Goal: Task Accomplishment & Management: Complete application form

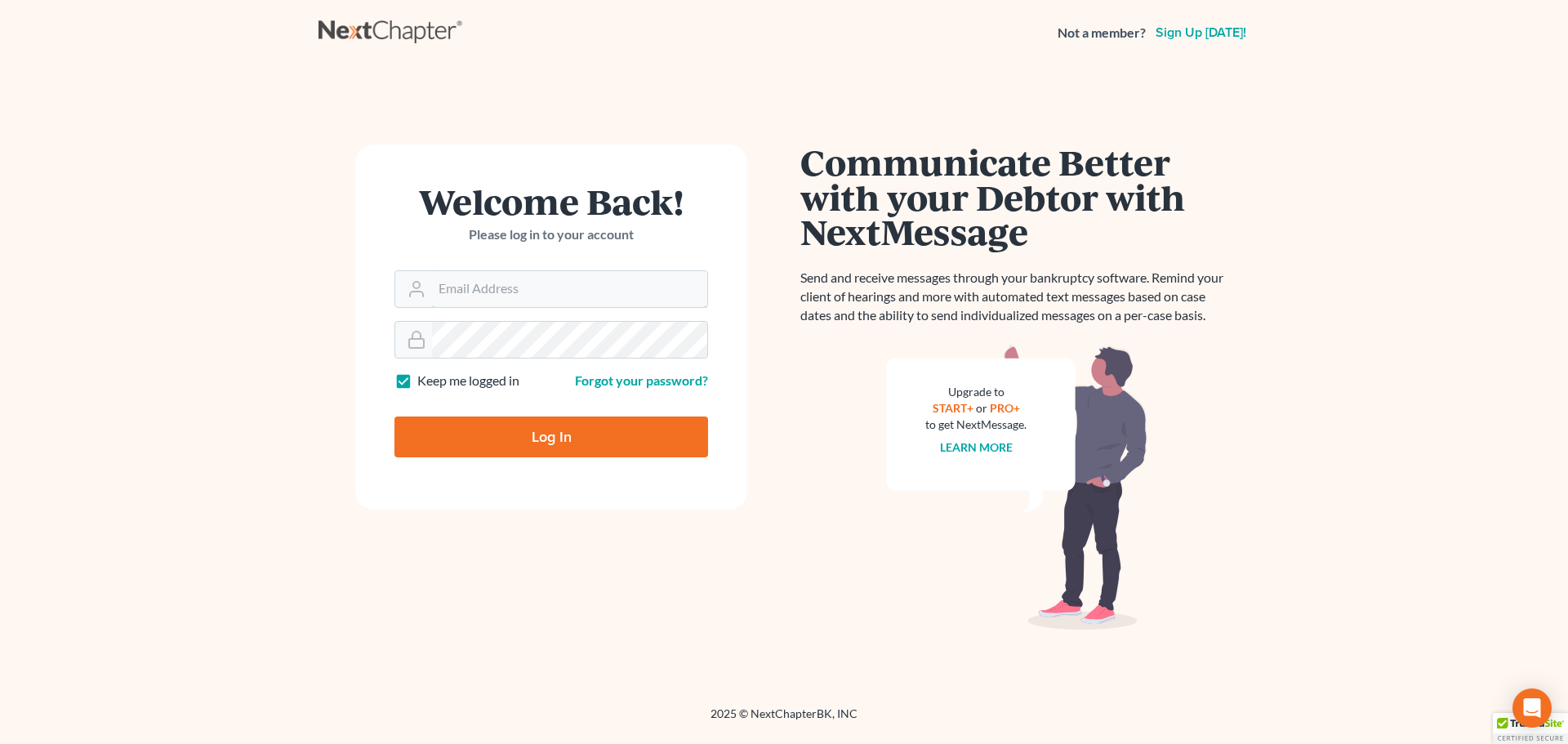
type input "[EMAIL_ADDRESS][DOMAIN_NAME]"
click at [596, 436] on input "Log In" at bounding box center [551, 437] width 314 height 41
type input "Thinking..."
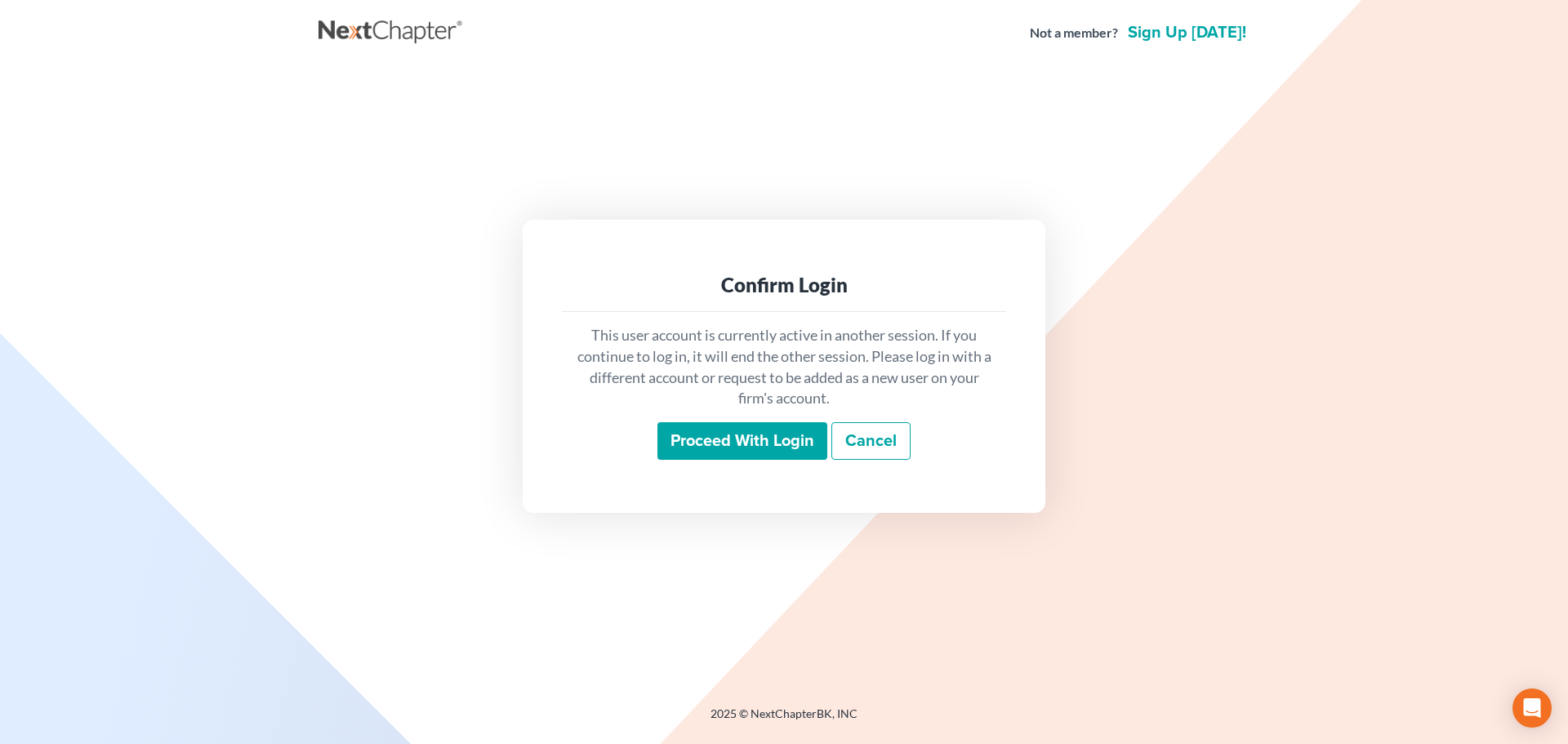
click at [752, 428] on input "Proceed with login" at bounding box center [742, 441] width 170 height 38
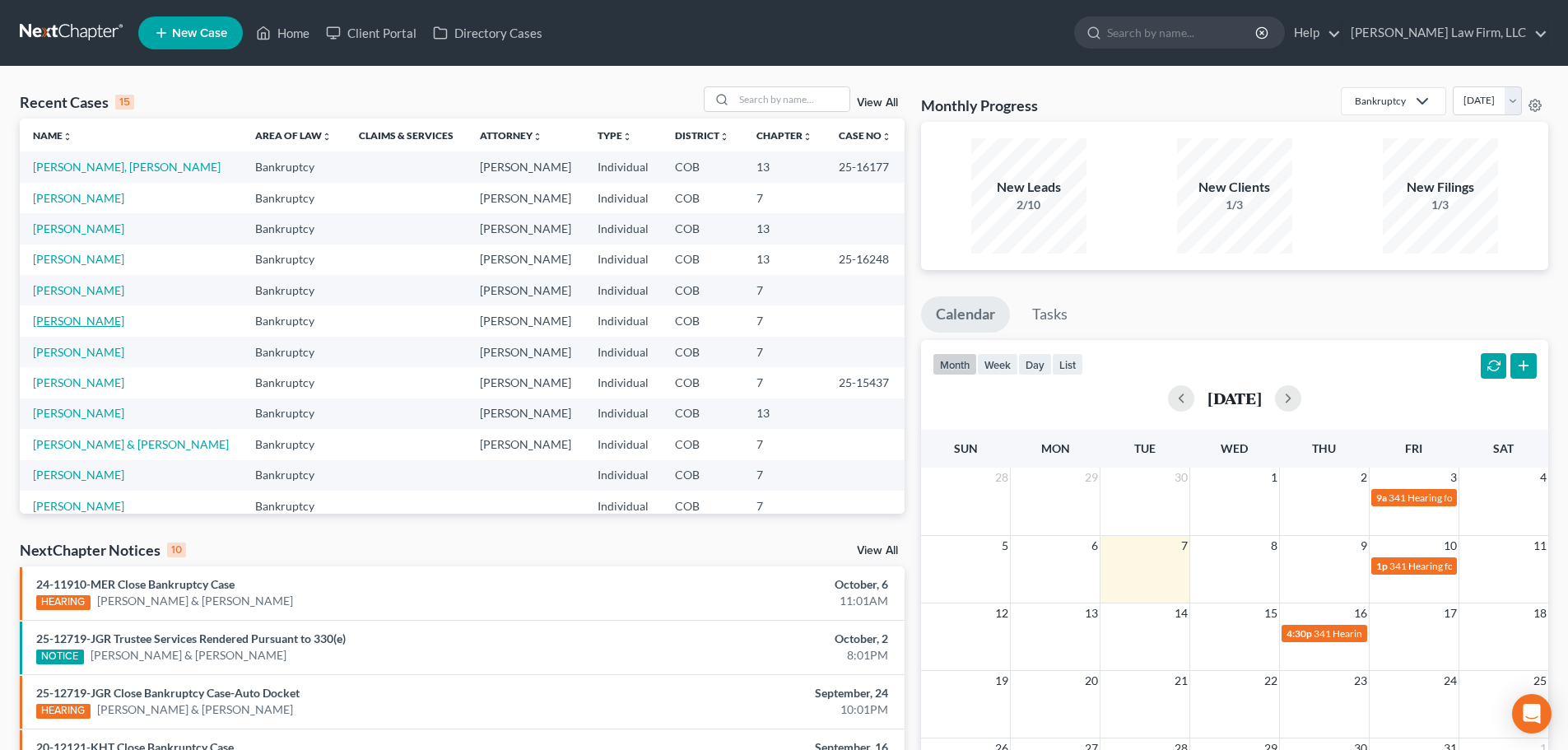
click at [60, 318] on link "[PERSON_NAME]" at bounding box center [79, 320] width 91 height 14
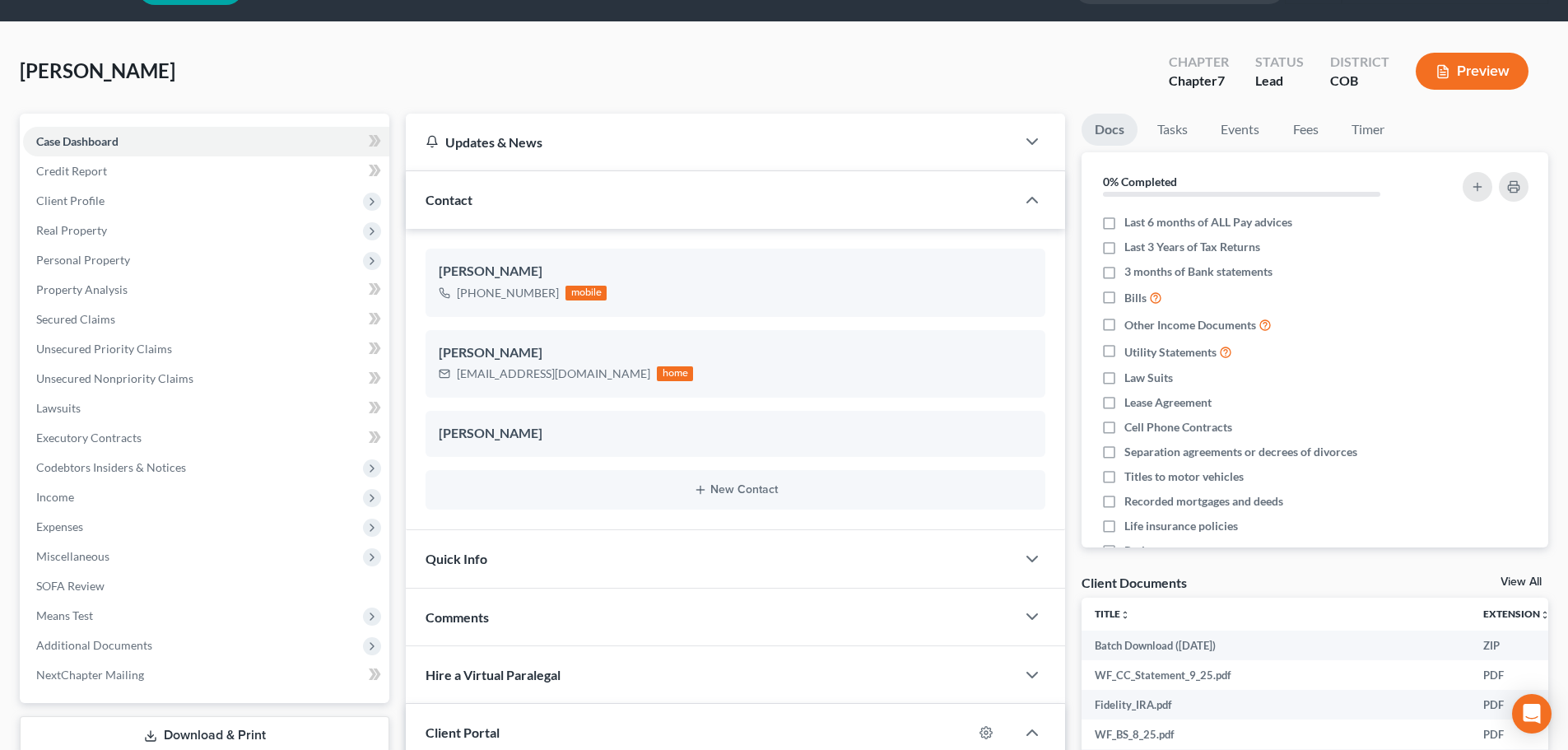
scroll to position [82, 0]
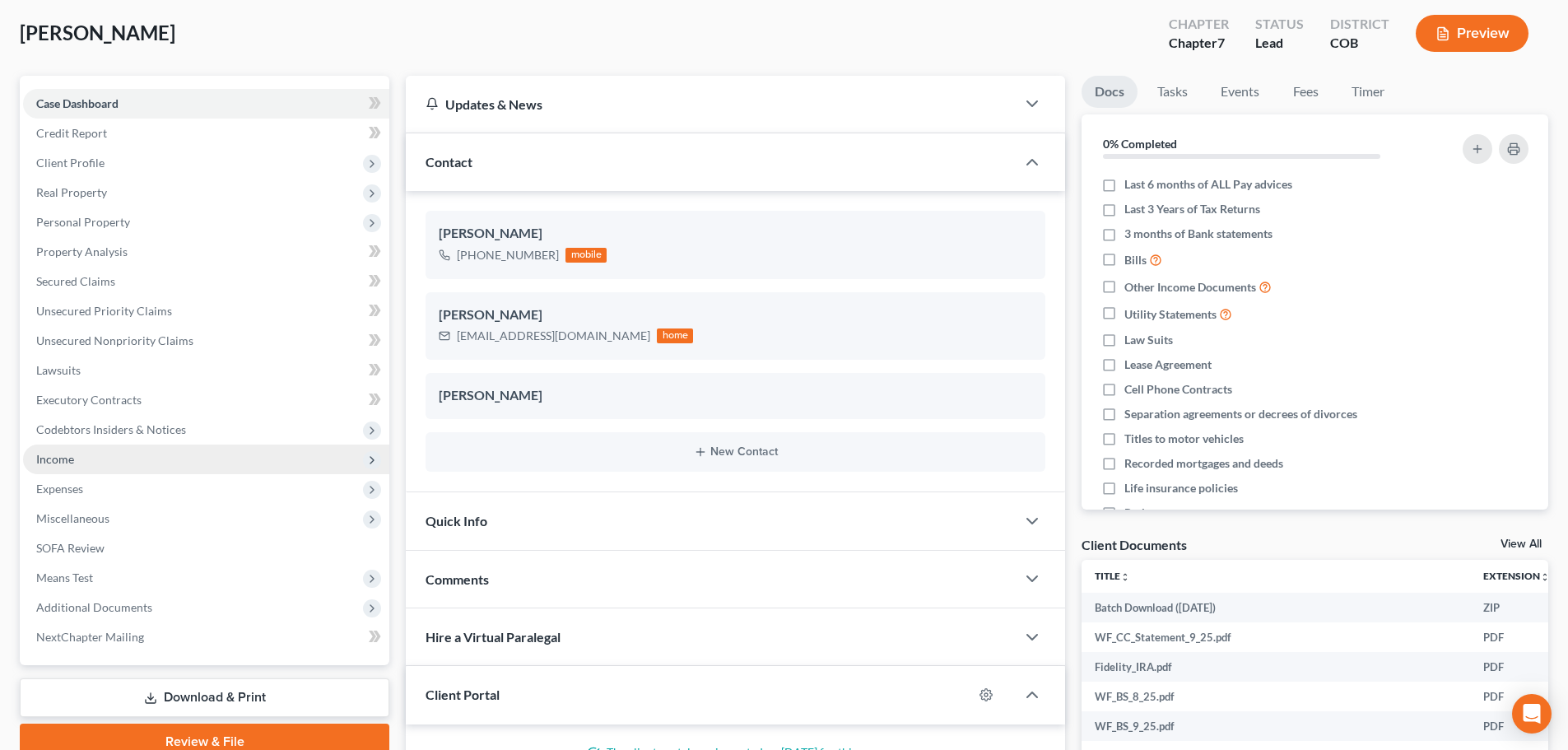
click at [122, 464] on span "Income" at bounding box center [206, 459] width 366 height 30
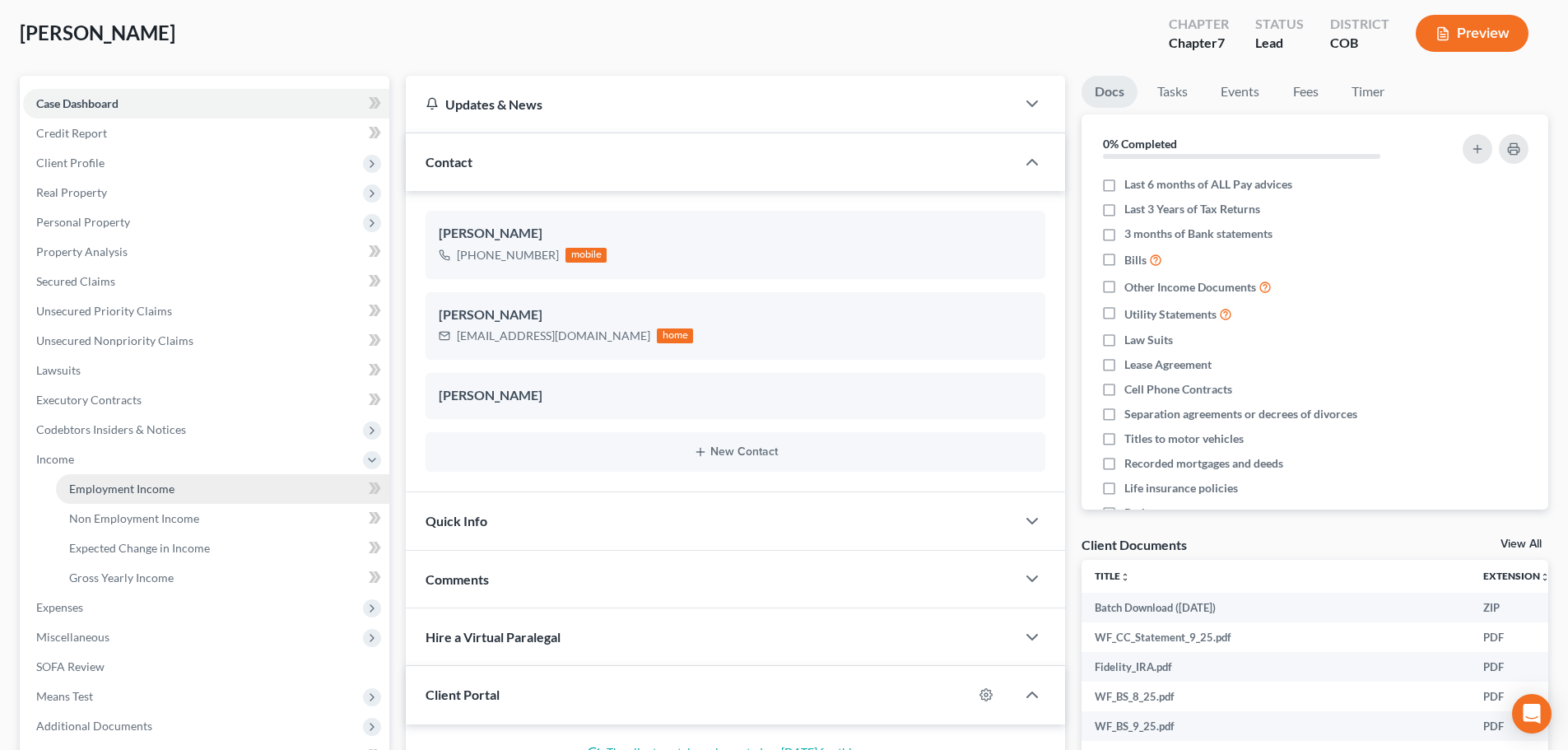
click at [218, 479] on link "Employment Income" at bounding box center [223, 489] width 334 height 30
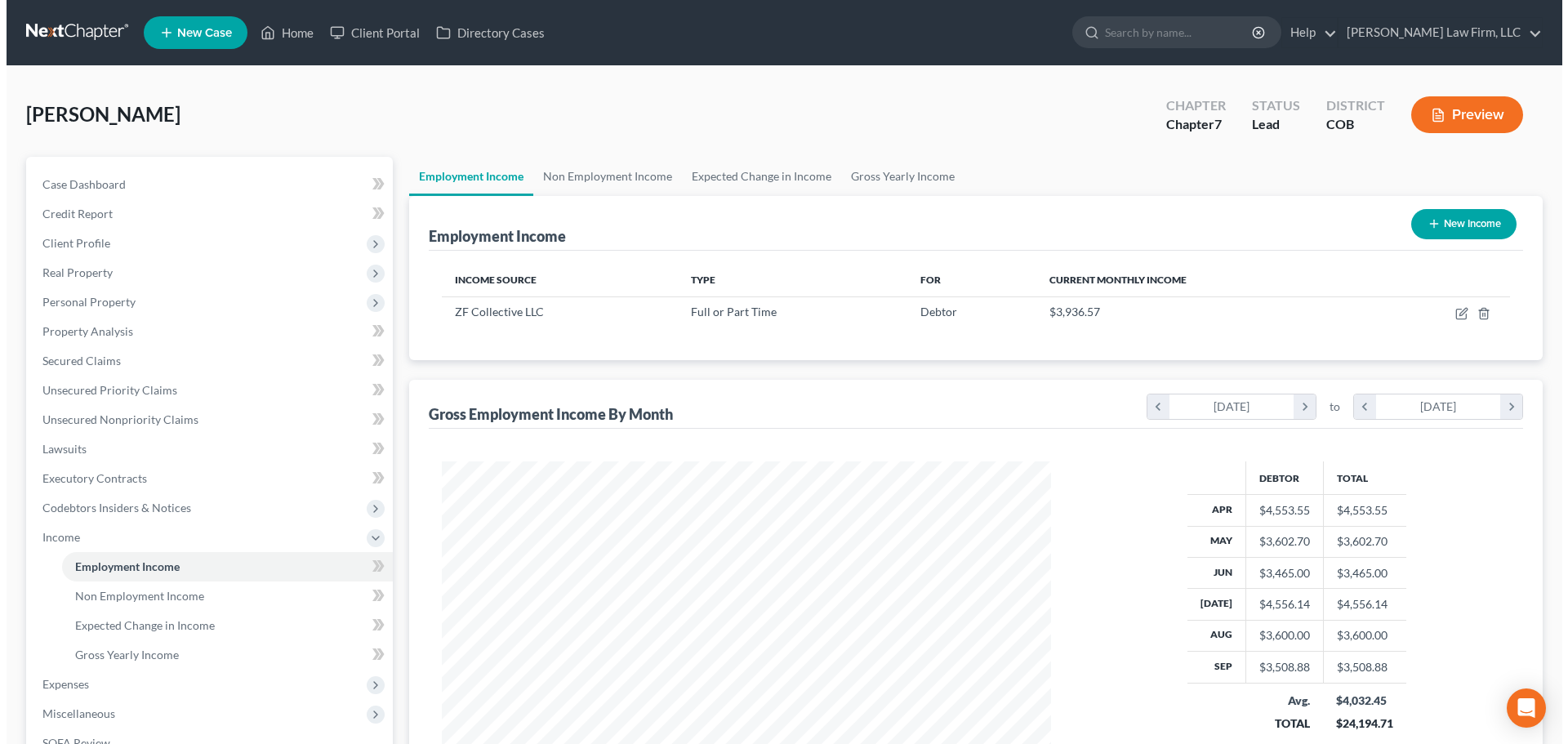
scroll to position [305, 641]
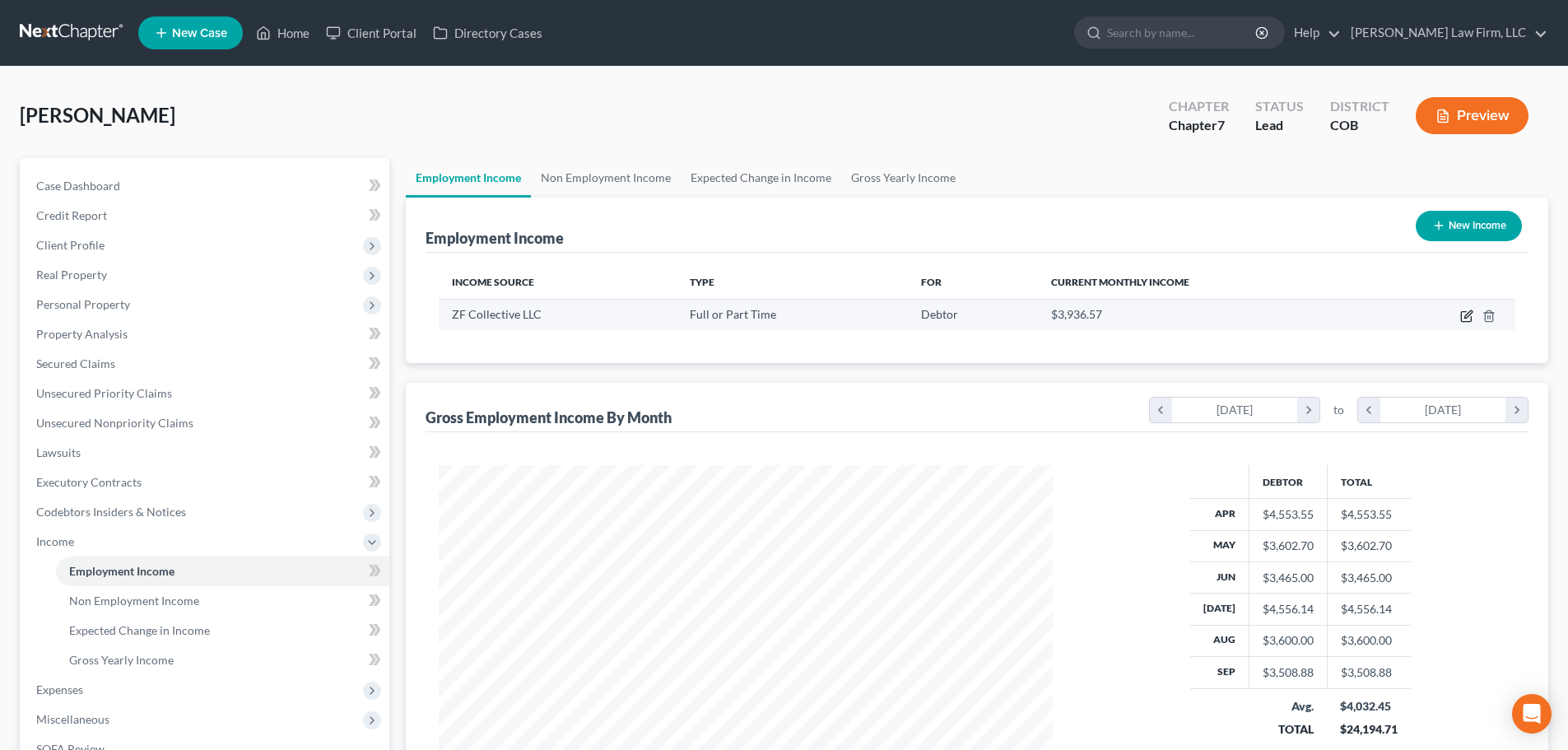
click at [1464, 316] on icon "button" at bounding box center [1467, 316] width 13 height 13
select select "0"
select select "45"
select select "3"
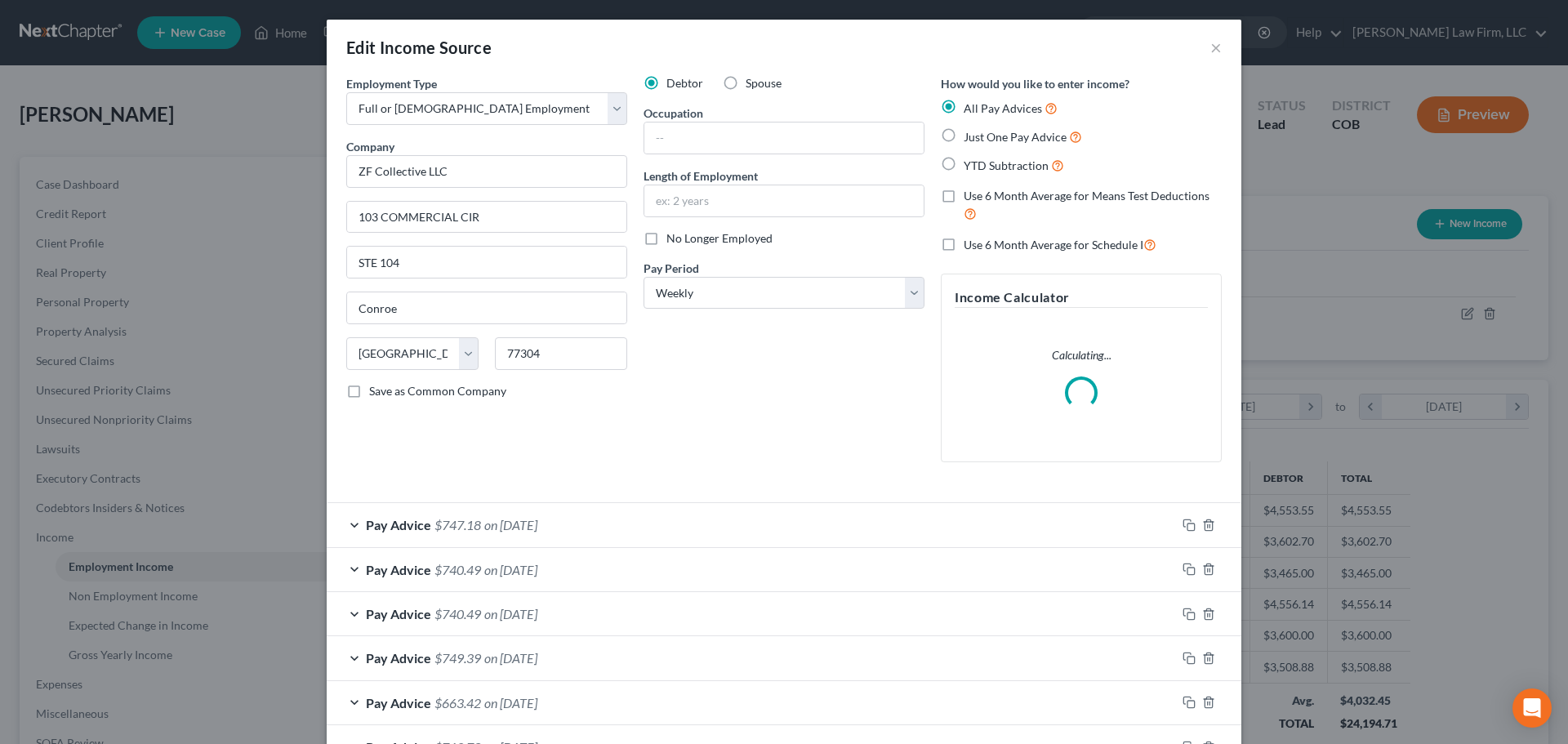
scroll to position [307, 647]
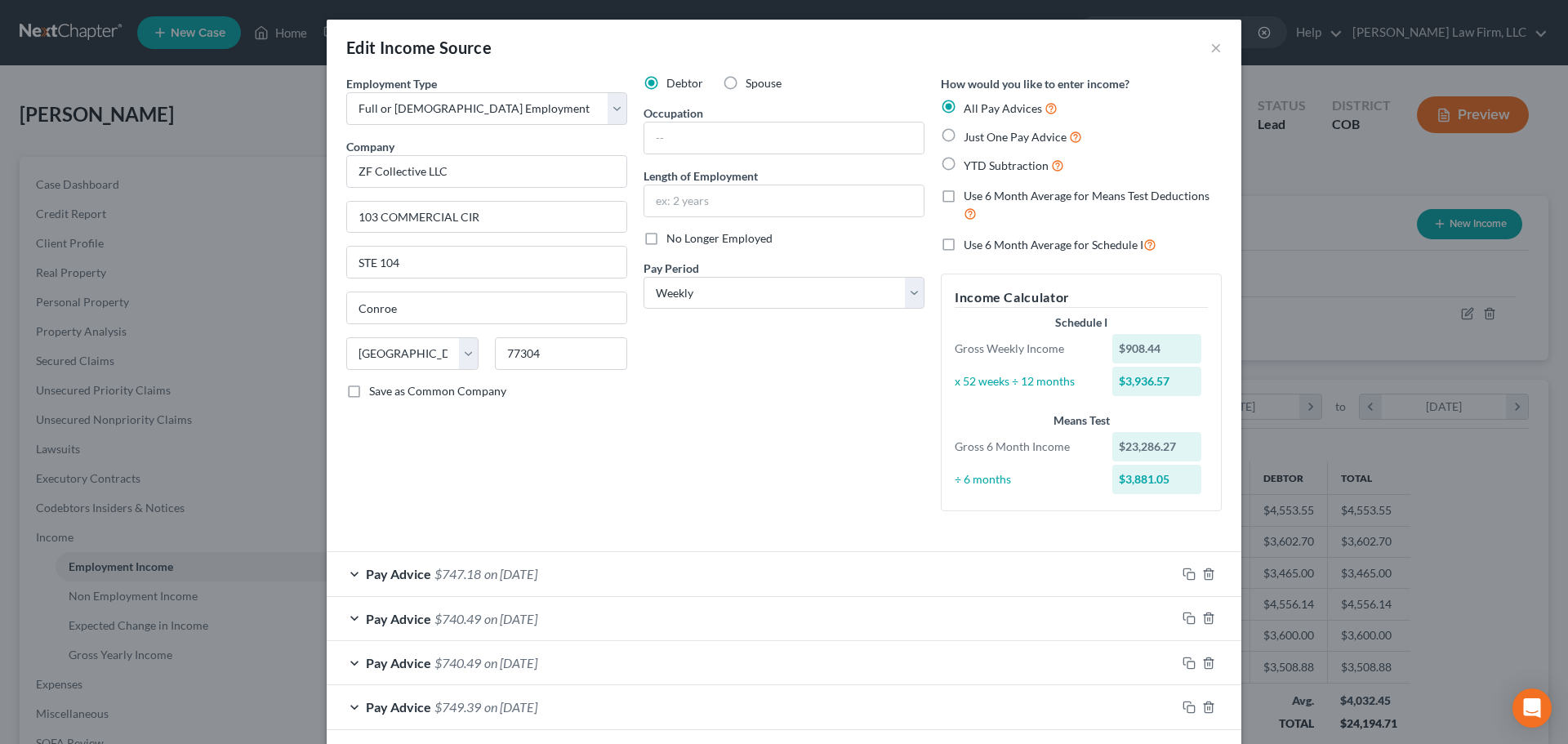
click at [859, 75] on div "Debtor Spouse" at bounding box center [784, 83] width 281 height 16
click at [840, 253] on div "Debtor Spouse Occupation Length of Employment No Longer Employed Pay Period * S…" at bounding box center [784, 299] width 297 height 449
click at [765, 204] on input "text" at bounding box center [784, 201] width 279 height 31
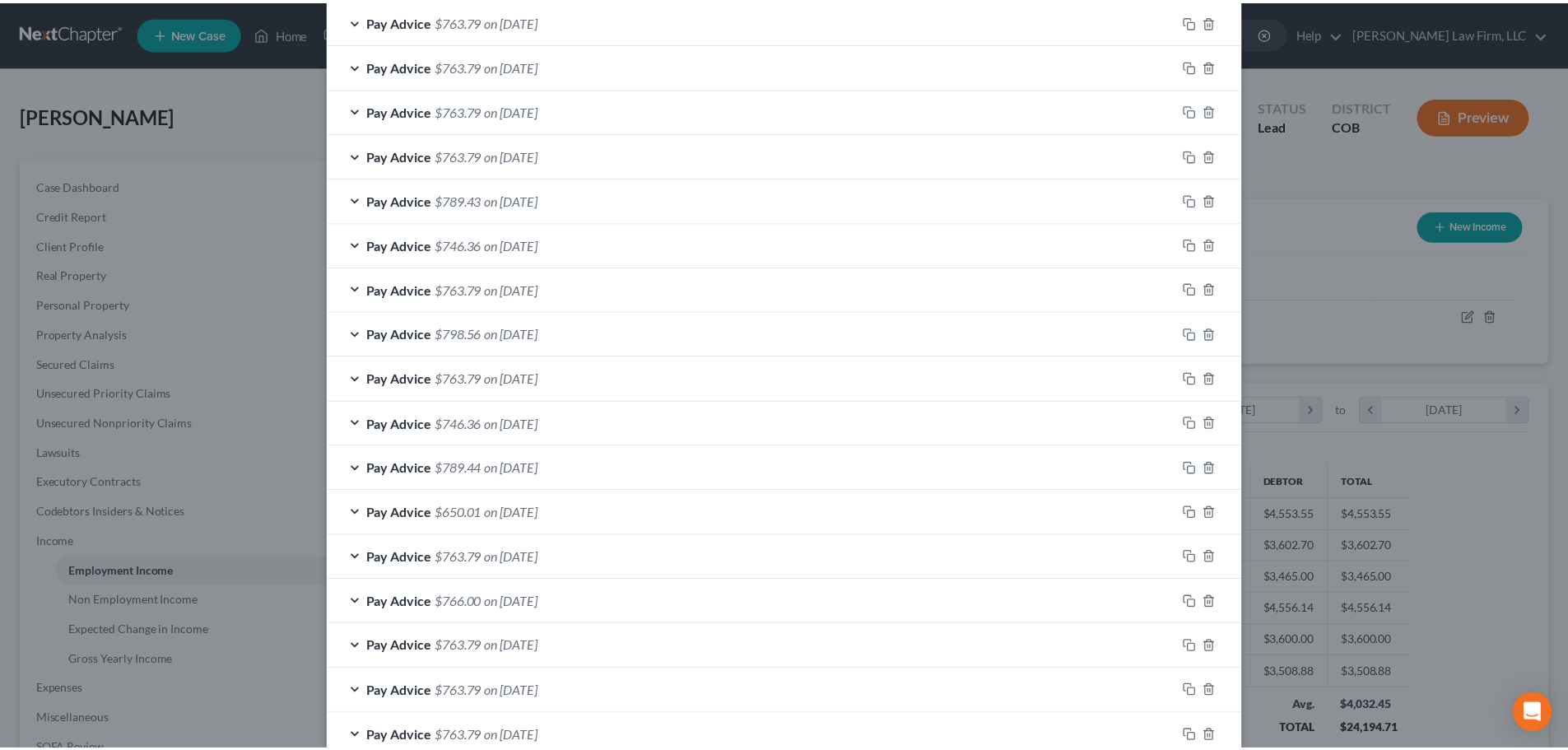
scroll to position [1070, 0]
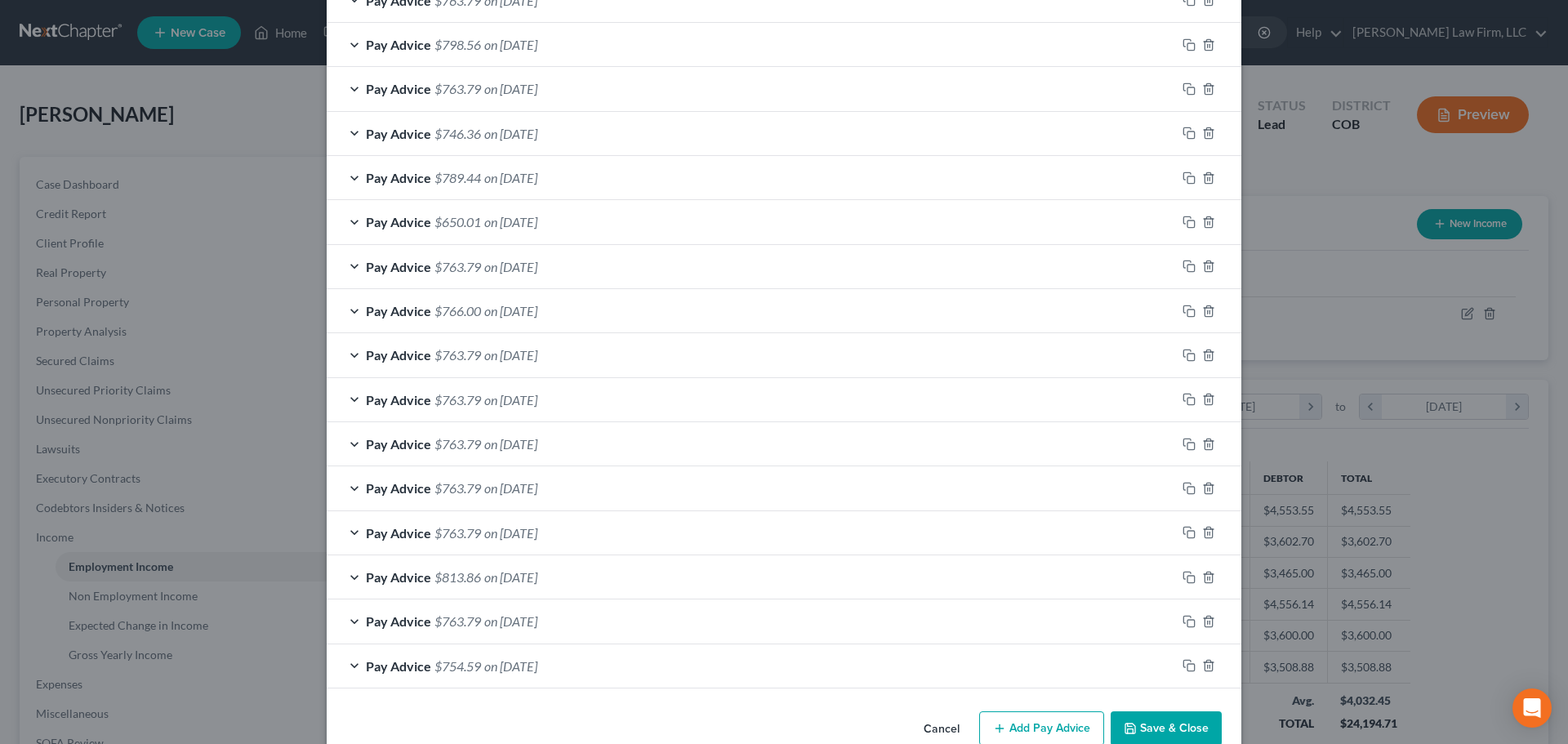
type input "9/10/2024"
click at [1170, 730] on button "Save & Close" at bounding box center [1166, 728] width 111 height 34
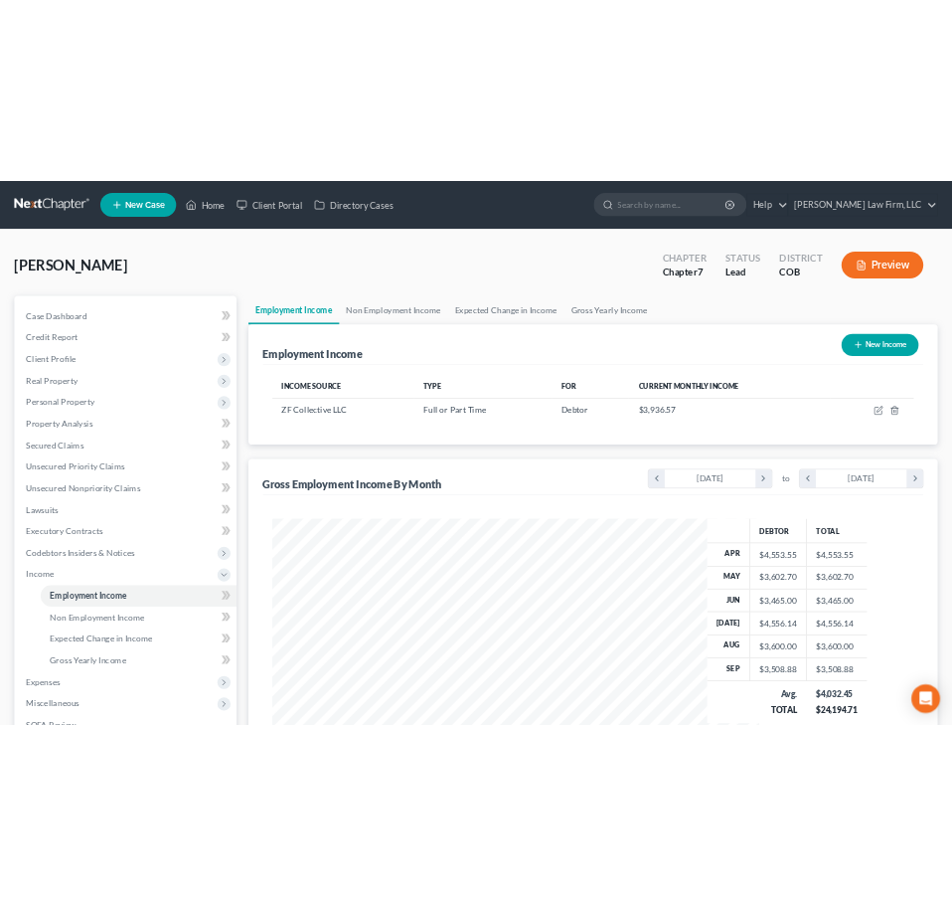
scroll to position [405, 850]
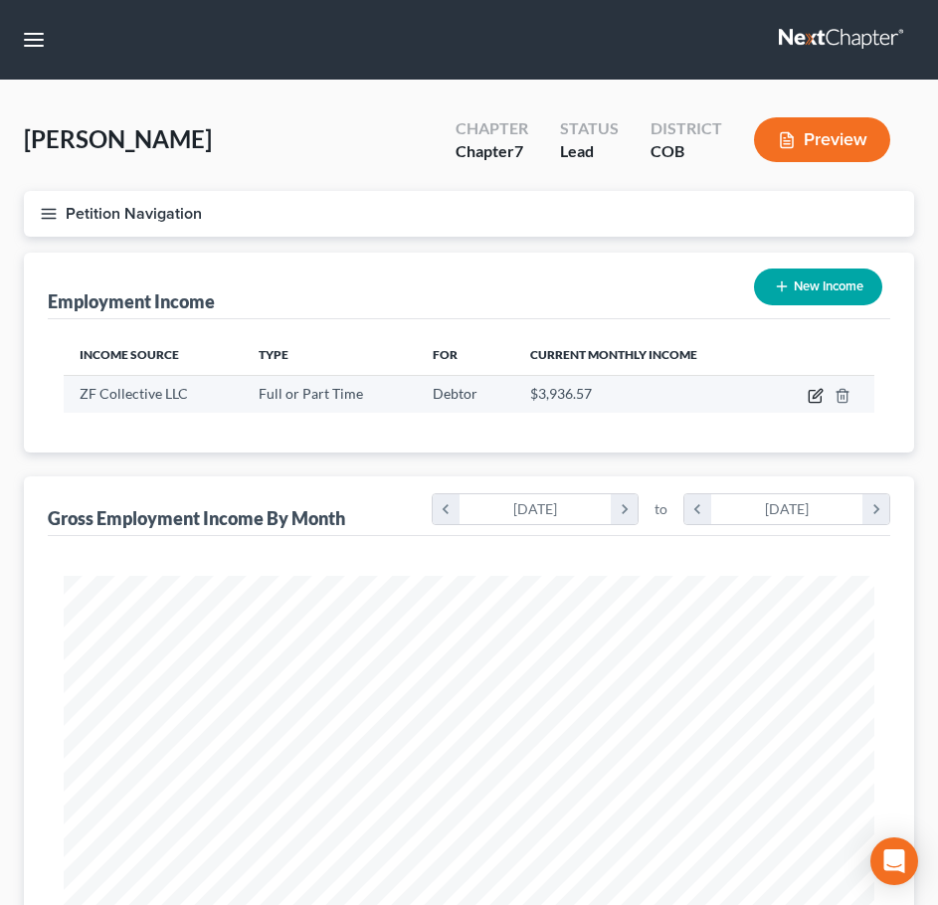
click at [808, 397] on icon "button" at bounding box center [814, 397] width 12 height 12
select select "0"
select select "45"
select select "3"
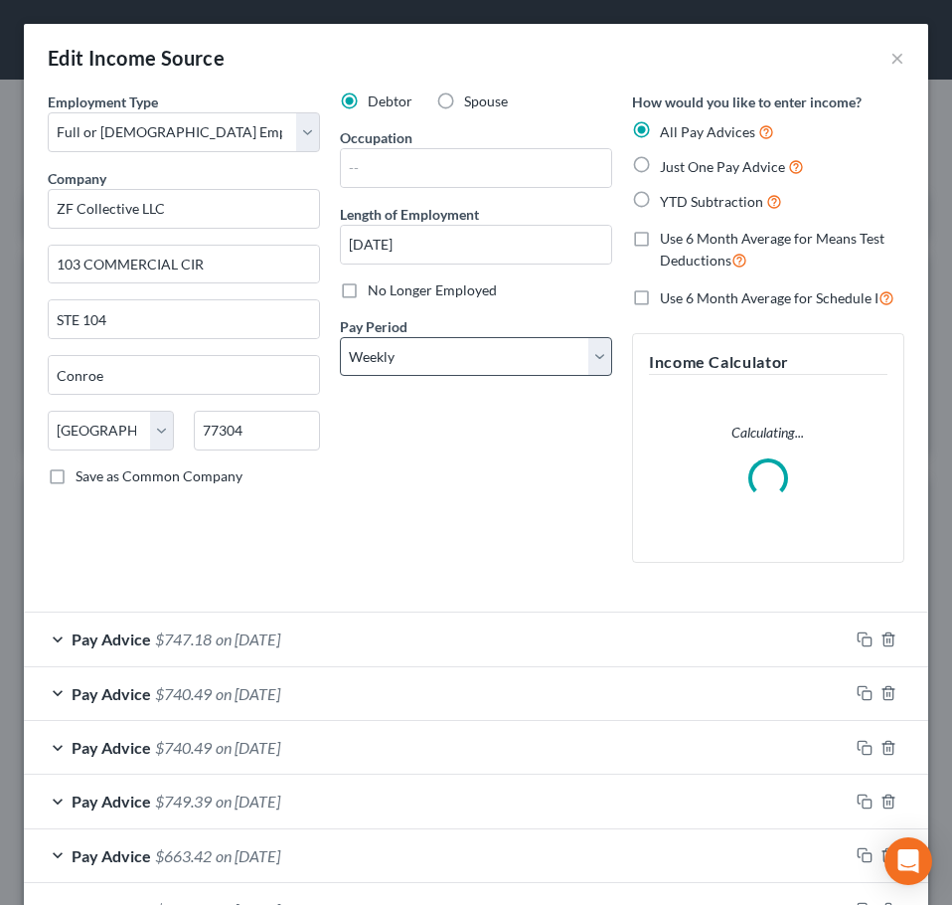
scroll to position [413, 865]
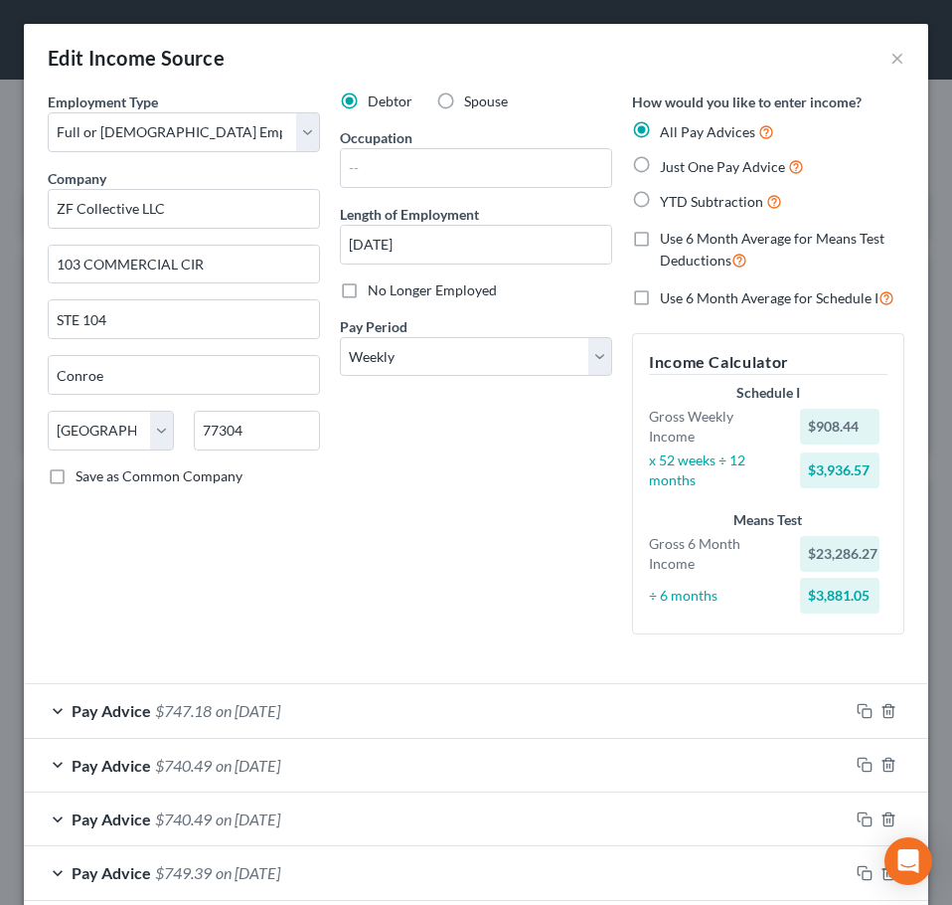
click at [660, 240] on label "Use 6 Month Average for Means Test Deductions" at bounding box center [782, 250] width 245 height 43
click at [668, 240] on input "Use 6 Month Average for Means Test Deductions" at bounding box center [674, 235] width 13 height 13
checkbox input "true"
click at [660, 304] on label "Use 6 Month Average for Schedule I" at bounding box center [777, 297] width 235 height 23
click at [668, 299] on input "Use 6 Month Average for Schedule I" at bounding box center [674, 292] width 13 height 13
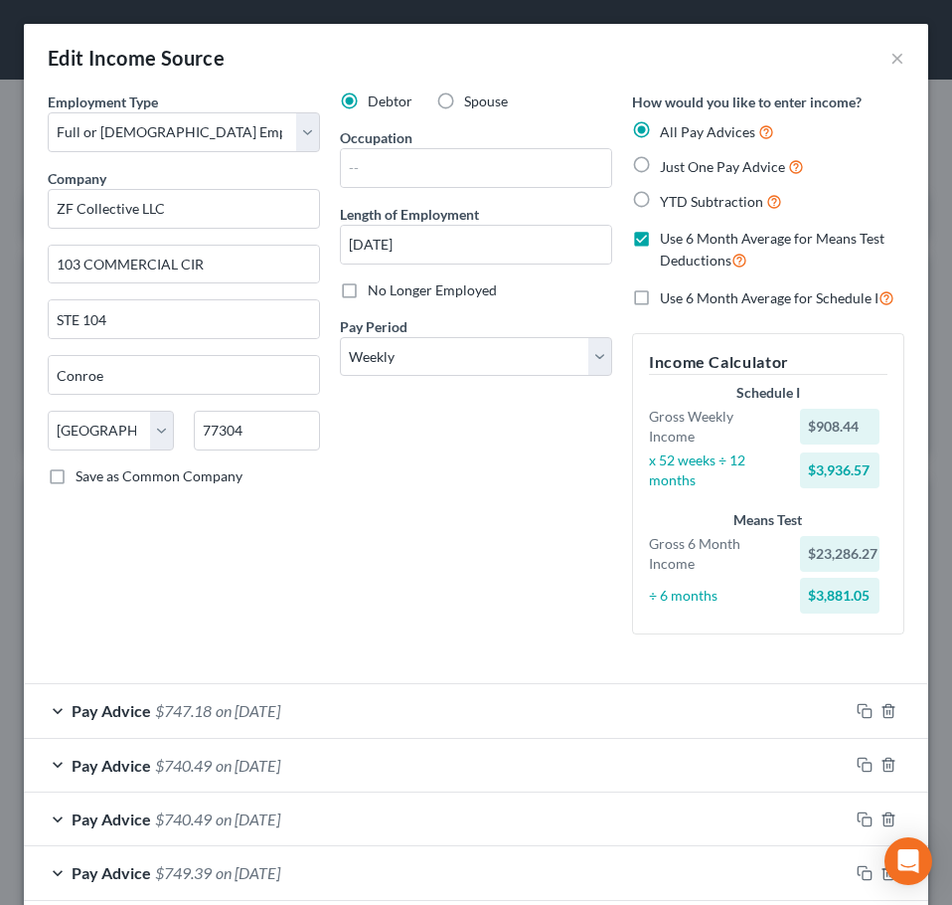
checkbox input "true"
click at [529, 509] on div "Debtor Spouse Occupation Length of Employment 9/10/2024 No Longer Employed Pay …" at bounding box center [476, 370] width 292 height 559
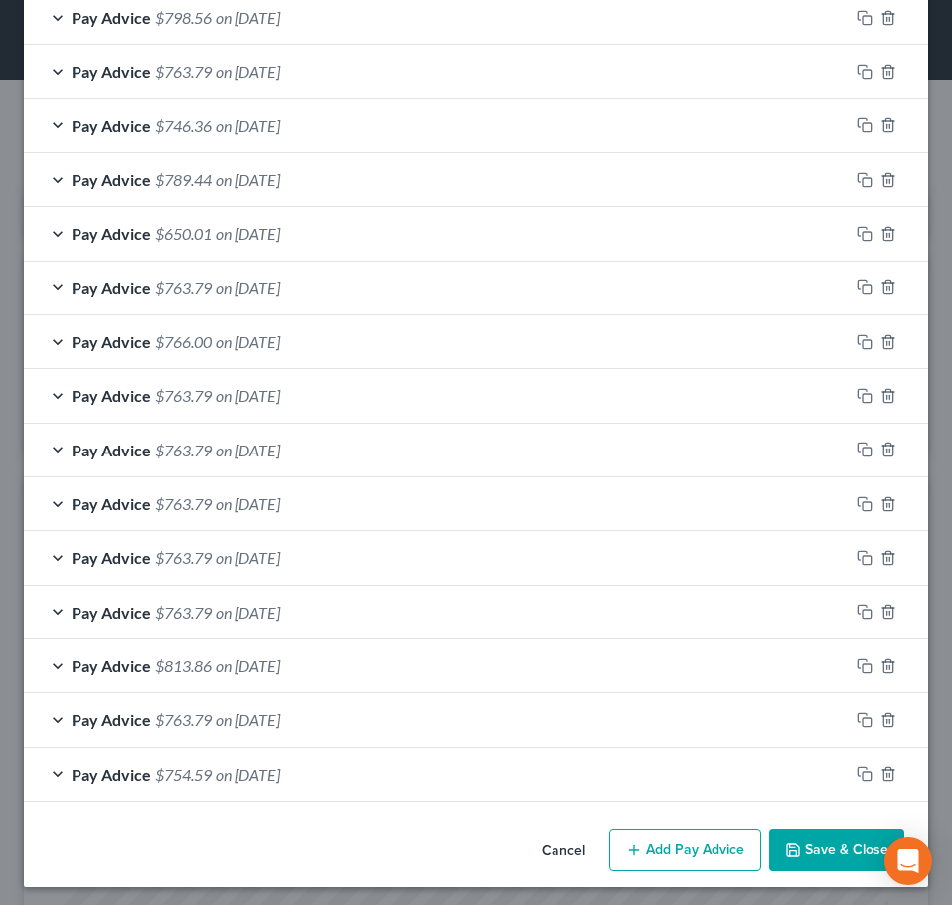
scroll to position [1343, 0]
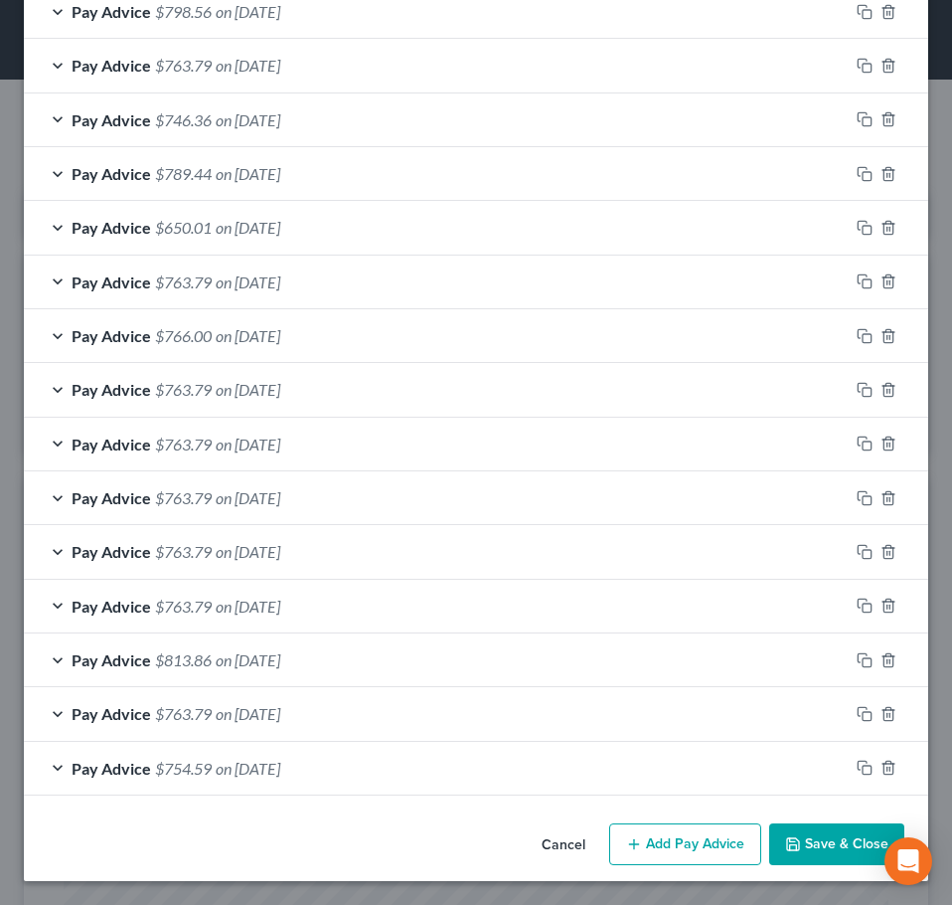
click at [411, 775] on div "Pay Advice $754.59 on 04/02/2025" at bounding box center [436, 768] width 825 height 53
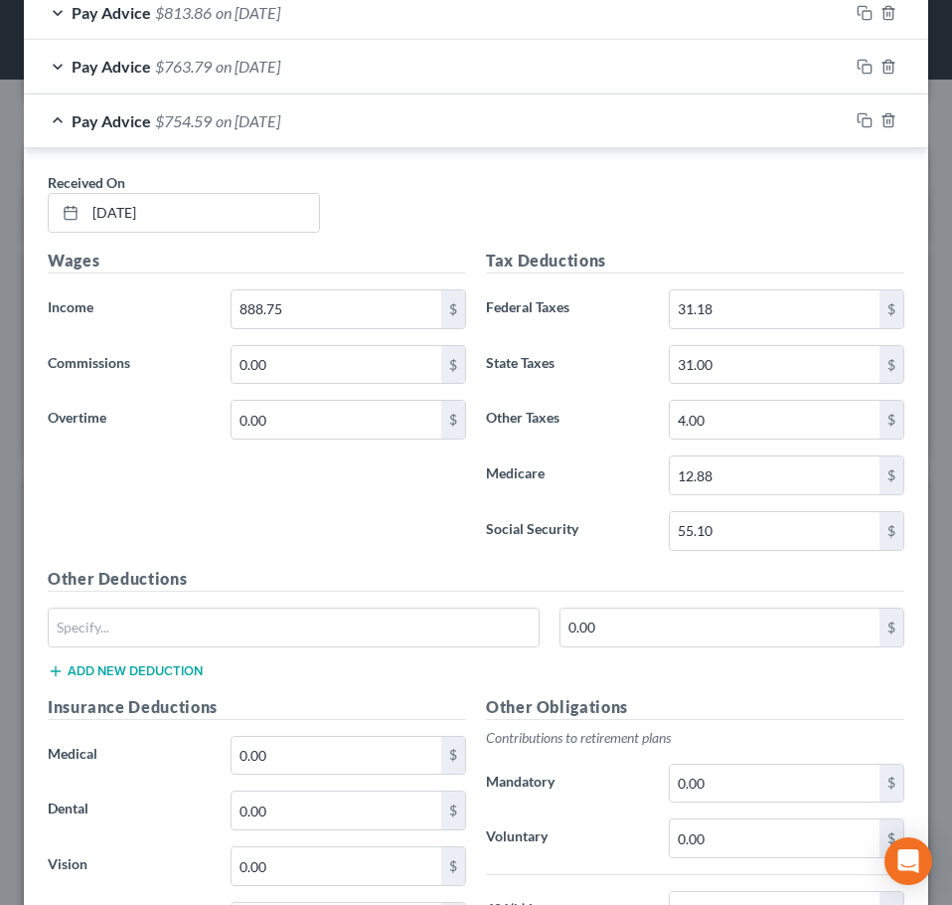
scroll to position [2025, 0]
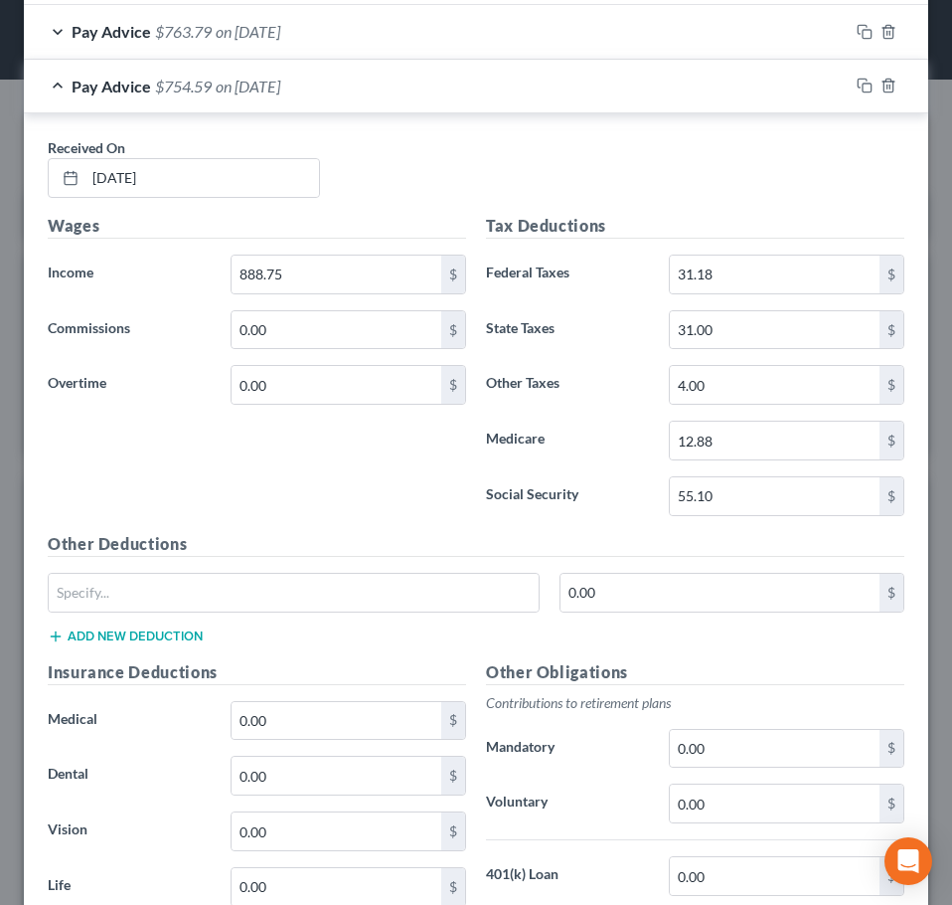
click at [382, 86] on div "Pay Advice $754.59 on 04/02/2025" at bounding box center [436, 86] width 825 height 53
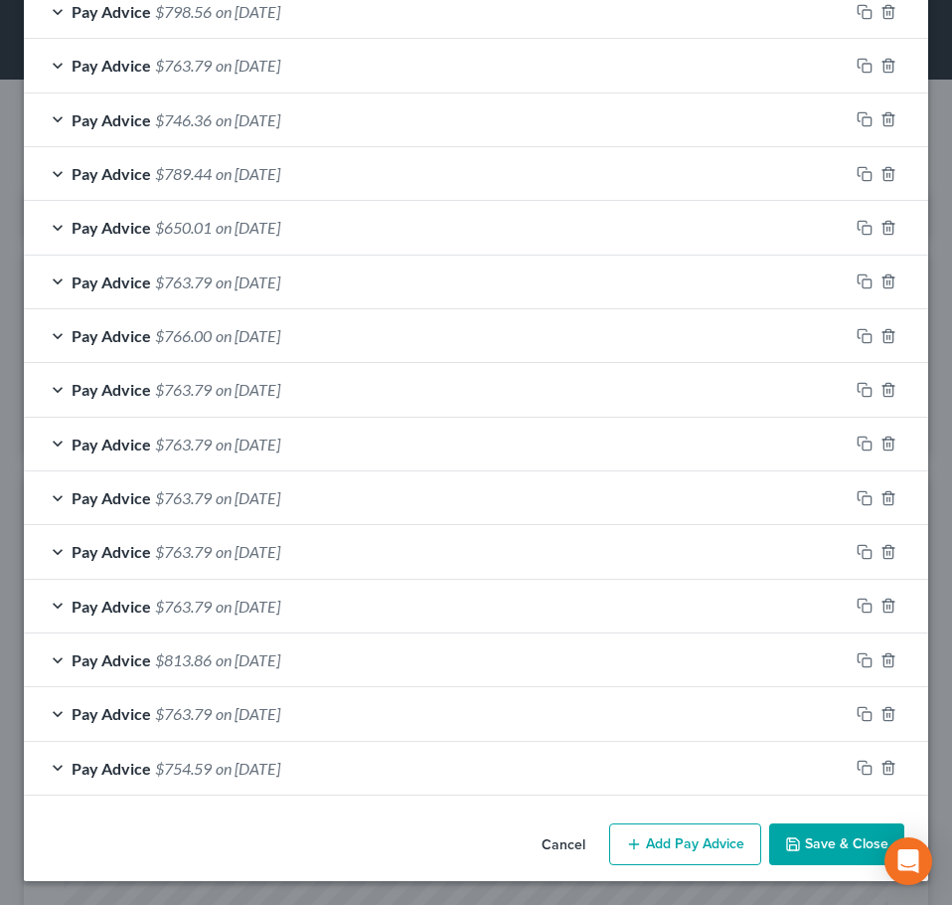
scroll to position [1343, 0]
click at [413, 720] on div "Pay Advice $763.79 on 04/09/2025" at bounding box center [436, 713] width 825 height 53
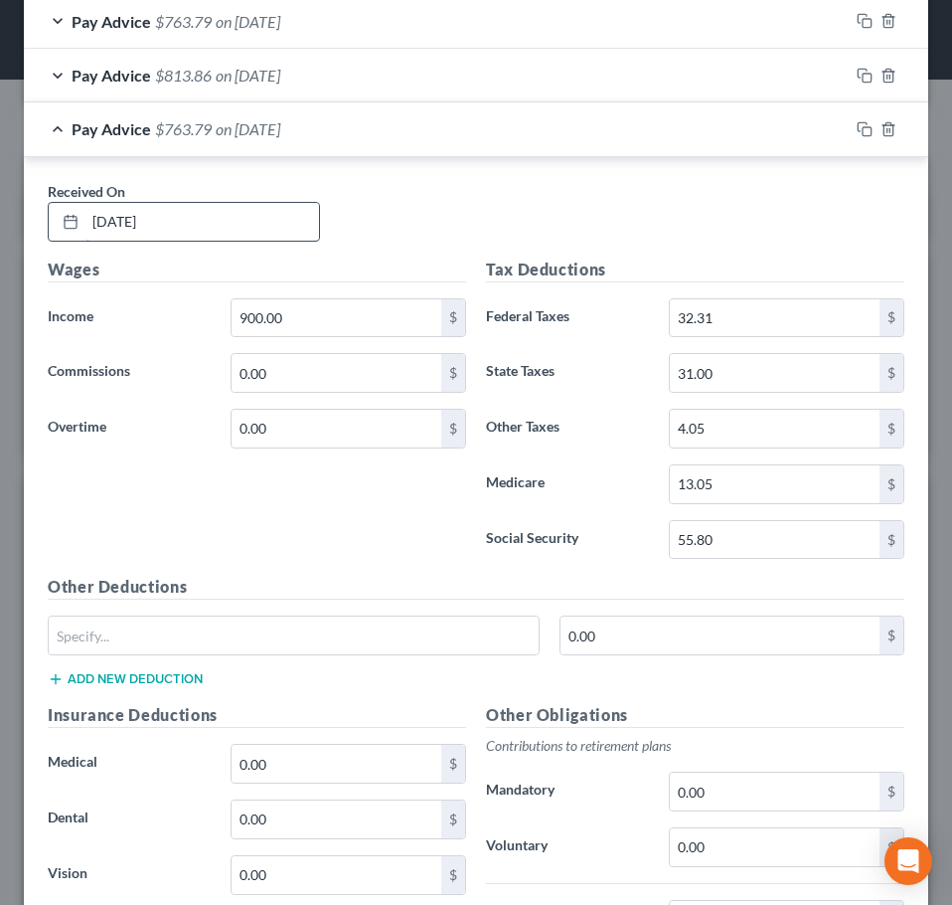
scroll to position [1926, 0]
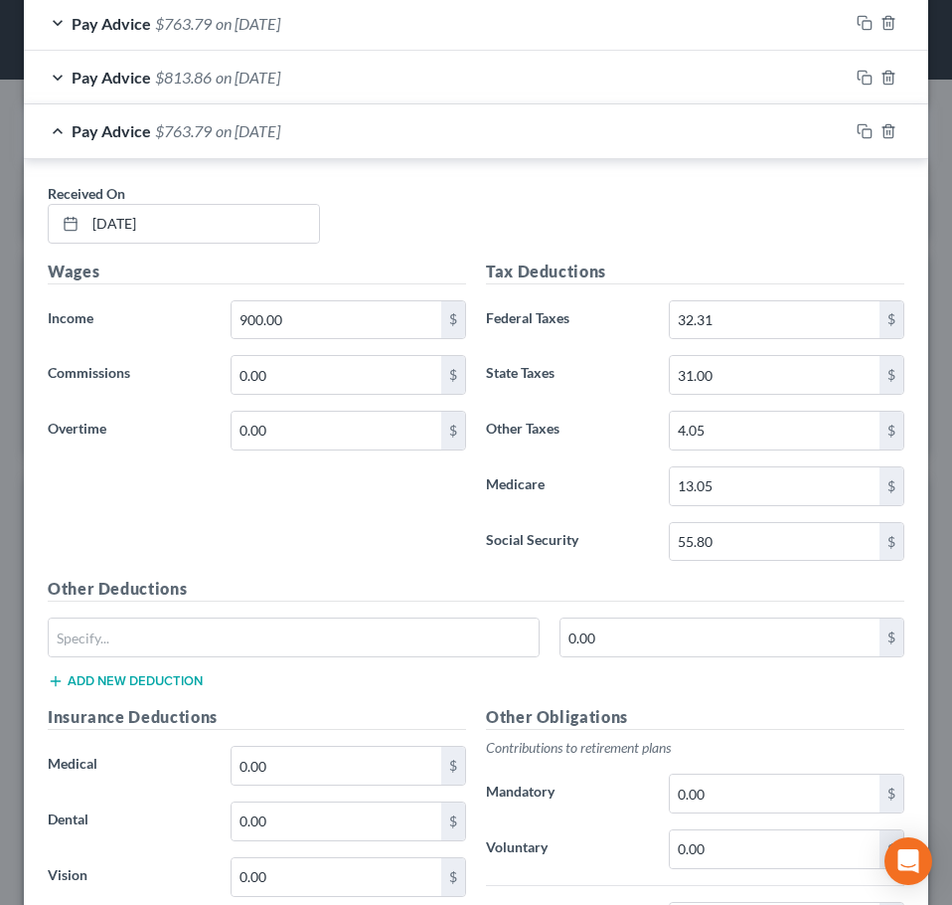
click at [309, 149] on div "Pay Advice $763.79 on 04/09/2025" at bounding box center [436, 130] width 825 height 53
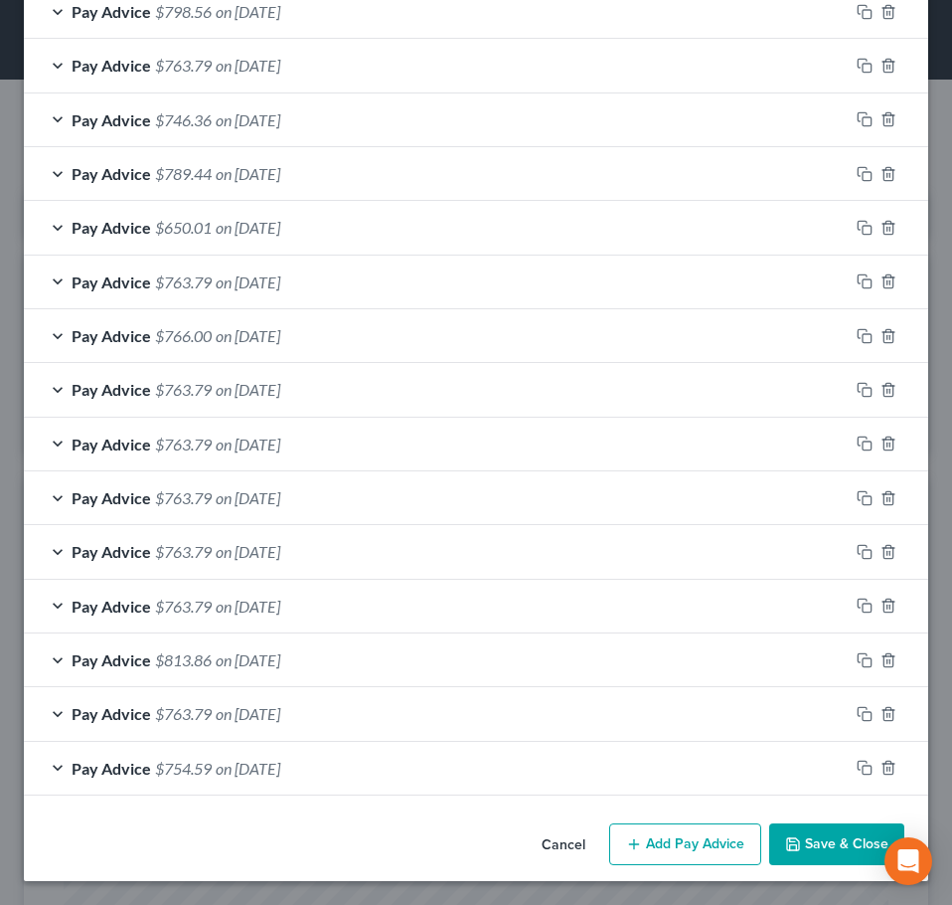
scroll to position [1343, 0]
click at [280, 665] on span "on 04/16/2025" at bounding box center [248, 659] width 65 height 19
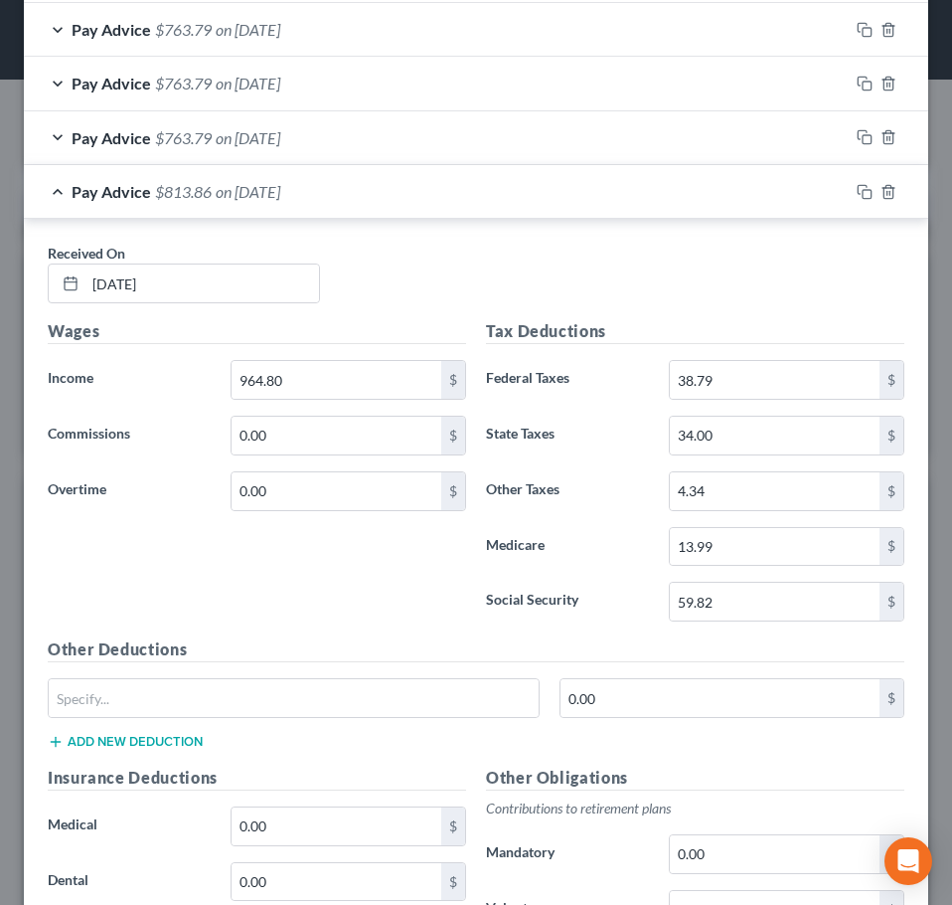
scroll to position [1926, 0]
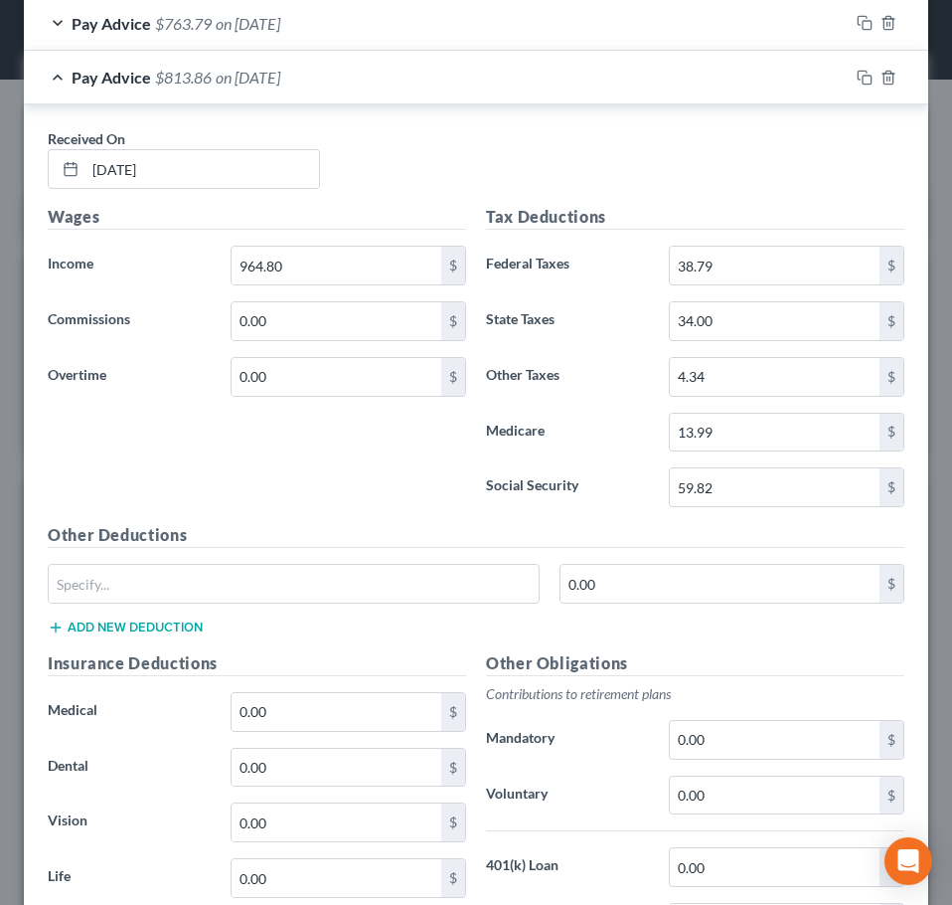
click at [330, 237] on div "Wages Income * 964.80 $ Commissions 0.00 $ Overtime 0.00 $" at bounding box center [257, 364] width 438 height 318
type input "900.00"
type input "64.80"
click at [360, 466] on div "Wages Income * 900.00 $ Commissions 0.00 $ Overtime 64.80 $" at bounding box center [257, 364] width 438 height 318
click at [440, 96] on div "Pay Advice $813.86 on 04/16/2025" at bounding box center [436, 77] width 825 height 53
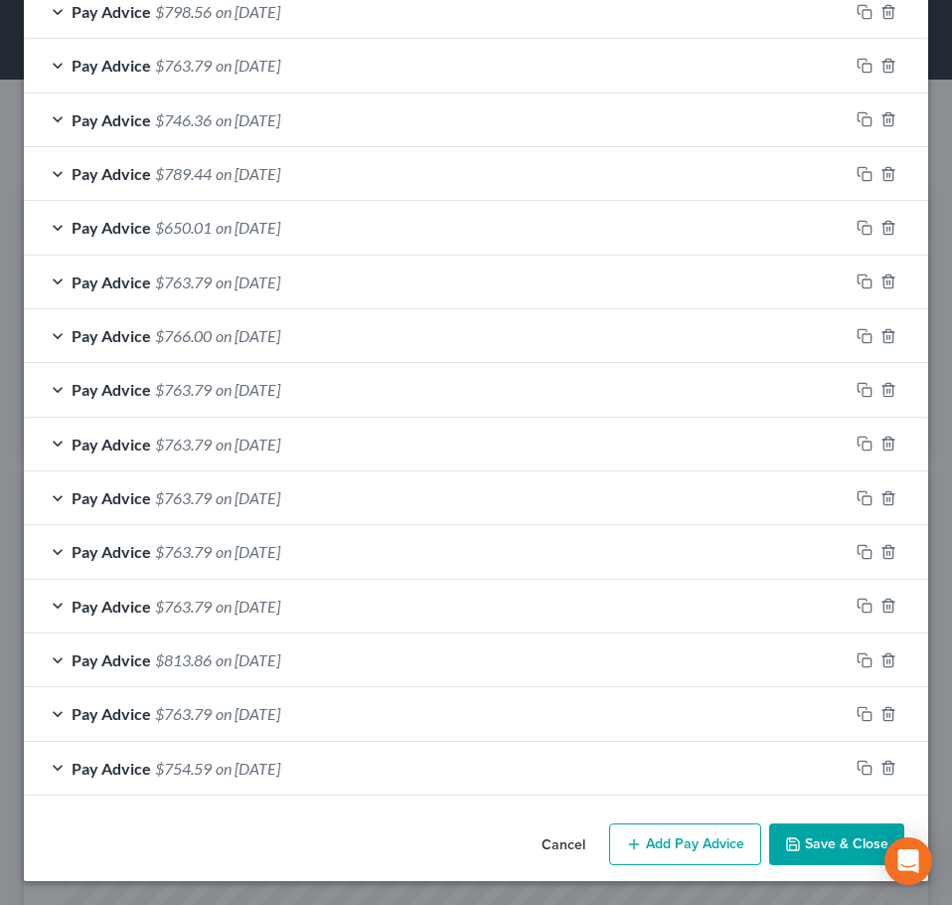
scroll to position [1343, 0]
click at [280, 606] on span "on 04/23/2025" at bounding box center [248, 606] width 65 height 19
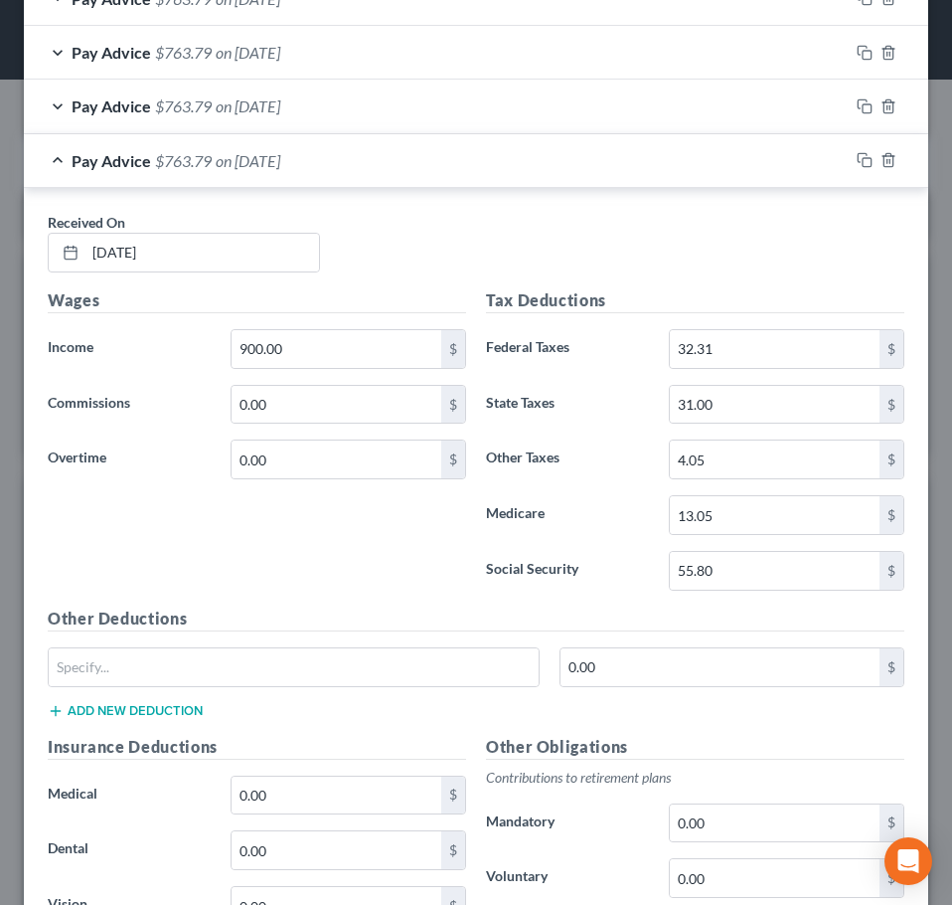
scroll to position [1741, 0]
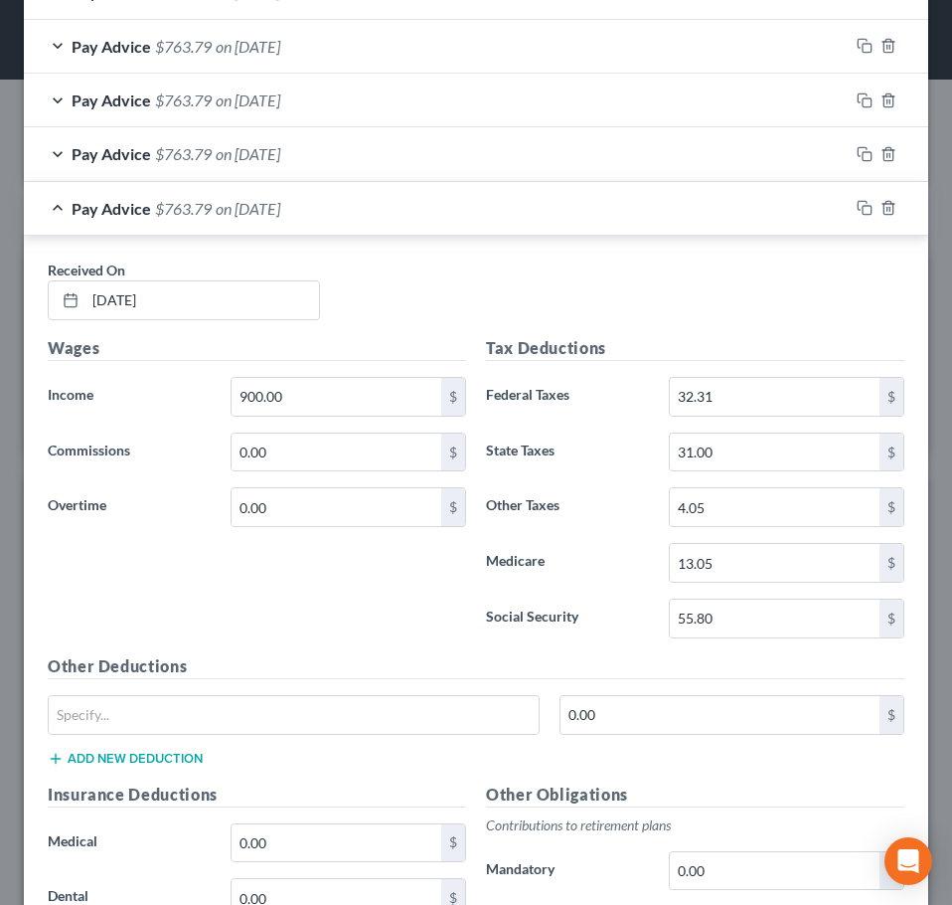
click at [432, 205] on div "Pay Advice $763.79 on 04/23/2025" at bounding box center [436, 208] width 825 height 53
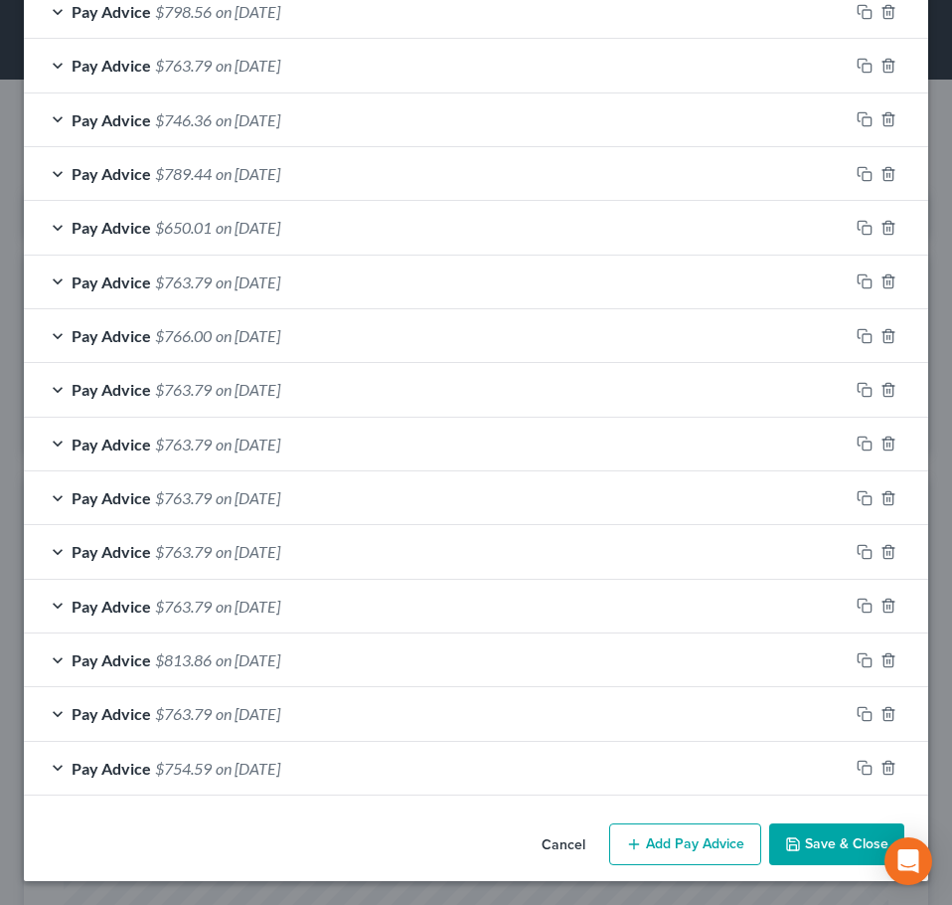
scroll to position [1343, 0]
click at [310, 537] on div "Pay Advice $763.79 on 04/30/2025" at bounding box center [436, 551] width 825 height 53
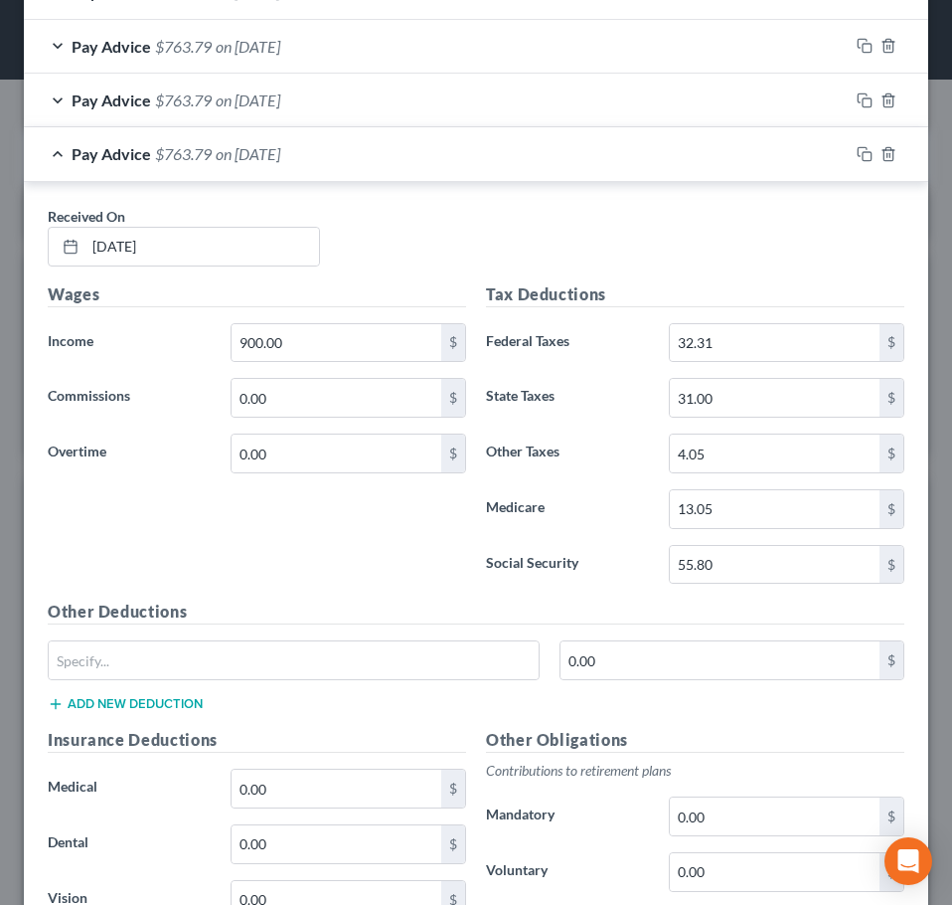
scroll to position [1741, 0]
click at [339, 164] on div "Pay Advice $763.79 on 04/30/2025" at bounding box center [436, 153] width 825 height 53
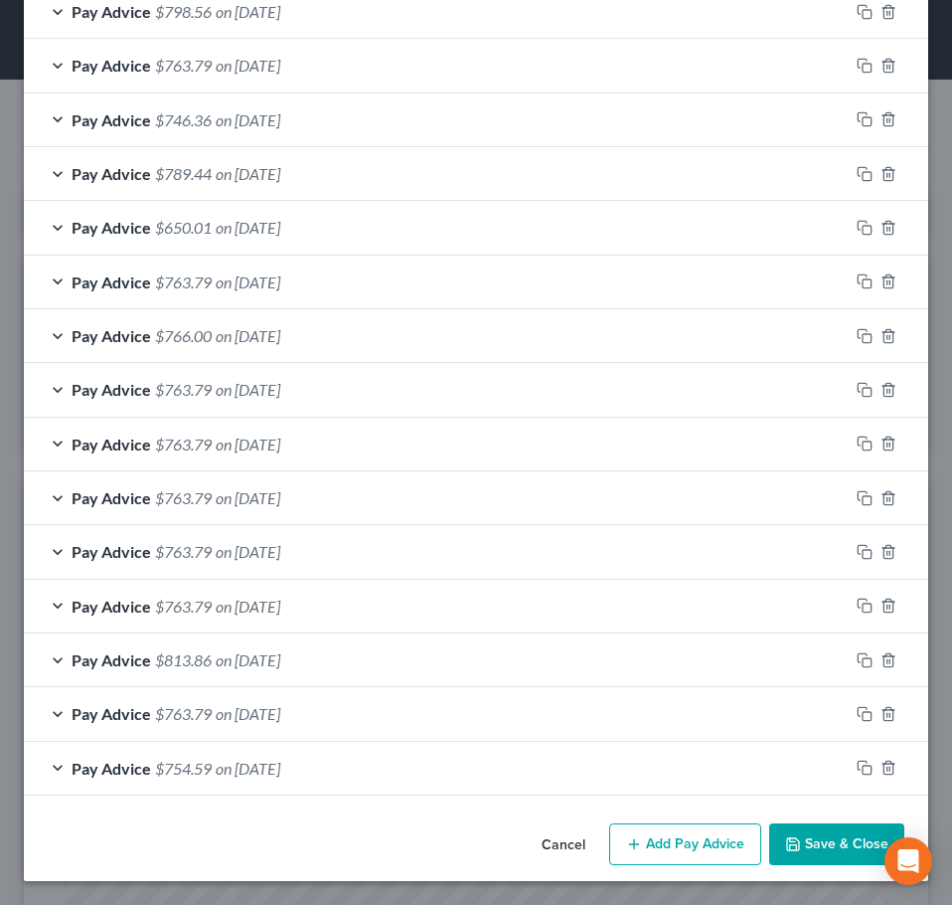
scroll to position [1343, 0]
click at [333, 496] on div "Pay Advice $763.79 on 05/07/2025" at bounding box center [436, 497] width 825 height 53
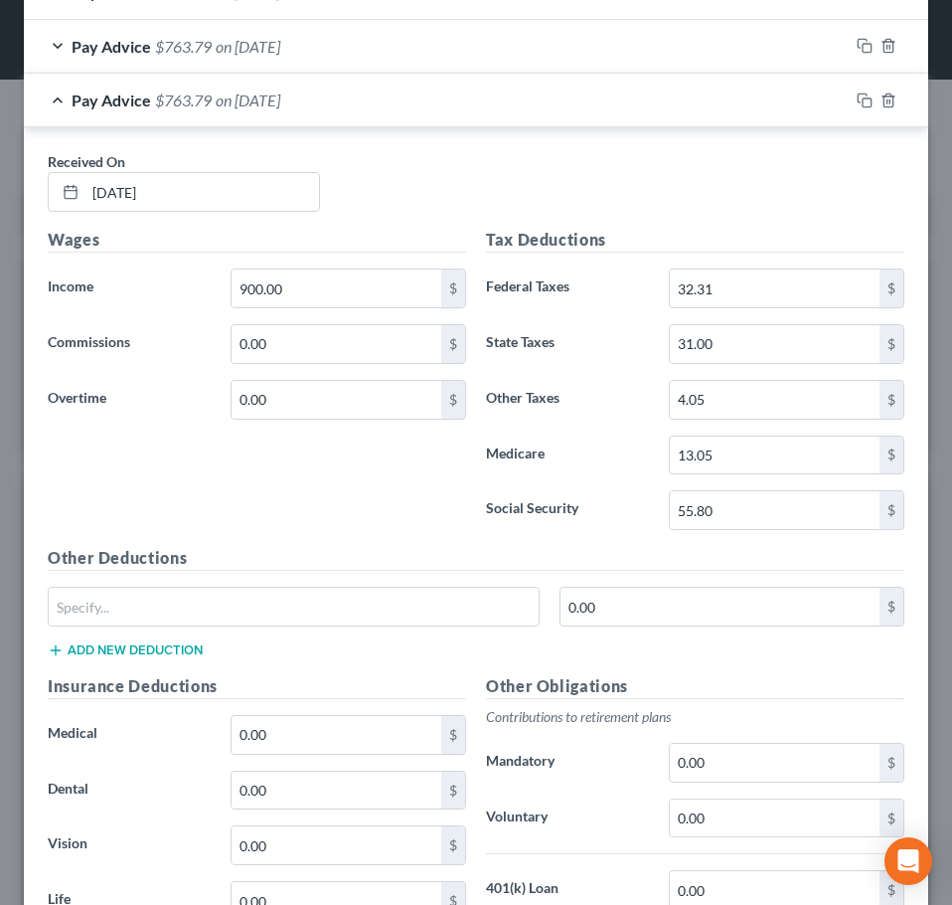
click at [341, 114] on div "Pay Advice $763.79 on 05/07/2025" at bounding box center [436, 100] width 825 height 53
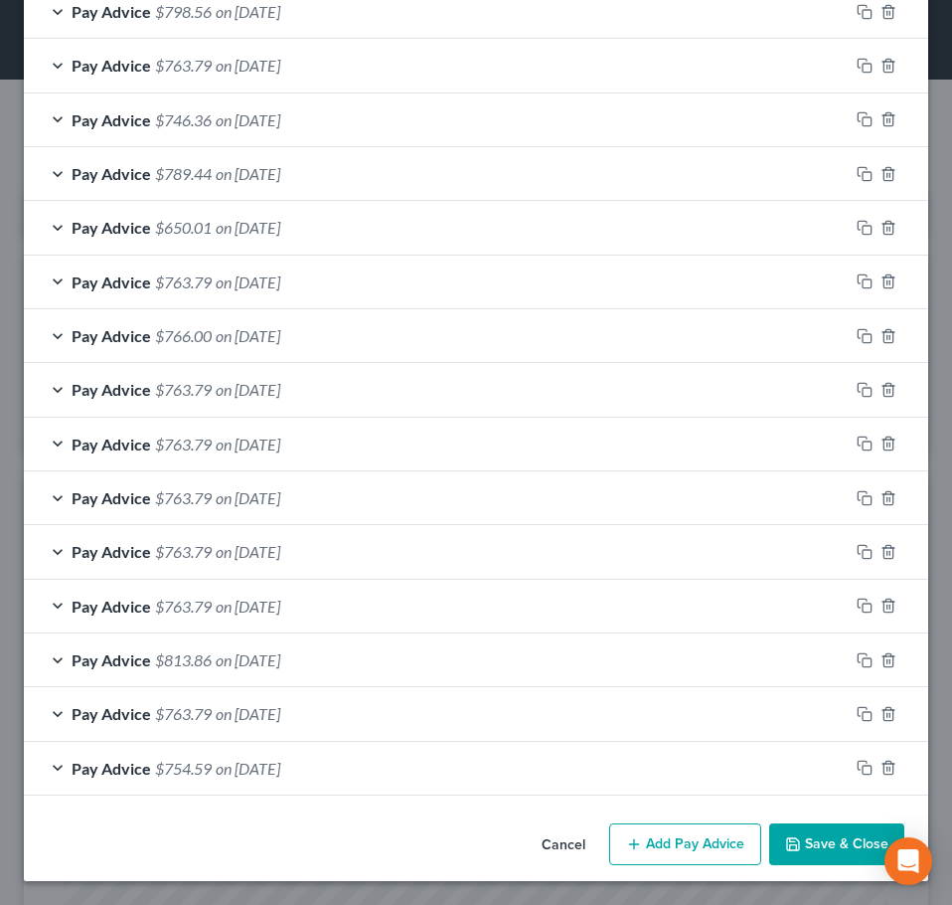
scroll to position [1343, 0]
click at [401, 448] on div "Pay Advice $763.79 on 05/14/2025" at bounding box center [436, 444] width 825 height 53
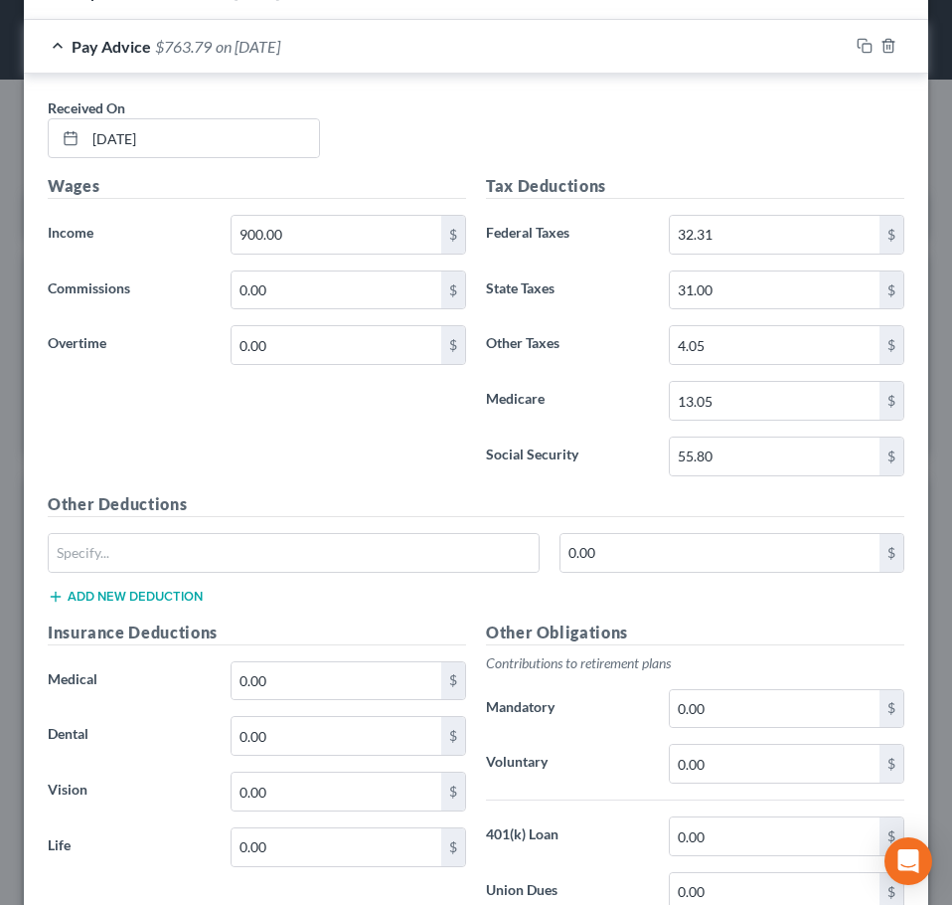
scroll to position [1741, 0]
click at [396, 58] on div "Pay Advice $763.79 on 05/14/2025" at bounding box center [436, 46] width 825 height 53
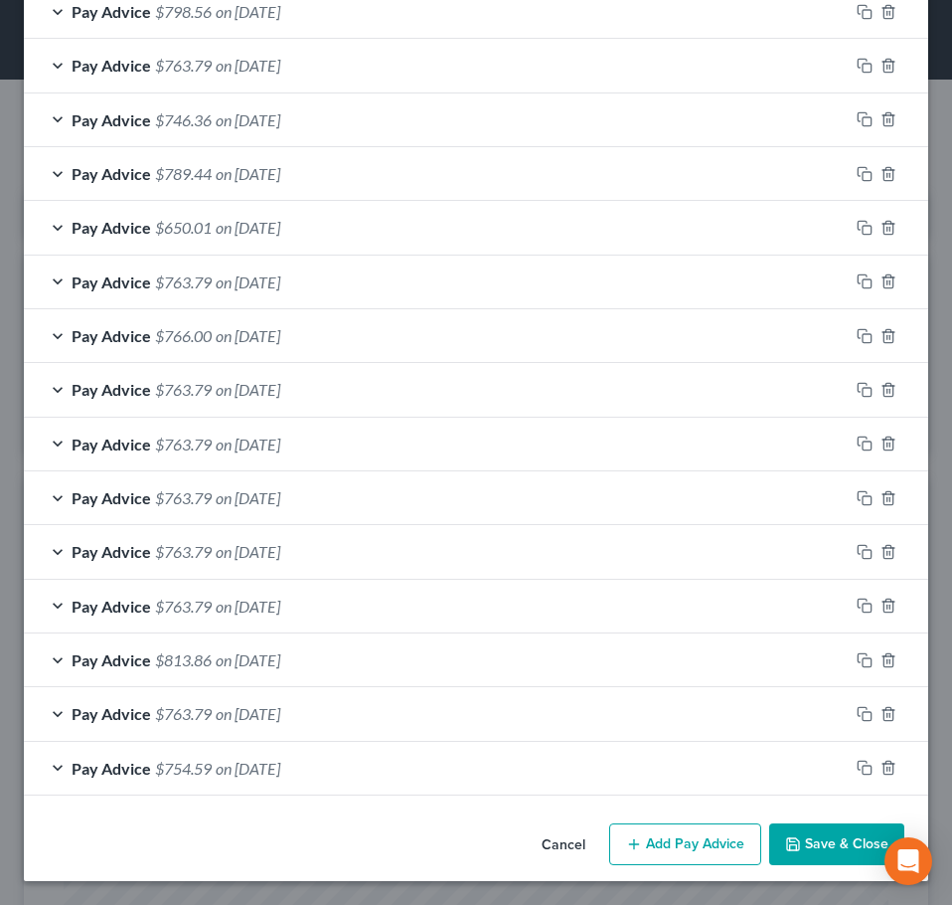
scroll to position [1343, 0]
click at [349, 396] on div "Pay Advice $763.79 on 05/21/2025" at bounding box center [436, 389] width 825 height 53
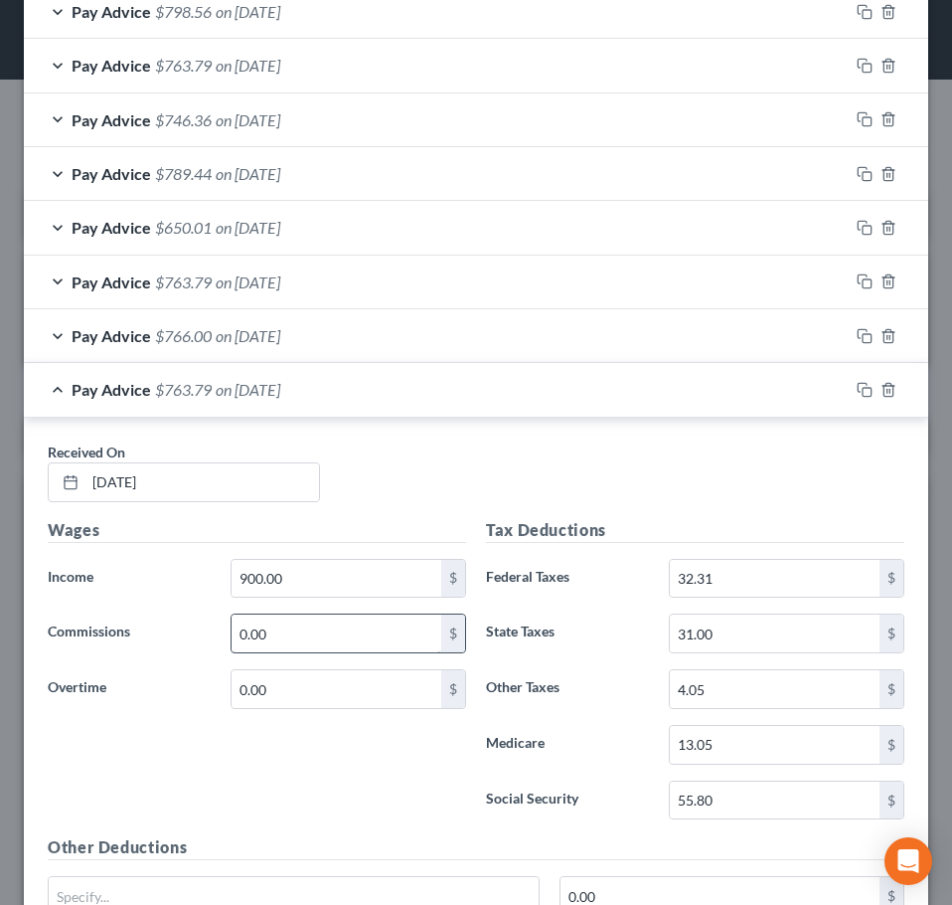
scroll to position [1443, 0]
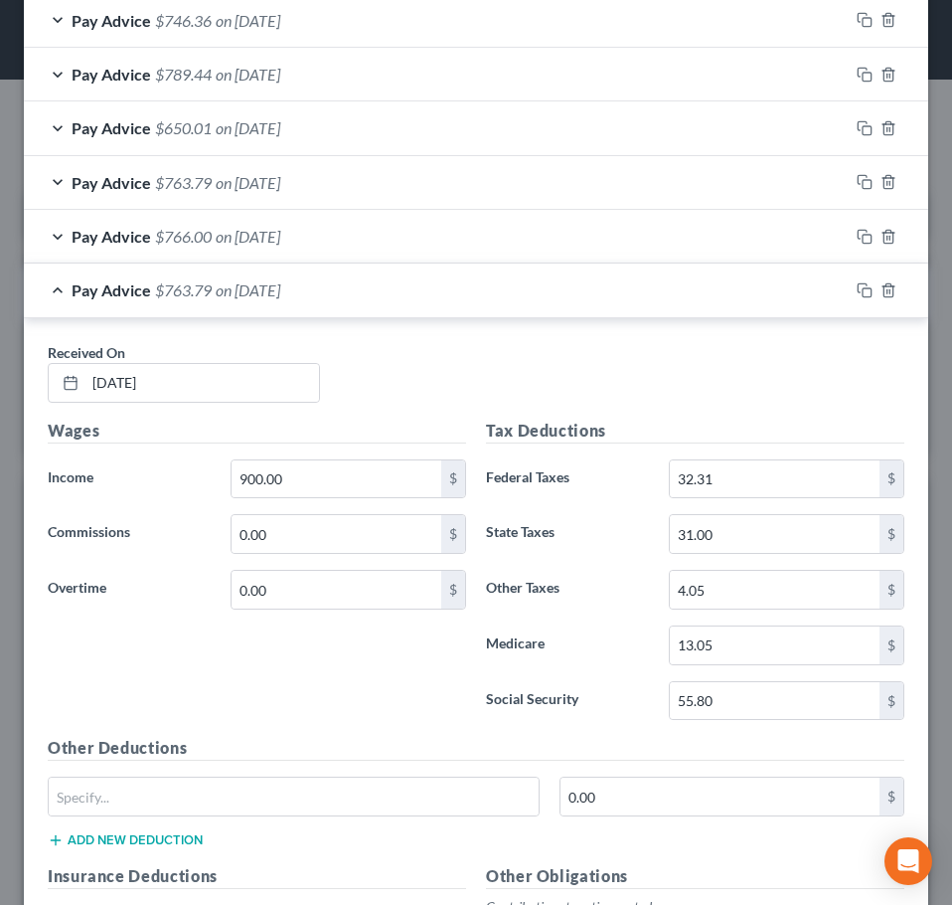
click at [359, 310] on div "Pay Advice $763.79 on 05/21/2025" at bounding box center [436, 289] width 825 height 53
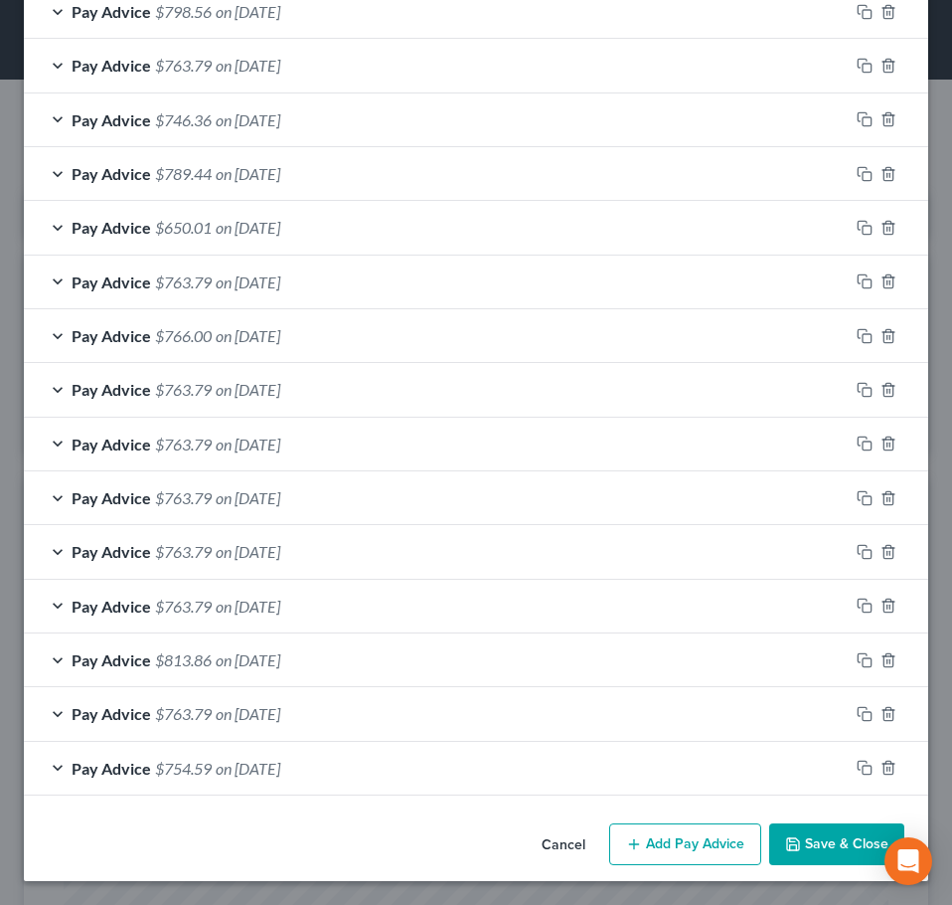
scroll to position [1343, 0]
click at [355, 339] on div "Pay Advice $766.00 on 05/28/2025" at bounding box center [436, 335] width 825 height 53
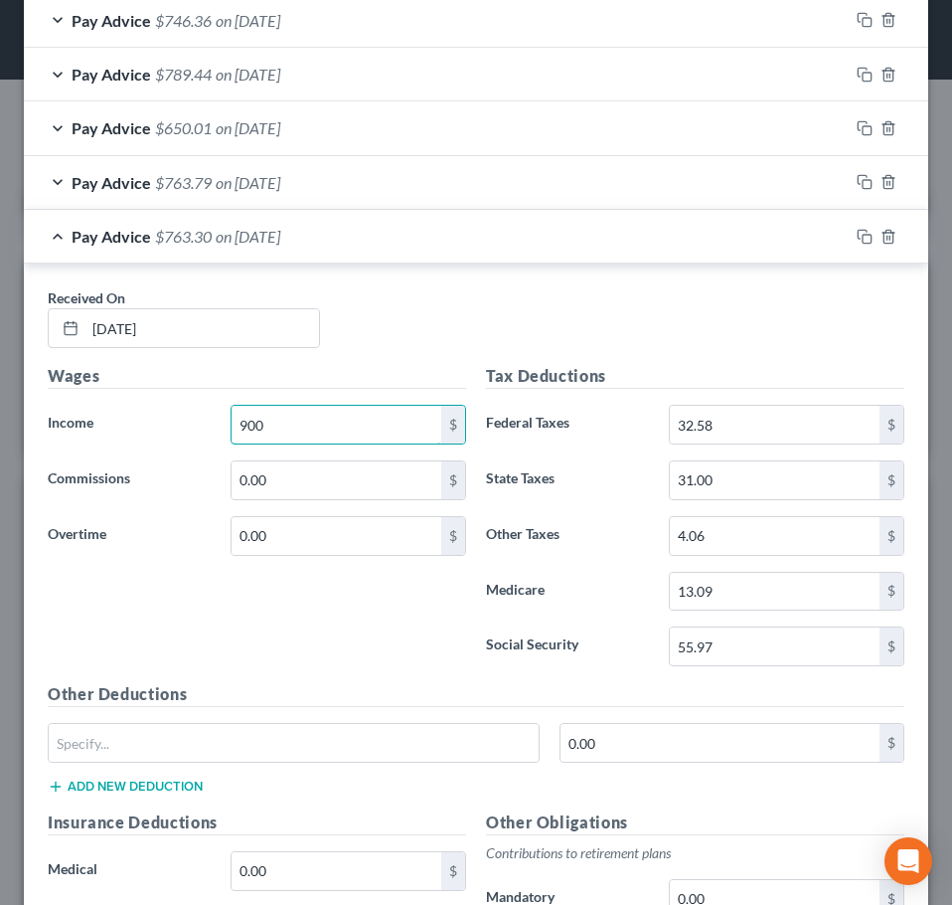
type input "900"
type input "2.70"
click at [327, 593] on div "Wages Income * 900 $ Commissions 0.00 $ Overtime 2.70 $" at bounding box center [257, 523] width 438 height 318
click at [227, 245] on span "on 05/28/2025" at bounding box center [248, 236] width 65 height 19
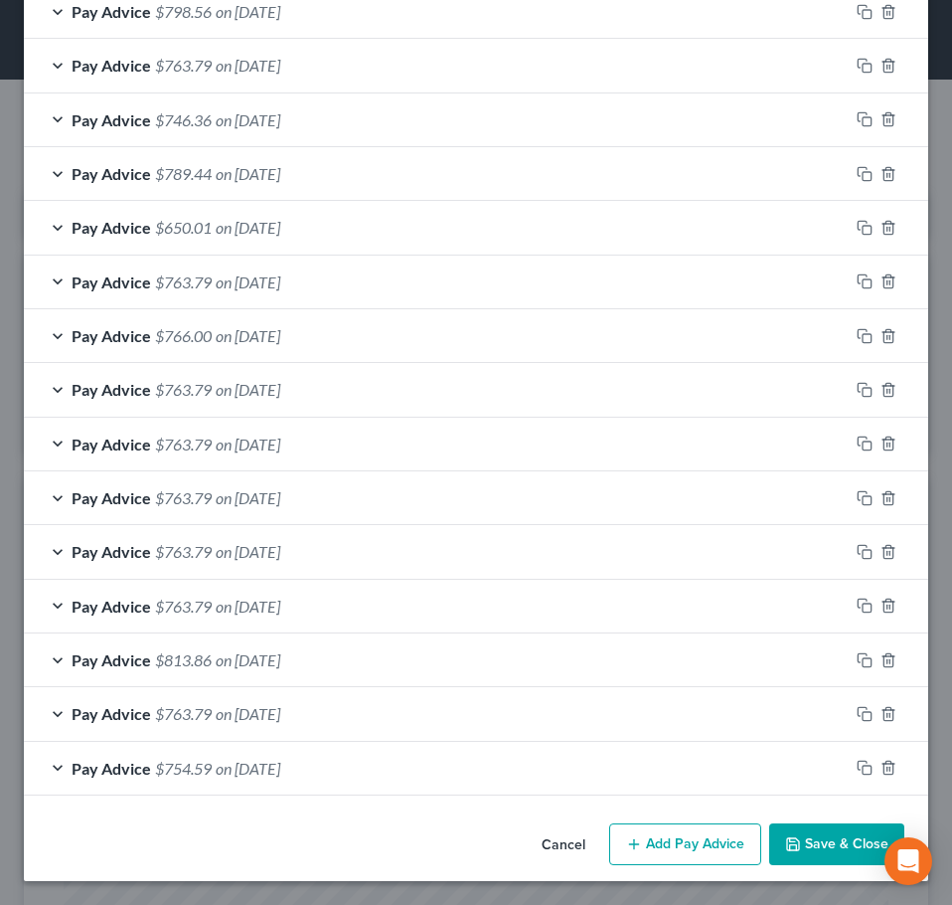
scroll to position [1343, 0]
click at [353, 283] on div "Pay Advice $763.79 on 06/04/2025" at bounding box center [436, 282] width 825 height 53
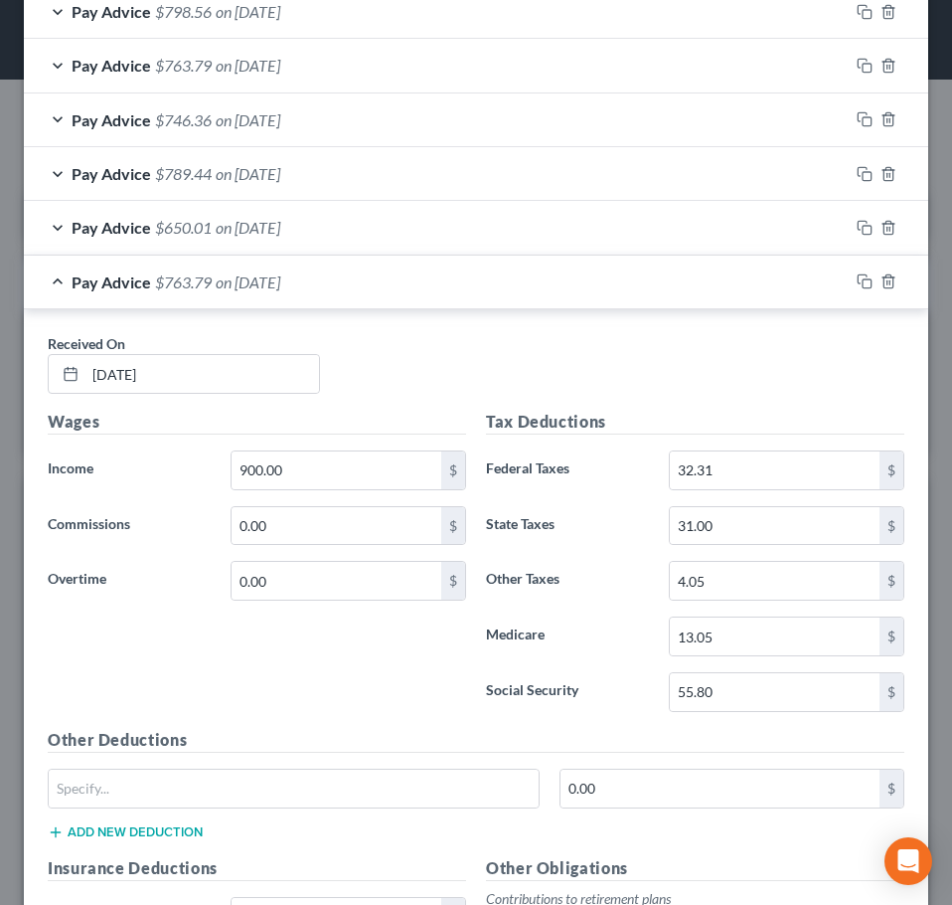
scroll to position [1443, 0]
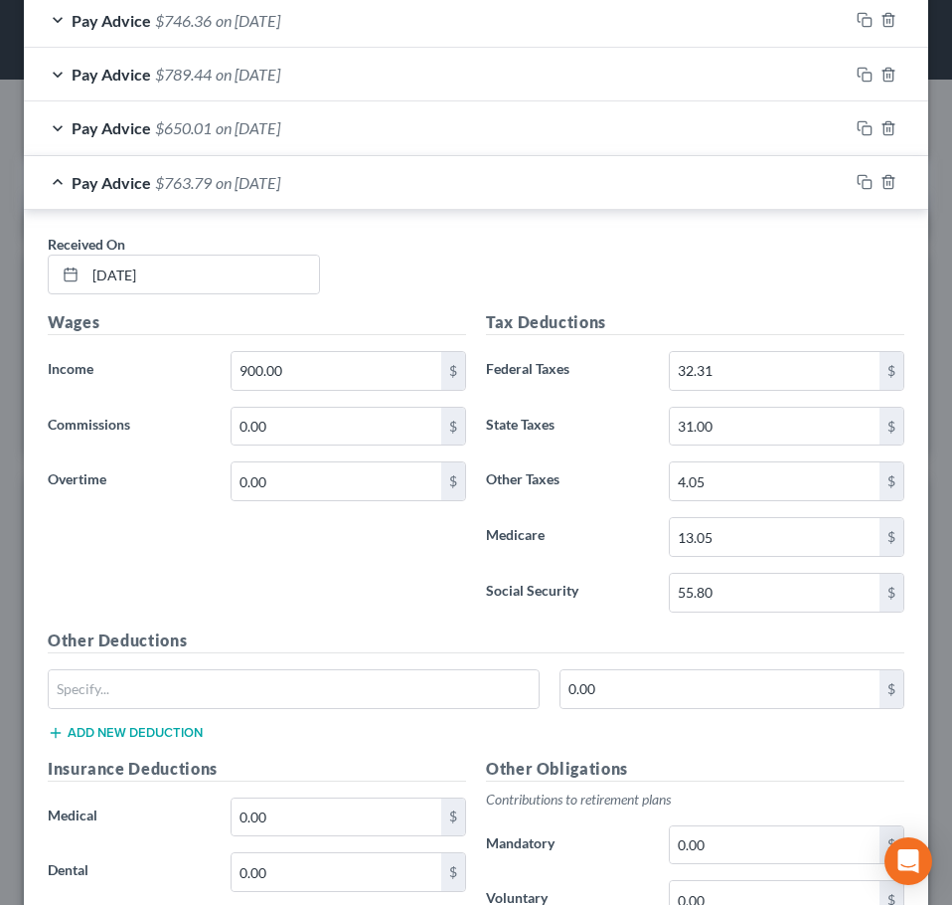
click at [327, 199] on div "Pay Advice $763.79 on 06/04/2025" at bounding box center [436, 182] width 825 height 53
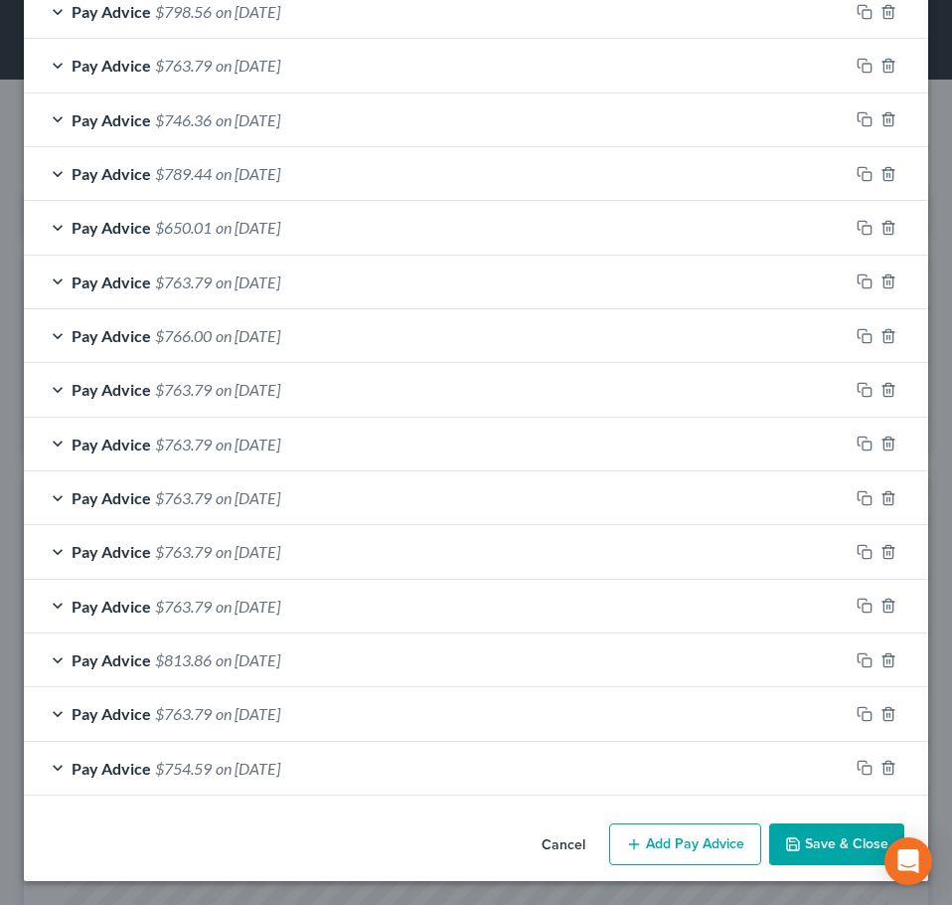
scroll to position [1343, 0]
click at [411, 243] on div "Pay Advice $650.01 on 06/11/2025" at bounding box center [436, 227] width 825 height 53
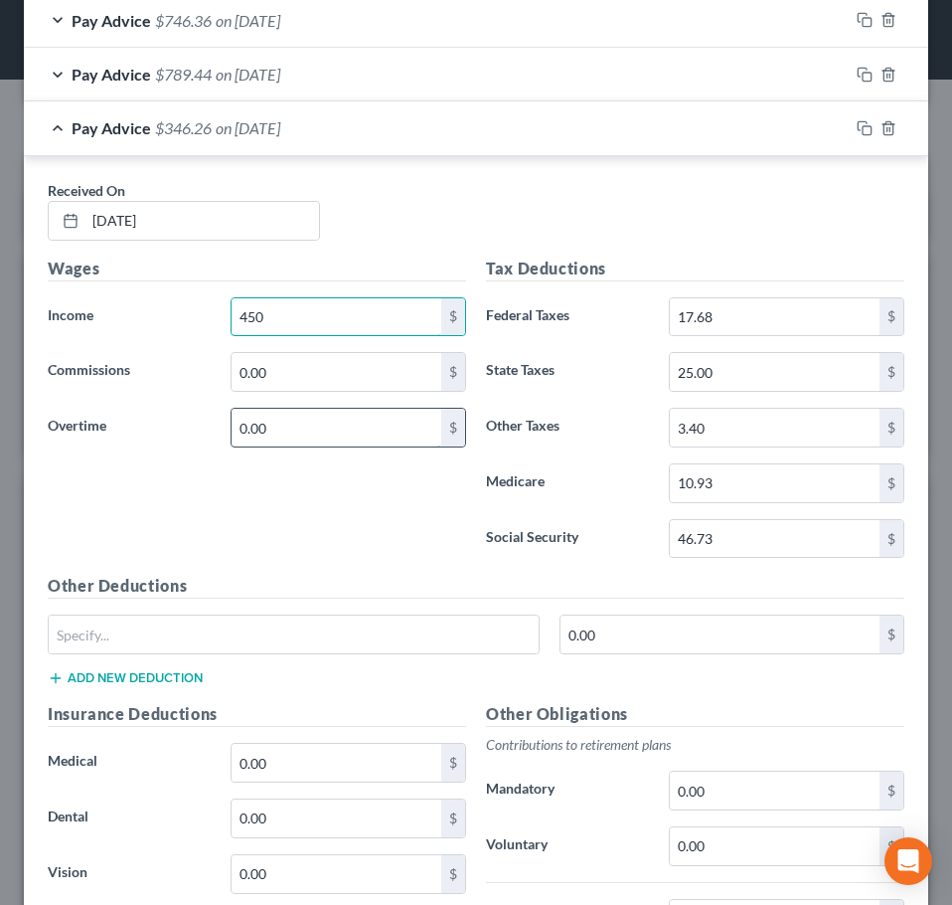
type input "450"
type input "303.75"
click at [402, 134] on div "Pay Advice $650.01 on 06/11/2025" at bounding box center [436, 127] width 825 height 53
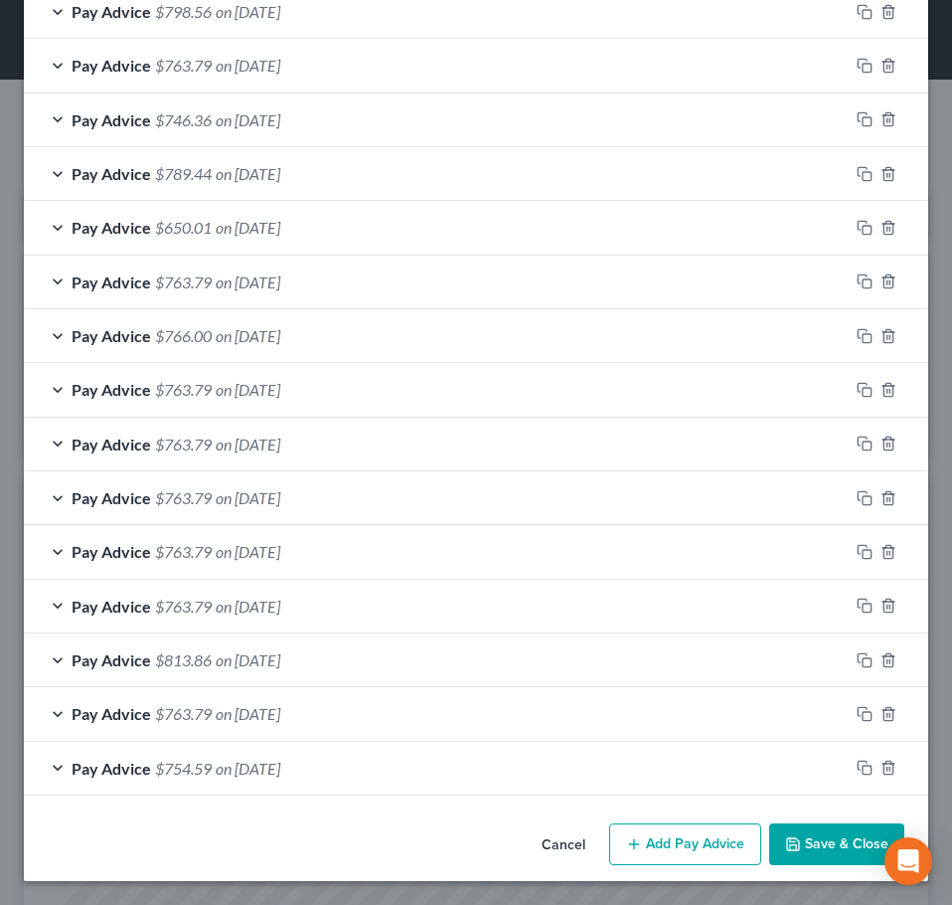
scroll to position [1343, 0]
click at [353, 176] on div "Pay Advice $789.44 on 06/18/2025" at bounding box center [436, 173] width 825 height 53
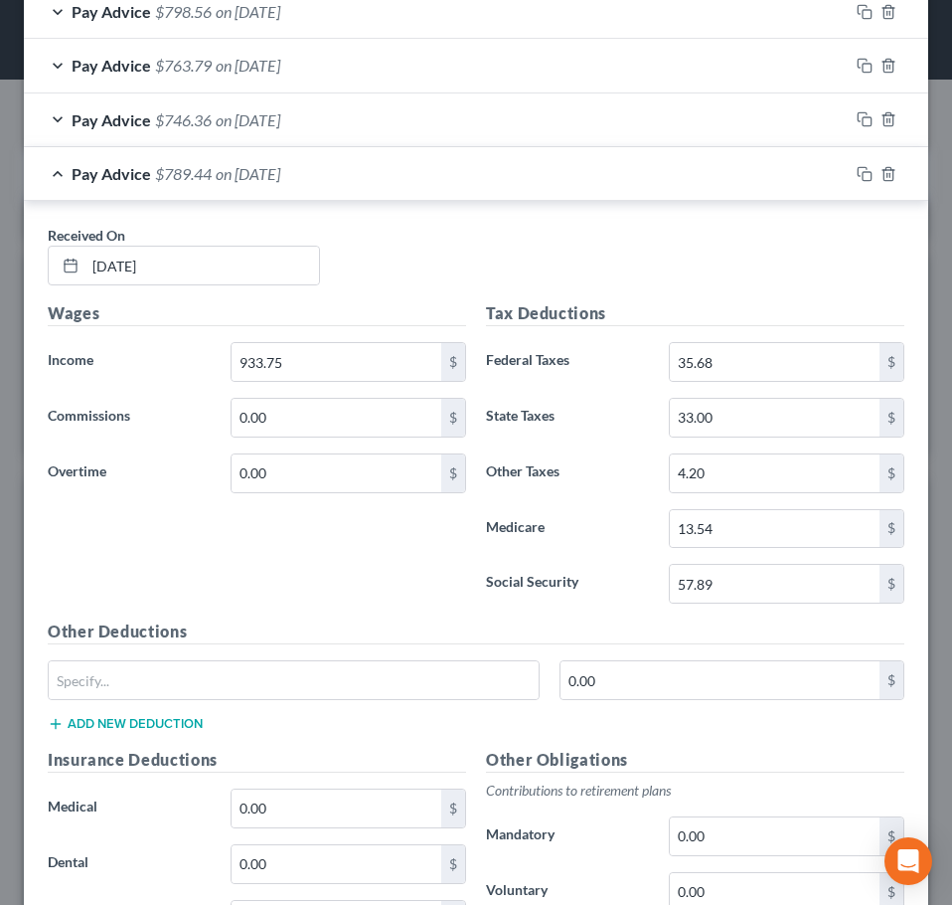
scroll to position [1443, 0]
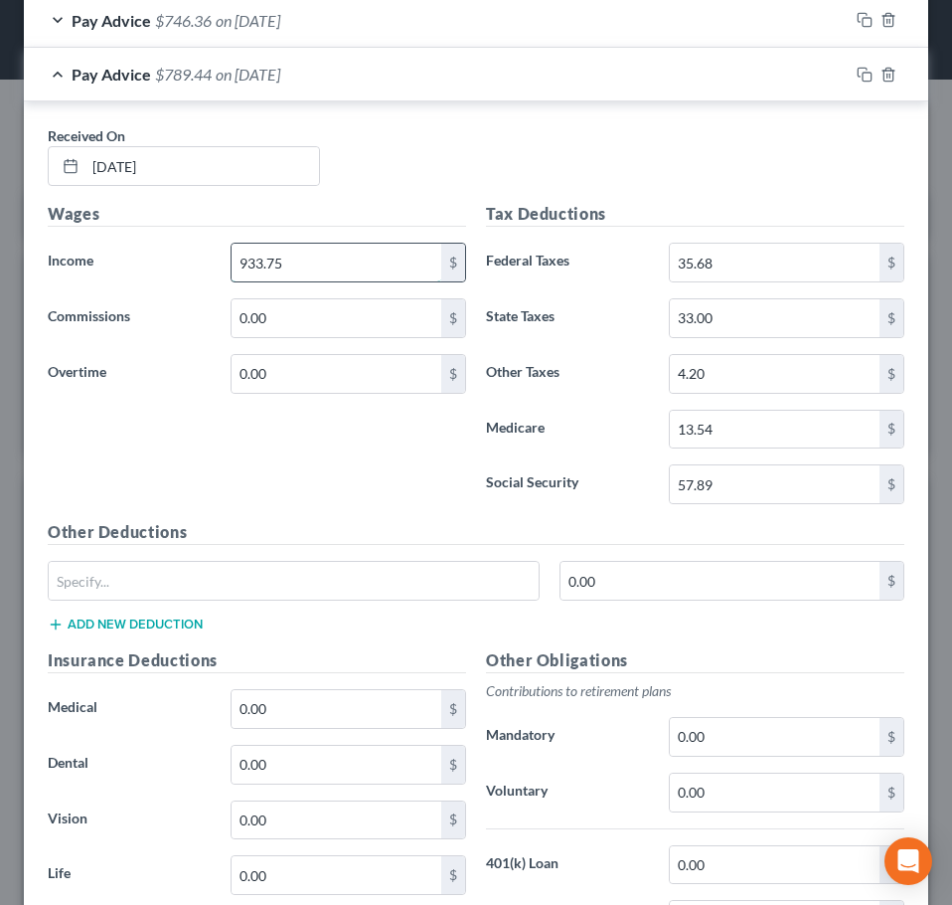
click at [320, 259] on input "933.75" at bounding box center [337, 263] width 210 height 38
type input "900.00"
type input "33.75"
click at [475, 65] on div "Pay Advice $789.44 on 06/18/2025" at bounding box center [436, 74] width 825 height 53
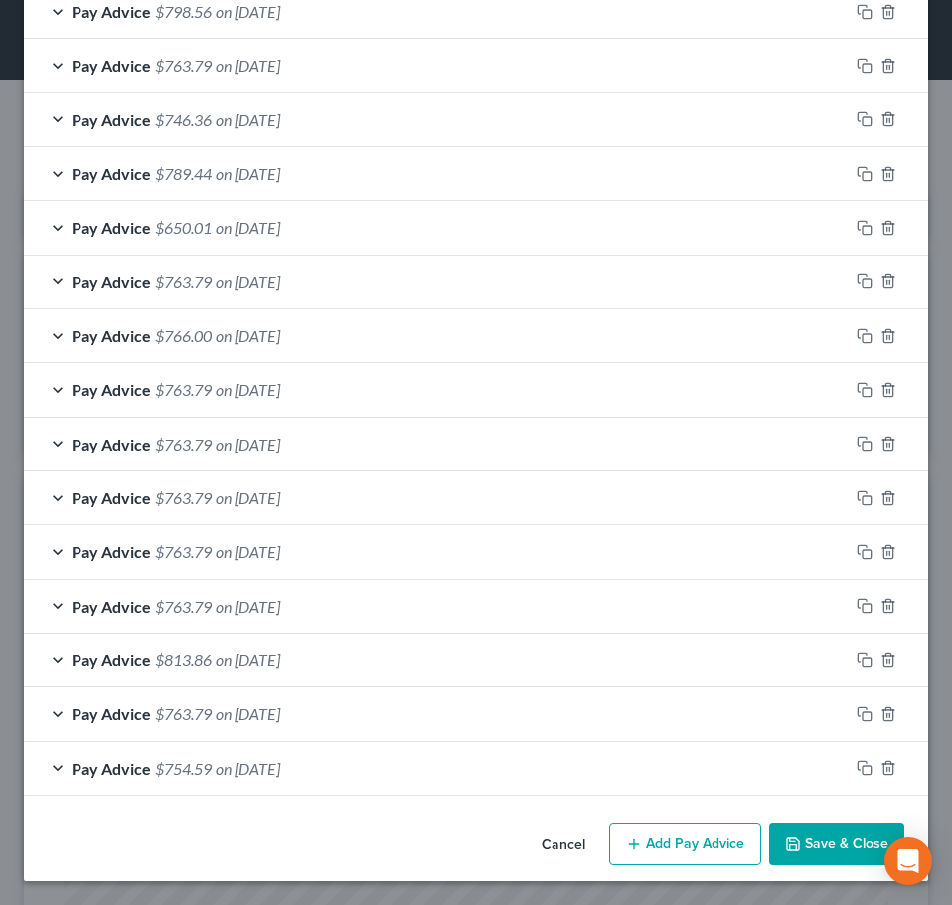
scroll to position [1343, 0]
click at [381, 124] on div "Pay Advice $746.36 on 06/25/2025" at bounding box center [436, 119] width 825 height 53
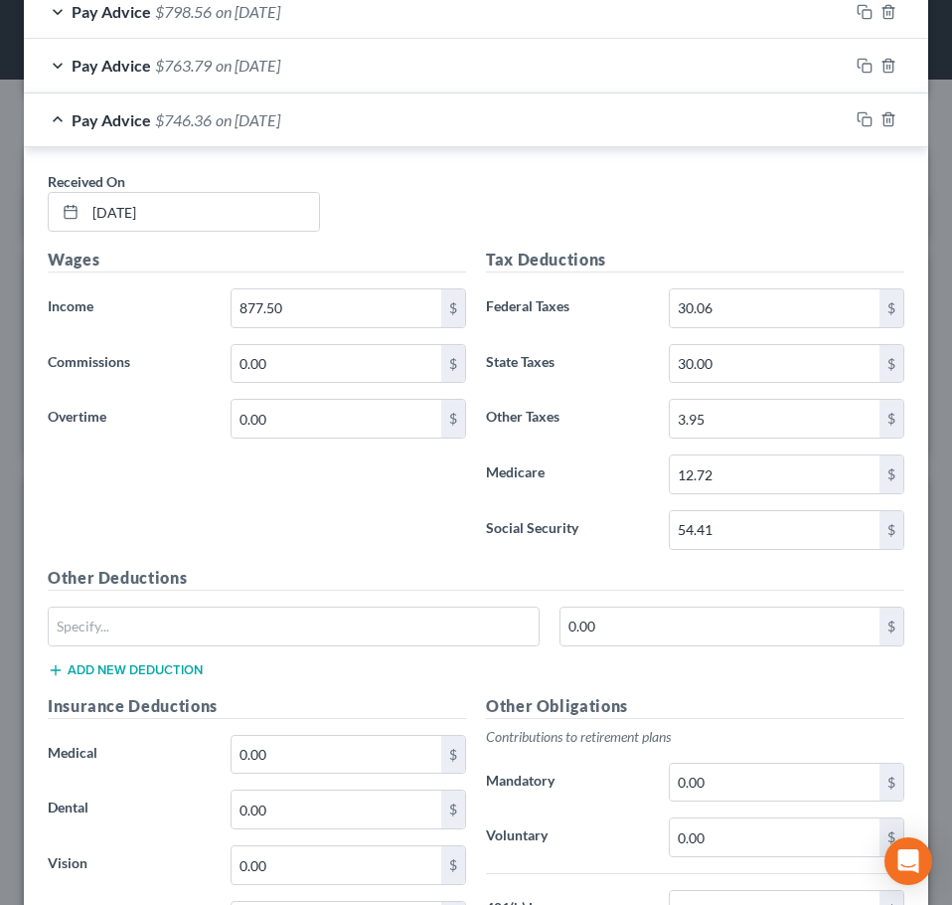
click at [721, 135] on div "Pay Advice $746.36 on 06/25/2025" at bounding box center [436, 119] width 825 height 53
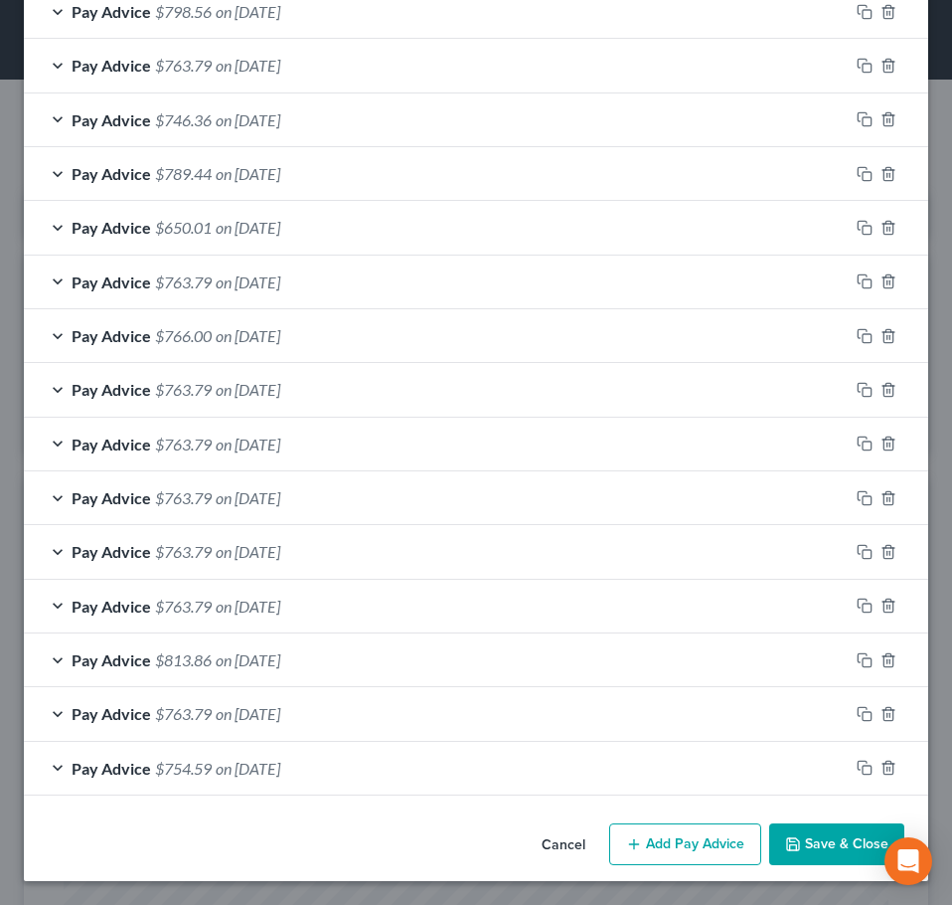
click at [368, 82] on div "Pay Advice $763.79 on 07/02/2025" at bounding box center [436, 65] width 825 height 53
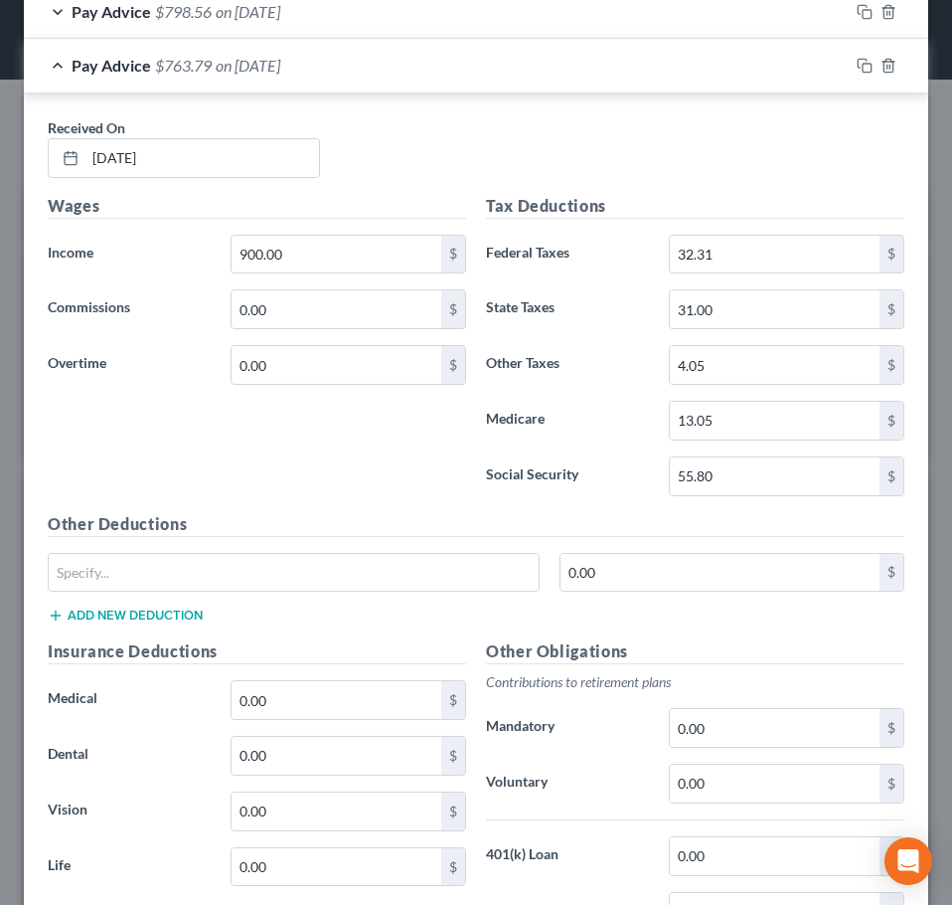
click at [429, 67] on div "Pay Advice $763.79 on 07/02/2025" at bounding box center [436, 65] width 825 height 53
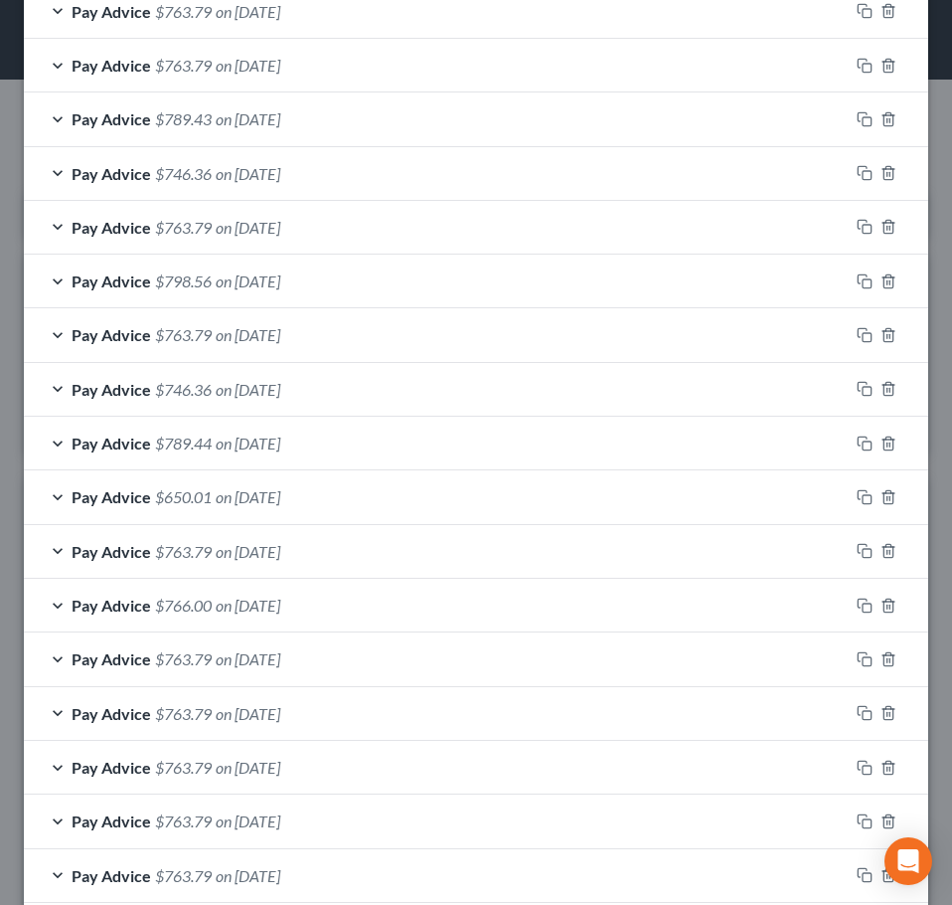
scroll to position [1045, 0]
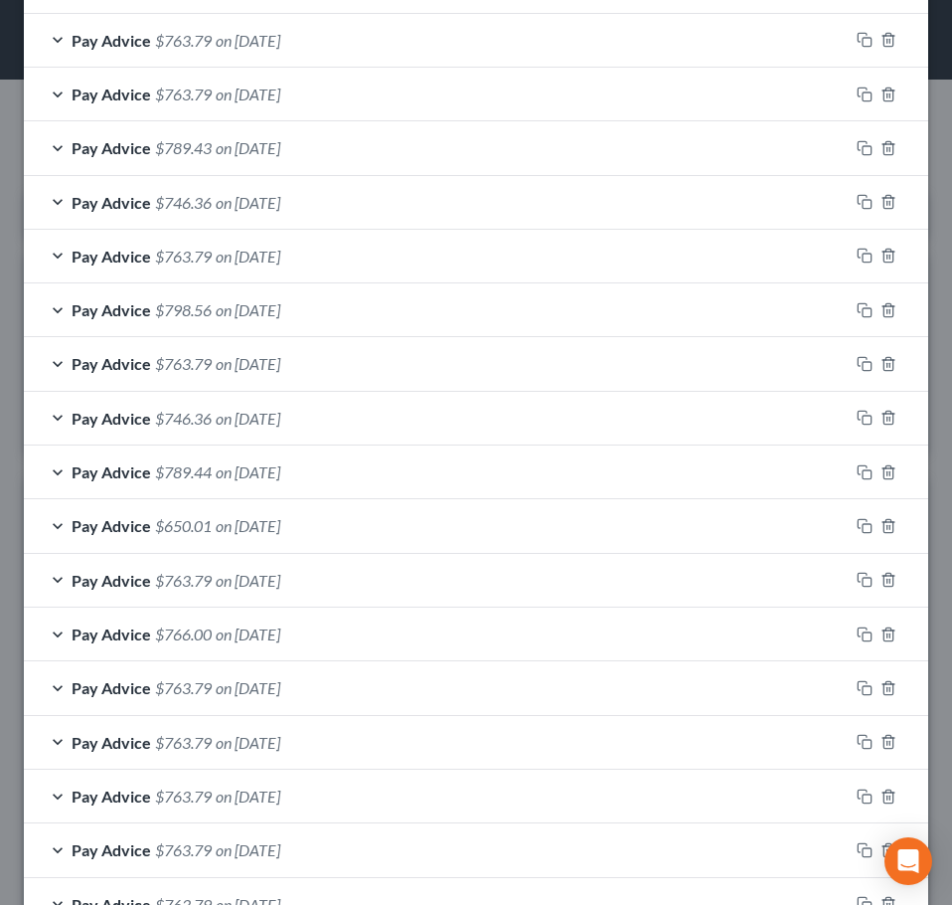
click at [341, 322] on div "Pay Advice $798.56 on 07/09/2025" at bounding box center [436, 309] width 825 height 53
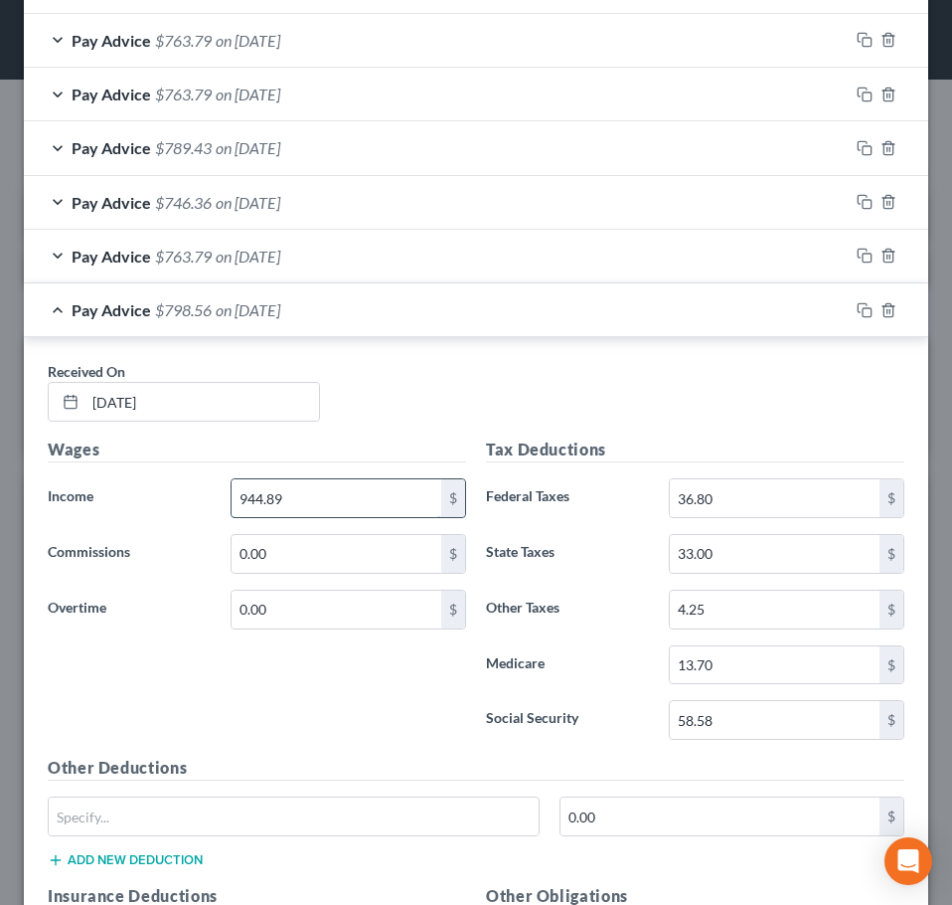
click at [327, 501] on input "944.89" at bounding box center [337, 498] width 210 height 38
type input "900"
type input "44.89"
click at [388, 404] on div "Received On * 07/09/2025" at bounding box center [476, 399] width 877 height 77
click at [417, 324] on div "Pay Advice $798.56 on 07/09/2025" at bounding box center [436, 309] width 825 height 53
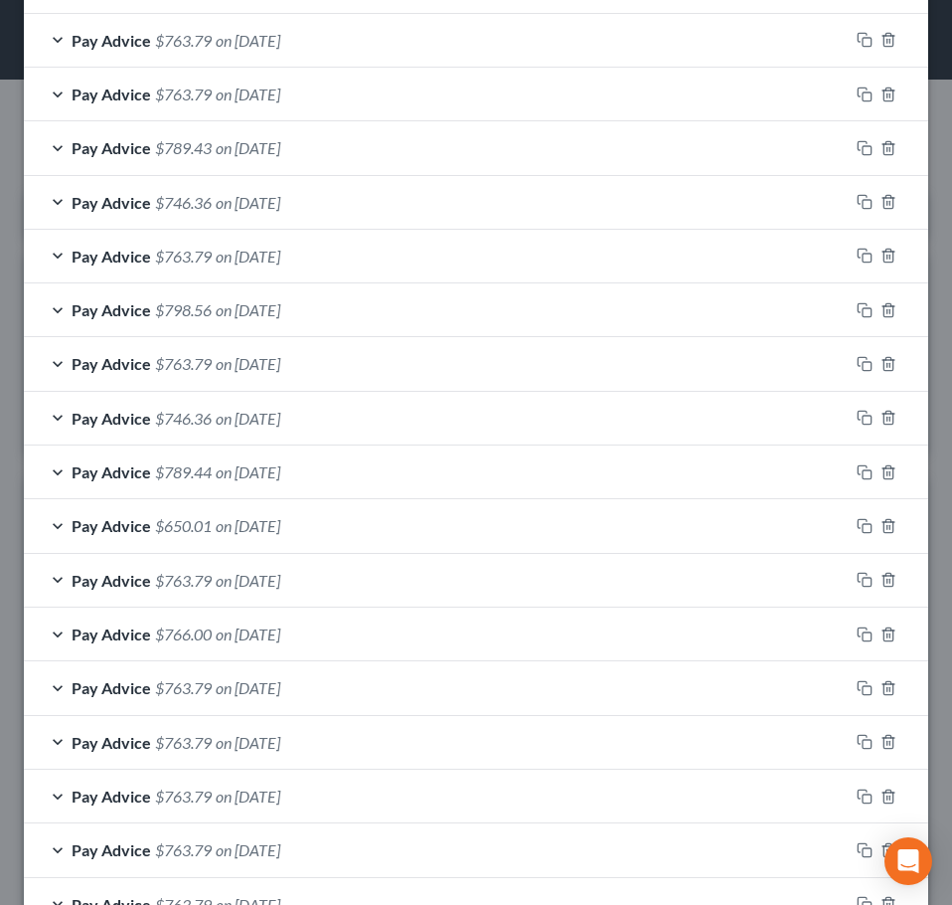
click at [462, 274] on div "Pay Advice $763.79 on 07/16/2025" at bounding box center [436, 256] width 825 height 53
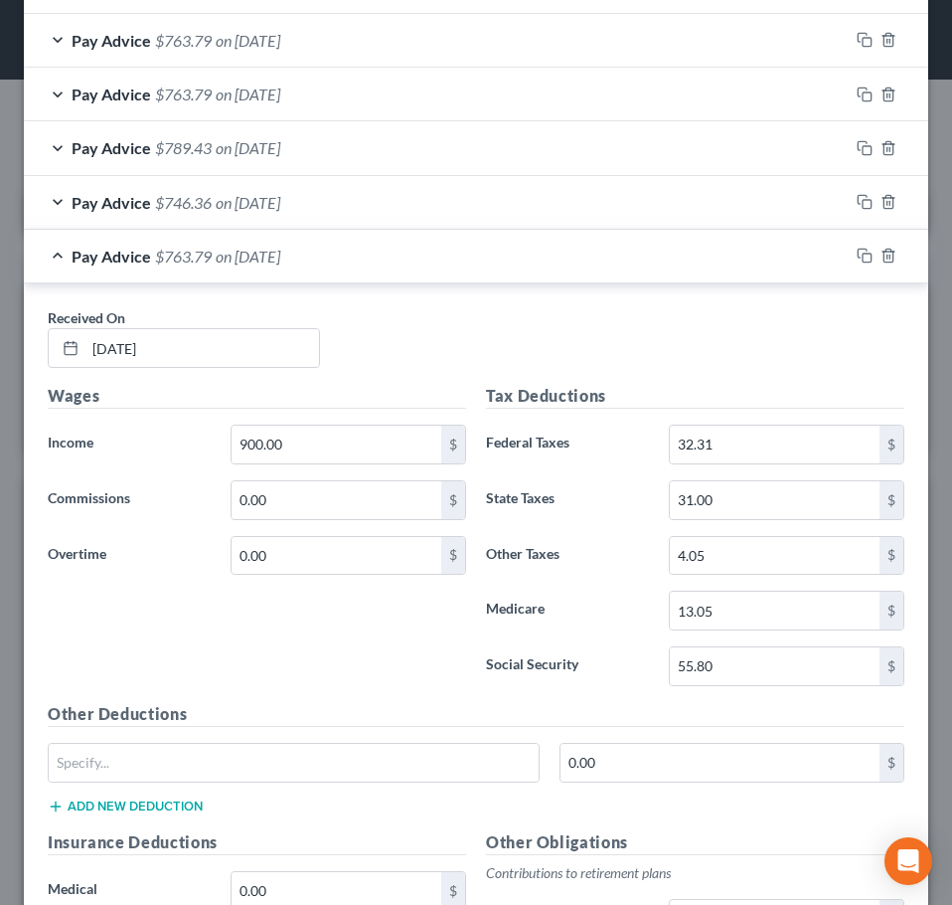
click at [539, 249] on div "Pay Advice $763.79 on 07/16/2025" at bounding box center [436, 256] width 825 height 53
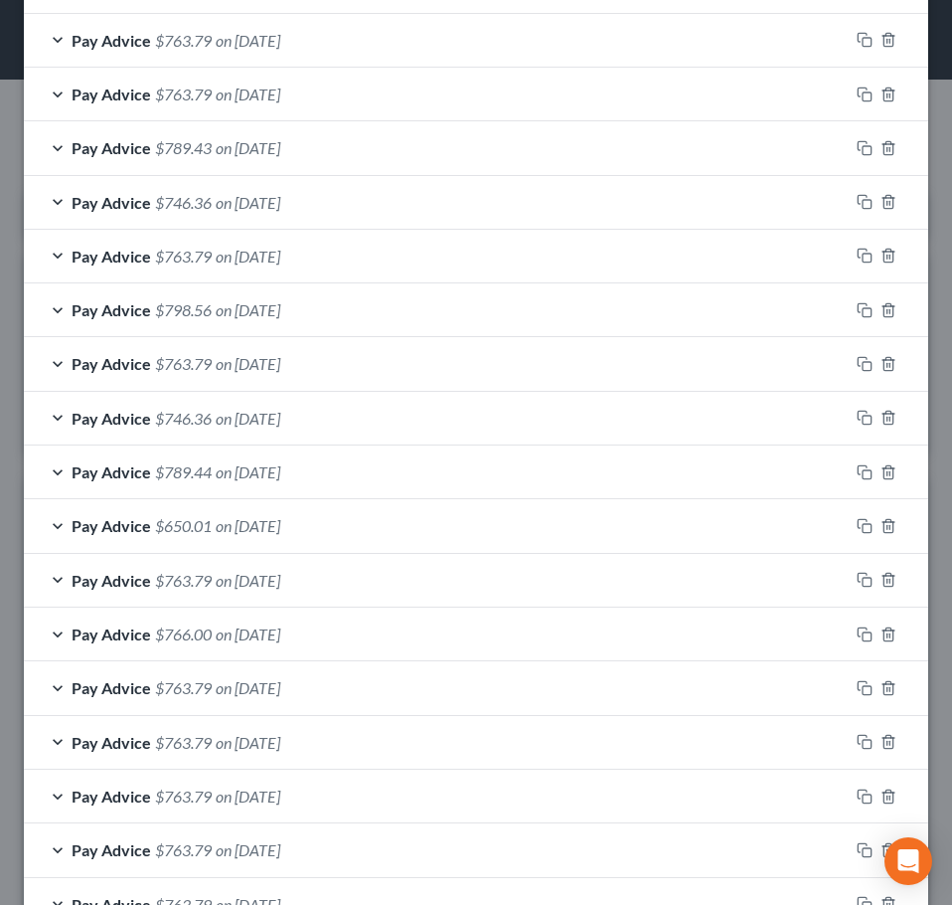
click at [377, 200] on div "Pay Advice $746.36 on 07/23/2025" at bounding box center [436, 202] width 825 height 53
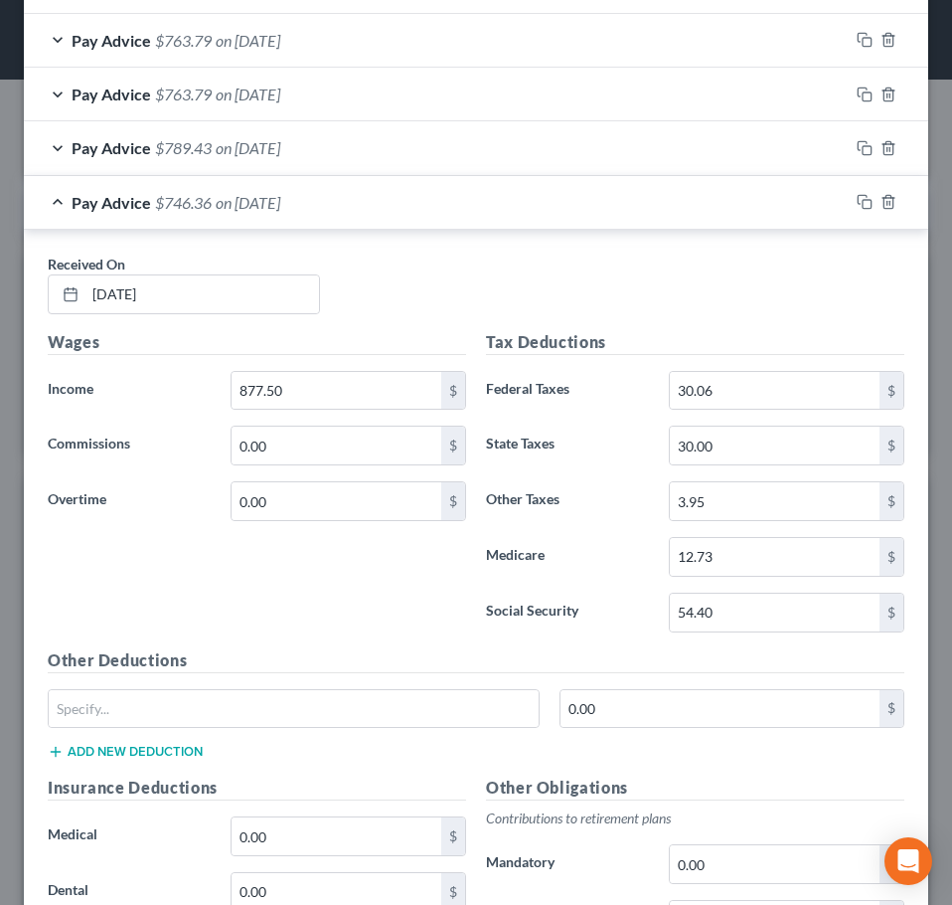
click at [349, 197] on div "Pay Advice $746.36 on 07/23/2025" at bounding box center [436, 202] width 825 height 53
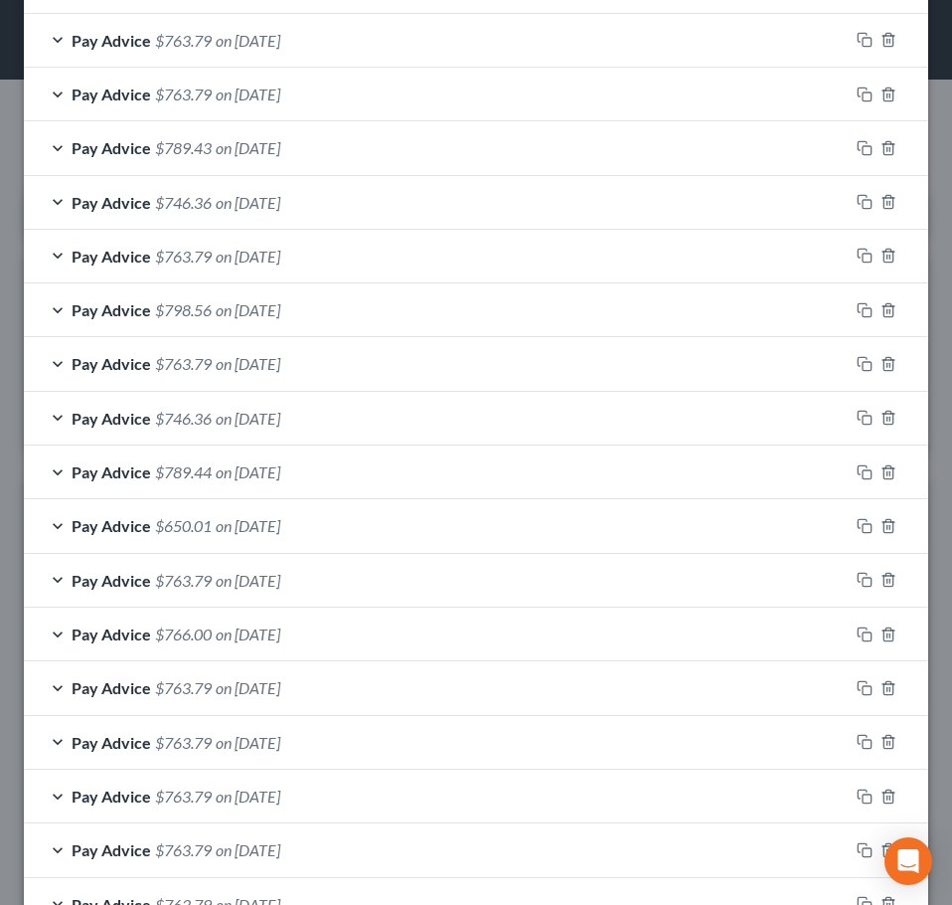
click at [379, 204] on div "Pay Advice $746.36 on 07/23/2025" at bounding box center [436, 202] width 825 height 53
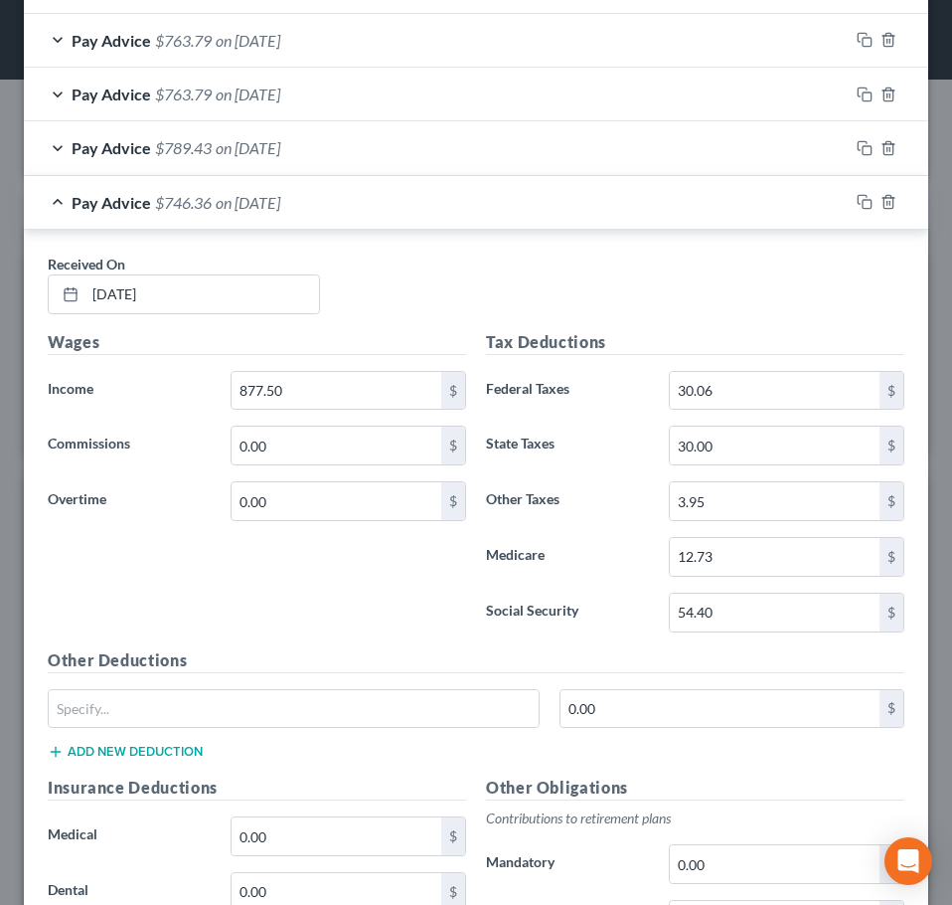
click at [379, 204] on div "Pay Advice $746.36 on 07/23/2025" at bounding box center [436, 202] width 825 height 53
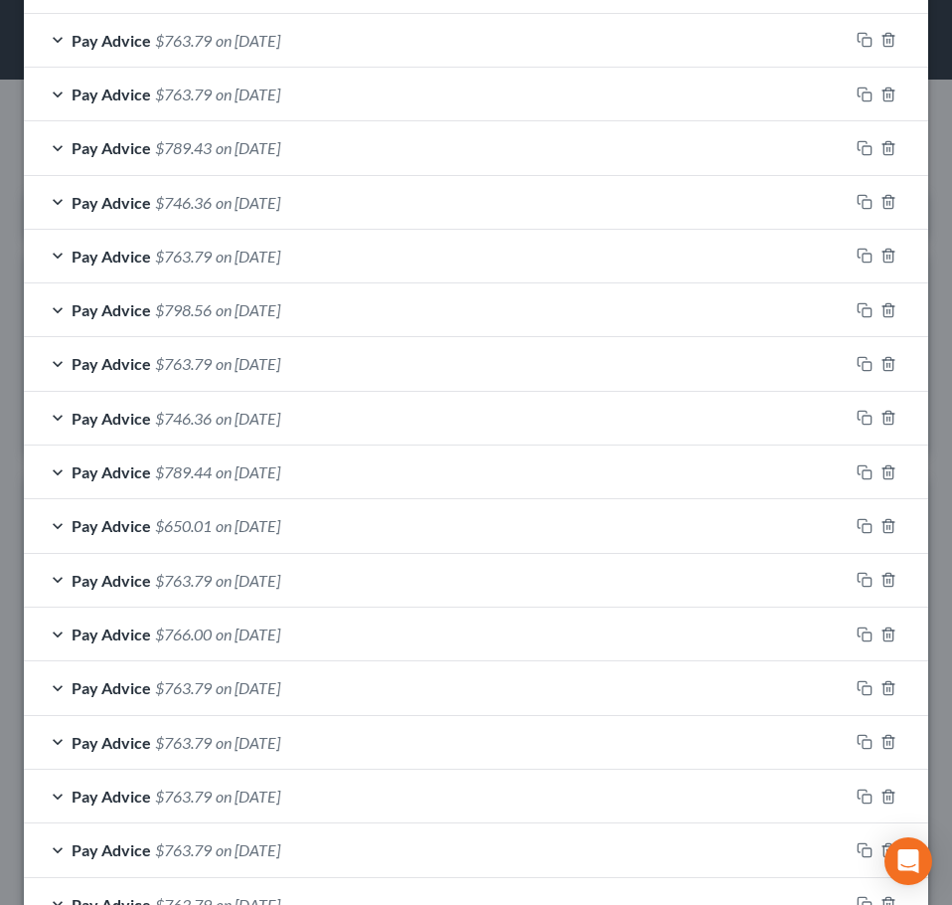
click at [393, 162] on div "Pay Advice $789.43 on 07/30/2025" at bounding box center [436, 147] width 825 height 53
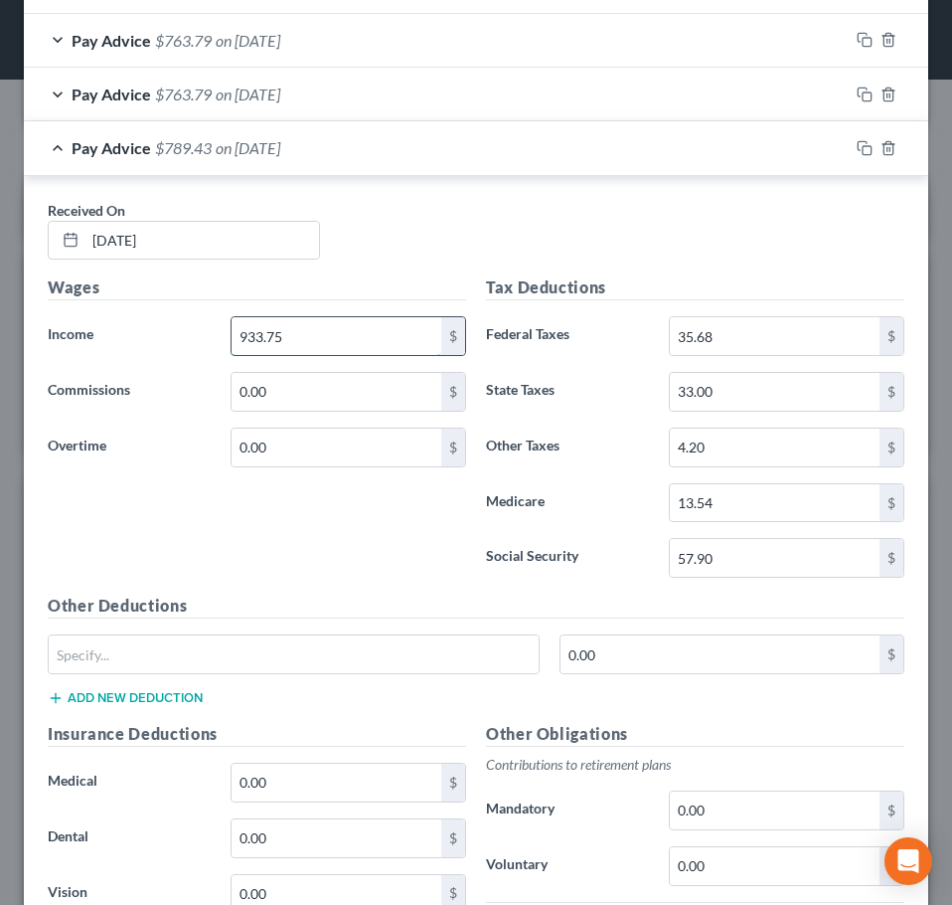
click at [310, 337] on input "933.75" at bounding box center [337, 336] width 210 height 38
type input "900"
type input "33.75"
click at [280, 150] on span "on 07/30/2025" at bounding box center [248, 147] width 65 height 19
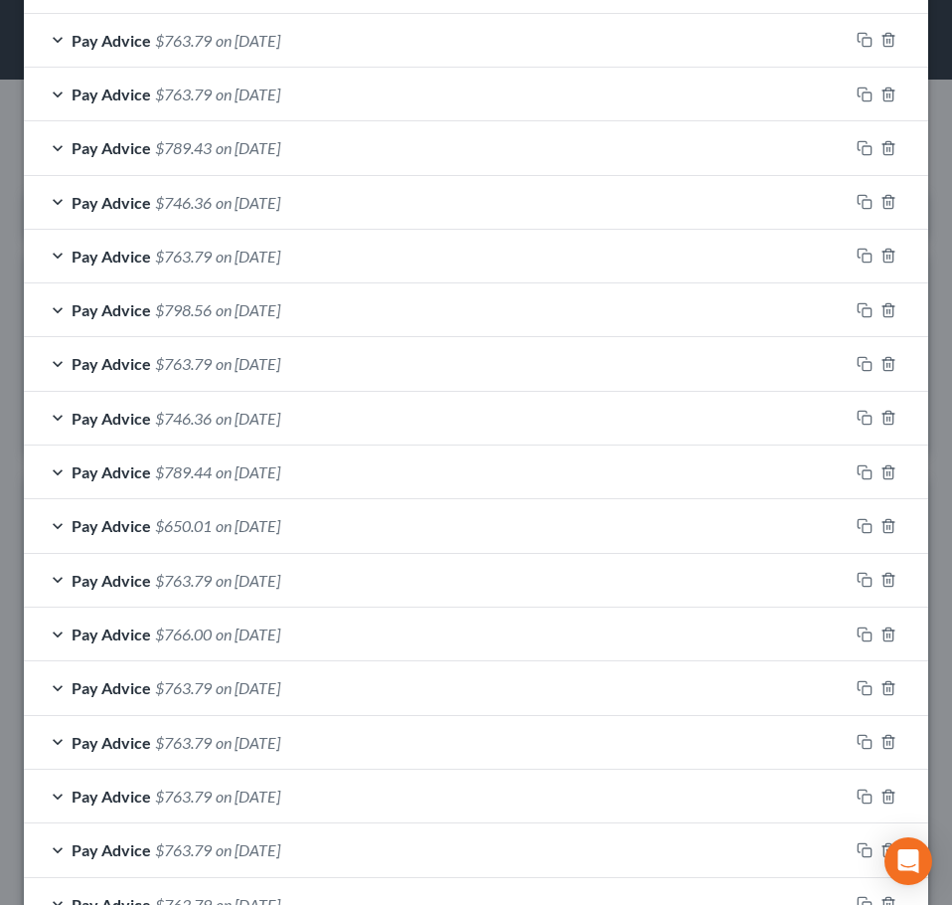
click at [328, 98] on div "Pay Advice $763.79 on 08/06/2025" at bounding box center [436, 94] width 825 height 53
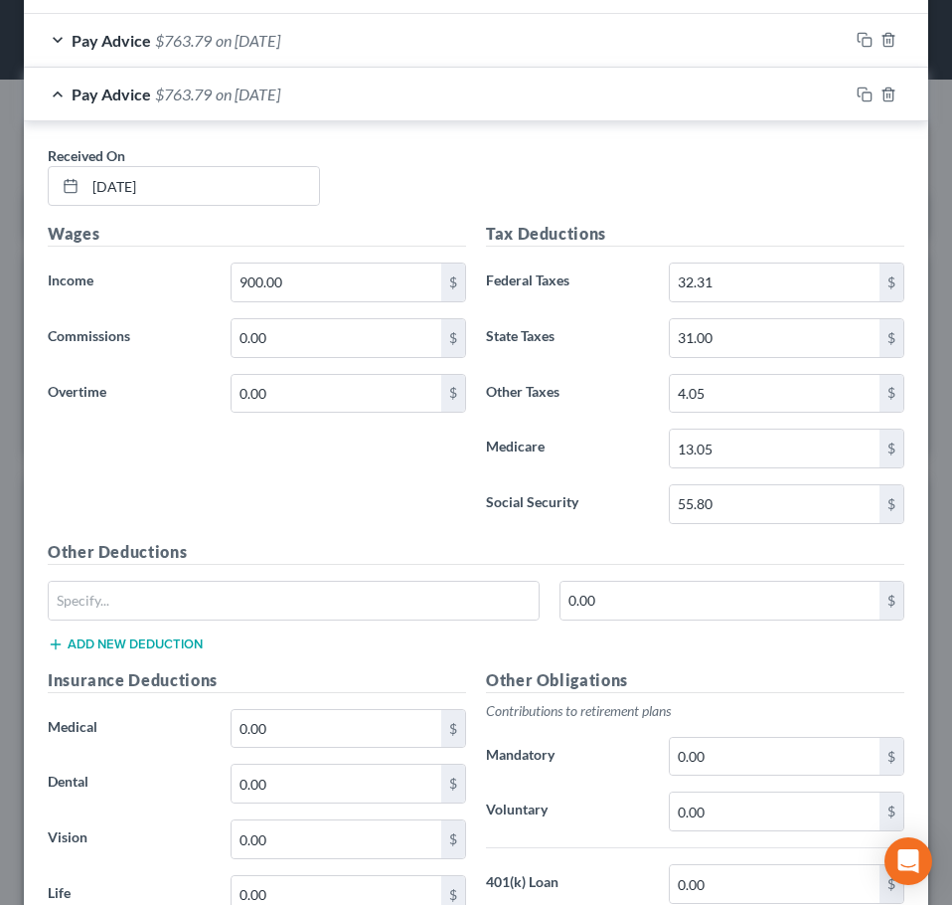
click at [641, 96] on div "Pay Advice $763.79 on 08/06/2025" at bounding box center [436, 94] width 825 height 53
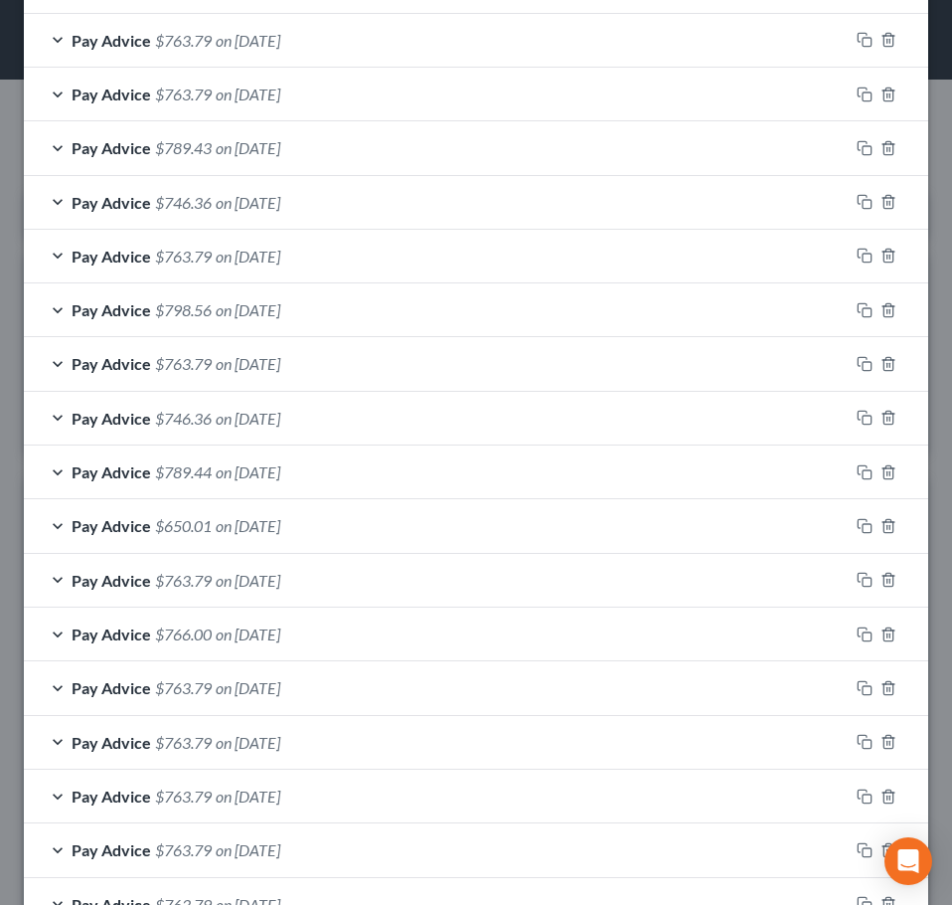
click at [339, 51] on div "Pay Advice $763.79 on 08/13/2025" at bounding box center [436, 40] width 825 height 53
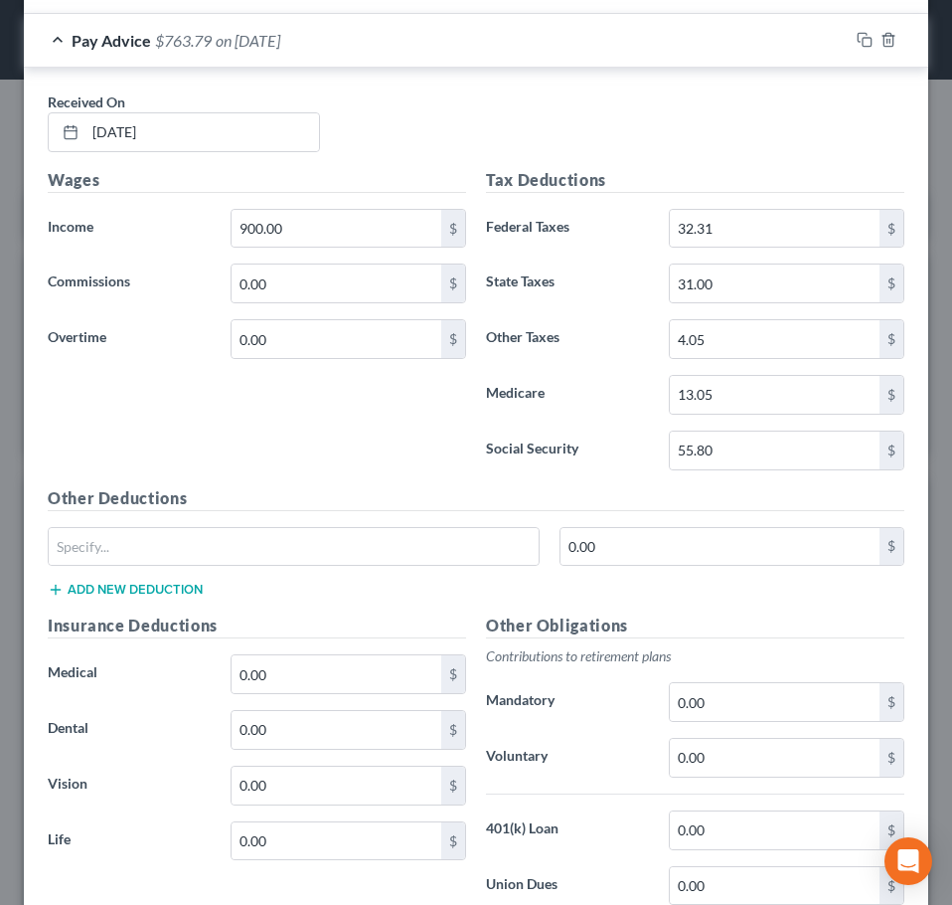
click at [665, 65] on div "Pay Advice $763.79 on 08/13/2025" at bounding box center [436, 40] width 825 height 53
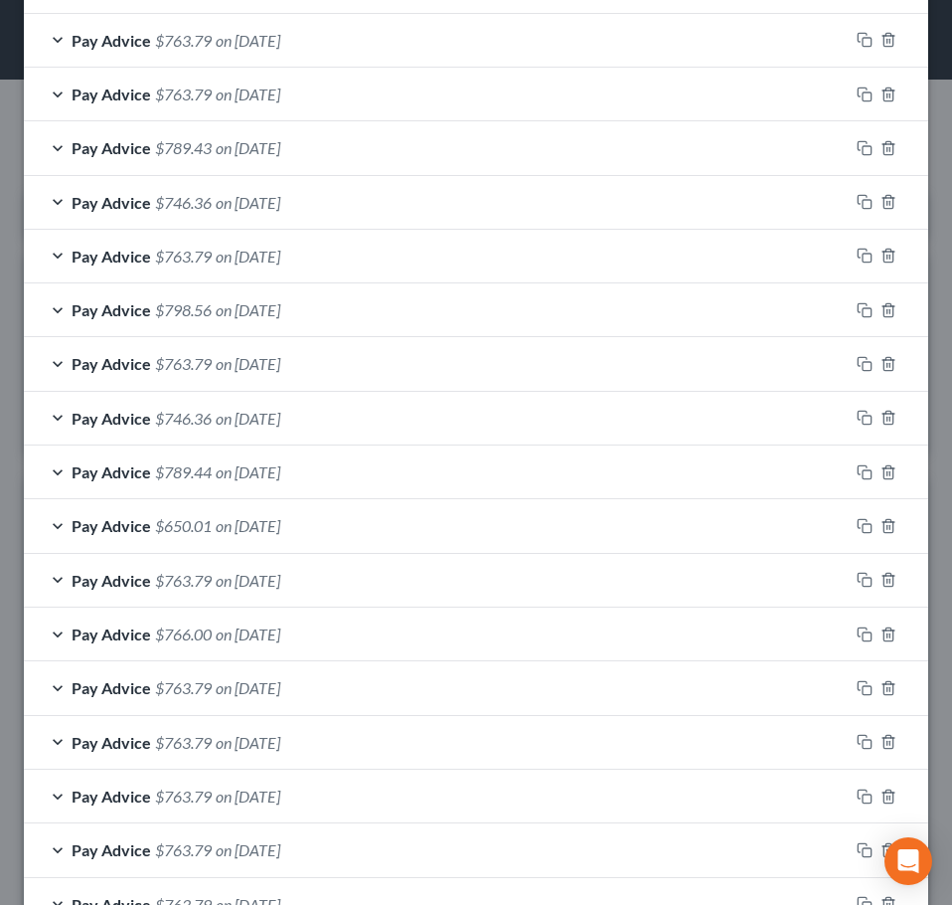
scroll to position [946, 0]
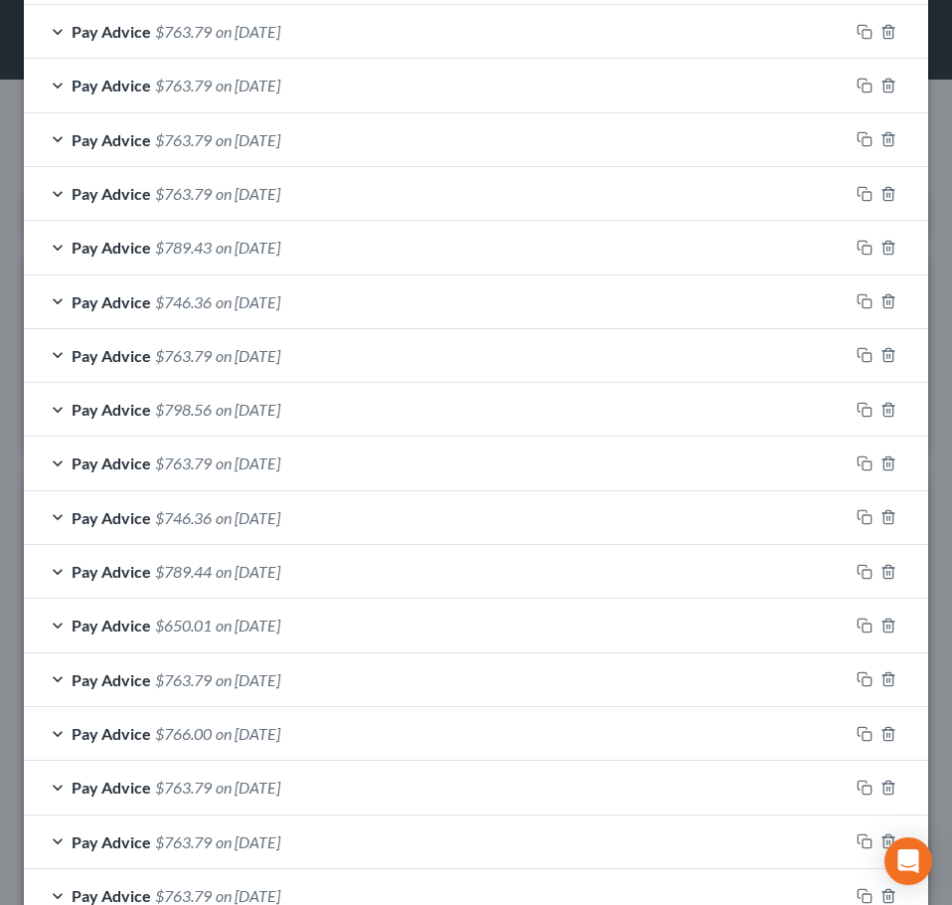
click at [356, 101] on div "Pay Advice $763.79 on 08/20/2025" at bounding box center [436, 85] width 825 height 53
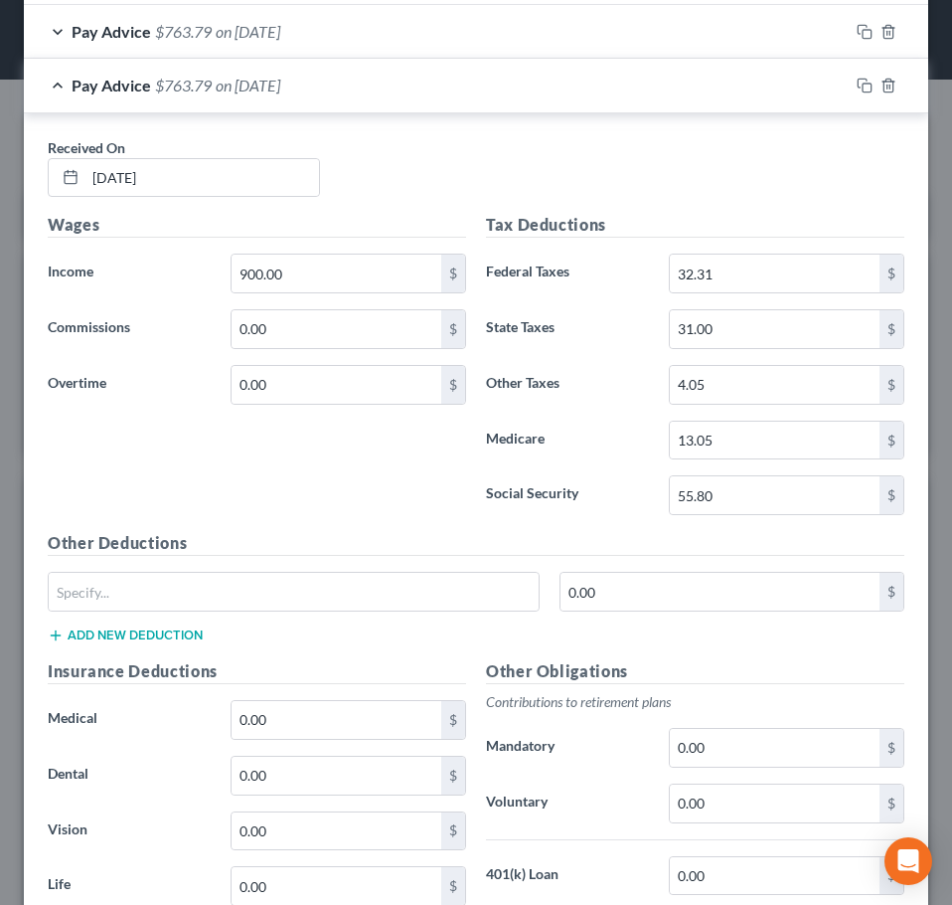
click at [393, 103] on div "Pay Advice $763.79 on 08/20/2025" at bounding box center [436, 85] width 825 height 53
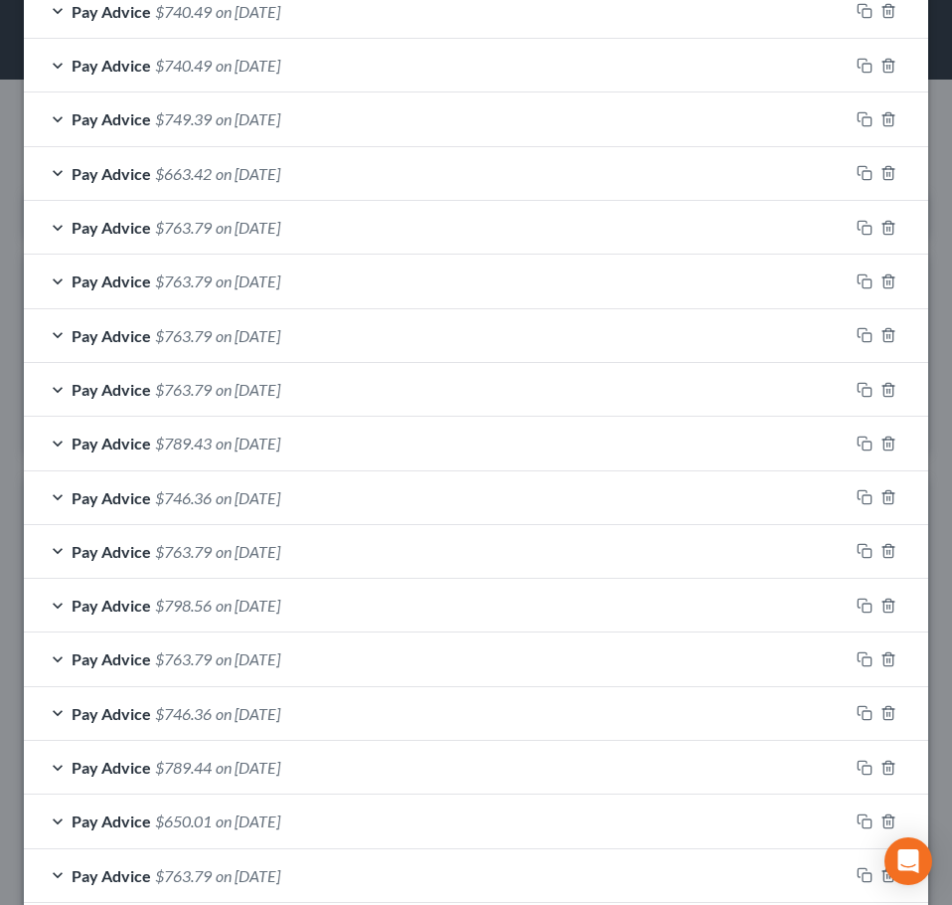
scroll to position [747, 0]
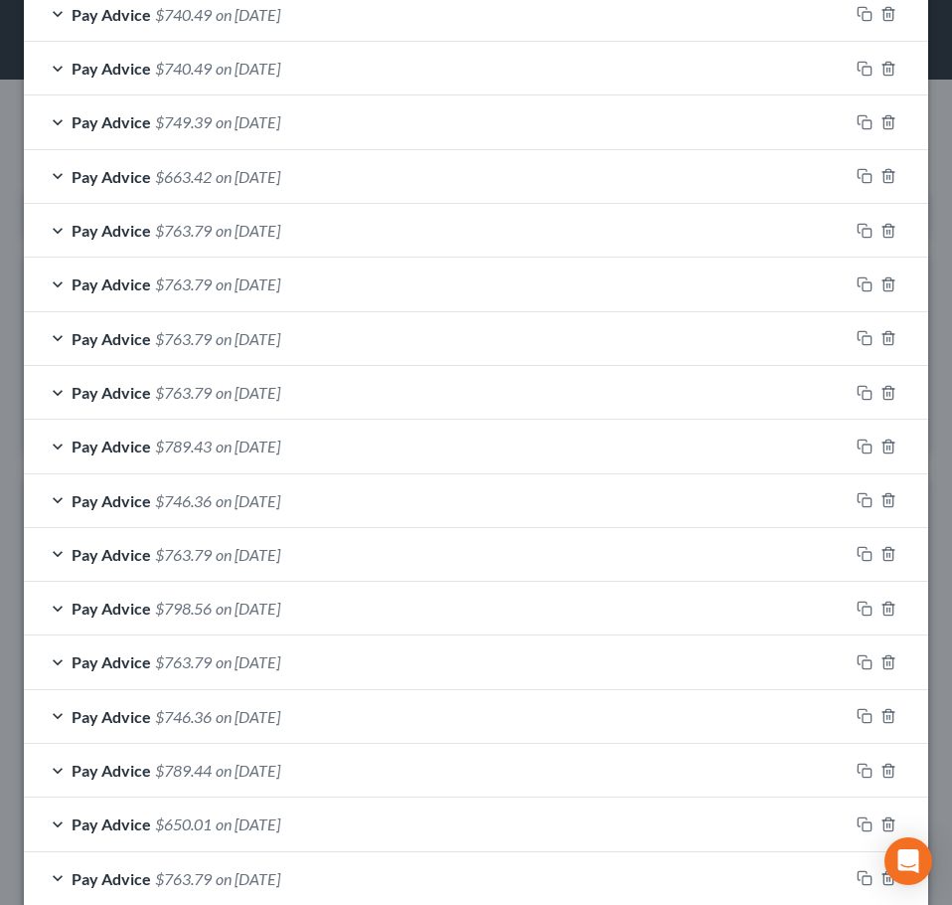
click at [371, 249] on div "Pay Advice $763.79 on 08/27/2025" at bounding box center [436, 230] width 825 height 53
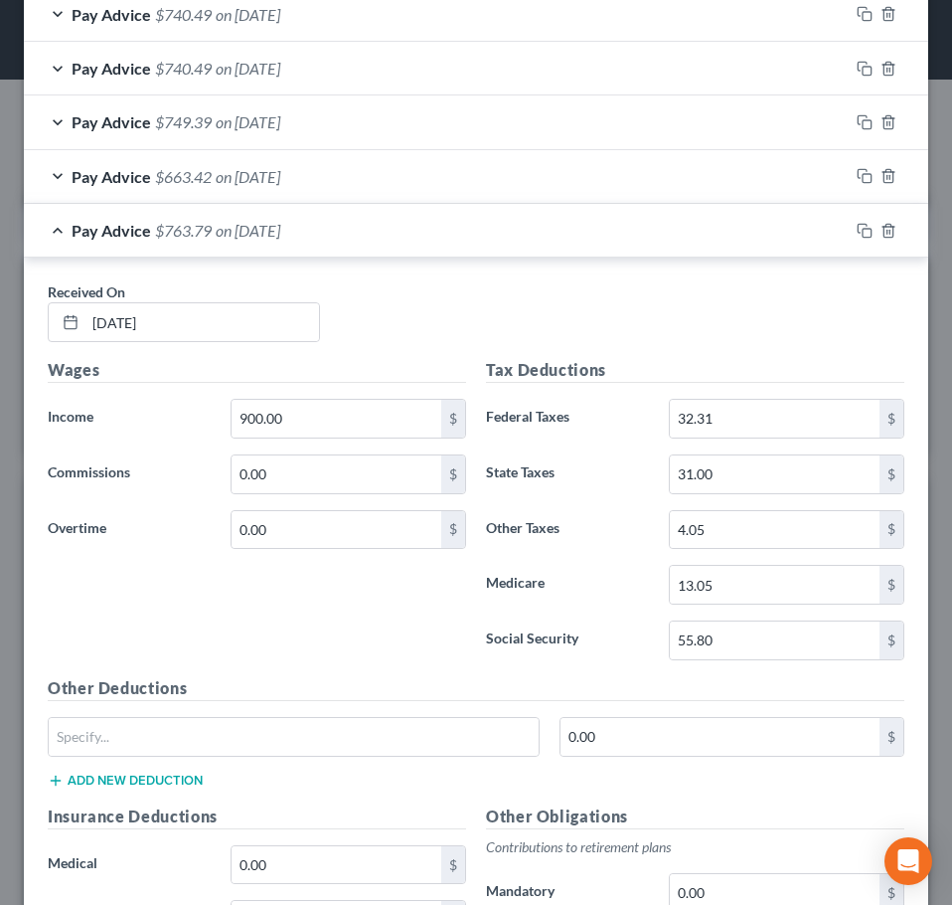
click at [270, 235] on span "on 08/27/2025" at bounding box center [248, 230] width 65 height 19
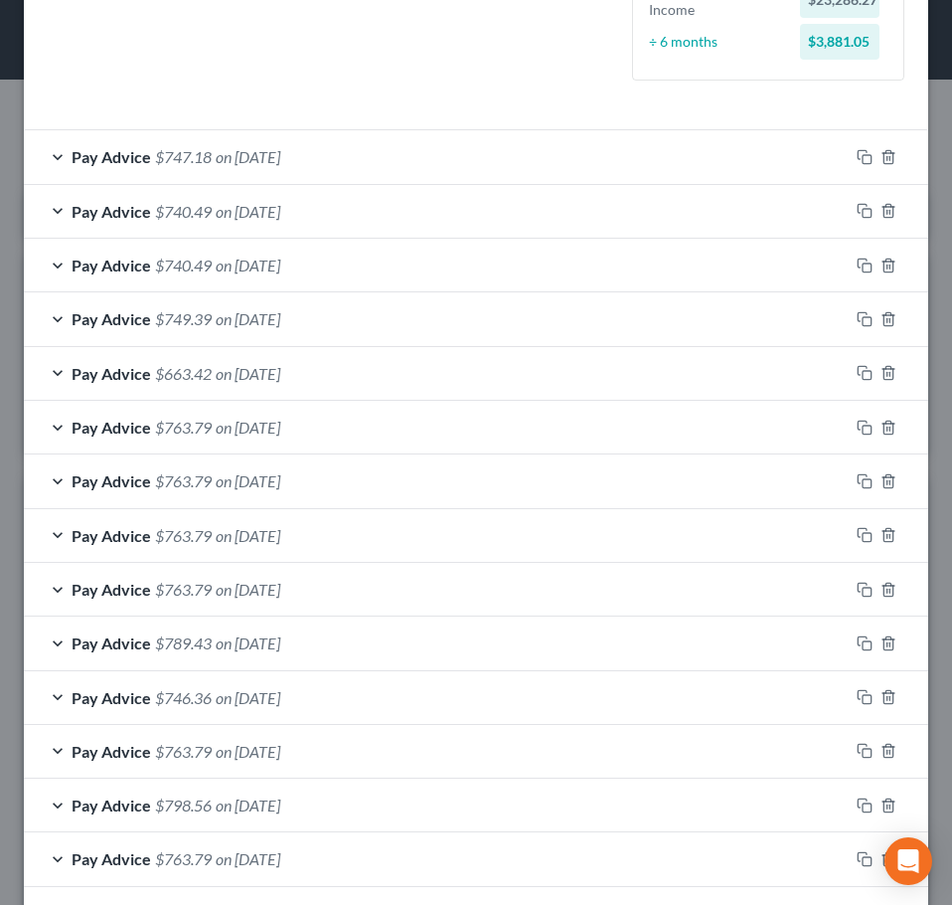
scroll to position [548, 0]
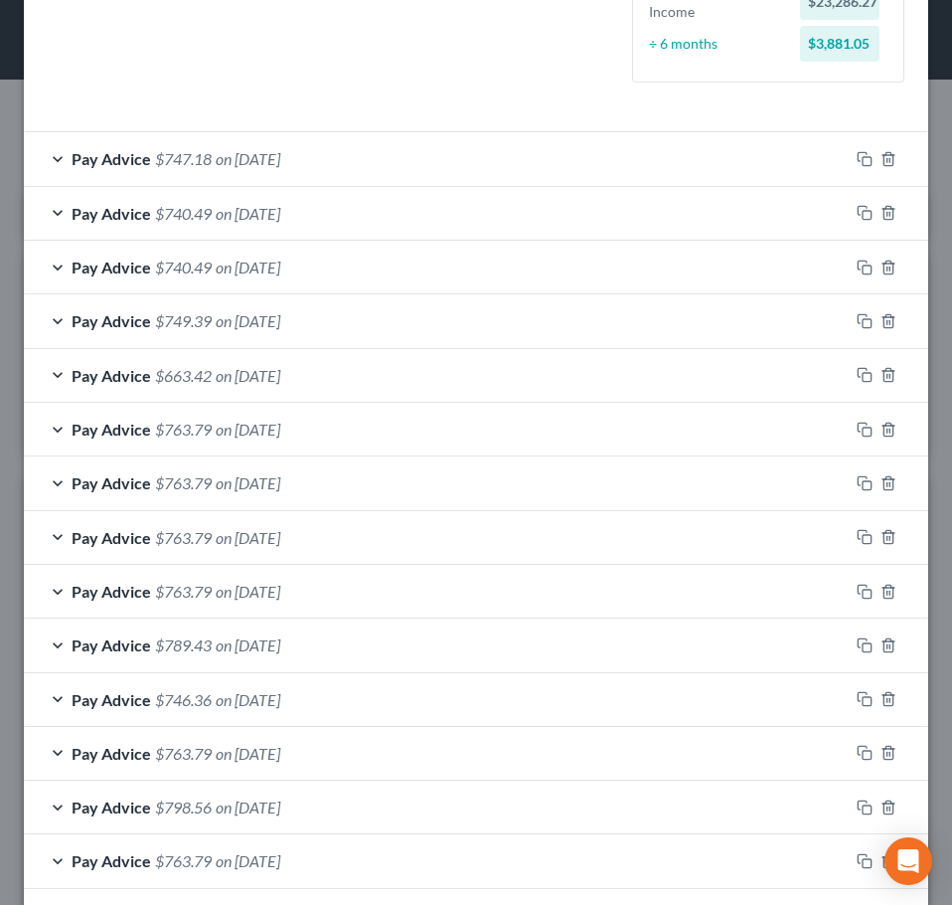
click at [351, 388] on div "Pay Advice $663.42 on 09/03/2025" at bounding box center [436, 375] width 825 height 53
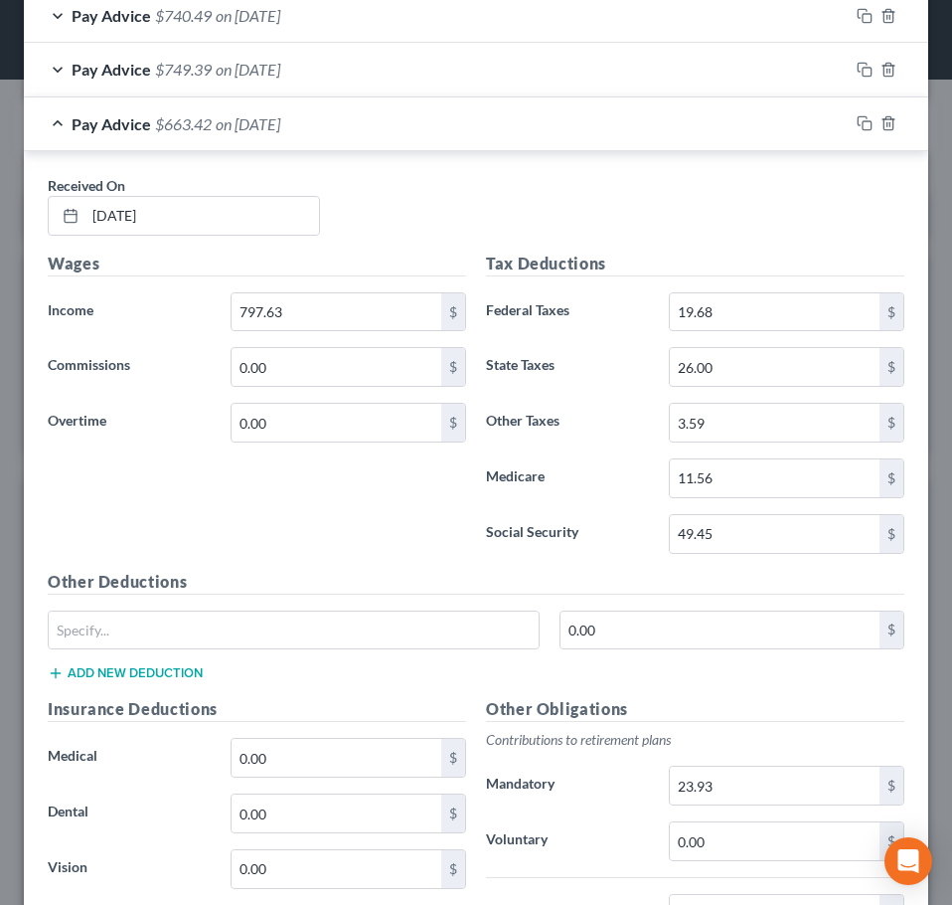
scroll to position [846, 0]
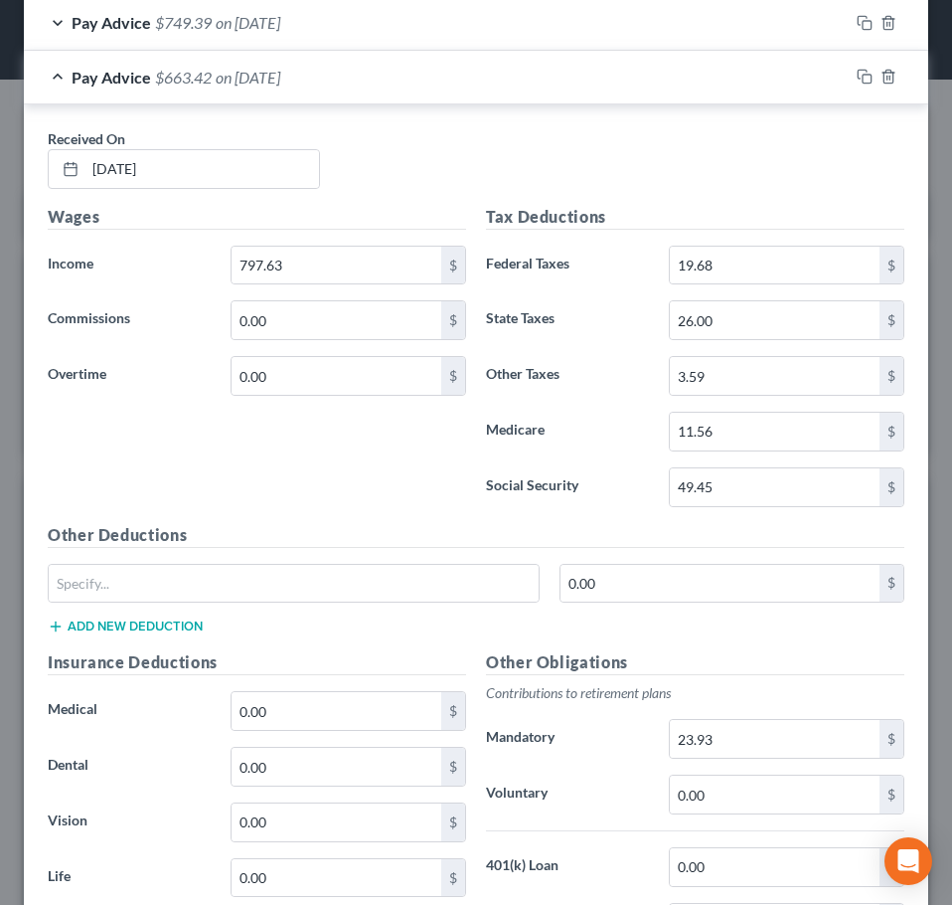
click at [485, 86] on div "Pay Advice $663.42 on 09/03/2025" at bounding box center [436, 77] width 825 height 53
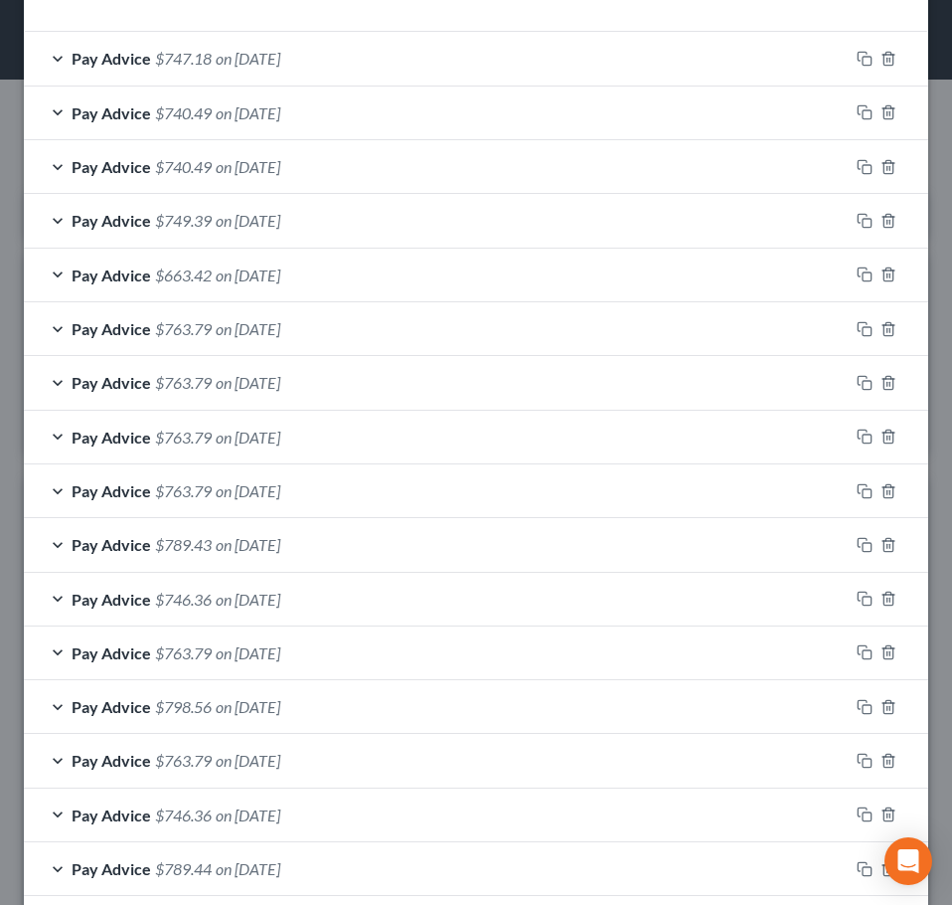
scroll to position [647, 0]
click at [388, 215] on div "Pay Advice $749.39 on 09/11/2025" at bounding box center [436, 221] width 825 height 53
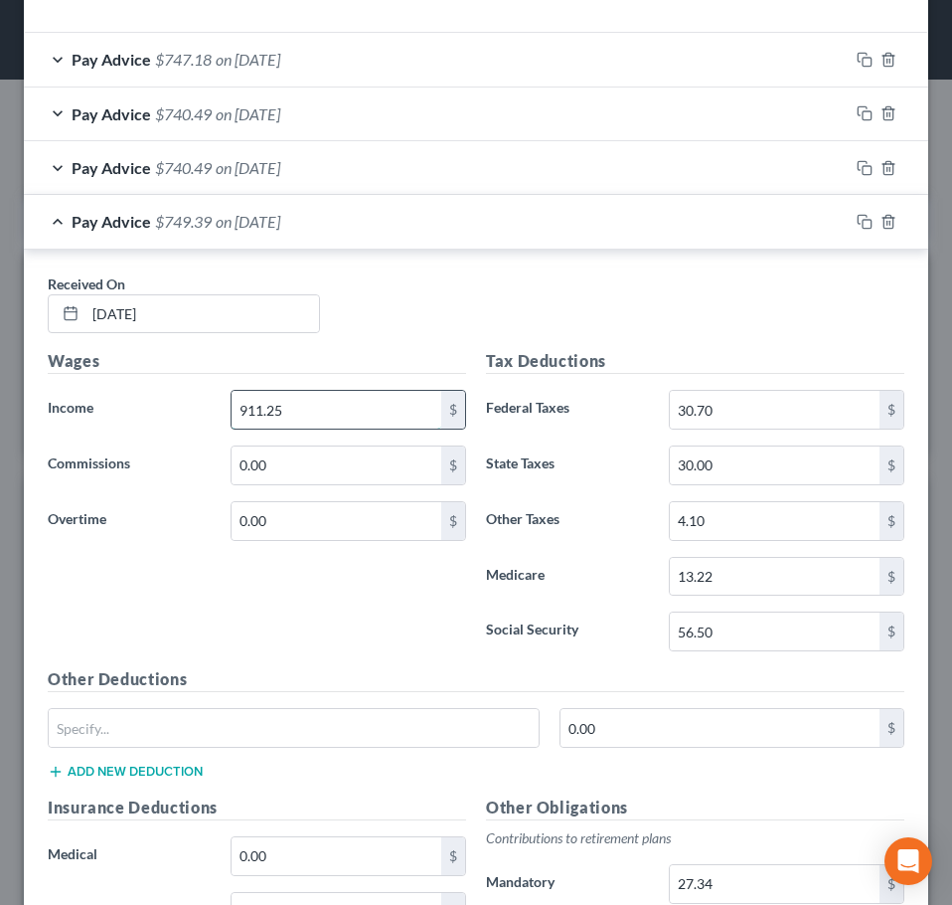
click at [395, 414] on input "911.25" at bounding box center [337, 410] width 210 height 38
type input "9"
type input "5"
type input "877.50"
type input "33.75"
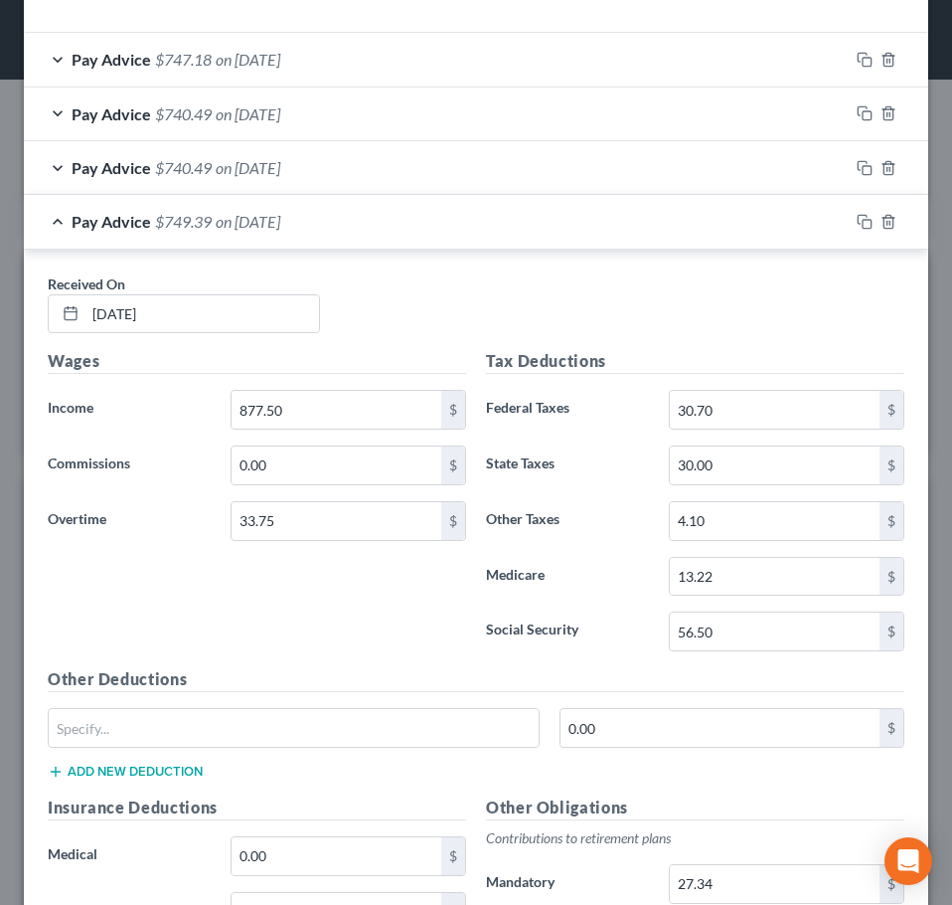
click at [482, 230] on div "Pay Advice $749.39 on 09/11/2025" at bounding box center [436, 221] width 825 height 53
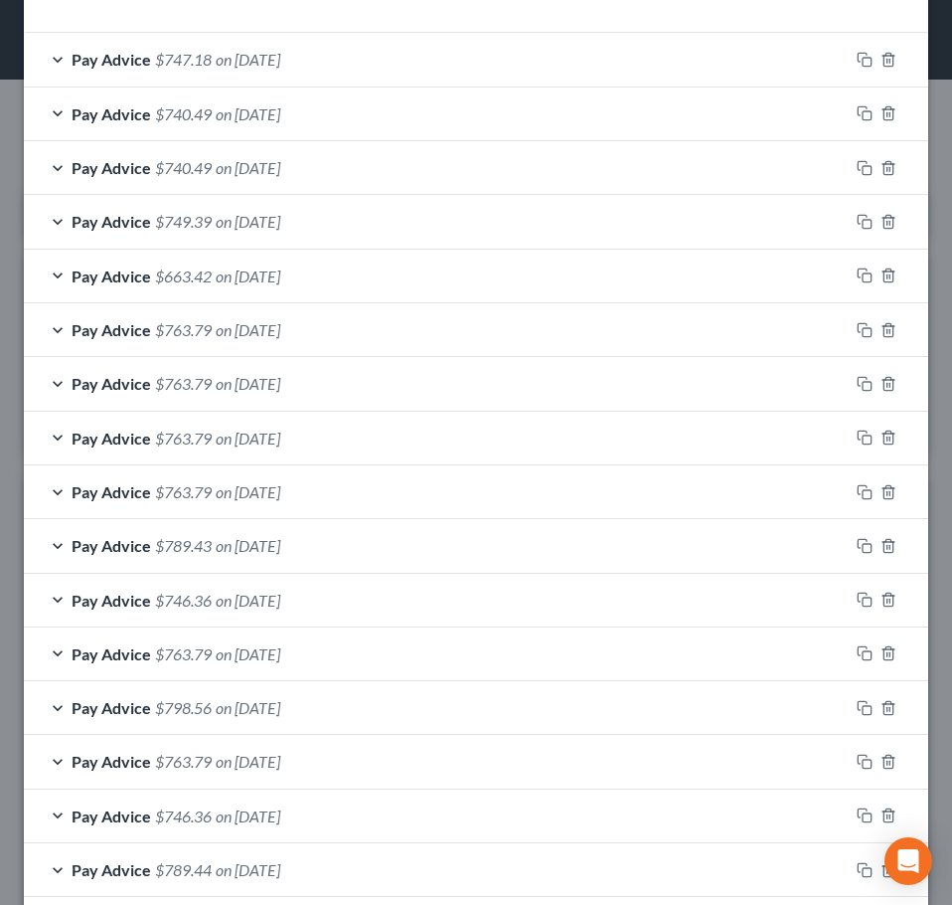
click at [368, 167] on div "Pay Advice $740.49 on 09/17/2025" at bounding box center [436, 167] width 825 height 53
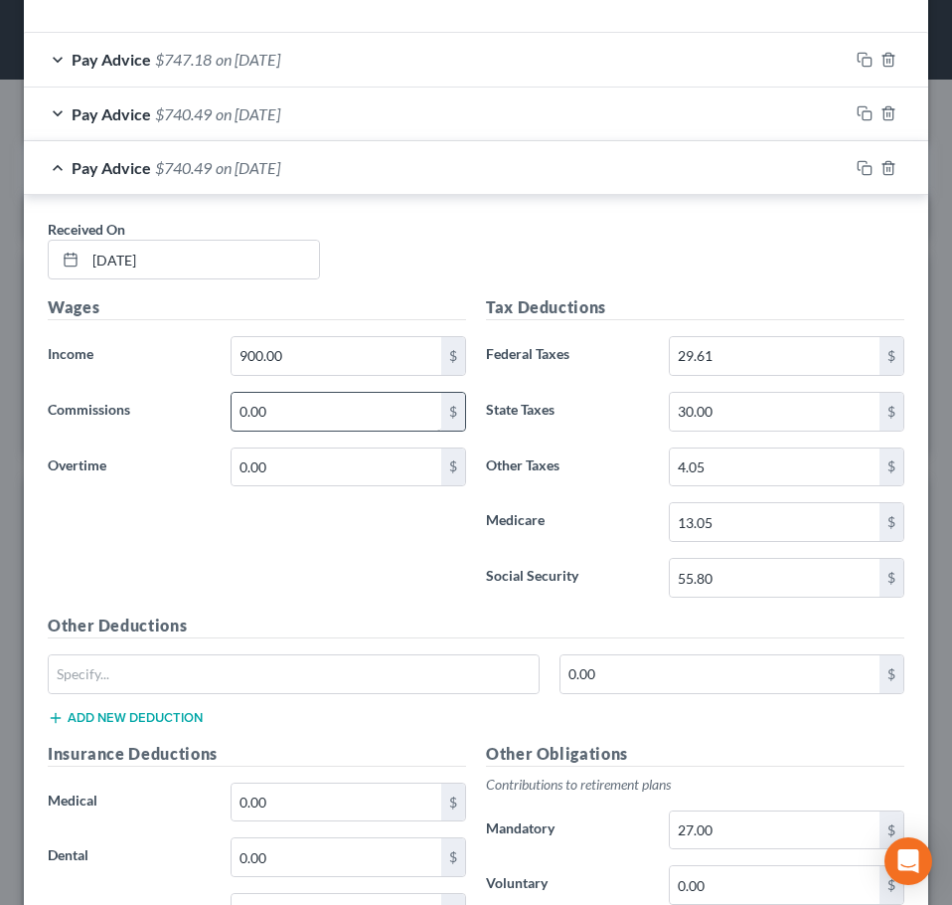
scroll to position [747, 0]
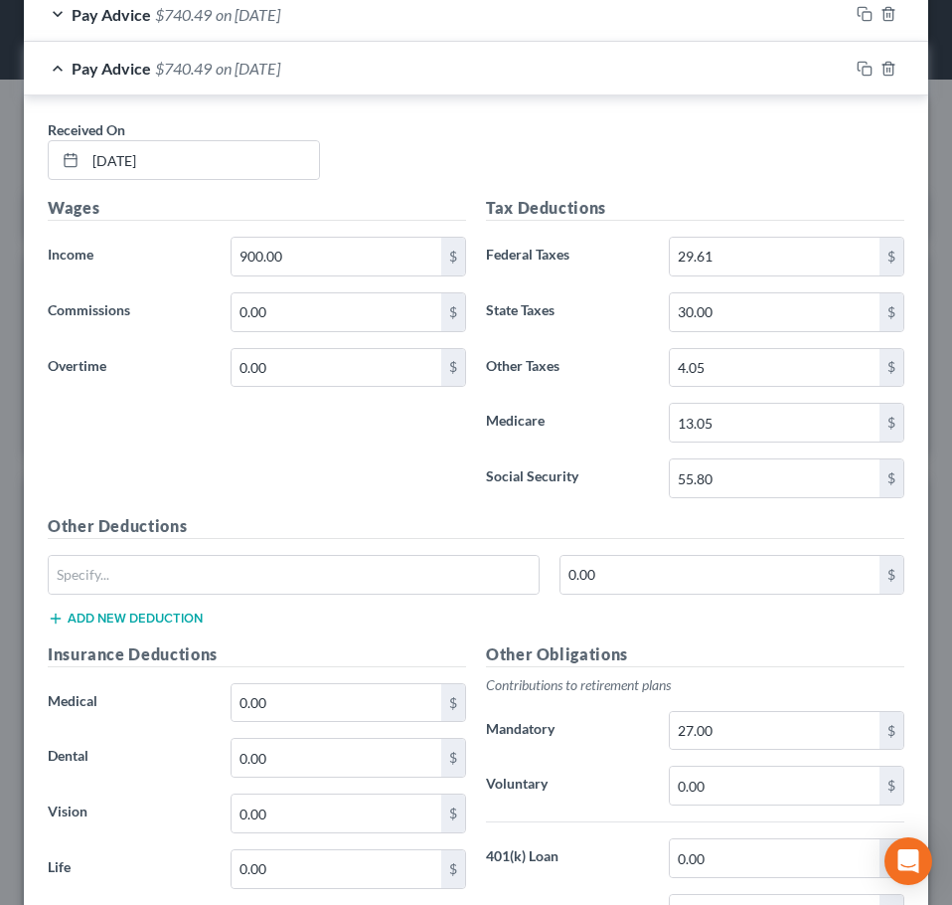
click at [280, 64] on span "on 09/17/2025" at bounding box center [248, 68] width 65 height 19
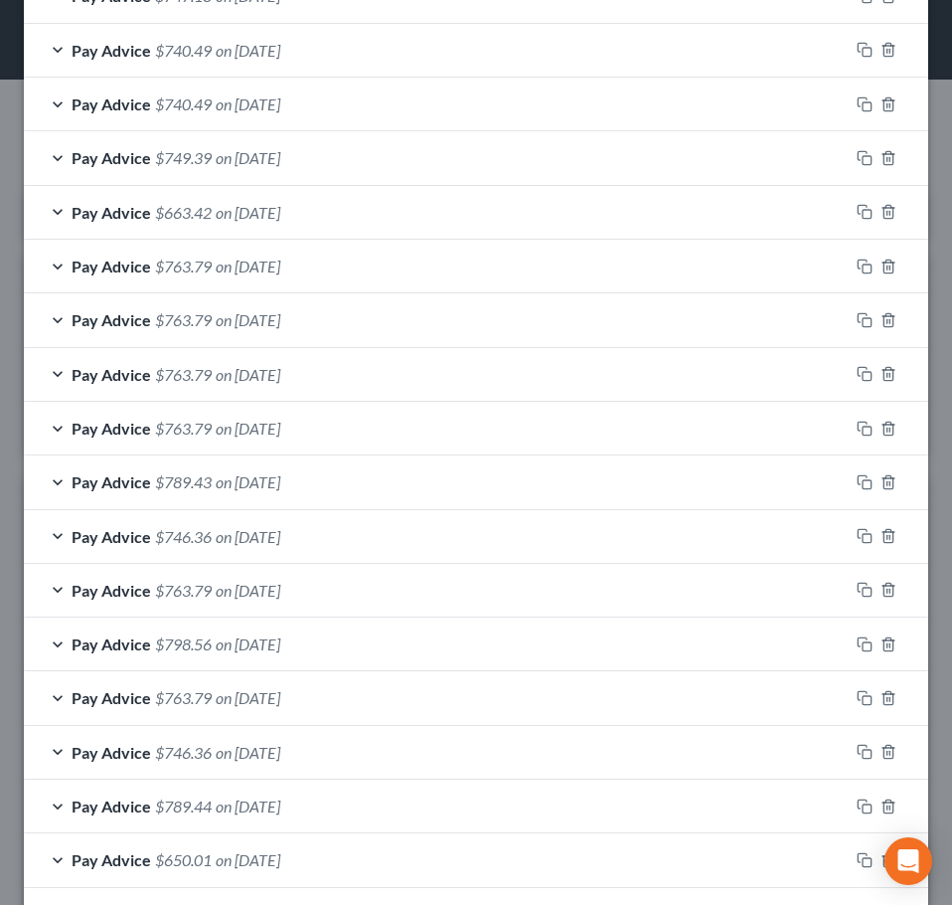
scroll to position [647, 0]
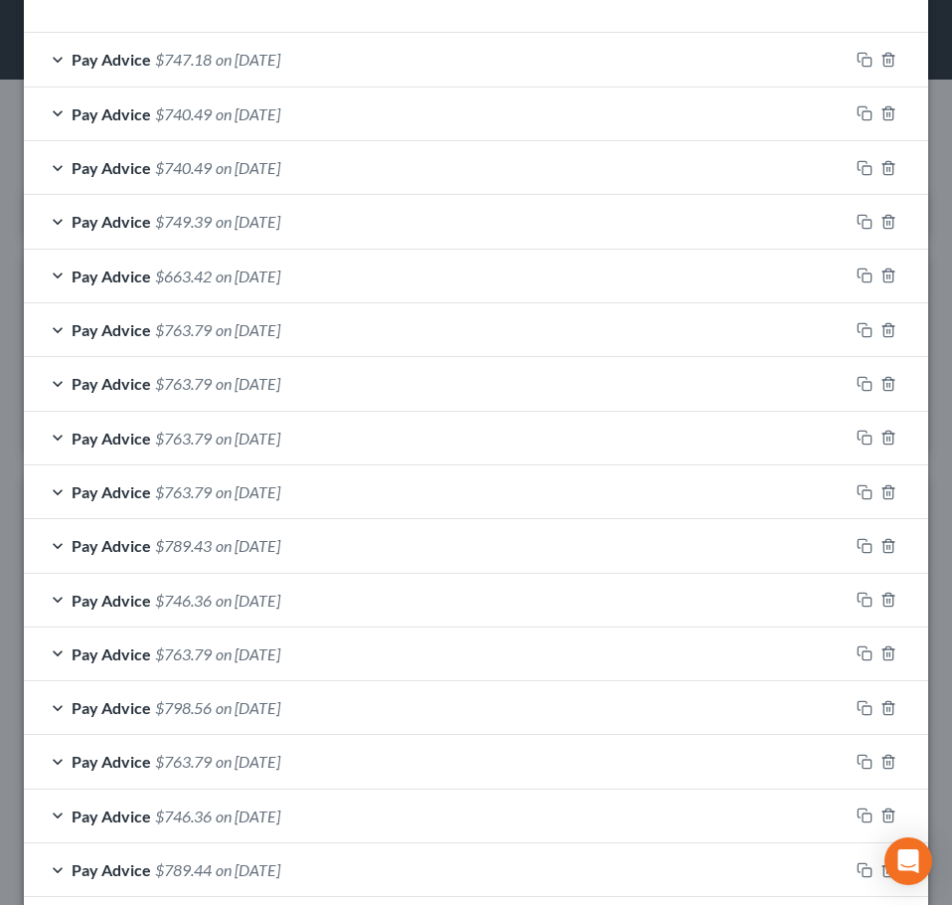
click at [336, 126] on div "Pay Advice $740.49 on 09/24/2025" at bounding box center [436, 113] width 825 height 53
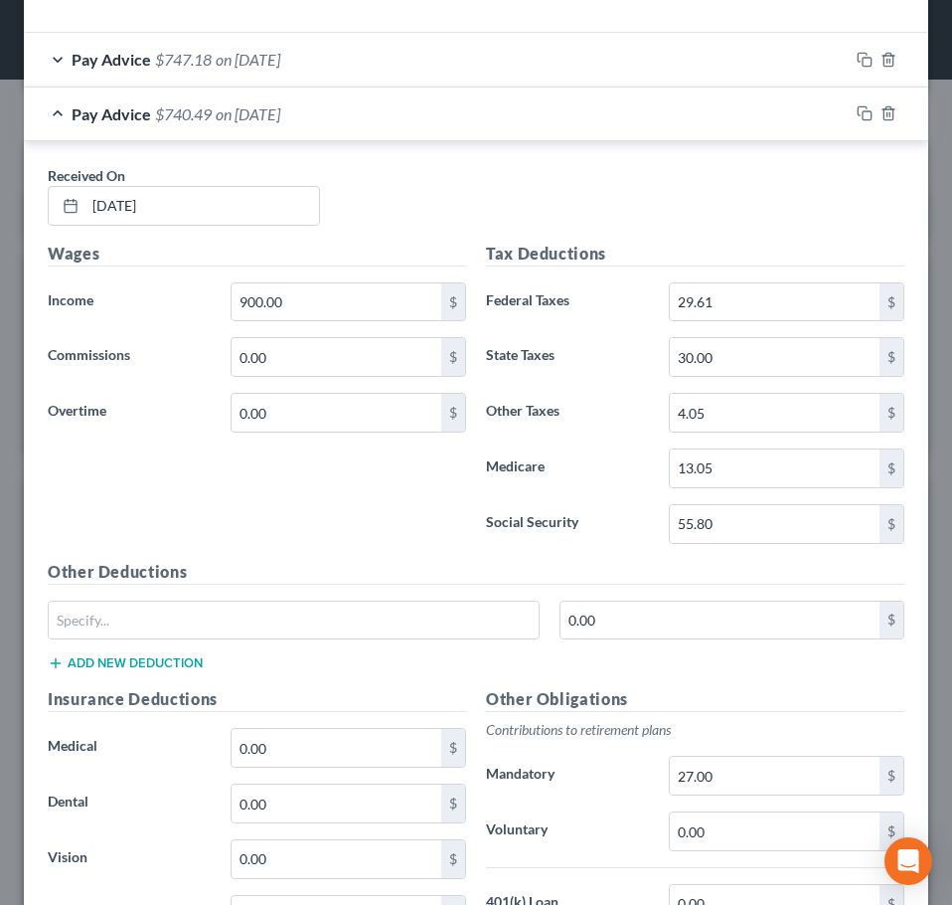
click at [453, 133] on div "Pay Advice $740.49 on 09/24/2025" at bounding box center [436, 113] width 825 height 53
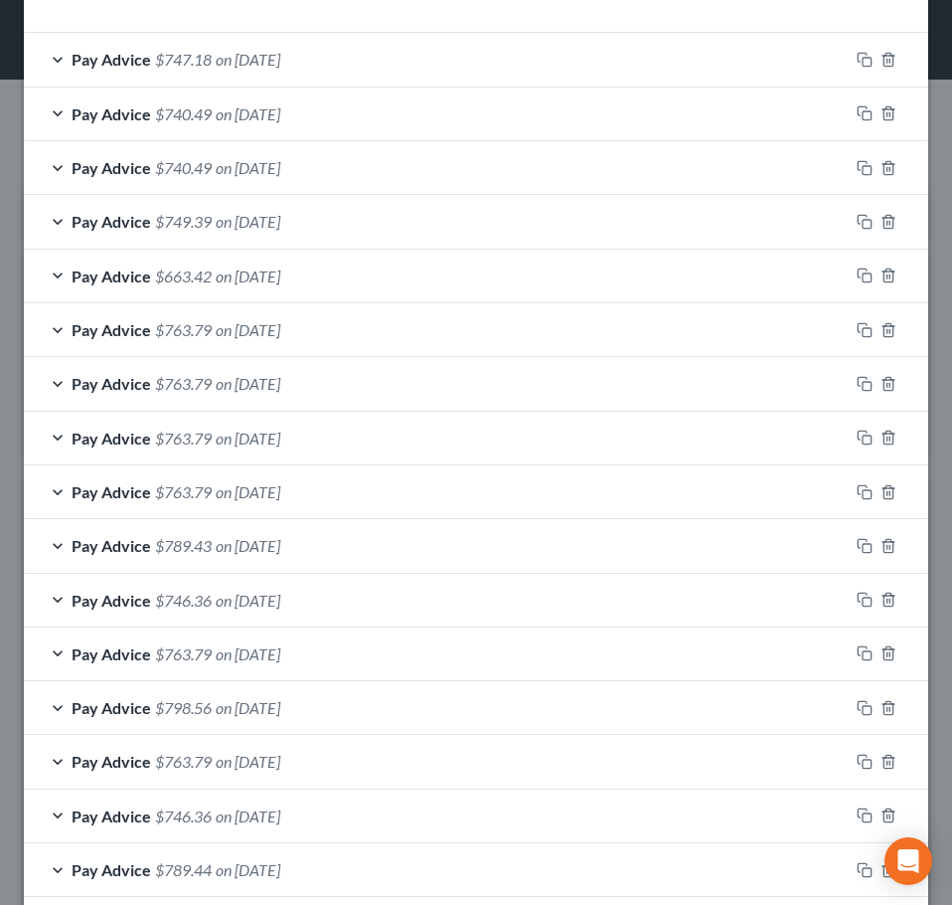
click at [486, 60] on div "Pay Advice $747.18 on 10/01/2025" at bounding box center [436, 59] width 825 height 53
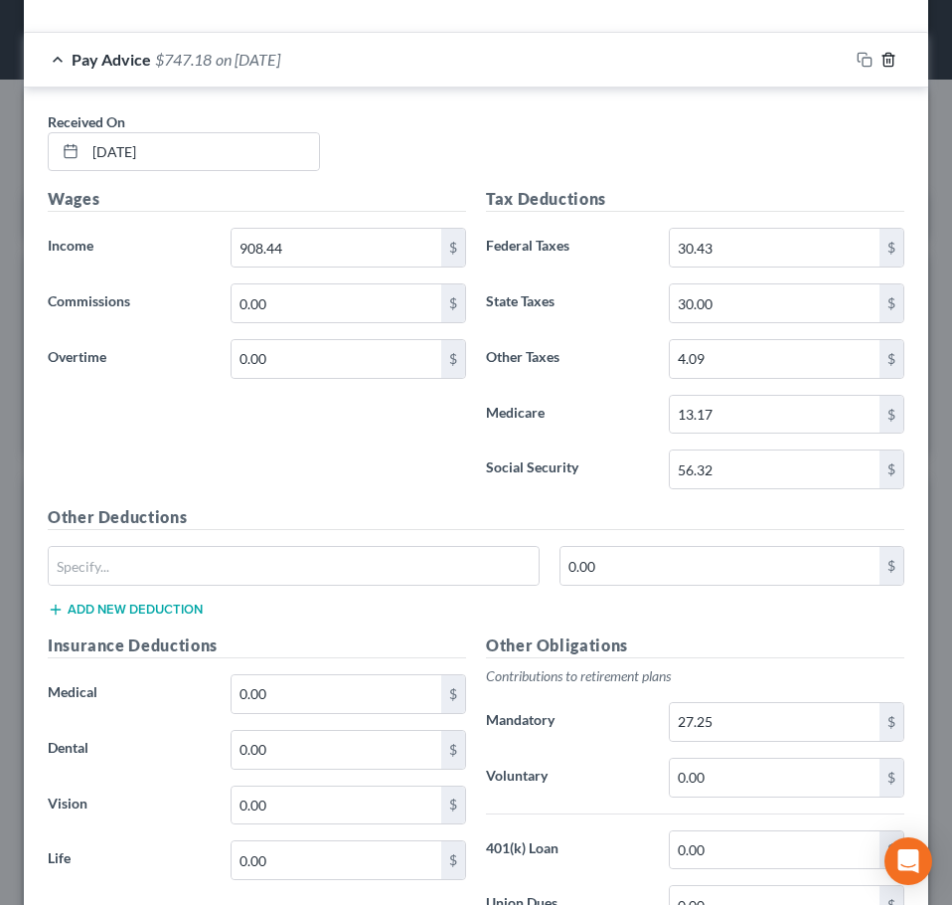
click at [884, 66] on icon "button" at bounding box center [888, 59] width 9 height 13
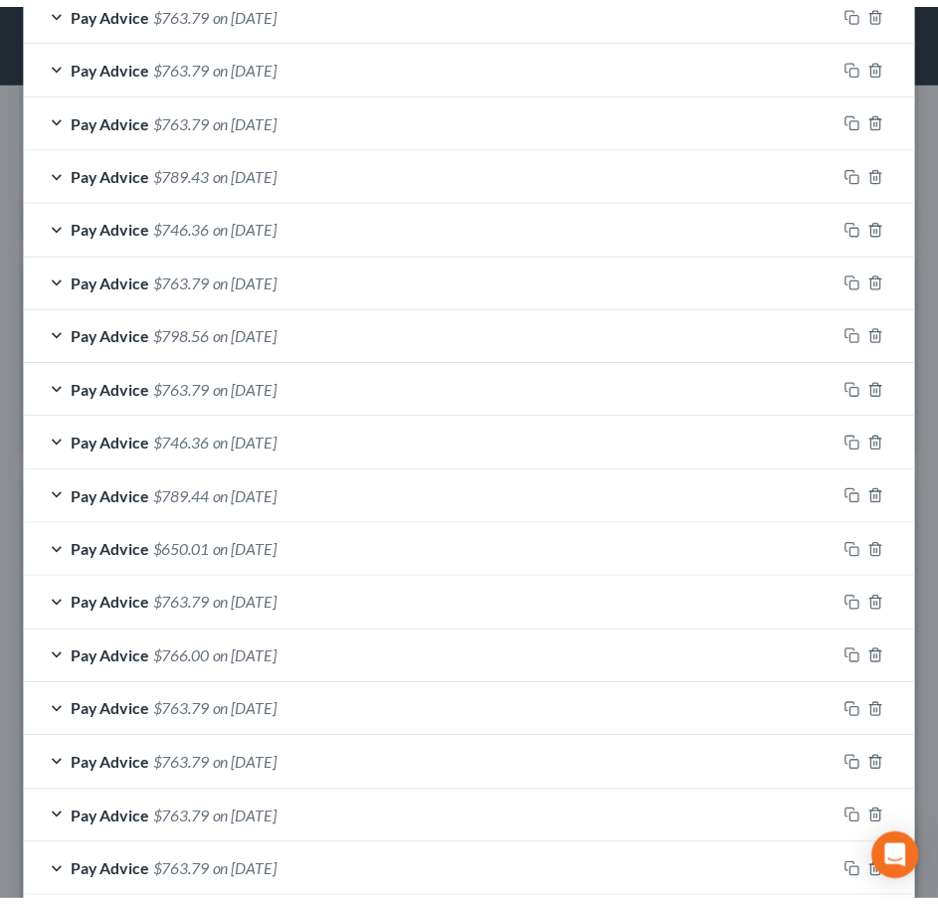
scroll to position [1289, 0]
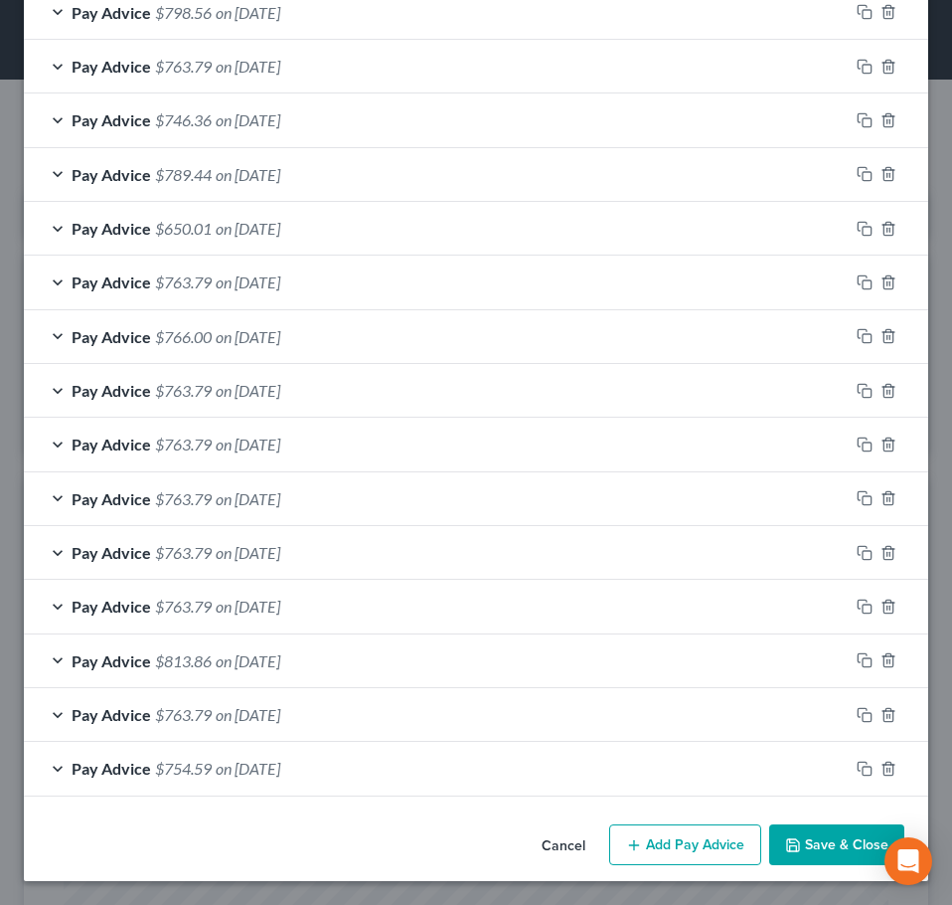
click at [848, 846] on button "Save & Close" at bounding box center [837, 845] width 135 height 42
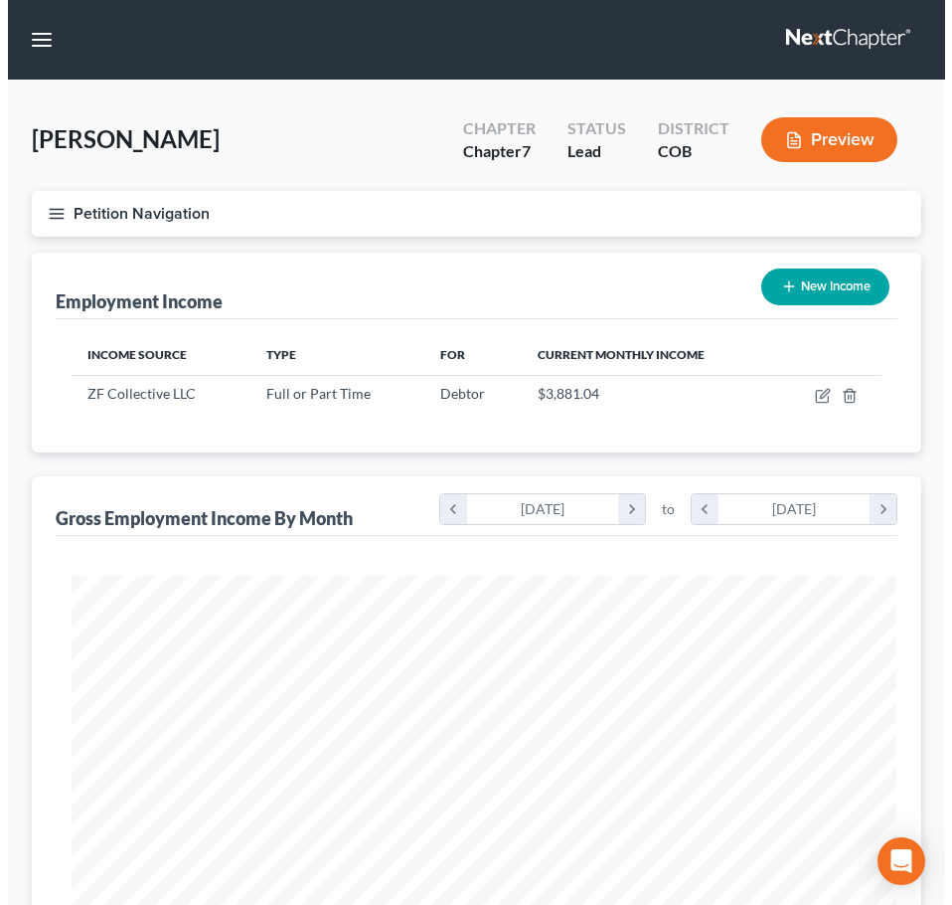
scroll to position [993847, 993402]
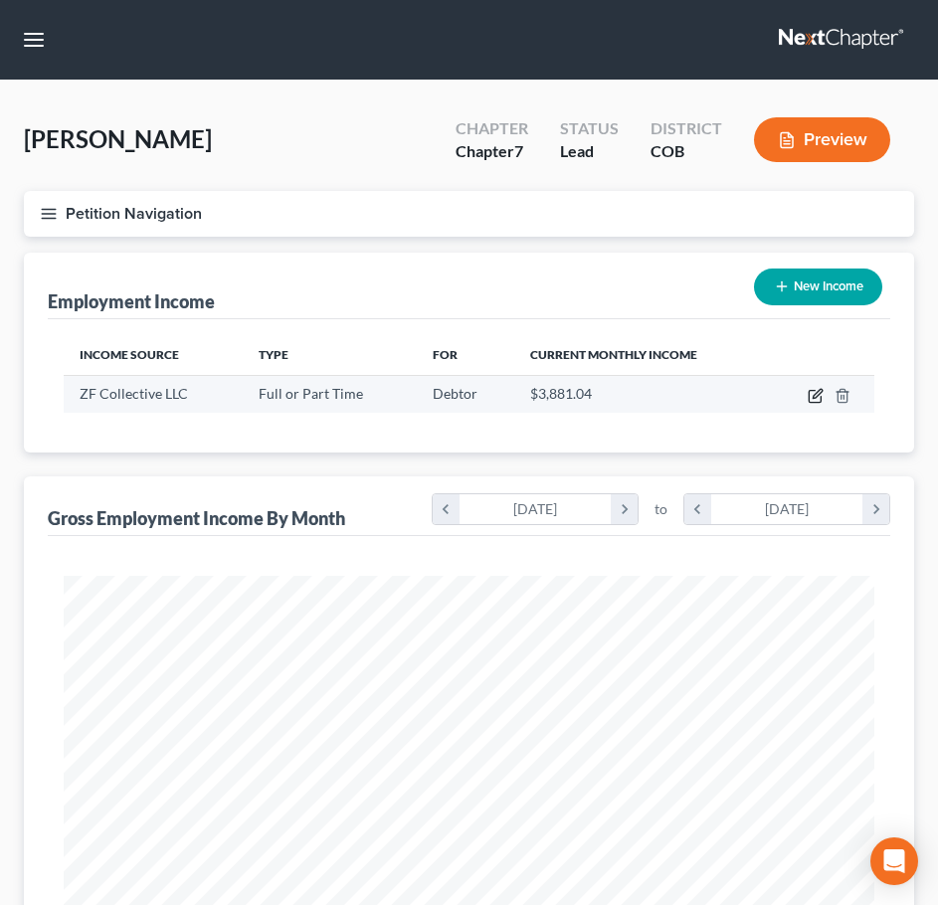
click at [809, 403] on icon "button" at bounding box center [814, 397] width 12 height 12
select select "0"
select select "45"
select select "3"
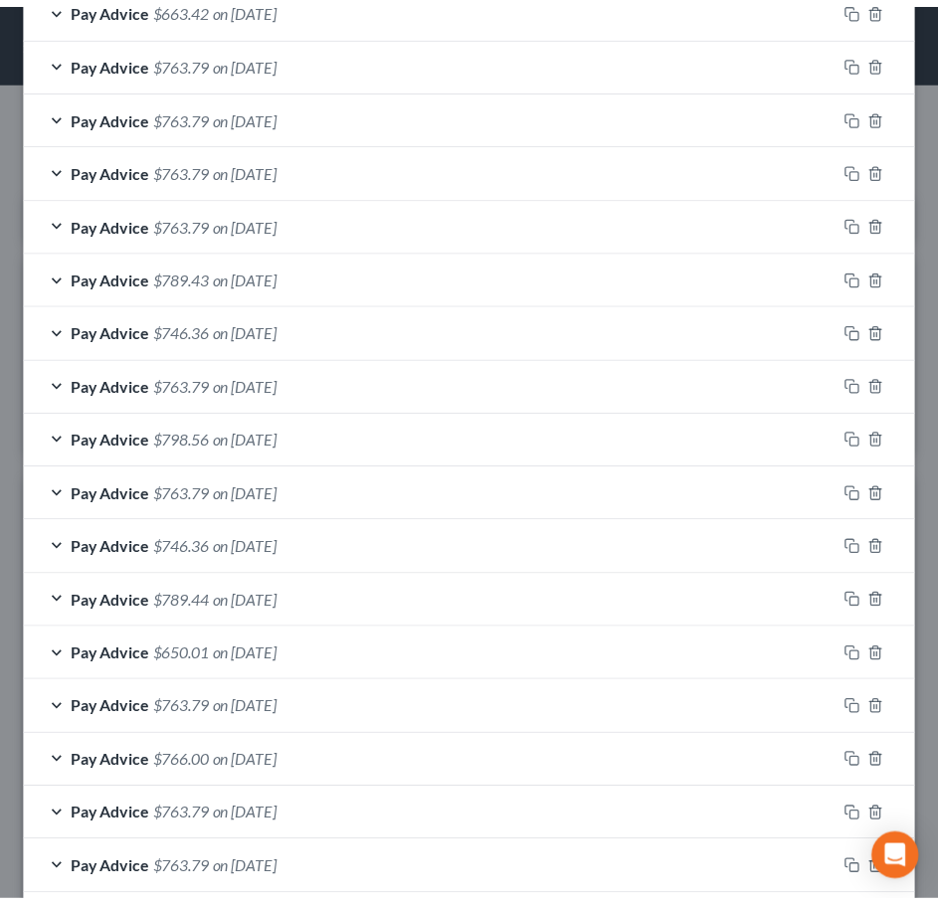
scroll to position [1289, 0]
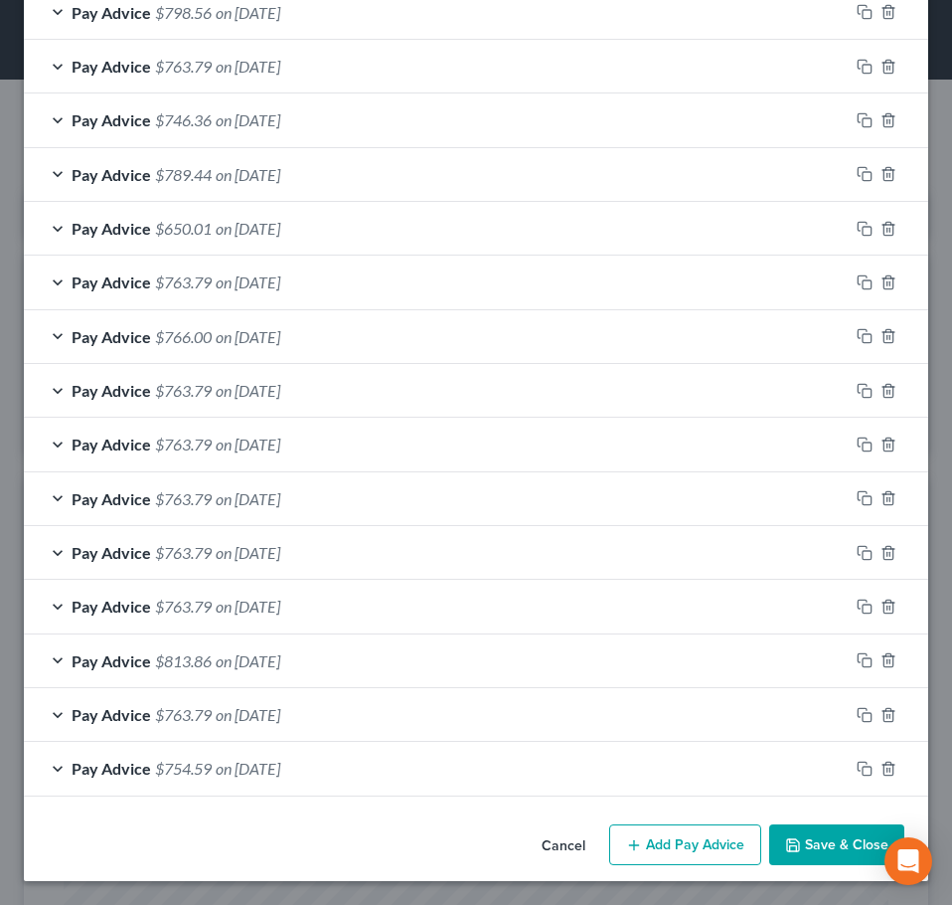
click at [823, 856] on button "Save & Close" at bounding box center [837, 845] width 135 height 42
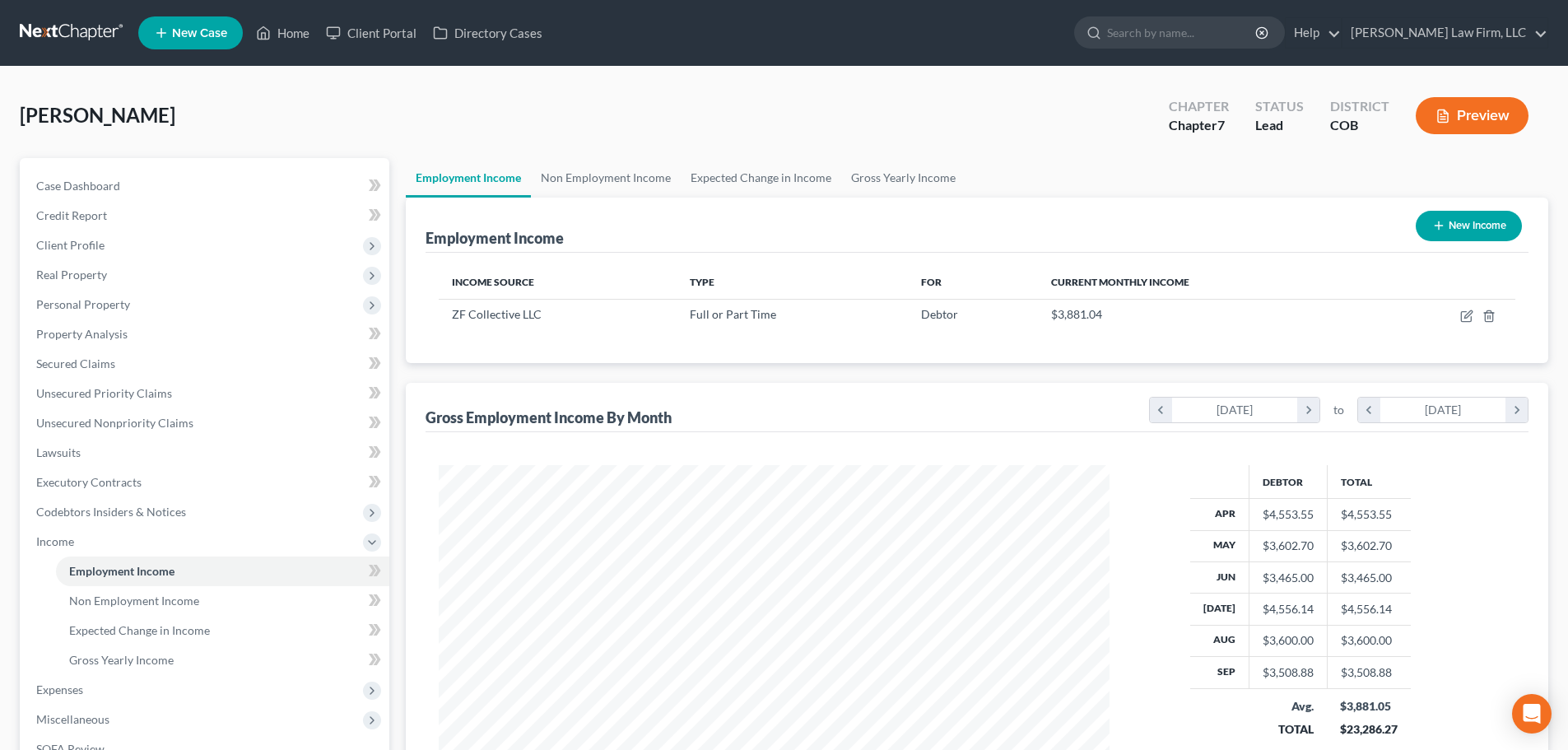
scroll to position [822749, 822471]
click at [620, 178] on link "Non Employment Income" at bounding box center [605, 178] width 150 height 40
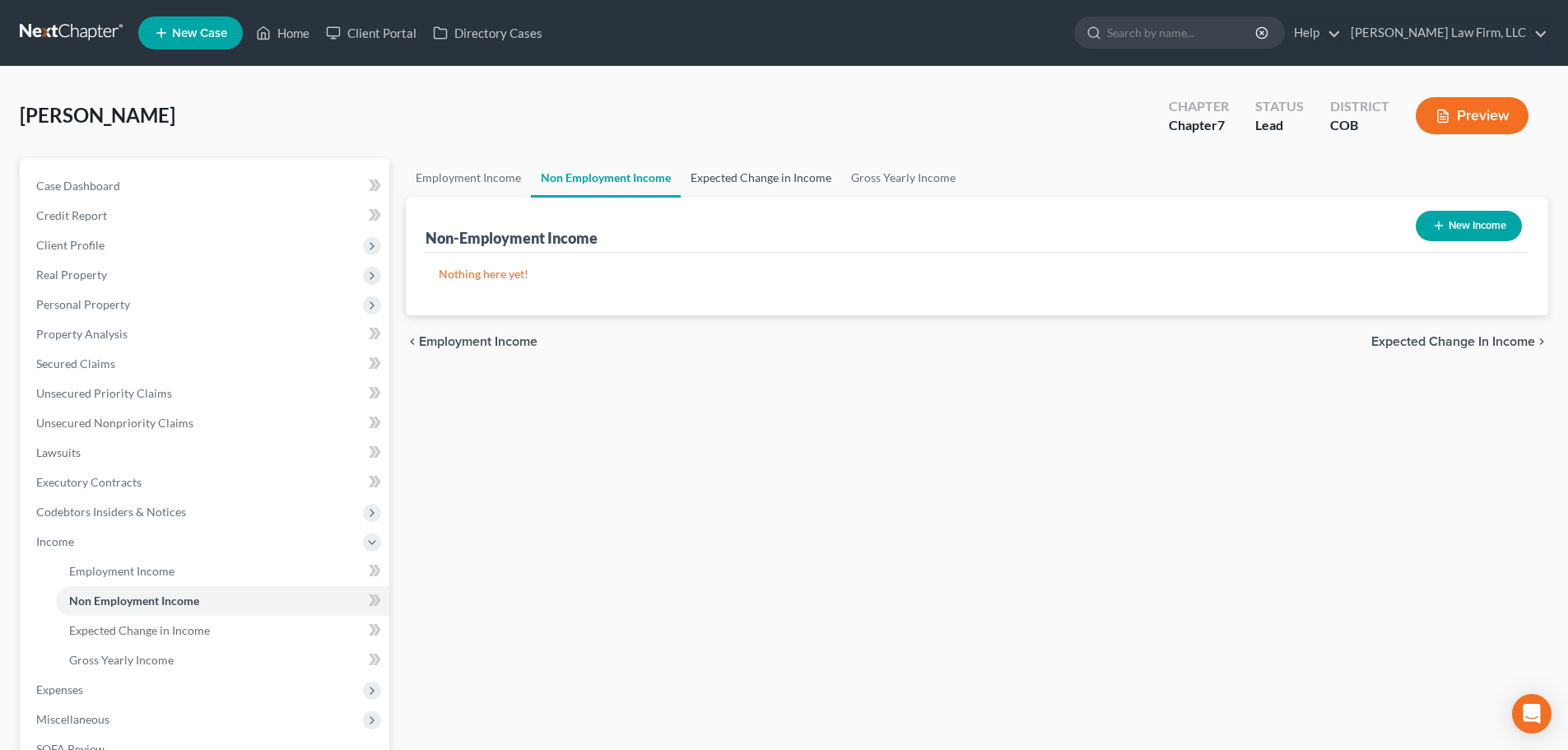
click at [725, 181] on link "Expected Change in Income" at bounding box center [761, 178] width 161 height 40
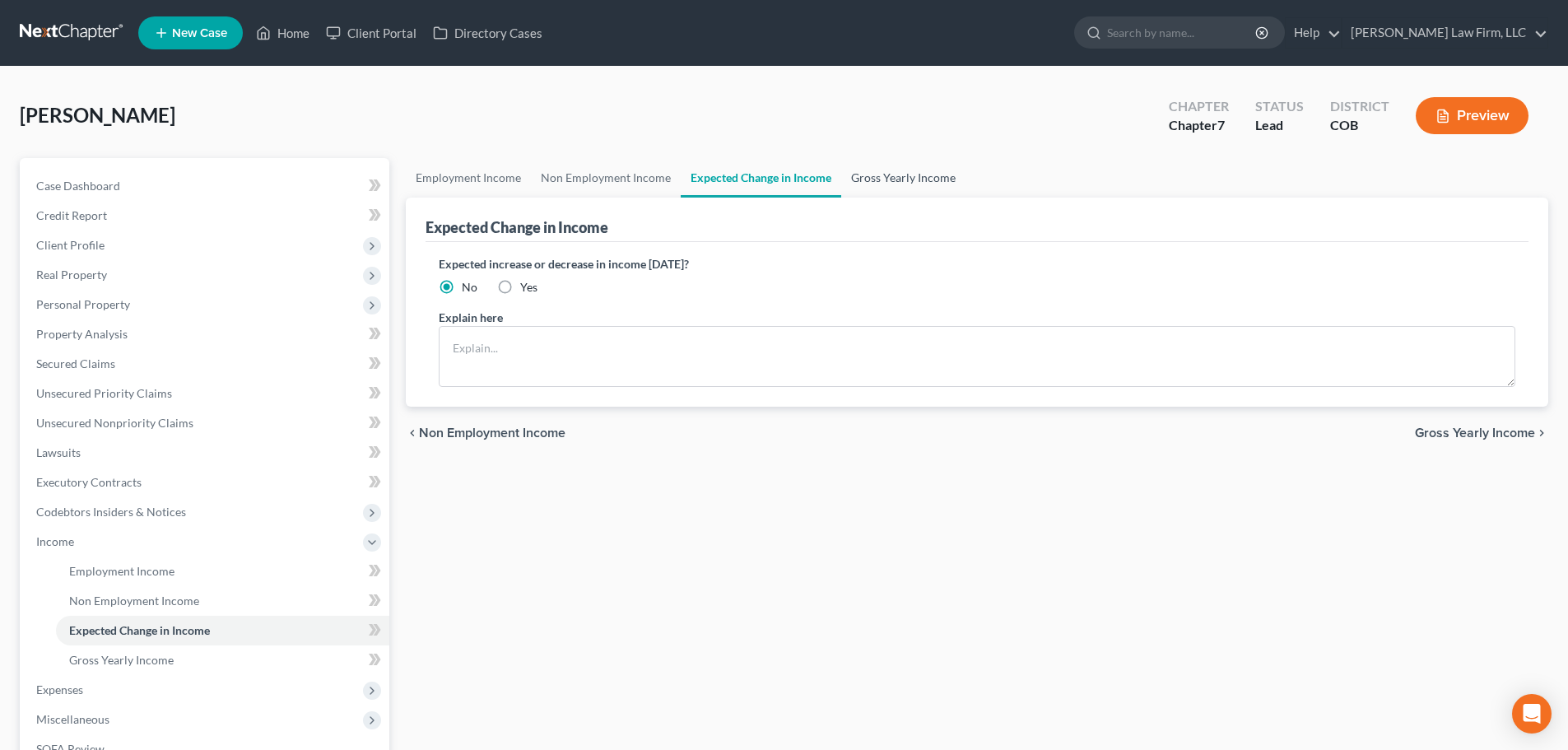
click at [876, 177] on link "Gross Yearly Income" at bounding box center [903, 178] width 124 height 40
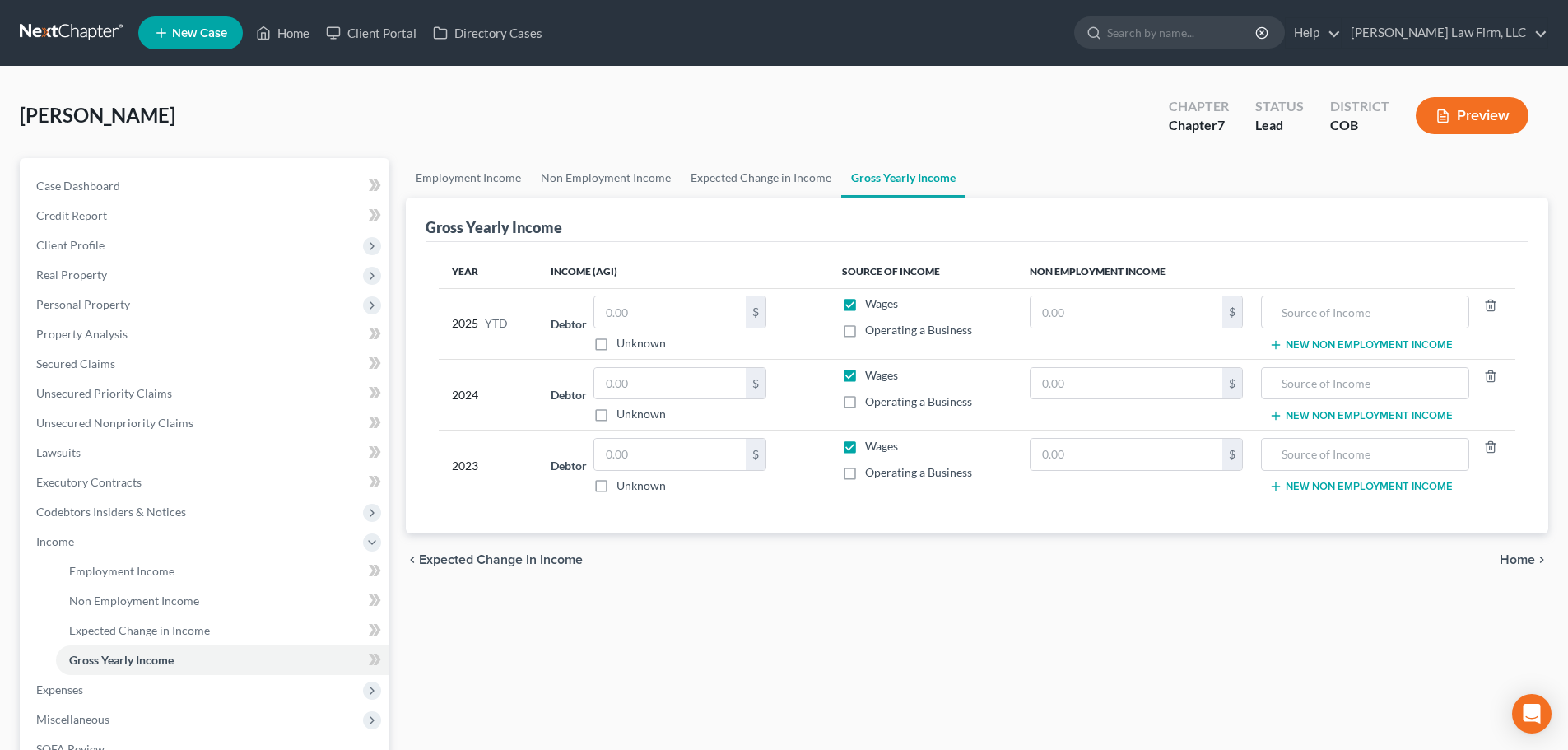
drag, startPoint x: 700, startPoint y: 748, endPoint x: 700, endPoint y: 714, distance: 34.0
click at [700, 734] on div "Employment Income Non Employment Income Expected Change in Income Gross Yearly …" at bounding box center [977, 559] width 1159 height 802
click at [677, 320] on input "text" at bounding box center [670, 312] width 152 height 31
paste input "34,719.2"
type input "34,719.2"
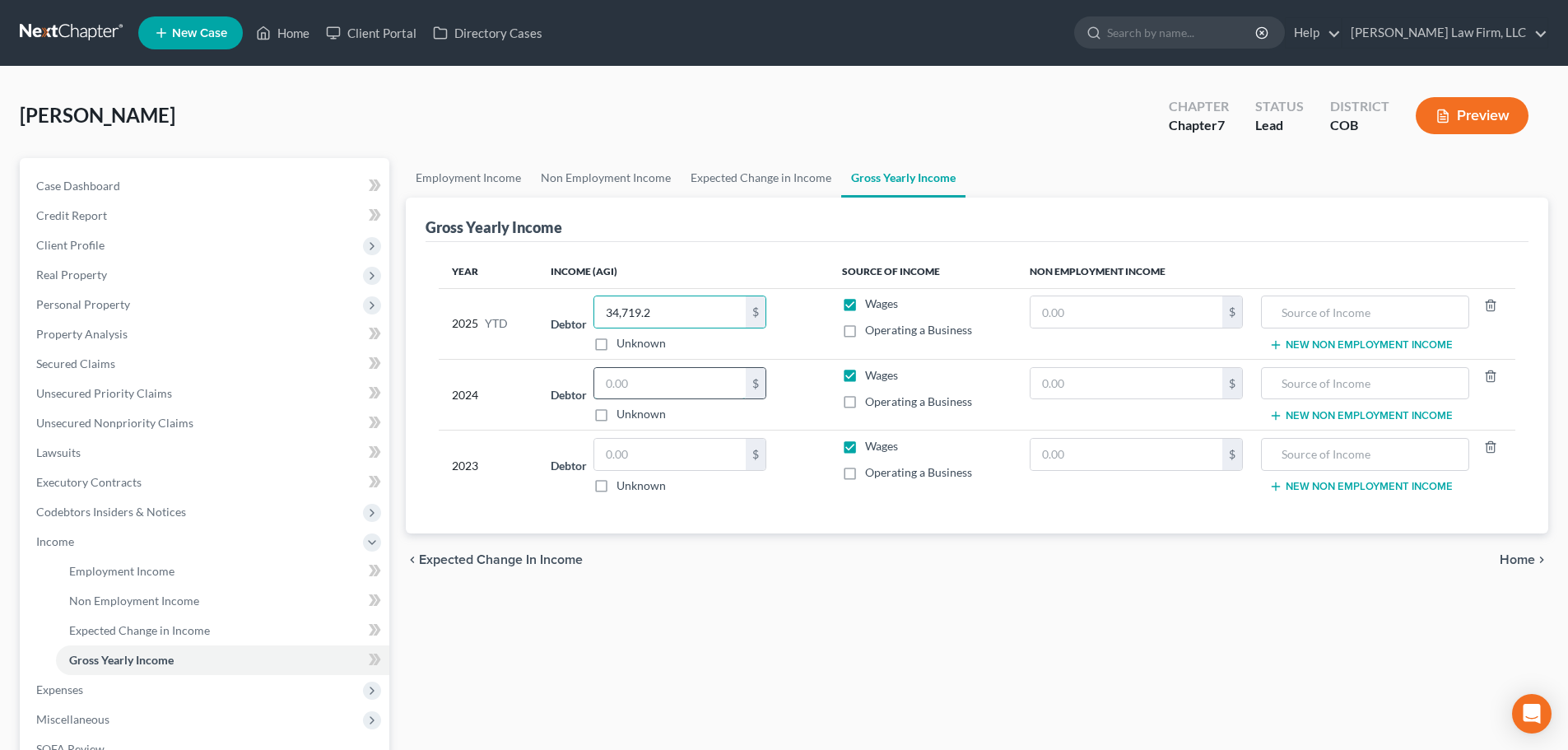
click at [651, 377] on input "text" at bounding box center [670, 383] width 152 height 31
drag, startPoint x: 658, startPoint y: 377, endPoint x: 695, endPoint y: 419, distance: 56.0
click at [695, 419] on div "$ Unknown" at bounding box center [680, 395] width 173 height 56
type input "28,248"
click at [677, 444] on input "text" at bounding box center [670, 454] width 152 height 31
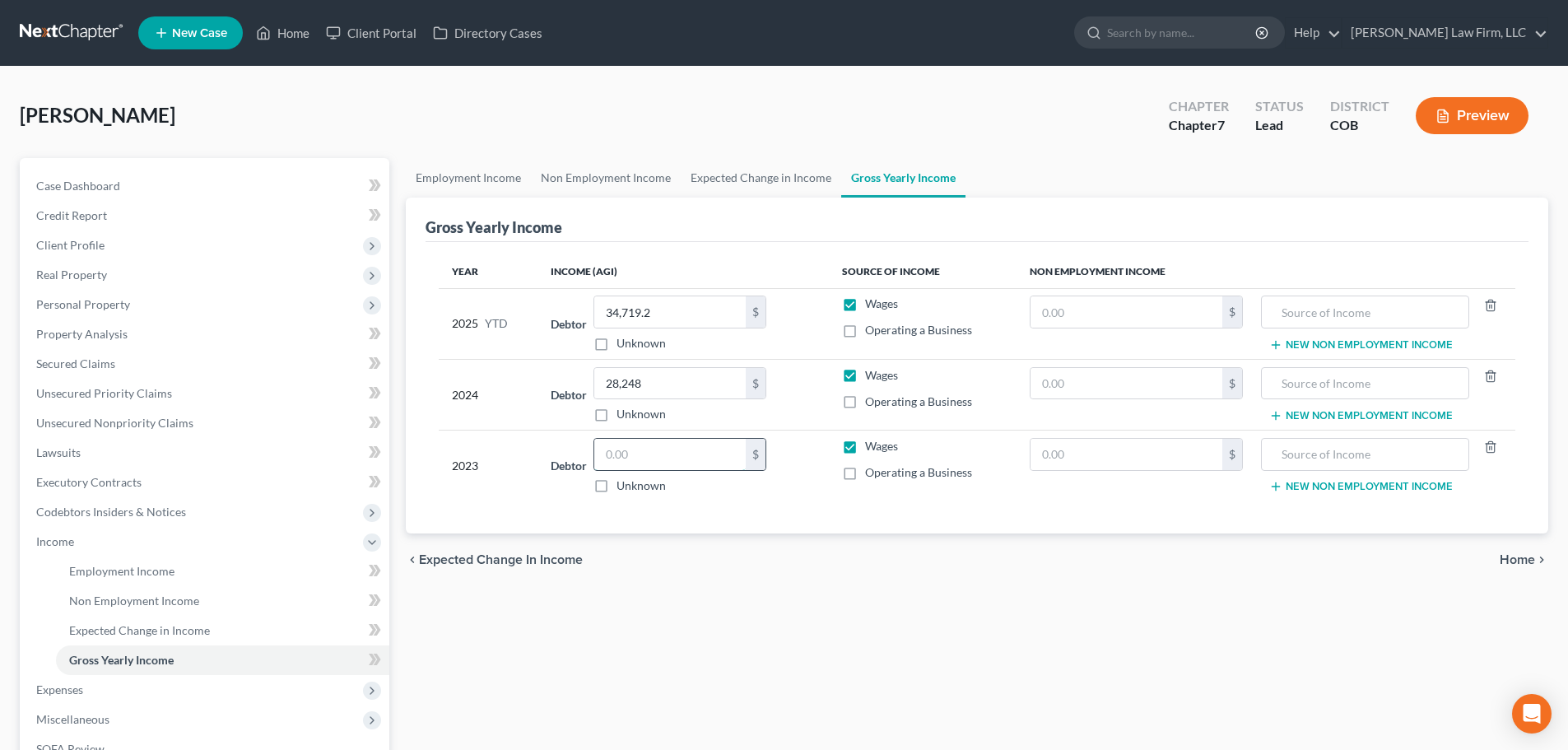
click at [652, 455] on input "text" at bounding box center [670, 454] width 152 height 31
type input "6,070"
click at [717, 202] on div "Gross Yearly Income" at bounding box center [977, 220] width 1103 height 45
click at [722, 177] on link "Expected Change in Income" at bounding box center [761, 178] width 161 height 40
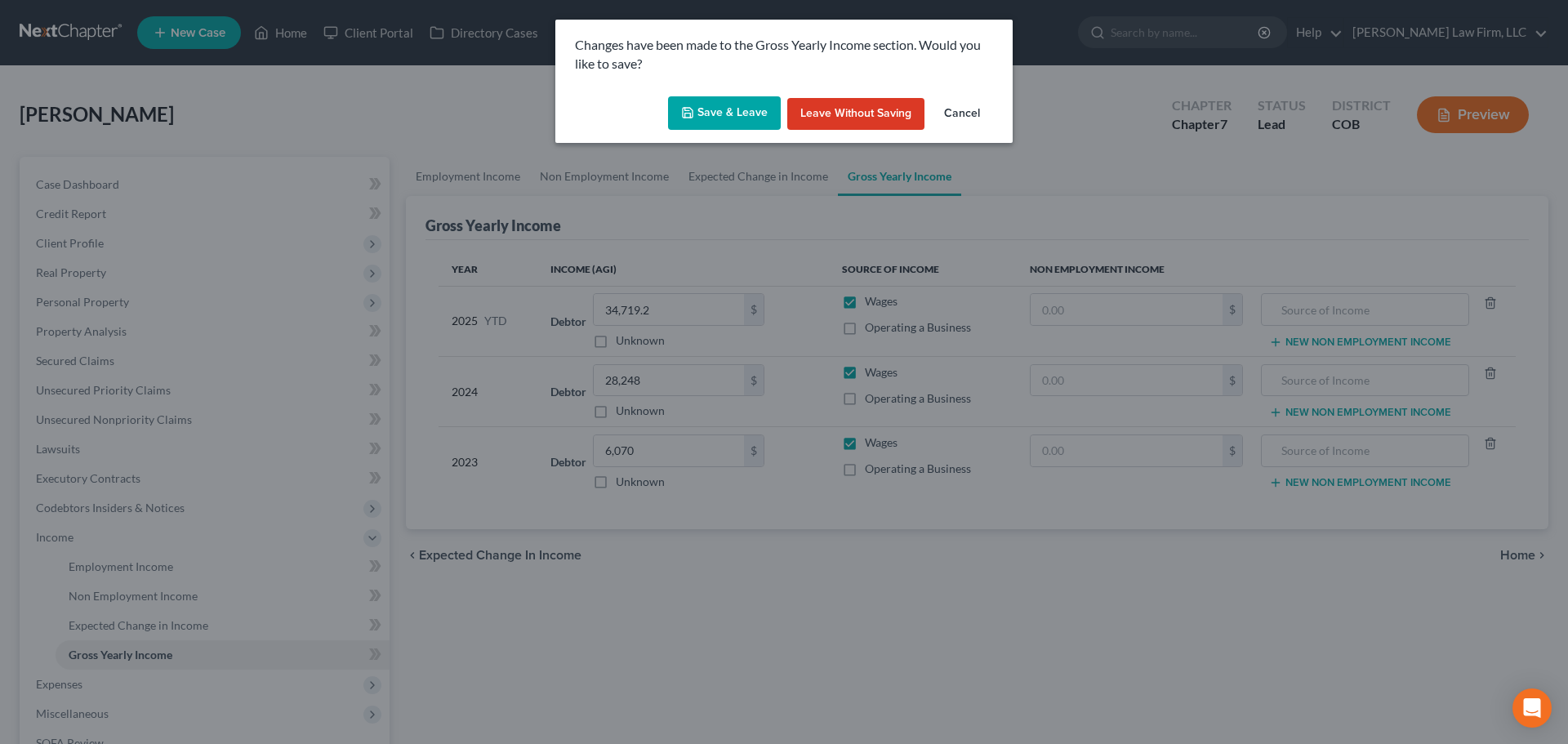
click at [710, 111] on button "Save & Leave" at bounding box center [724, 113] width 113 height 34
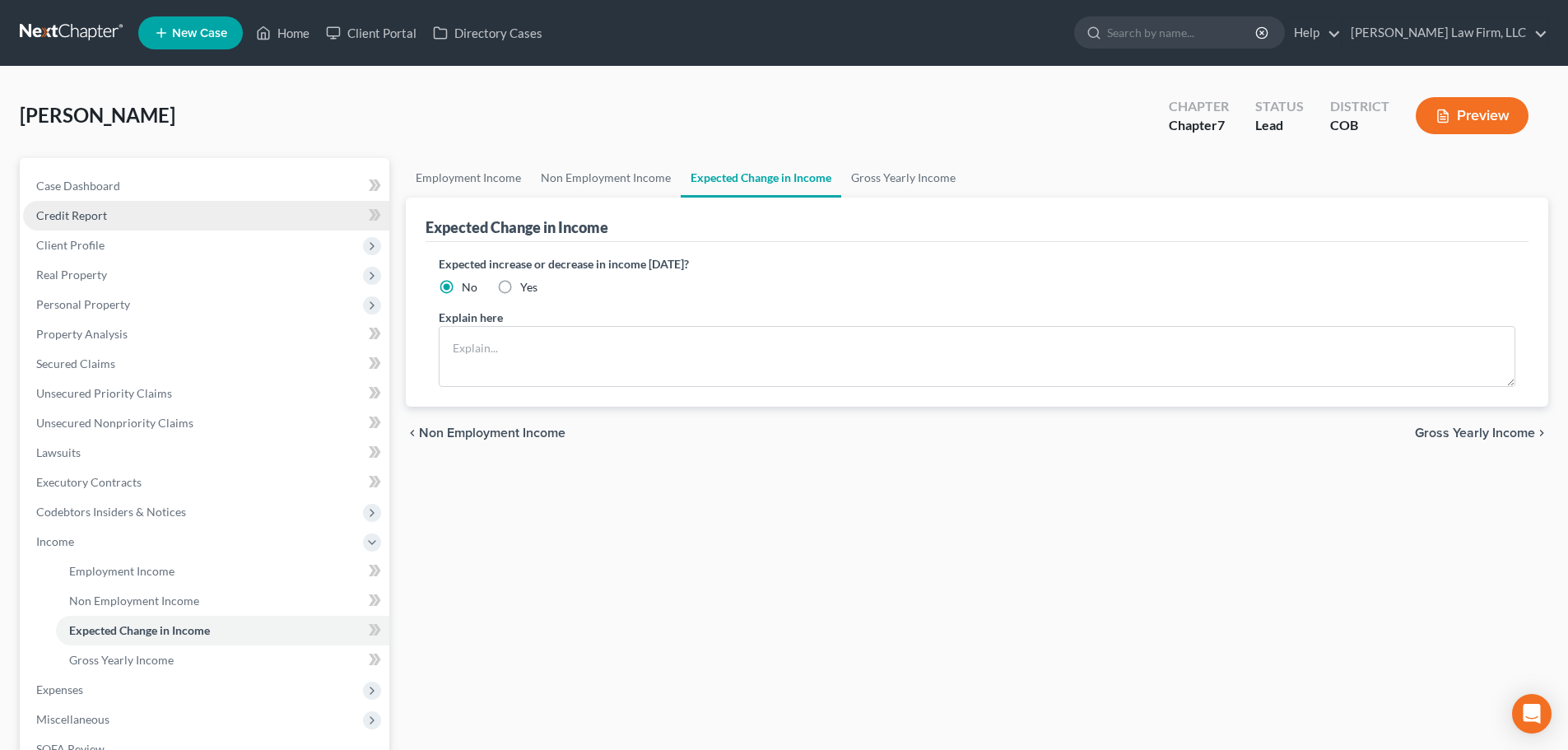
click at [127, 216] on link "Credit Report" at bounding box center [206, 216] width 366 height 30
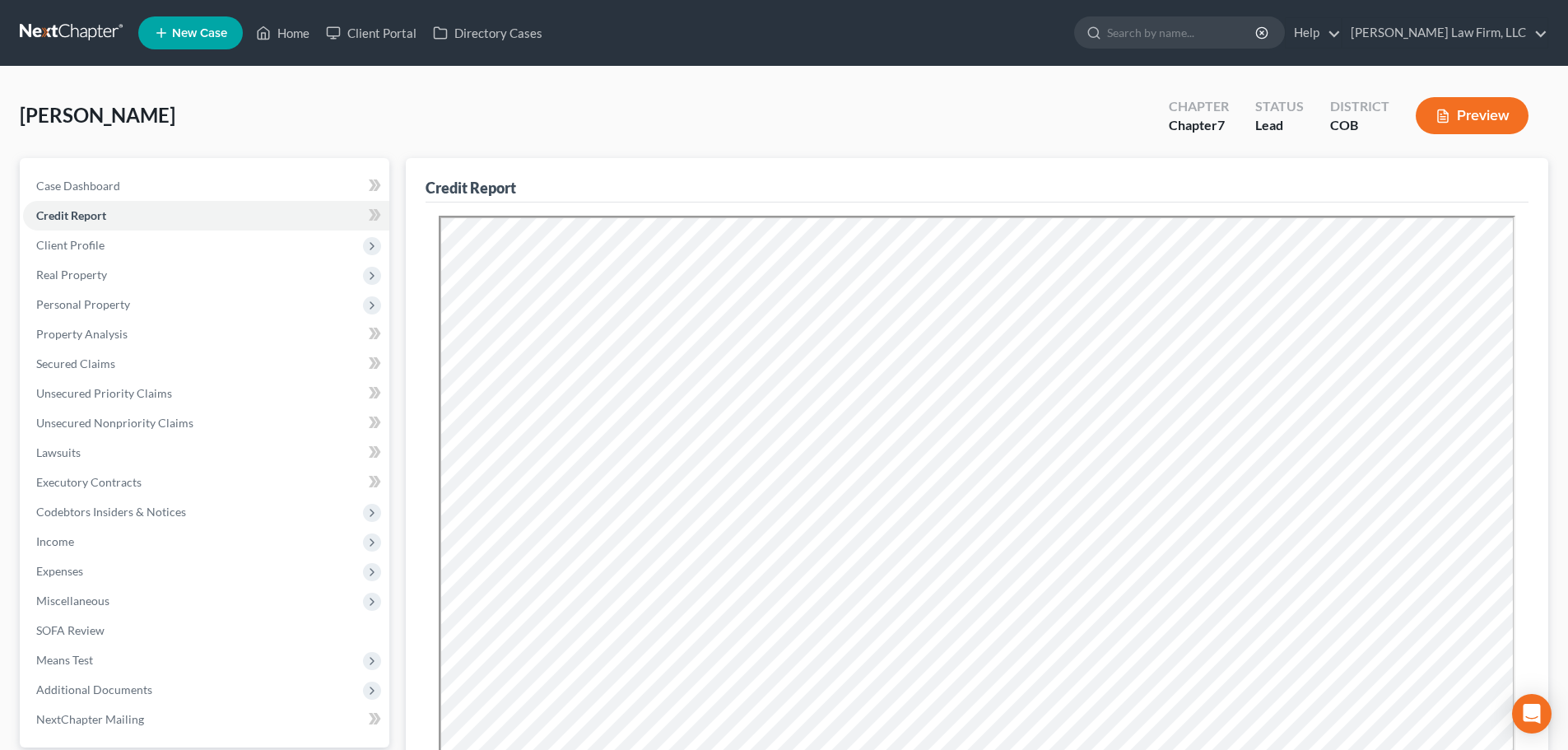
click at [1043, 28] on ul "New Case Home Client Portal Directory Cases - No Result - See all results Or Pr…" at bounding box center [843, 33] width 1410 height 43
click at [75, 262] on span "Real Property" at bounding box center [206, 275] width 366 height 30
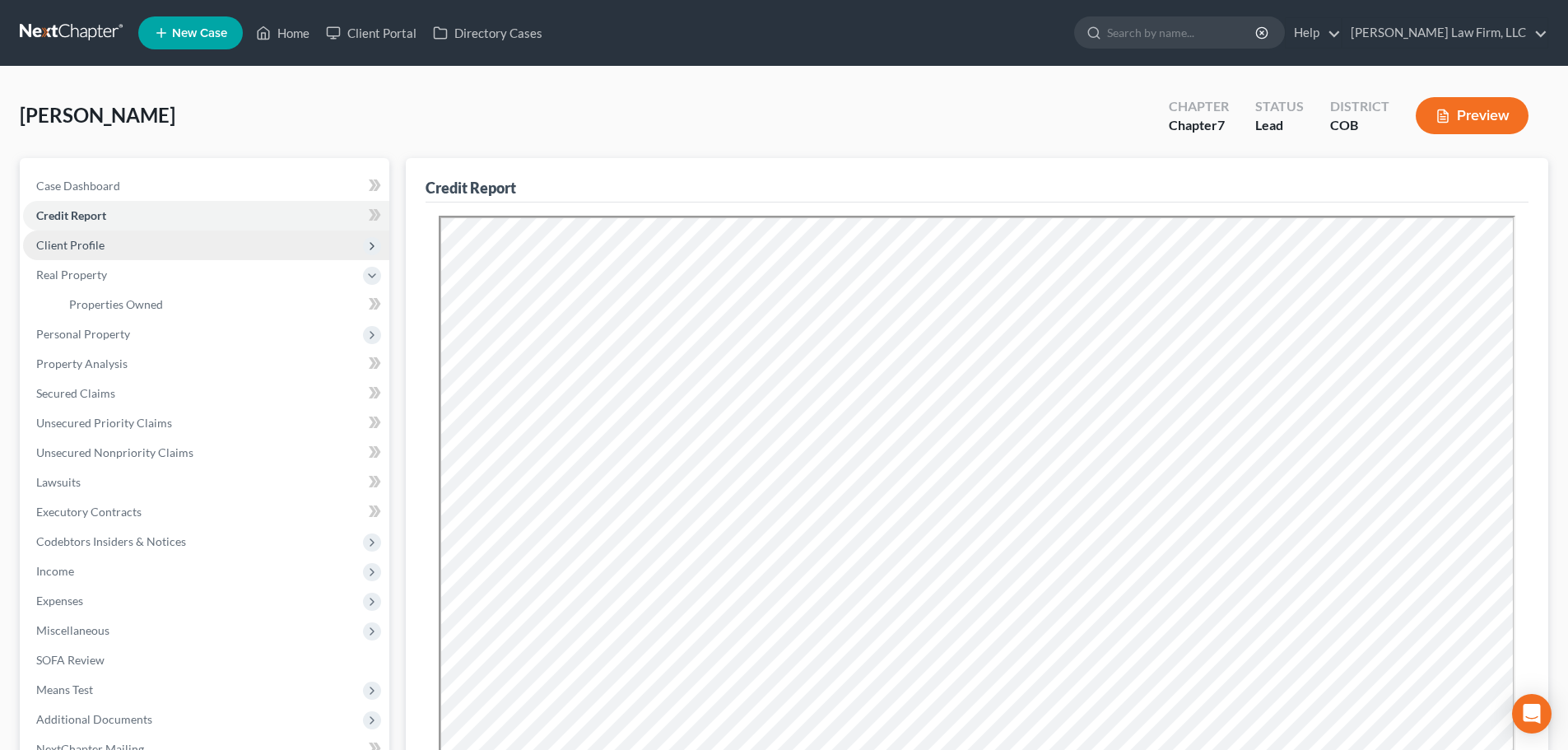
click at [89, 244] on span "Client Profile" at bounding box center [70, 244] width 69 height 14
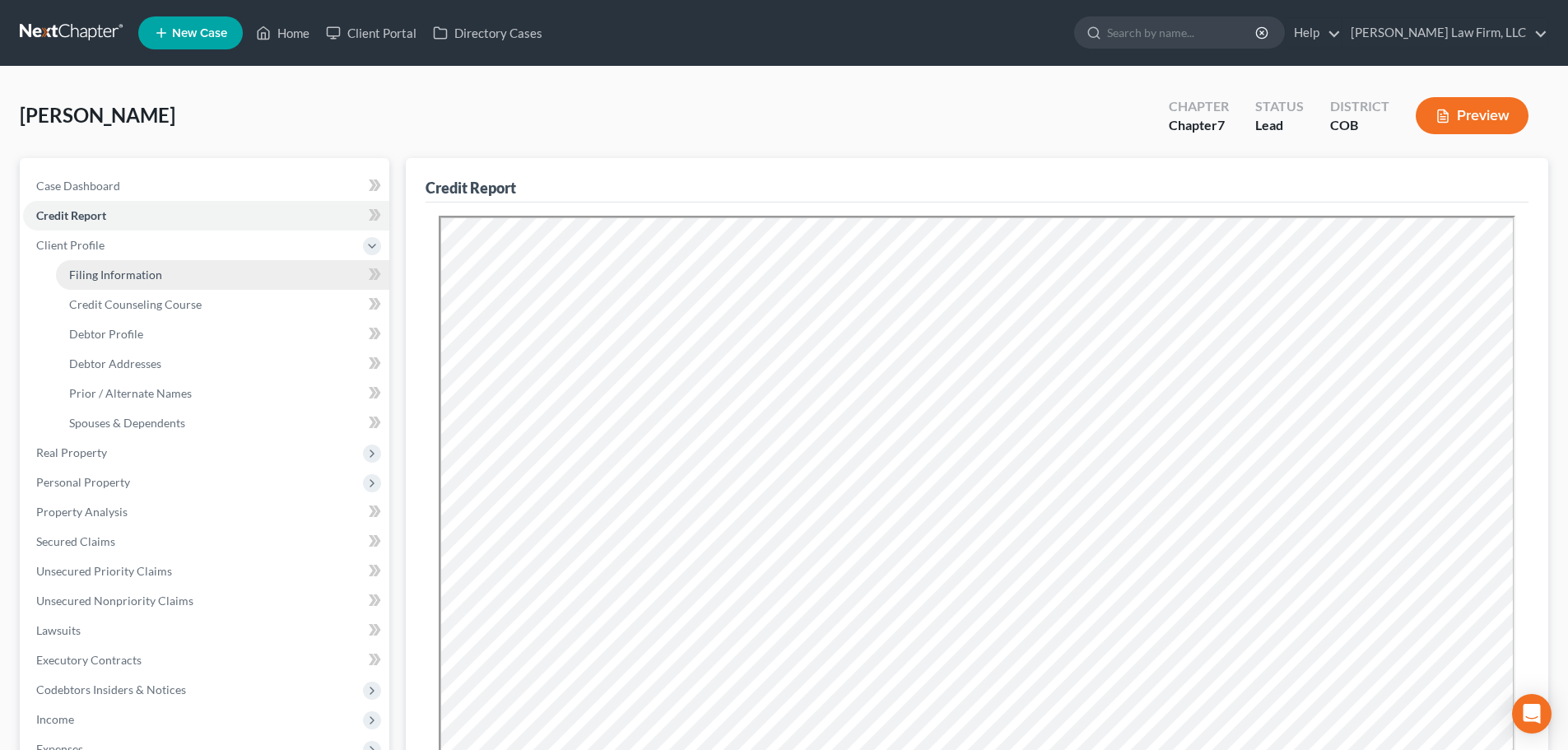
click at [93, 266] on link "Filing Information" at bounding box center [223, 275] width 334 height 30
select select "1"
select select "0"
select select "5"
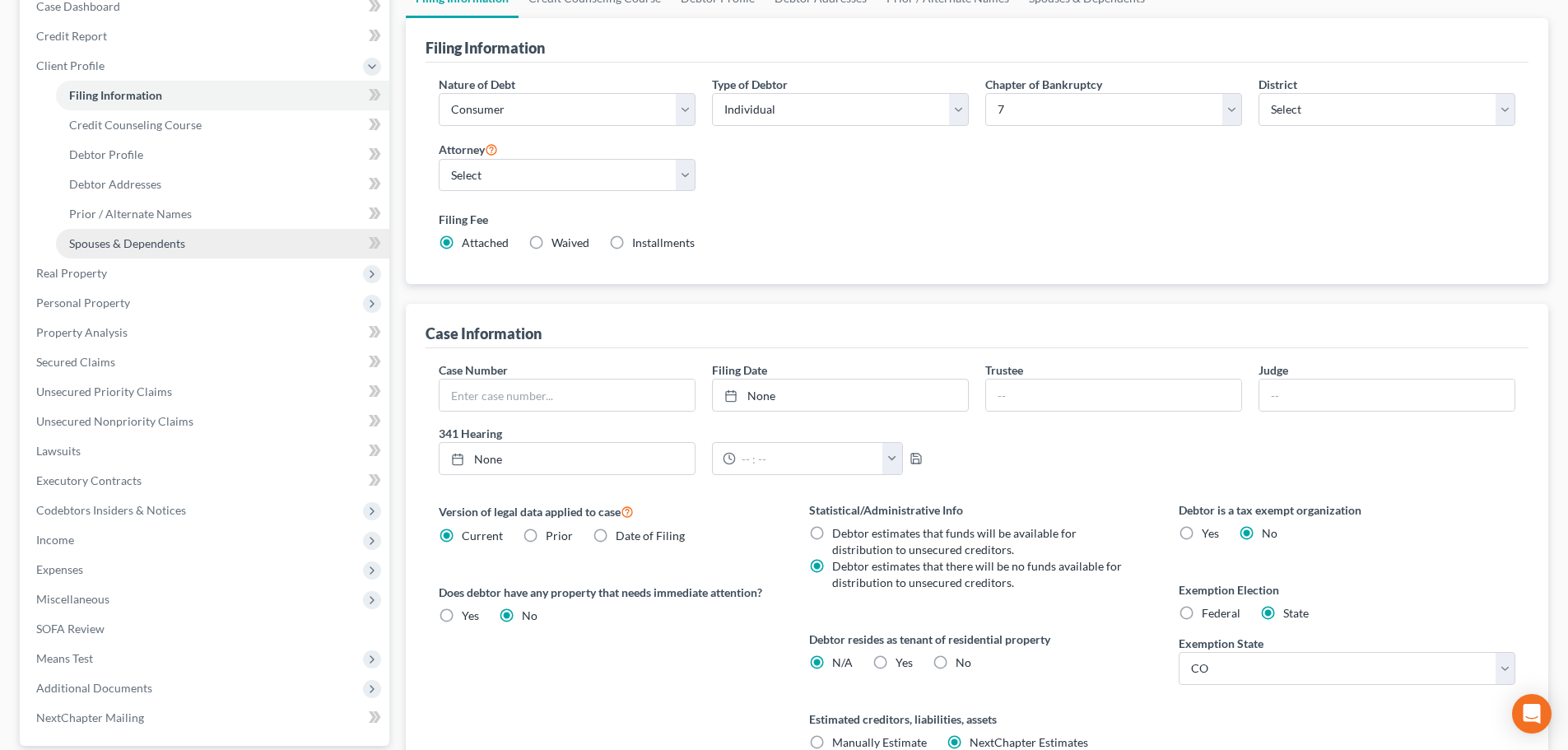
scroll to position [165, 0]
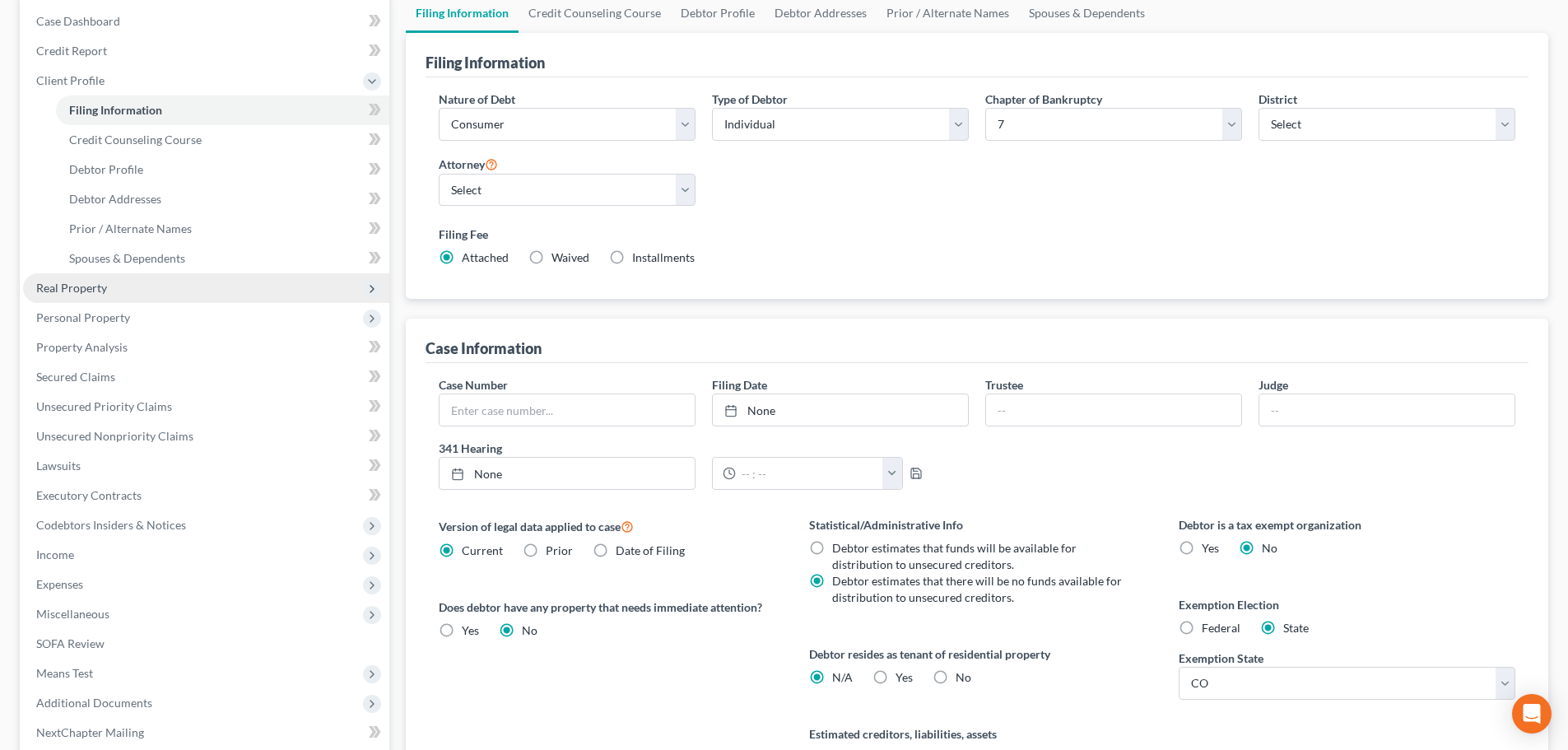
click at [139, 288] on span "Real Property" at bounding box center [206, 288] width 366 height 30
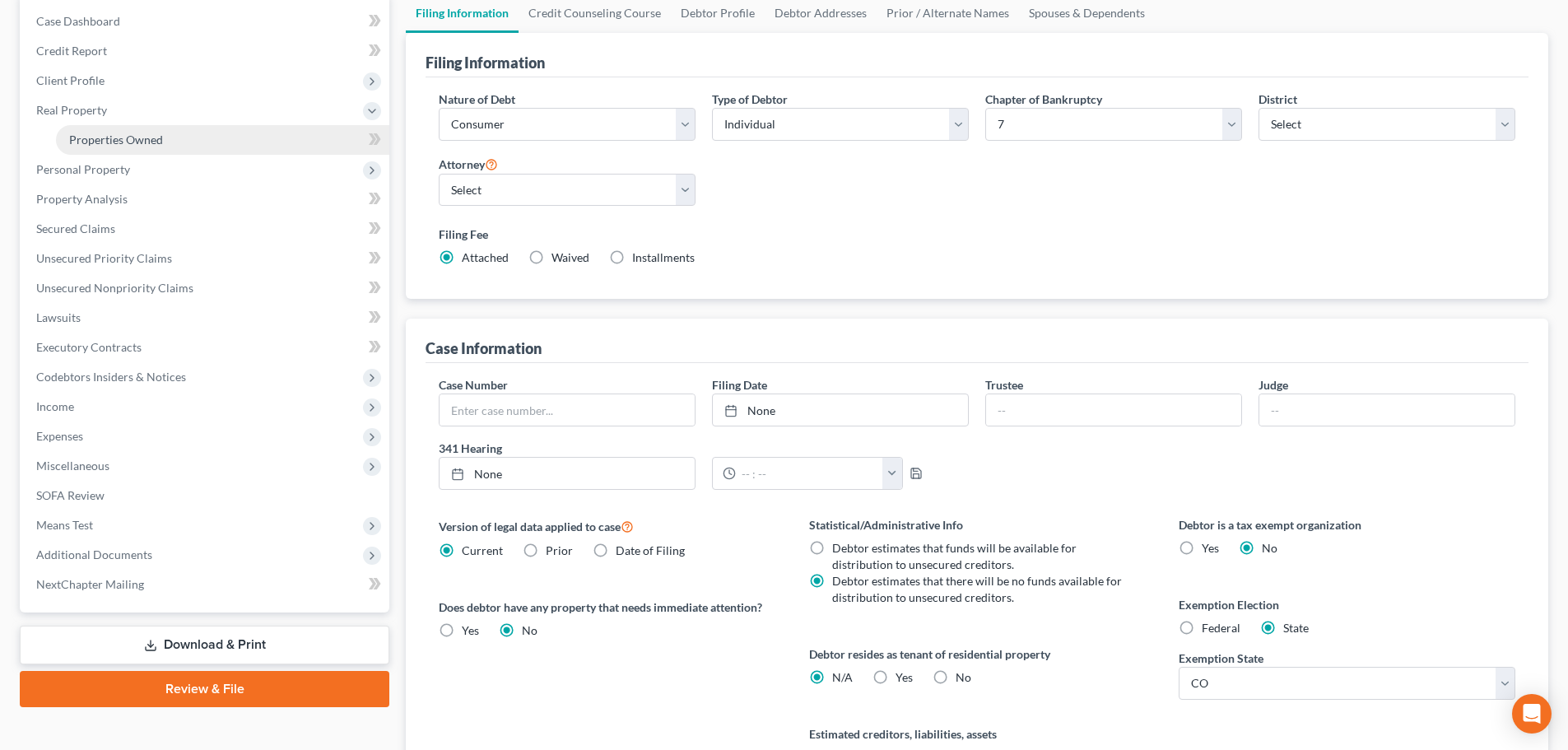
click at [123, 145] on span "Properties Owned" at bounding box center [116, 139] width 94 height 14
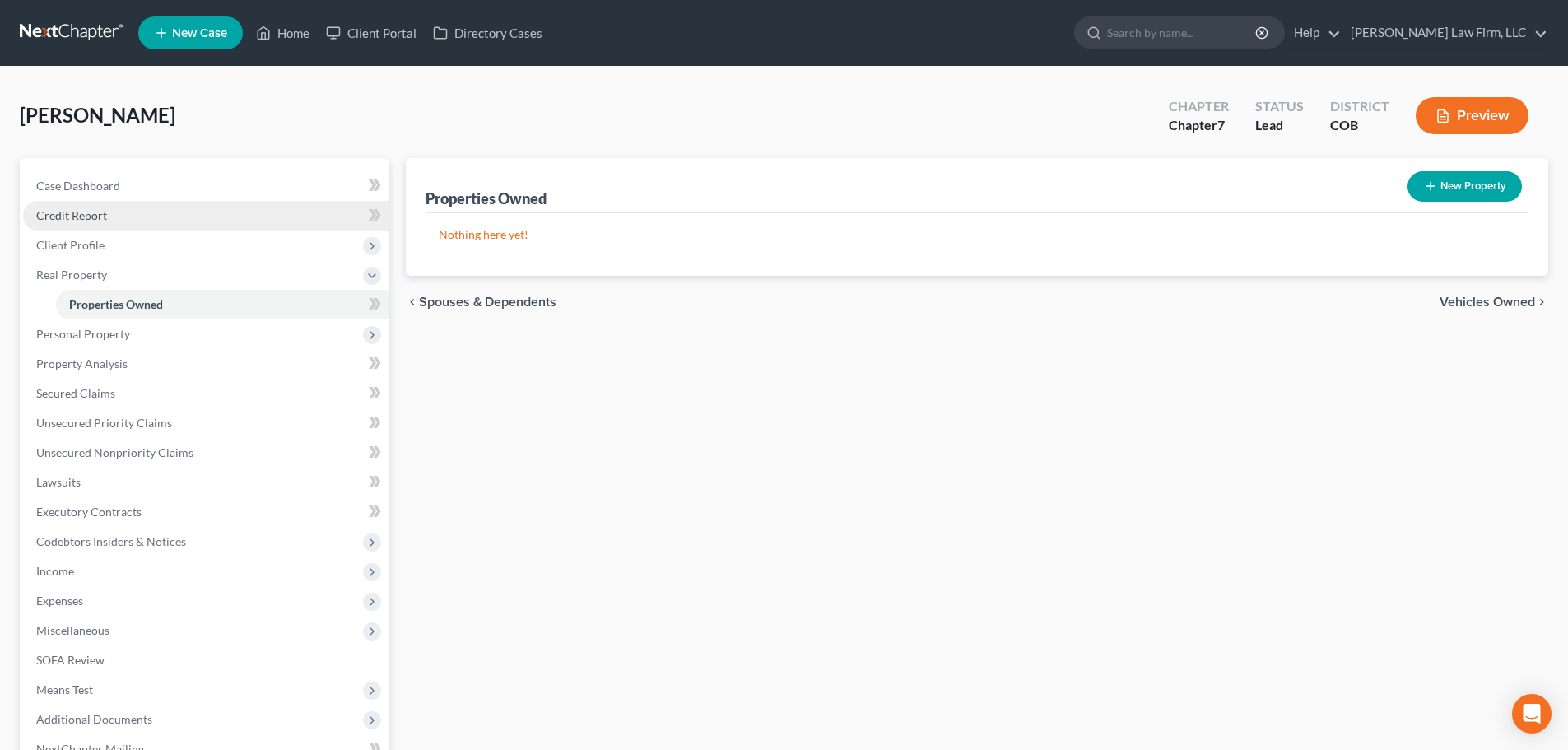
click at [103, 207] on link "Credit Report" at bounding box center [206, 216] width 366 height 30
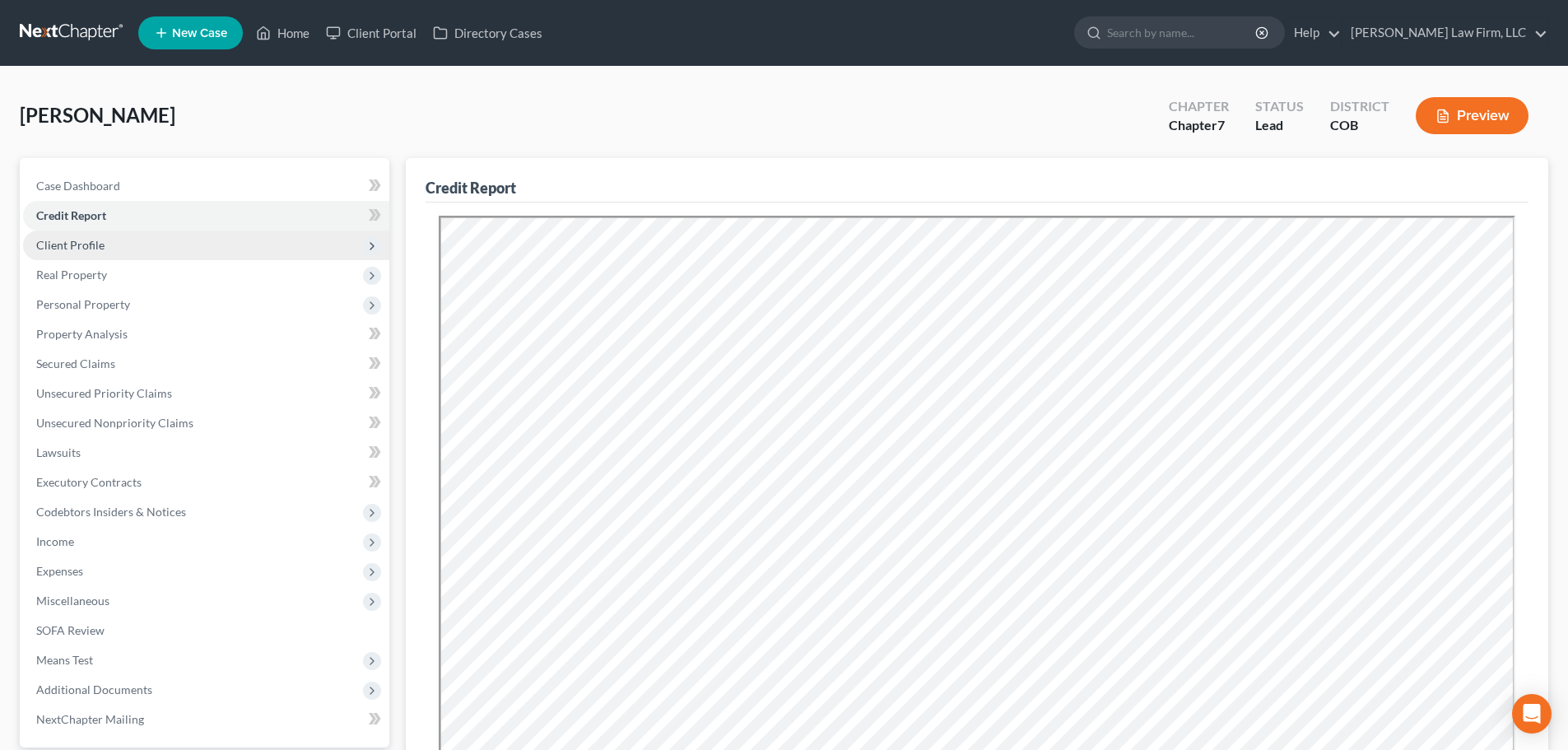
click at [89, 238] on span "Client Profile" at bounding box center [70, 244] width 69 height 14
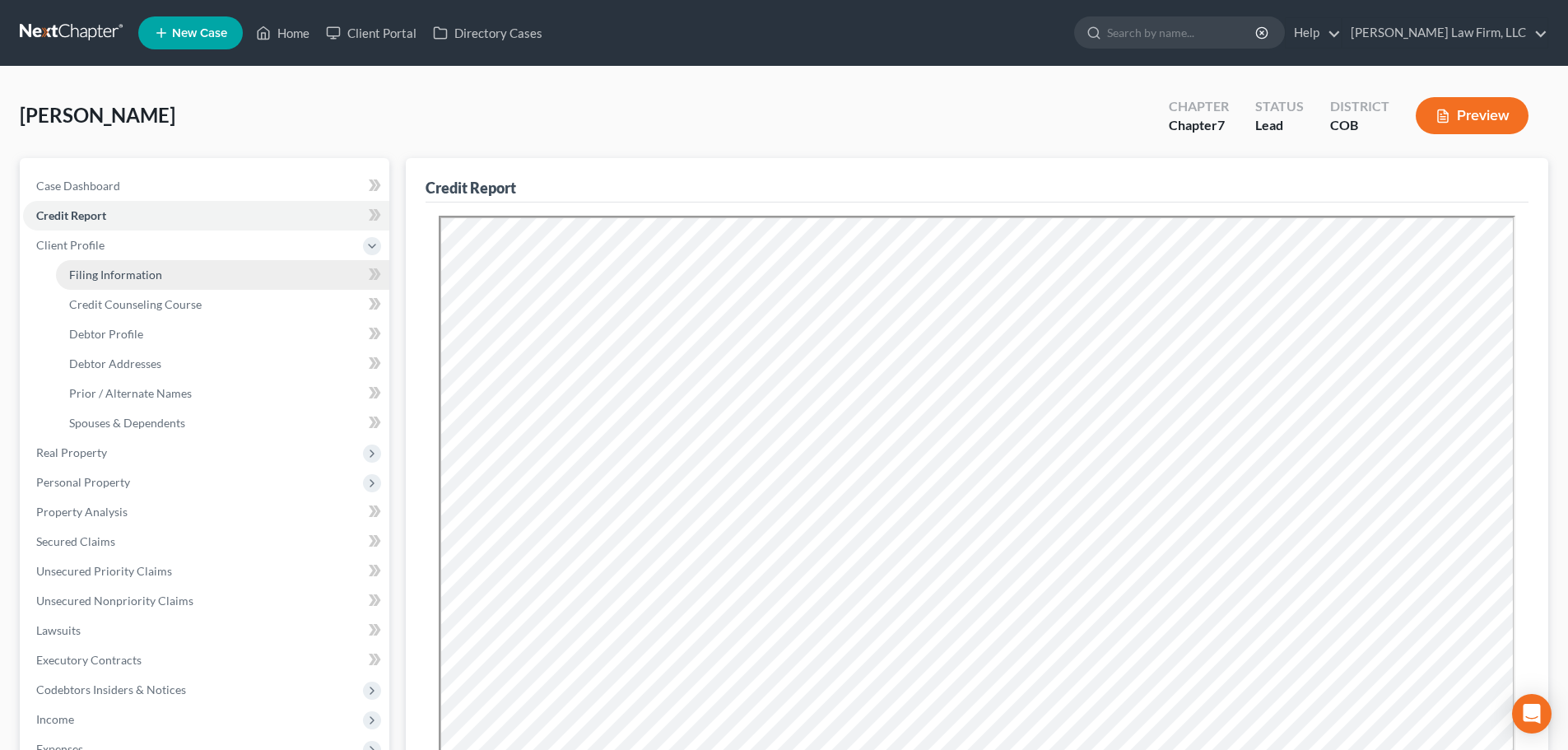
click at [91, 267] on span "Filing Information" at bounding box center [116, 274] width 93 height 14
select select "1"
select select "0"
select select "11"
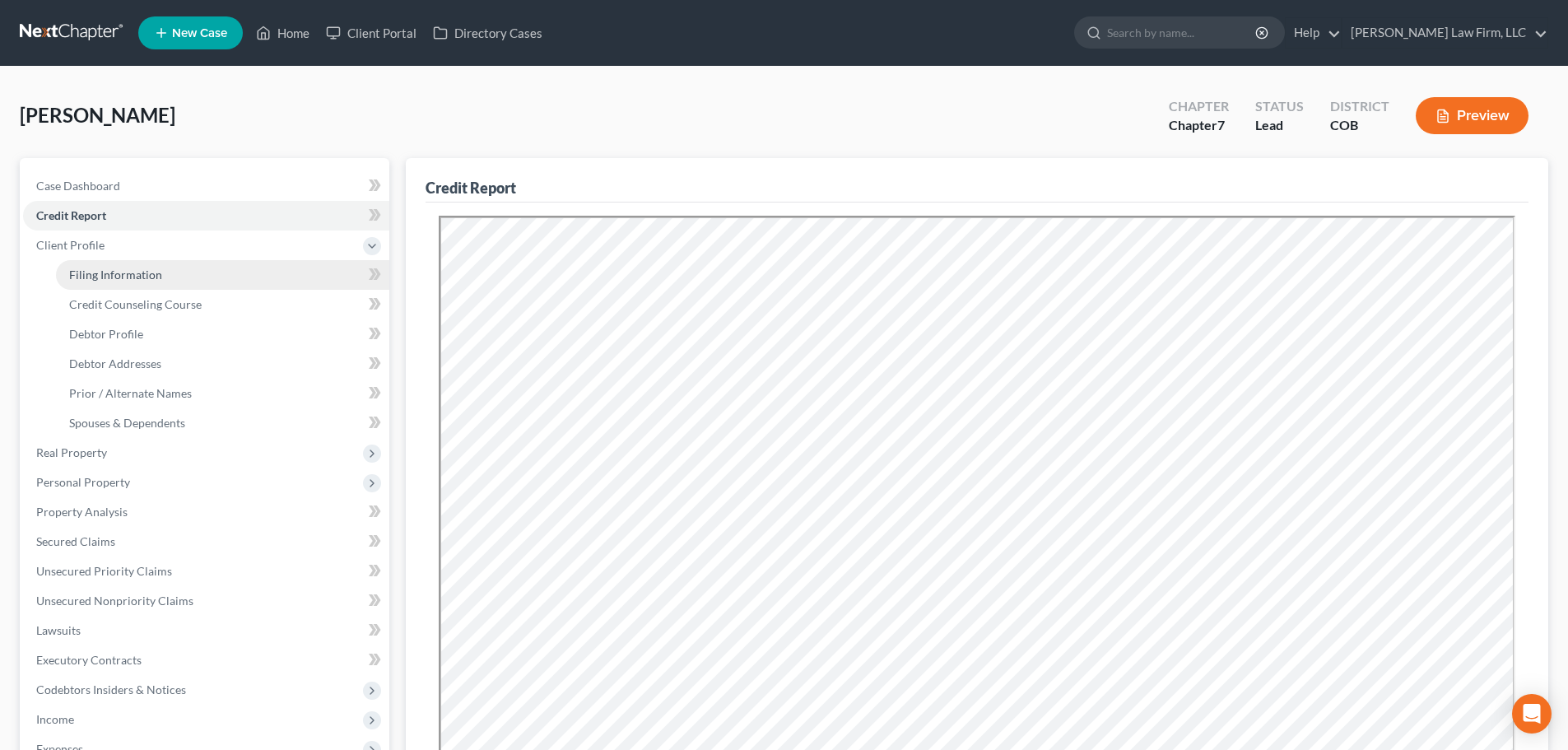
select select "1"
select select "5"
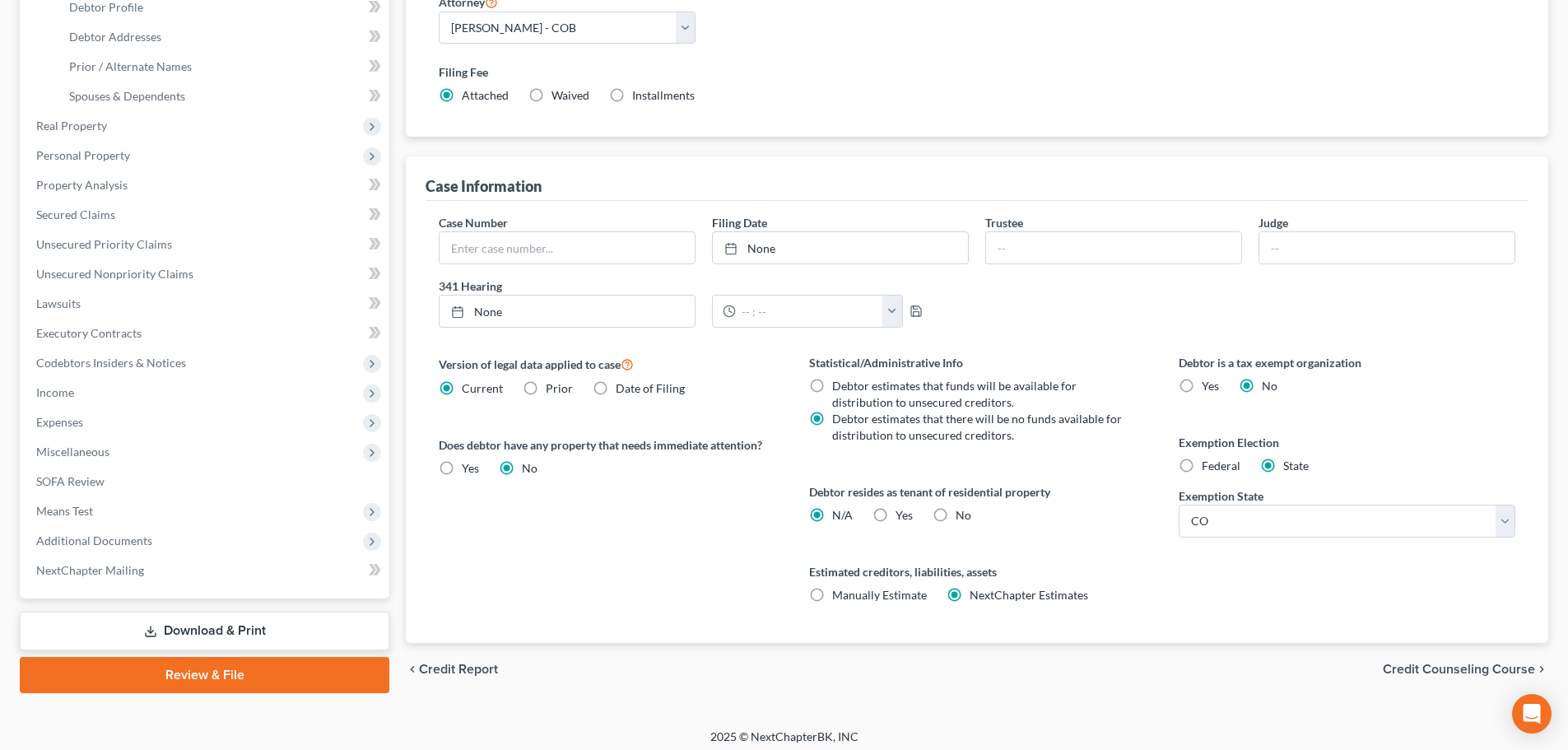
scroll to position [335, 0]
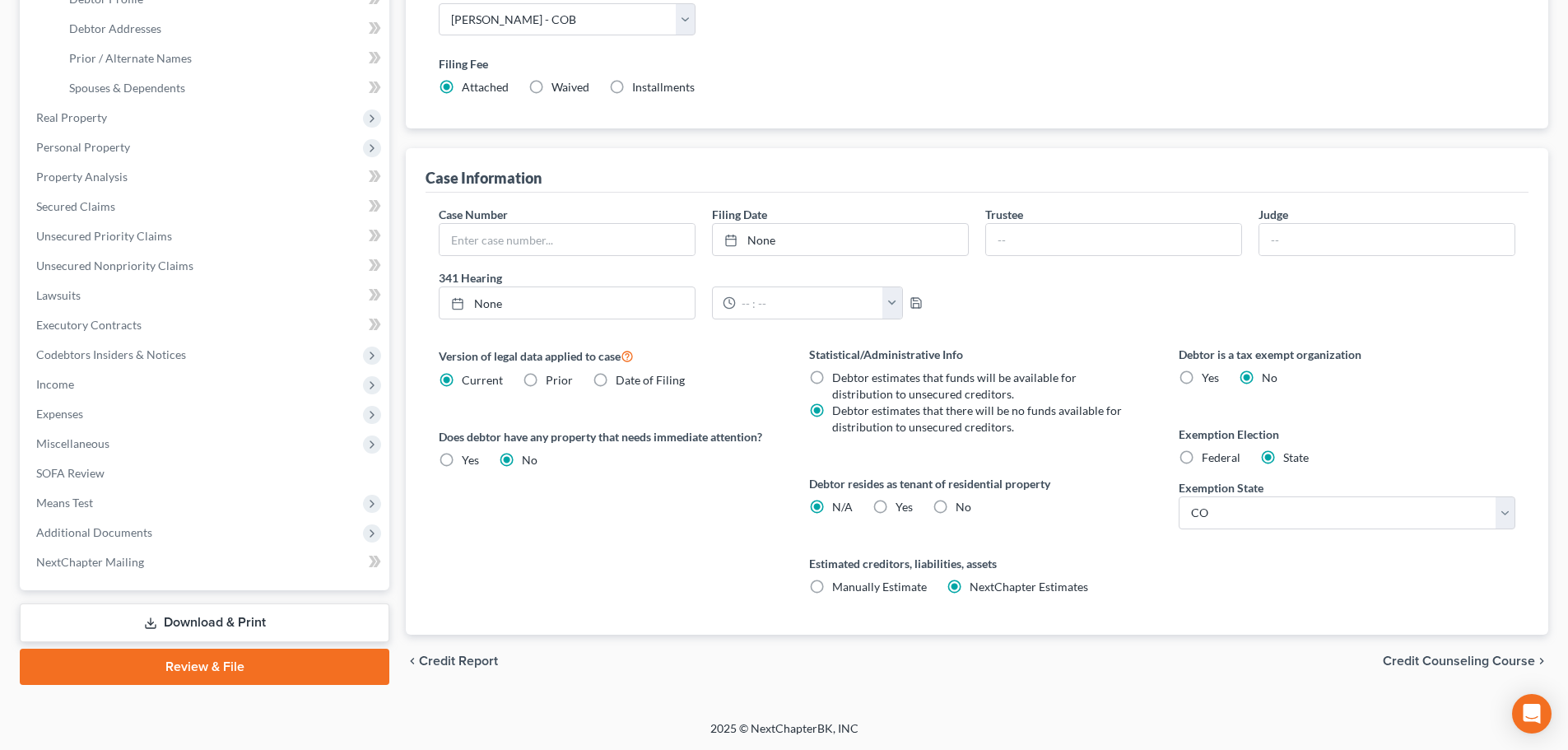
click at [900, 505] on span "Yes" at bounding box center [904, 507] width 17 height 14
click at [902, 505] on input "Yes Yes" at bounding box center [907, 504] width 11 height 11
radio input "true"
radio input "false"
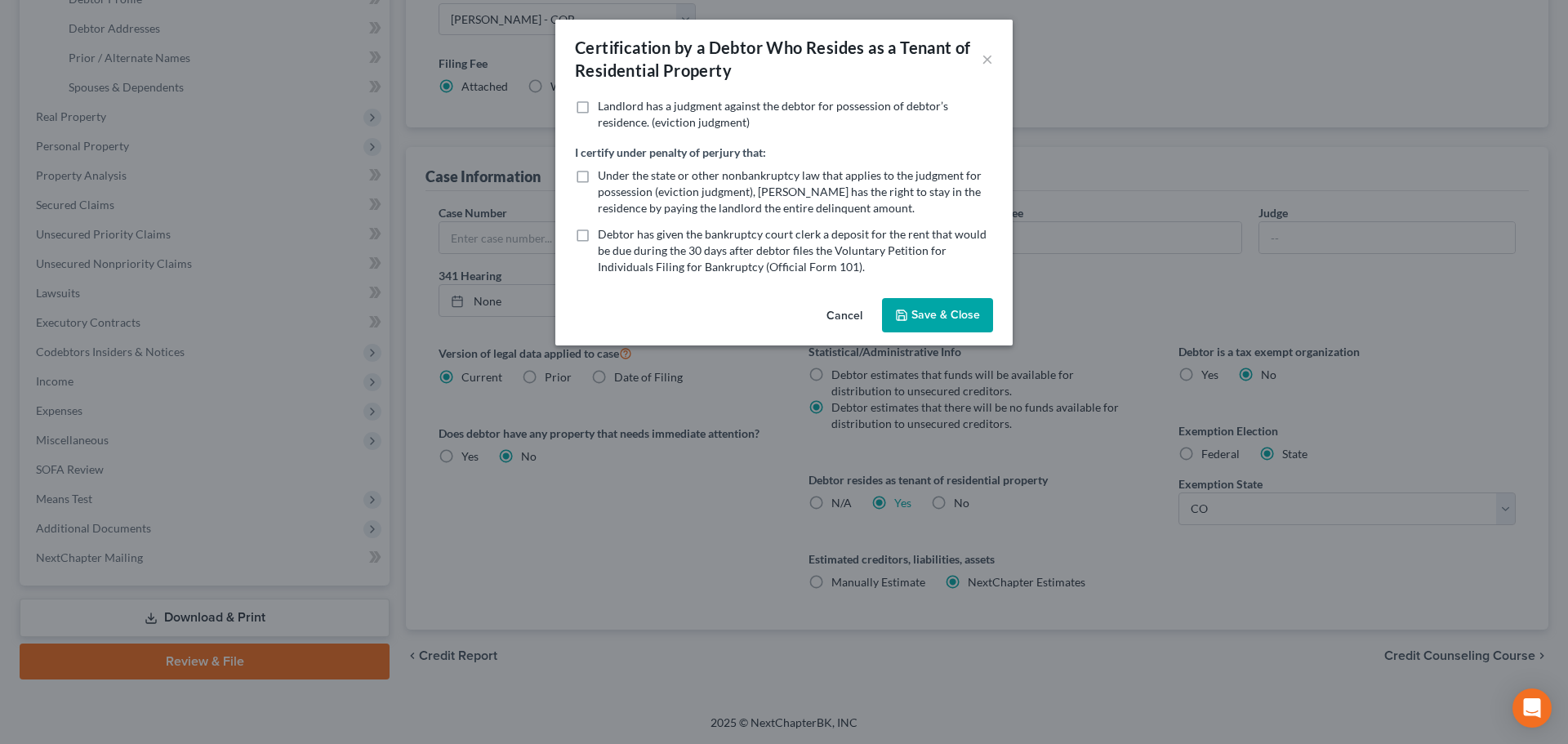
click at [969, 324] on button "Save & Close" at bounding box center [937, 315] width 111 height 34
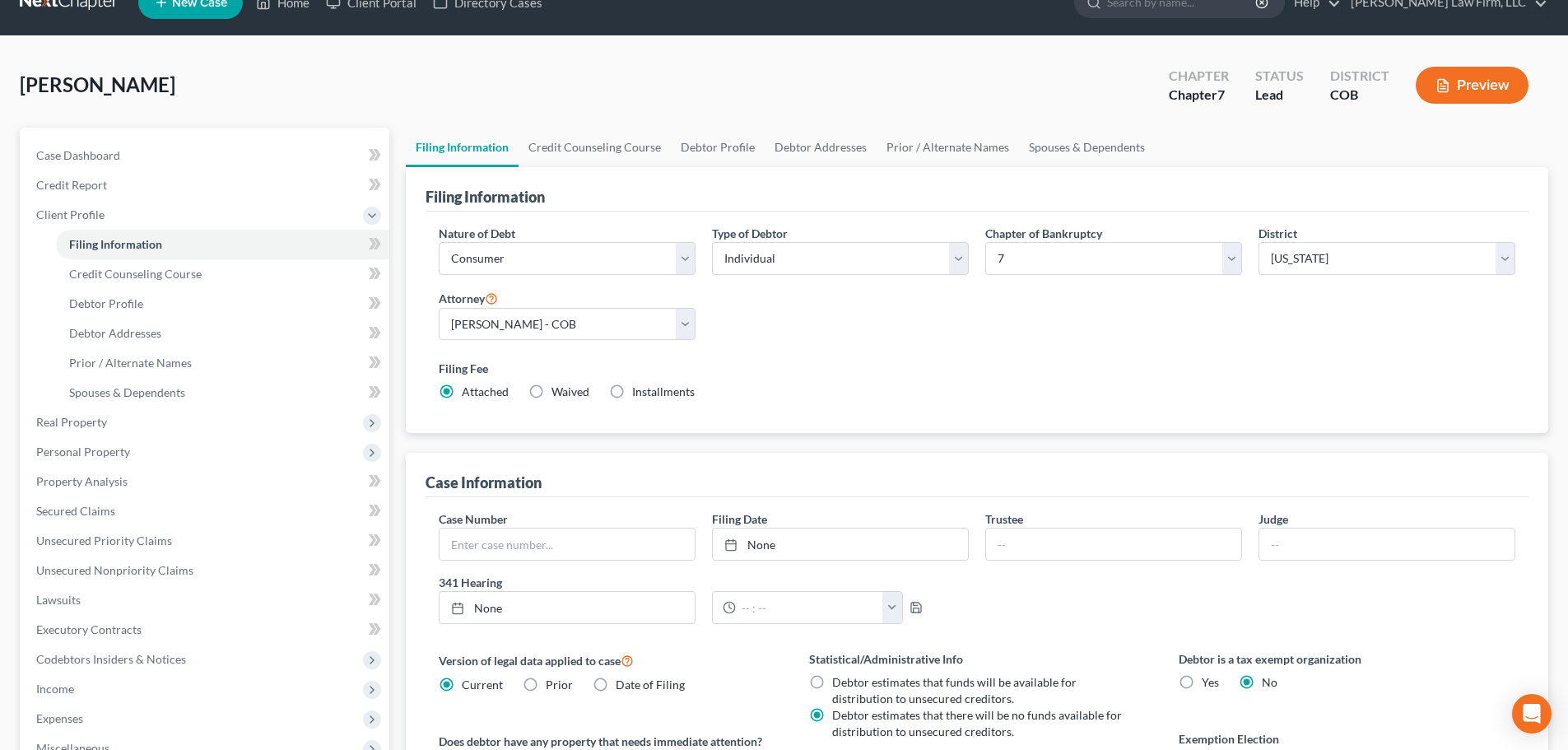
scroll to position [0, 0]
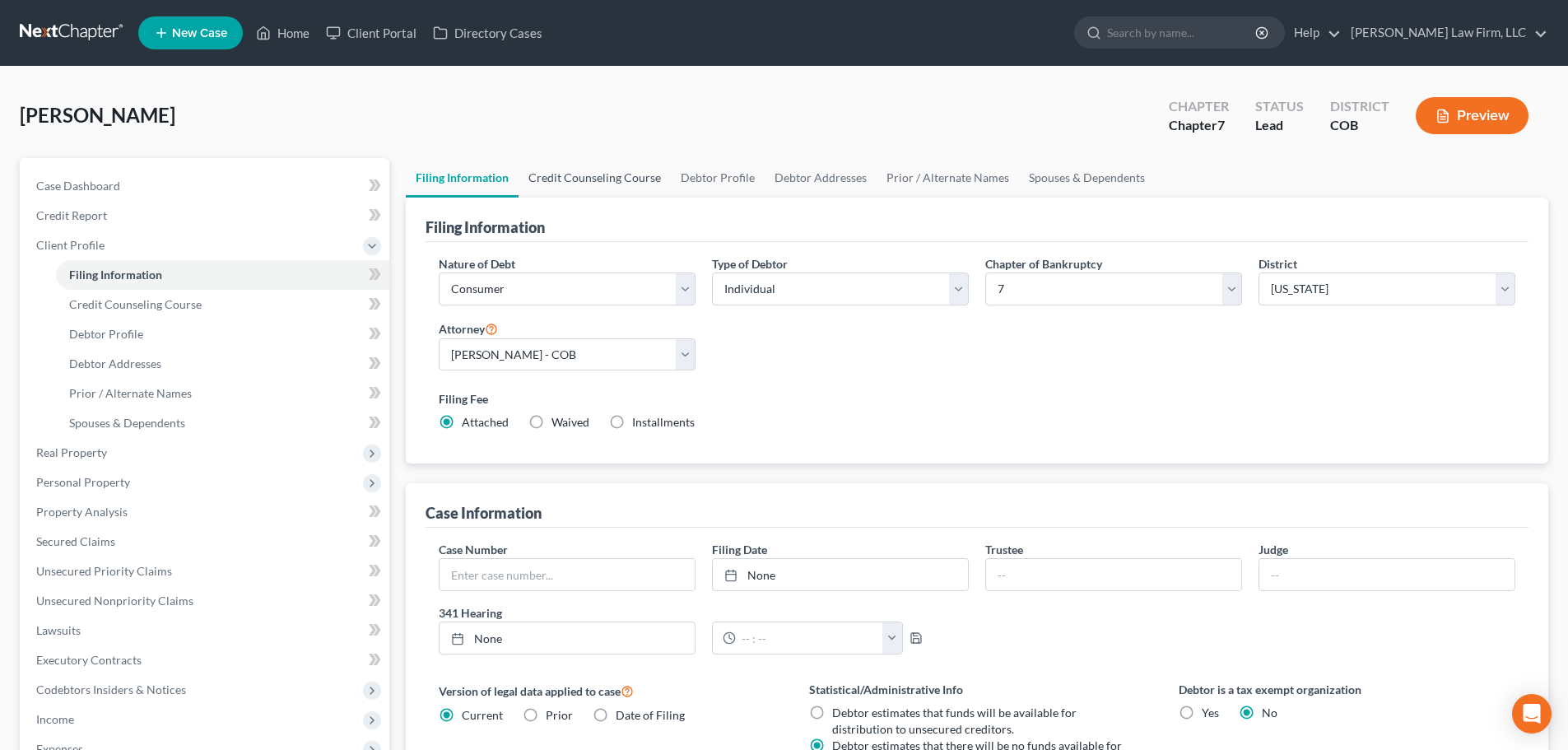
click at [619, 165] on link "Credit Counseling Course" at bounding box center [594, 178] width 152 height 40
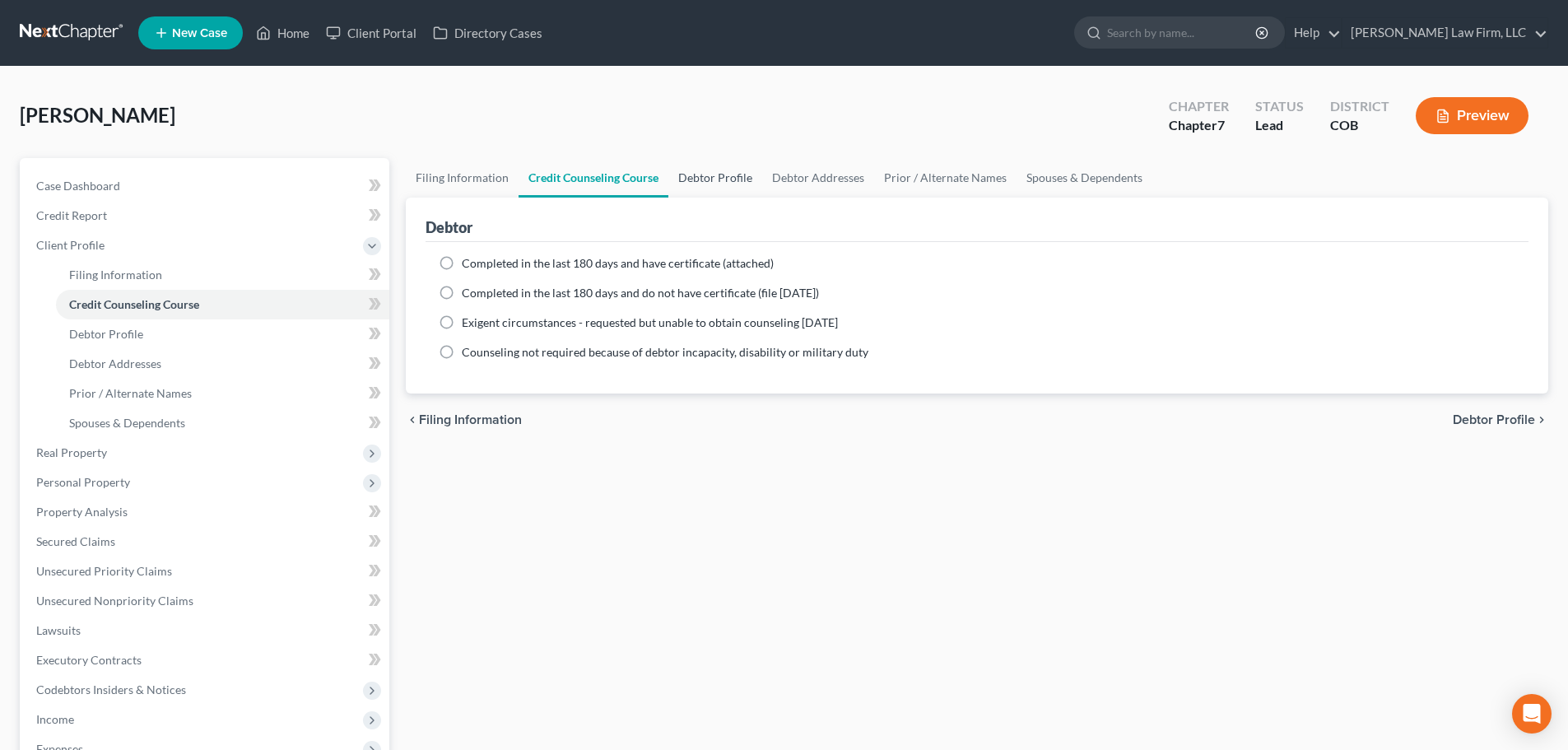
click at [716, 180] on link "Debtor Profile" at bounding box center [714, 178] width 94 height 40
select select "1"
select select "2"
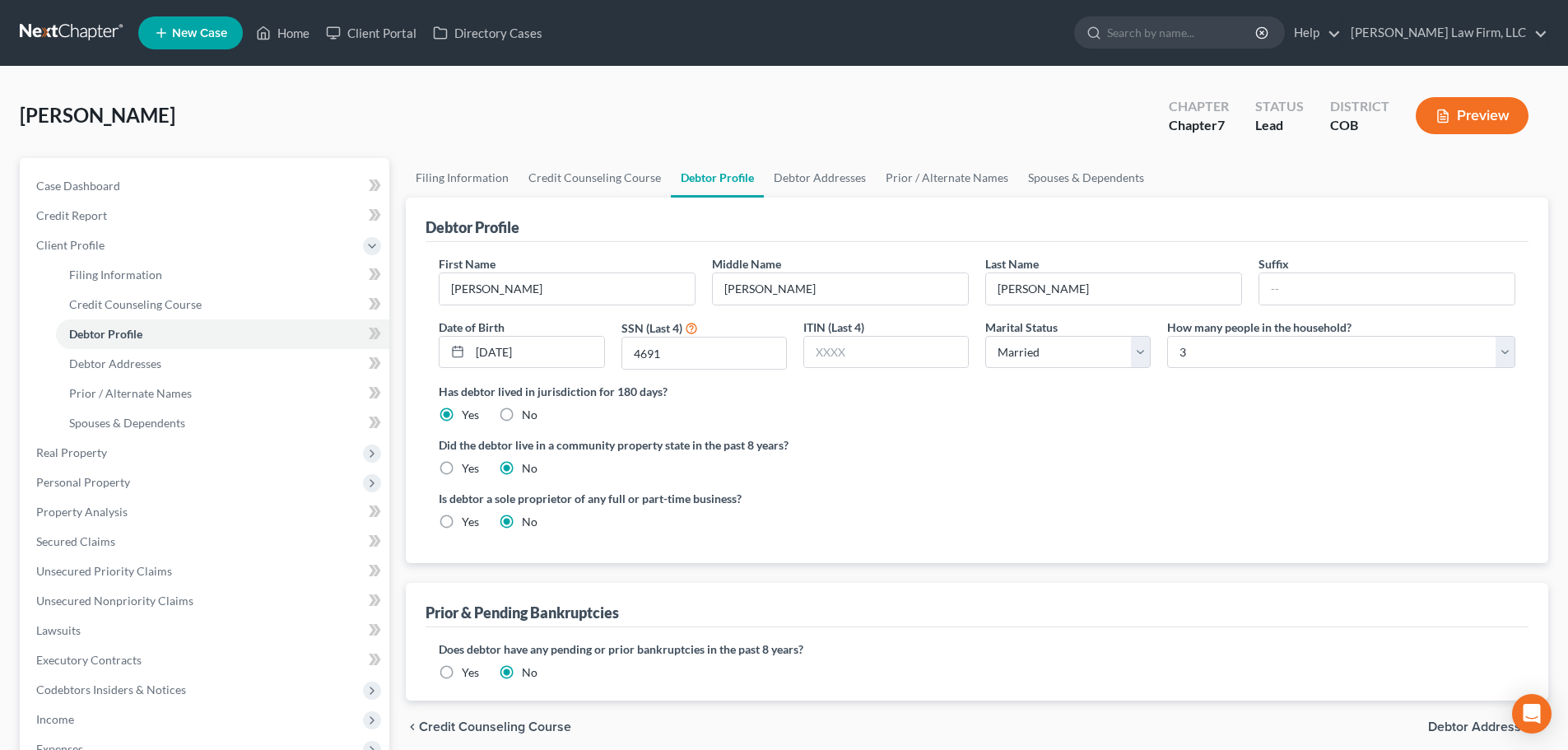
click at [832, 208] on div "Debtor Profile" at bounding box center [977, 220] width 1103 height 45
click at [831, 188] on link "Debtor Addresses" at bounding box center [820, 178] width 112 height 40
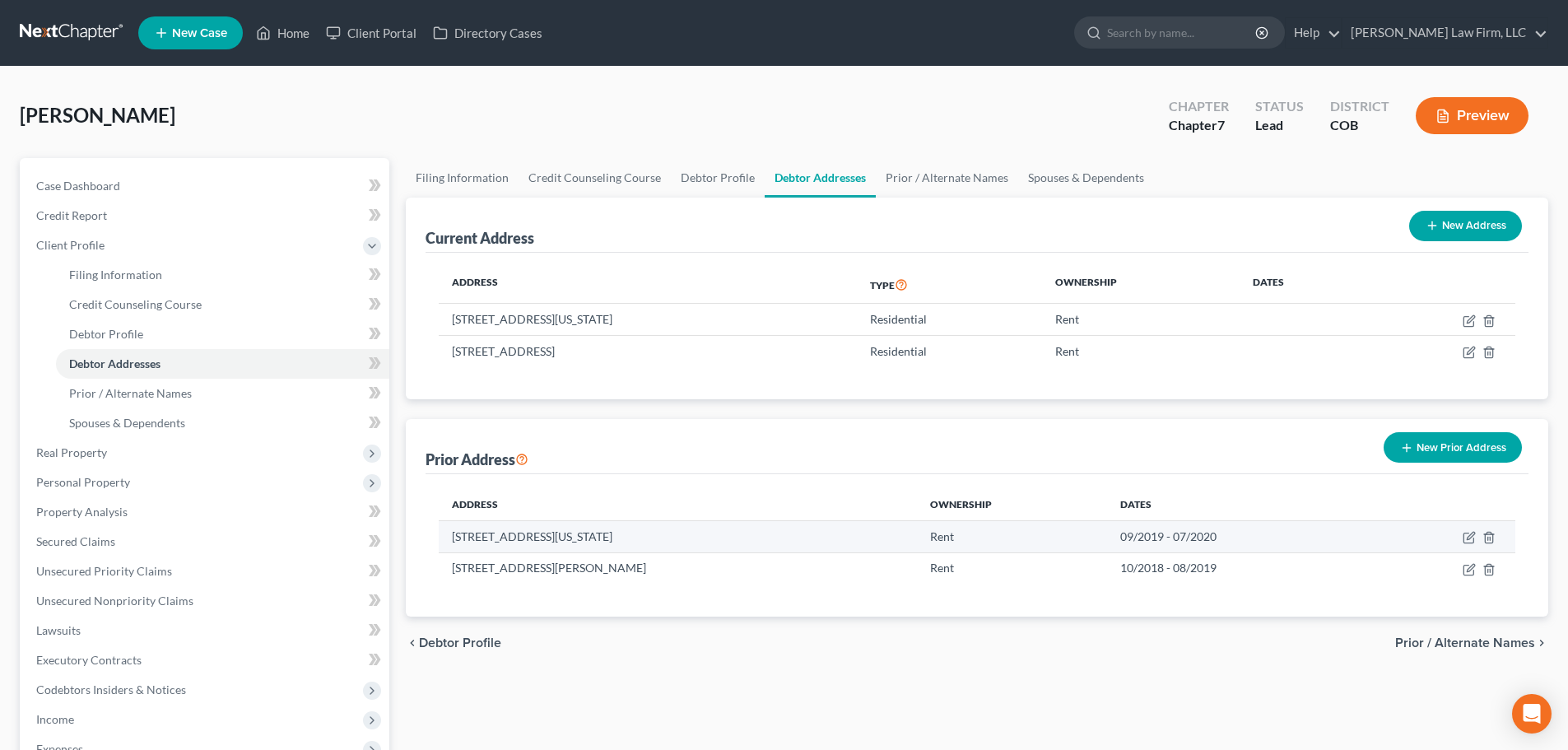
click at [1480, 544] on td at bounding box center [1444, 536] width 142 height 31
click at [1469, 531] on icon "button" at bounding box center [1469, 537] width 13 height 13
select select "5"
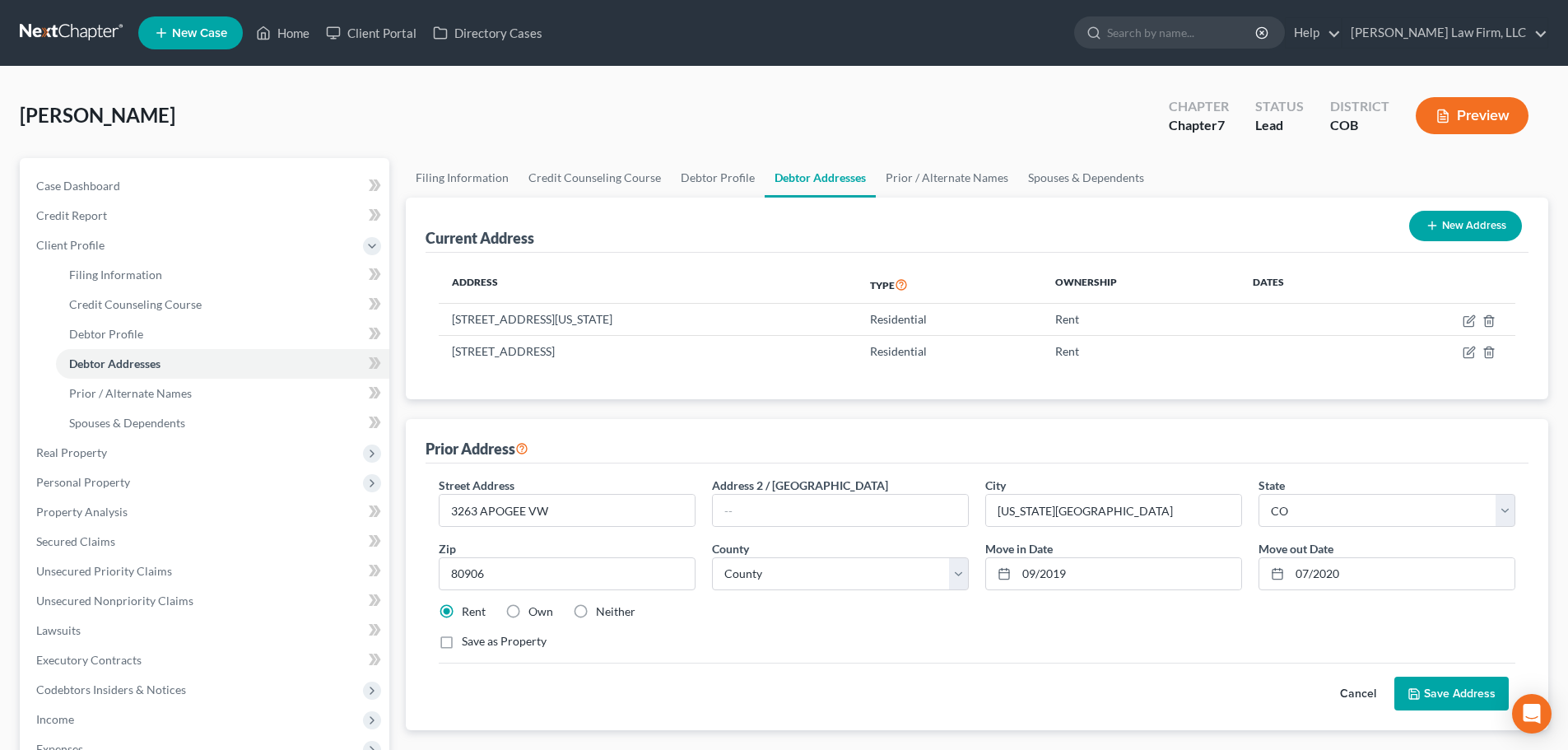
click at [1361, 694] on button "Cancel" at bounding box center [1358, 694] width 72 height 33
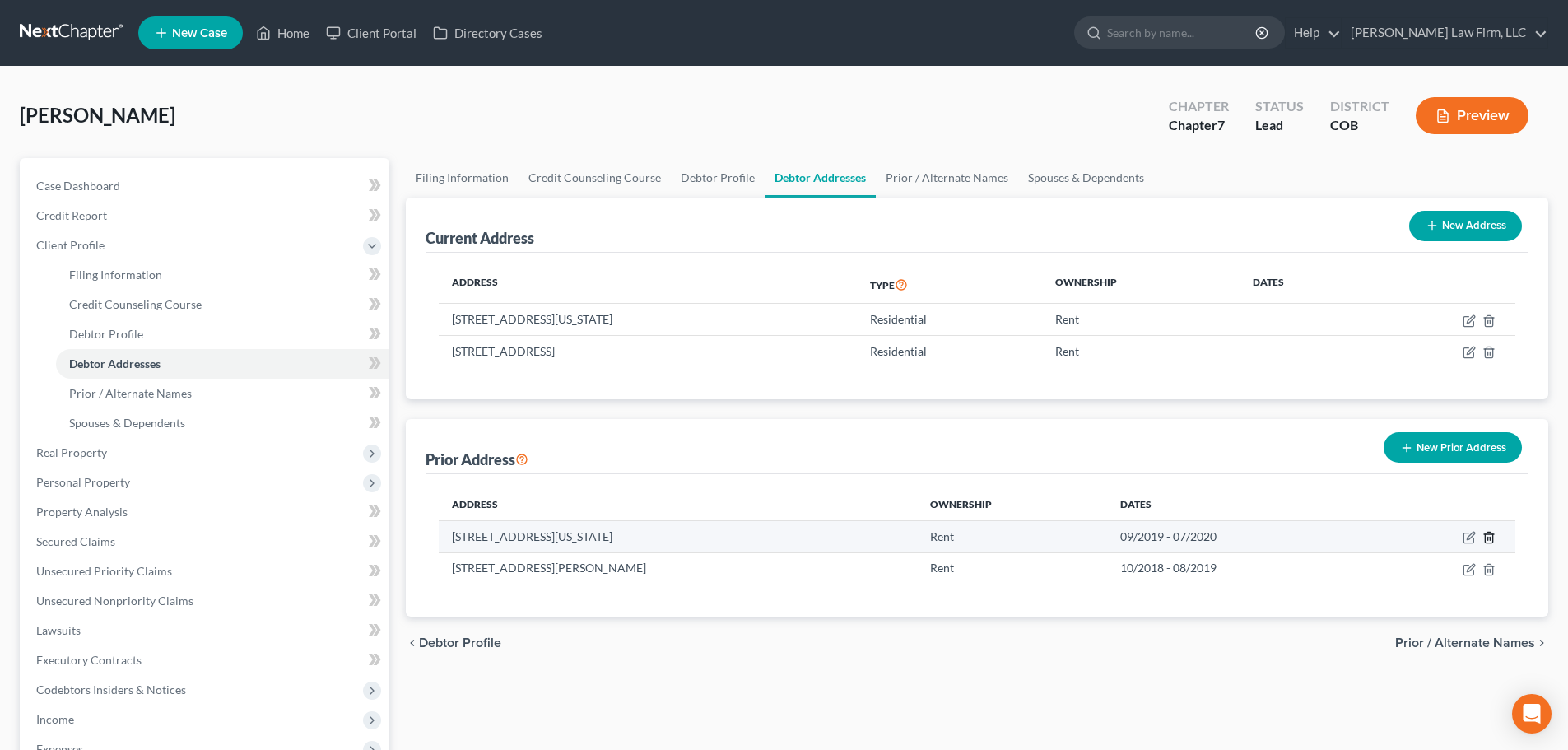
click at [1494, 542] on icon "button" at bounding box center [1489, 537] width 13 height 13
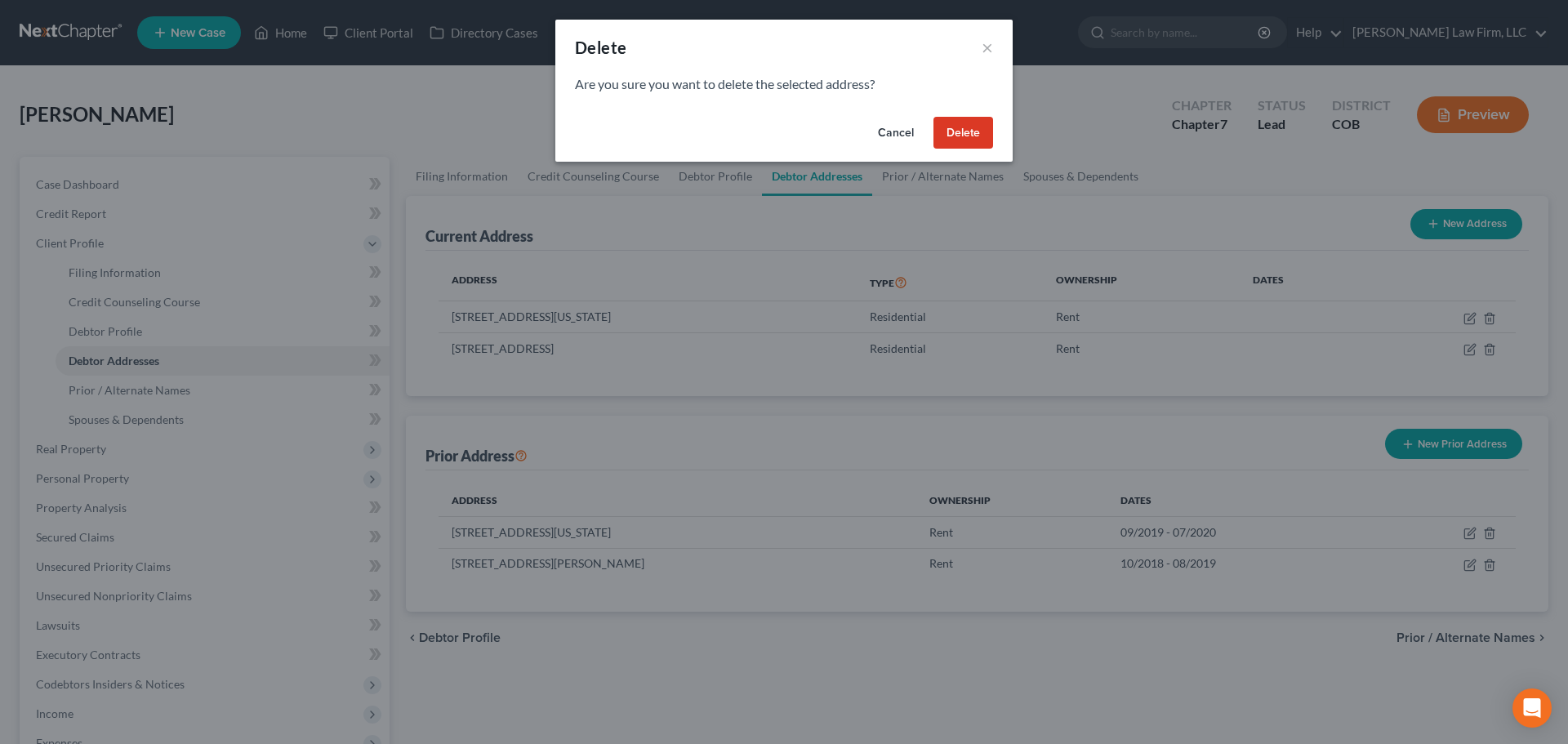
click at [941, 130] on button "Delete" at bounding box center [963, 133] width 60 height 33
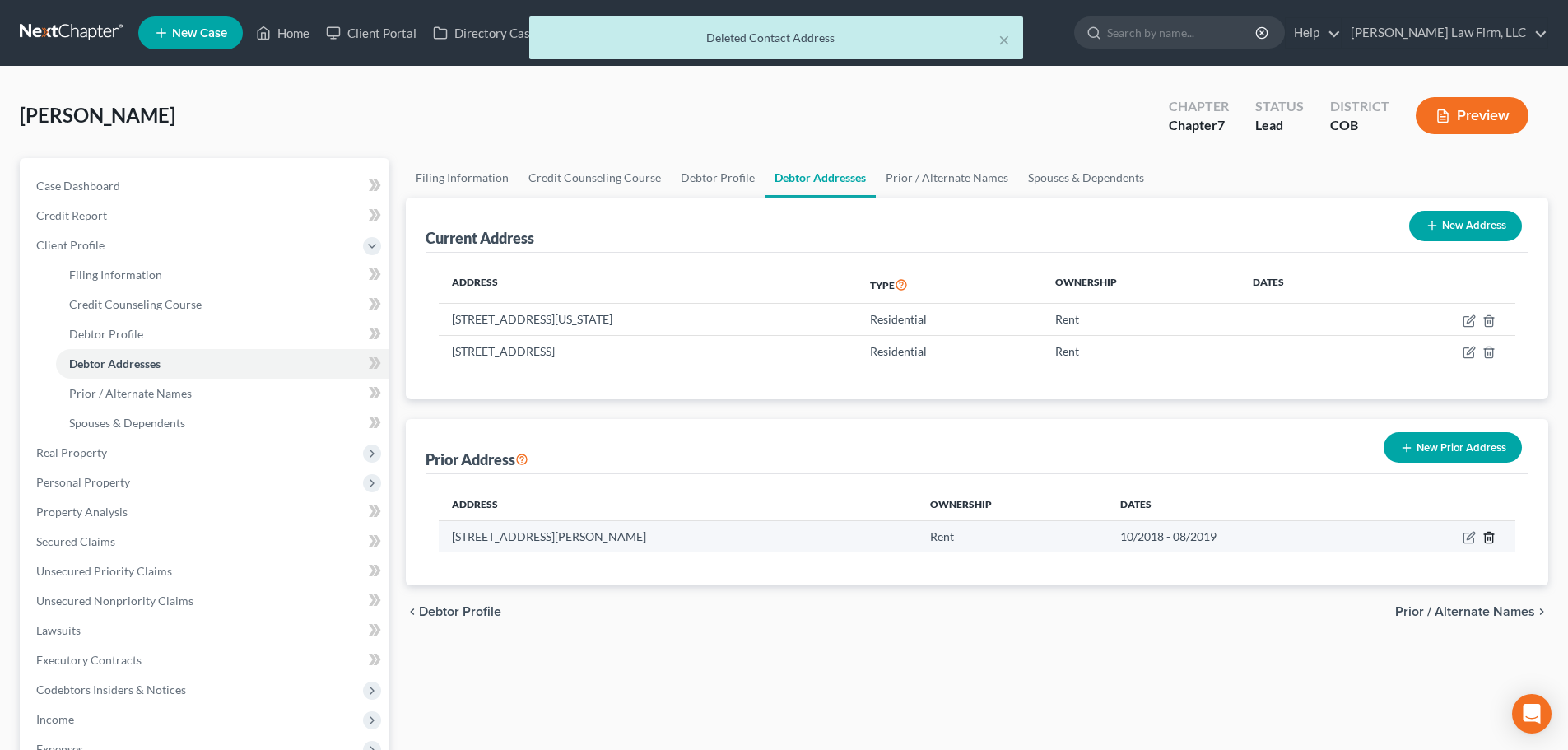
click at [1496, 541] on td at bounding box center [1444, 536] width 142 height 31
click at [1489, 538] on line "button" at bounding box center [1489, 539] width 0 height 3
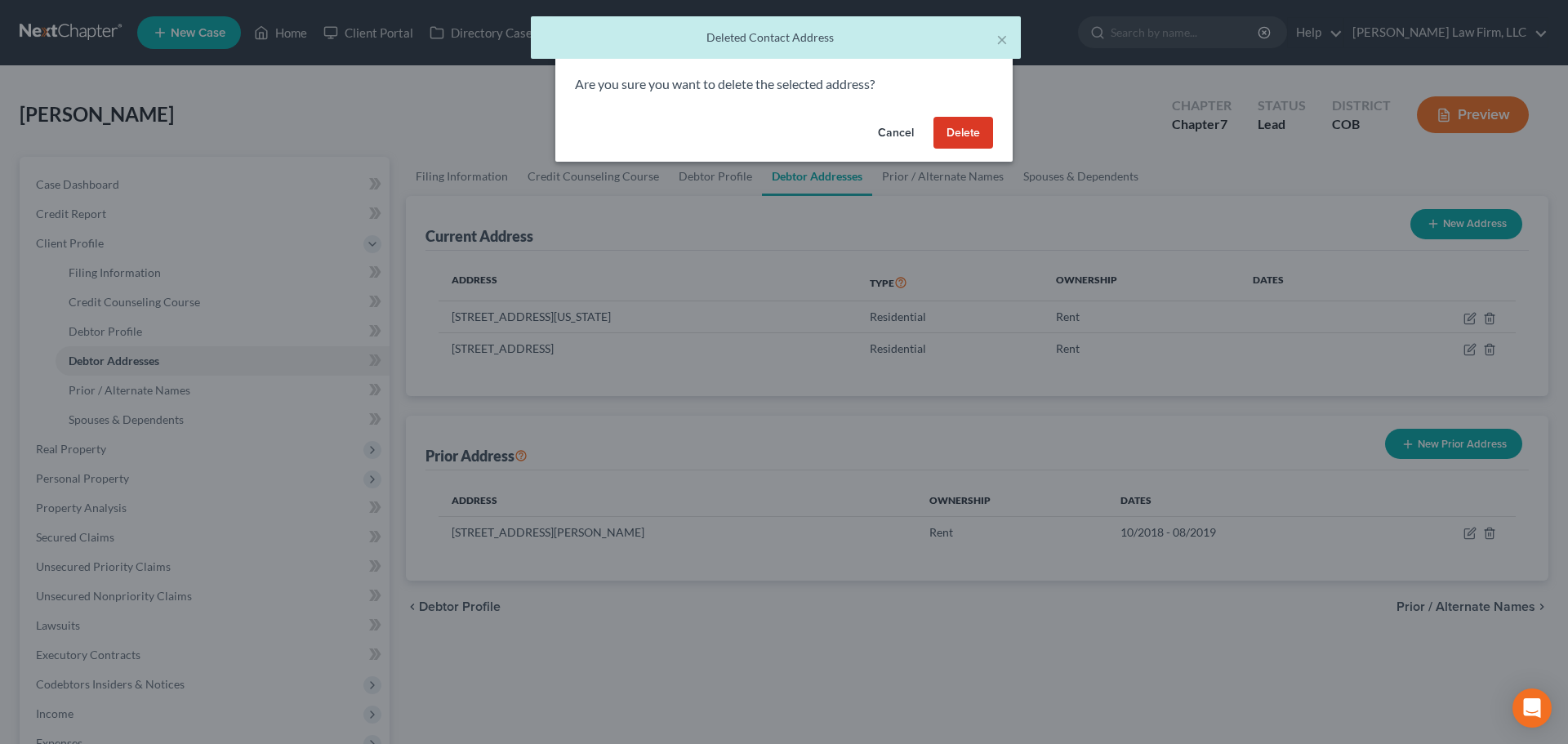
click at [977, 137] on button "Delete" at bounding box center [963, 133] width 60 height 33
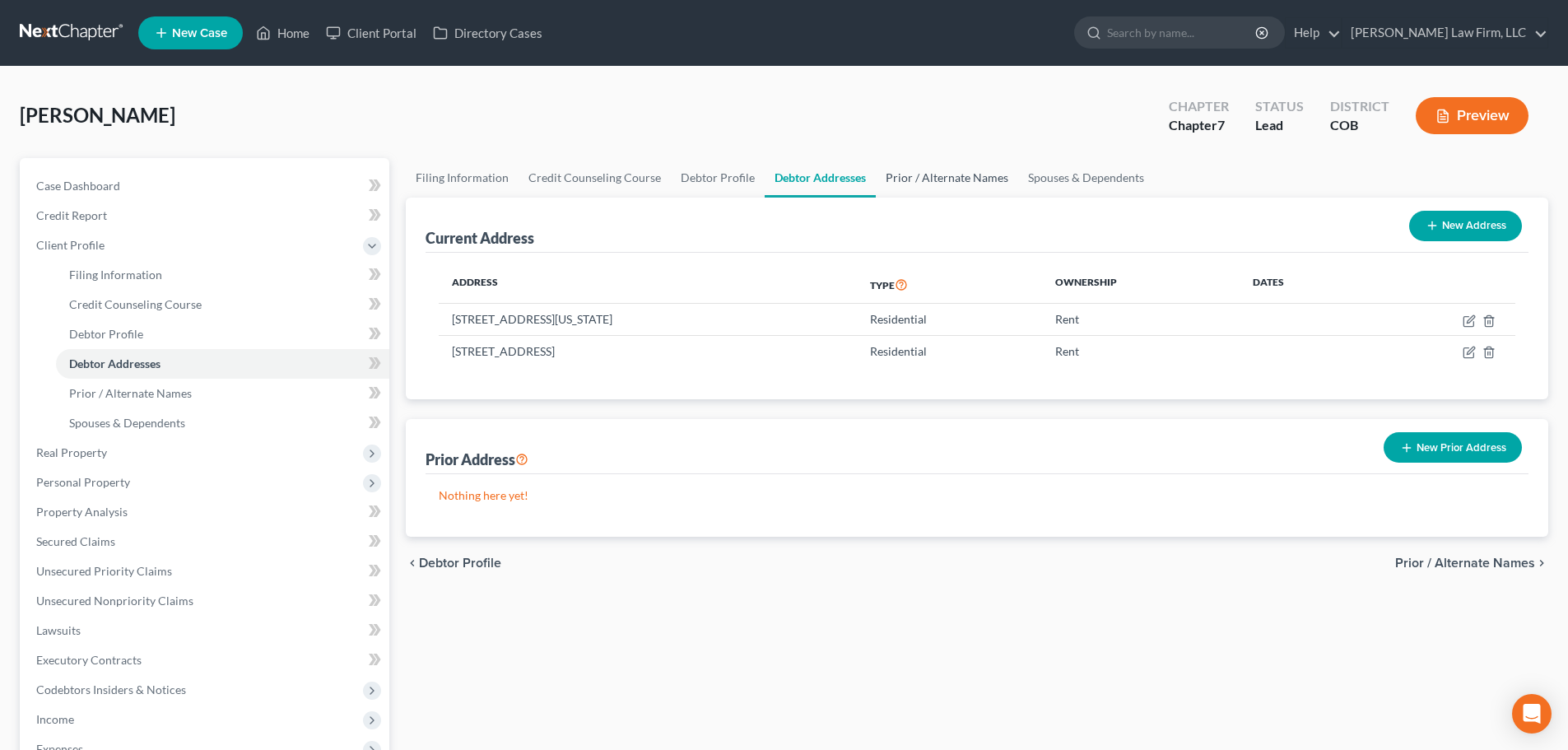
click at [907, 177] on link "Prior / Alternate Names" at bounding box center [947, 178] width 142 height 40
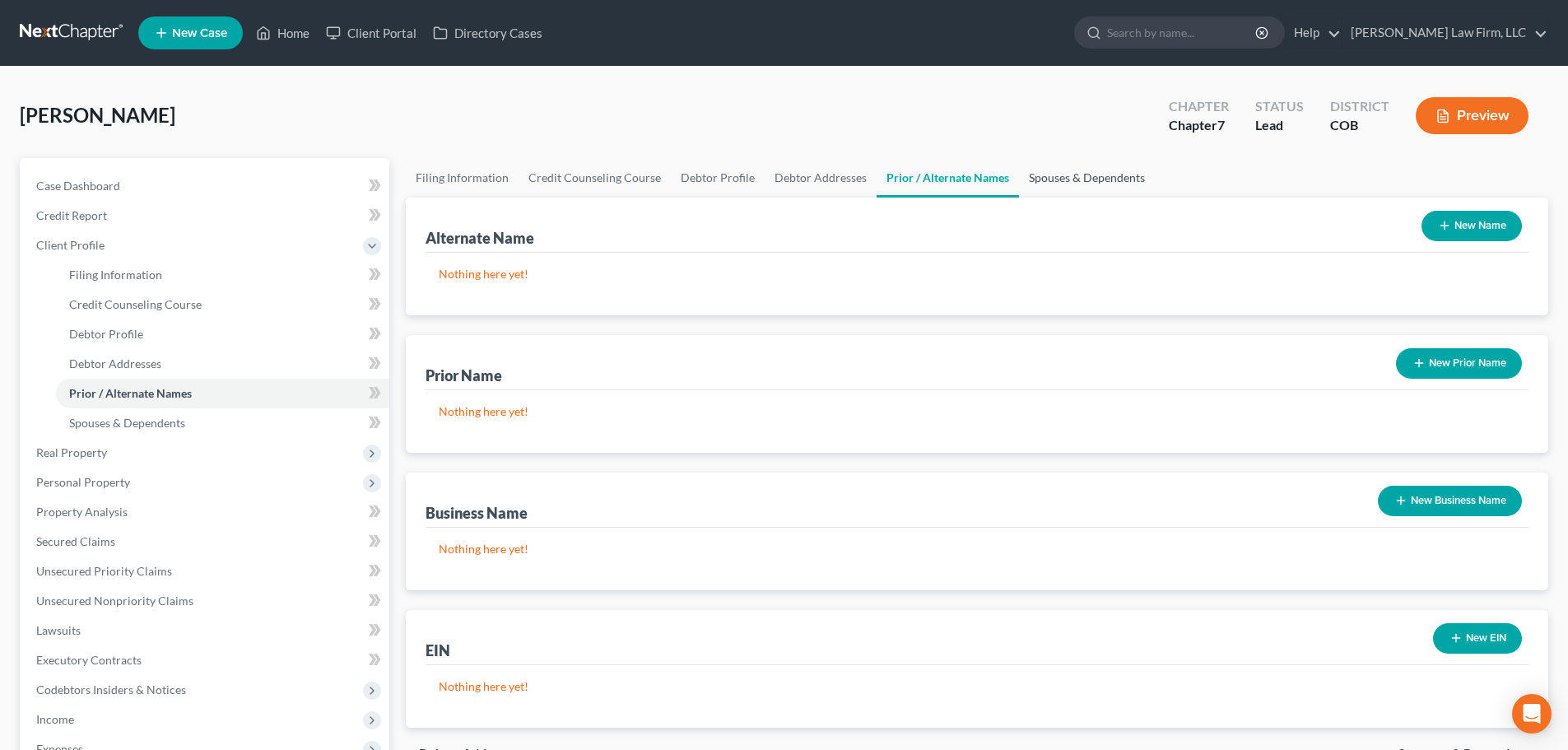
click at [1107, 183] on link "Spouses & Dependents" at bounding box center [1087, 178] width 136 height 40
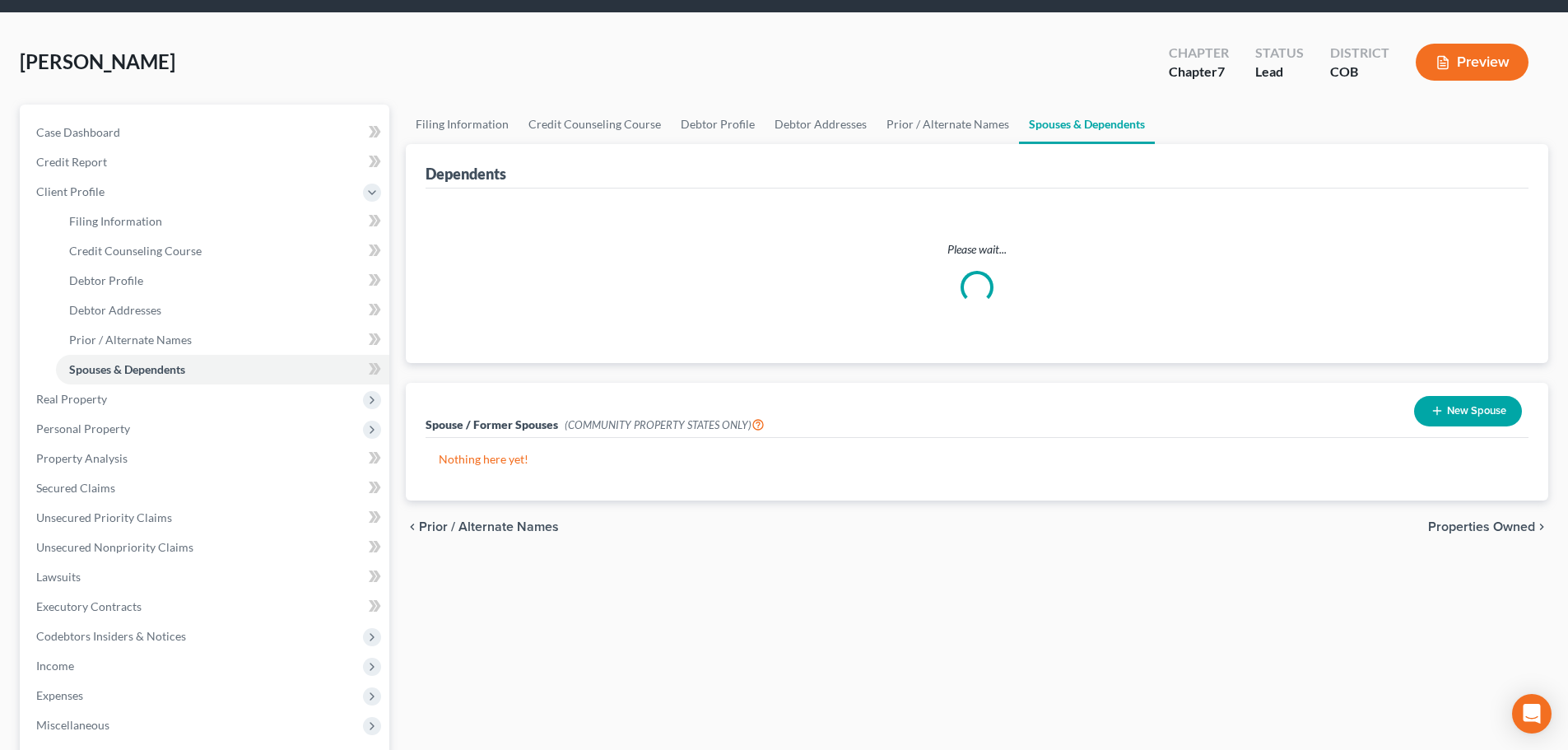
scroll to position [82, 0]
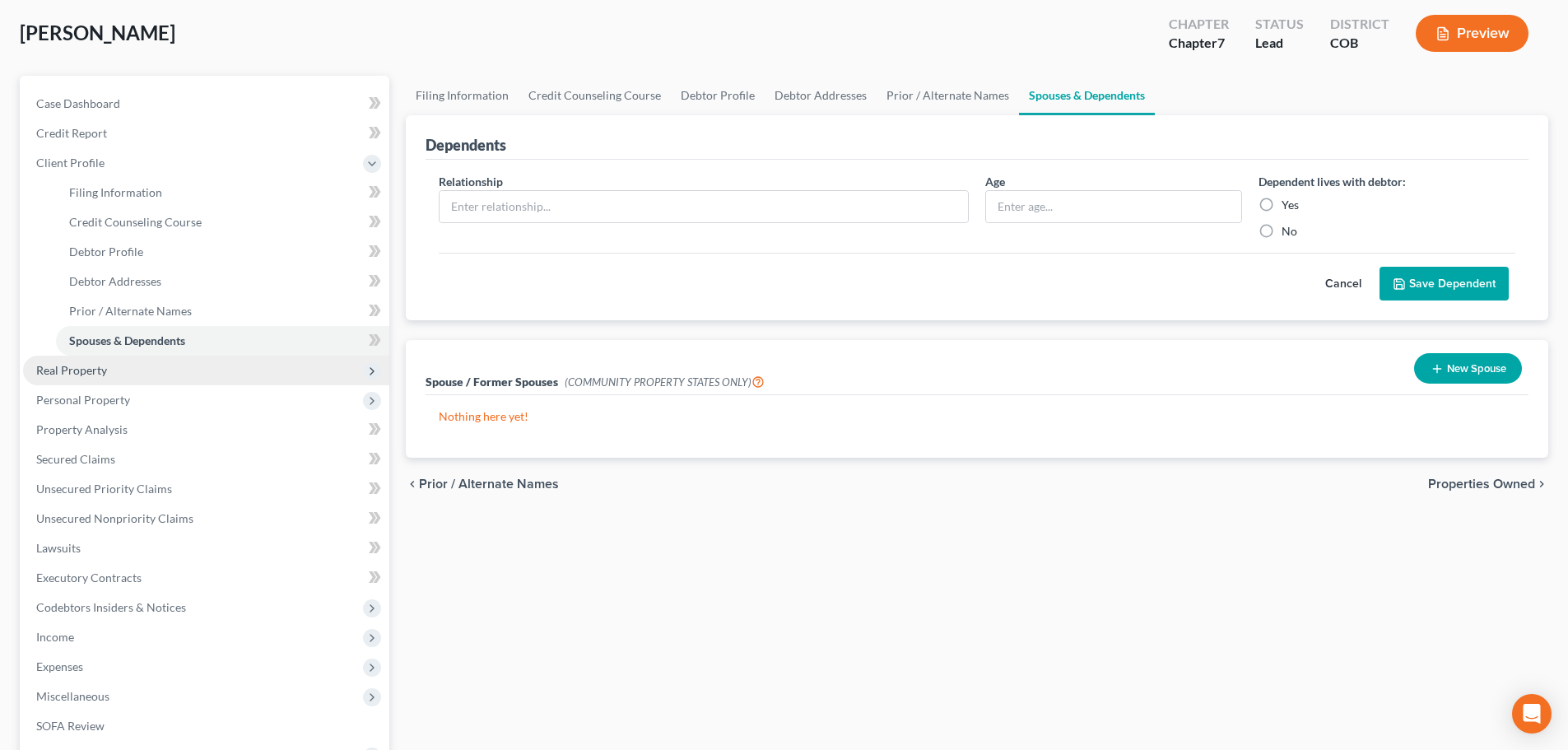
click at [76, 376] on span "Real Property" at bounding box center [72, 369] width 71 height 14
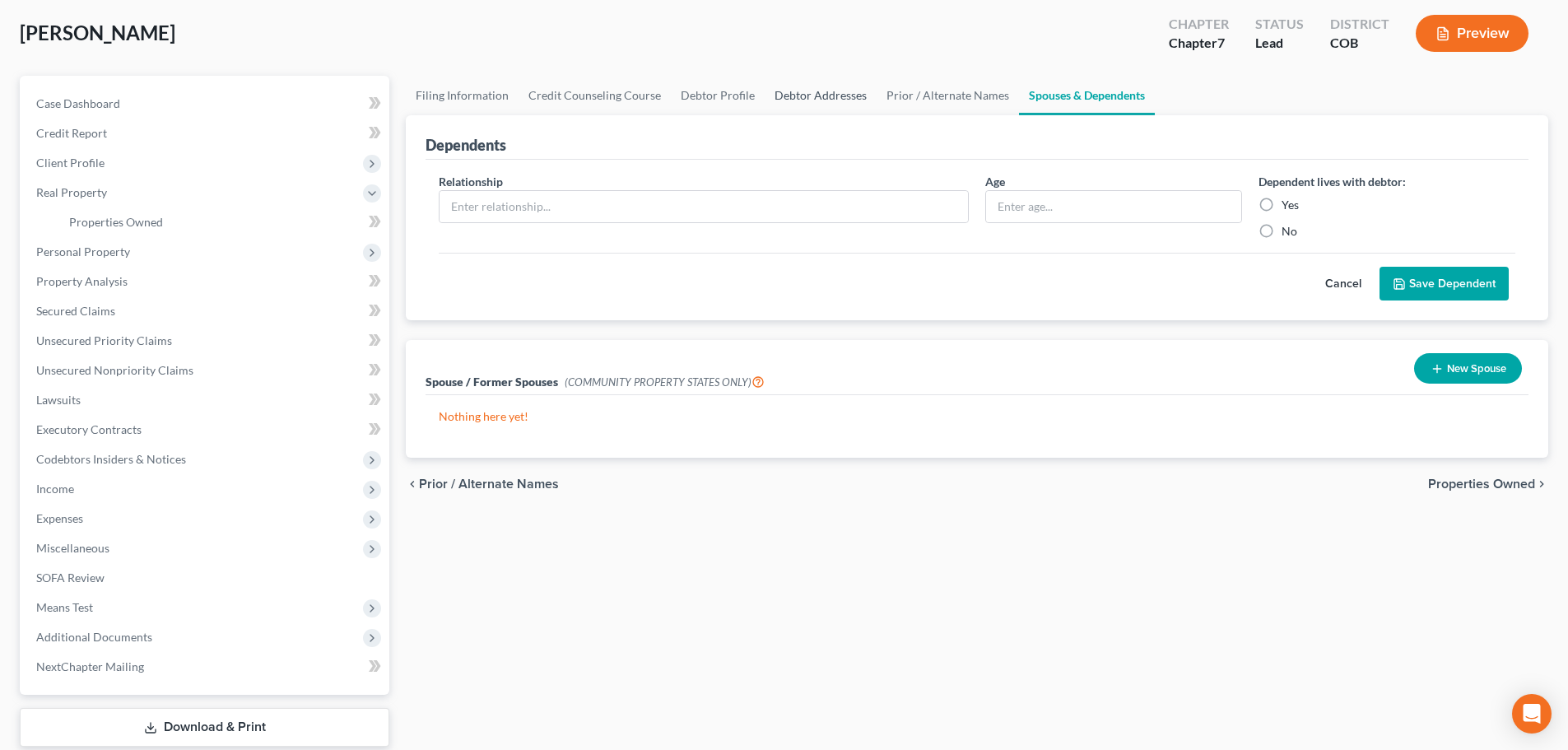
click at [790, 93] on link "Debtor Addresses" at bounding box center [820, 95] width 112 height 40
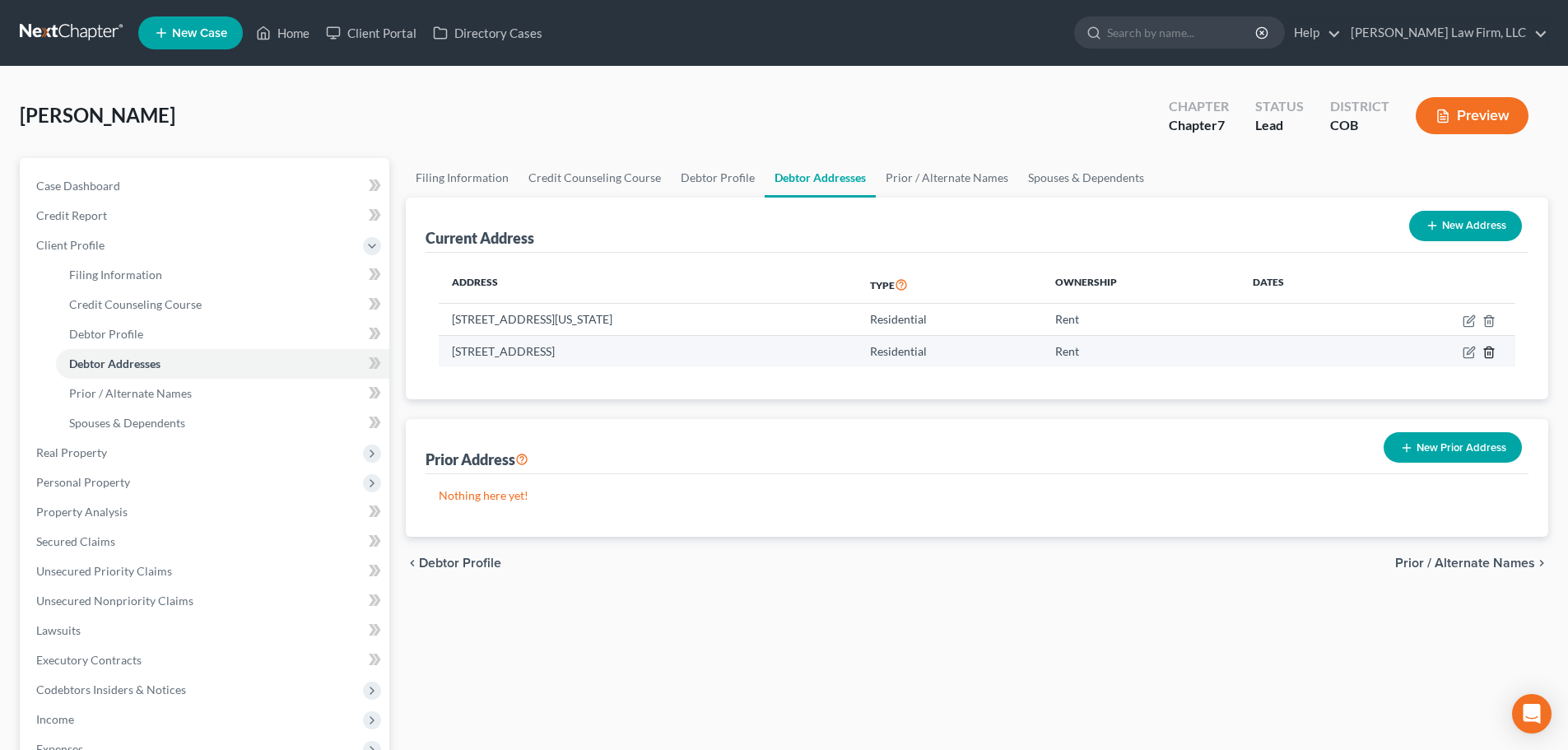
click at [1490, 350] on icon "button" at bounding box center [1489, 353] width 13 height 13
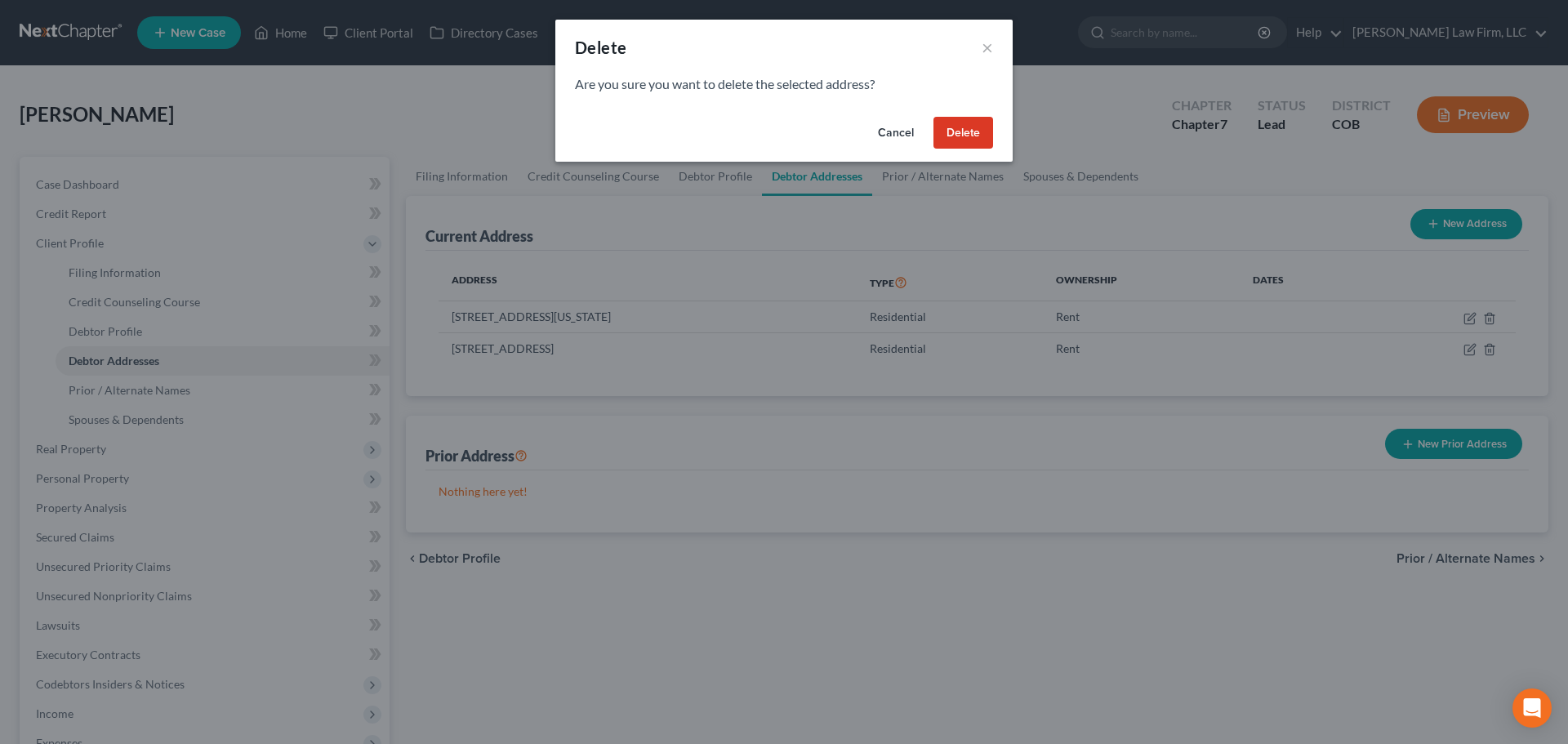
click at [959, 123] on button "Delete" at bounding box center [963, 133] width 60 height 33
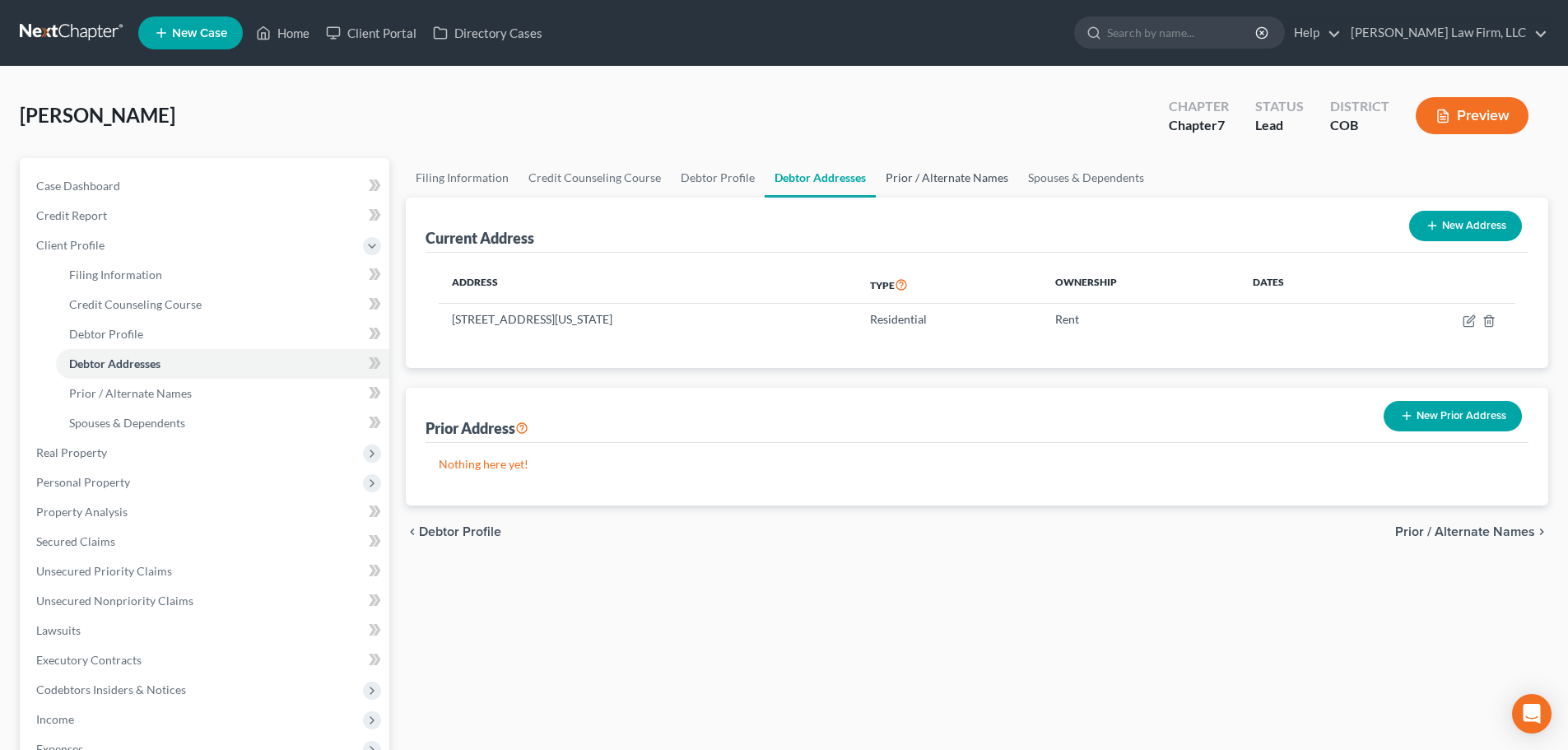
click at [914, 183] on link "Prior / Alternate Names" at bounding box center [947, 178] width 142 height 40
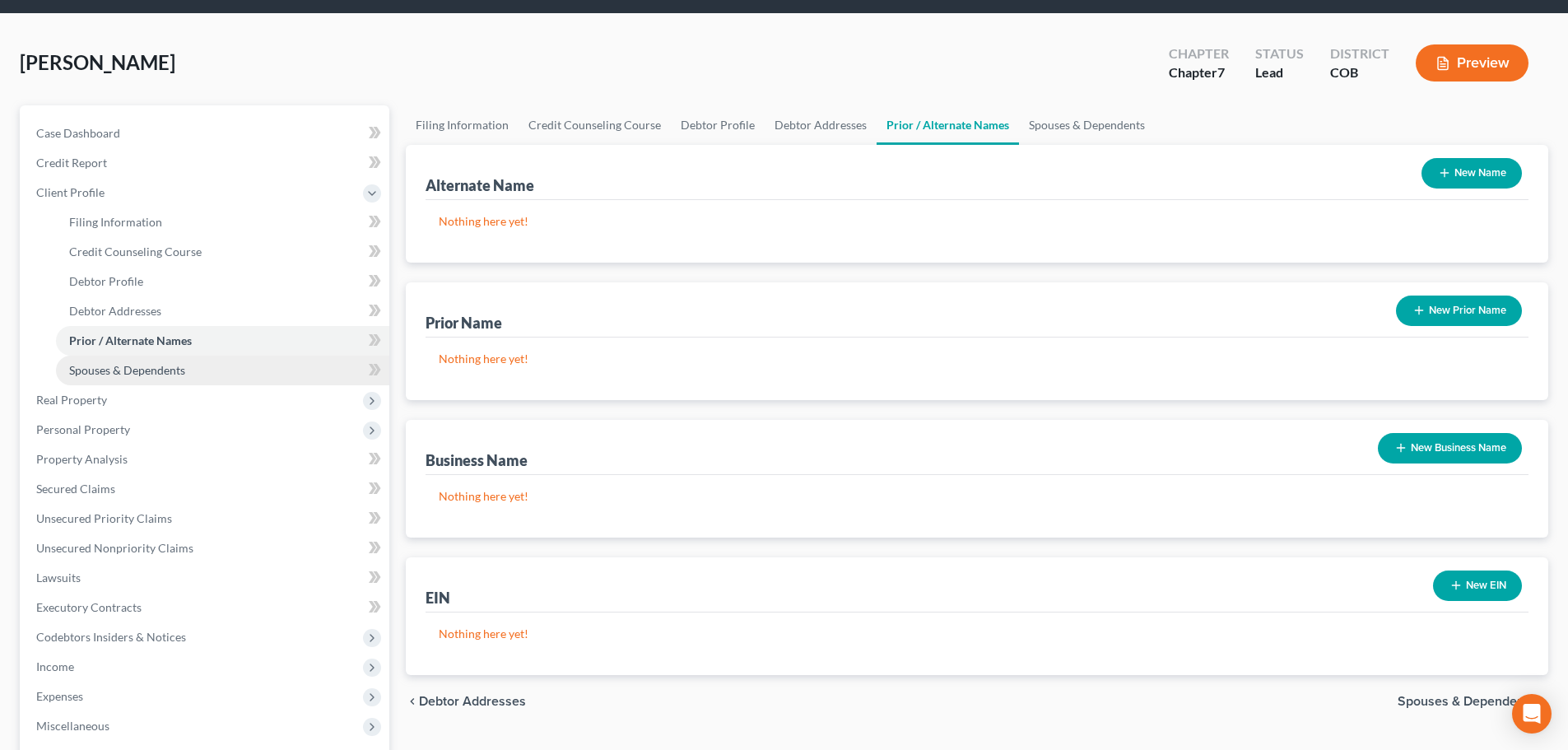
scroll to position [82, 0]
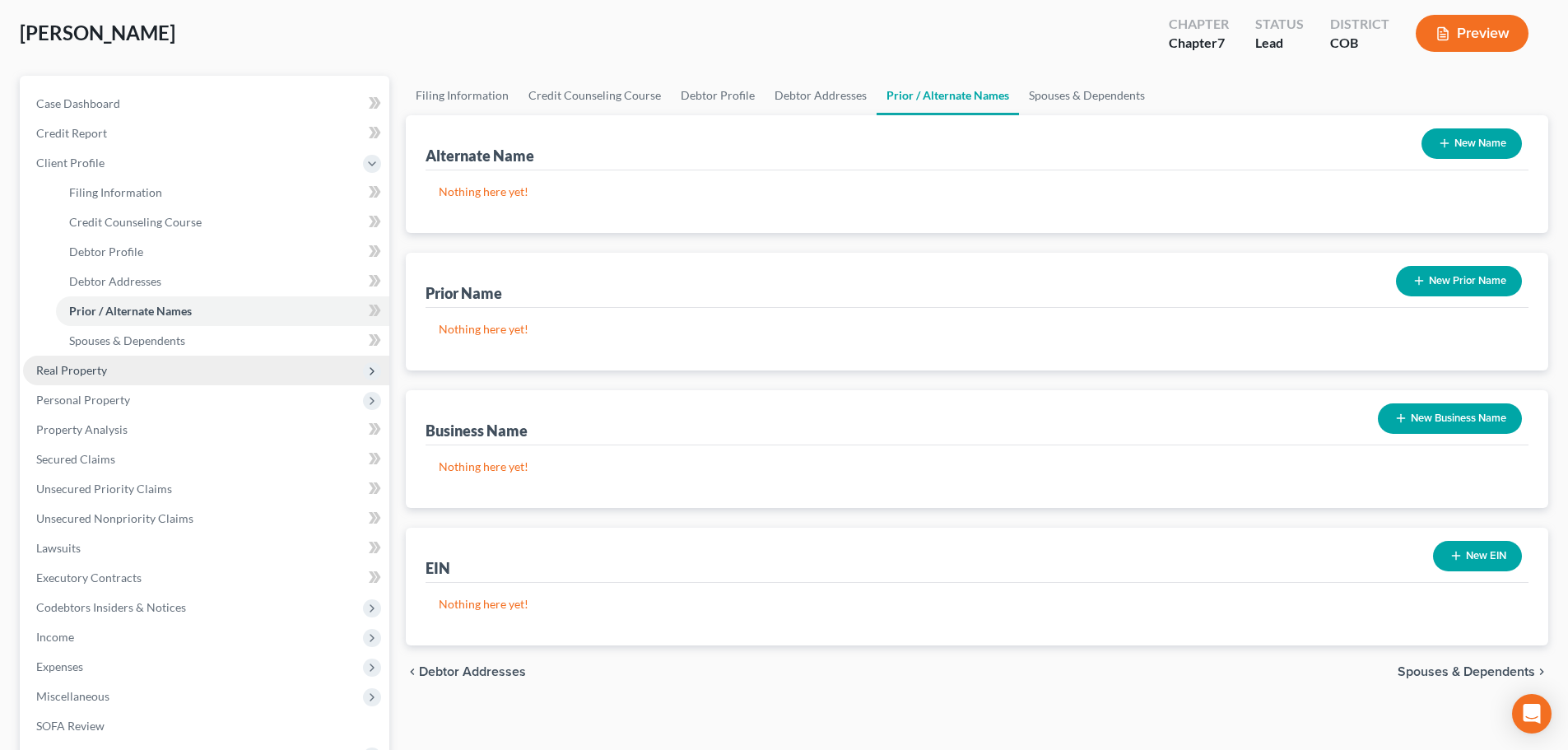
click at [123, 364] on span "Real Property" at bounding box center [206, 371] width 366 height 30
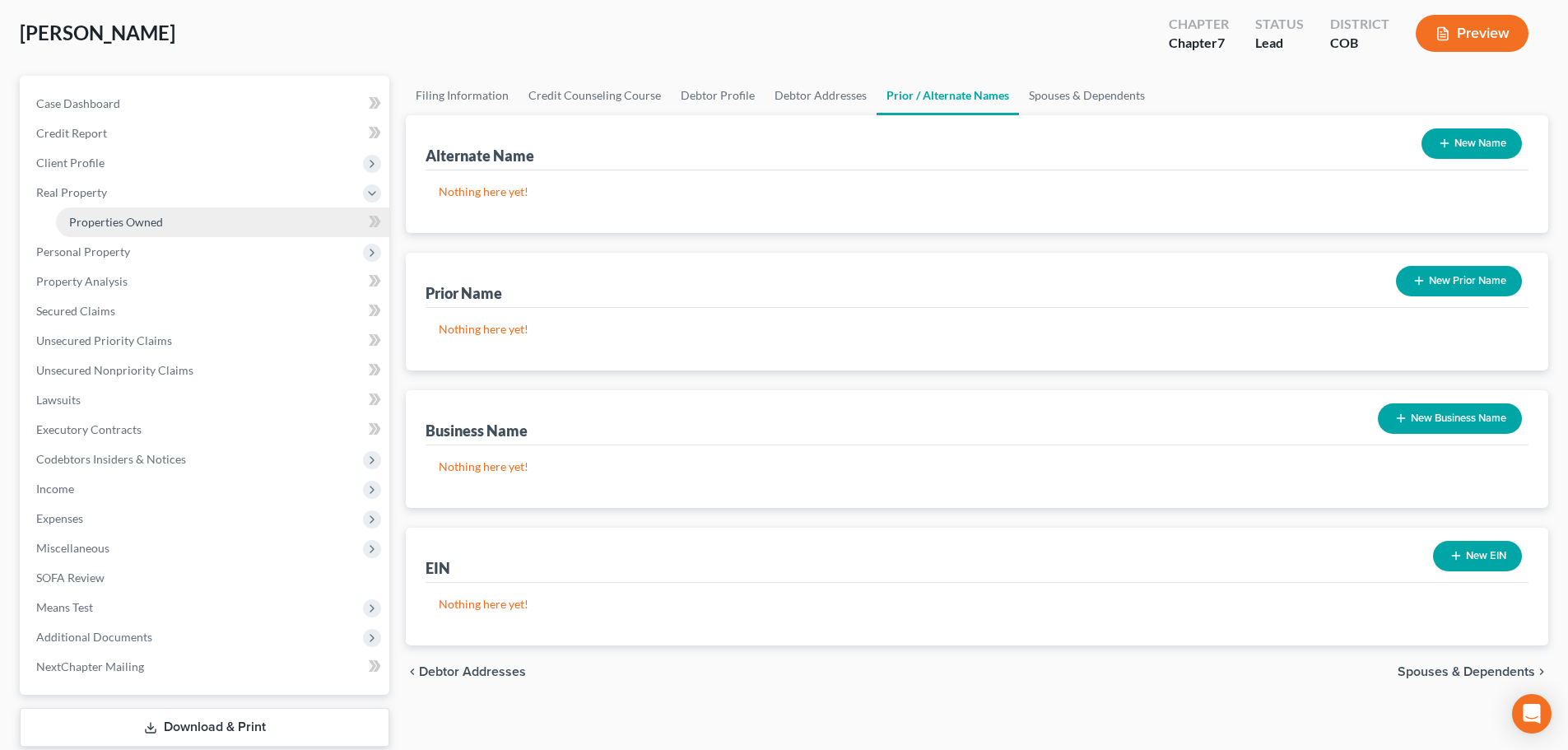
click at [143, 214] on span "Properties Owned" at bounding box center [116, 221] width 94 height 14
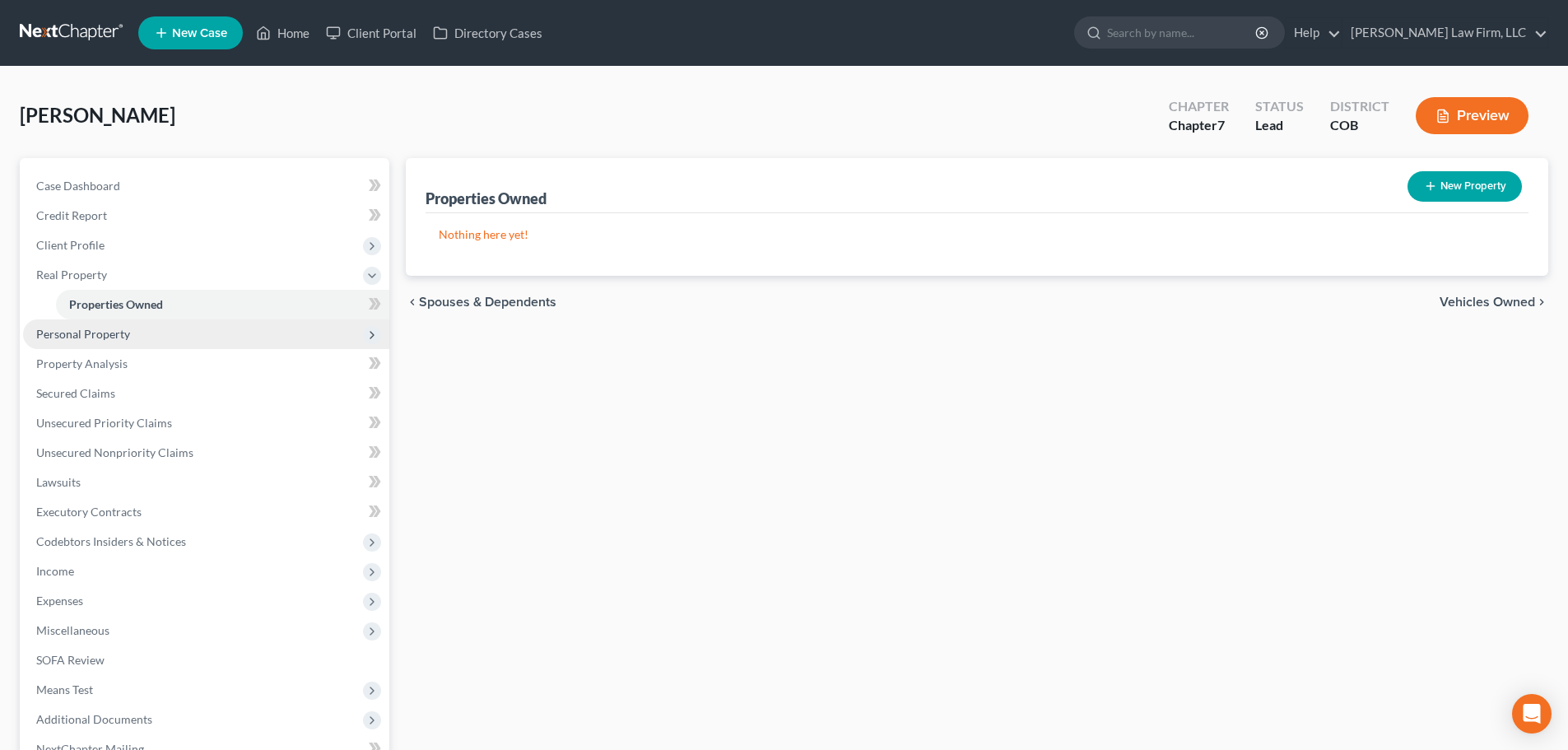
click at [141, 339] on span "Personal Property" at bounding box center [206, 334] width 366 height 30
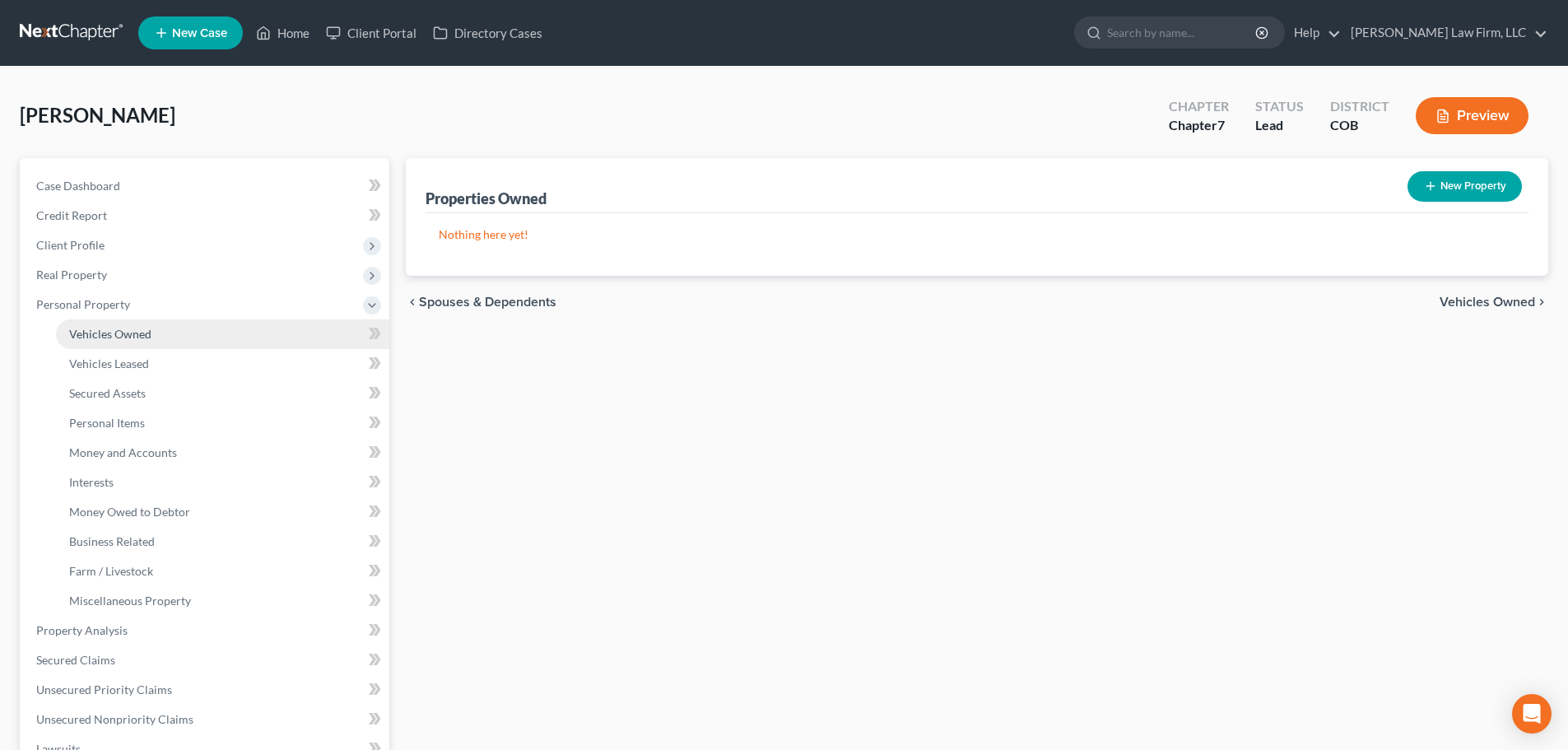
click at [158, 338] on link "Vehicles Owned" at bounding box center [223, 334] width 334 height 30
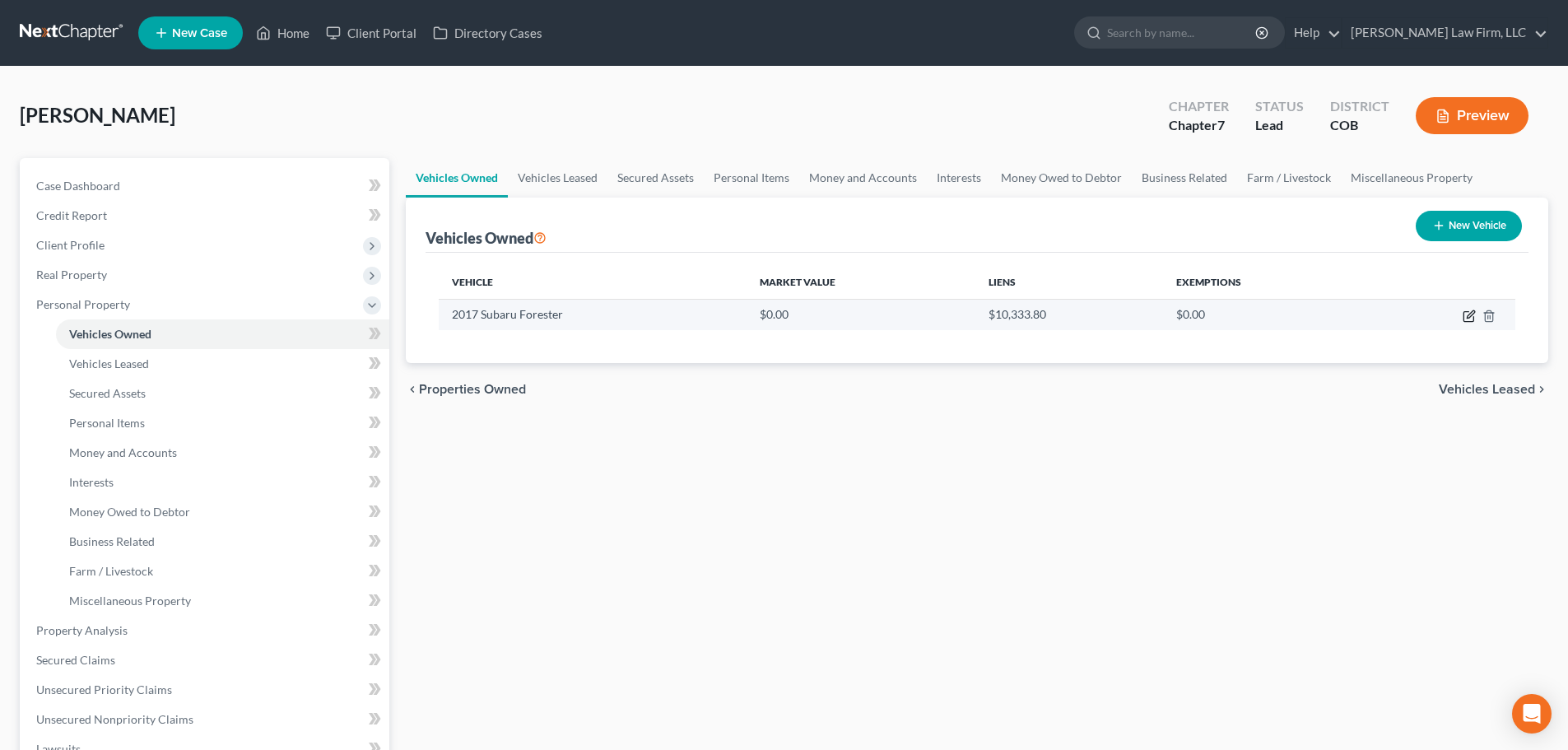
click at [1471, 319] on icon "button" at bounding box center [1469, 316] width 13 height 13
select select "0"
select select "9"
select select "4"
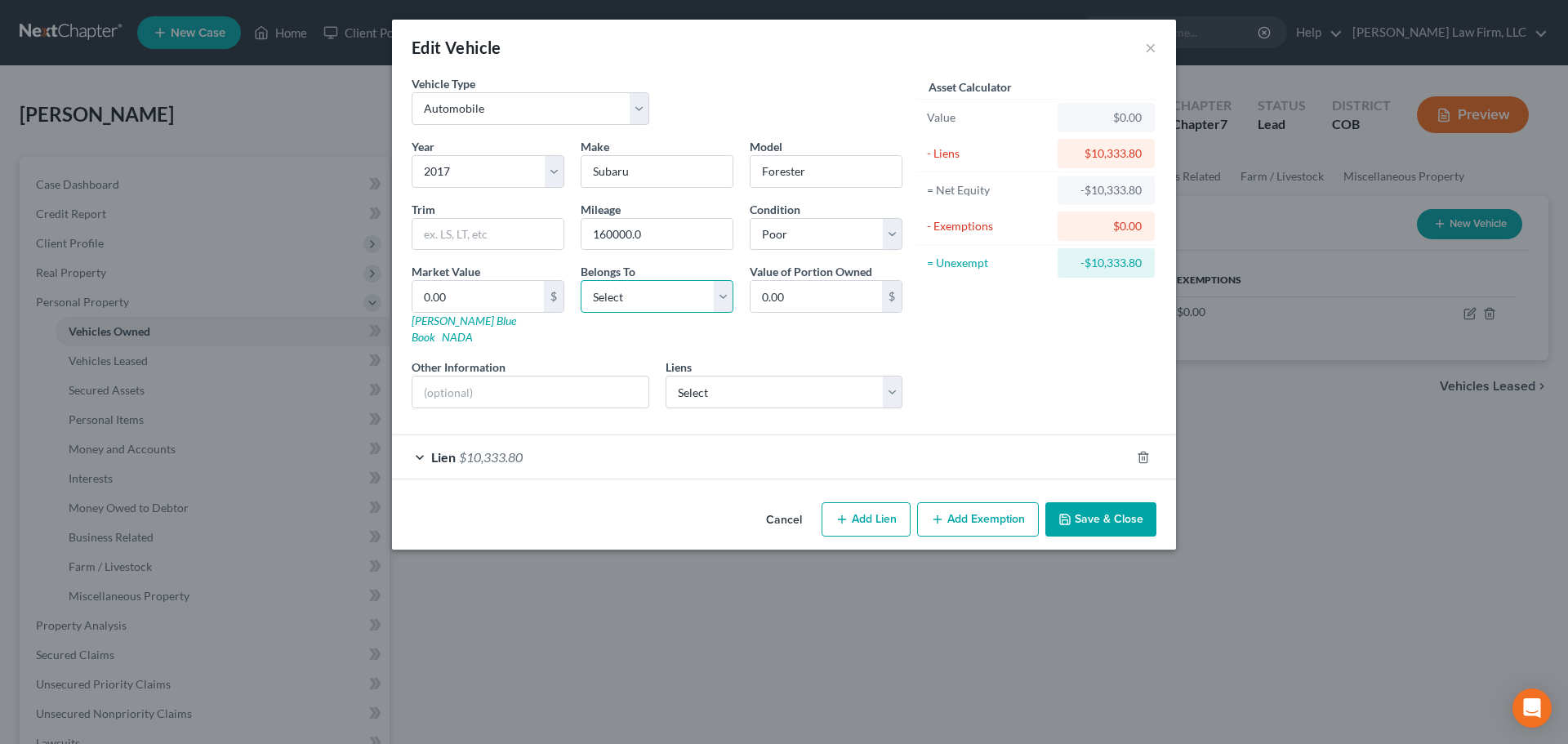
click at [662, 306] on select "Select Debtor 1 Only Debtor 2 Only Debtor 1 And Debtor 2 Only At Least One Of T…" at bounding box center [657, 296] width 153 height 33
select select "0"
click at [581, 280] on select "Select Debtor 1 Only Debtor 2 Only Debtor 1 And Debtor 2 Only At Least One Of T…" at bounding box center [657, 296] width 153 height 33
click at [716, 375] on select "Select Nstar/Cooper - $345,986.00 Nfcu Mtg - $52,961.00 Td Auto Fin - $37,244.0…" at bounding box center [784, 392] width 237 height 33
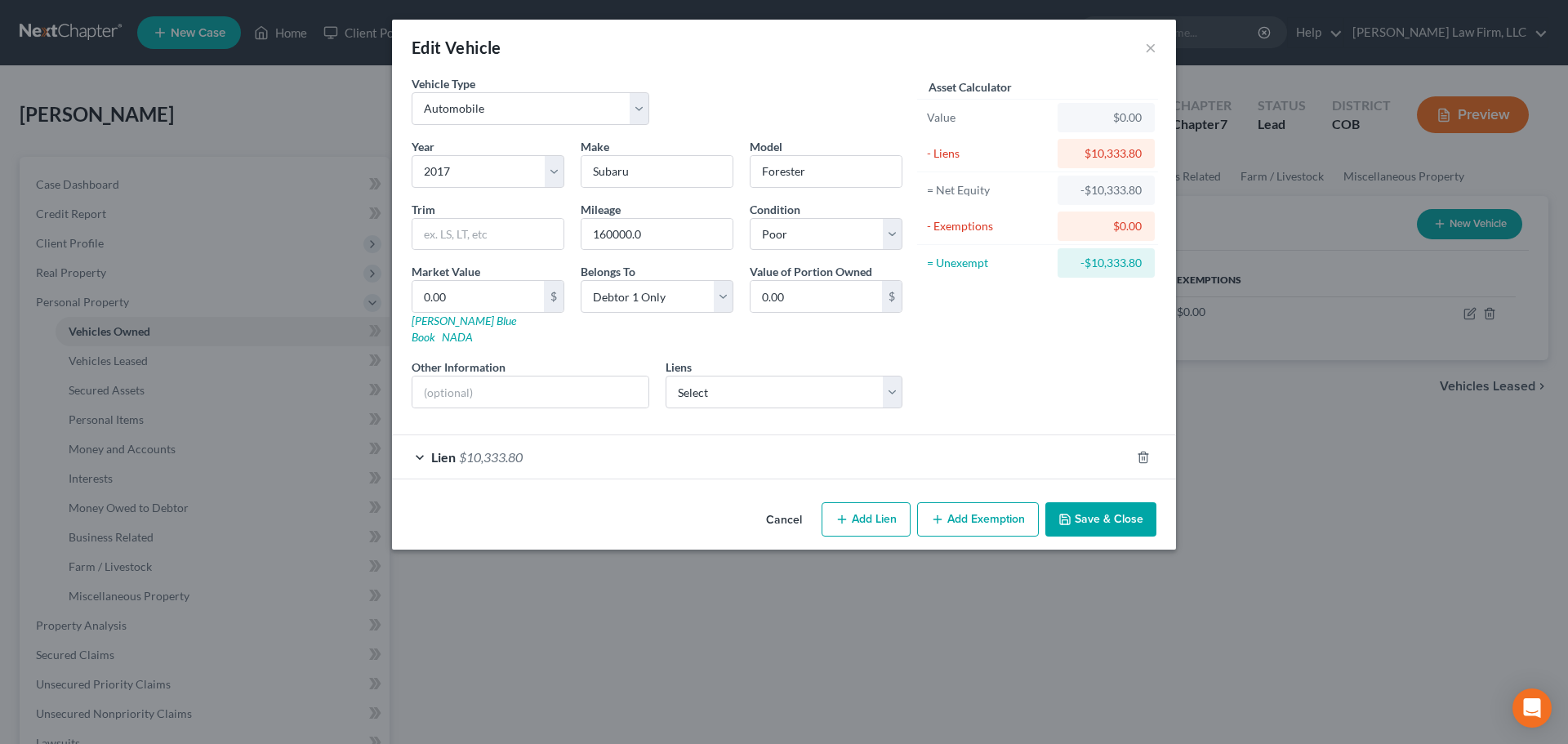
click at [632, 438] on div "Lien $10,333.80" at bounding box center [761, 457] width 738 height 44
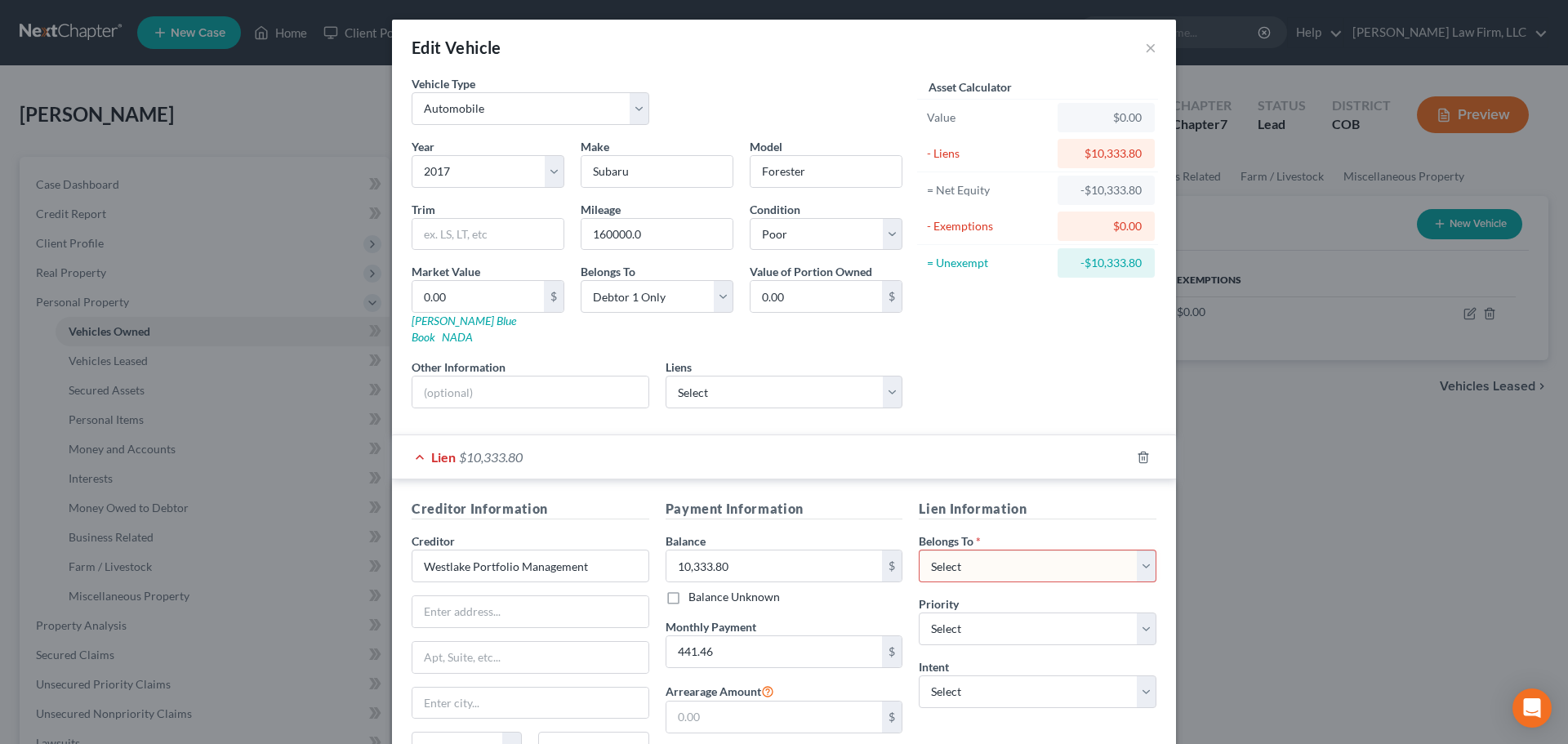
click at [632, 439] on div "Lien $10,333.80" at bounding box center [761, 457] width 738 height 44
click at [494, 281] on input "0.00" at bounding box center [478, 296] width 131 height 31
type input "4"
type input "4.00"
type input "43"
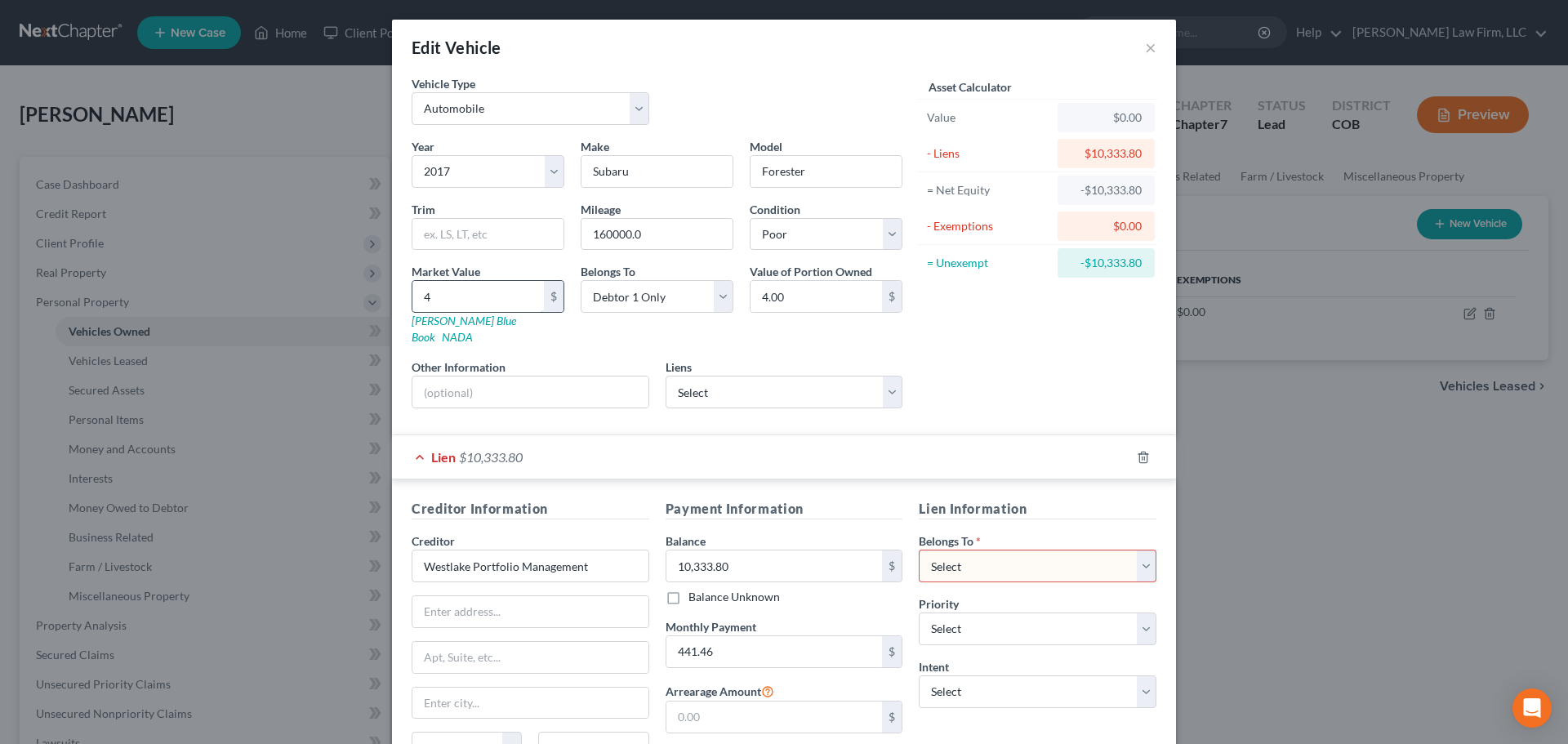
type input "43.00"
type input "438"
type input "438.00"
type input "4386"
type input "4,386.00"
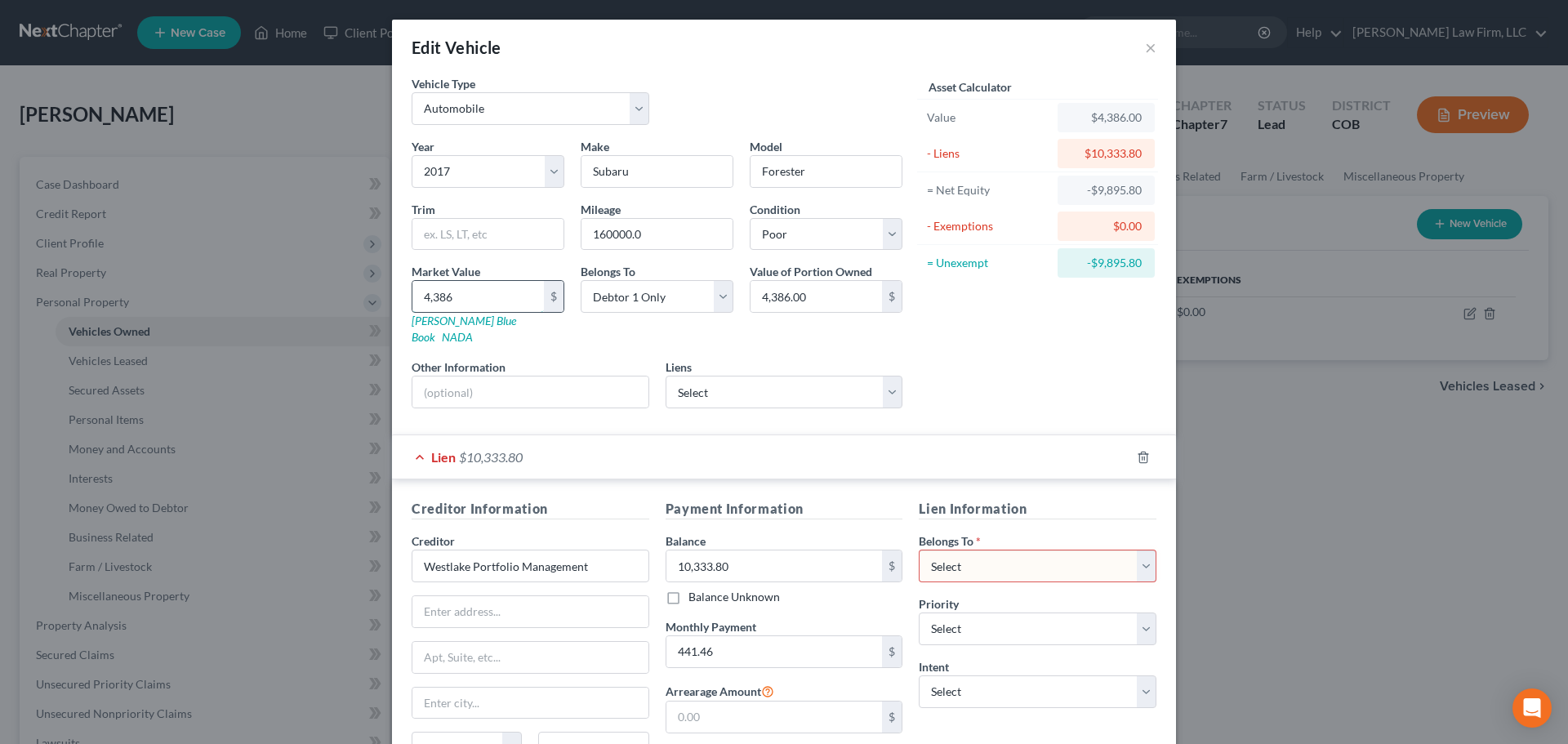
type input "4,386"
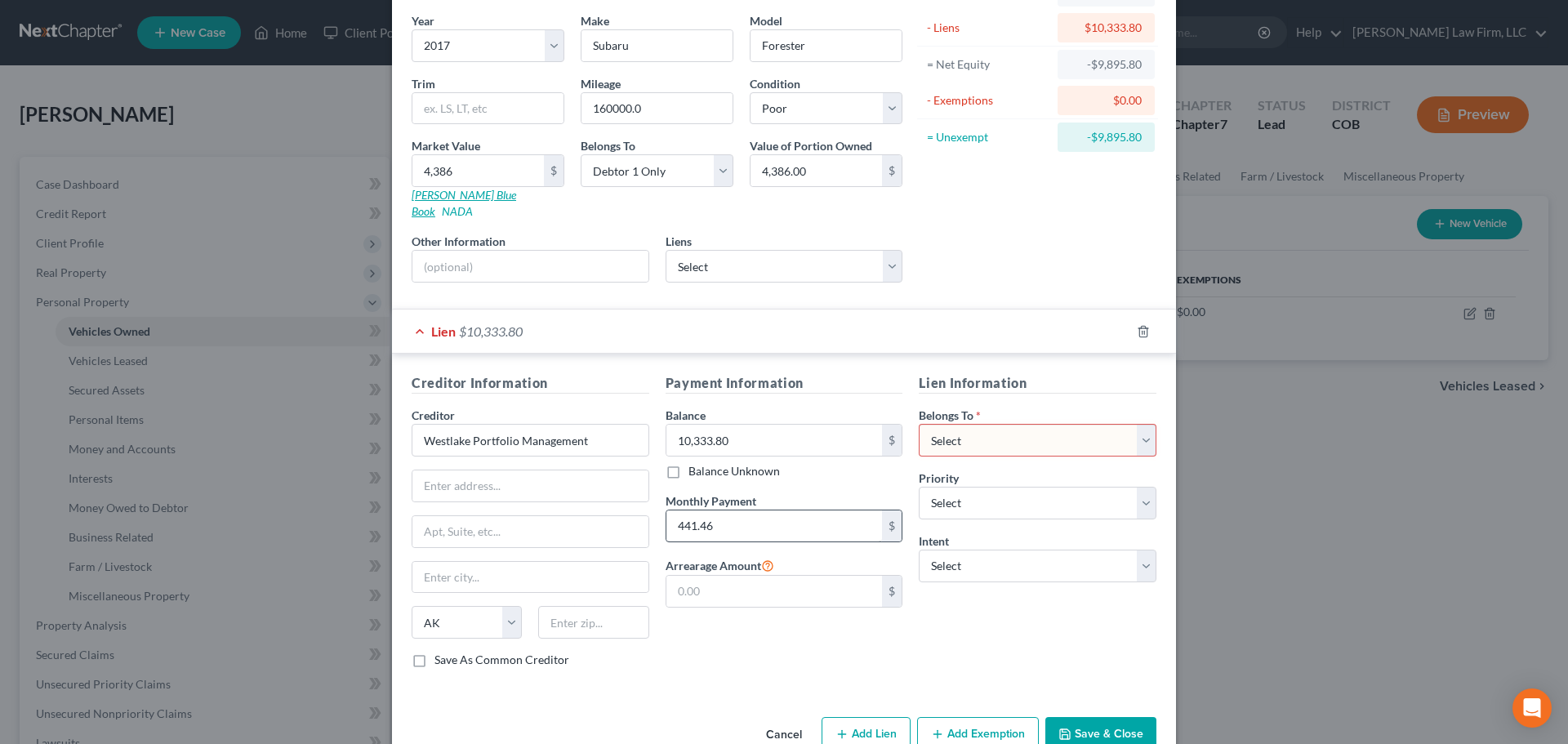
scroll to position [149, 0]
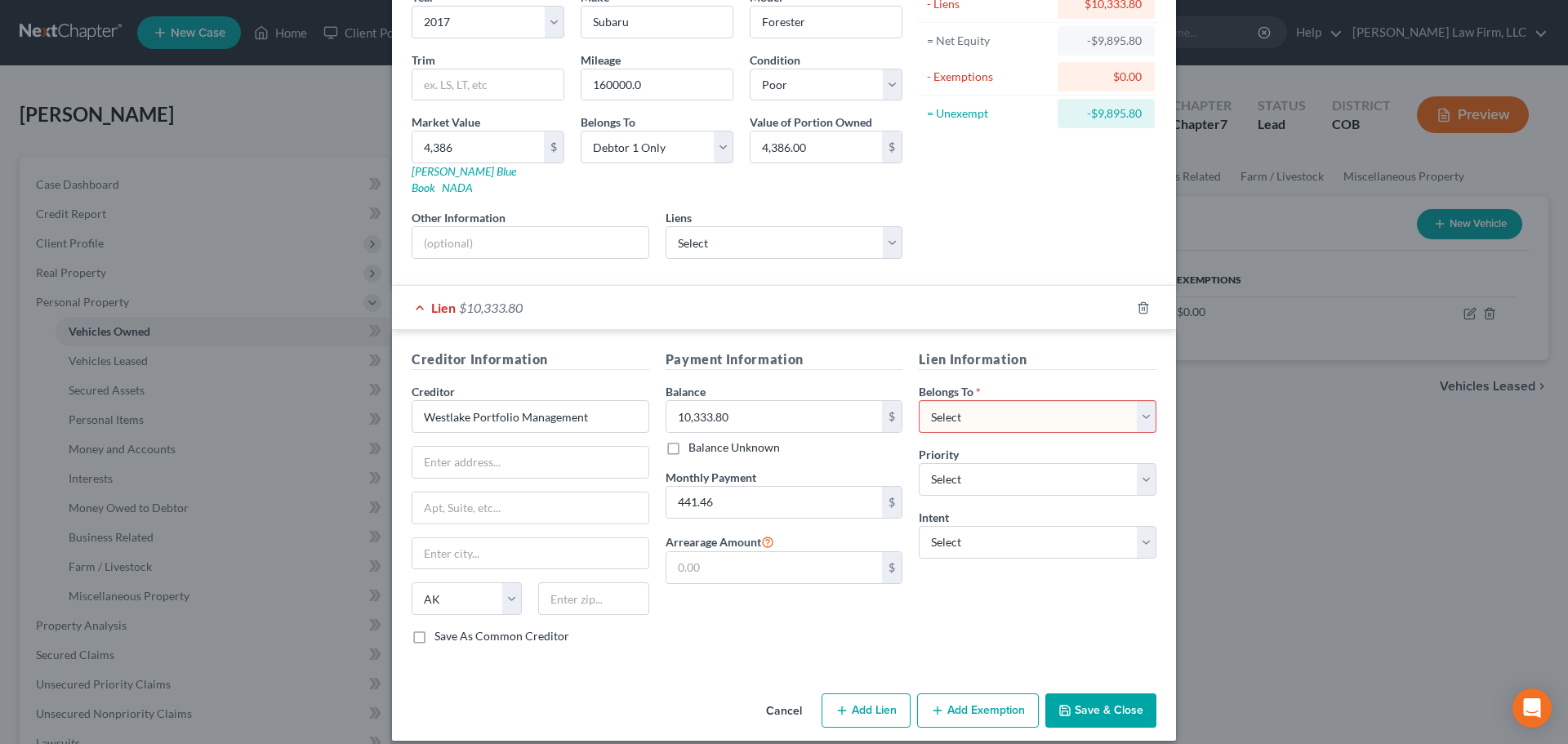
click at [998, 404] on select "Select Debtor 1 Only Debtor 2 Only Debtor 1 And Debtor 2 Only At Least One Of T…" at bounding box center [1037, 416] width 237 height 33
select select "0"
click at [919, 400] on select "Select Debtor 1 Only Debtor 2 Only Debtor 1 And Debtor 2 Only At Least One Of T…" at bounding box center [1037, 416] width 237 height 33
click at [779, 226] on select "Select Nstar/Cooper - $345,986.00 Nfcu Mtg - $52,961.00 Td Auto Fin - $37,244.0…" at bounding box center [784, 242] width 237 height 33
select select "3"
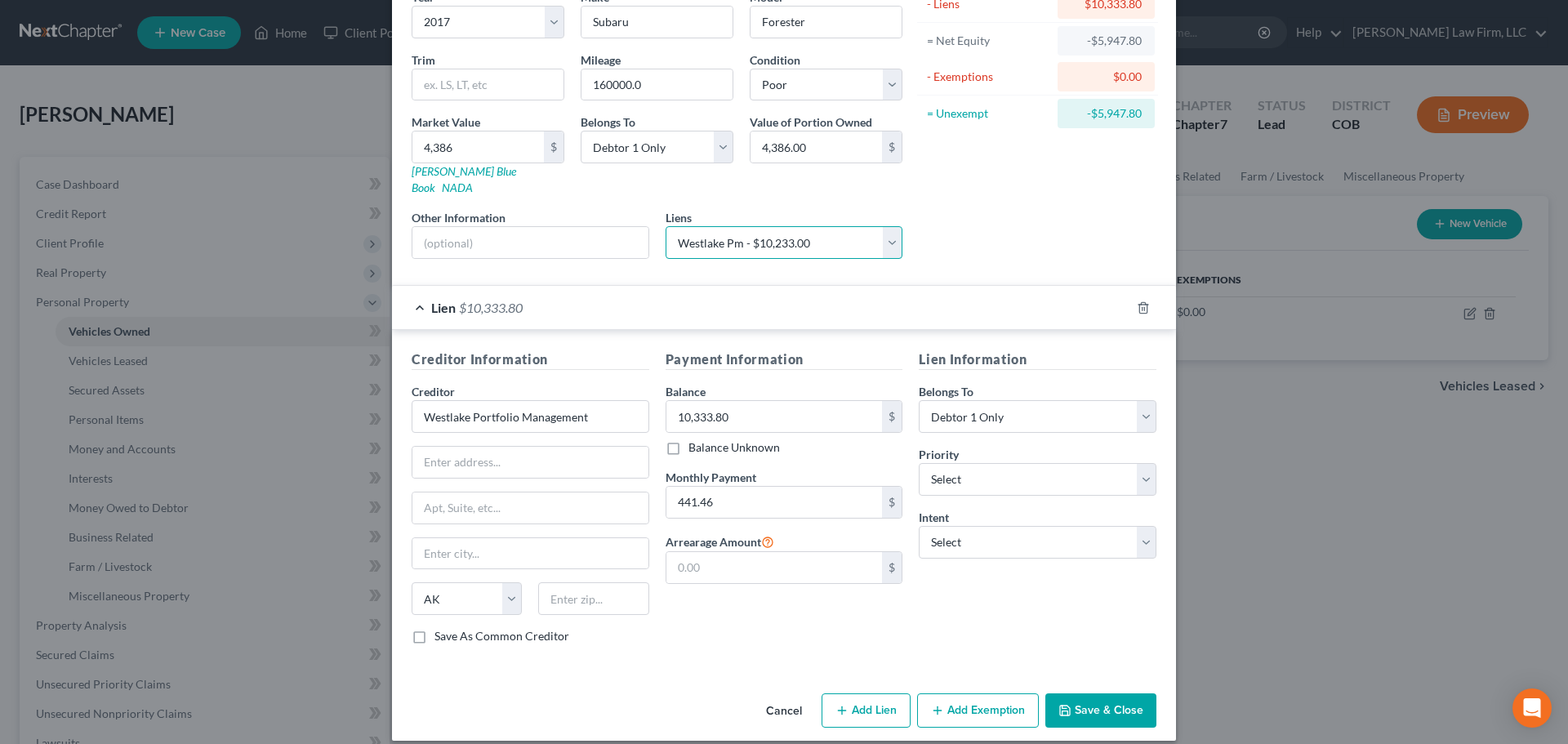
click at [665, 226] on select "Select Nstar/Cooper - $345,986.00 Nfcu Mtg - $52,961.00 Td Auto Fin - $37,244.0…" at bounding box center [784, 242] width 237 height 33
select select
select select "4"
select select "0"
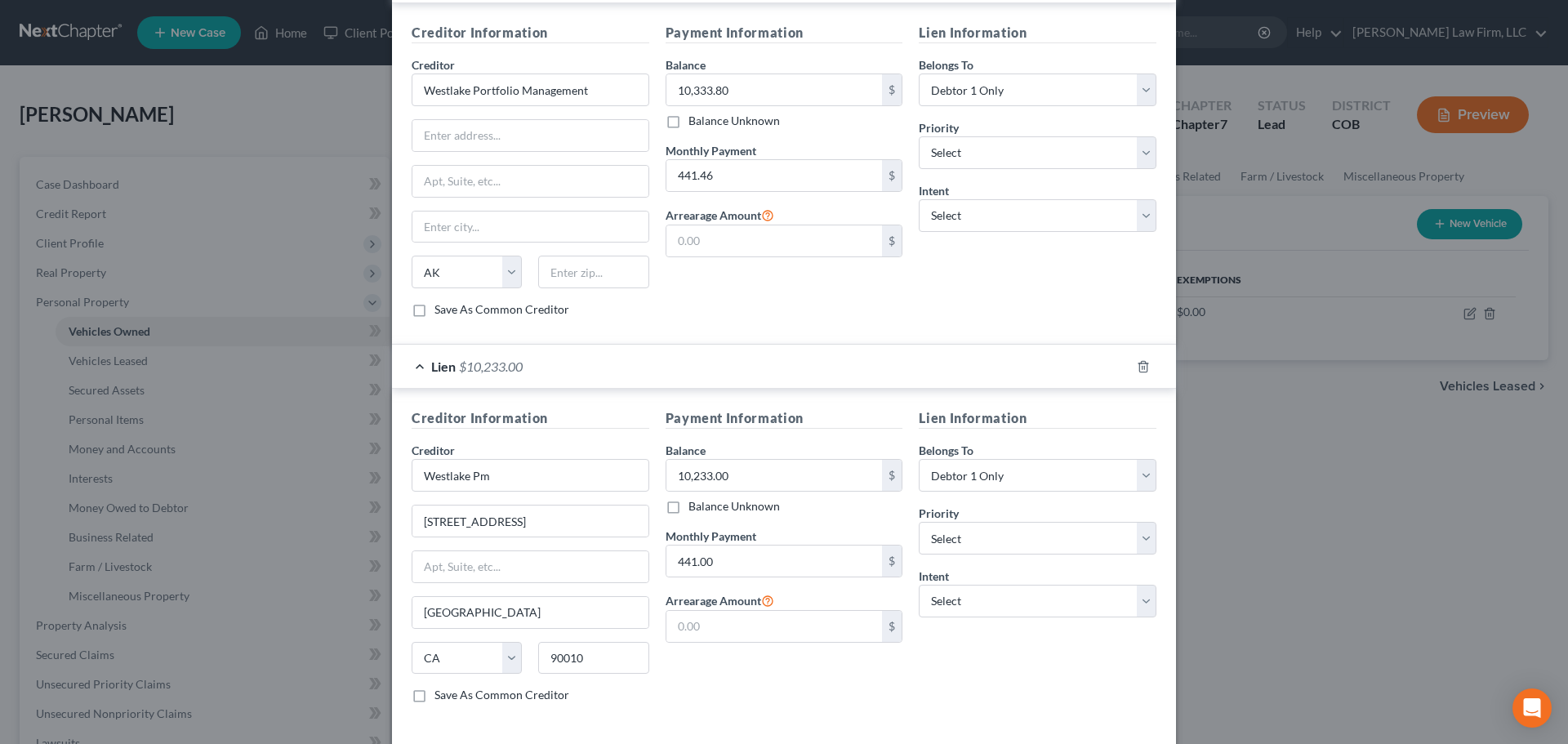
scroll to position [394, 0]
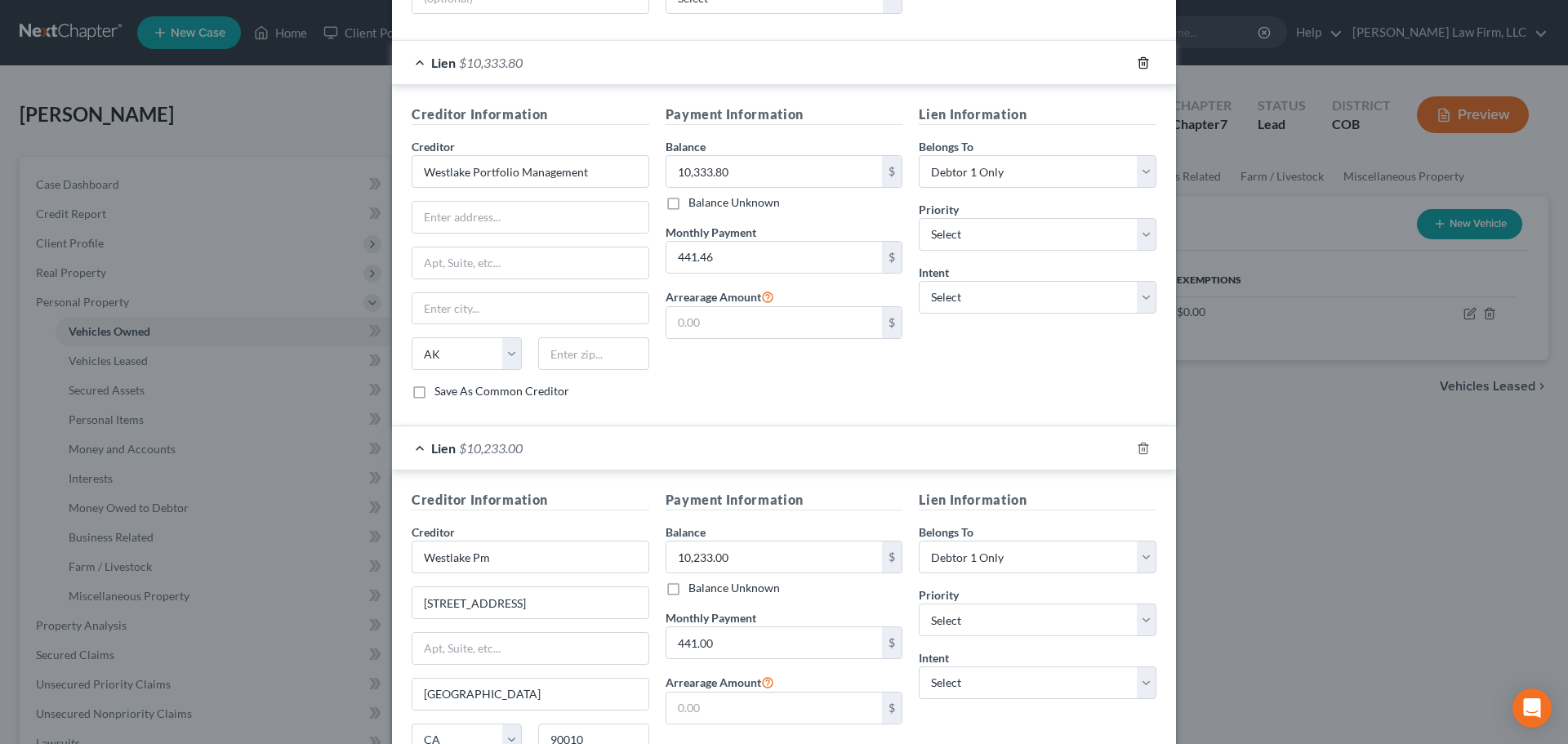
click at [1142, 60] on polyline "button" at bounding box center [1143, 60] width 10 height 0
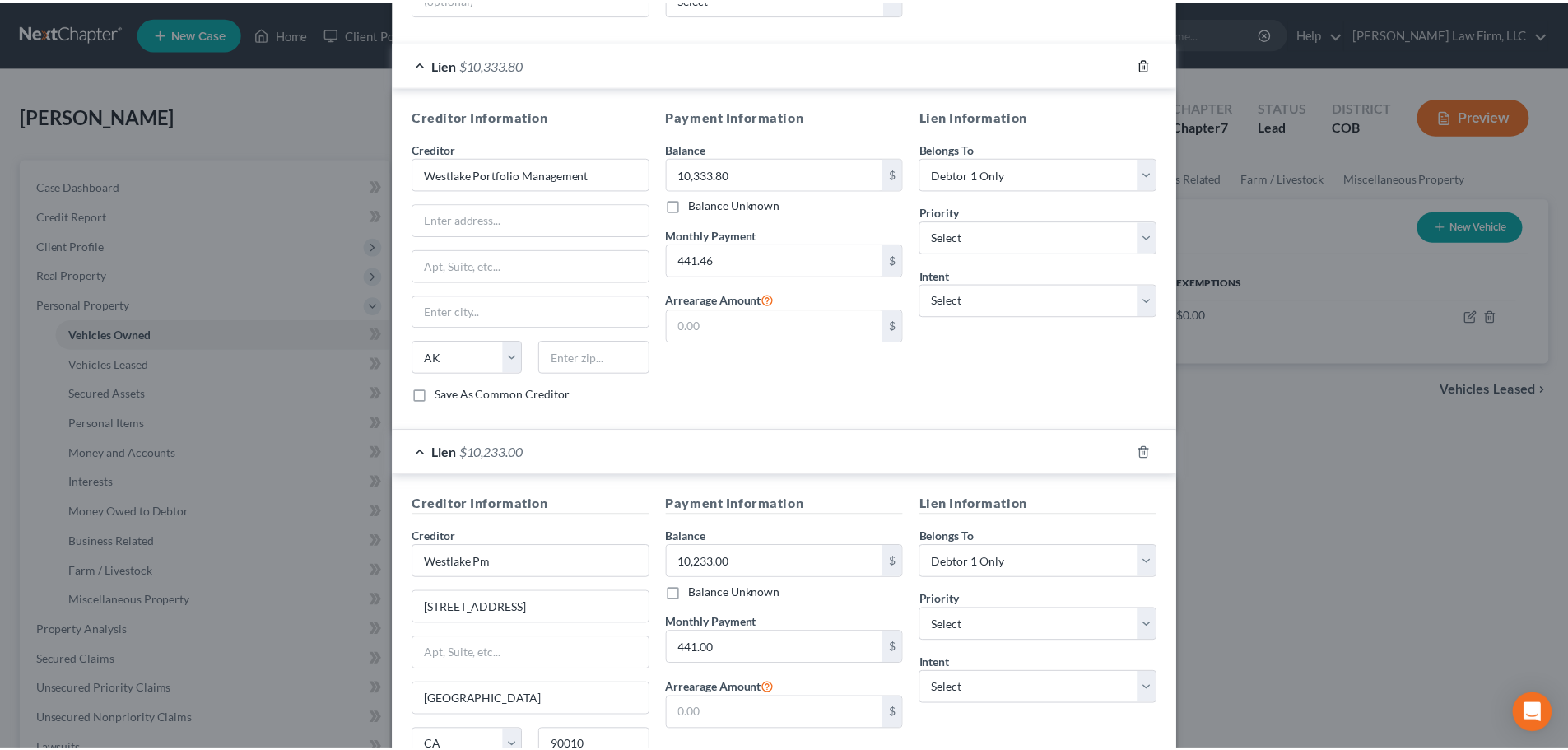
scroll to position [151, 0]
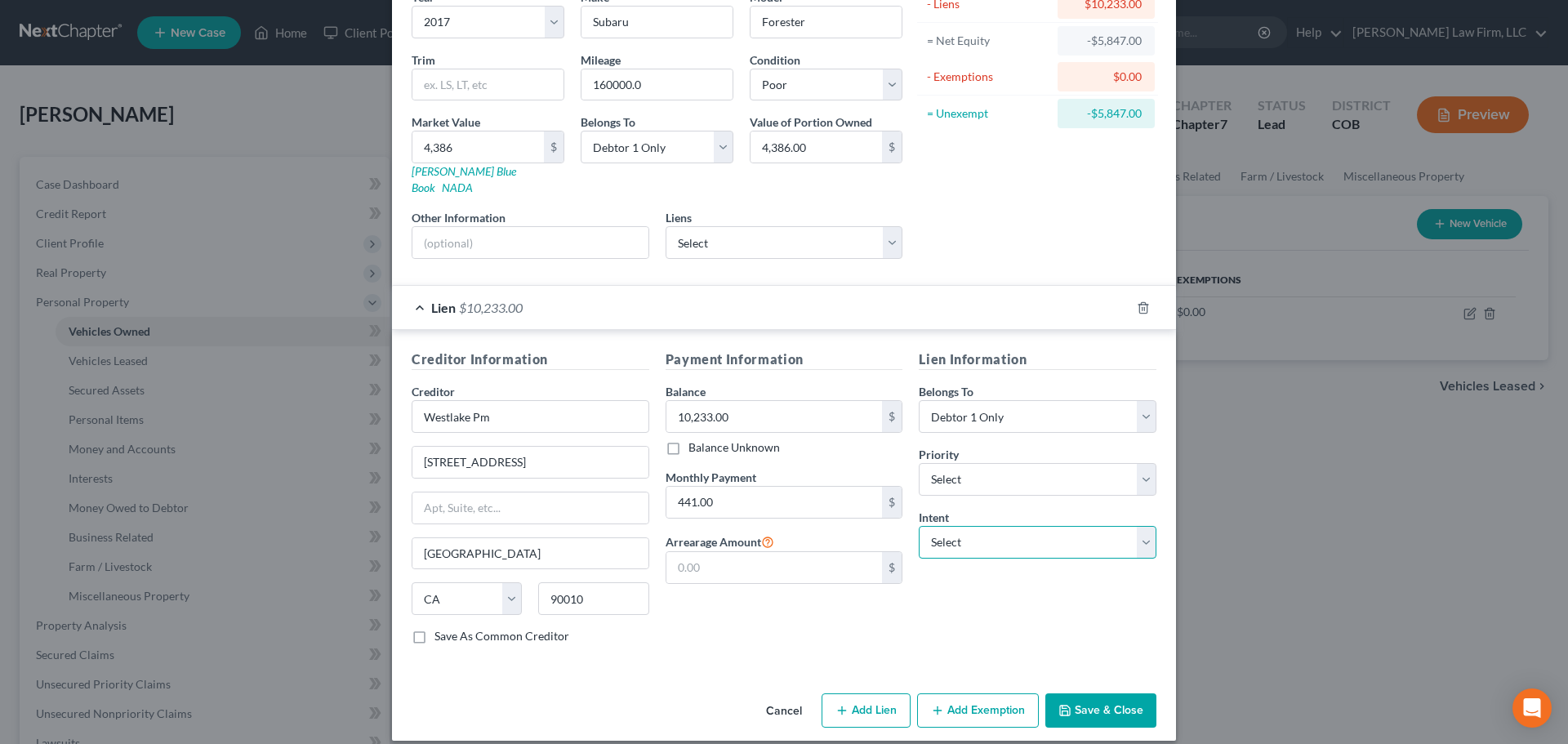
click at [941, 526] on select "Select Surrender Redeem Reaffirm Avoid Other" at bounding box center [1037, 542] width 237 height 33
click at [947, 526] on select "Select Surrender Redeem Reaffirm Avoid Other" at bounding box center [1037, 542] width 237 height 33
click at [1095, 693] on button "Save & Close" at bounding box center [1101, 710] width 111 height 34
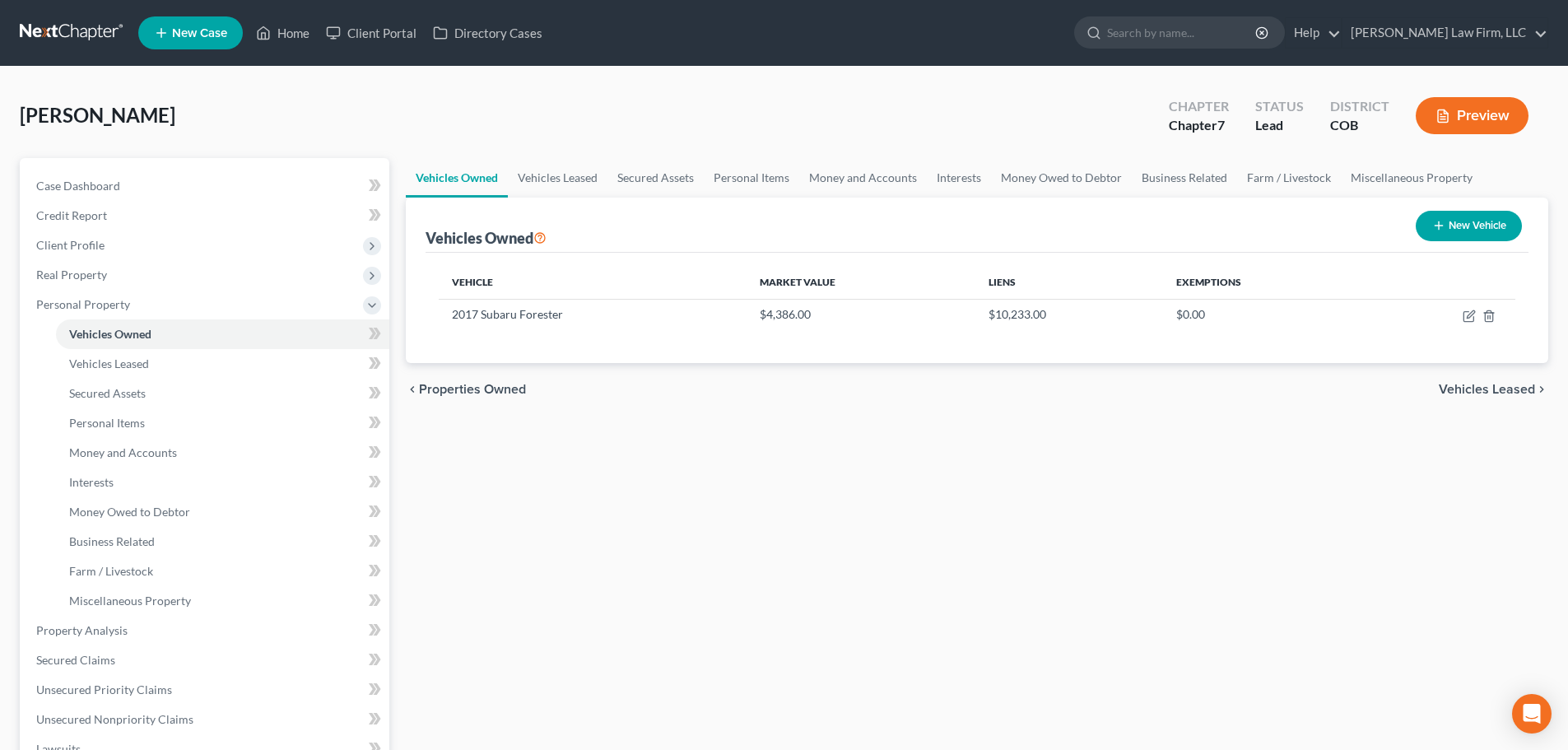
click at [1037, 550] on div "Vehicles Owned Vehicles Leased Secured Assets Personal Items Money and Accounts…" at bounding box center [977, 648] width 1159 height 980
click at [591, 191] on link "Vehicles Leased" at bounding box center [557, 178] width 99 height 40
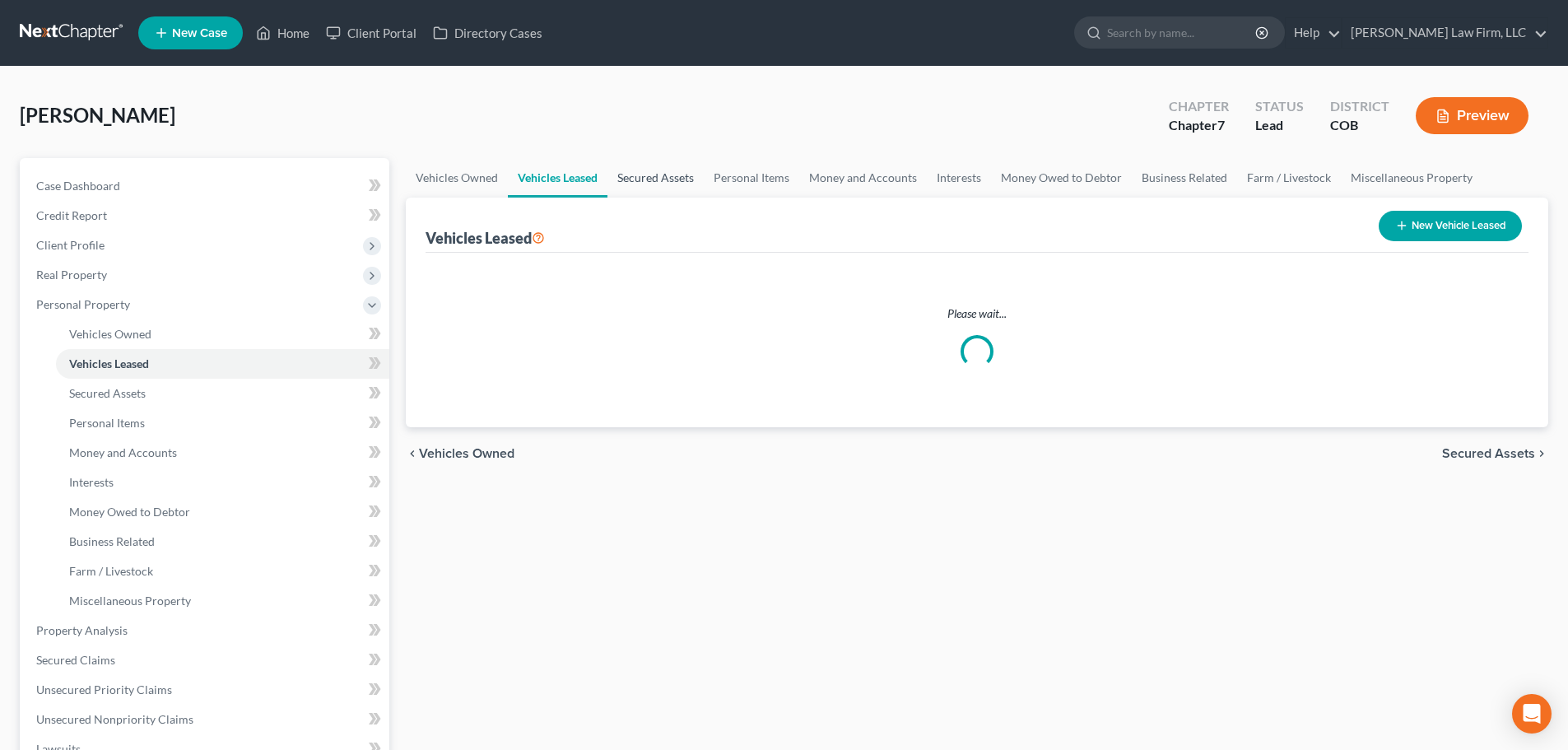
click at [649, 189] on link "Secured Assets" at bounding box center [656, 178] width 96 height 40
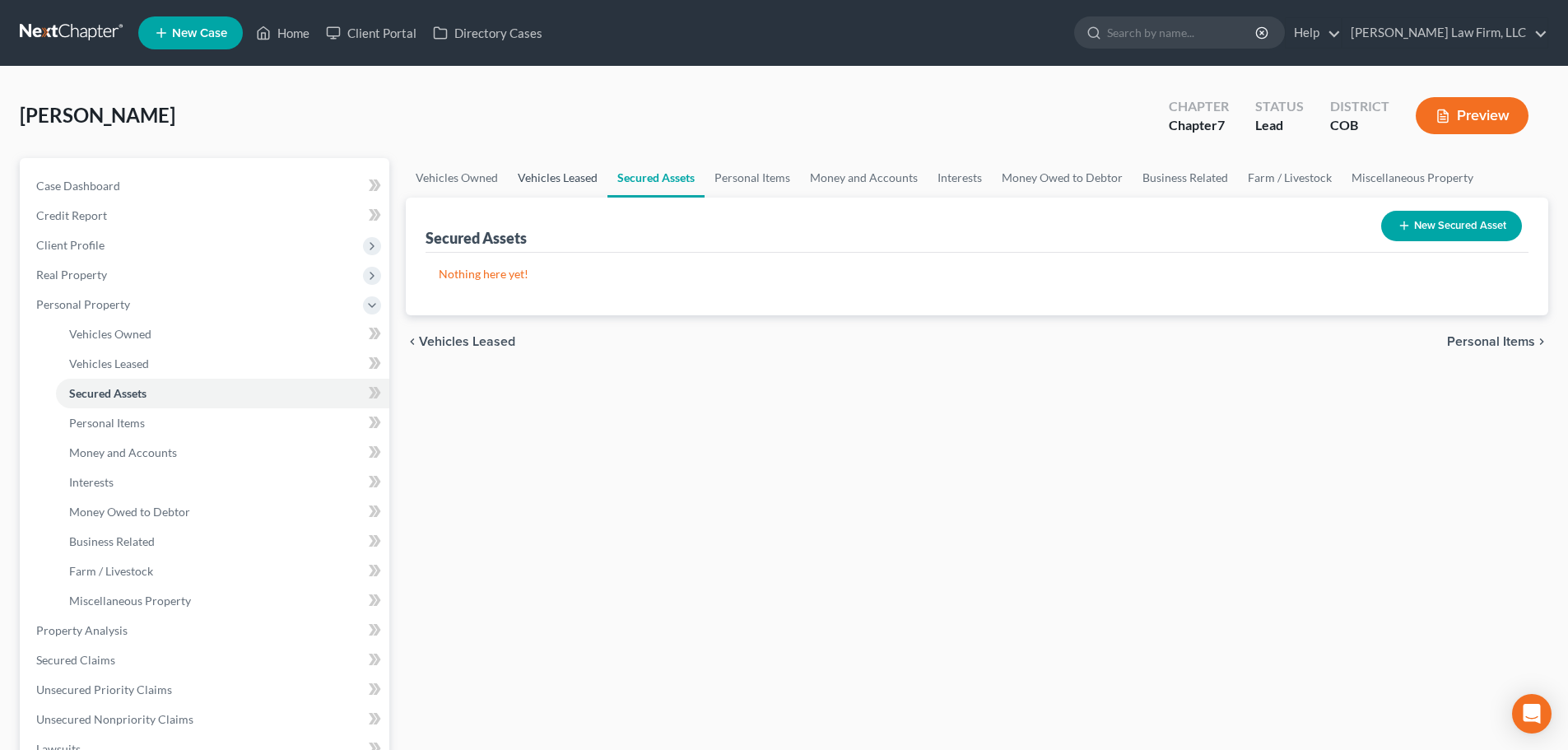
click at [527, 180] on link "Vehicles Leased" at bounding box center [557, 178] width 99 height 40
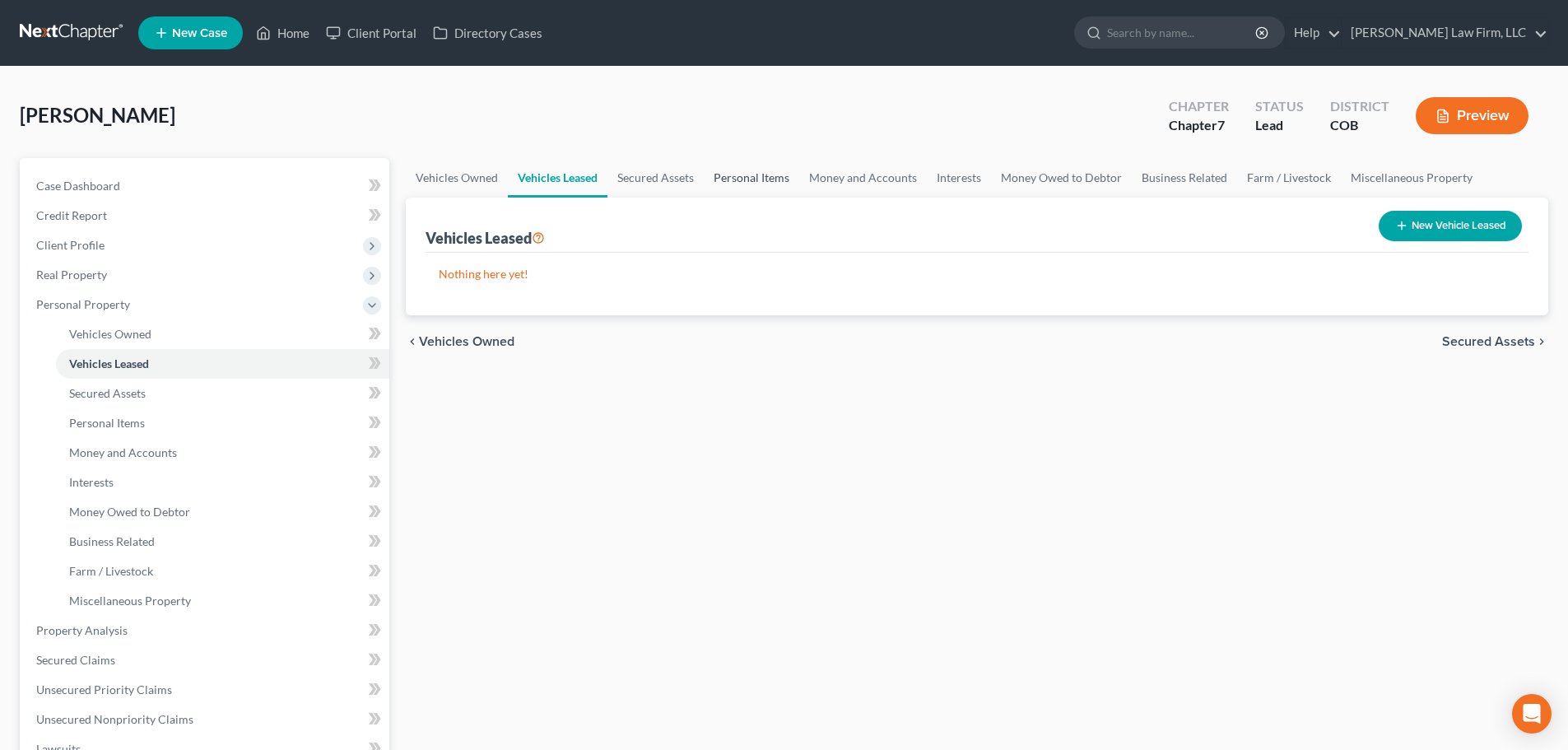
click at [771, 180] on link "Personal Items" at bounding box center [751, 178] width 95 height 40
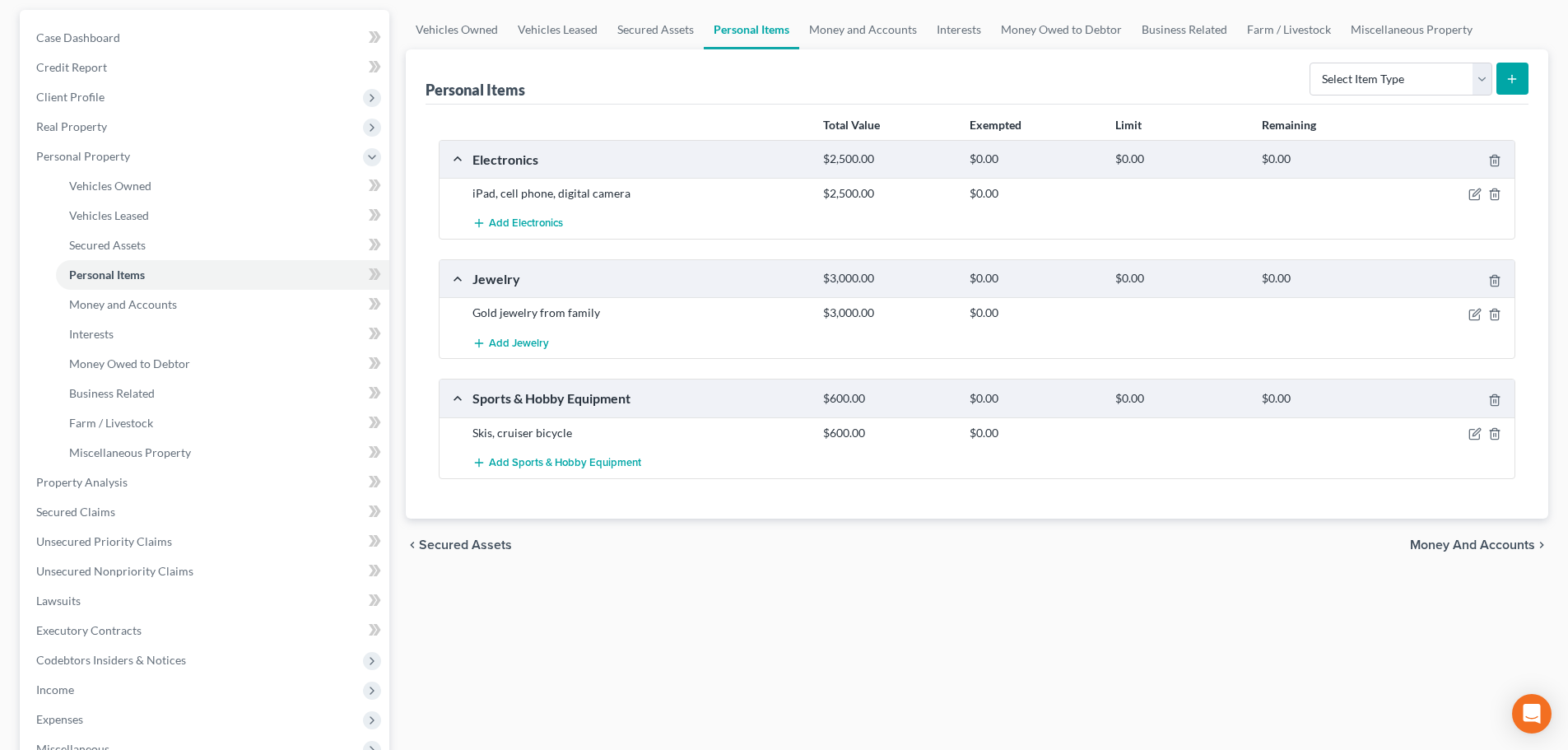
scroll to position [165, 0]
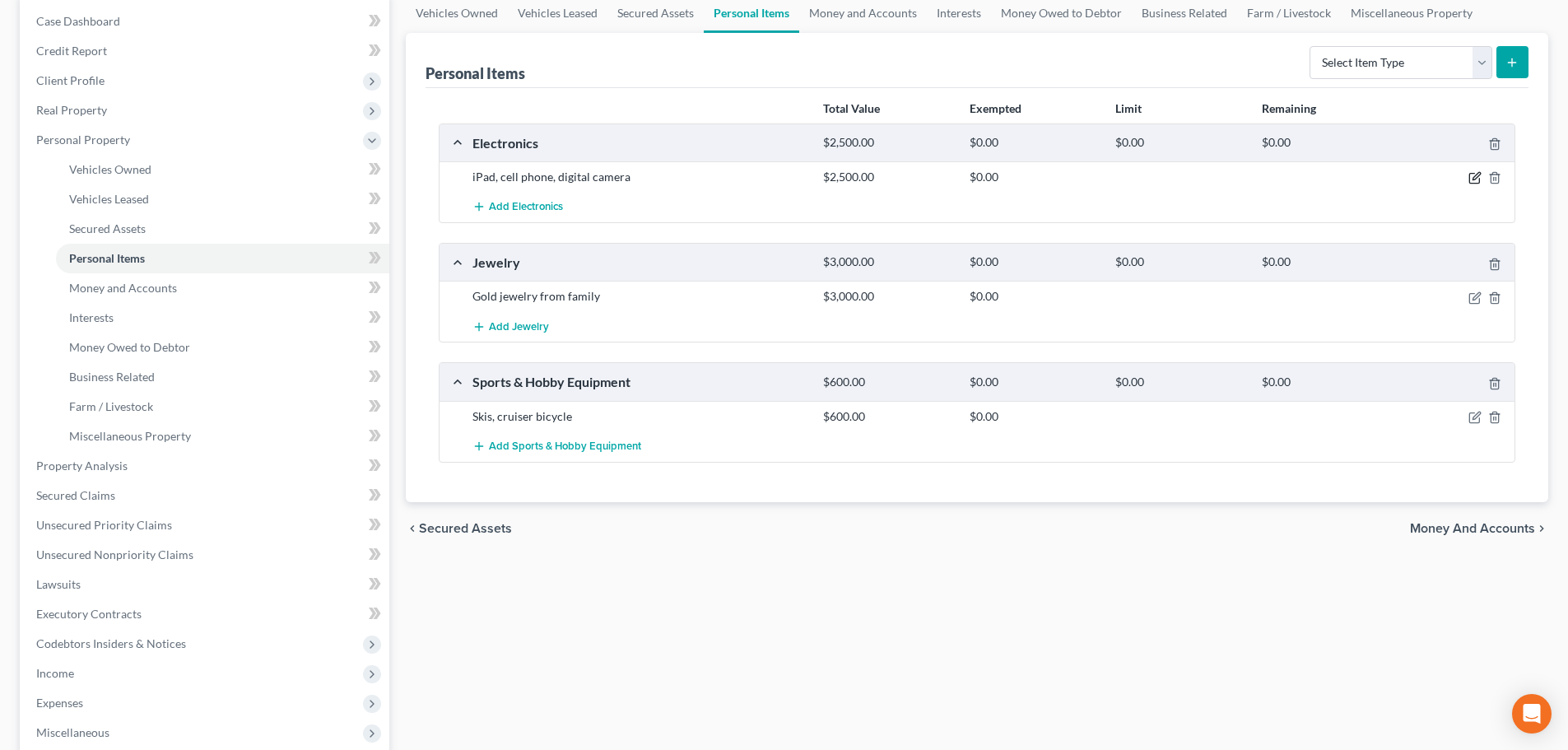
click at [1471, 182] on icon "button" at bounding box center [1475, 178] width 13 height 13
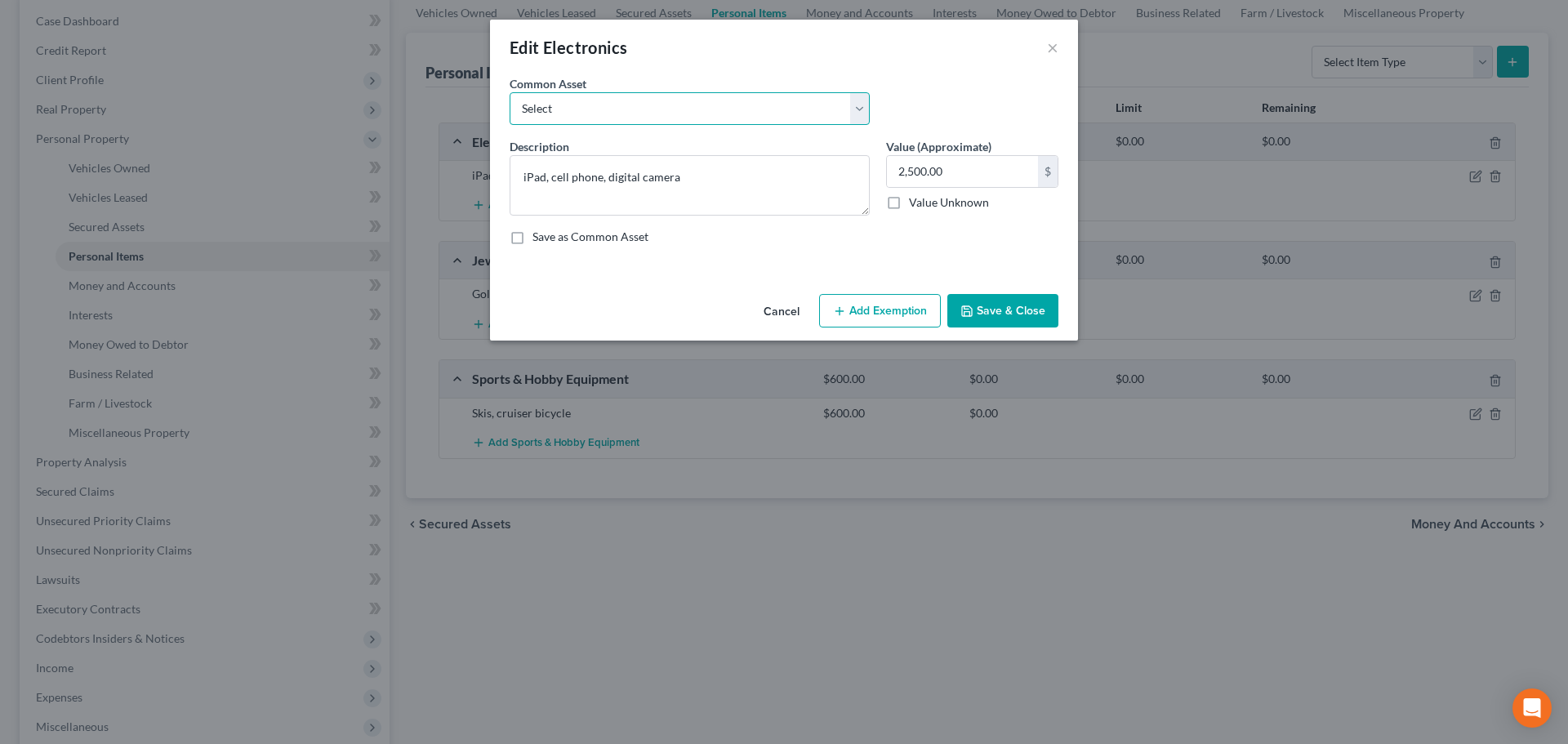
click at [779, 107] on select "Select TV, Xbox, Playstation, Nintendo, iPhone, iWatch TV, Xbox, Playstation, N…" at bounding box center [689, 108] width 360 height 33
click at [861, 308] on button "Add Exemption" at bounding box center [880, 311] width 122 height 34
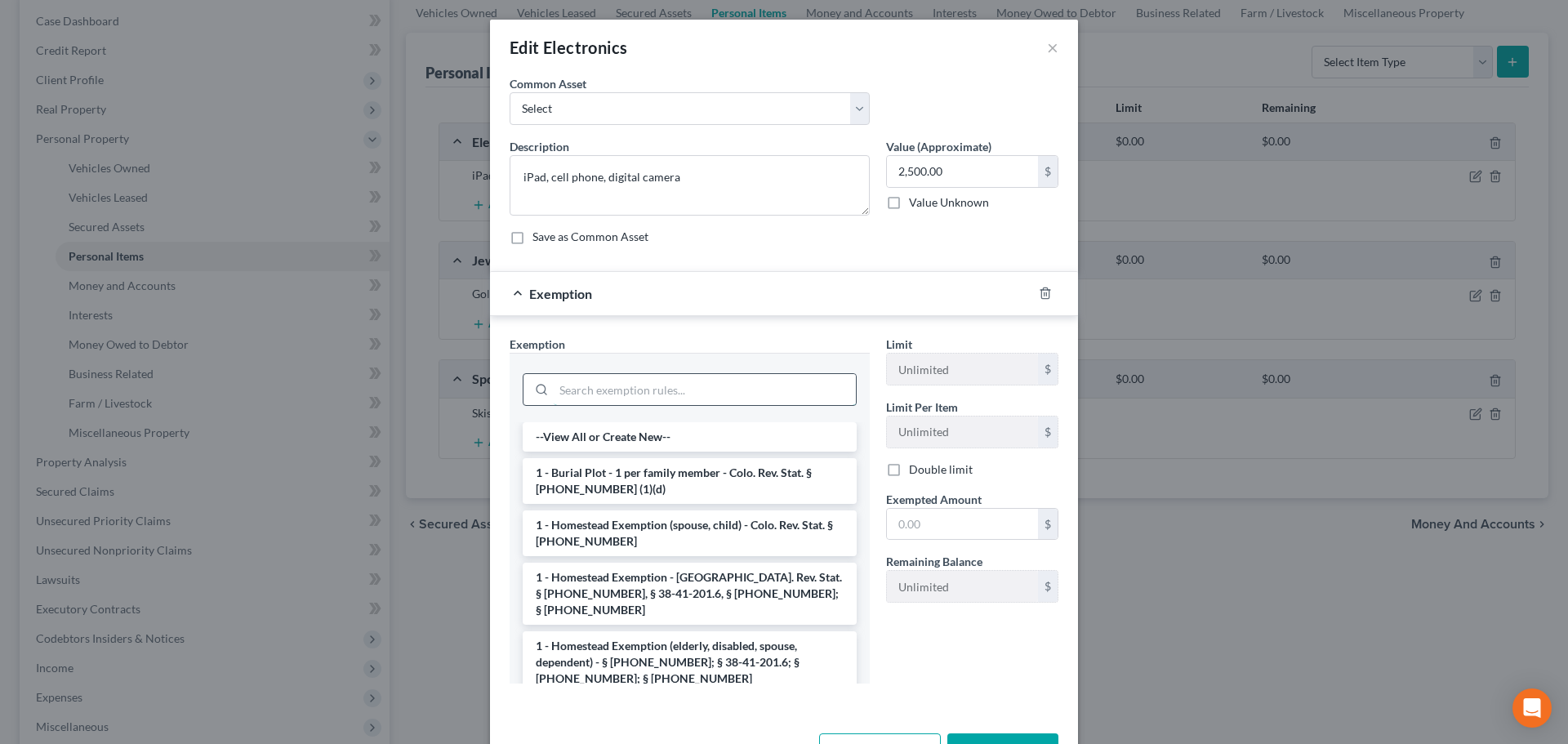
click at [646, 398] on input "search" at bounding box center [705, 389] width 302 height 31
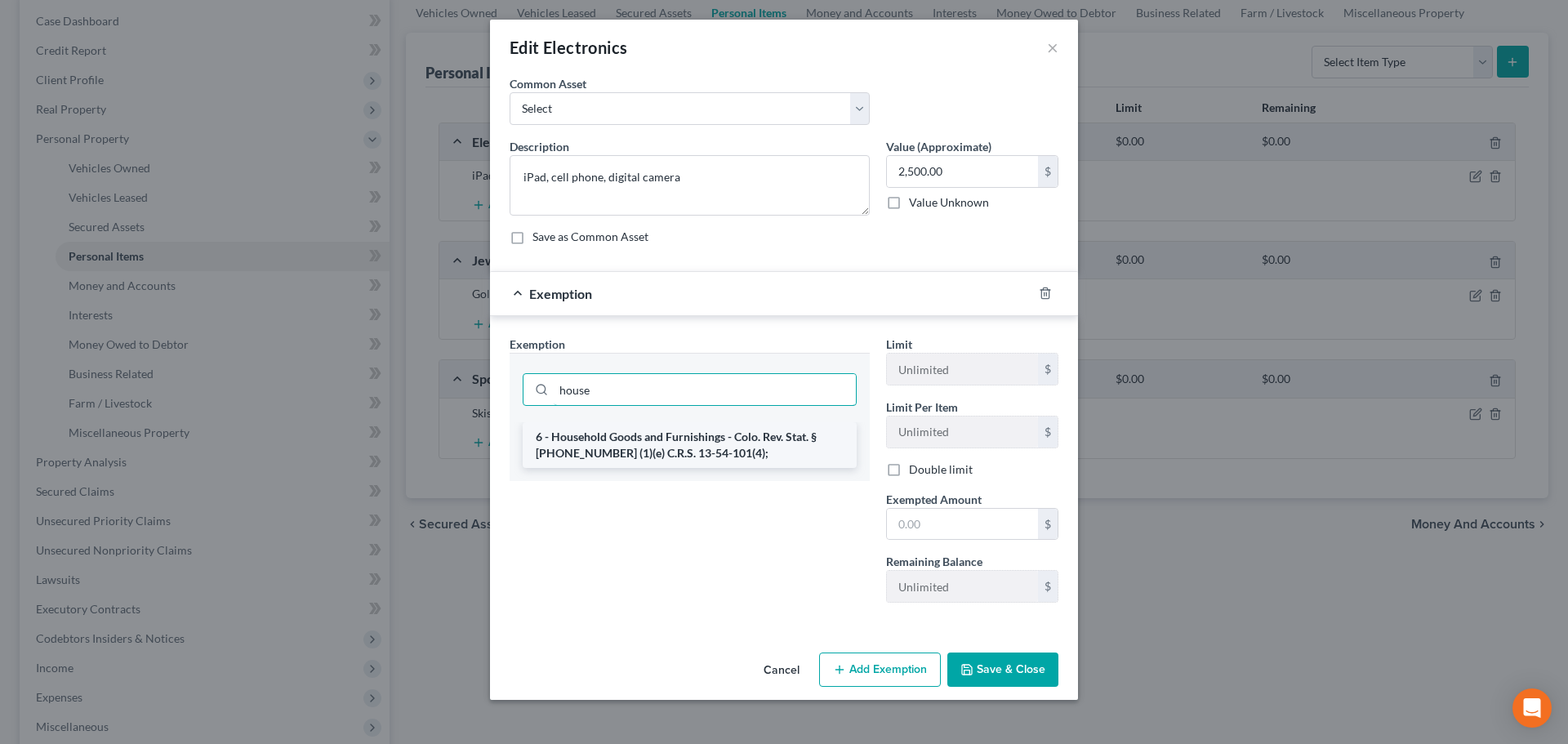
type input "house"
click at [637, 425] on li "6 - Household Goods and Furnishings - Colo. Rev. Stat. § 13-54-102 (1)(e) C.R.S…" at bounding box center [689, 445] width 334 height 46
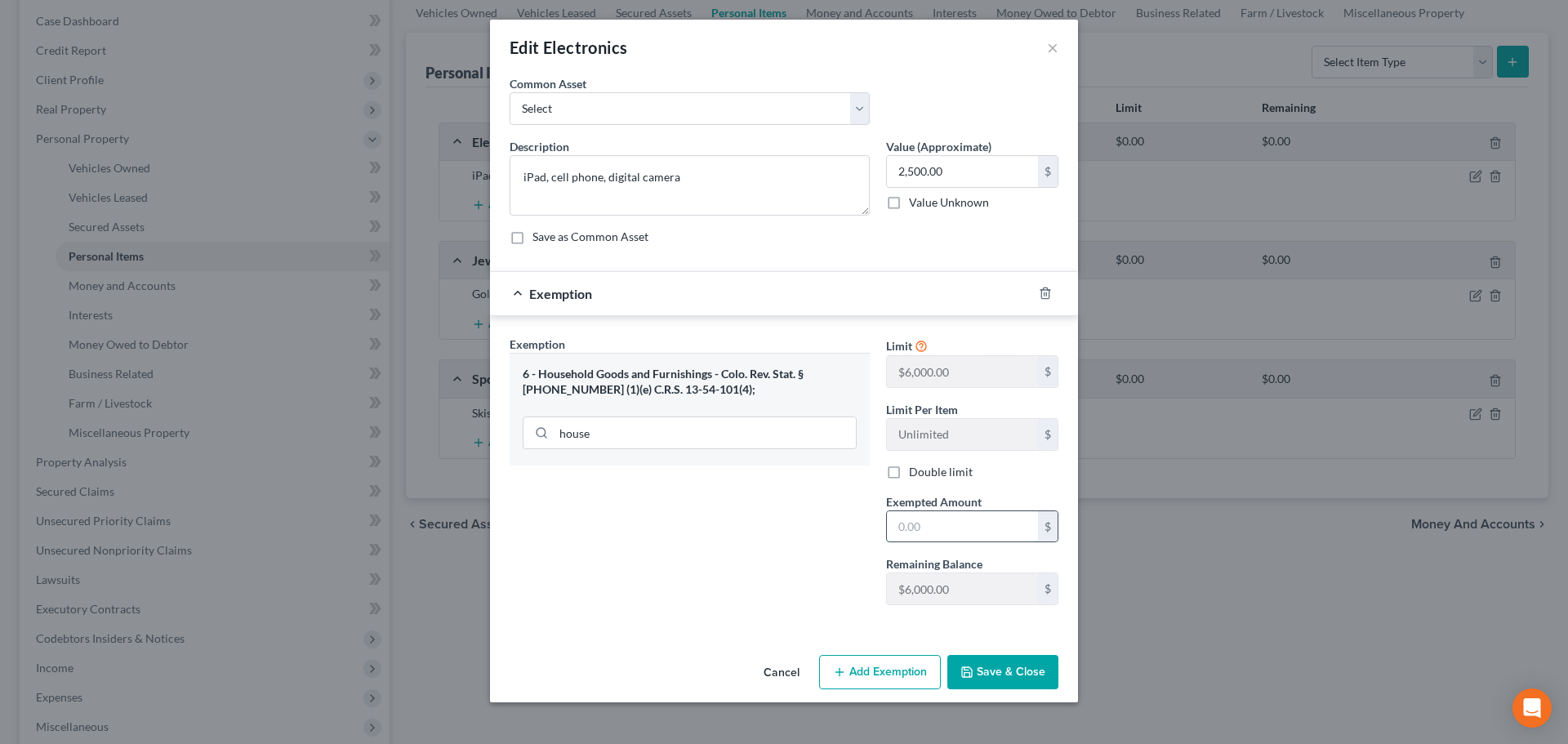
click at [913, 521] on input "text" at bounding box center [963, 526] width 151 height 31
type input "2,500"
click at [1011, 659] on button "Save & Close" at bounding box center [1002, 672] width 111 height 34
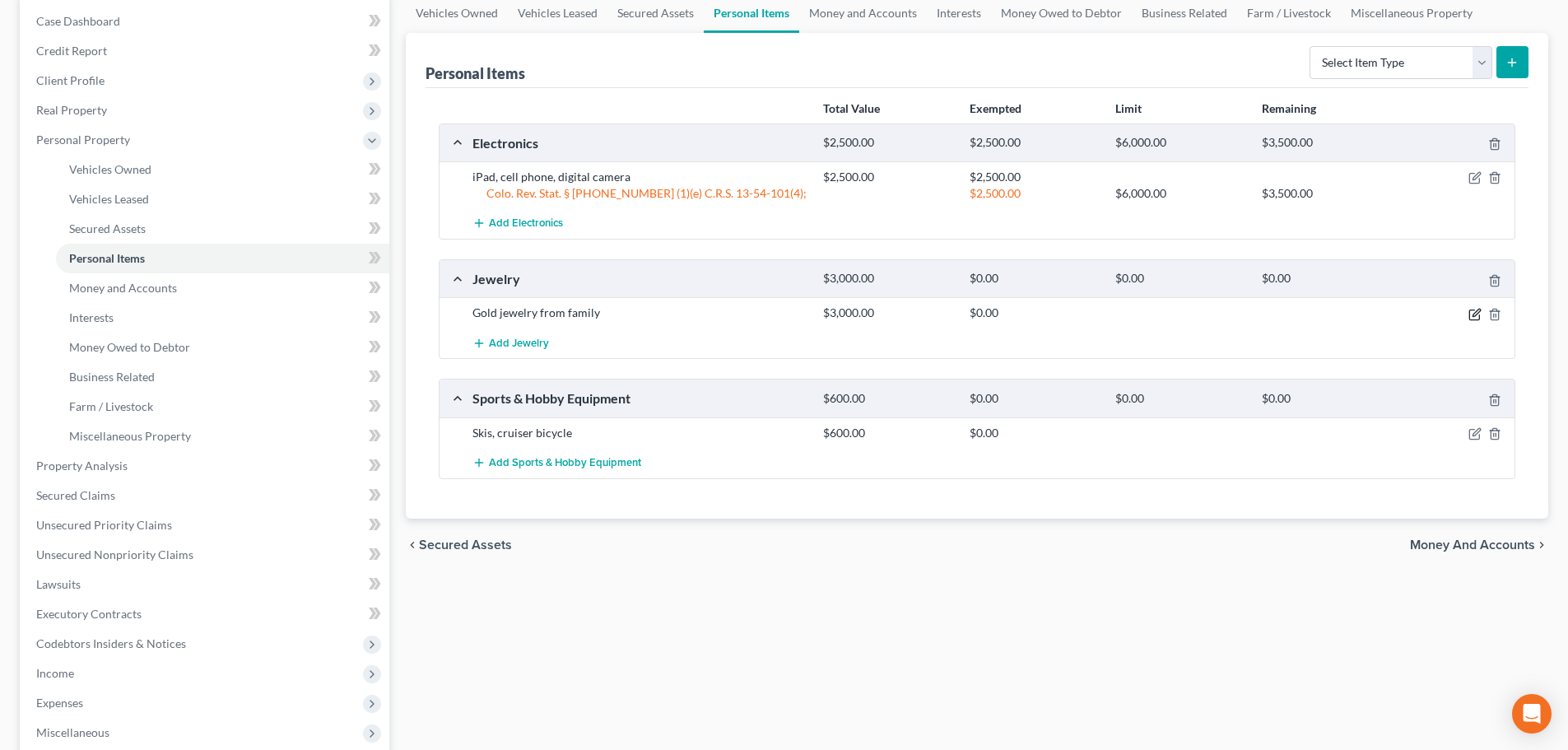
click at [1473, 314] on icon "button" at bounding box center [1475, 315] width 13 height 13
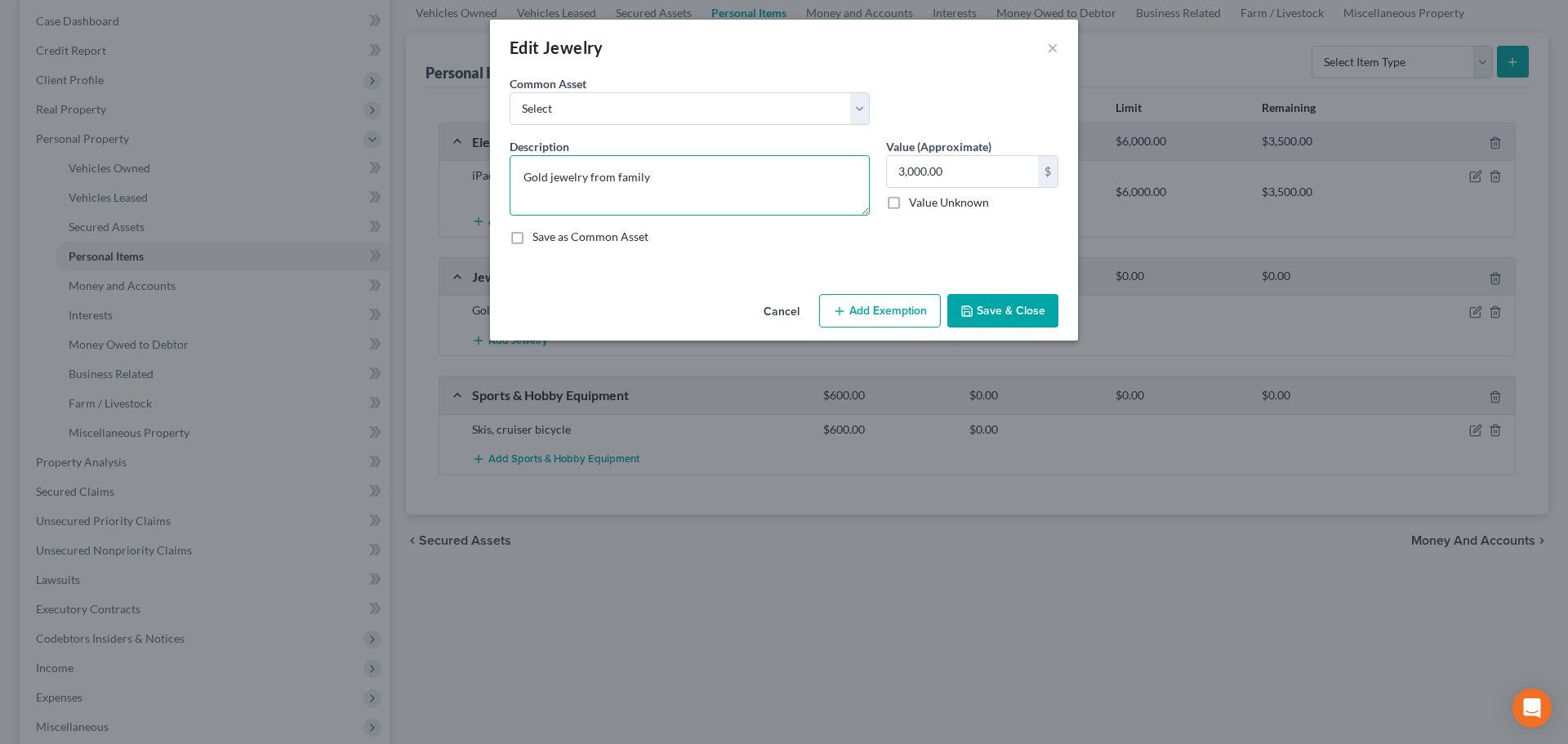
drag, startPoint x: 662, startPoint y: 168, endPoint x: 496, endPoint y: 172, distance: 166.0
click at [496, 172] on div "An exemption set must first be selected from the Filing Information section. Co…" at bounding box center [784, 181] width 588 height 213
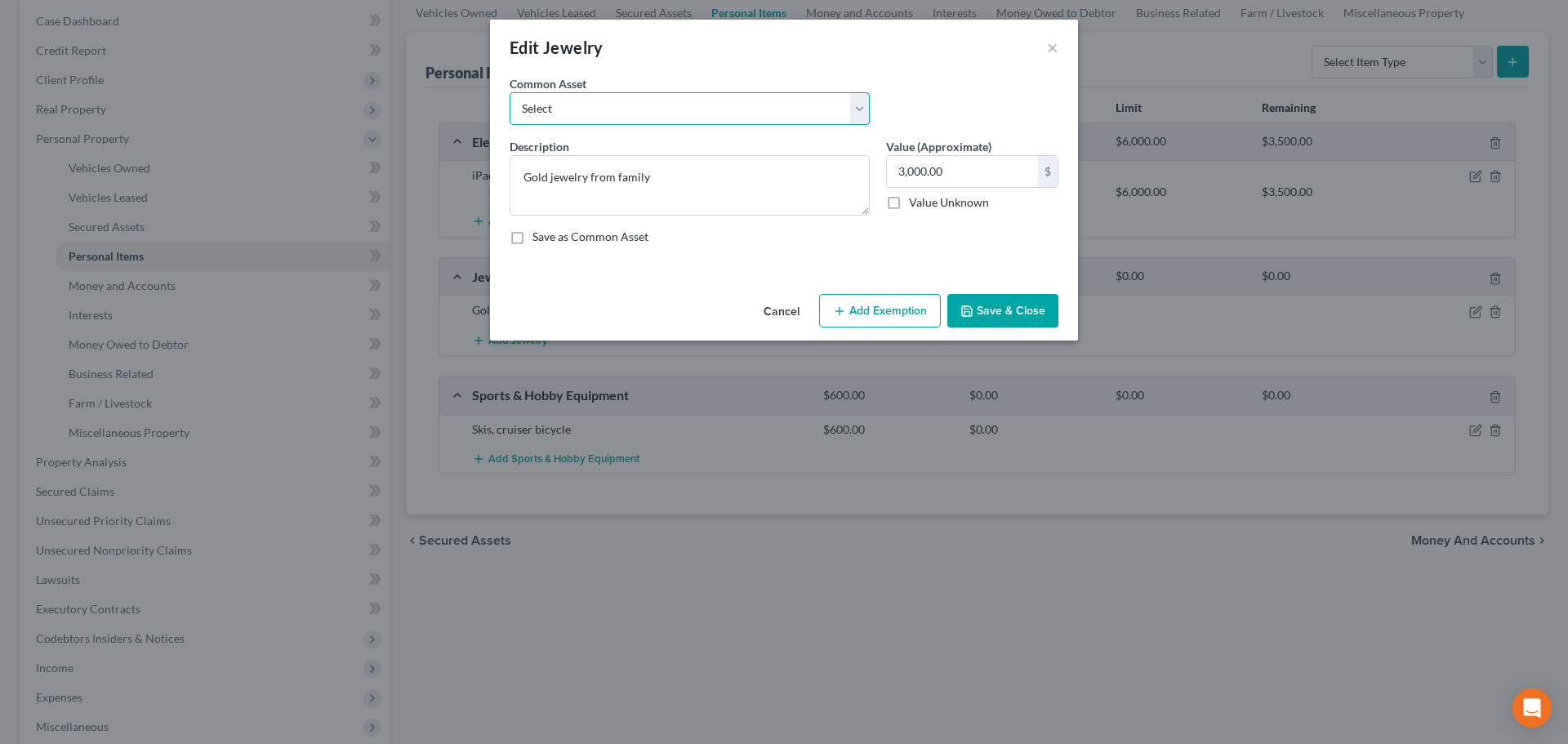
click at [680, 94] on select "Select Watch and costume jewelry Watch and costume jewelry" at bounding box center [689, 108] width 360 height 33
click at [706, 62] on div "Edit Jewelry ×" at bounding box center [784, 48] width 588 height 56
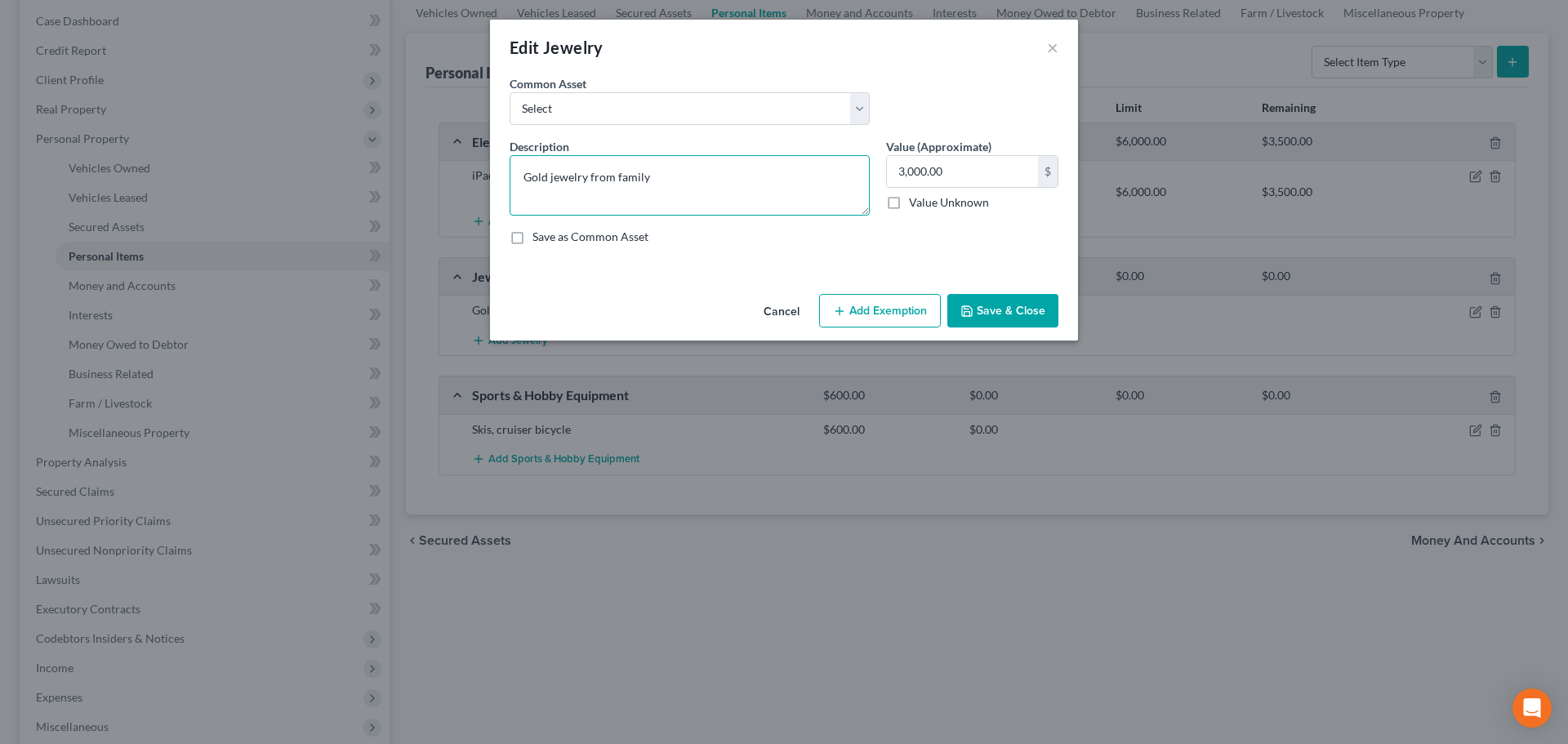
drag, startPoint x: 620, startPoint y: 181, endPoint x: 504, endPoint y: 162, distance: 117.5
click at [442, 154] on div "Edit Jewelry × An exemption set must first be selected from the Filing Informat…" at bounding box center [784, 372] width 1568 height 744
type textarea "Gold Jewelry"
click at [865, 319] on button "Add Exemption" at bounding box center [880, 311] width 122 height 34
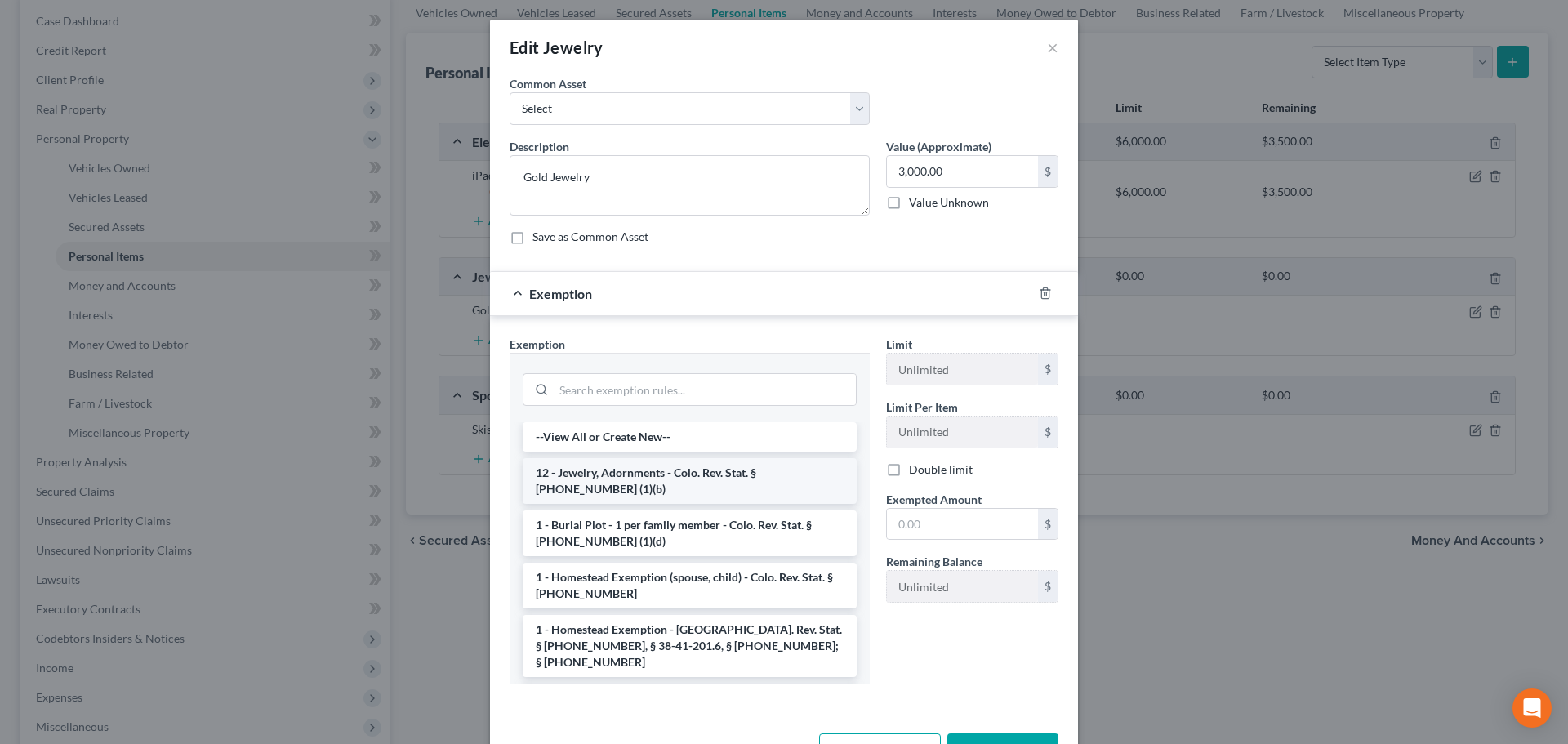
click at [698, 471] on li "12 - Jewelry, Adornments - Colo. Rev. Stat. § 13-54-102 (1)(b)" at bounding box center [689, 481] width 334 height 46
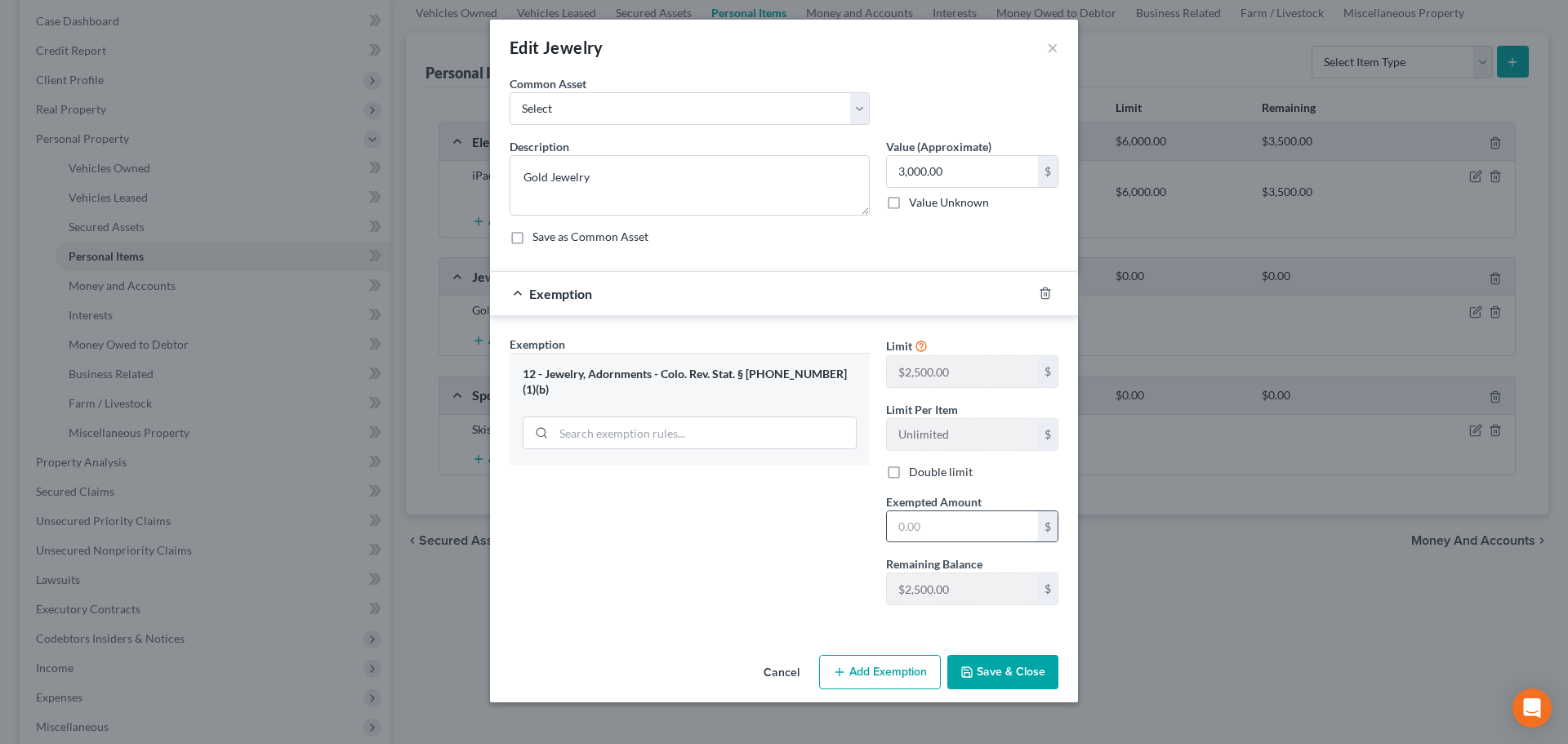
click at [919, 520] on input "text" at bounding box center [963, 526] width 151 height 31
type textarea "Gold Jewelry"
type input "2,000"
click at [907, 521] on input "text" at bounding box center [963, 526] width 151 height 31
type input "2,000"
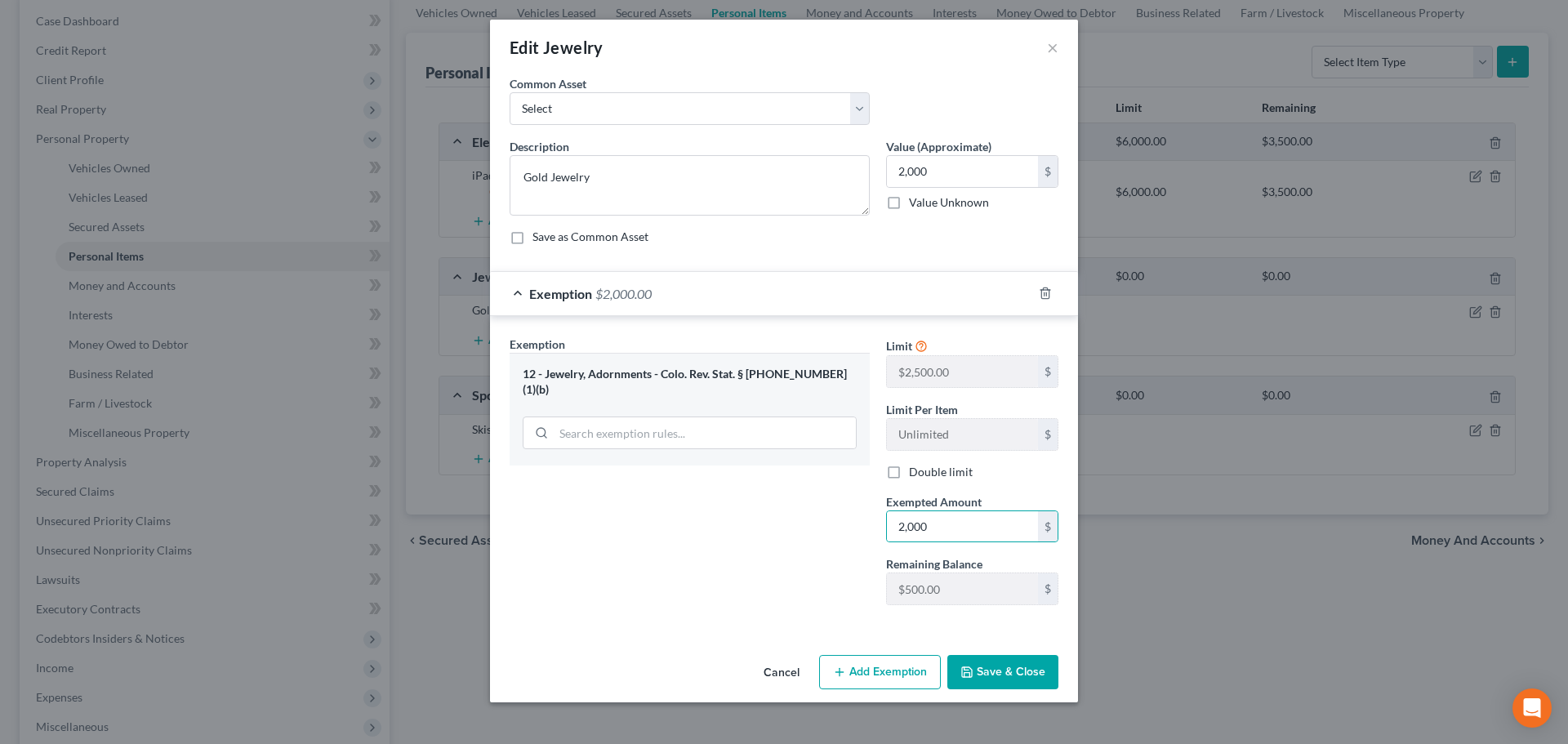
click at [1037, 681] on button "Save & Close" at bounding box center [1002, 672] width 111 height 34
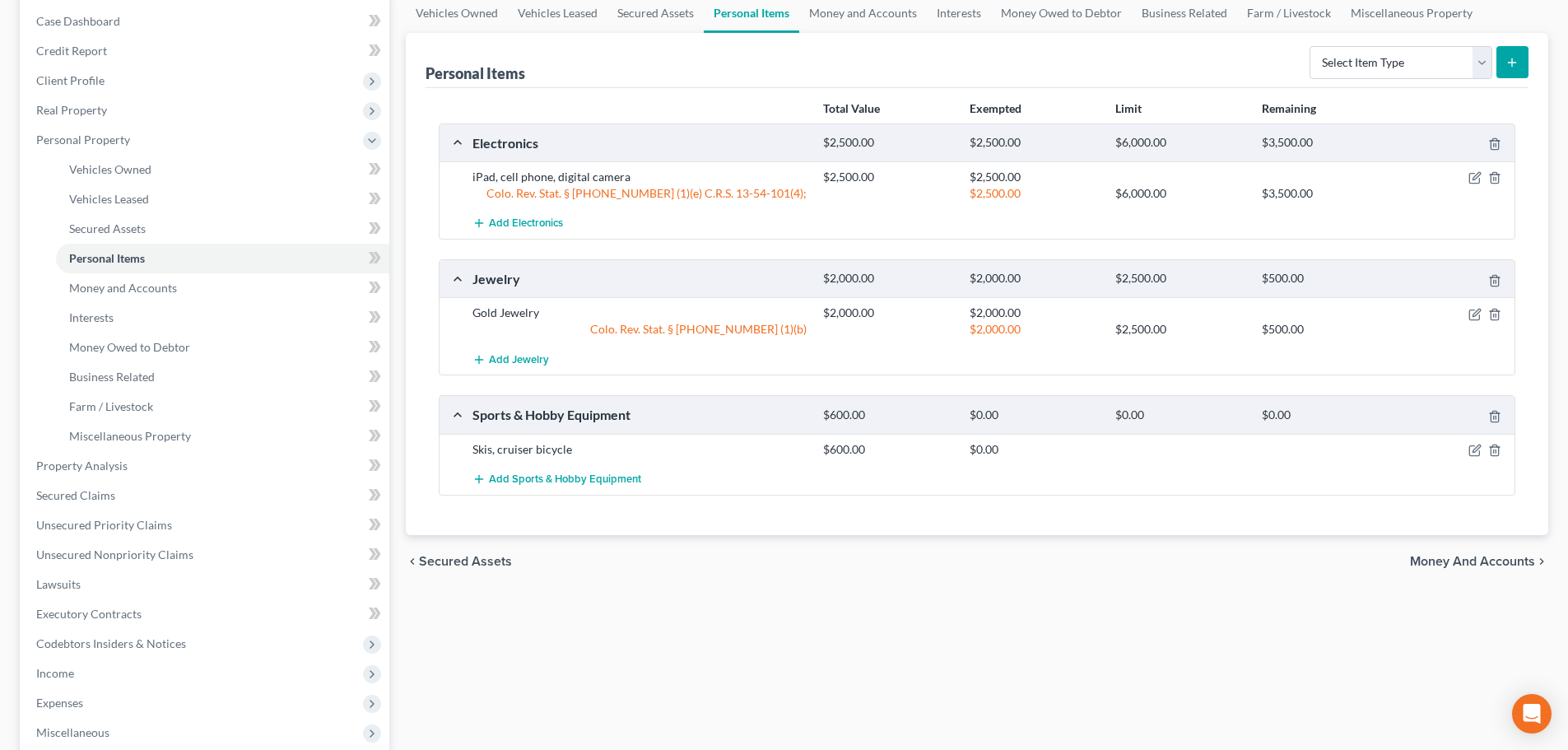
click at [977, 262] on div "Jewelry $2,000.00 $2,000.00 $2,500.00 $500.00" at bounding box center [974, 278] width 1069 height 37
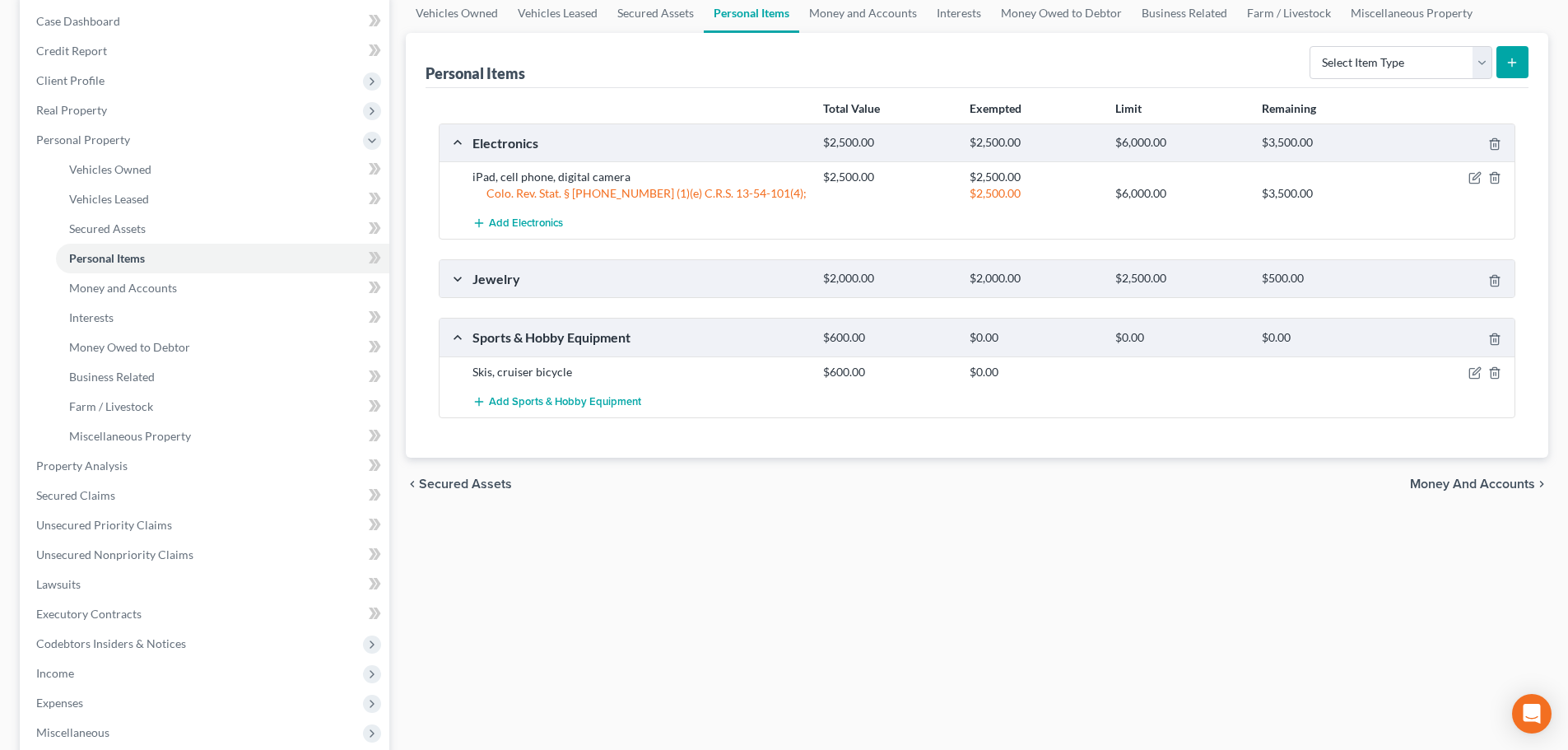
click at [875, 263] on div "Jewelry $2,000.00 $2,000.00 $2,500.00 $500.00" at bounding box center [974, 278] width 1069 height 37
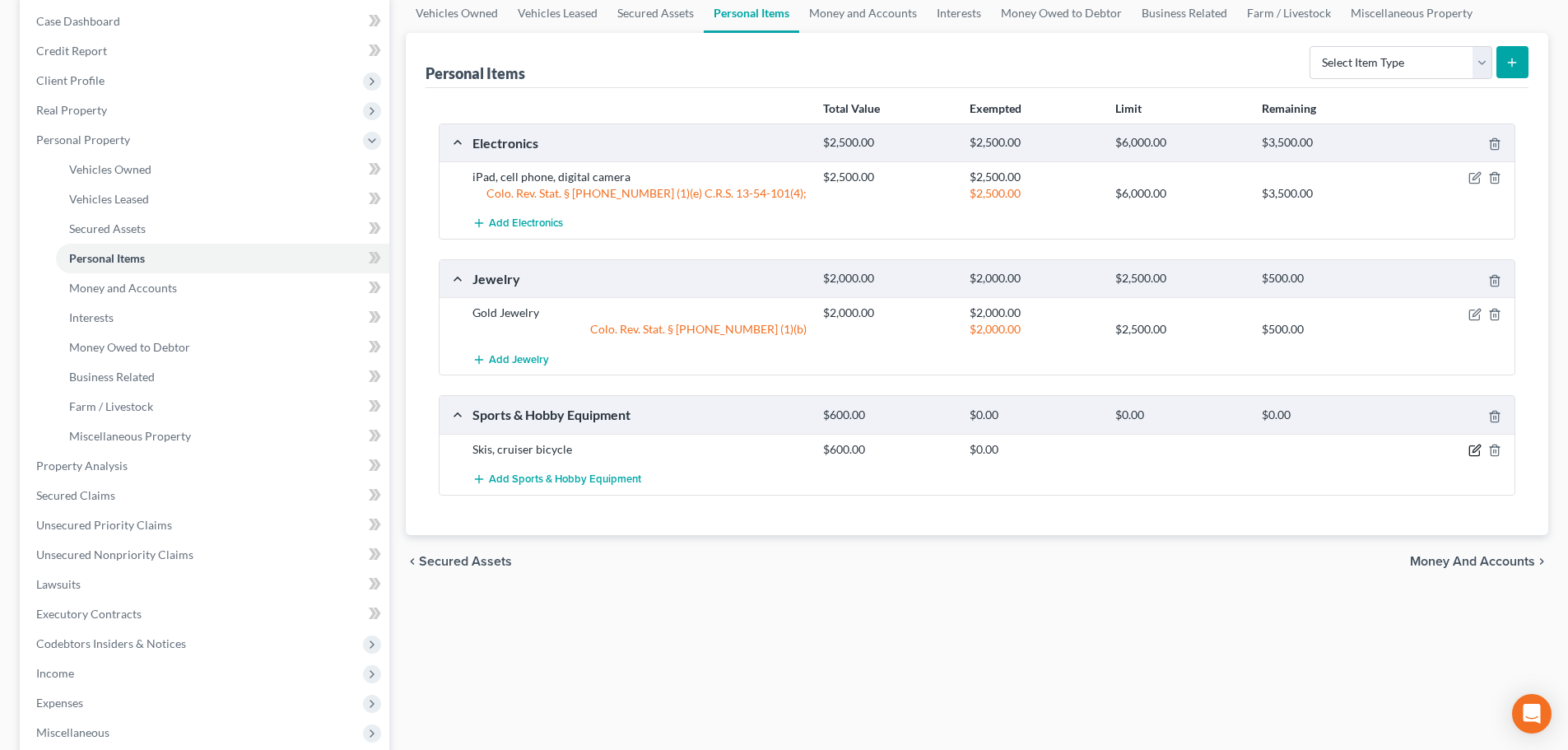
click at [1473, 448] on icon "button" at bounding box center [1475, 450] width 13 height 13
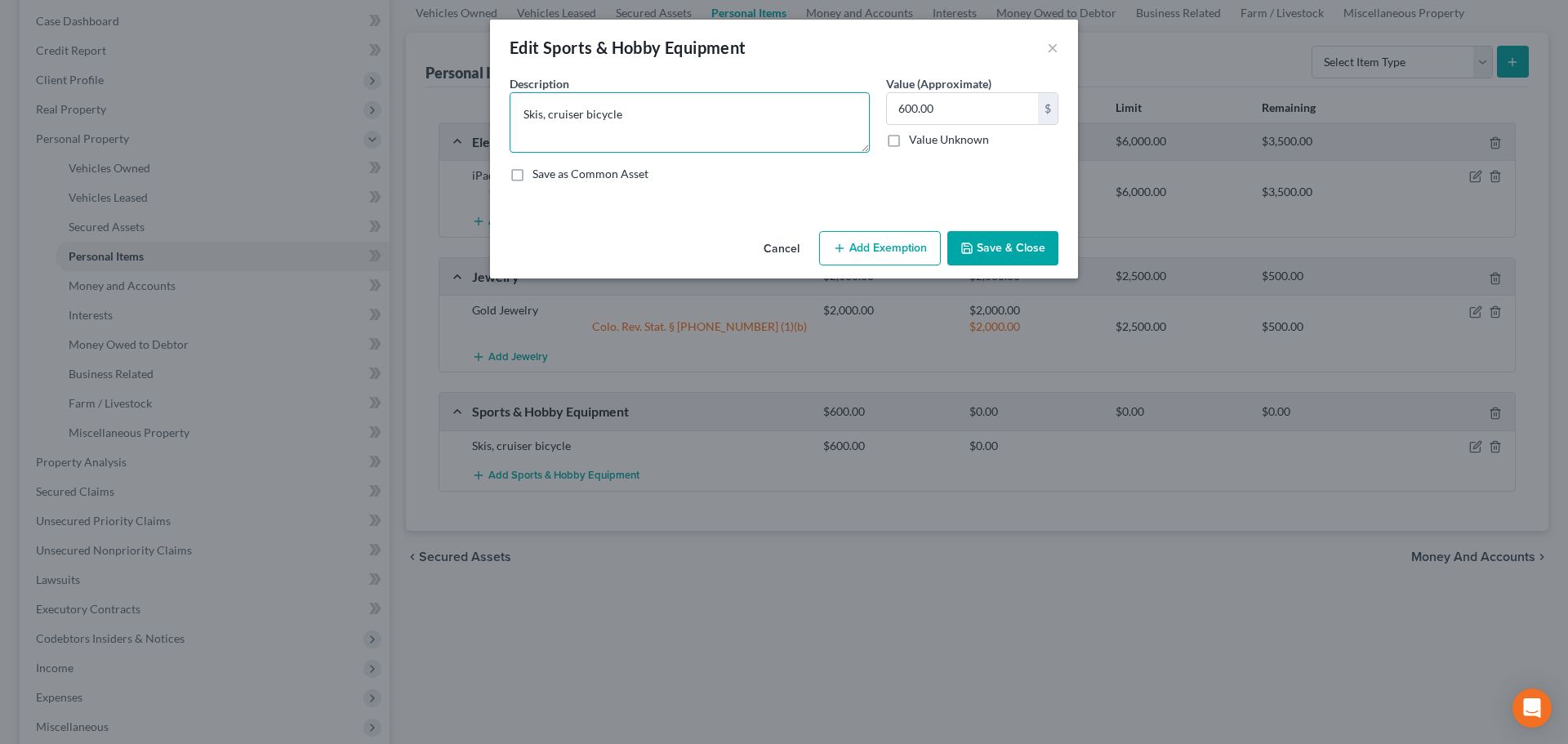
drag, startPoint x: 549, startPoint y: 116, endPoint x: 455, endPoint y: 132, distance: 95.4
click at [446, 124] on div "Edit Sports & Hobby Equipment × An exemption set must first be selected from th…" at bounding box center [784, 372] width 1568 height 744
type textarea "cruiser bicycle"
click at [894, 260] on button "Add Exemption" at bounding box center [880, 248] width 122 height 34
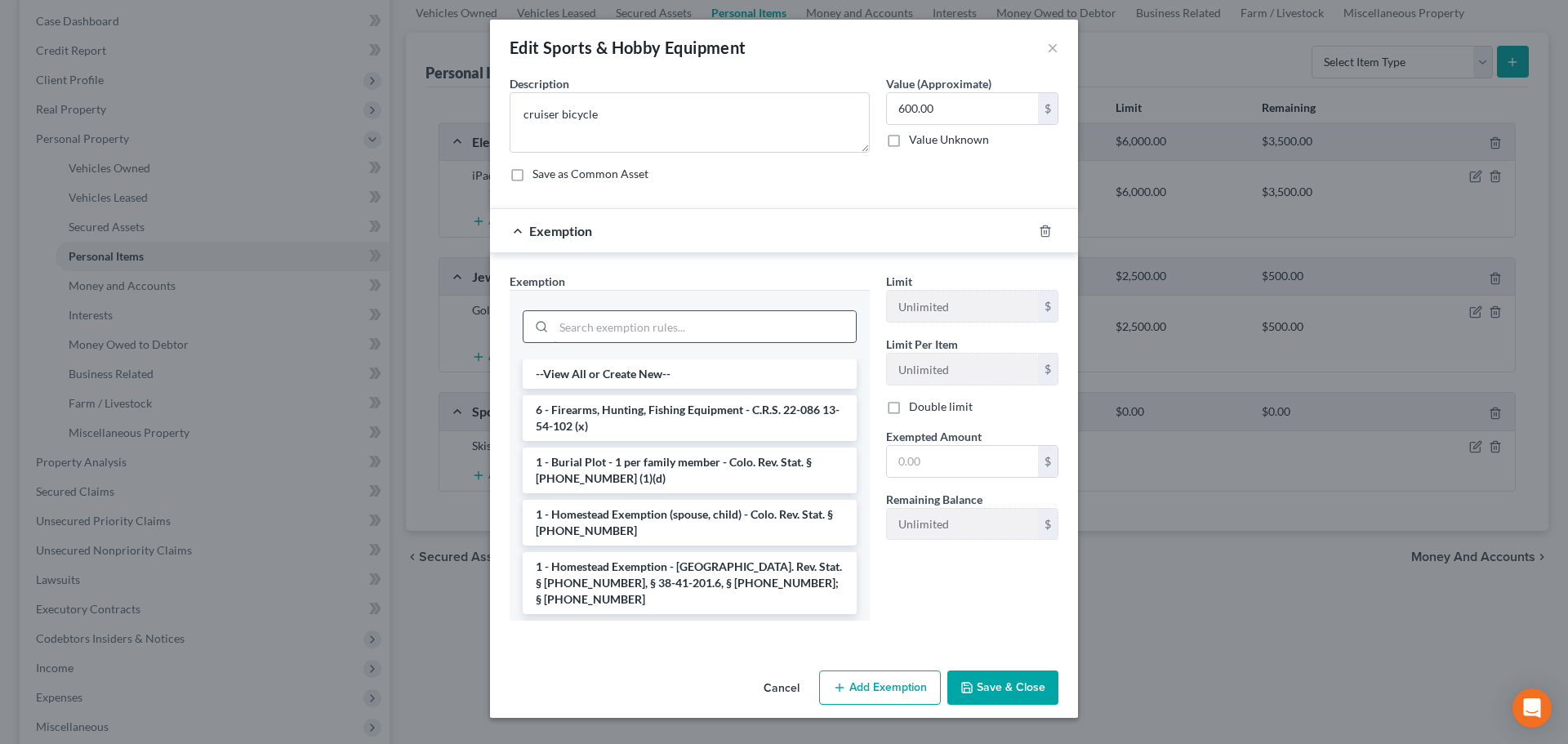
click at [683, 329] on input "search" at bounding box center [705, 327] width 302 height 31
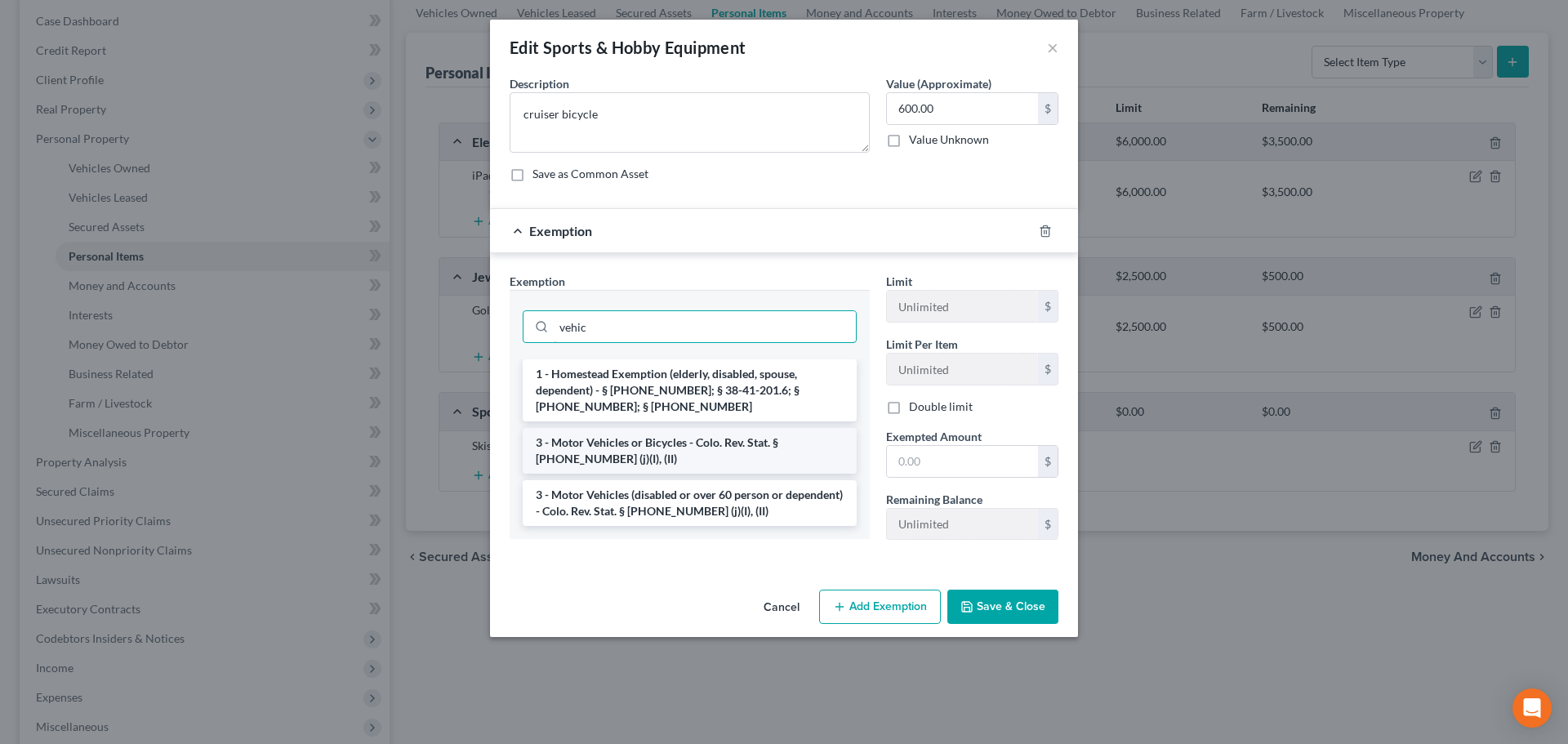
type input "vehic"
click at [748, 445] on li "3 - Motor Vehicles or Bicycles - Colo. Rev. Stat. § 13-54-102 (j)(I), (II)" at bounding box center [689, 451] width 334 height 46
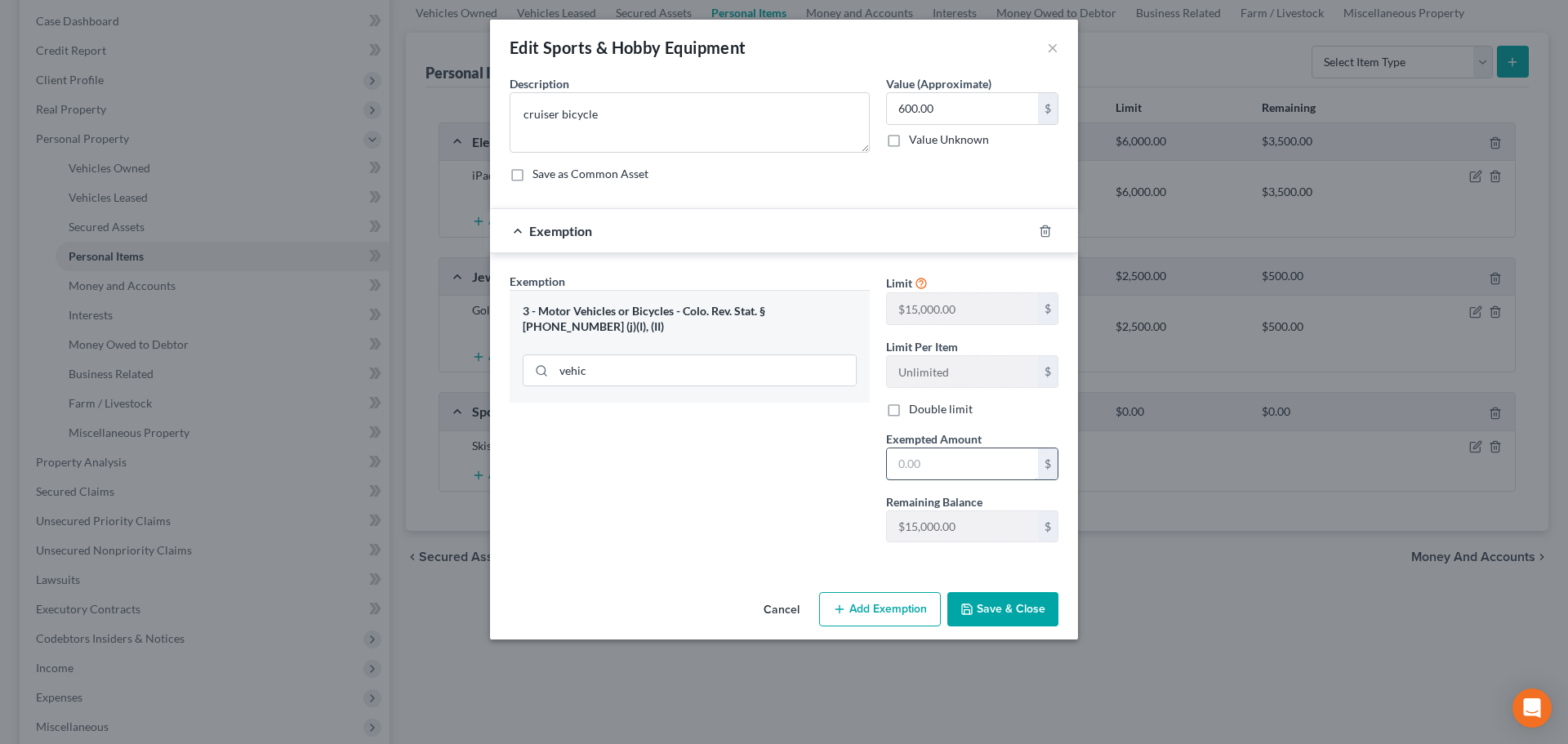
click at [945, 449] on input "text" at bounding box center [963, 464] width 151 height 31
type input "600"
click at [1003, 622] on button "Save & Close" at bounding box center [1002, 609] width 111 height 34
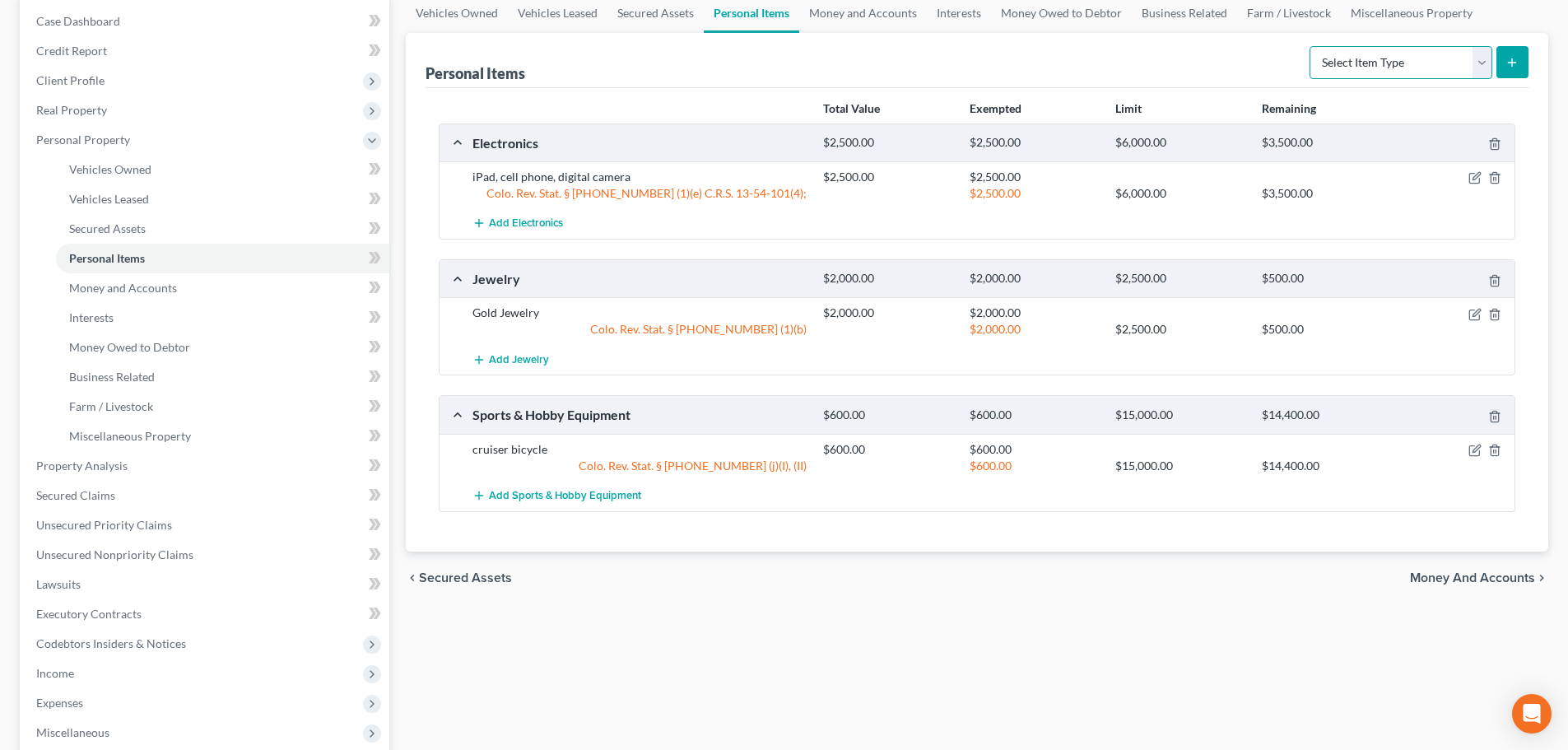
click at [1463, 56] on select "Select Item Type Clothing Collectibles Of Value Electronics Firearms Household …" at bounding box center [1401, 63] width 183 height 33
select select "sports_and_hobby_equipment"
click at [1311, 46] on select "Select Item Type Clothing Collectibles Of Value Electronics Firearms Household …" at bounding box center [1401, 63] width 183 height 33
click at [1522, 60] on button "submit" at bounding box center [1513, 62] width 32 height 32
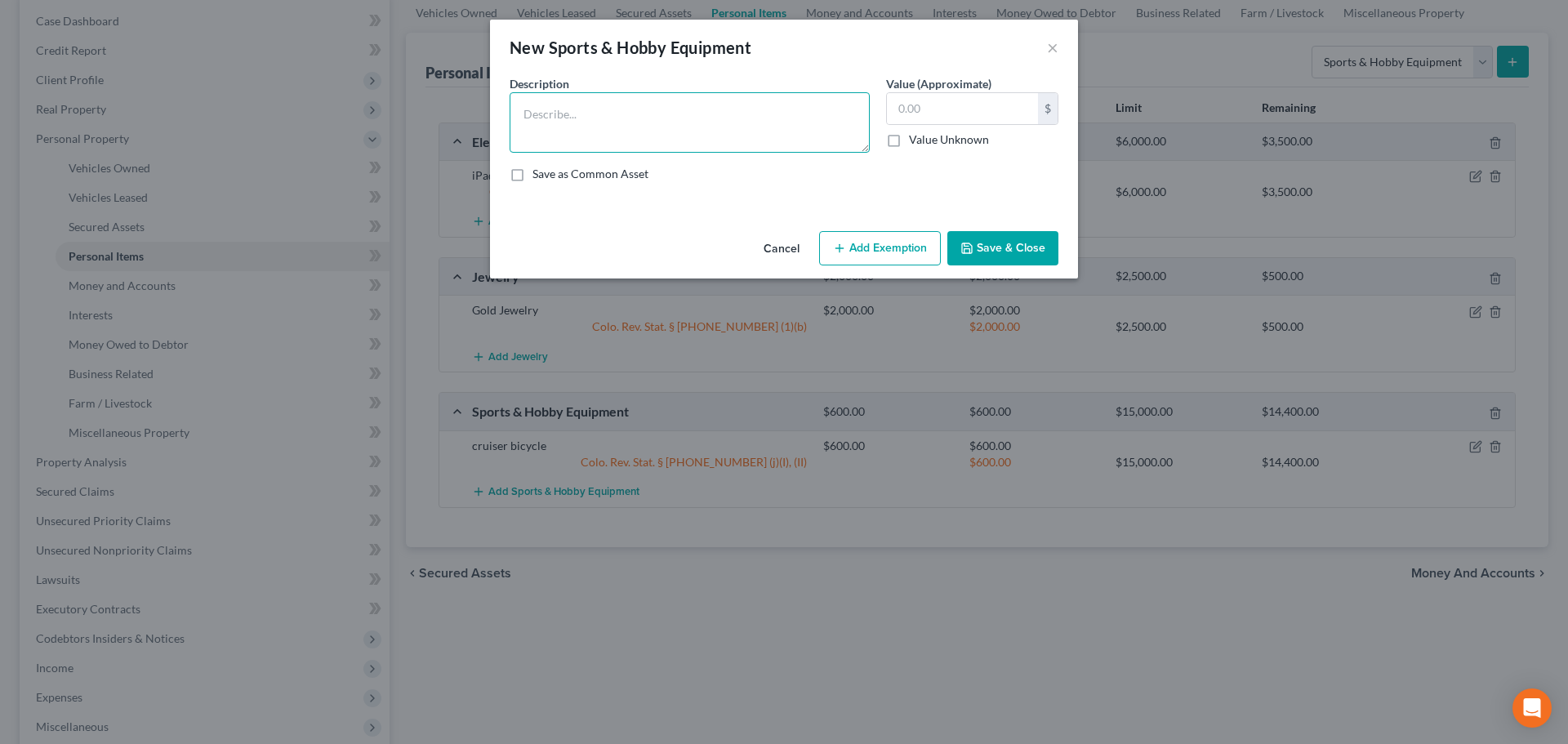
click at [766, 115] on textarea at bounding box center [689, 122] width 360 height 61
type textarea "skis"
click at [993, 108] on input "text" at bounding box center [963, 108] width 151 height 31
type input "100"
click at [1018, 247] on button "Save & Close" at bounding box center [1002, 248] width 111 height 34
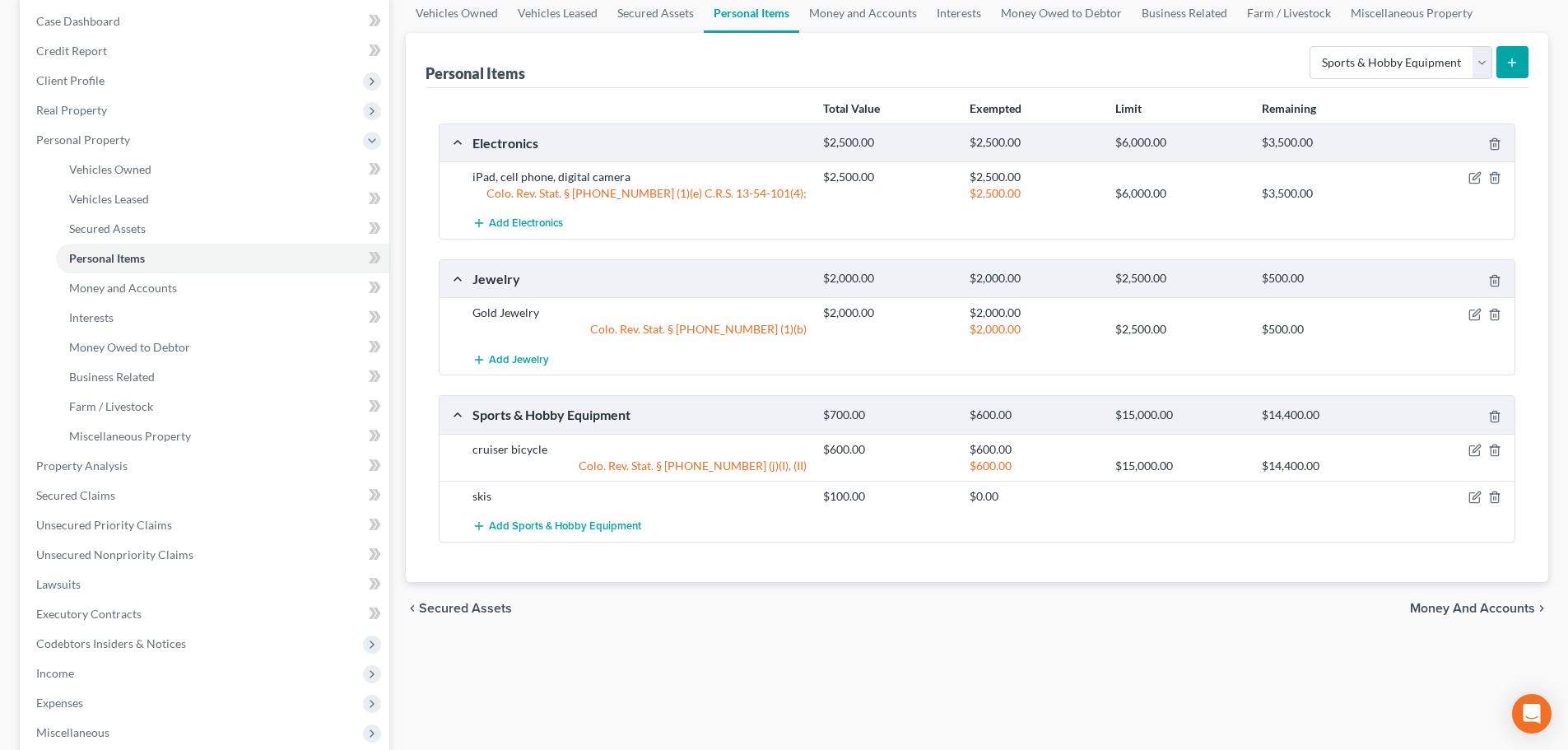
click at [863, 36] on div "Personal Items Select Item Type Clothing Collectibles Of Value Electronics Fire…" at bounding box center [977, 60] width 1103 height 55
click at [875, 20] on link "Money and Accounts" at bounding box center [863, 13] width 127 height 40
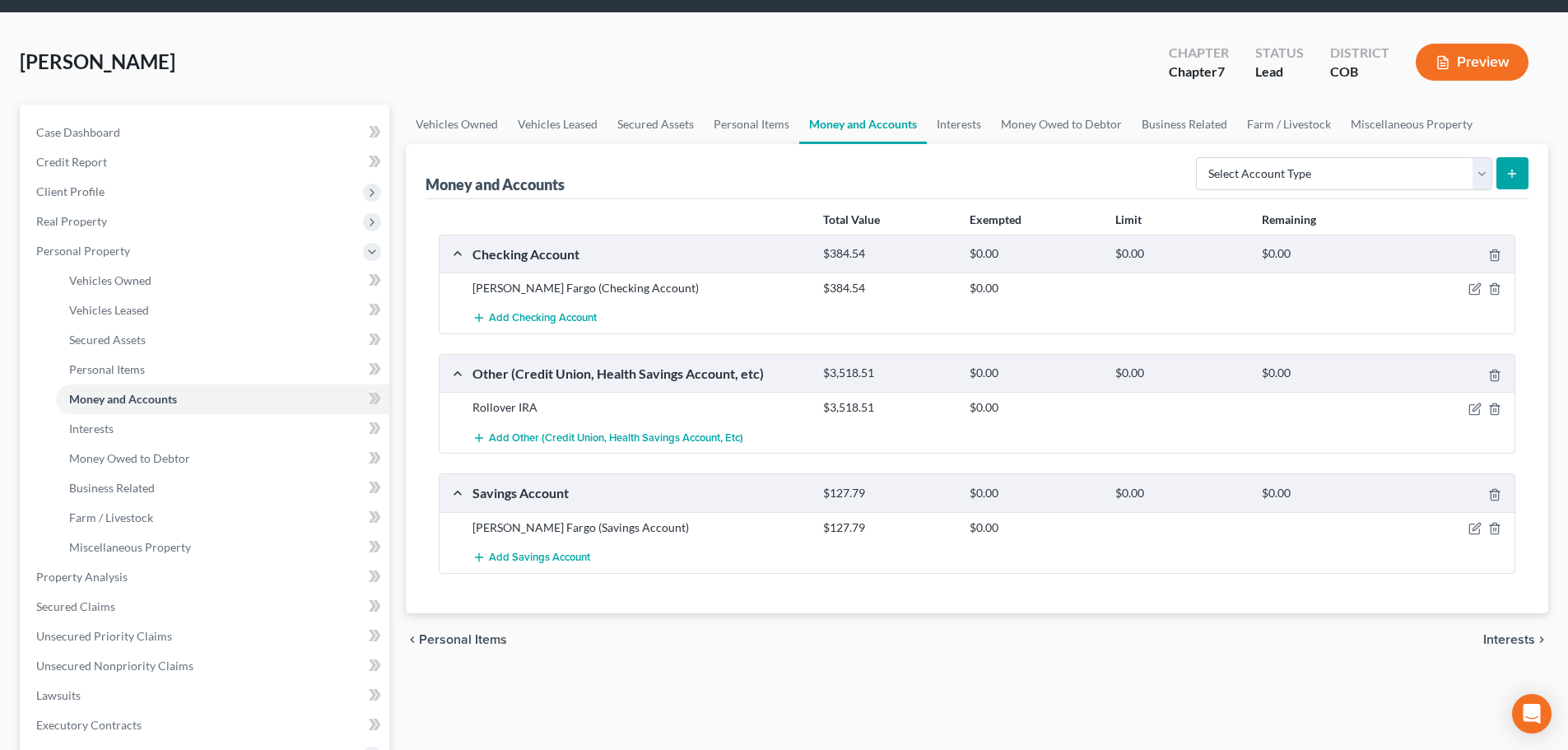
scroll to position [82, 0]
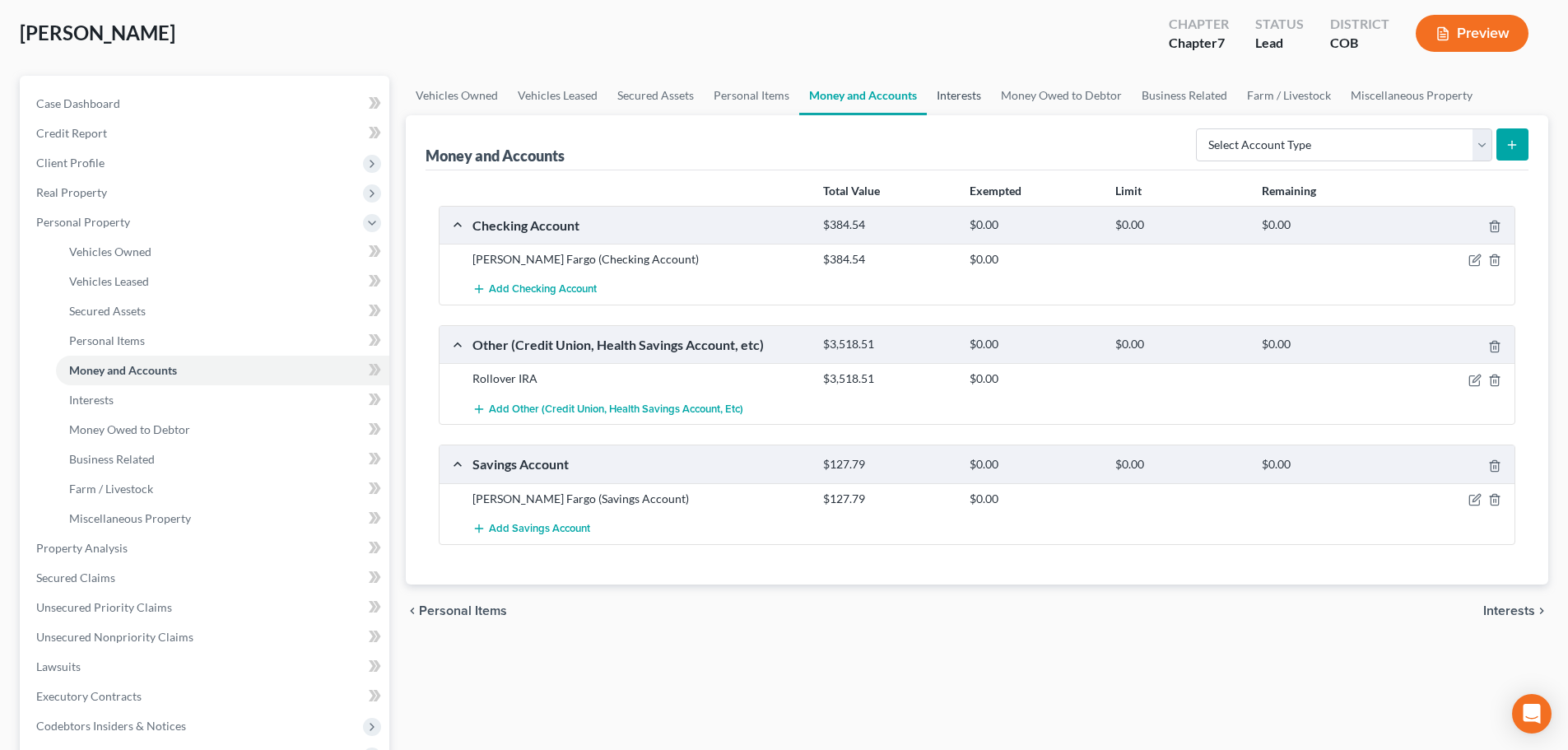
click at [953, 99] on link "Interests" at bounding box center [960, 95] width 65 height 40
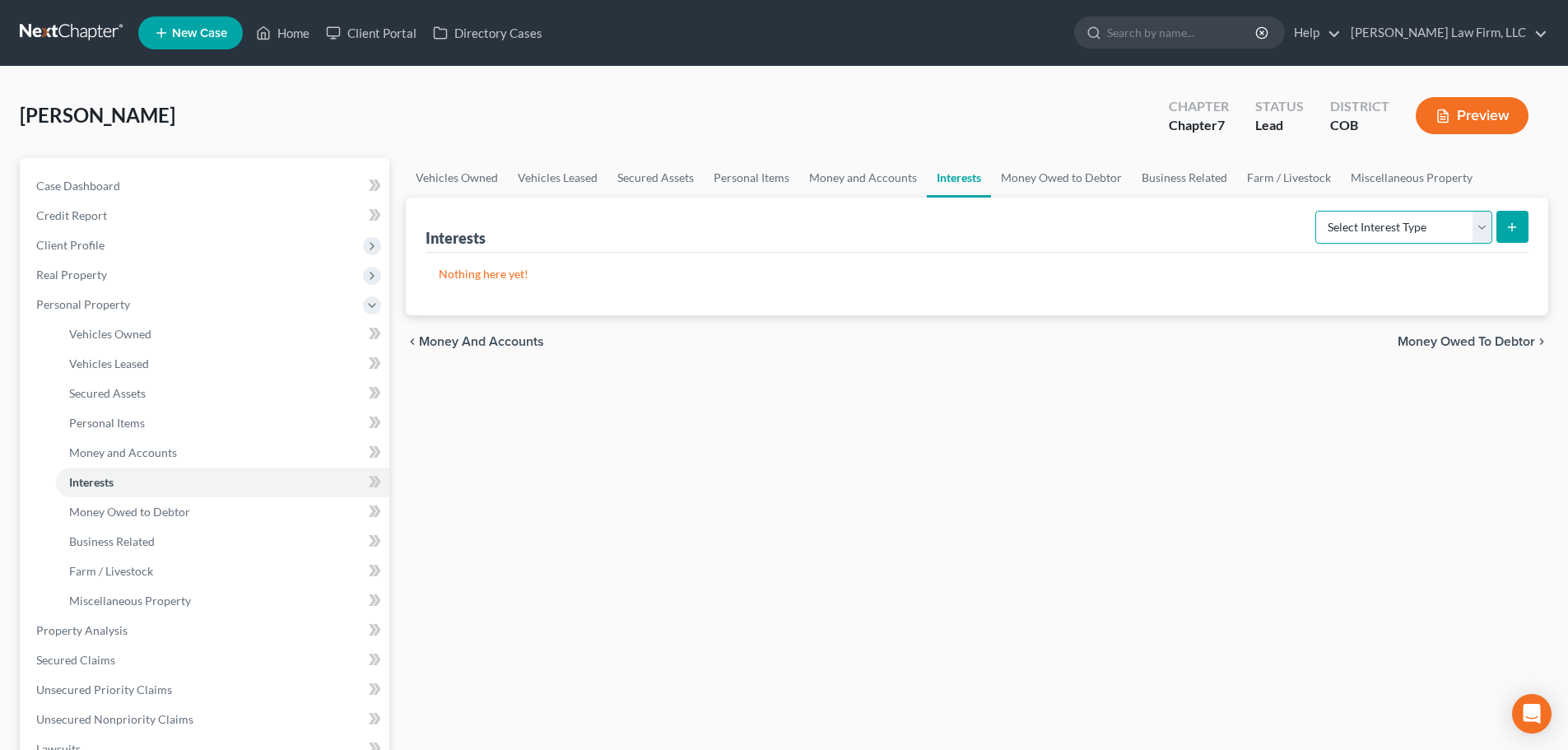
click at [1378, 231] on select "Select Interest Type 401K Annuity Bond Education IRA Government Bond Government…" at bounding box center [1404, 228] width 177 height 33
select select "ira"
click at [1317, 211] on select "Select Interest Type 401K Annuity Bond Education IRA Government Bond Government…" at bounding box center [1404, 228] width 177 height 33
click at [859, 175] on link "Money and Accounts" at bounding box center [863, 178] width 127 height 40
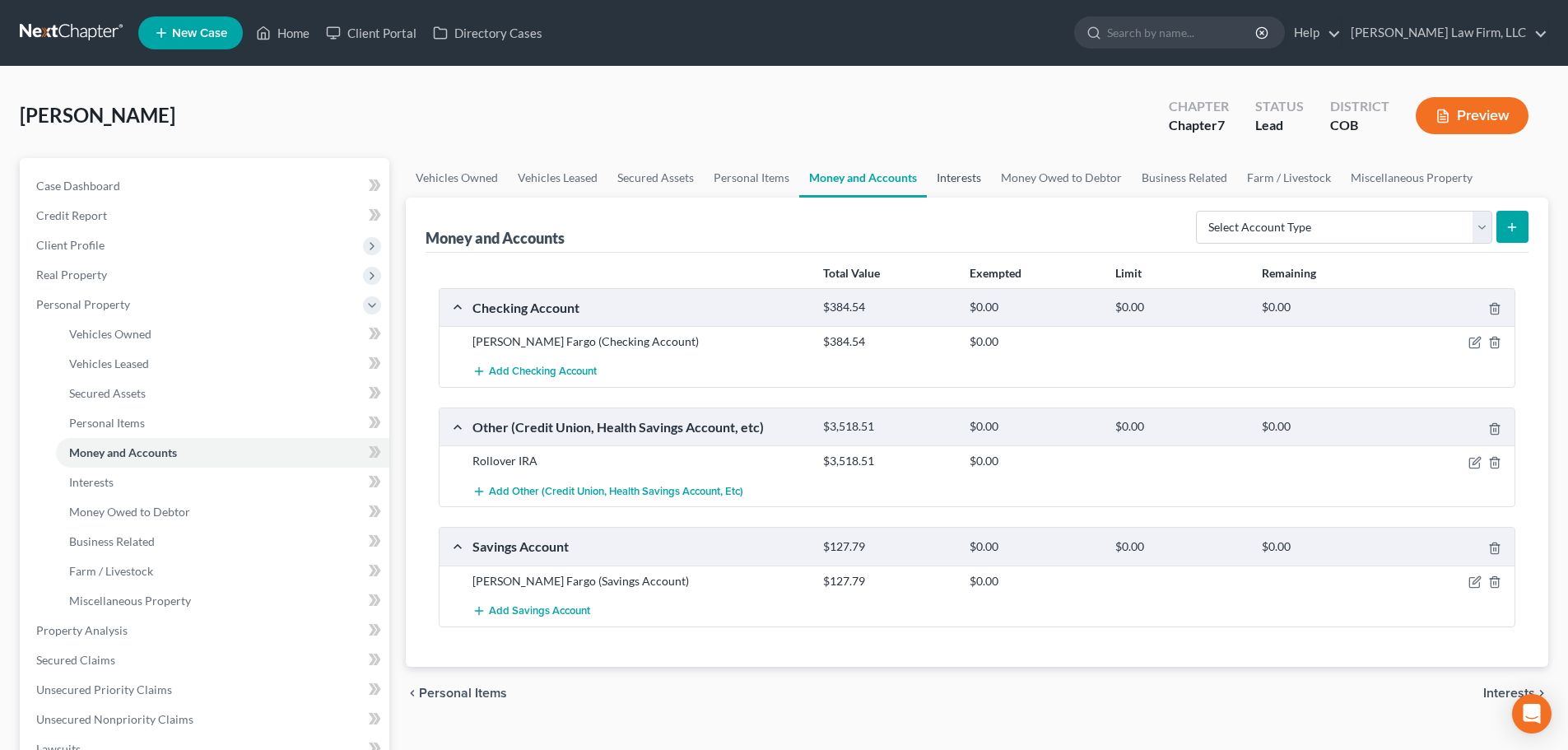
click at [974, 178] on link "Interests" at bounding box center [960, 178] width 65 height 40
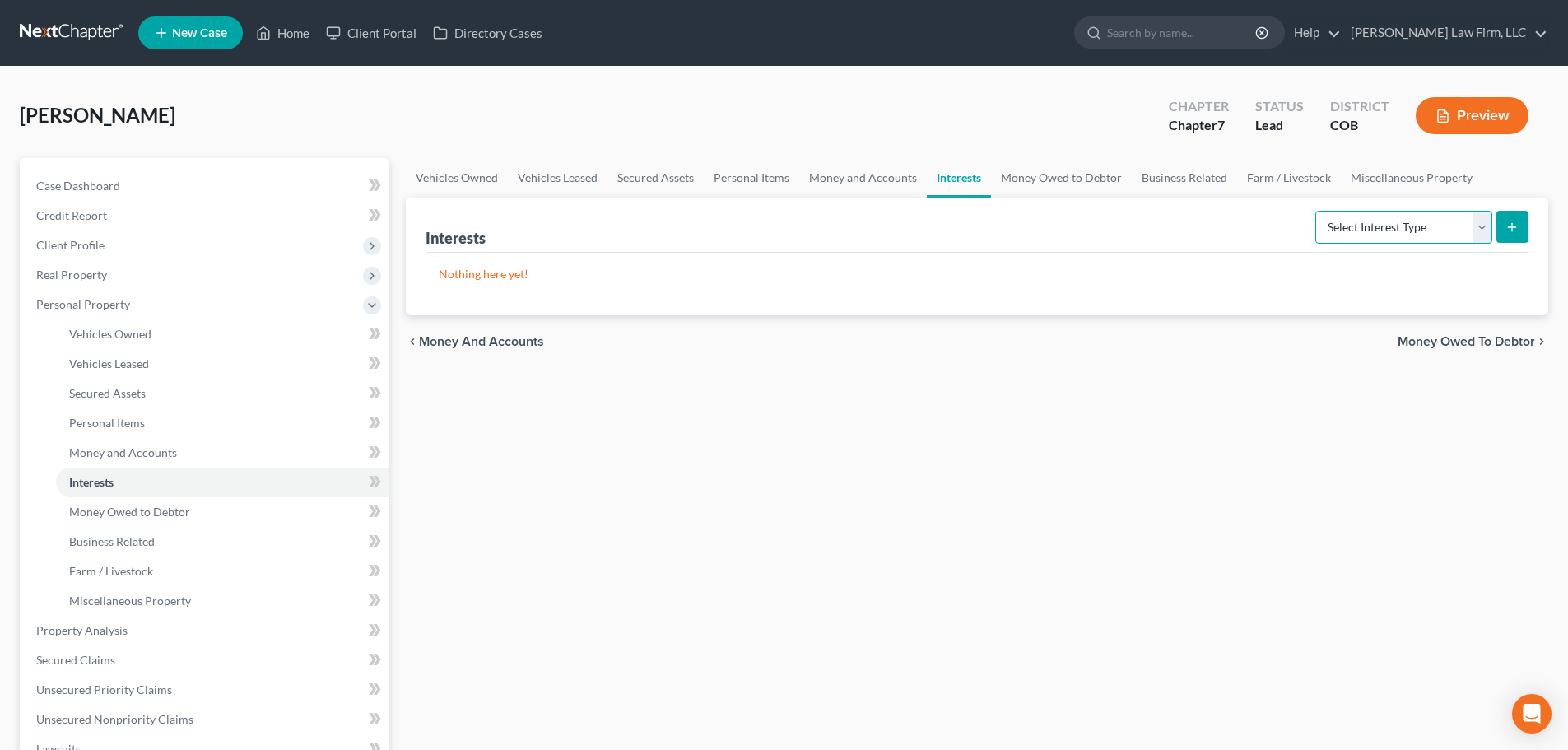
click at [1416, 224] on select "Select Interest Type 401K Annuity Bond Education IRA Government Bond Government…" at bounding box center [1404, 228] width 177 height 33
select select "ira"
click at [1317, 211] on select "Select Interest Type 401K Annuity Bond Education IRA Government Bond Government…" at bounding box center [1404, 228] width 177 height 33
drag, startPoint x: 1532, startPoint y: 221, endPoint x: 1524, endPoint y: 224, distance: 8.5
click at [1531, 221] on div "Interests Select Interest Type 401K Annuity Bond Education IRA Government Bond …" at bounding box center [977, 257] width 1142 height 118
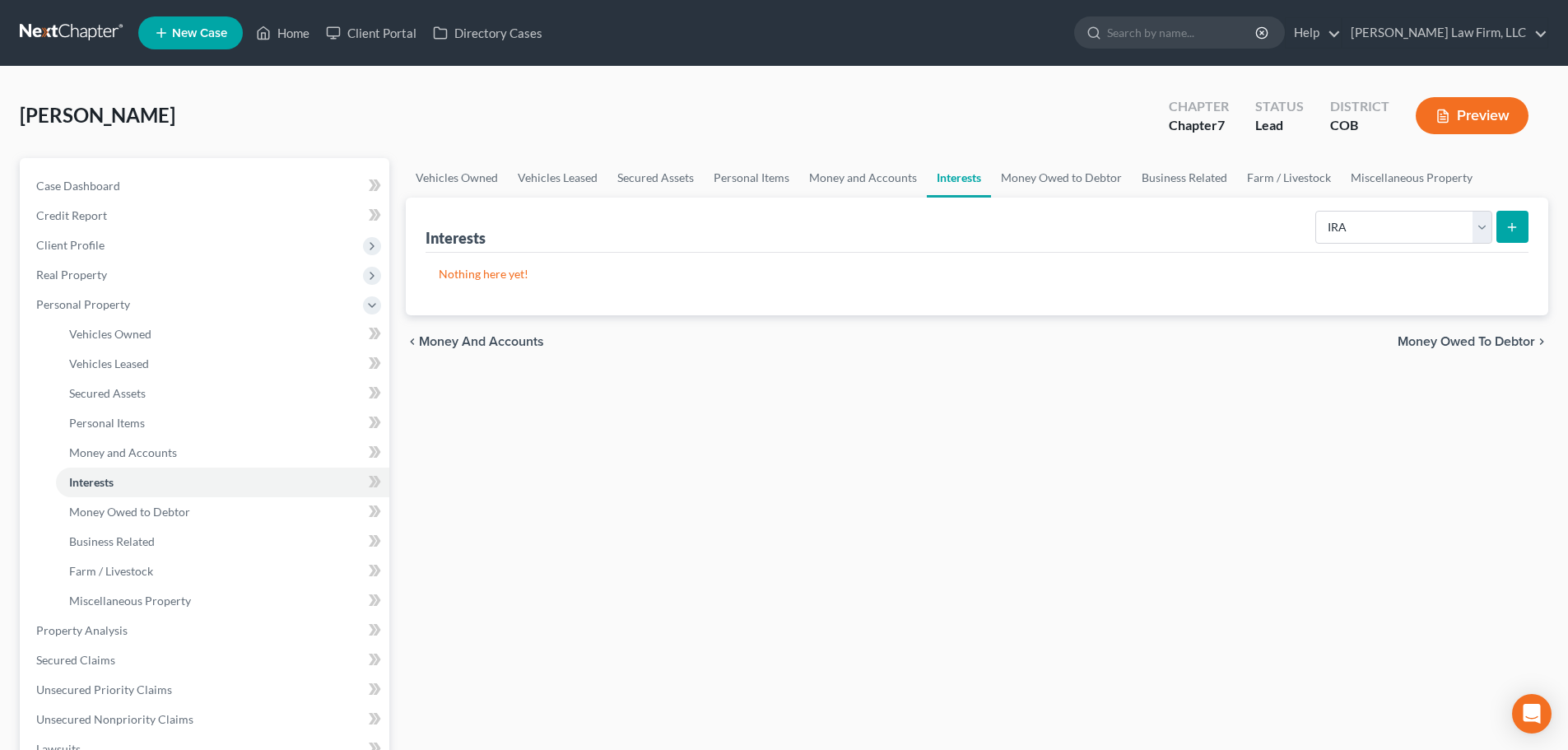
click at [1520, 226] on button "submit" at bounding box center [1513, 227] width 32 height 32
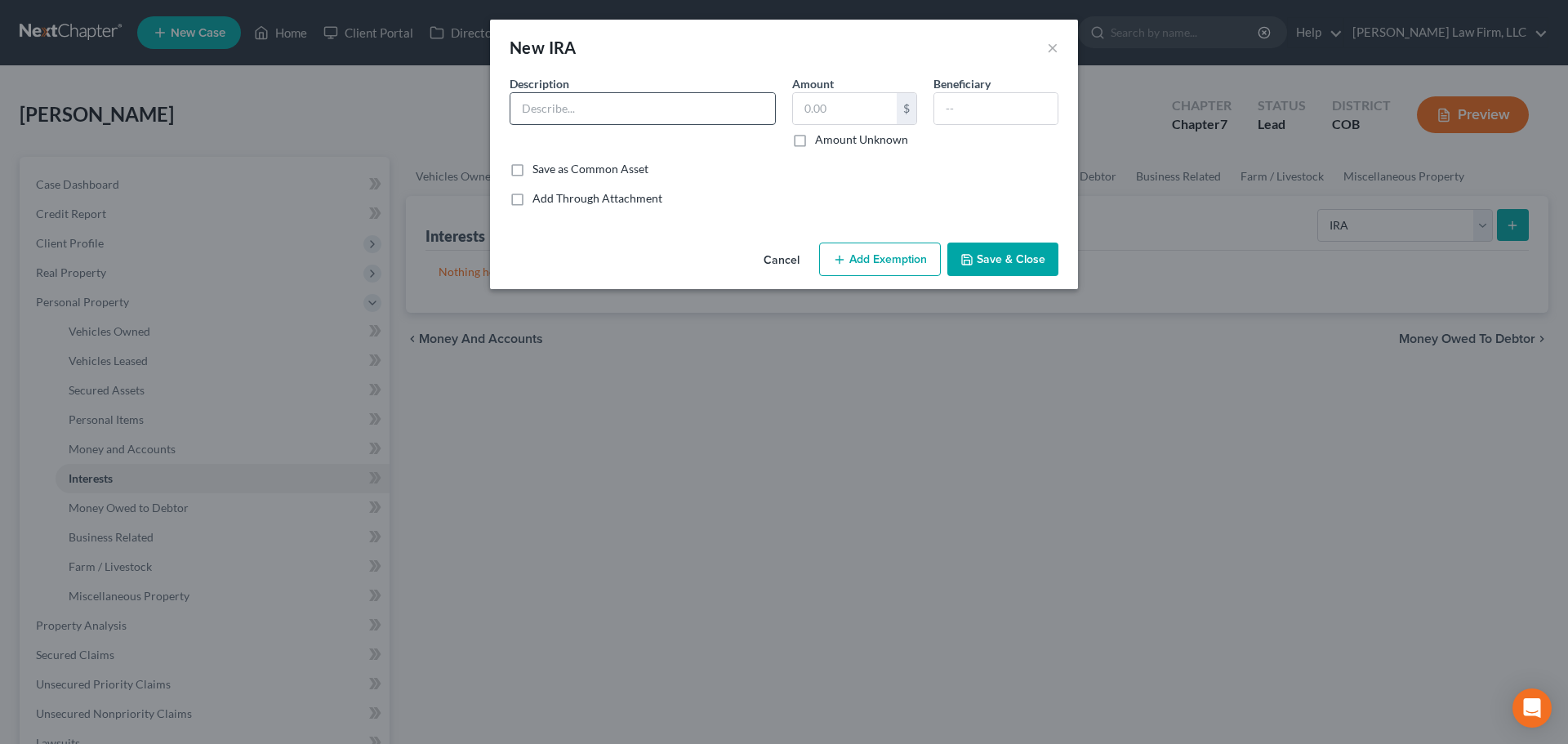
click at [686, 94] on div "Description *" at bounding box center [642, 111] width 283 height 72
click at [683, 99] on input "text" at bounding box center [642, 108] width 264 height 31
type input "Roll Over"
click at [1010, 264] on button "Save & Close" at bounding box center [1002, 259] width 111 height 34
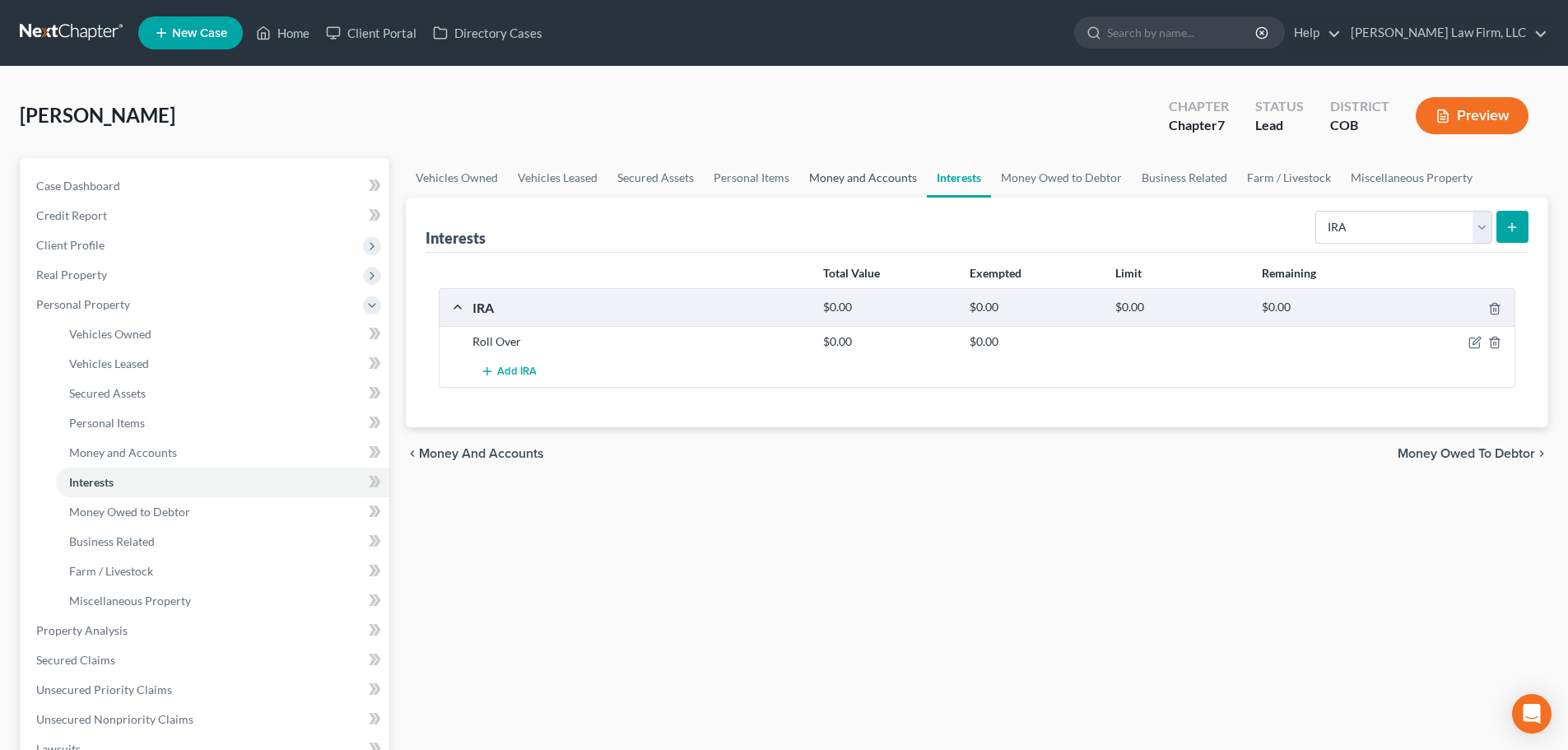
click at [860, 190] on link "Money and Accounts" at bounding box center [863, 178] width 127 height 40
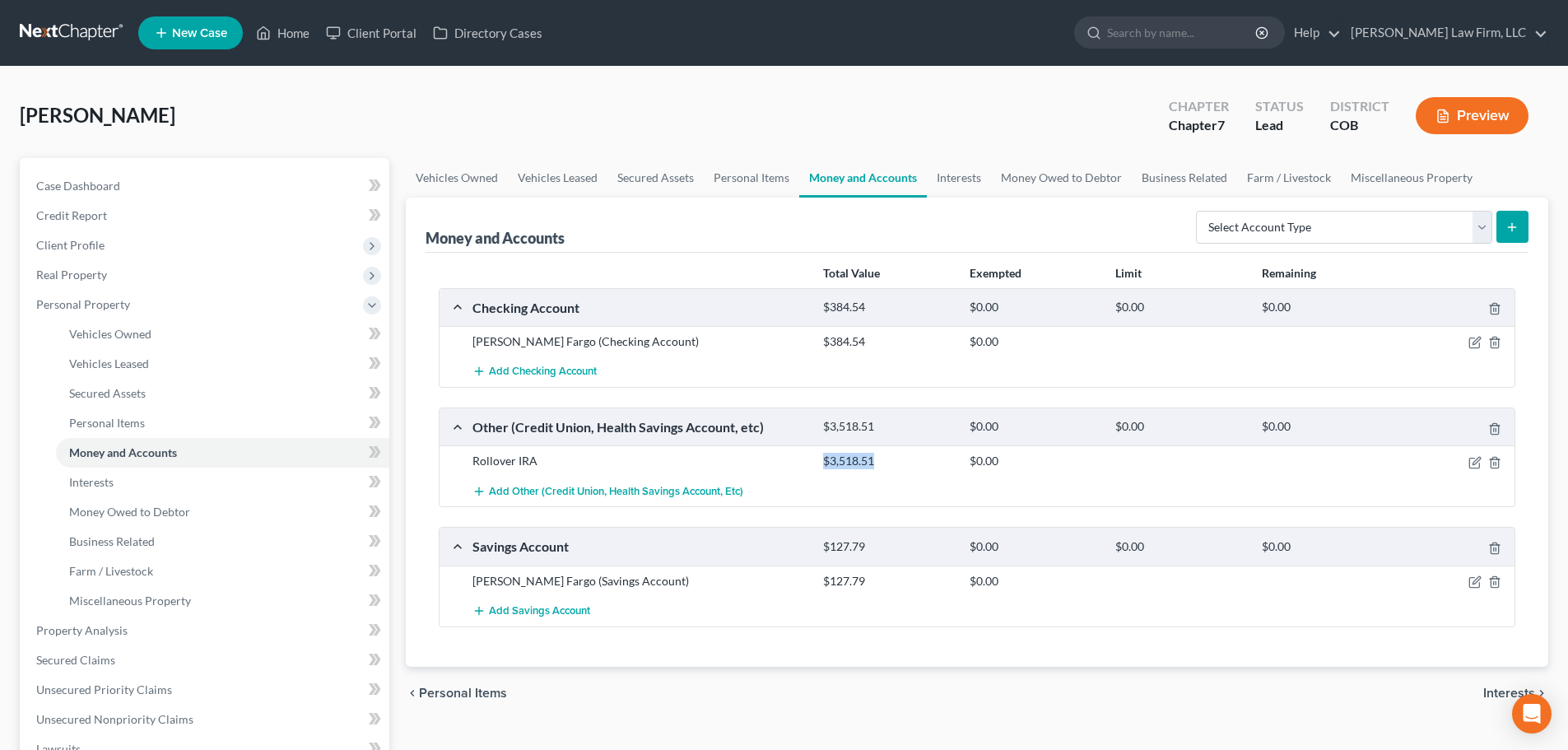
drag, startPoint x: 902, startPoint y: 465, endPoint x: 814, endPoint y: 449, distance: 89.4
click at [814, 449] on div "Rollover IRA $3,518.51 $0.00" at bounding box center [977, 460] width 1075 height 31
copy div "$3,518.51"
drag, startPoint x: 960, startPoint y: 178, endPoint x: 969, endPoint y: 184, distance: 10.8
click at [960, 177] on link "Interests" at bounding box center [960, 178] width 65 height 40
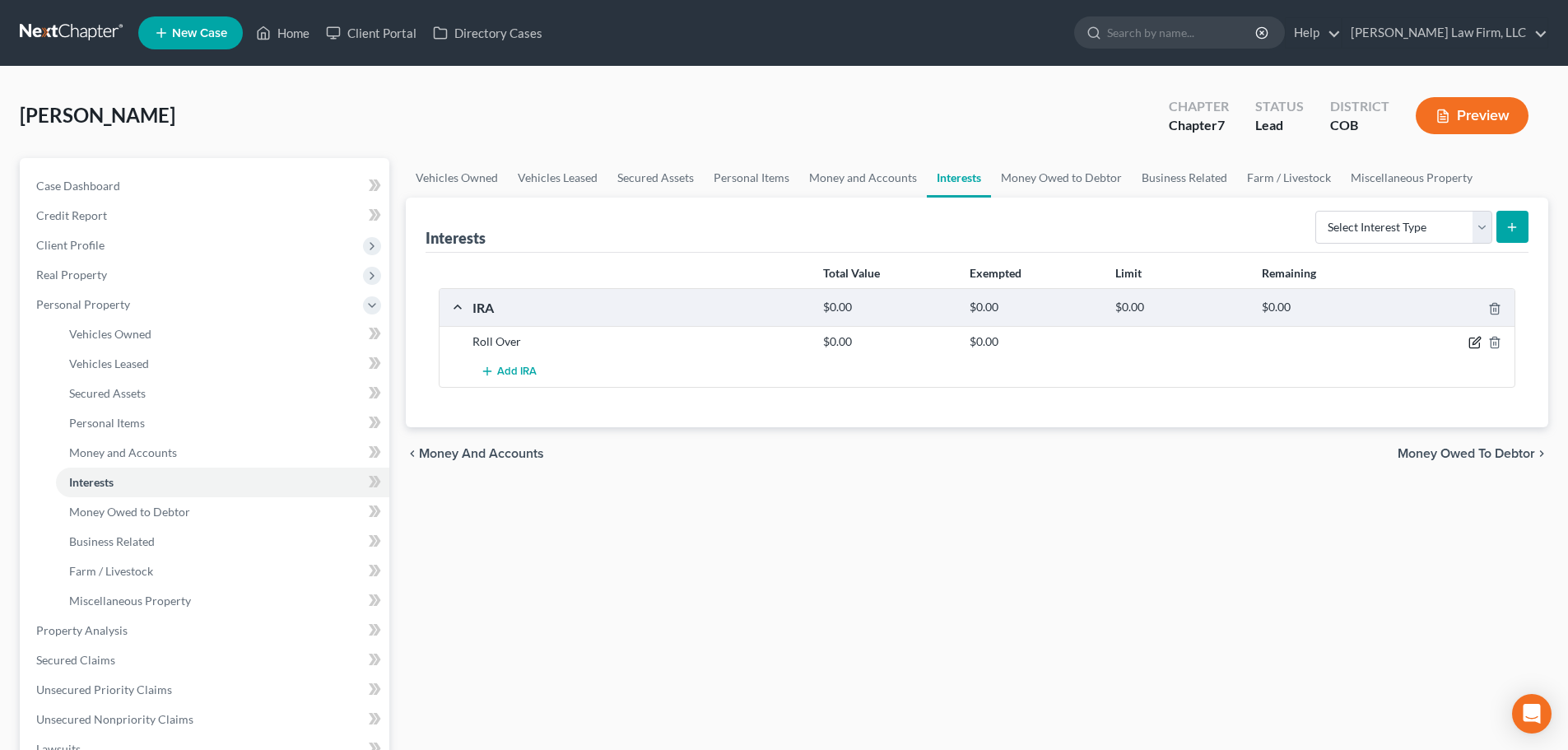
click at [1477, 344] on icon "button" at bounding box center [1475, 343] width 13 height 13
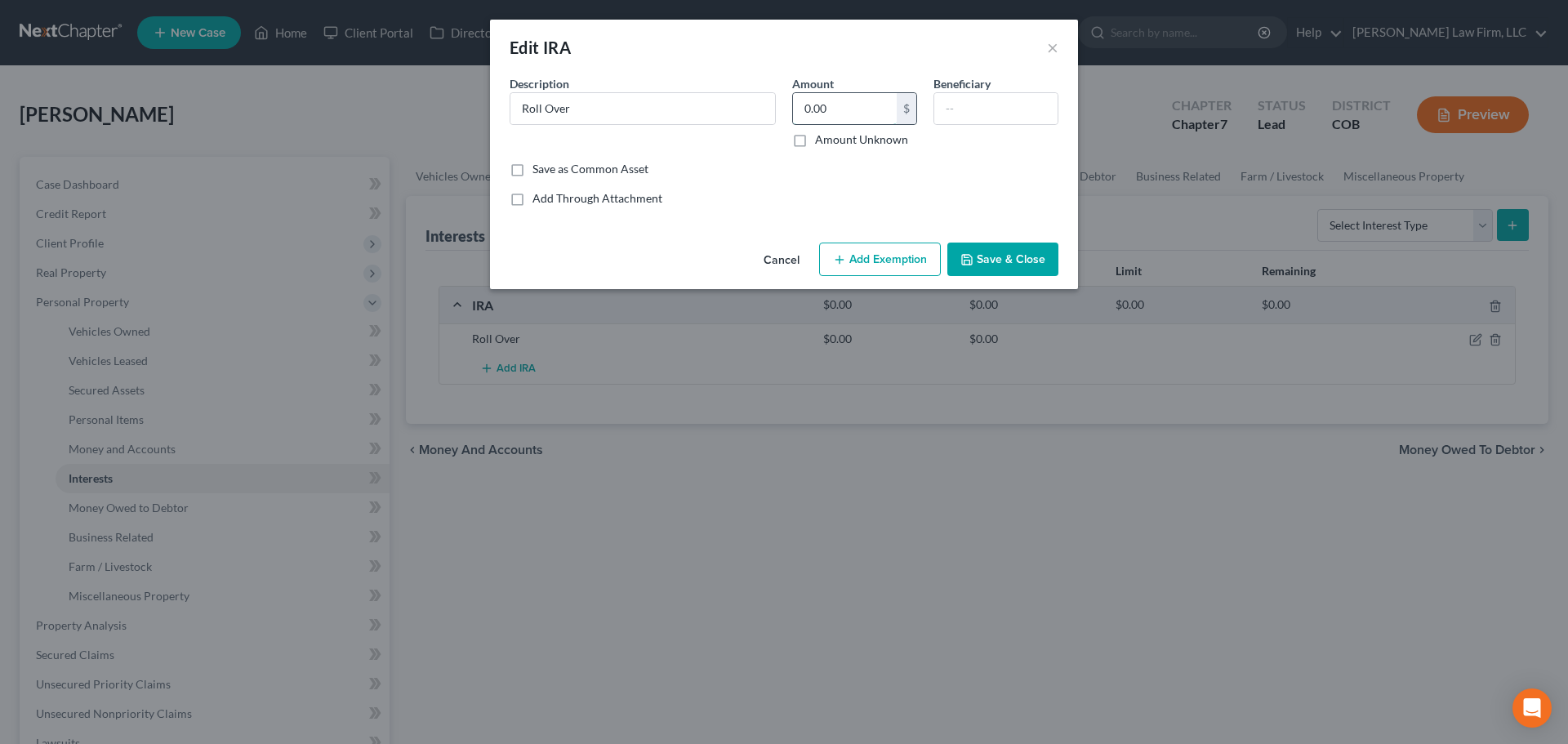
click at [829, 101] on input "0.00" at bounding box center [844, 108] width 103 height 31
paste input "$3,518.51"
type input "3,518.51"
click at [1006, 261] on button "Save & Close" at bounding box center [1002, 259] width 111 height 34
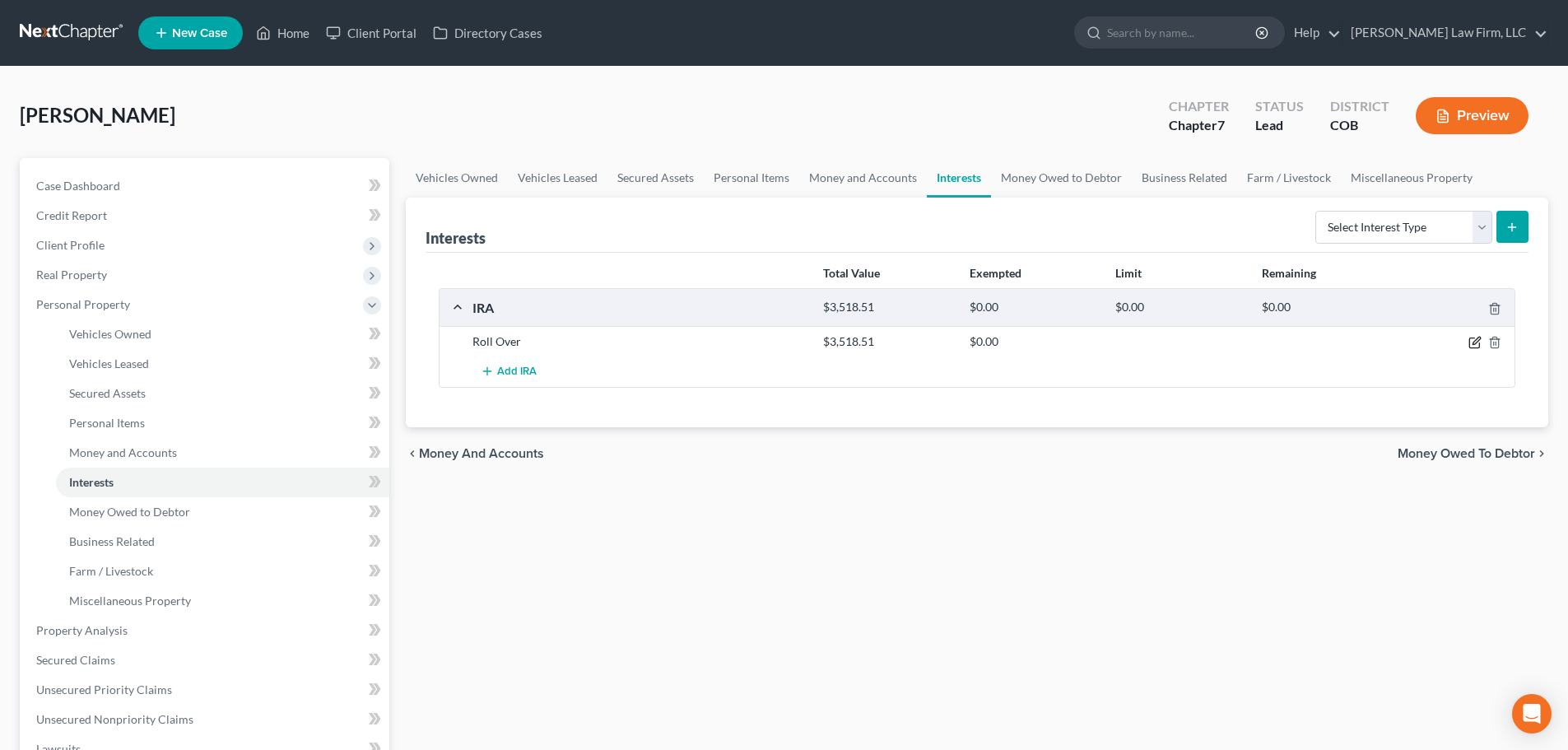
click at [1480, 342] on icon "button" at bounding box center [1475, 343] width 13 height 13
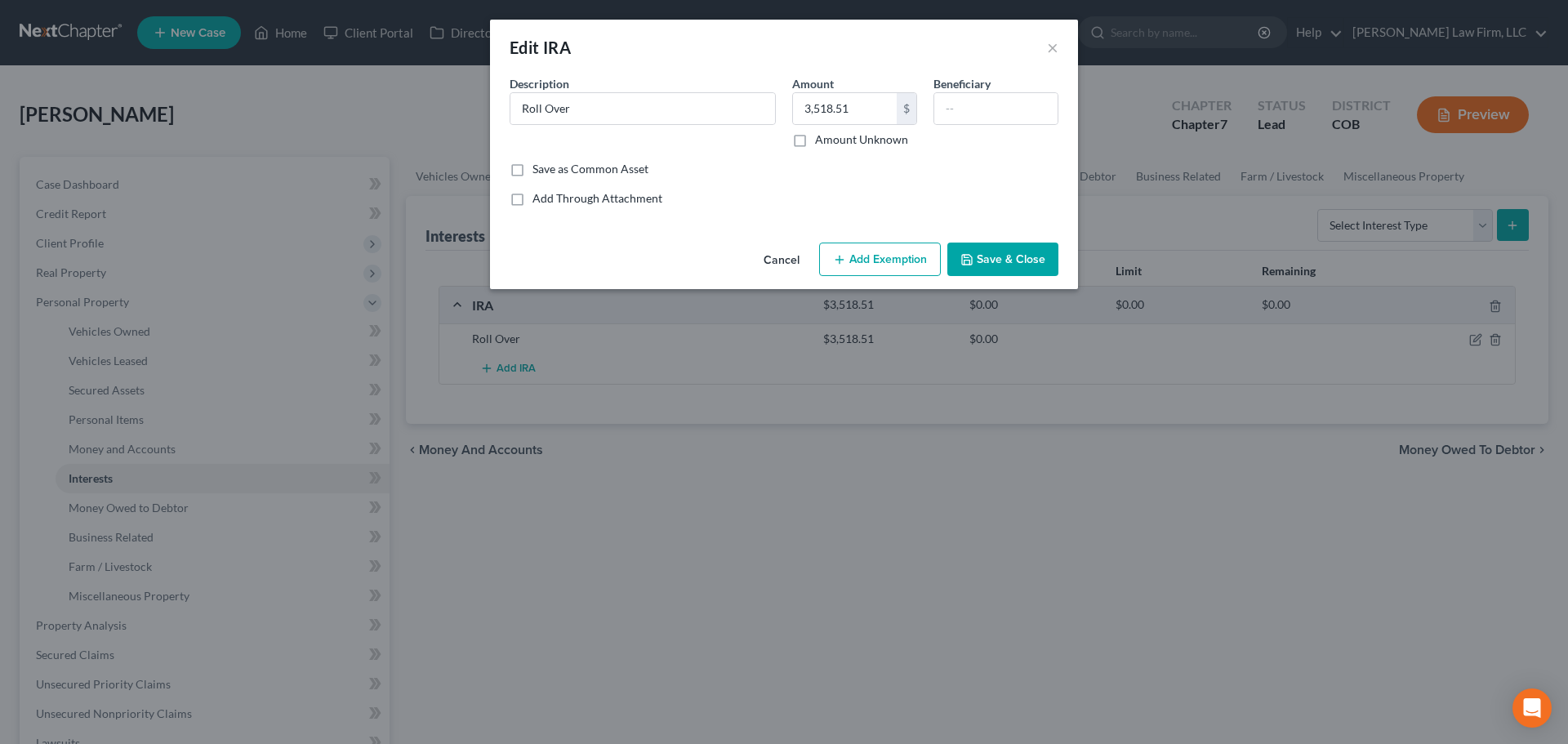
click at [881, 250] on button "Add Exemption" at bounding box center [880, 259] width 122 height 34
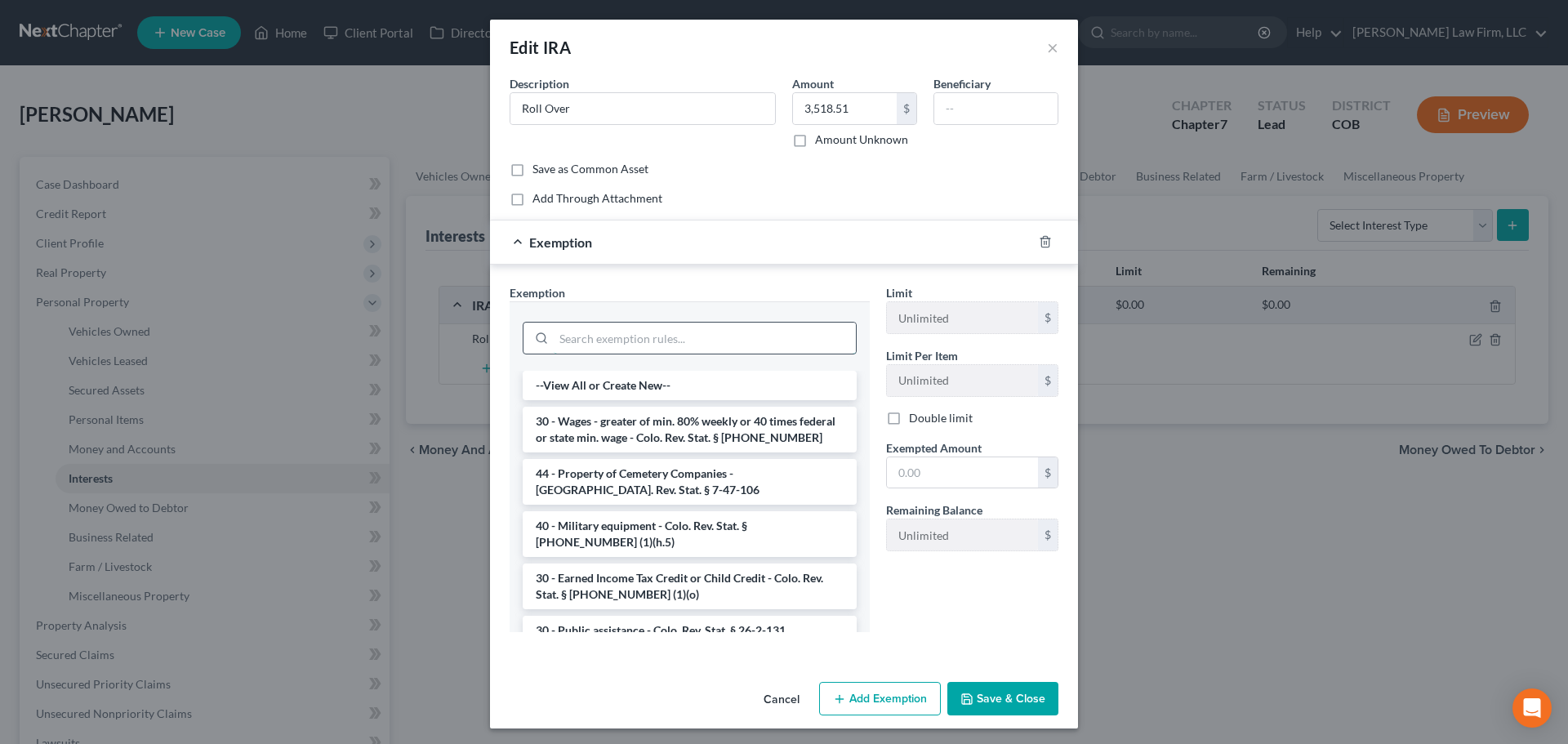
click at [628, 330] on input "search" at bounding box center [705, 338] width 302 height 31
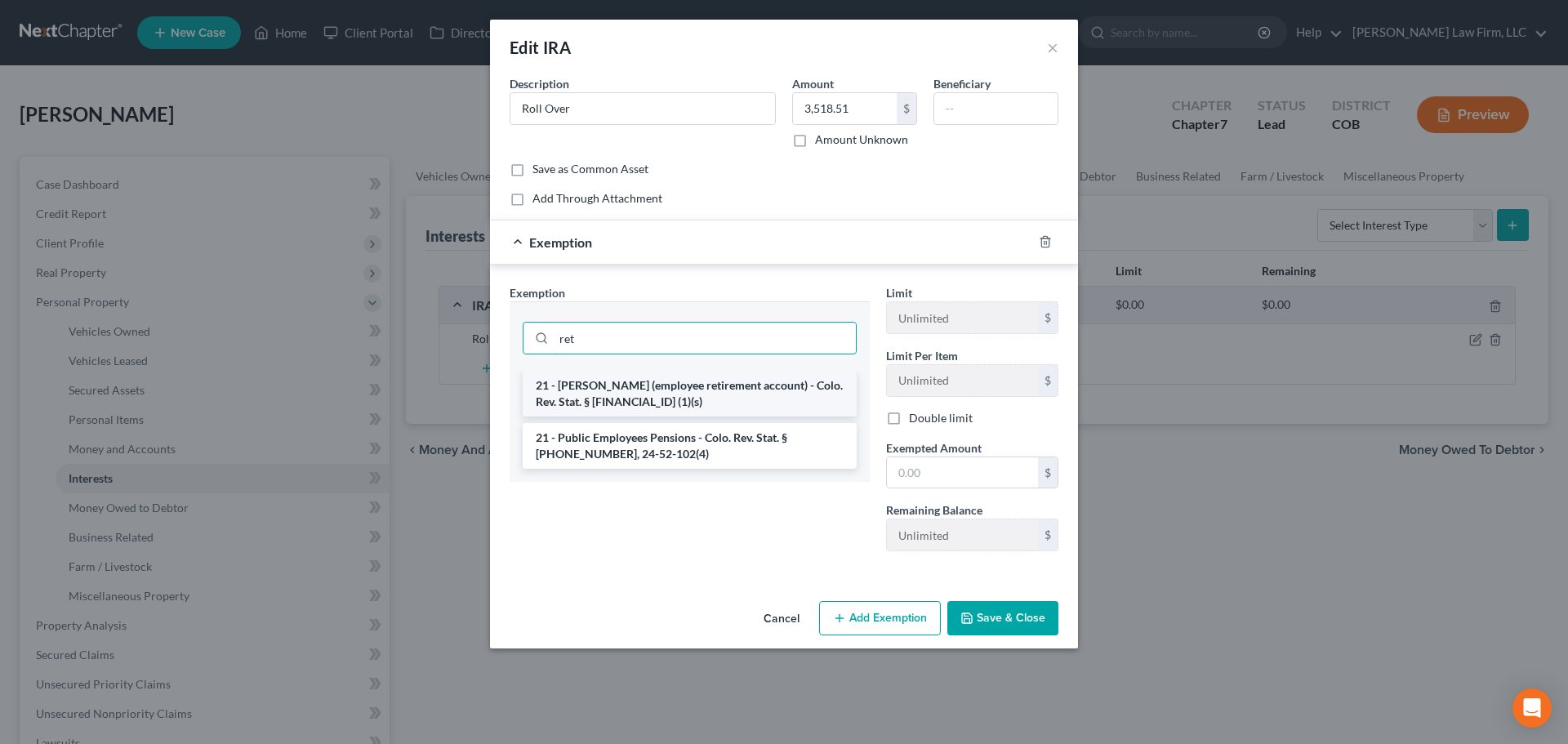
type input "ret"
click at [640, 391] on li "21 - ERISA (employee retirement account) - Colo. Rev. Stat. § 13-54-102 (1)(s)" at bounding box center [689, 393] width 334 height 46
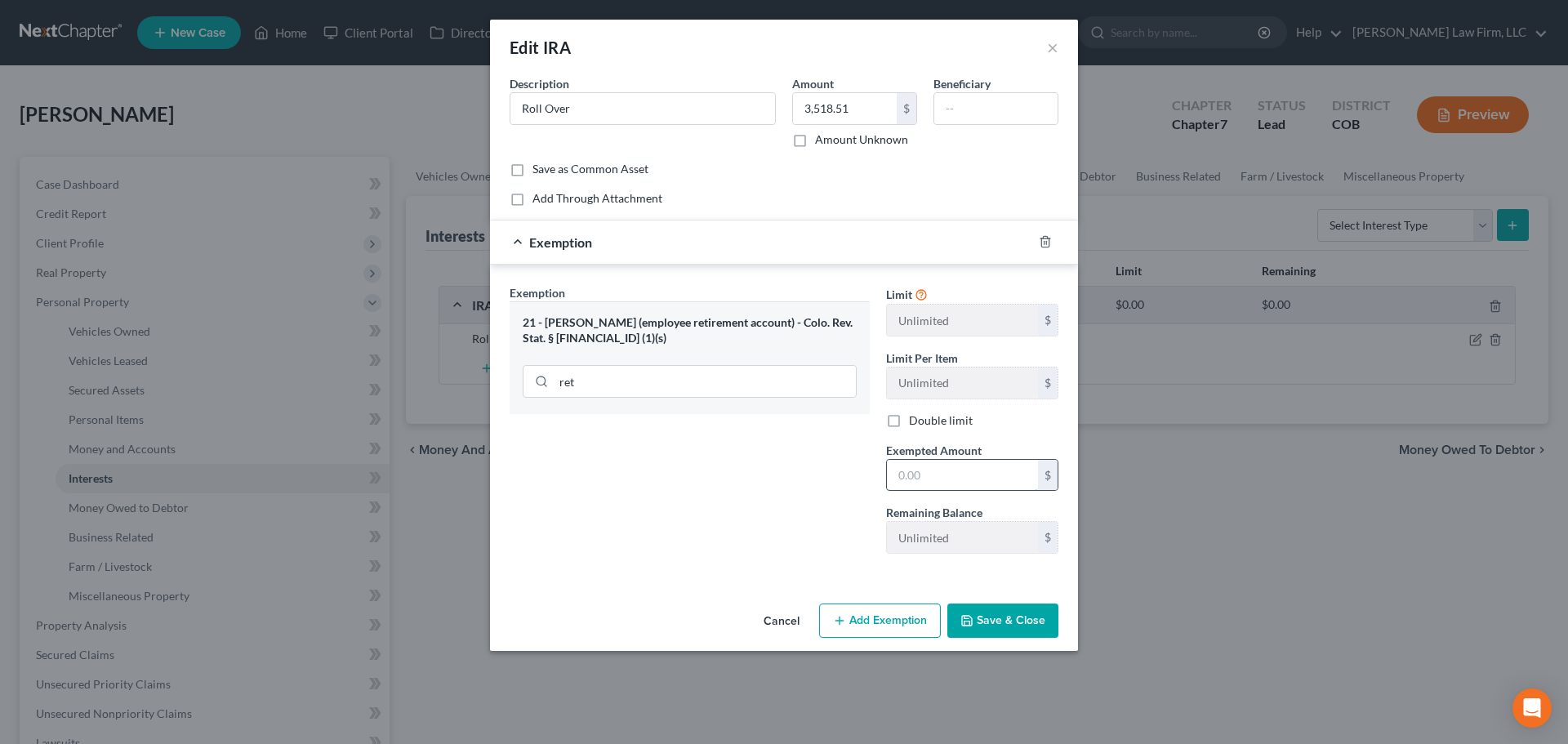
click at [940, 463] on input "text" at bounding box center [963, 475] width 151 height 31
type input "3,518.51"
click at [1020, 614] on button "Save & Close" at bounding box center [1002, 621] width 111 height 34
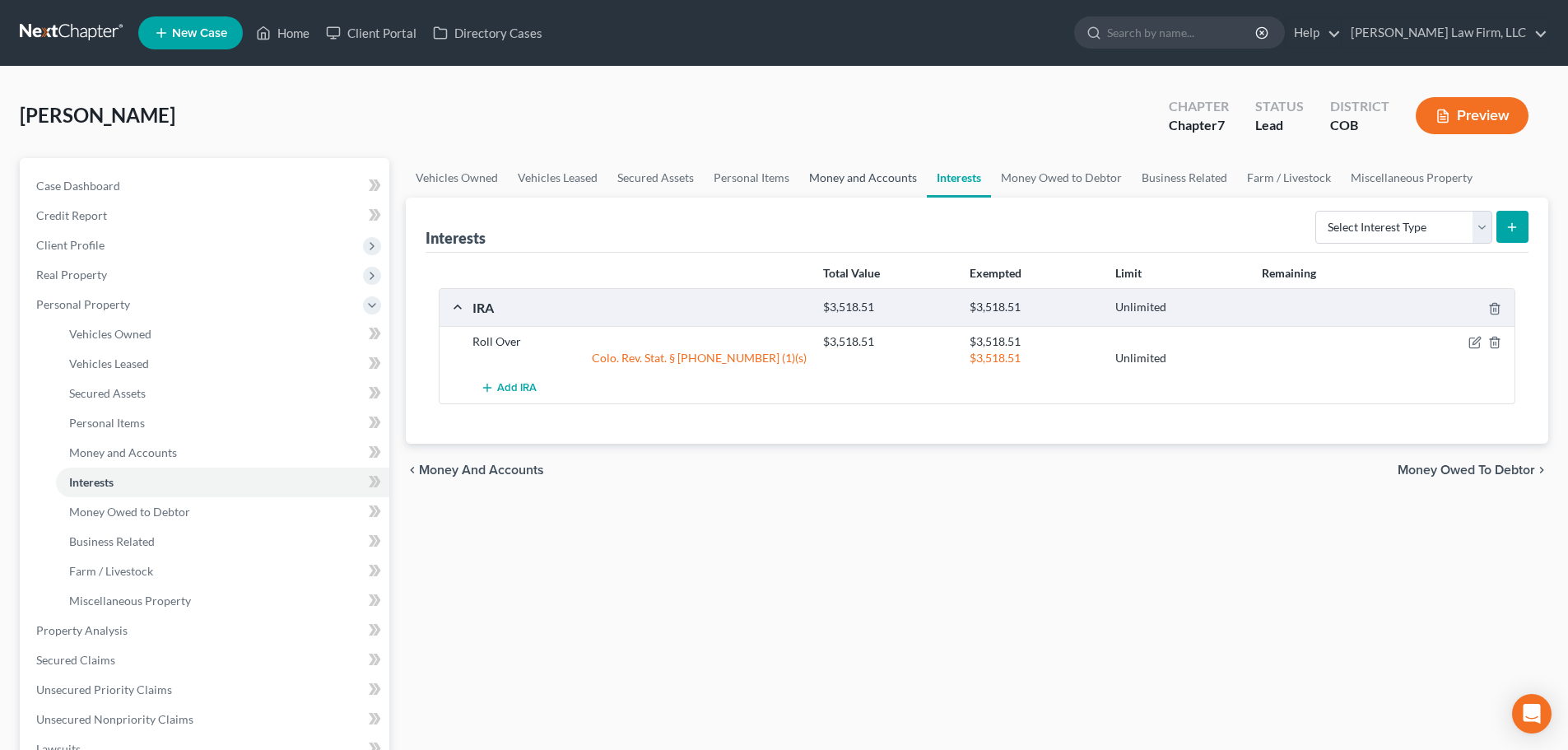
click at [874, 164] on link "Money and Accounts" at bounding box center [863, 178] width 127 height 40
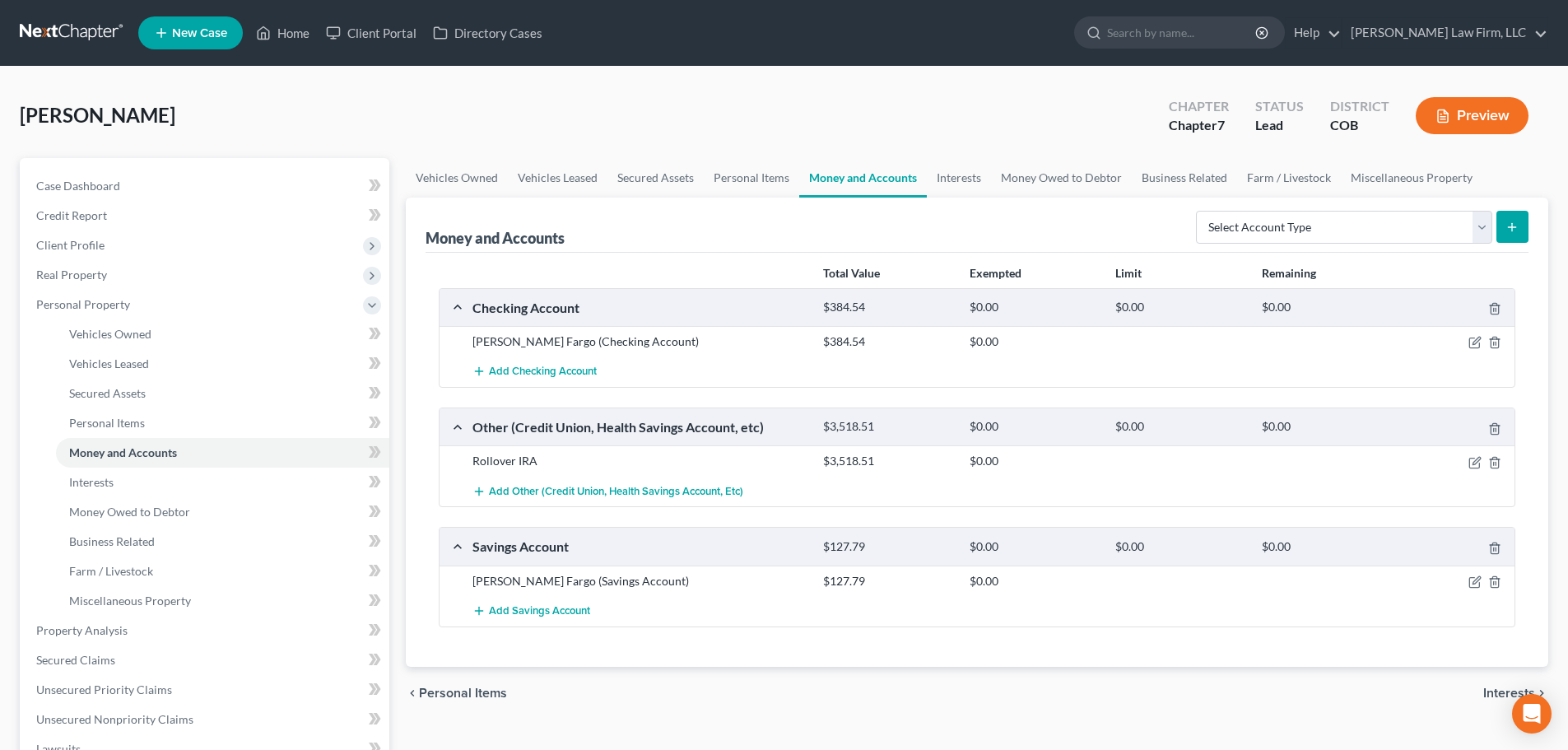
click at [1502, 434] on div at bounding box center [1457, 426] width 117 height 17
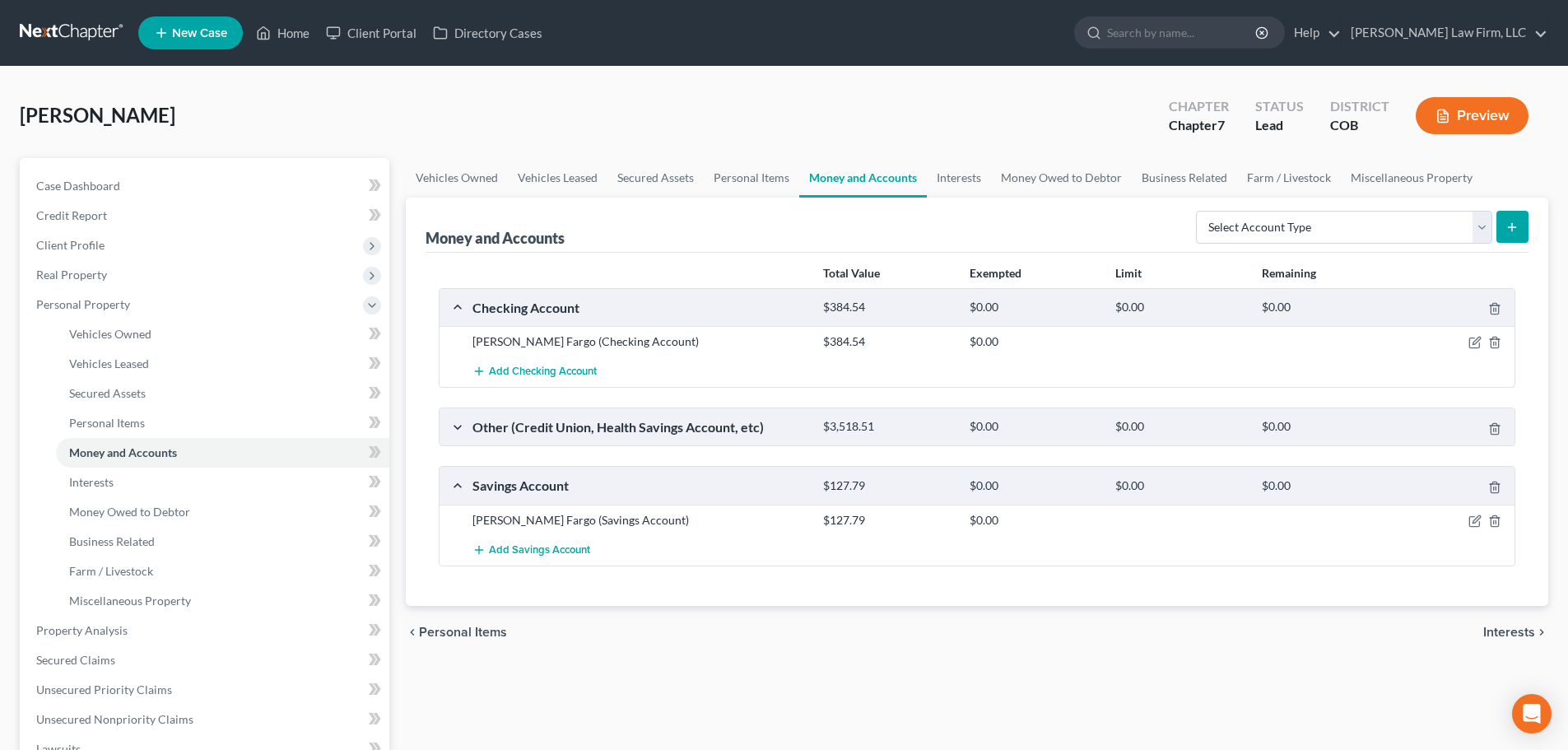
click at [1487, 428] on div at bounding box center [1457, 426] width 117 height 17
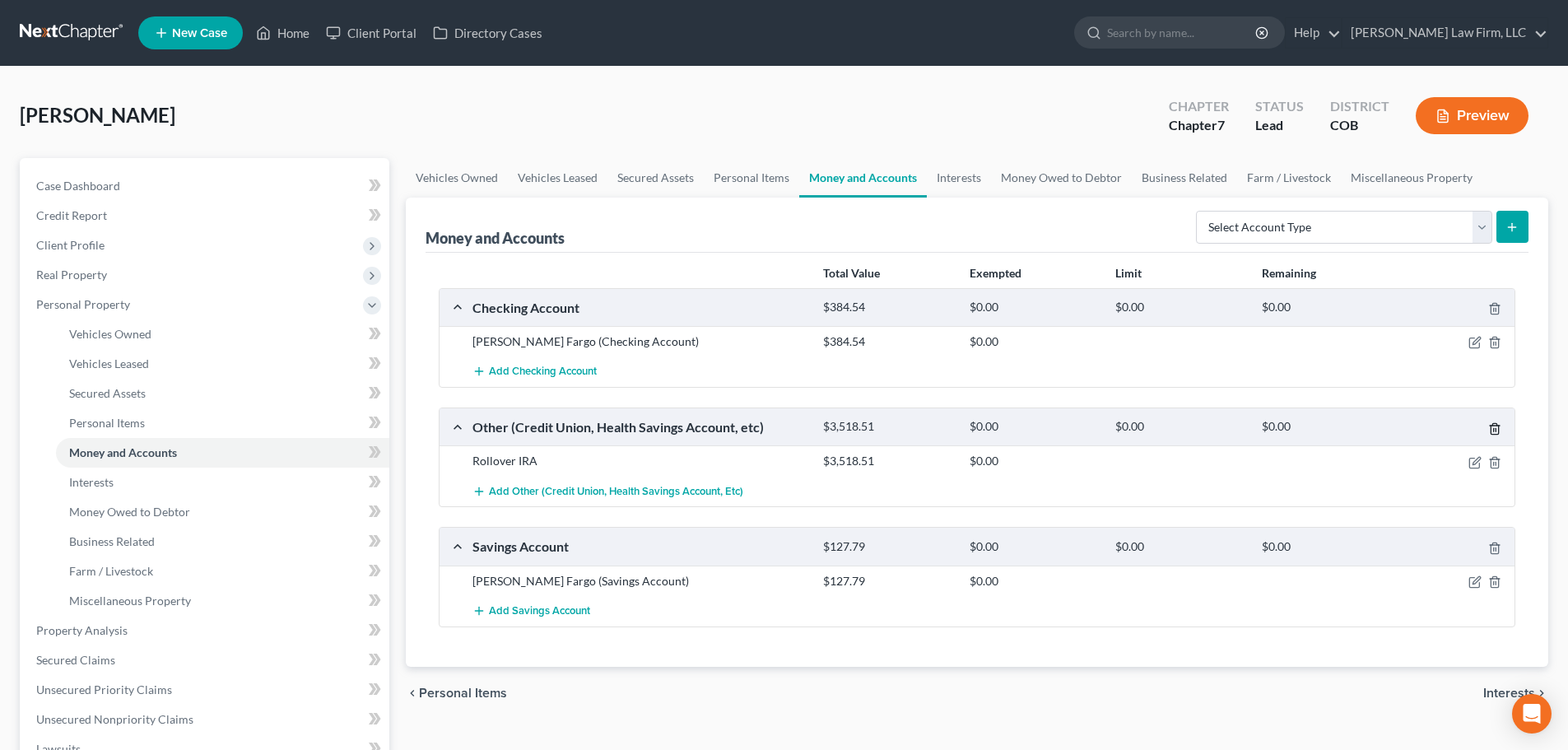
click at [1497, 430] on icon "button" at bounding box center [1495, 429] width 13 height 13
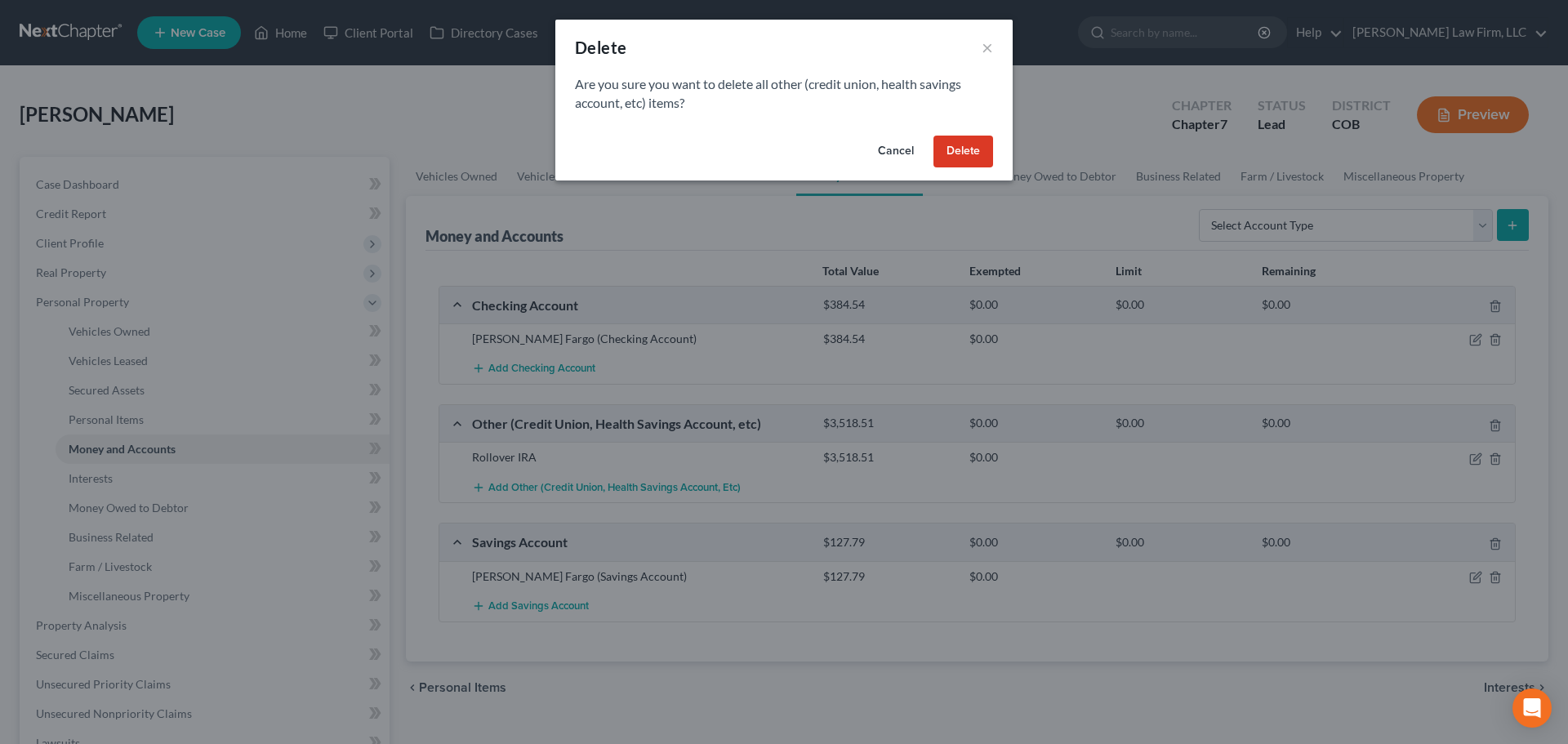
click at [985, 160] on button "Delete" at bounding box center [963, 152] width 60 height 33
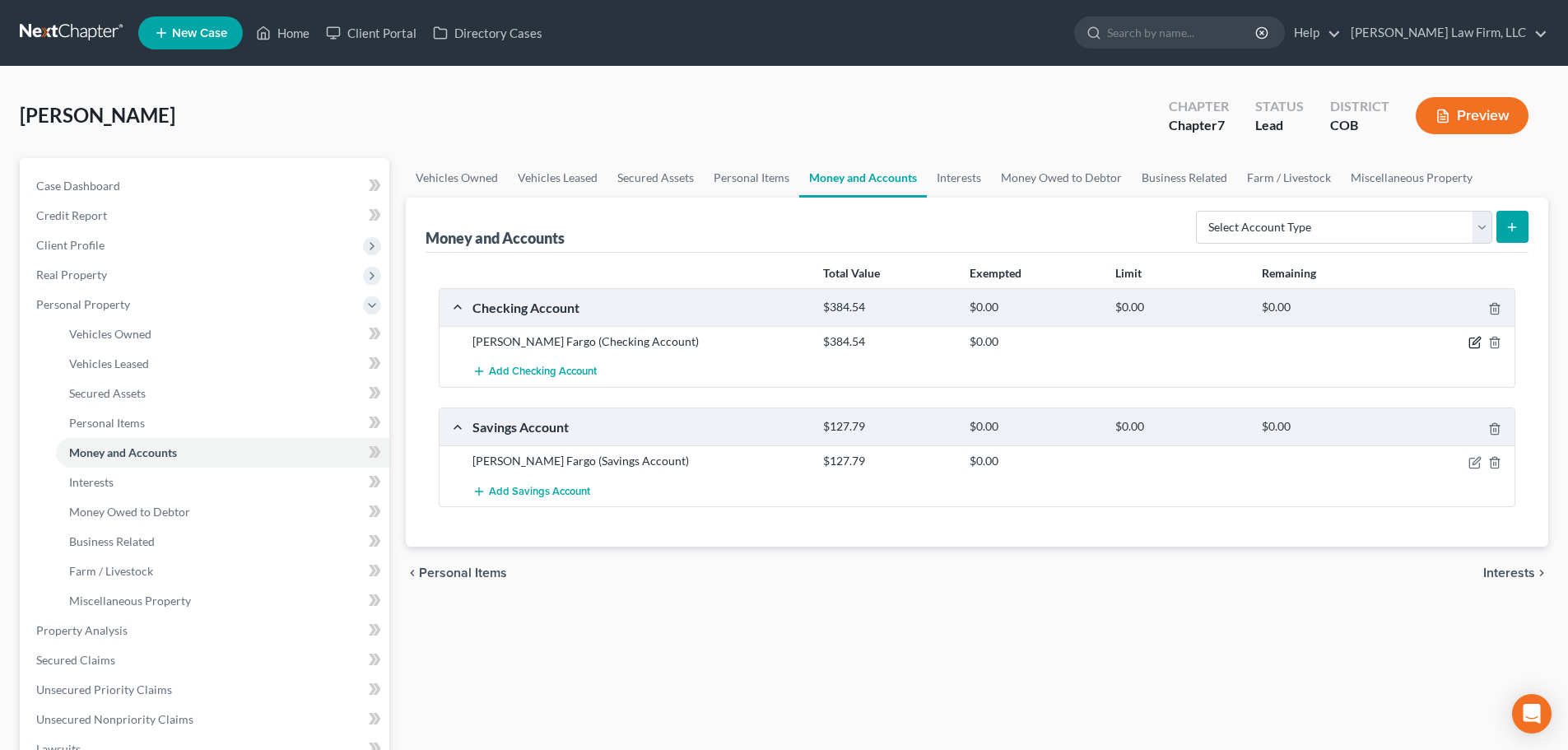
click at [1469, 346] on icon "button" at bounding box center [1474, 344] width 10 height 10
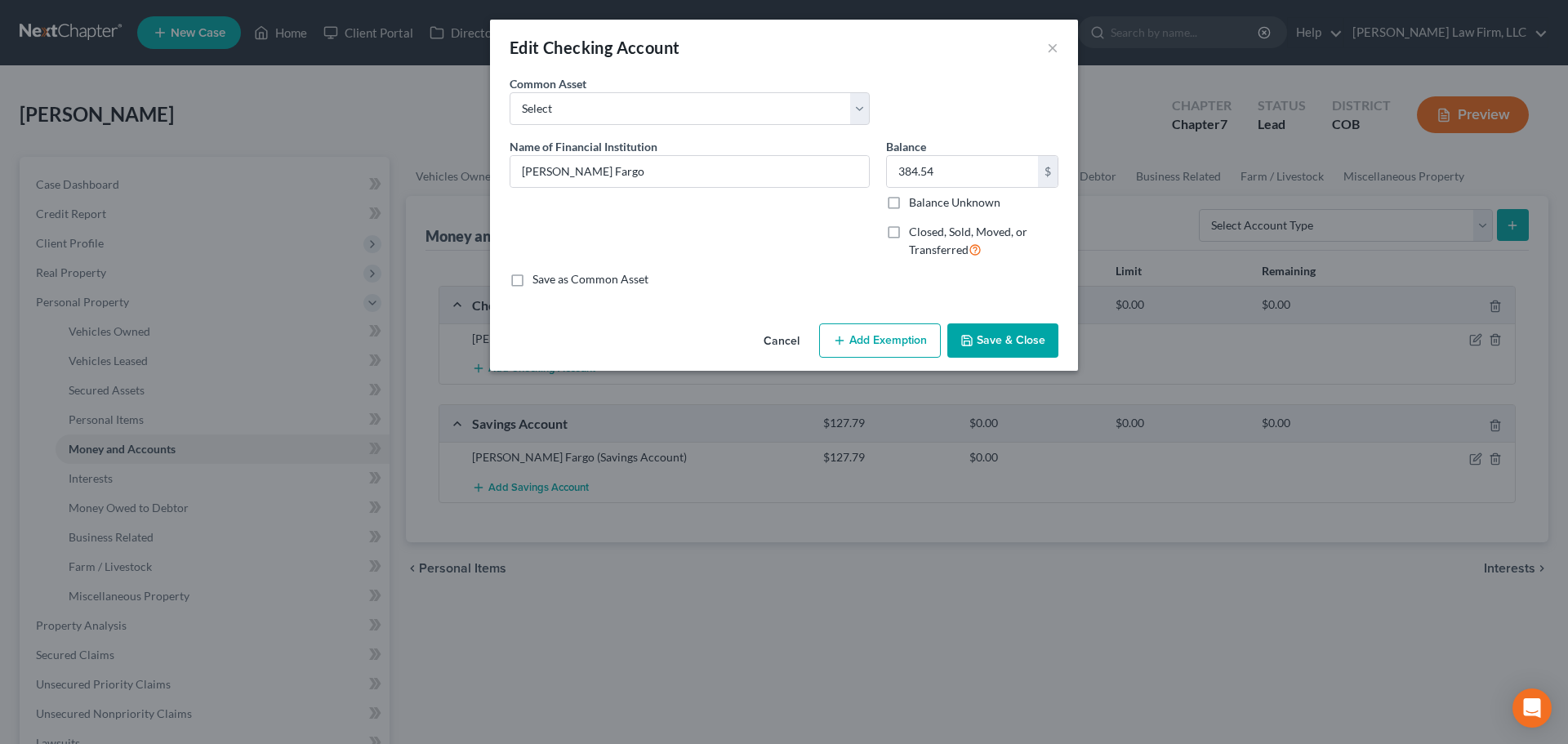
click at [894, 334] on button "Add Exemption" at bounding box center [880, 341] width 122 height 34
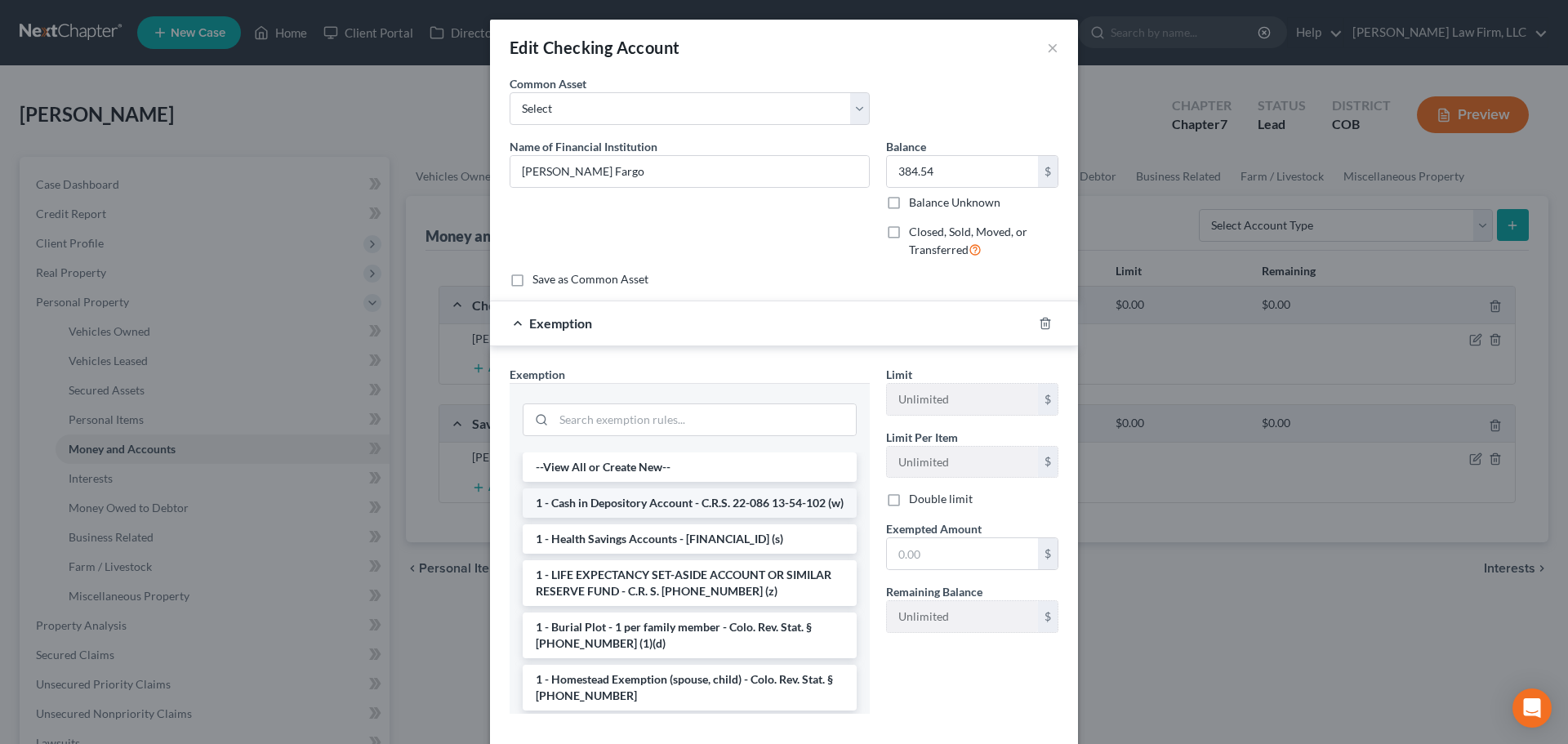
click at [655, 514] on li "1 - Cash in Depository Account - C.R.S. 22-086 13-54-102 (w)" at bounding box center [689, 503] width 334 height 30
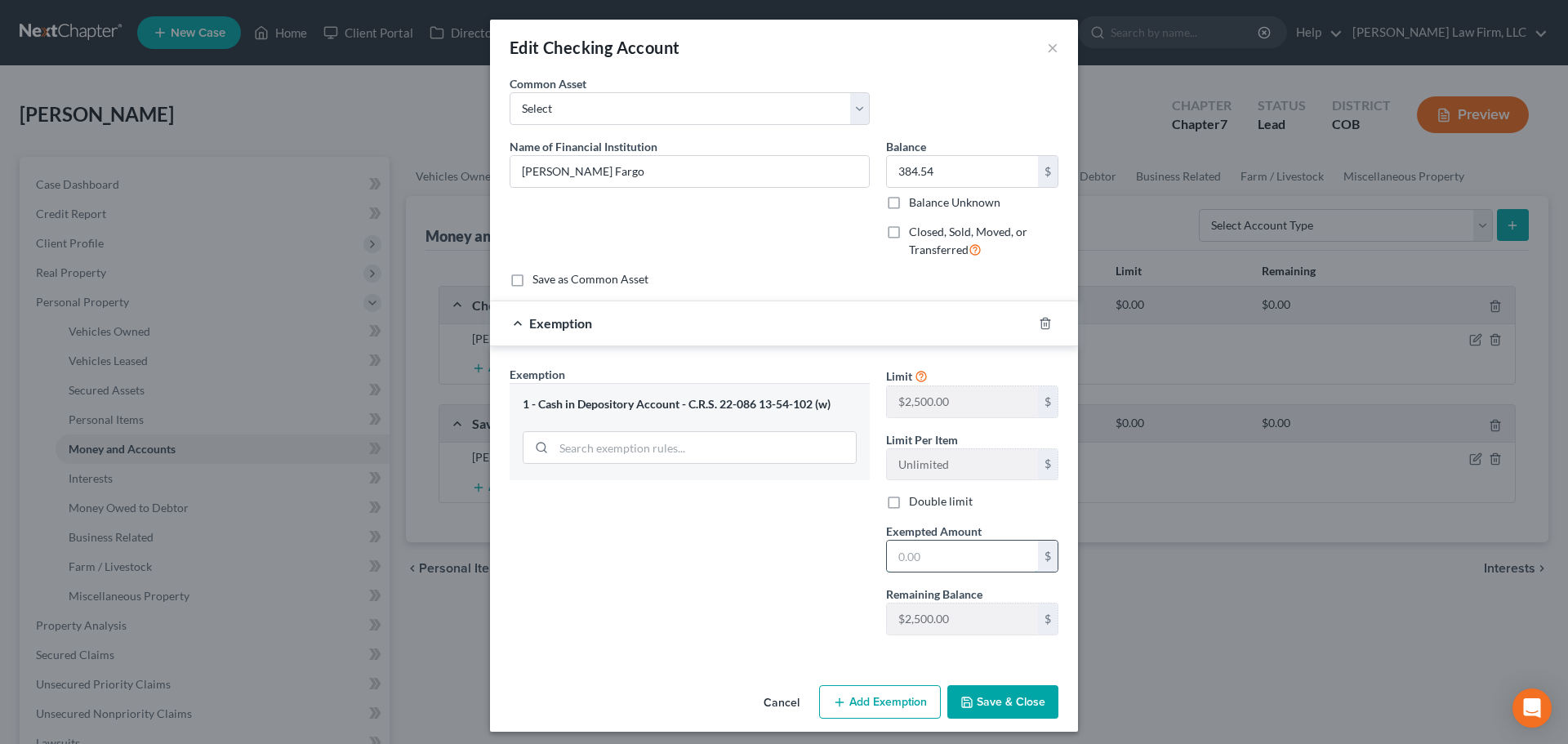
click at [905, 560] on input "text" at bounding box center [963, 556] width 151 height 31
type input "400"
click at [977, 698] on button "Save & Close" at bounding box center [1002, 702] width 111 height 34
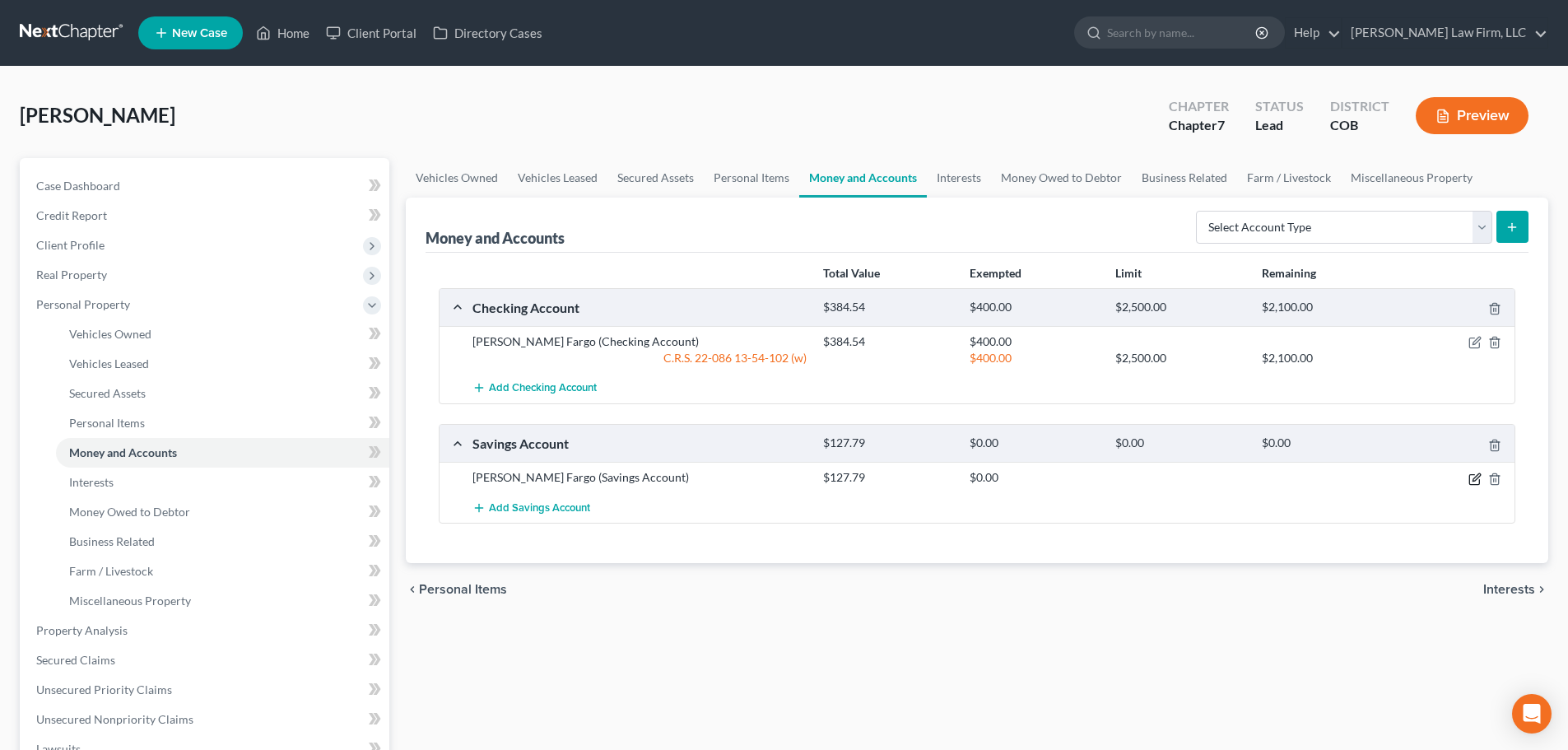
click at [1473, 474] on icon "button" at bounding box center [1474, 479] width 10 height 10
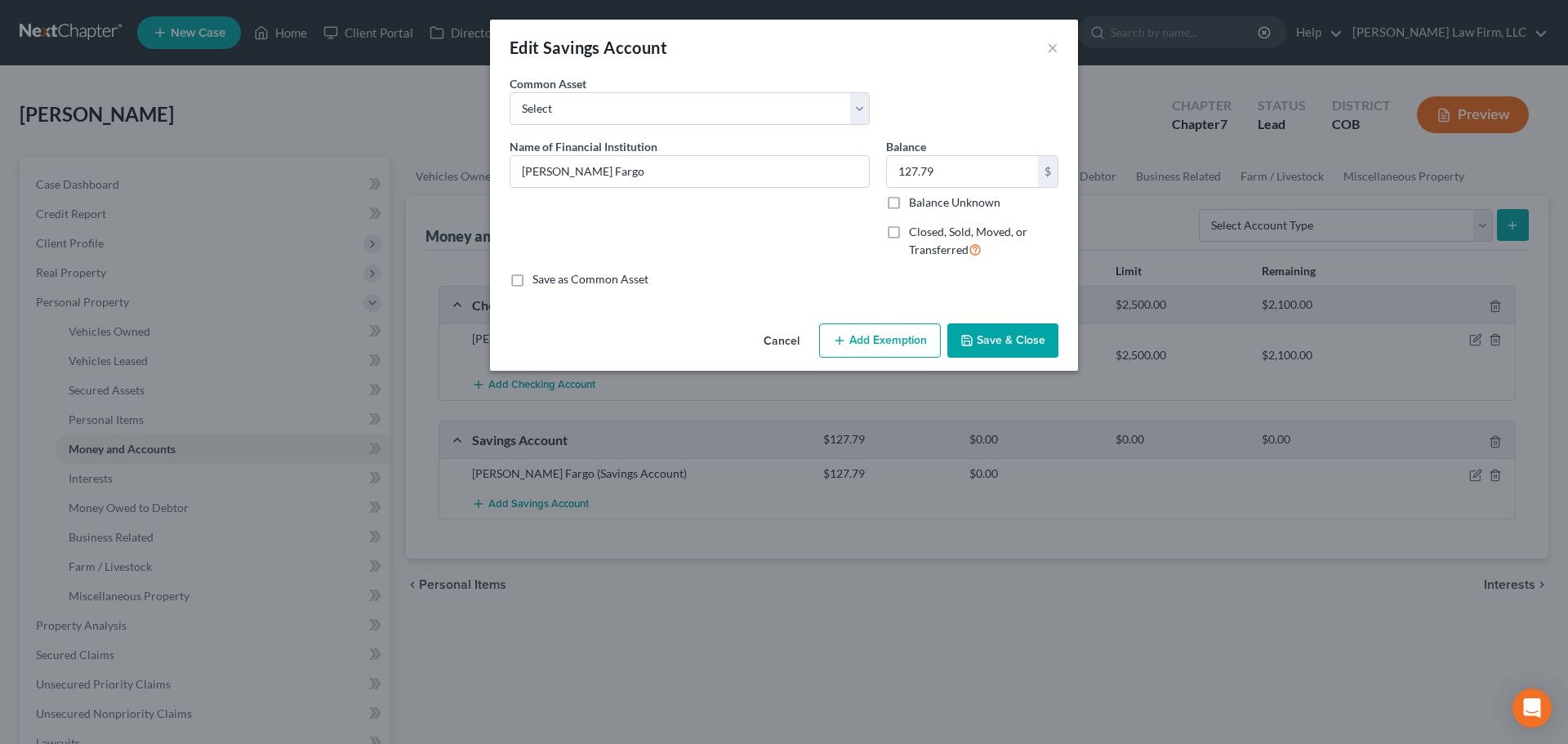
click at [873, 320] on div "Cancel Add Exemption Save & Close" at bounding box center [784, 344] width 588 height 54
click at [865, 332] on button "Add Exemption" at bounding box center [880, 341] width 122 height 34
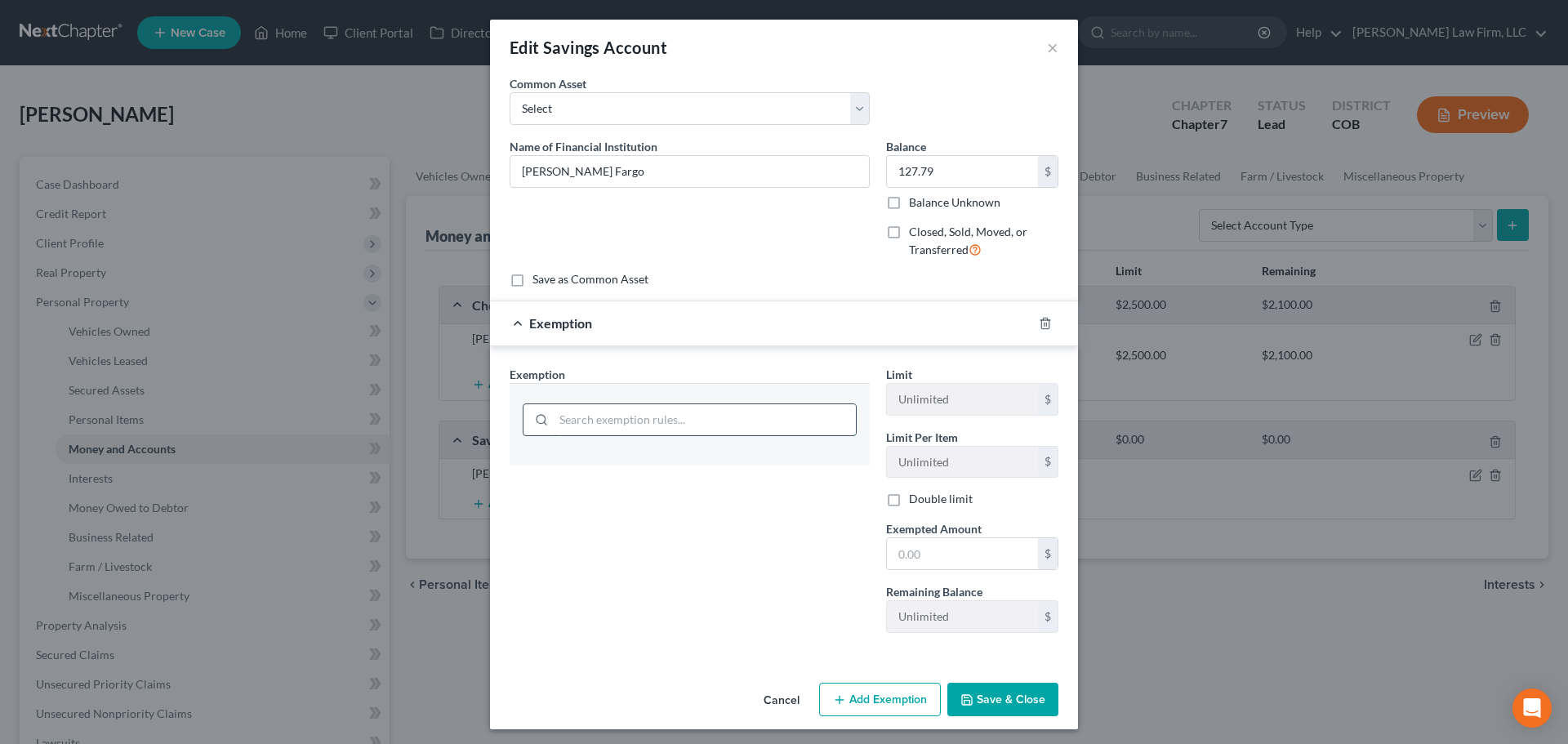
click at [792, 425] on input "search" at bounding box center [705, 420] width 302 height 31
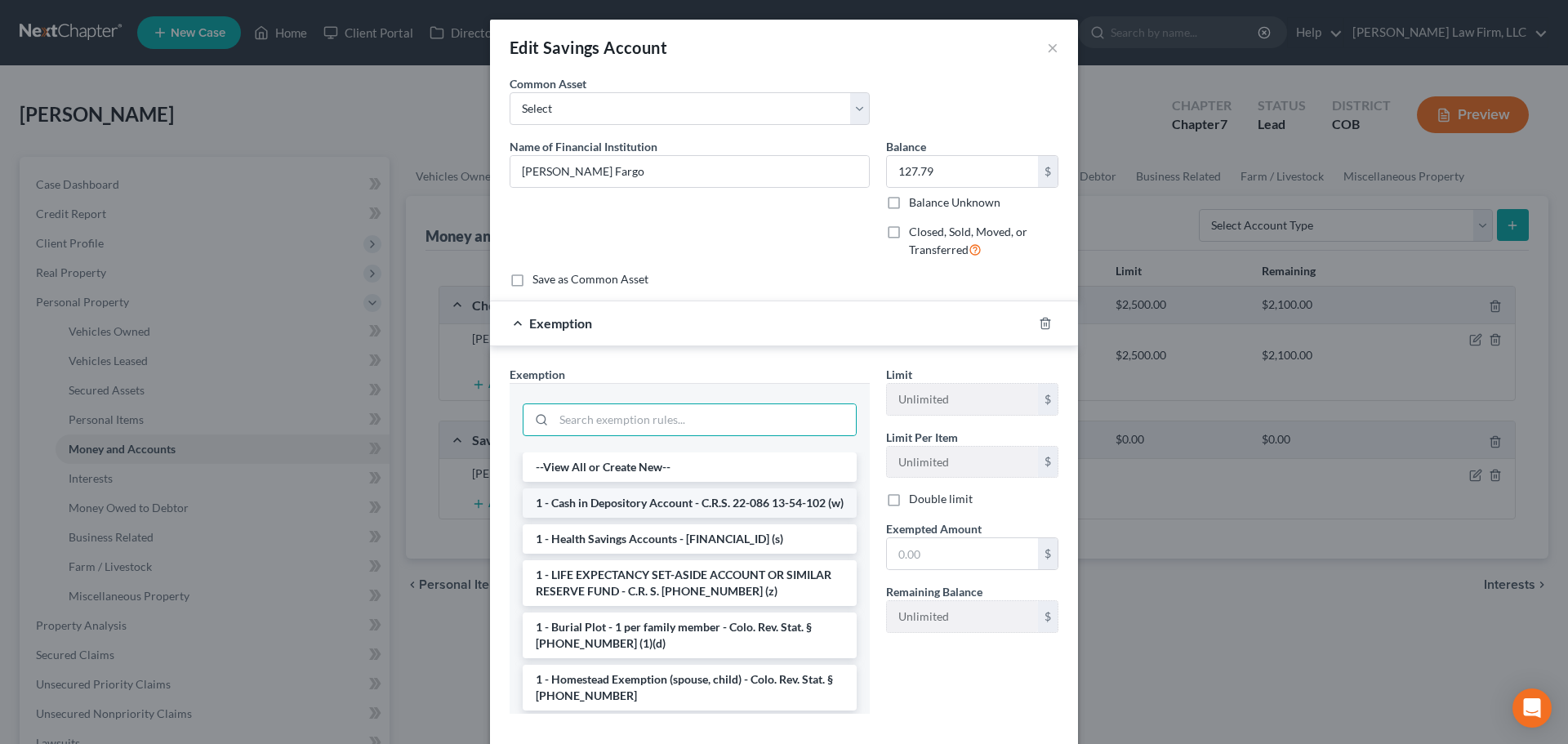
click at [781, 506] on li "1 - Cash in Depository Account - C.R.S. 22-086 13-54-102 (w)" at bounding box center [689, 503] width 334 height 30
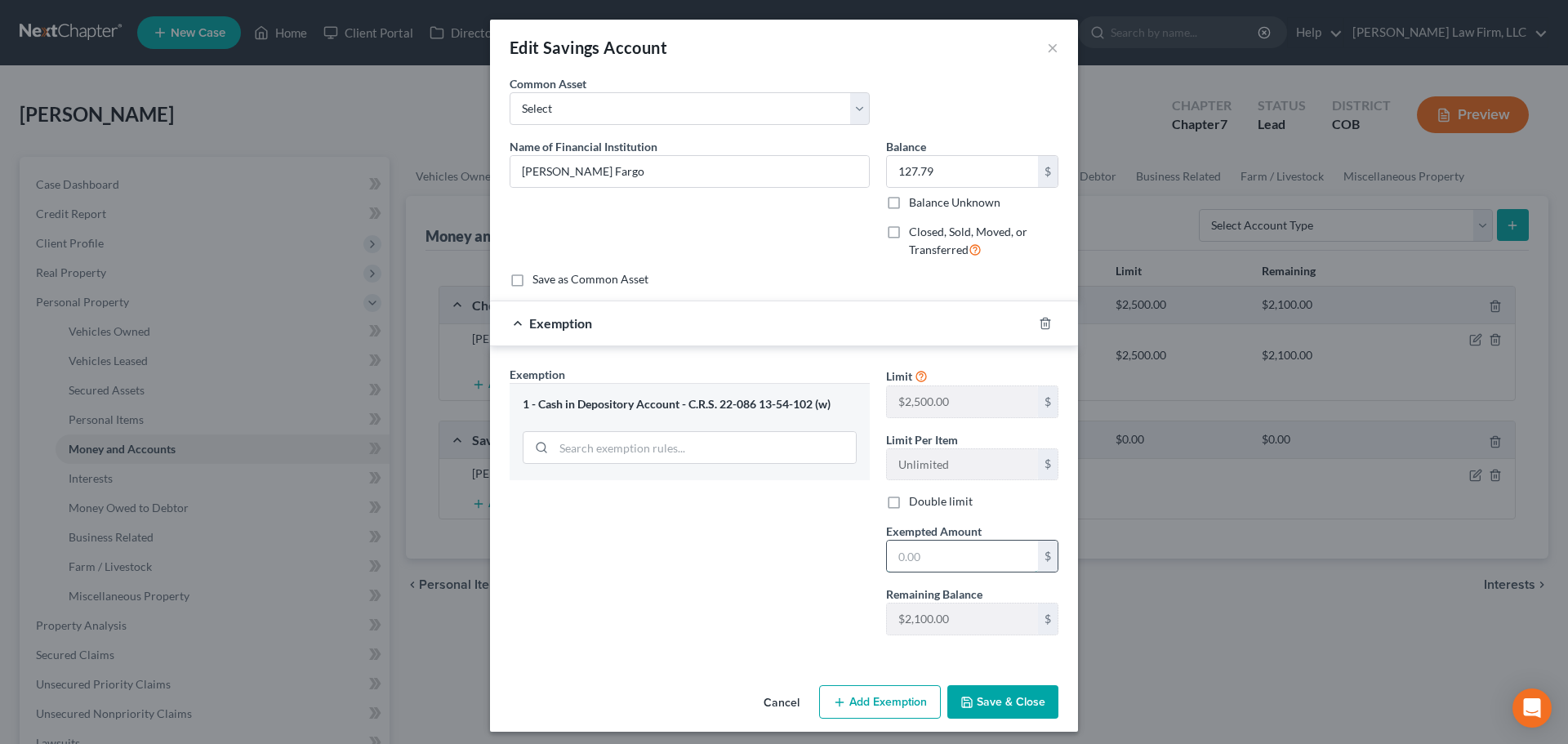
click at [893, 551] on input "text" at bounding box center [963, 556] width 151 height 31
type input "500"
click at [980, 696] on button "Save & Close" at bounding box center [1002, 702] width 111 height 34
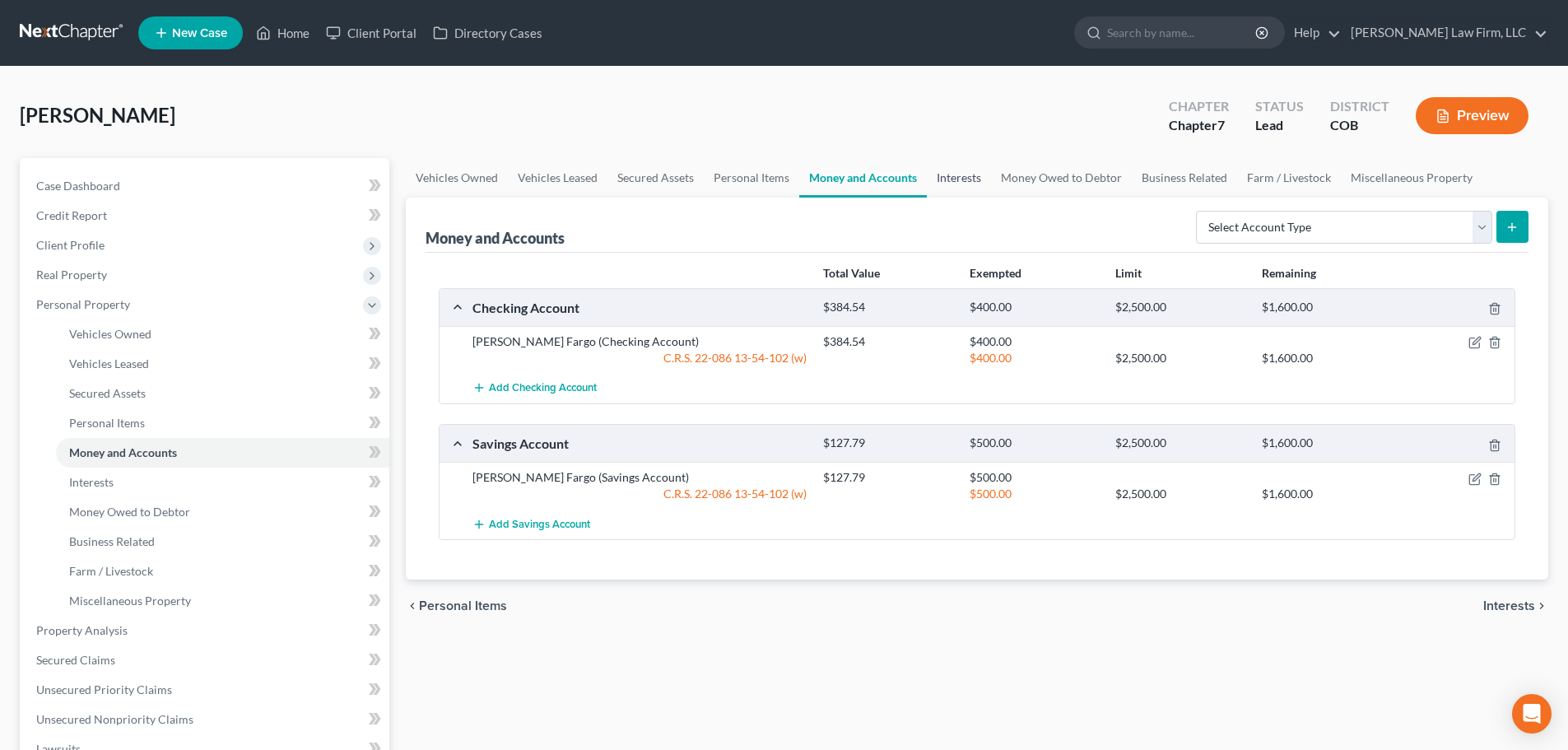
click at [972, 167] on link "Interests" at bounding box center [960, 178] width 65 height 40
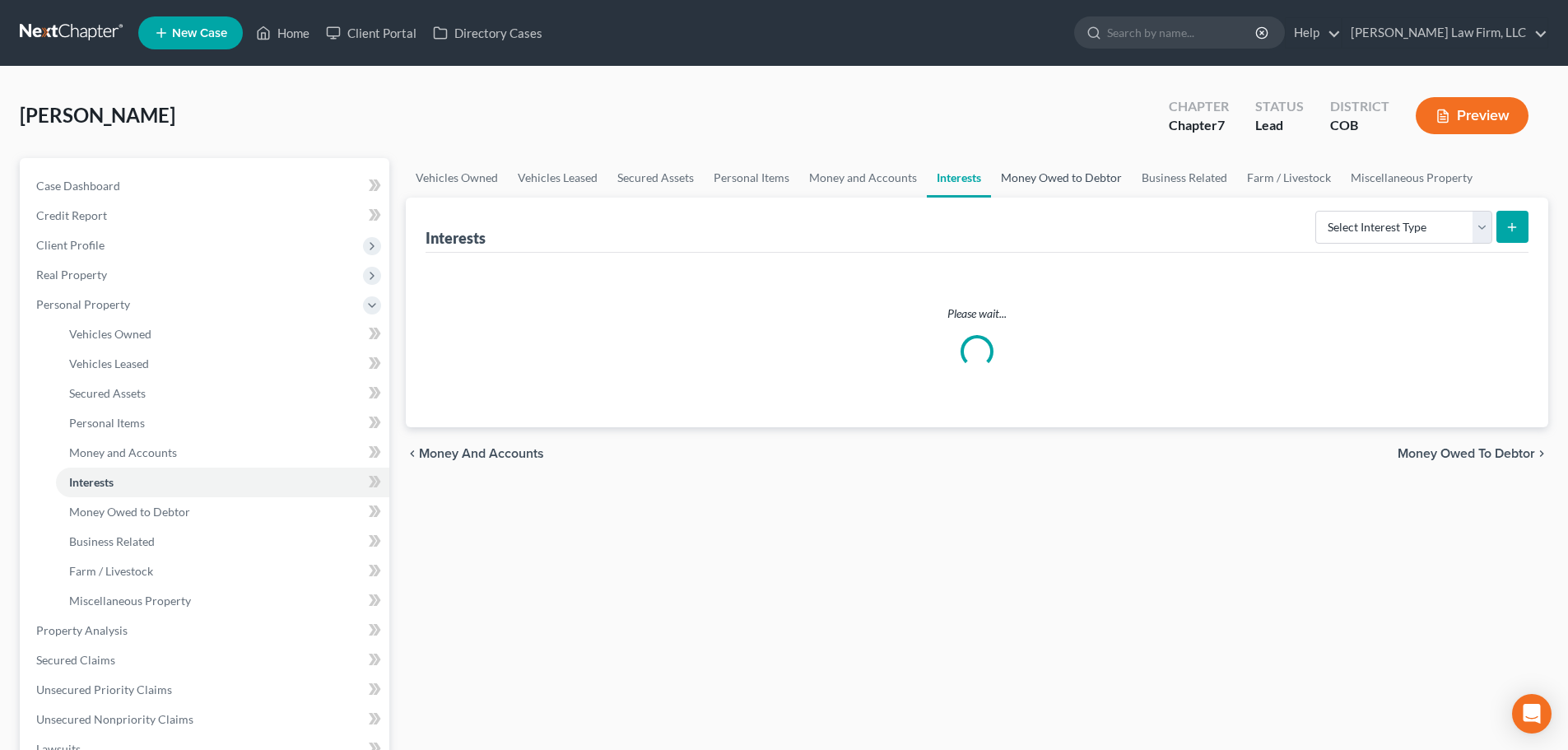
click at [1038, 187] on link "Money Owed to Debtor" at bounding box center [1061, 178] width 141 height 40
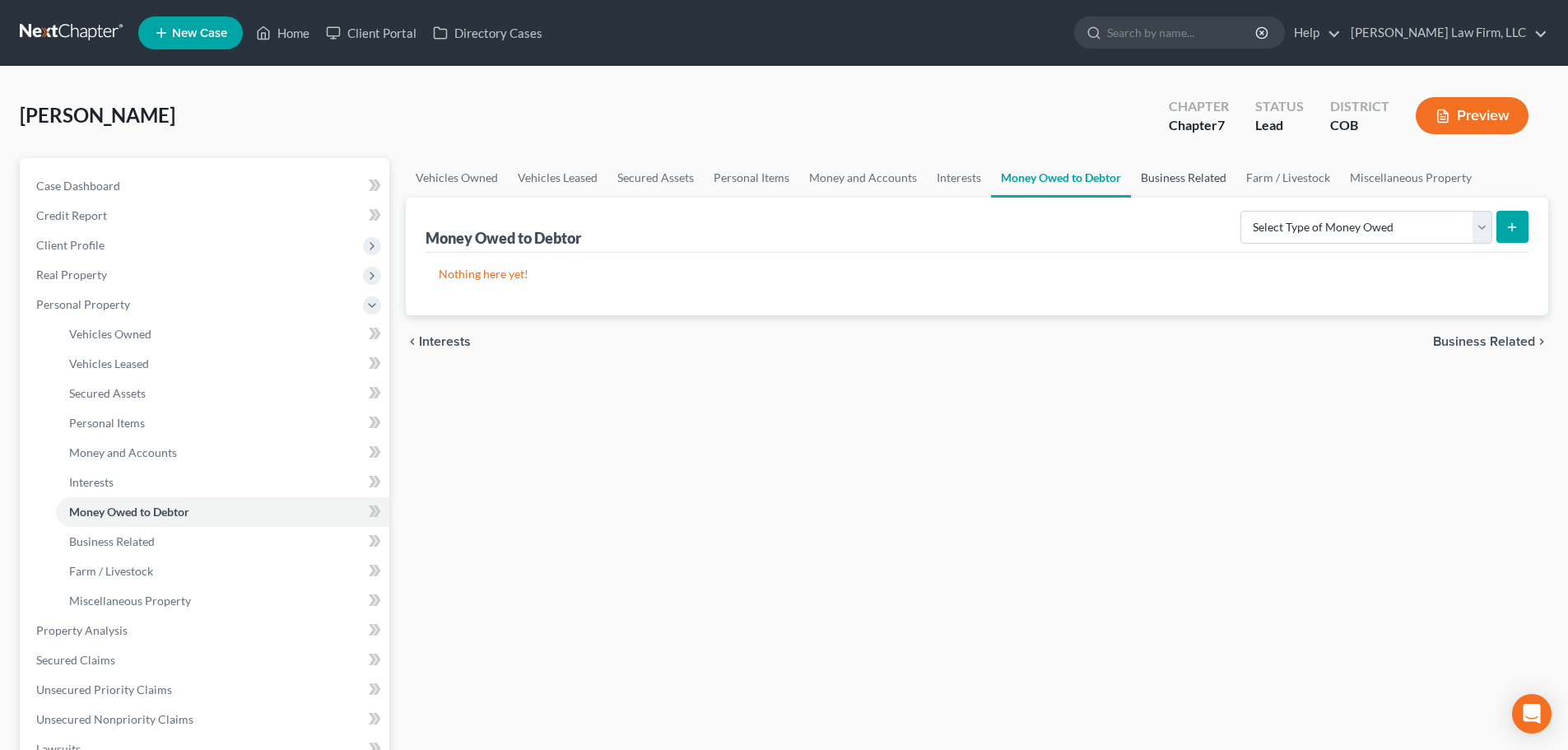
click at [1147, 183] on link "Business Related" at bounding box center [1183, 178] width 105 height 40
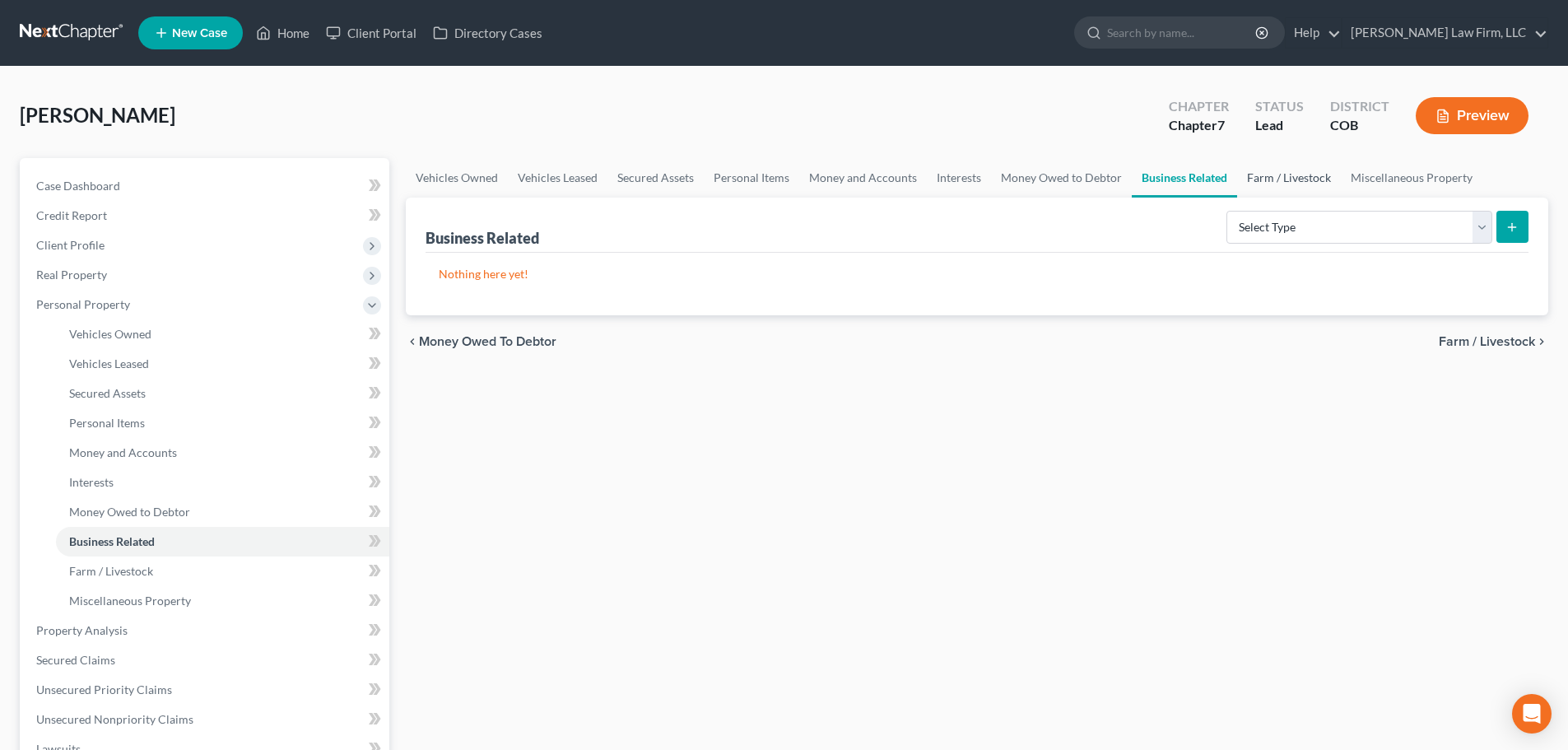
click at [1278, 191] on link "Farm / Livestock" at bounding box center [1288, 178] width 103 height 40
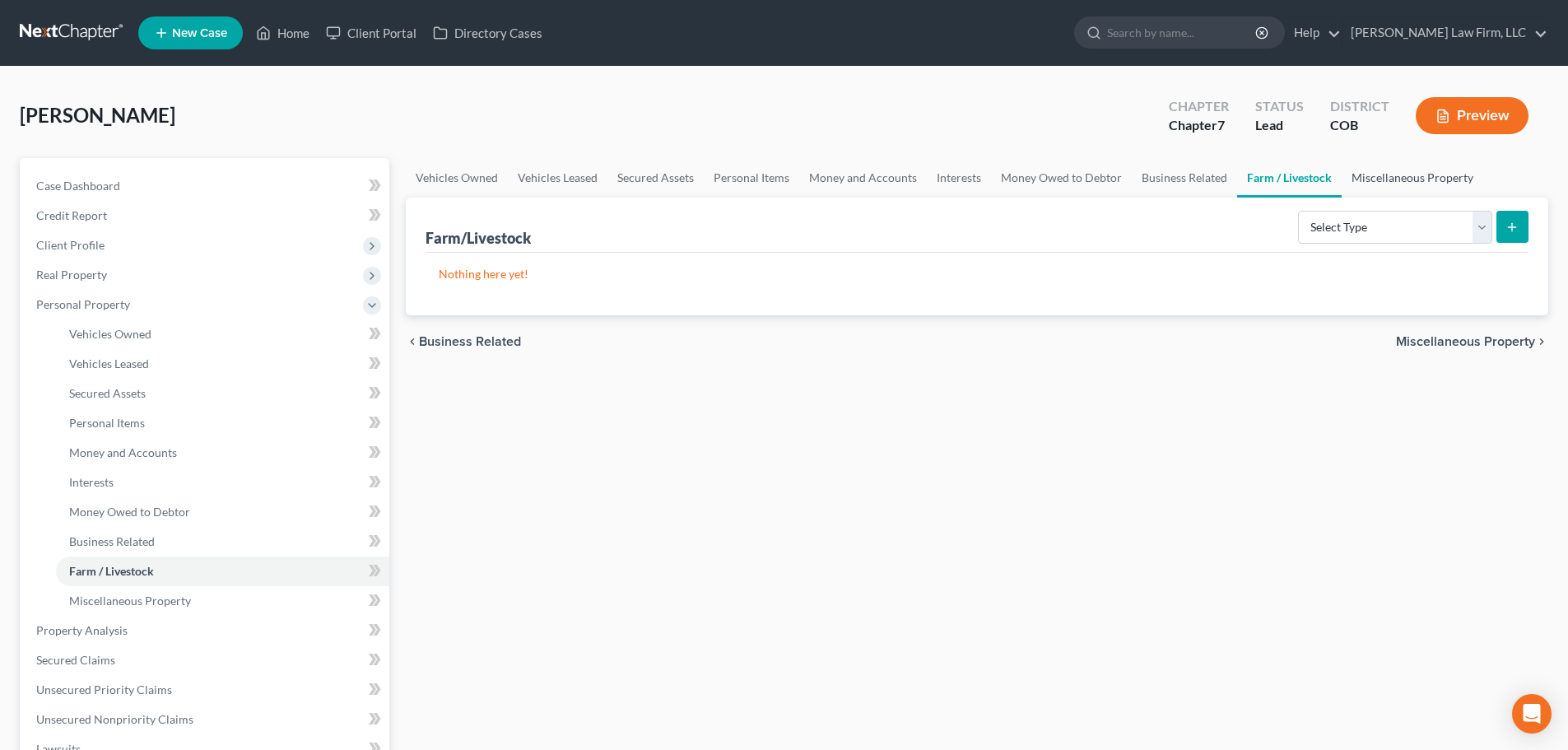
click at [1391, 188] on link "Miscellaneous Property" at bounding box center [1412, 178] width 142 height 40
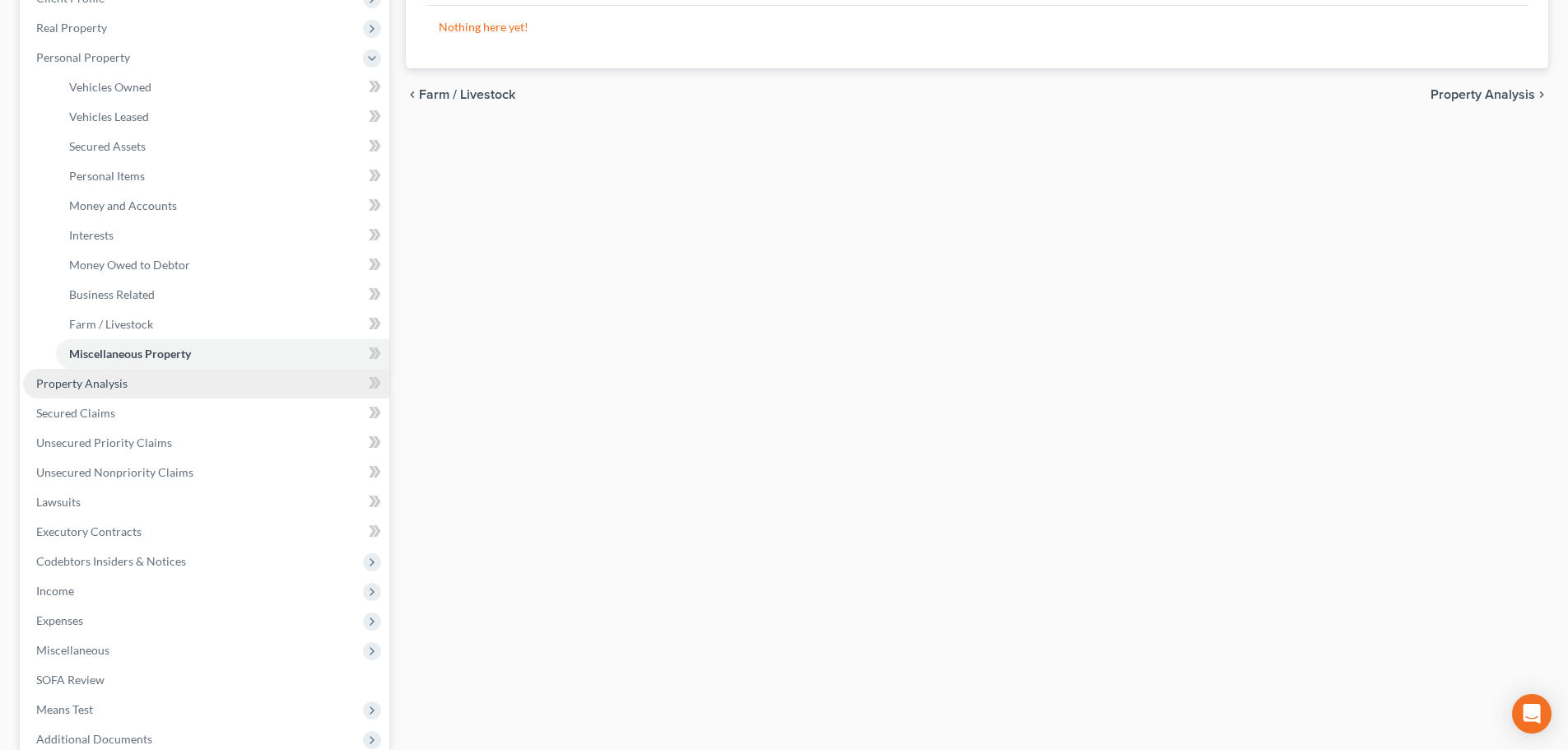
click at [151, 390] on link "Property Analysis" at bounding box center [206, 383] width 366 height 30
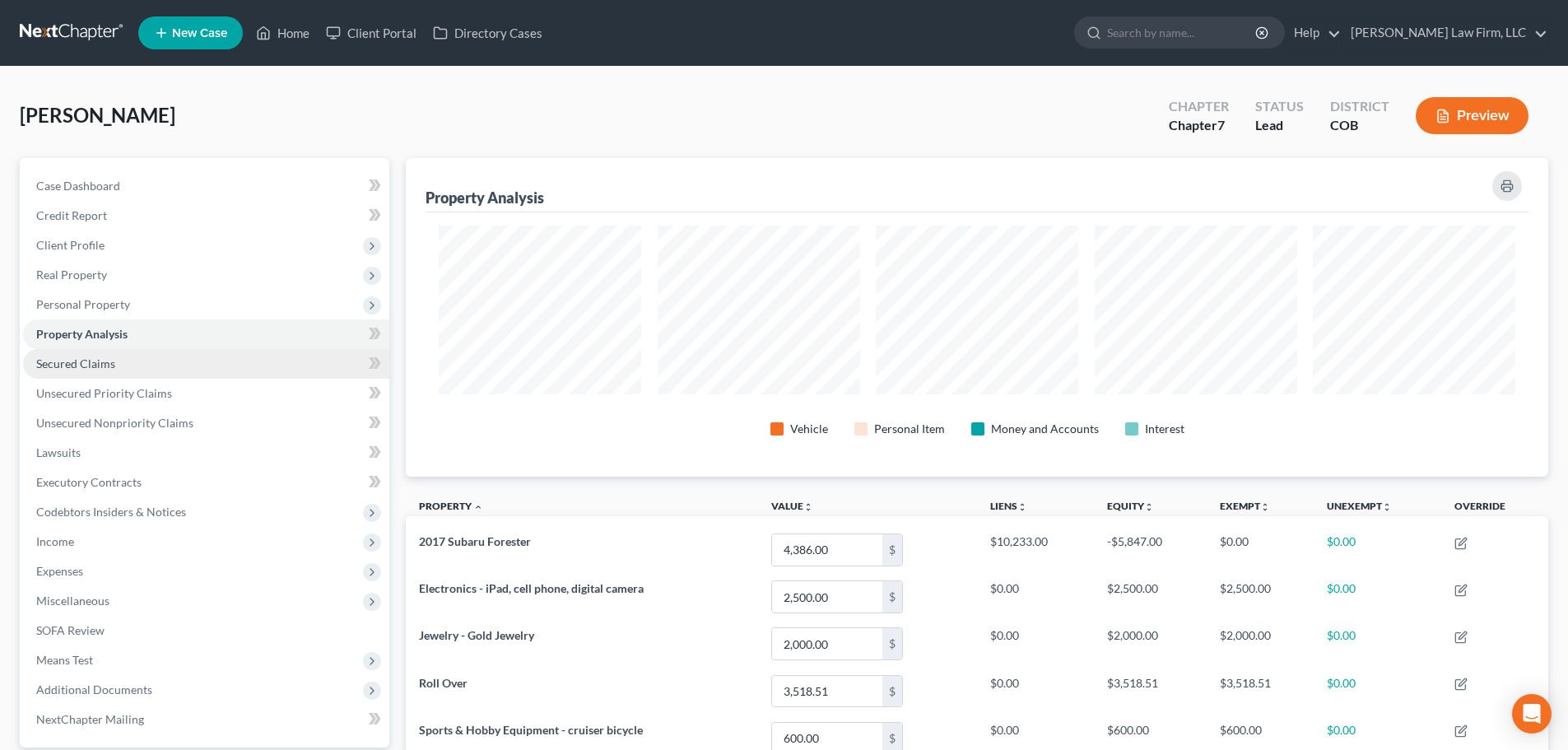
click at [133, 372] on link "Secured Claims" at bounding box center [206, 364] width 366 height 30
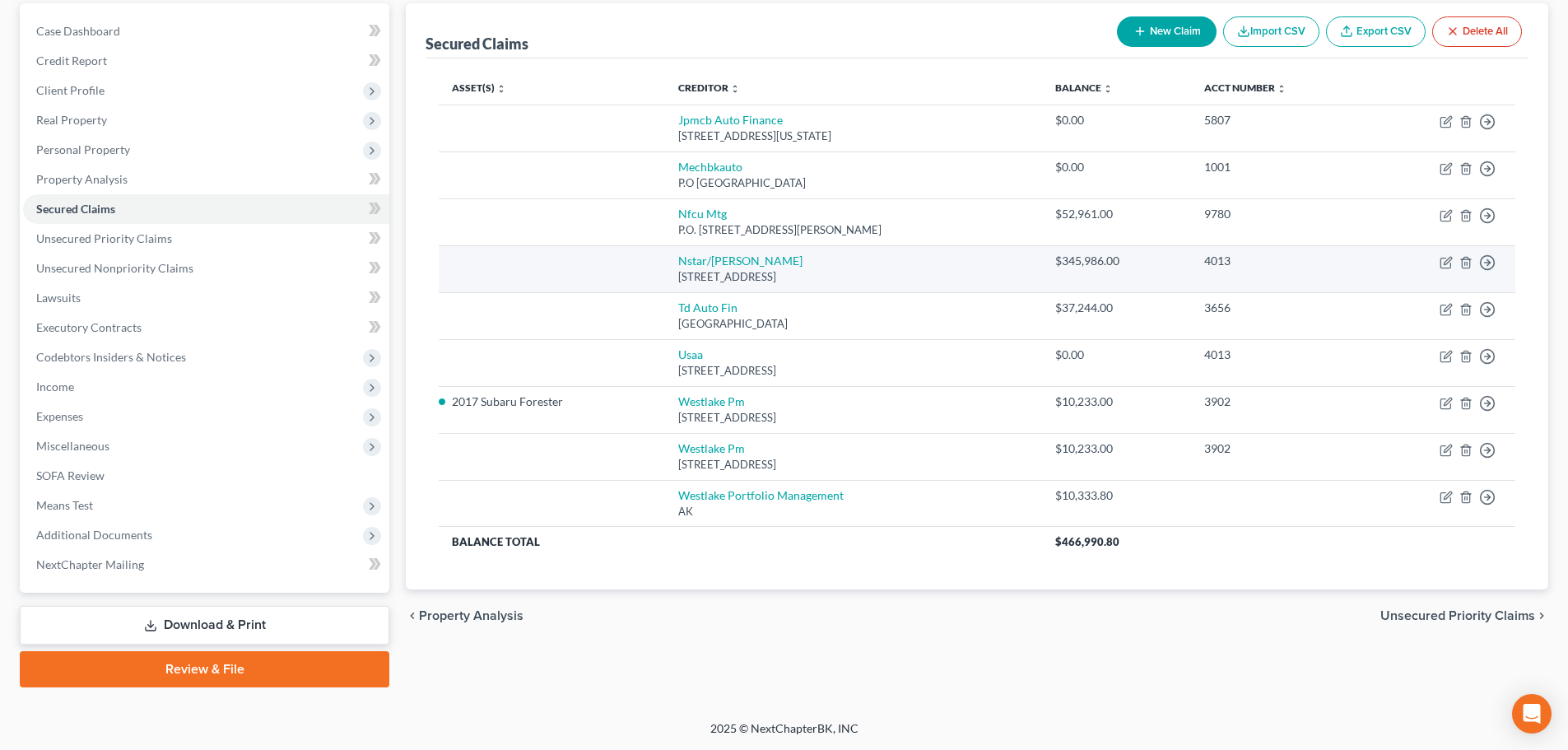
scroll to position [72, 0]
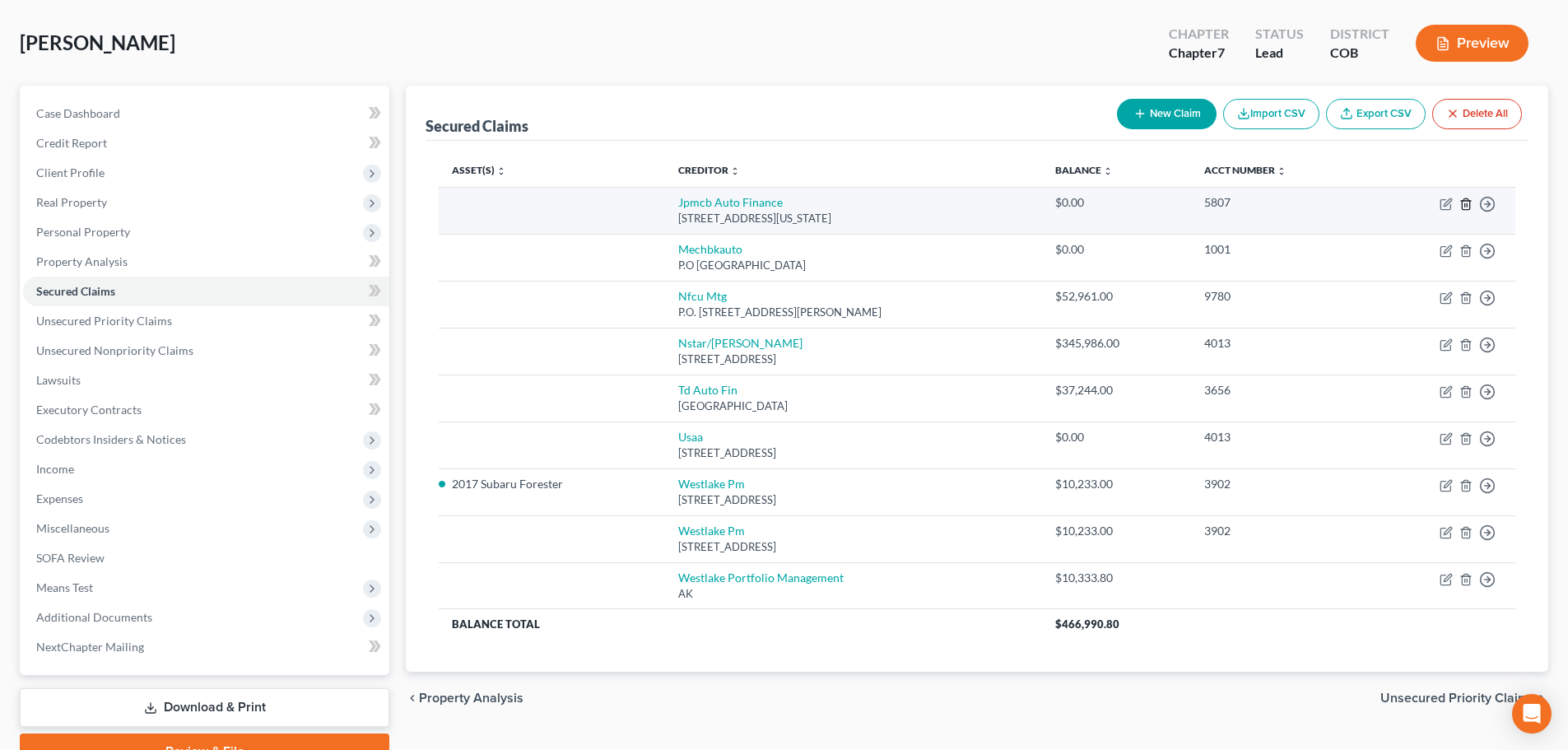
click at [1465, 200] on icon "button" at bounding box center [1466, 204] width 13 height 13
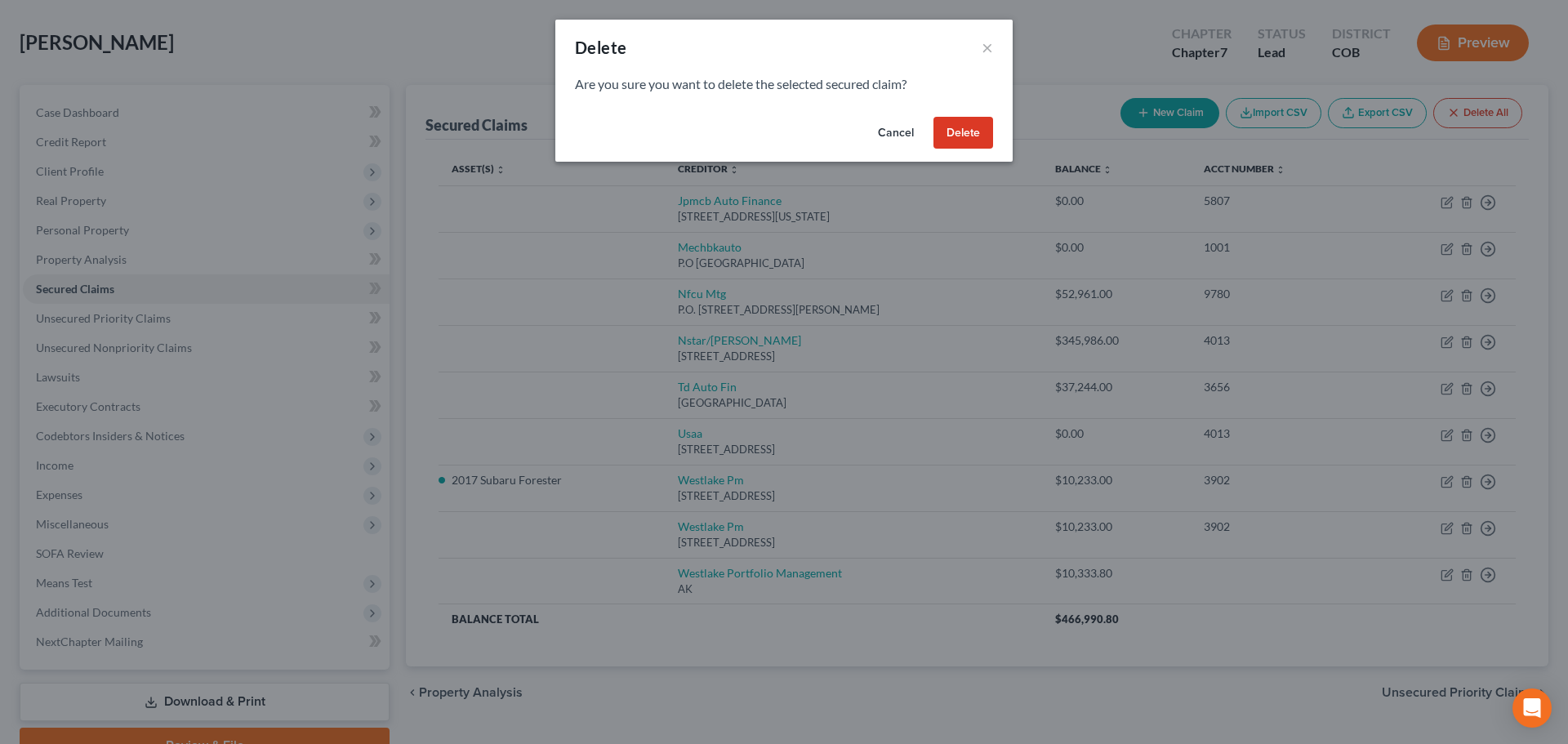
click at [950, 130] on button "Delete" at bounding box center [963, 133] width 60 height 33
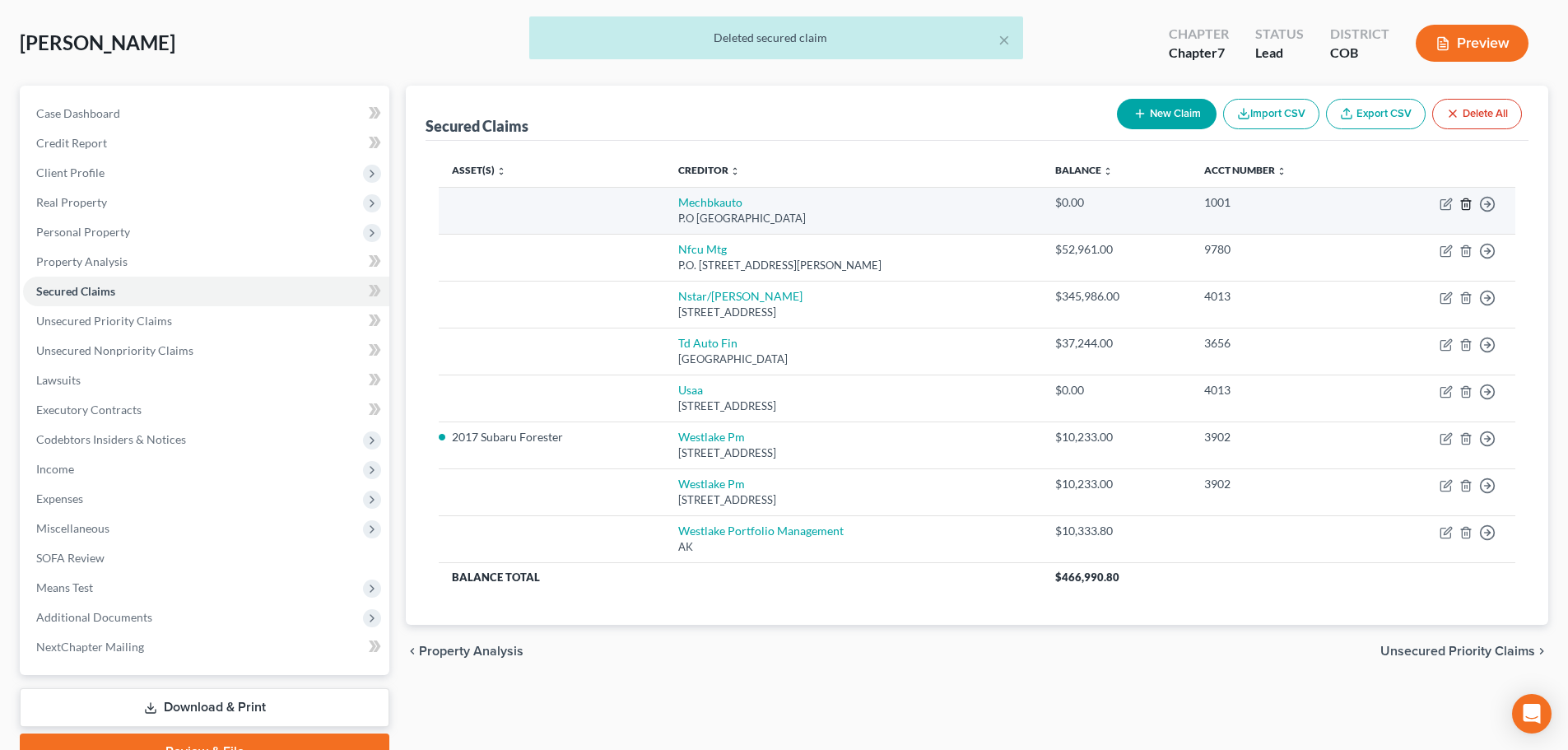
click at [1462, 205] on icon "button" at bounding box center [1465, 204] width 7 height 11
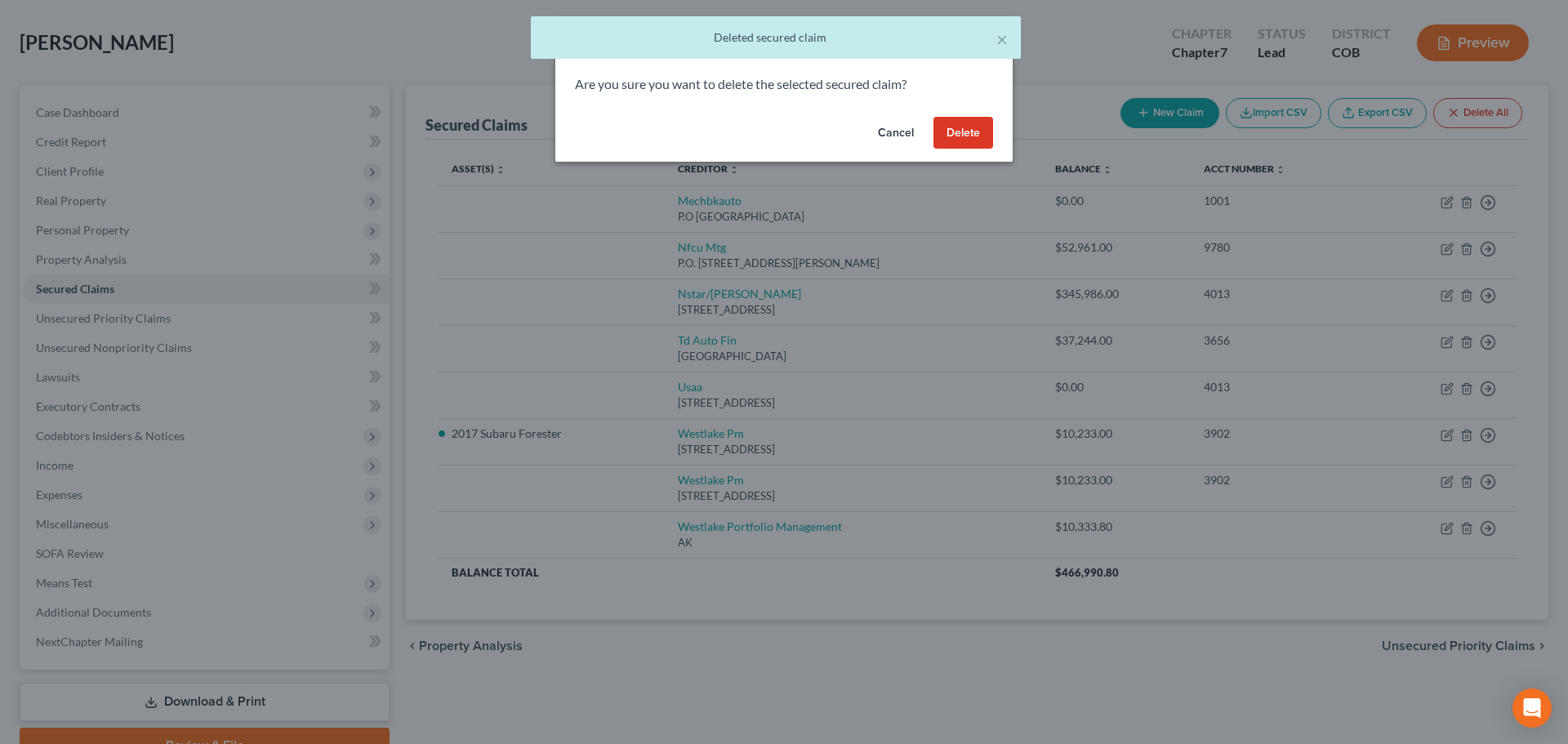
click at [976, 135] on button "Delete" at bounding box center [963, 133] width 60 height 33
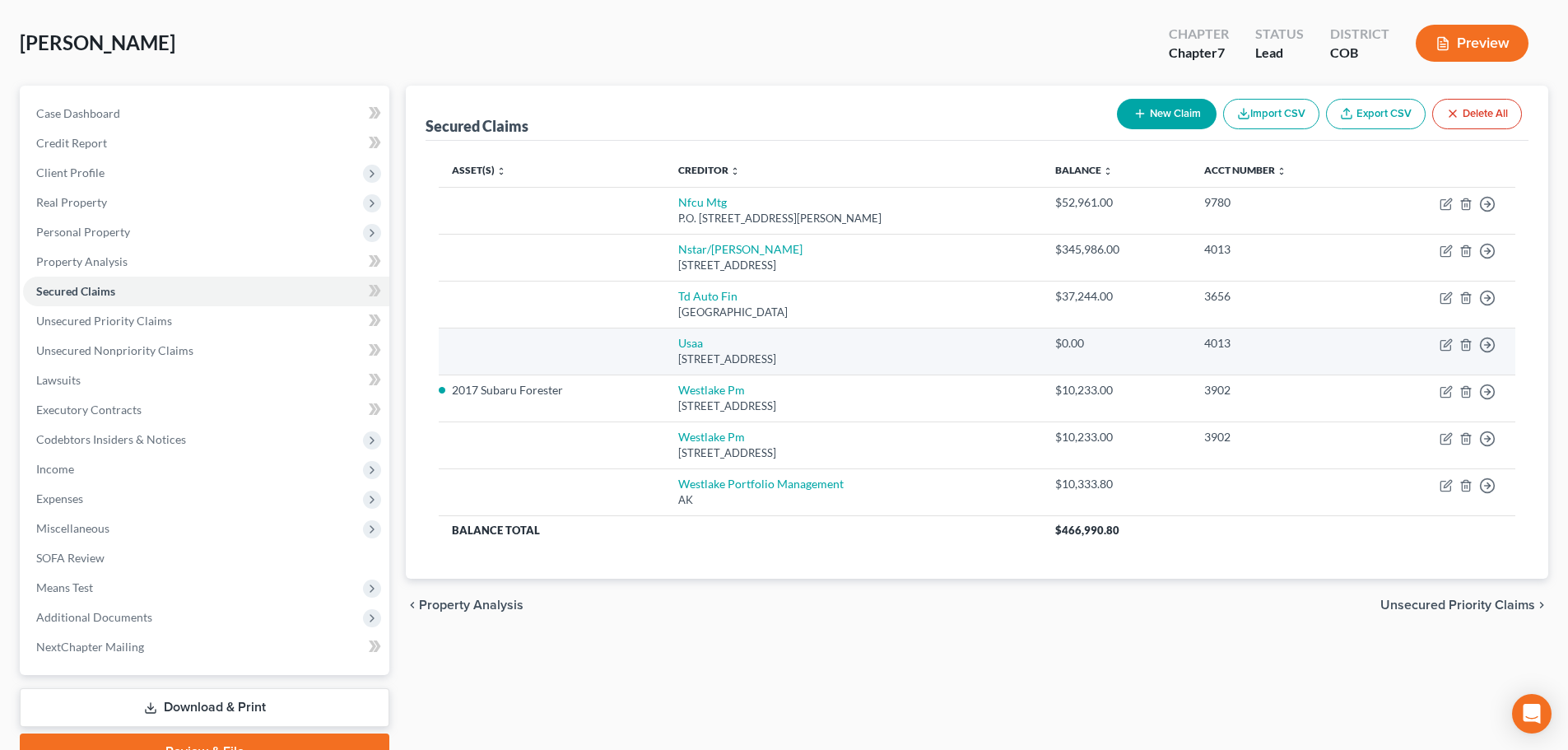
click at [1473, 349] on td "Move to E Move to F Move to G Move to Notice Only" at bounding box center [1442, 351] width 146 height 47
click at [1472, 349] on icon "button" at bounding box center [1466, 345] width 13 height 13
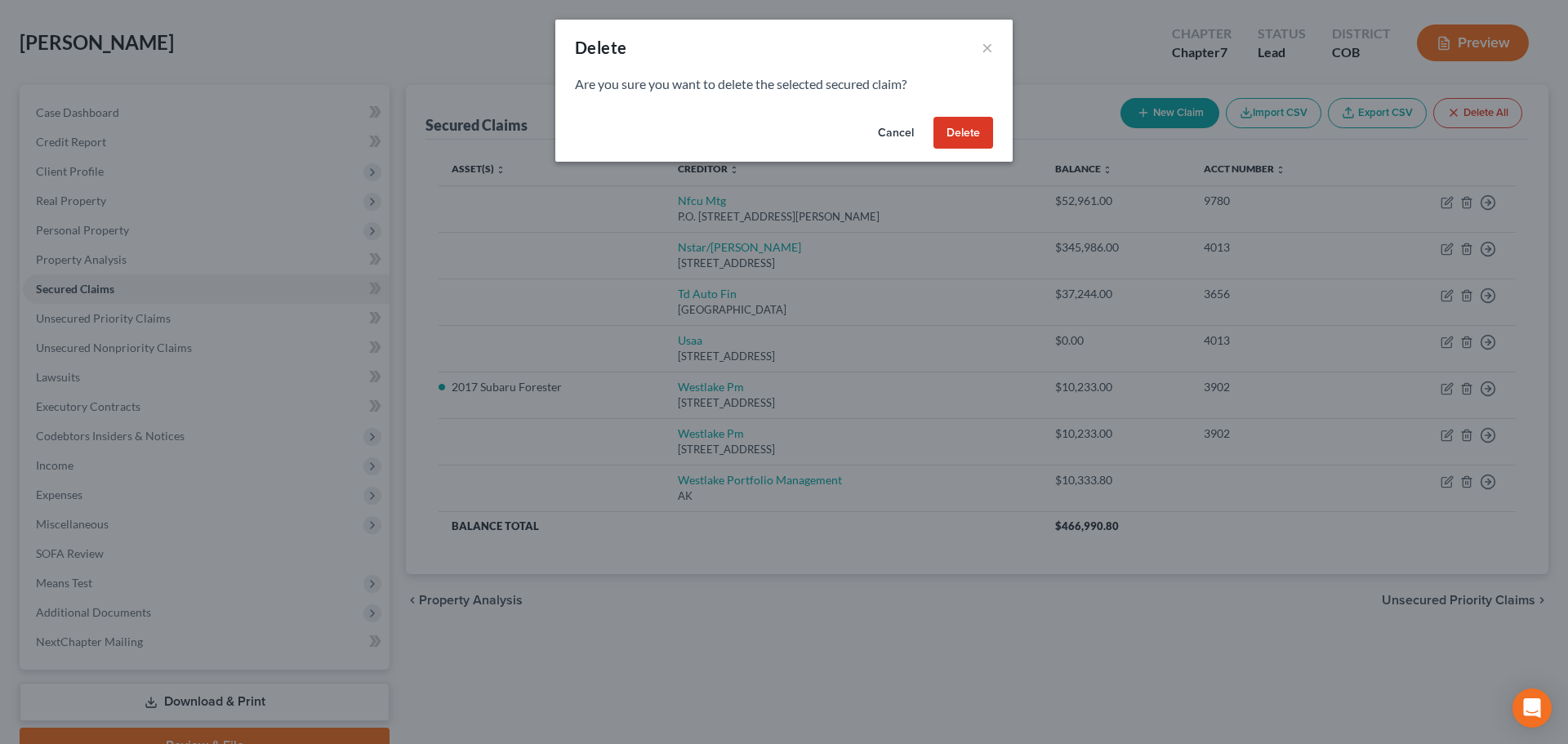
click at [952, 117] on button "Delete" at bounding box center [963, 133] width 60 height 33
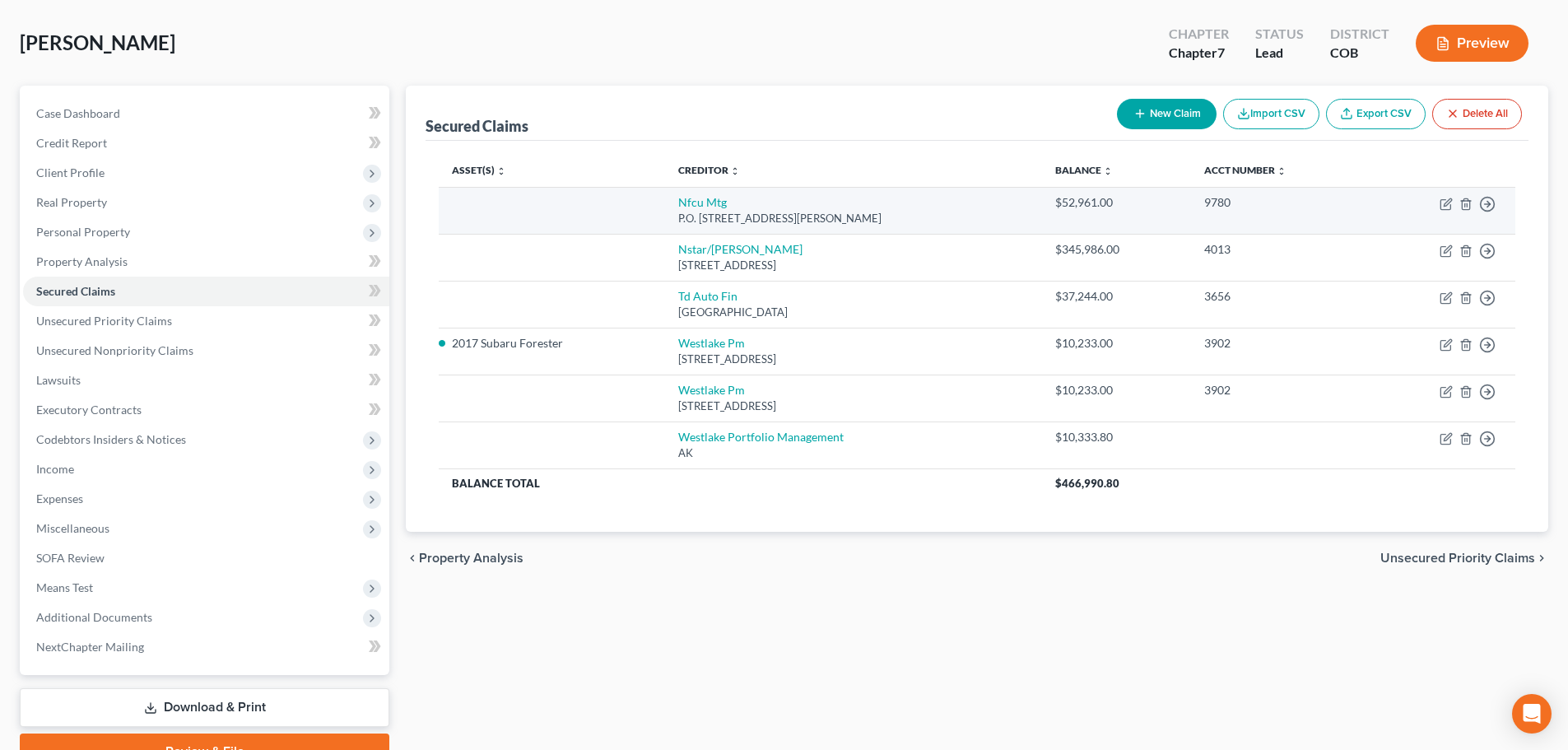
scroll to position [22, 0]
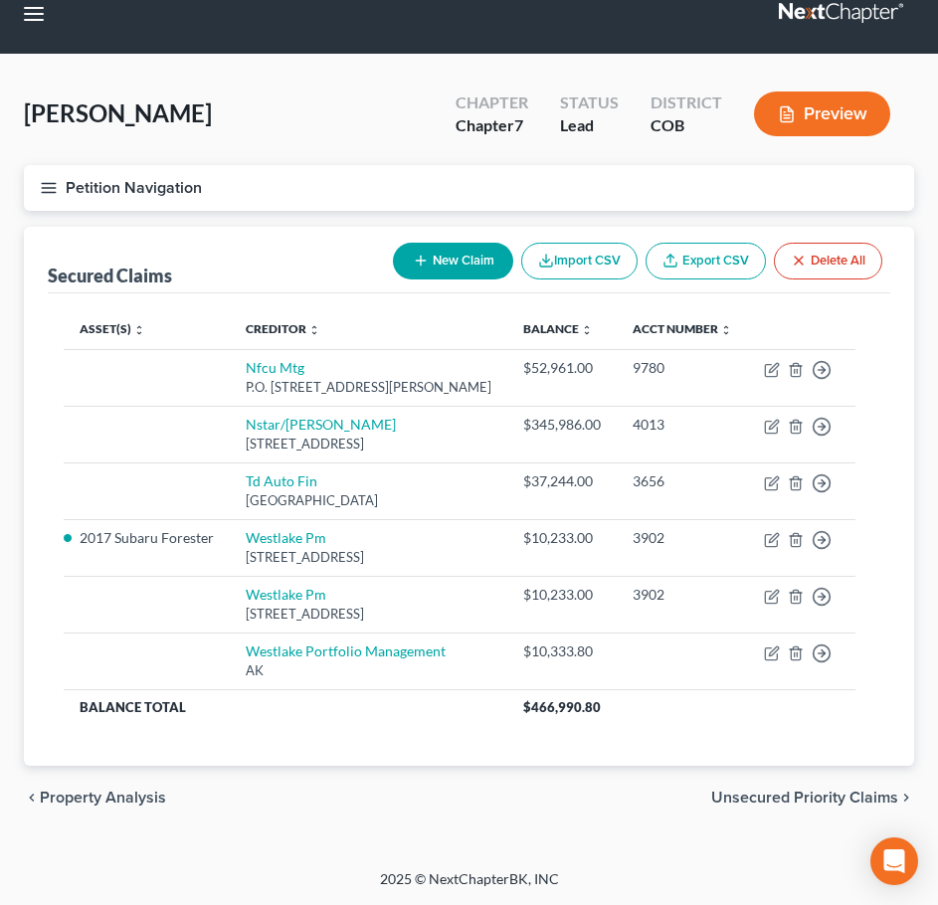
click at [376, 189] on button "Petition Navigation" at bounding box center [469, 188] width 890 height 46
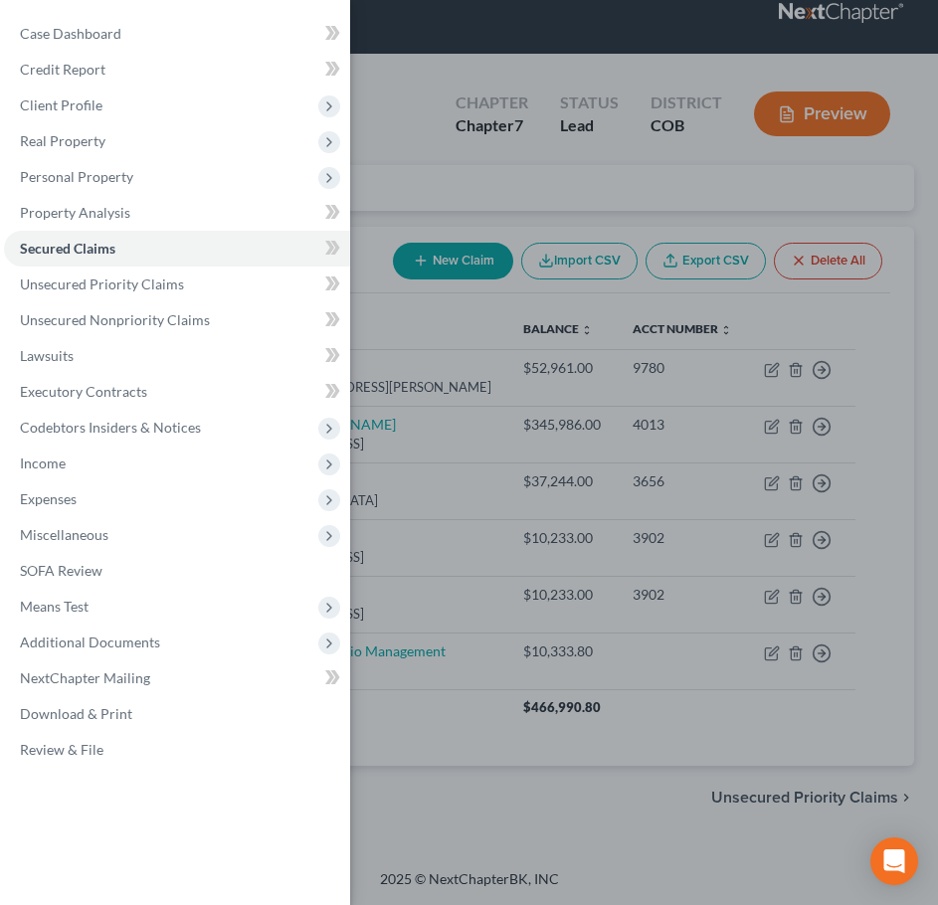
click at [501, 155] on div "Case Dashboard Payments Invoices Payments Payments Credit Report Client Profile" at bounding box center [469, 452] width 938 height 905
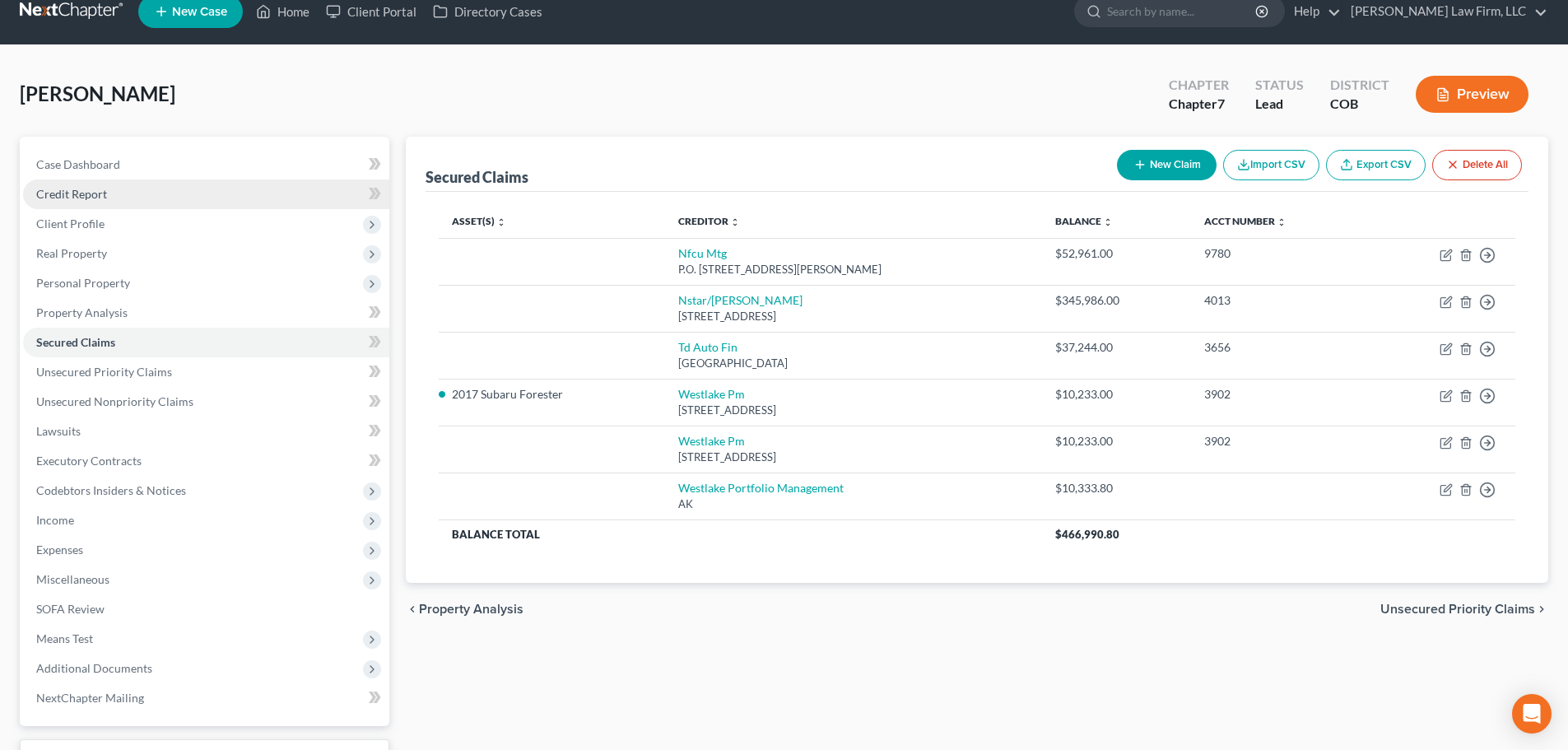
click at [71, 199] on span "Credit Report" at bounding box center [72, 194] width 71 height 14
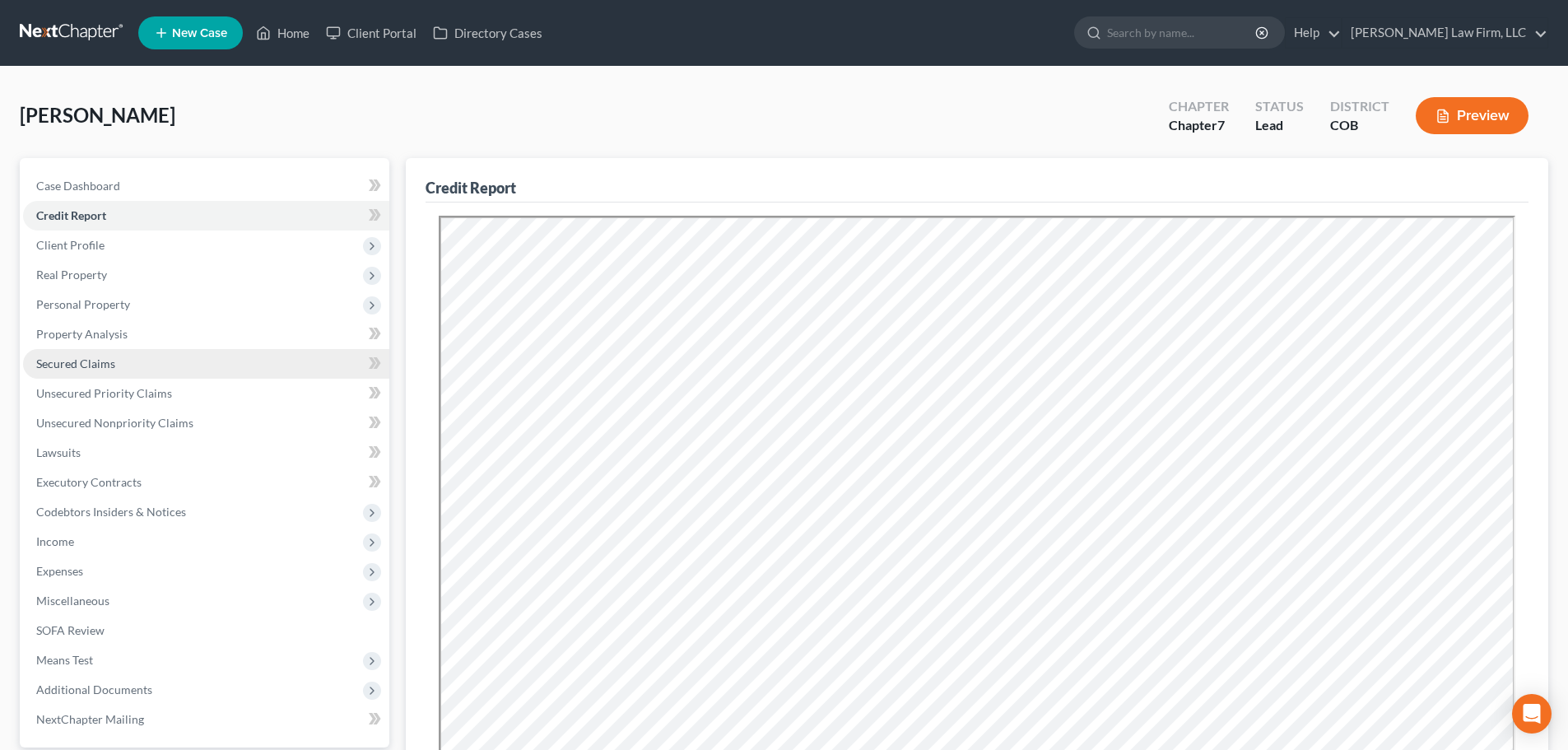
click at [139, 370] on link "Secured Claims" at bounding box center [206, 364] width 366 height 30
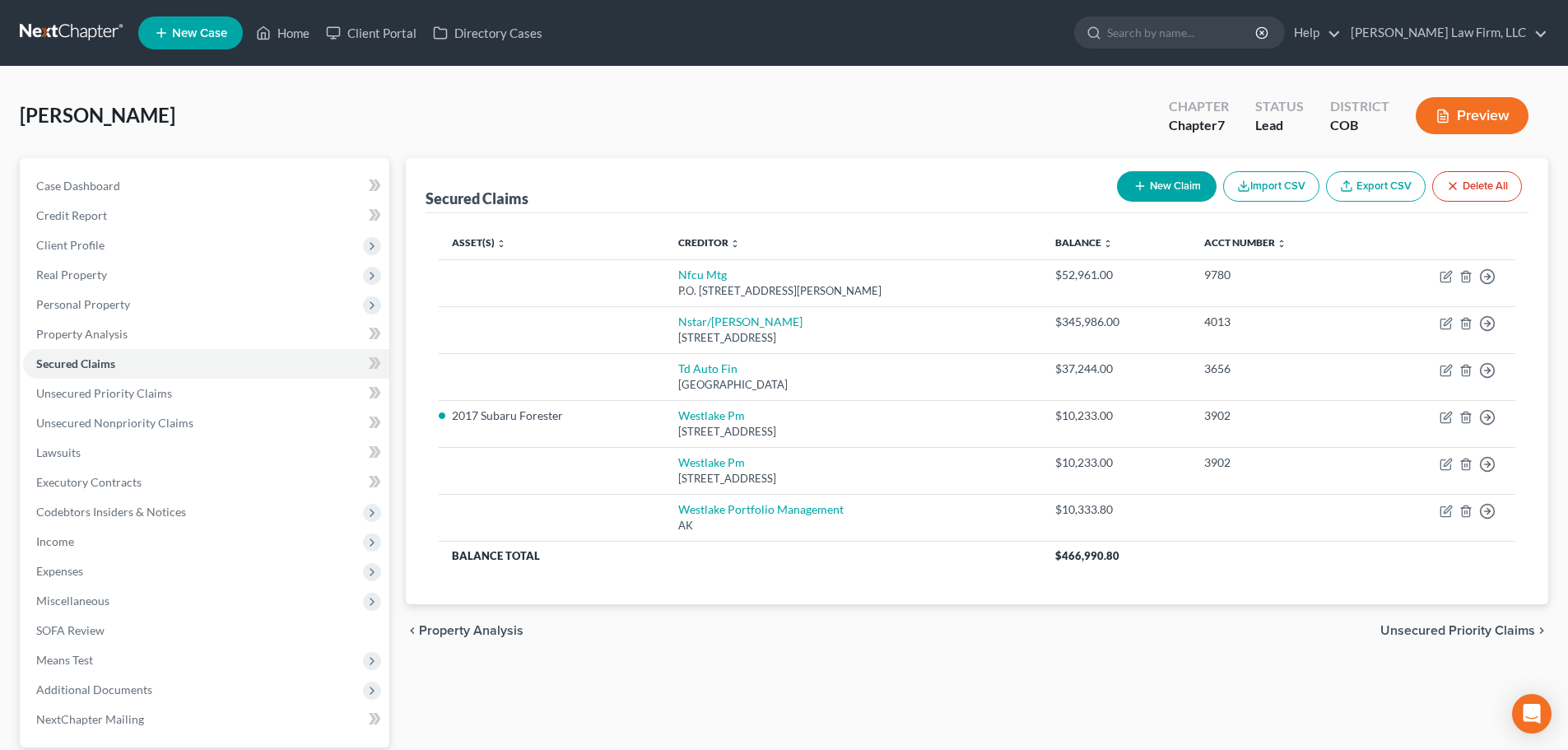
click at [1474, 194] on button "Delete All" at bounding box center [1477, 186] width 89 height 31
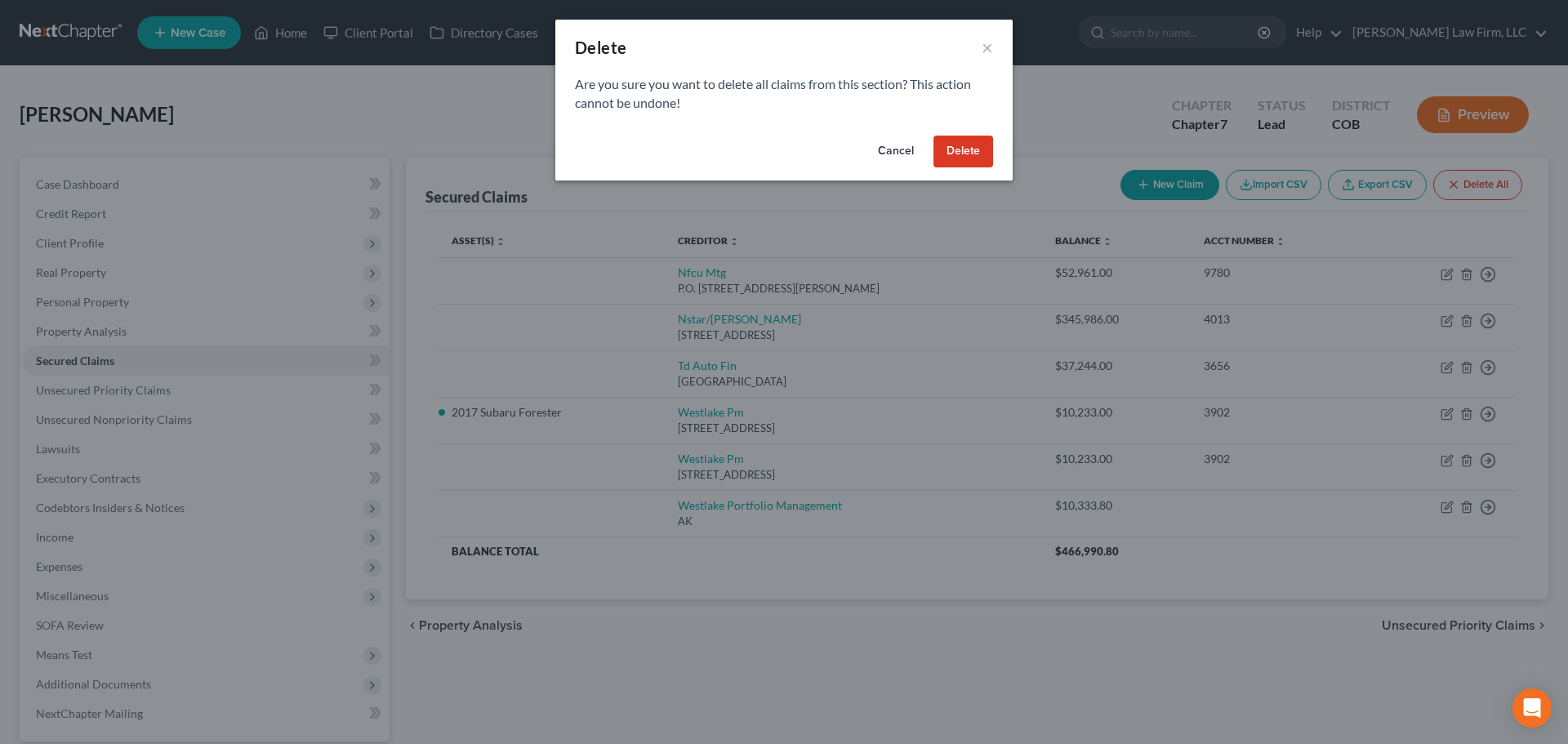
click at [964, 148] on button "Delete" at bounding box center [963, 152] width 60 height 33
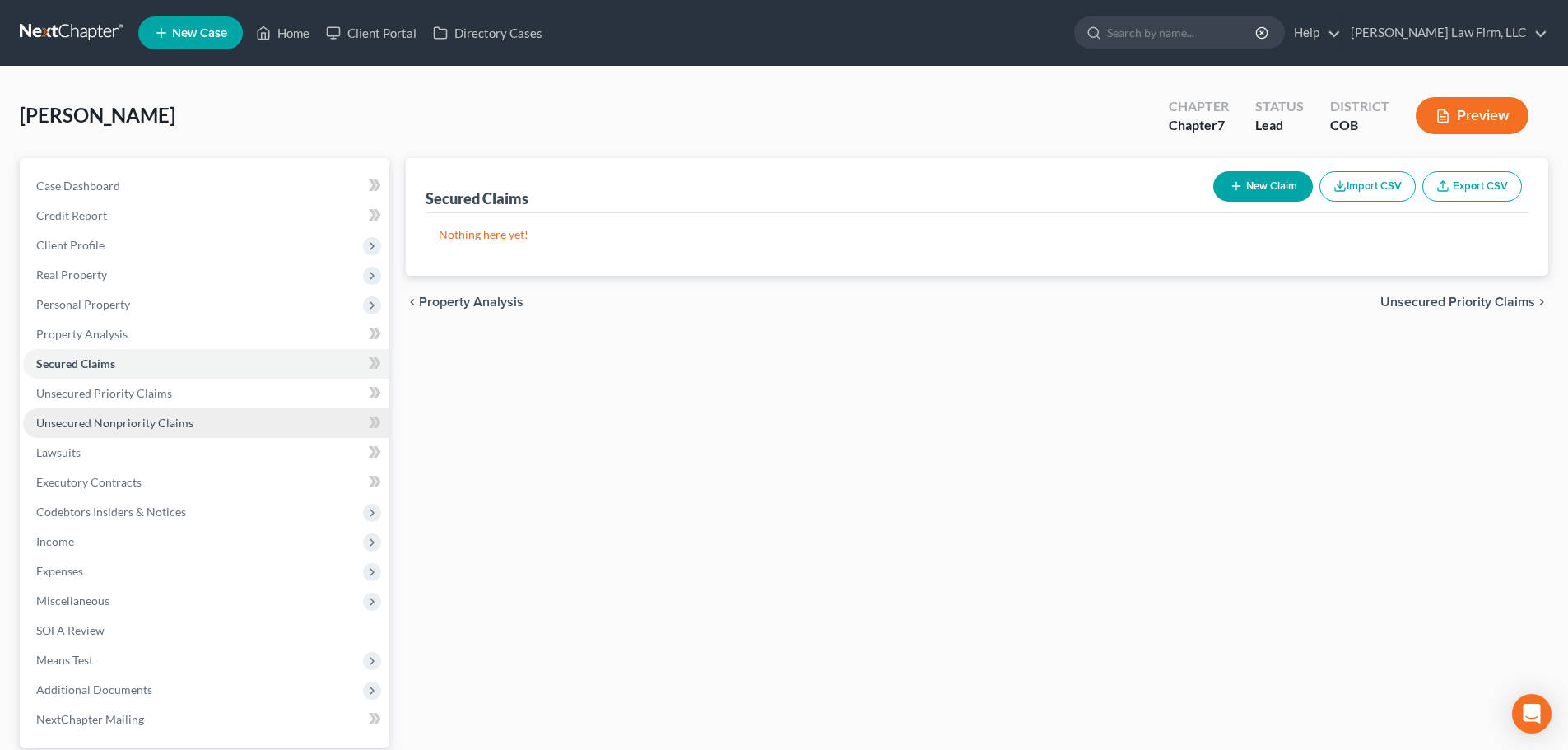
click at [70, 408] on link "Unsecured Nonpriority Claims" at bounding box center [206, 423] width 366 height 30
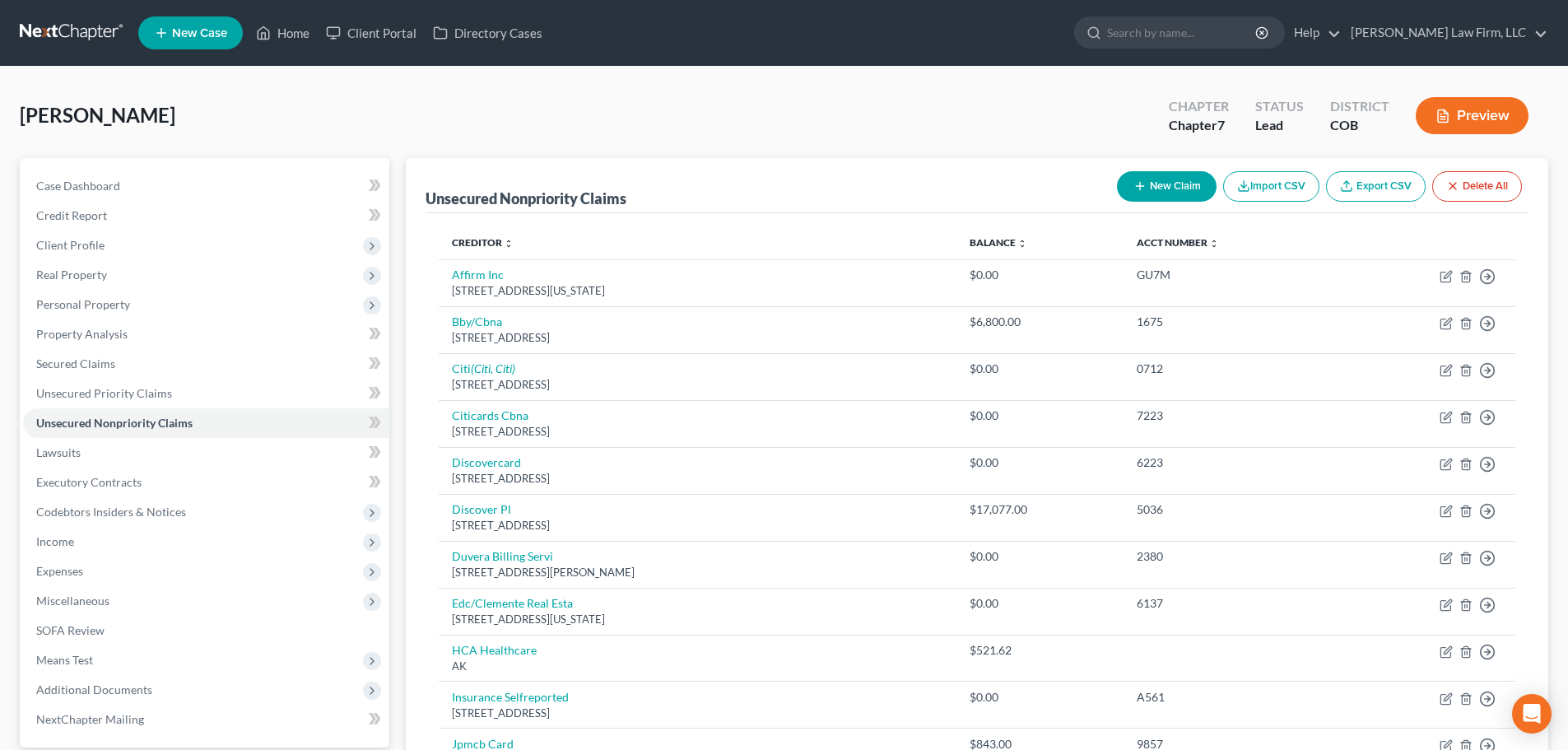
click at [1473, 175] on button "Delete All" at bounding box center [1477, 186] width 89 height 31
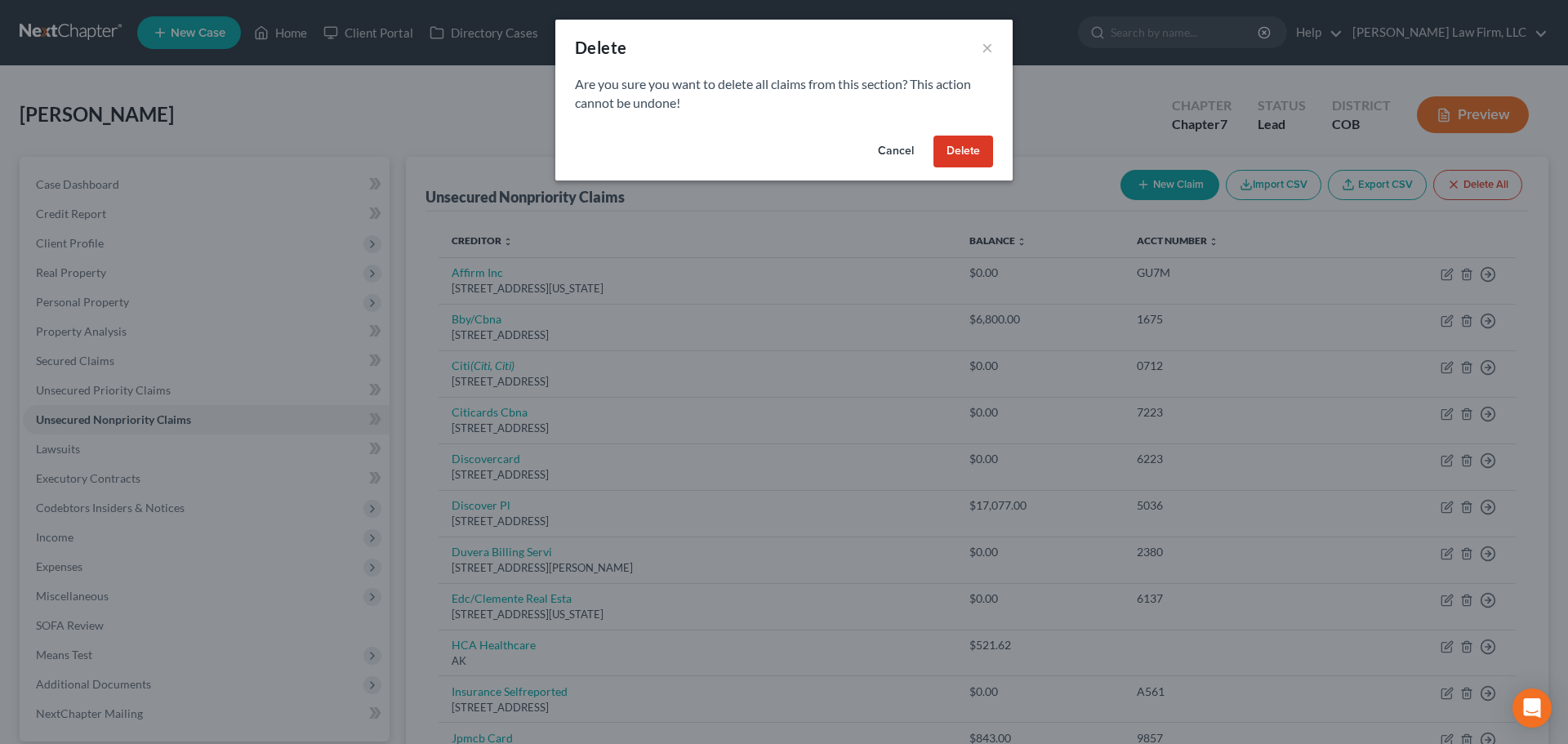
click at [949, 138] on button "Delete" at bounding box center [963, 152] width 60 height 33
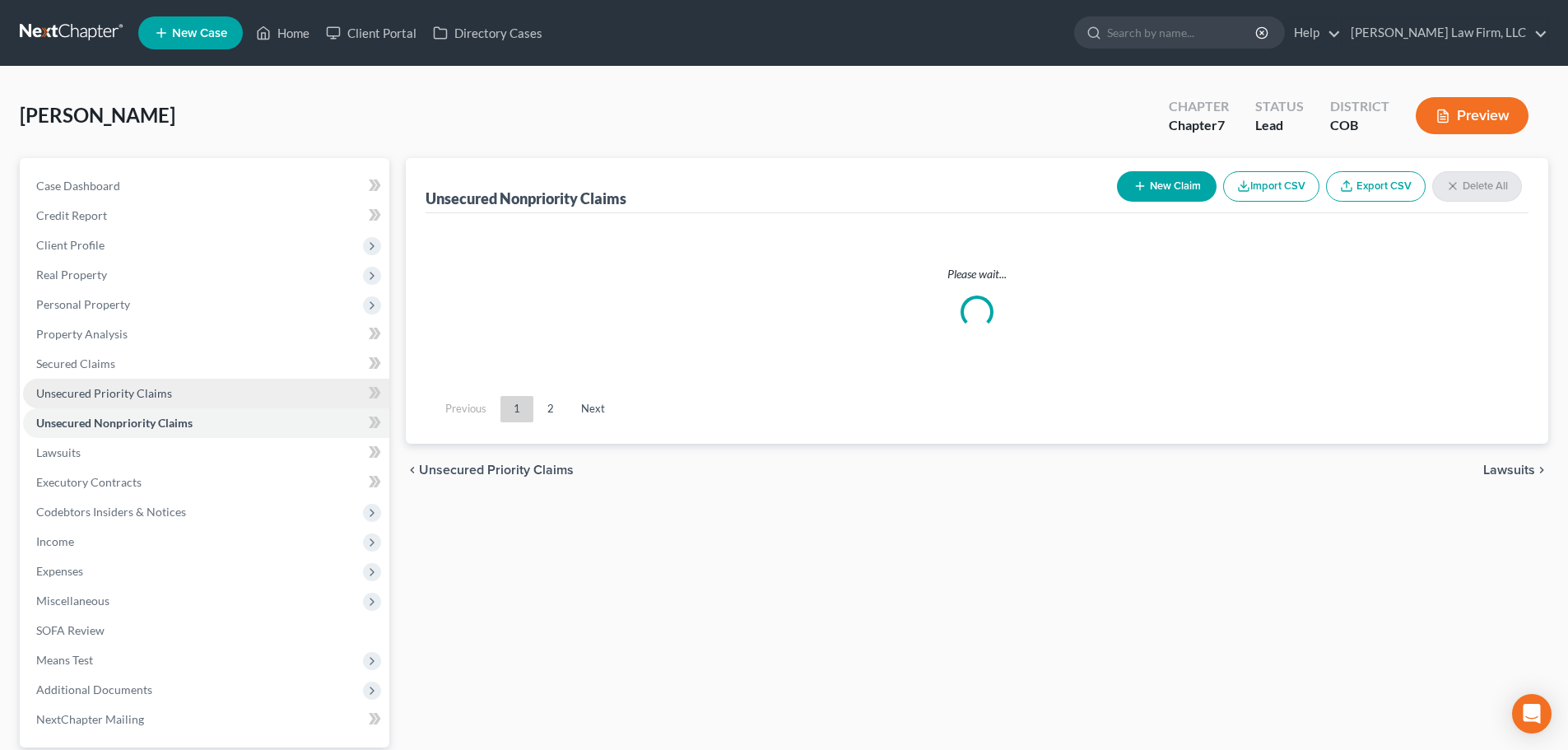
click at [84, 403] on link "Unsecured Priority Claims" at bounding box center [206, 393] width 366 height 30
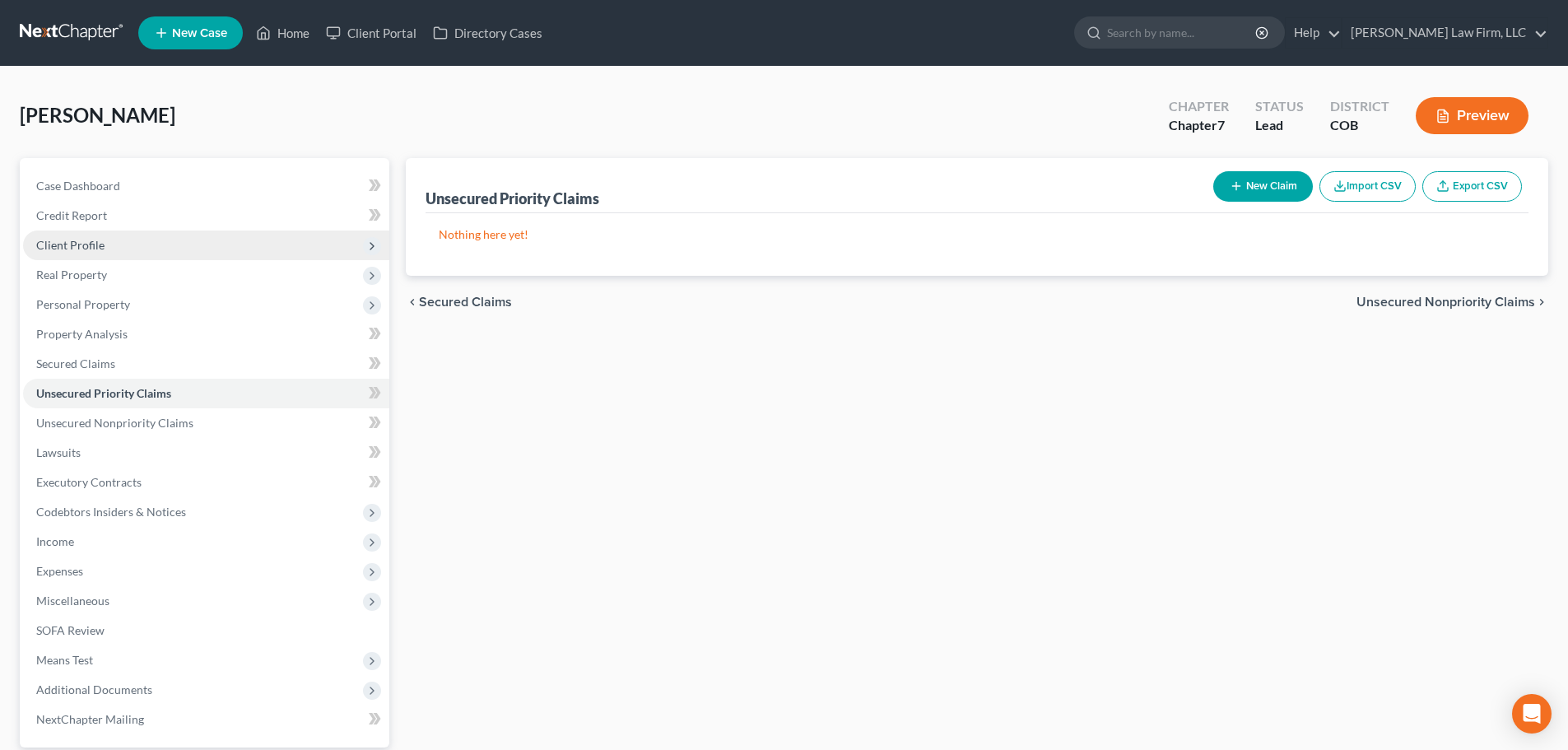
click at [85, 248] on span "Client Profile" at bounding box center [70, 244] width 69 height 14
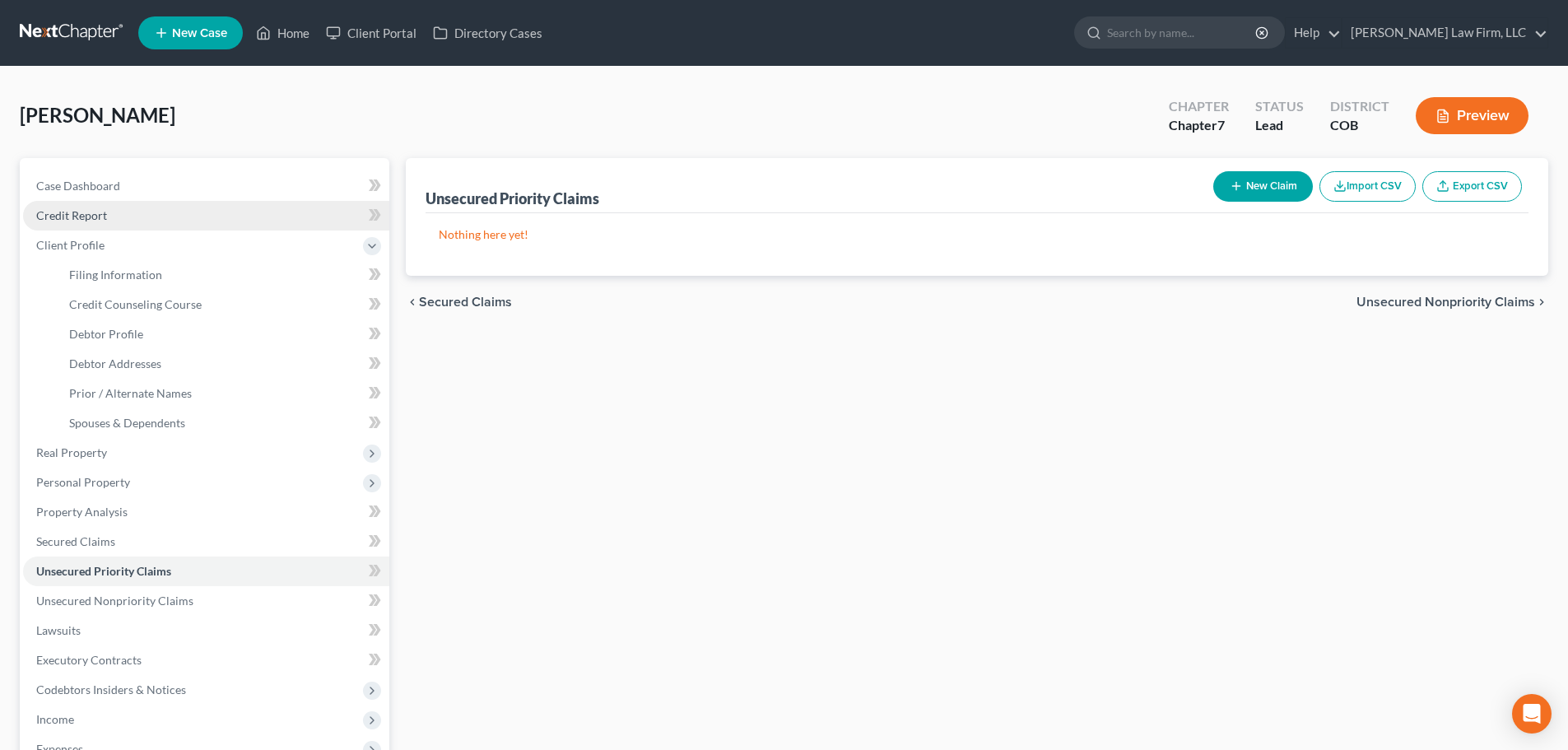
click at [95, 219] on span "Credit Report" at bounding box center [72, 215] width 71 height 14
click at [71, 215] on span "Credit Report" at bounding box center [72, 215] width 71 height 14
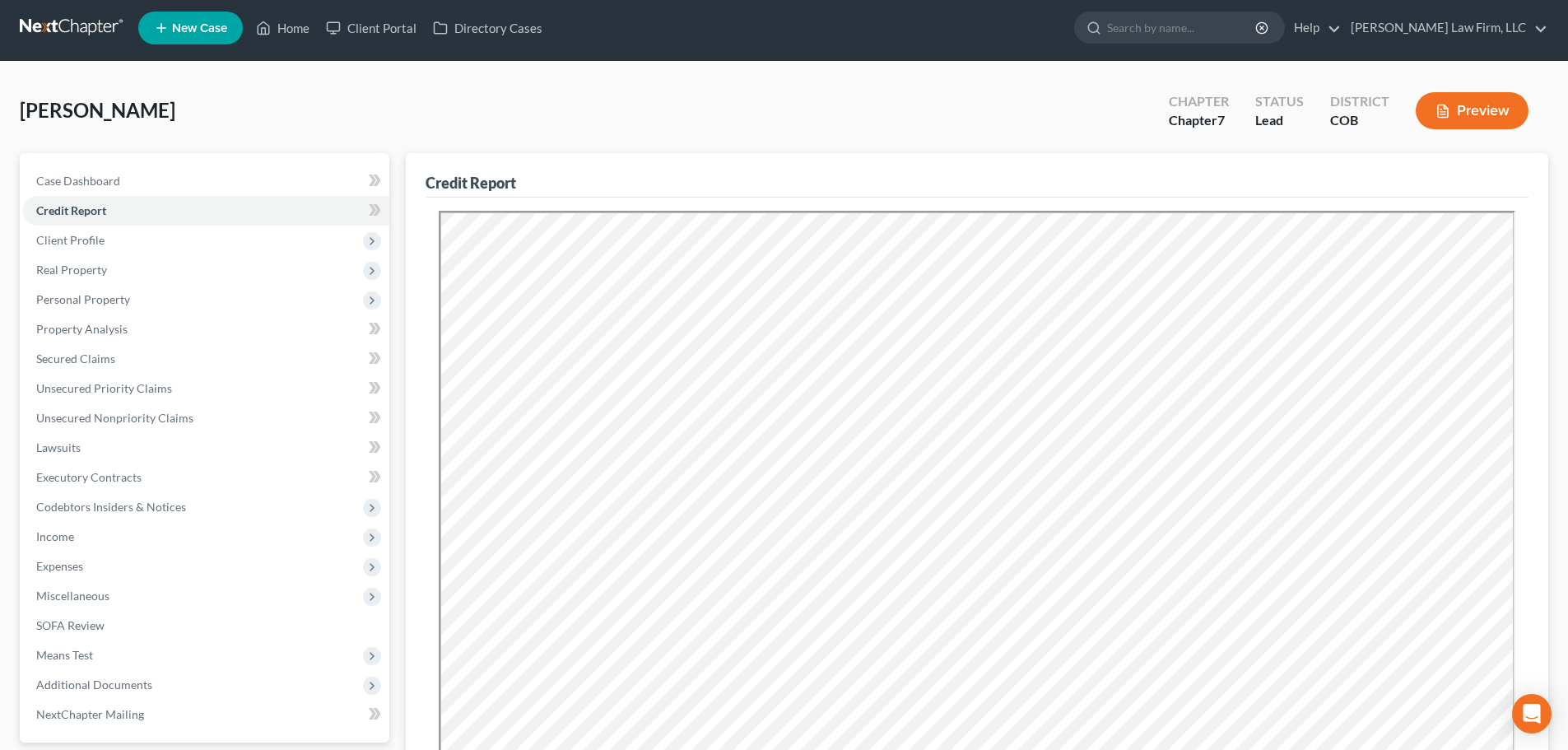
scroll to position [331, 0]
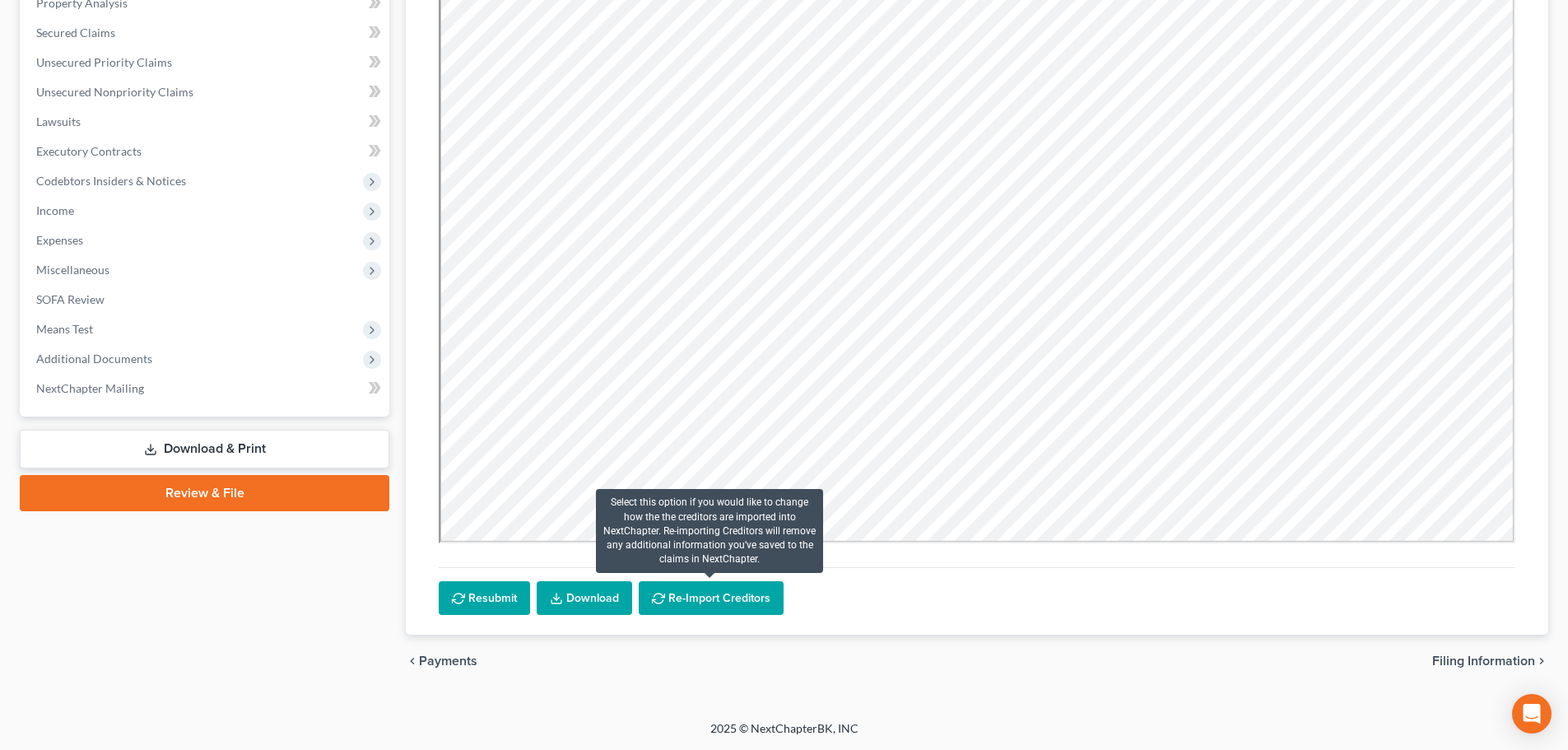
click at [685, 603] on button "Re-Import Creditors" at bounding box center [711, 599] width 145 height 35
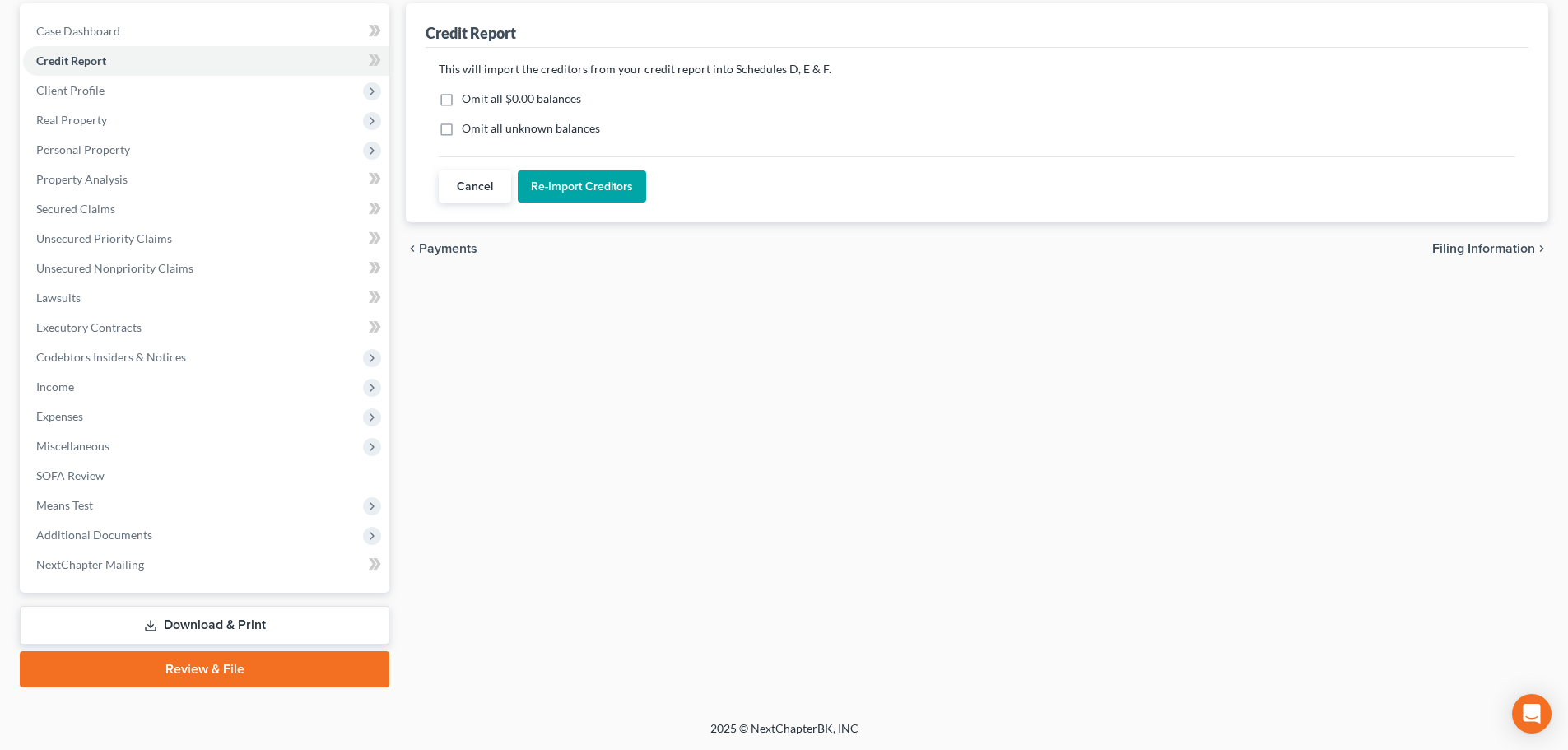
scroll to position [155, 0]
click at [546, 197] on button "Re-Import Creditors" at bounding box center [581, 187] width 128 height 33
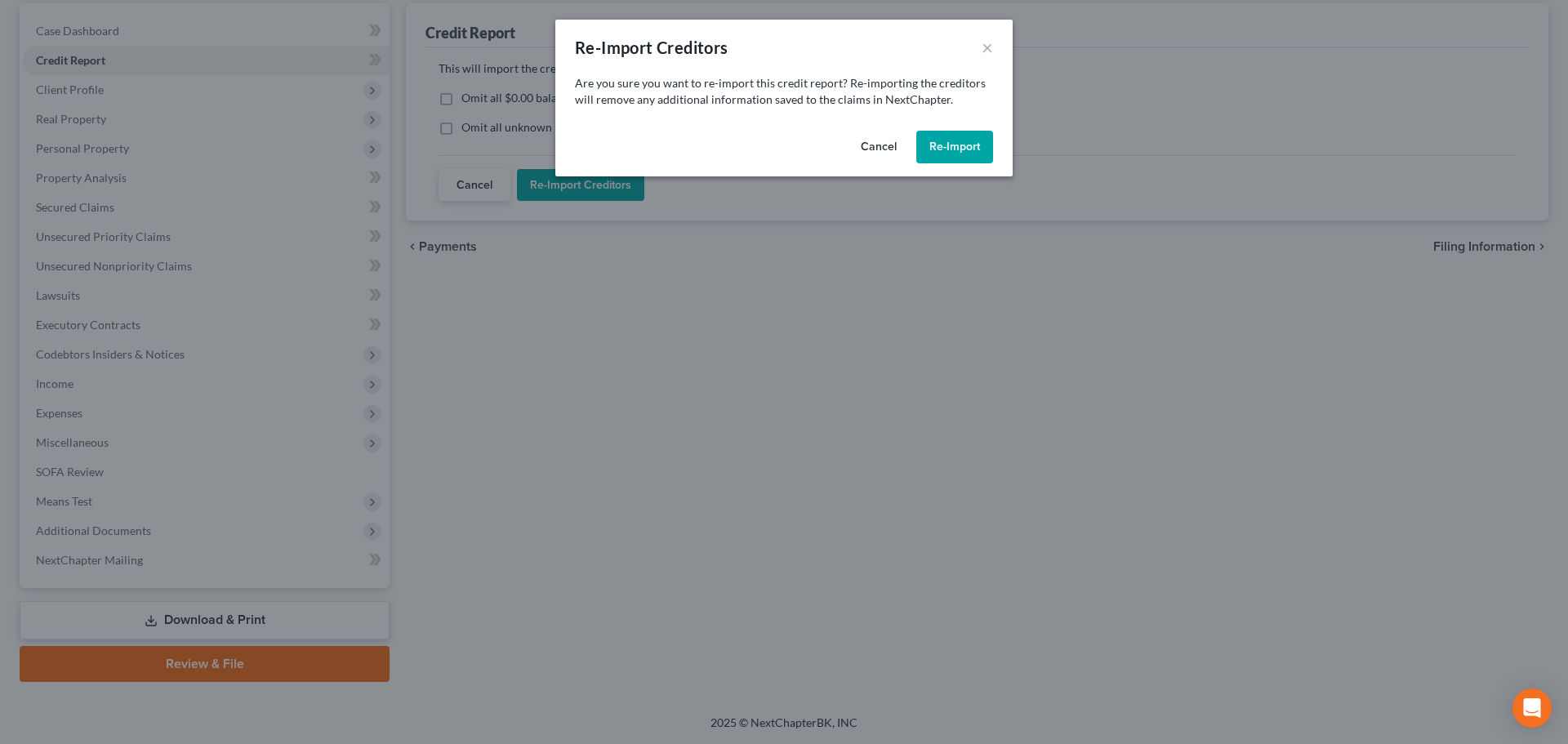
click at [959, 151] on button "Re-Import" at bounding box center [954, 147] width 76 height 33
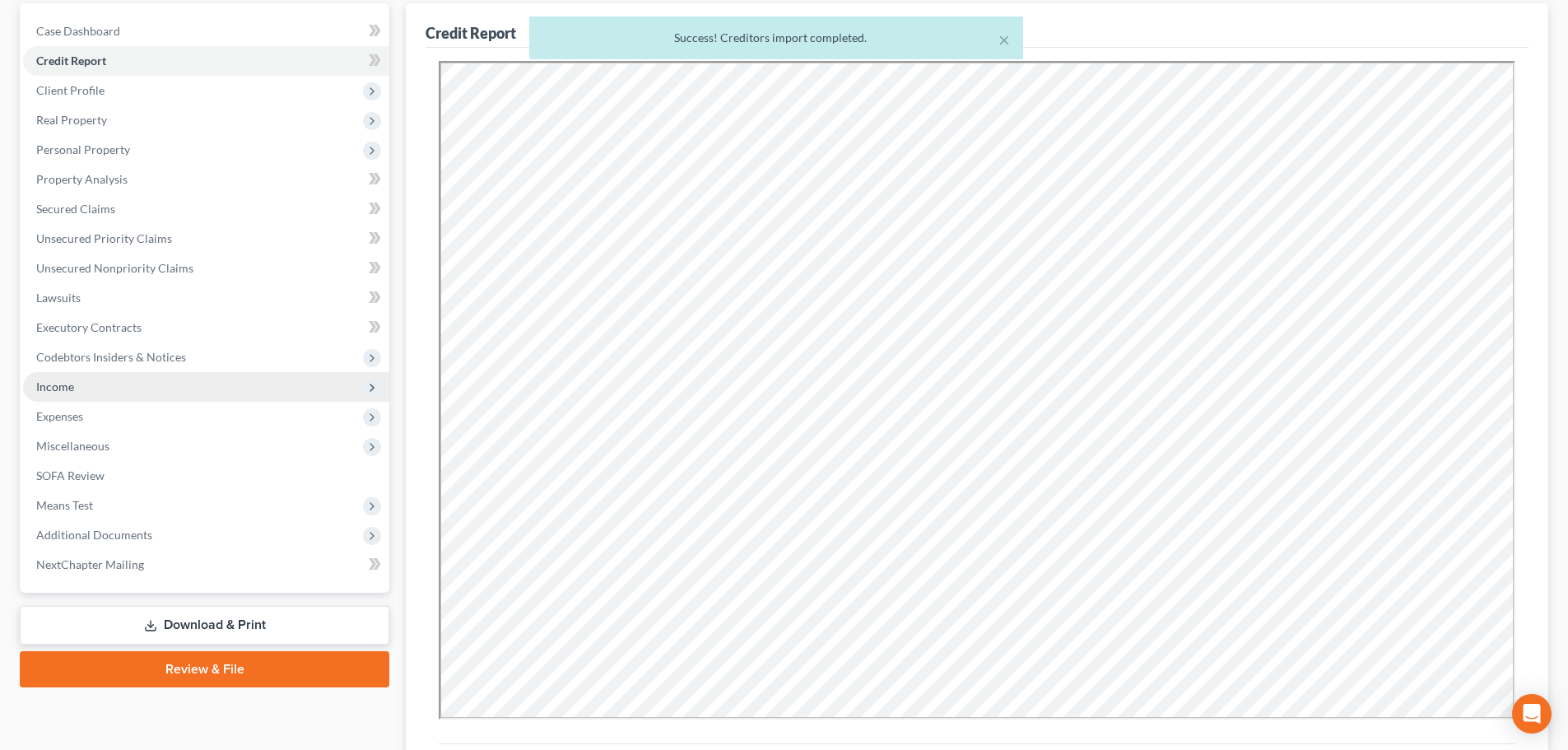
scroll to position [0, 0]
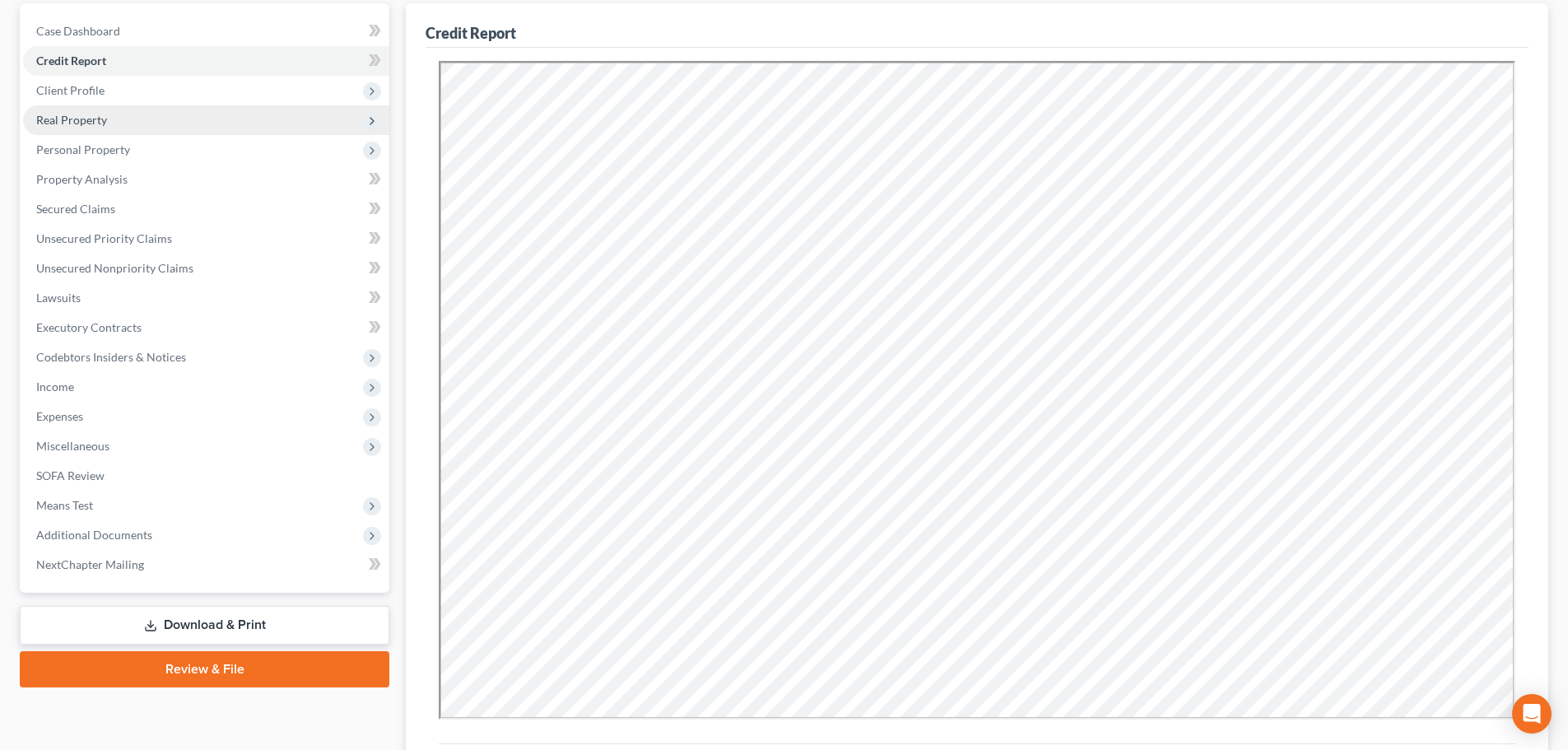
click at [105, 119] on span "Real Property" at bounding box center [72, 119] width 71 height 14
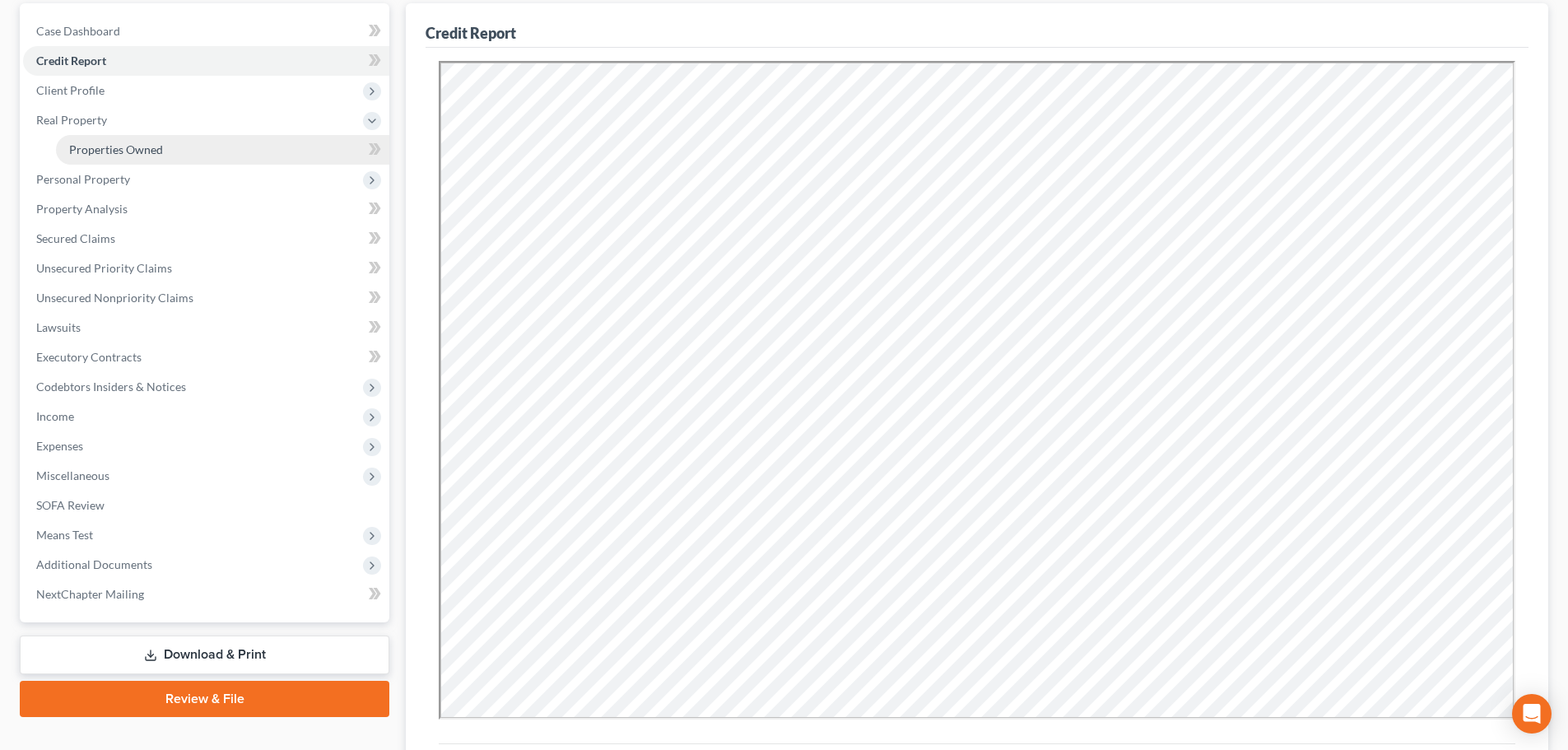
click at [131, 145] on span "Properties Owned" at bounding box center [116, 149] width 94 height 14
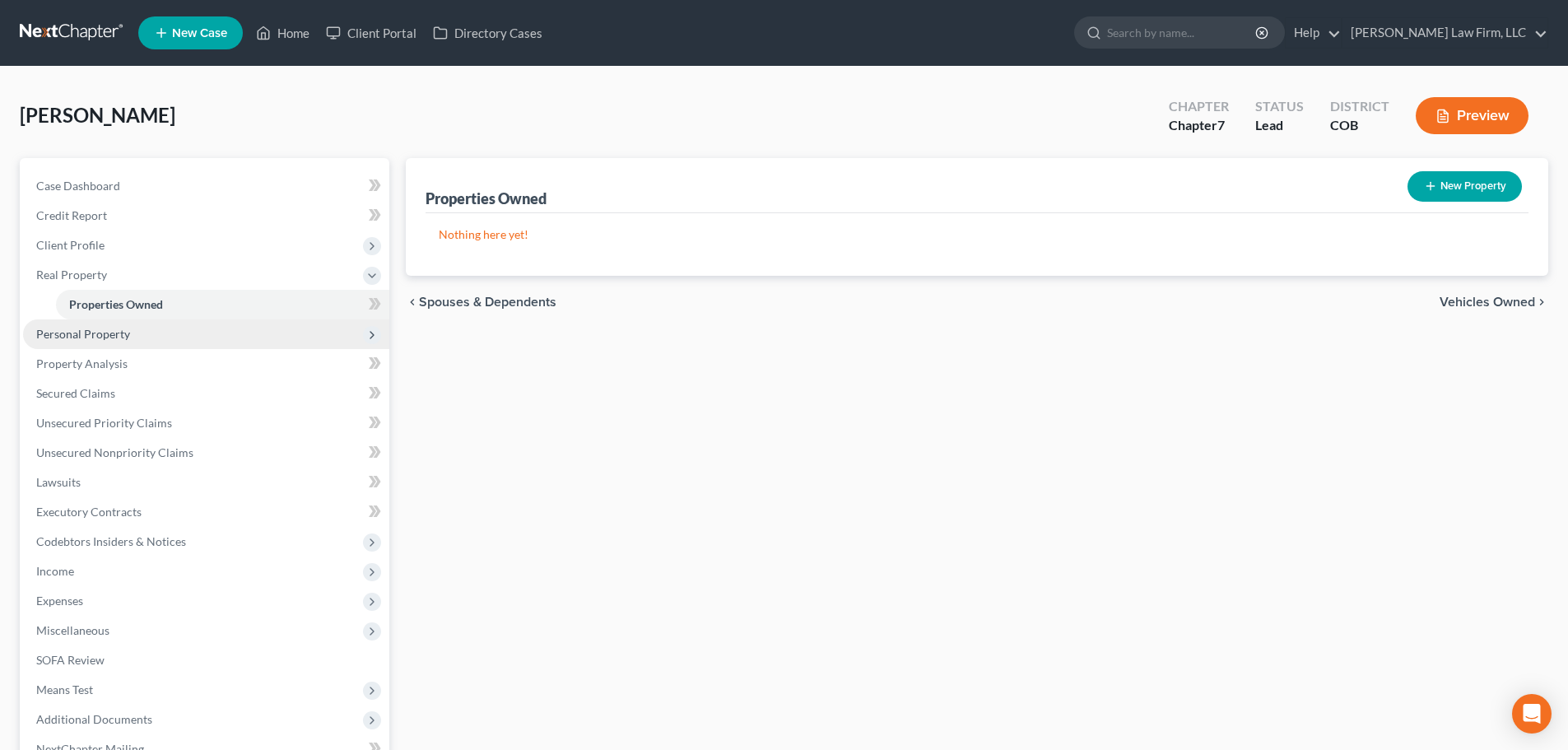
click at [101, 332] on span "Personal Property" at bounding box center [83, 334] width 94 height 14
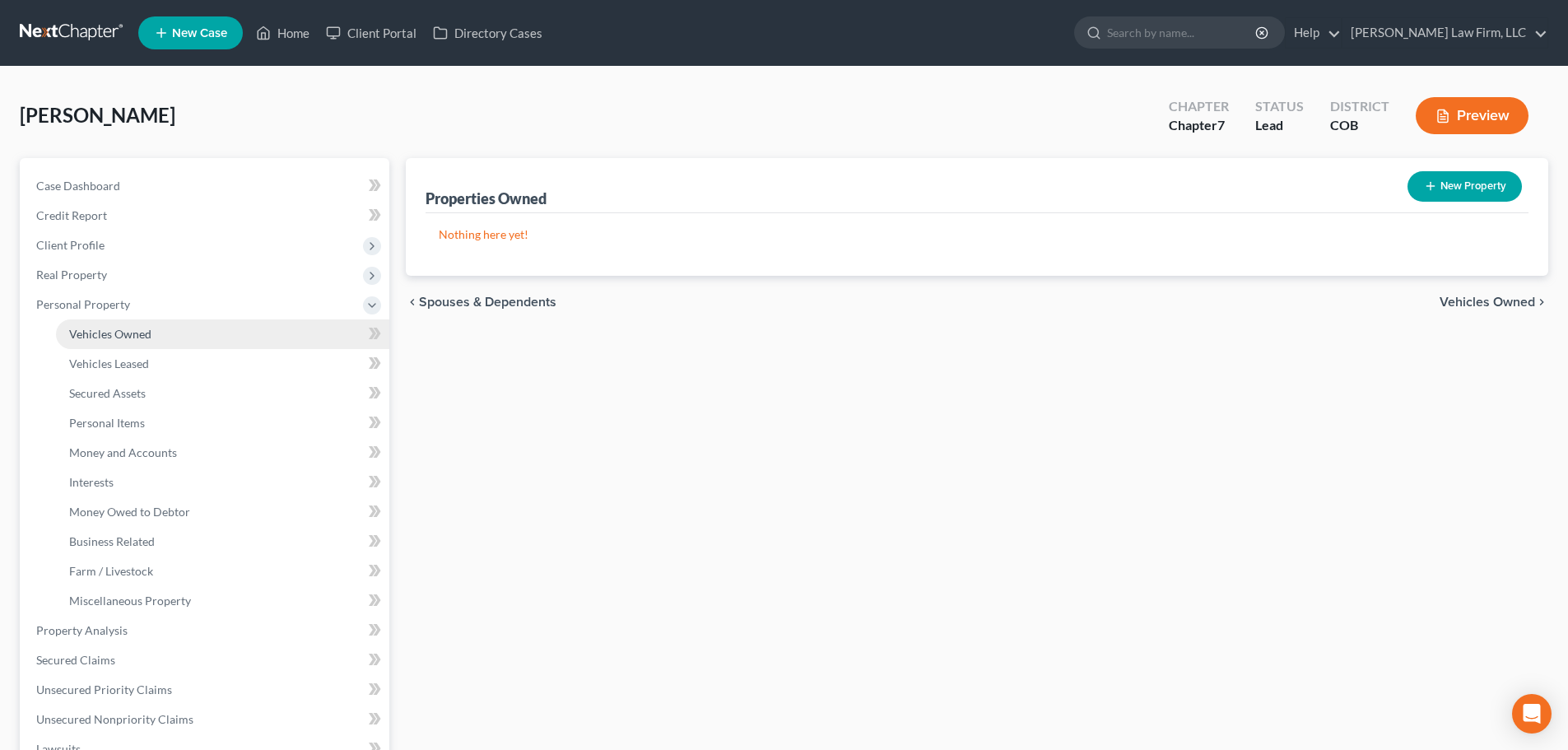
click at [114, 332] on span "Vehicles Owned" at bounding box center [110, 334] width 82 height 14
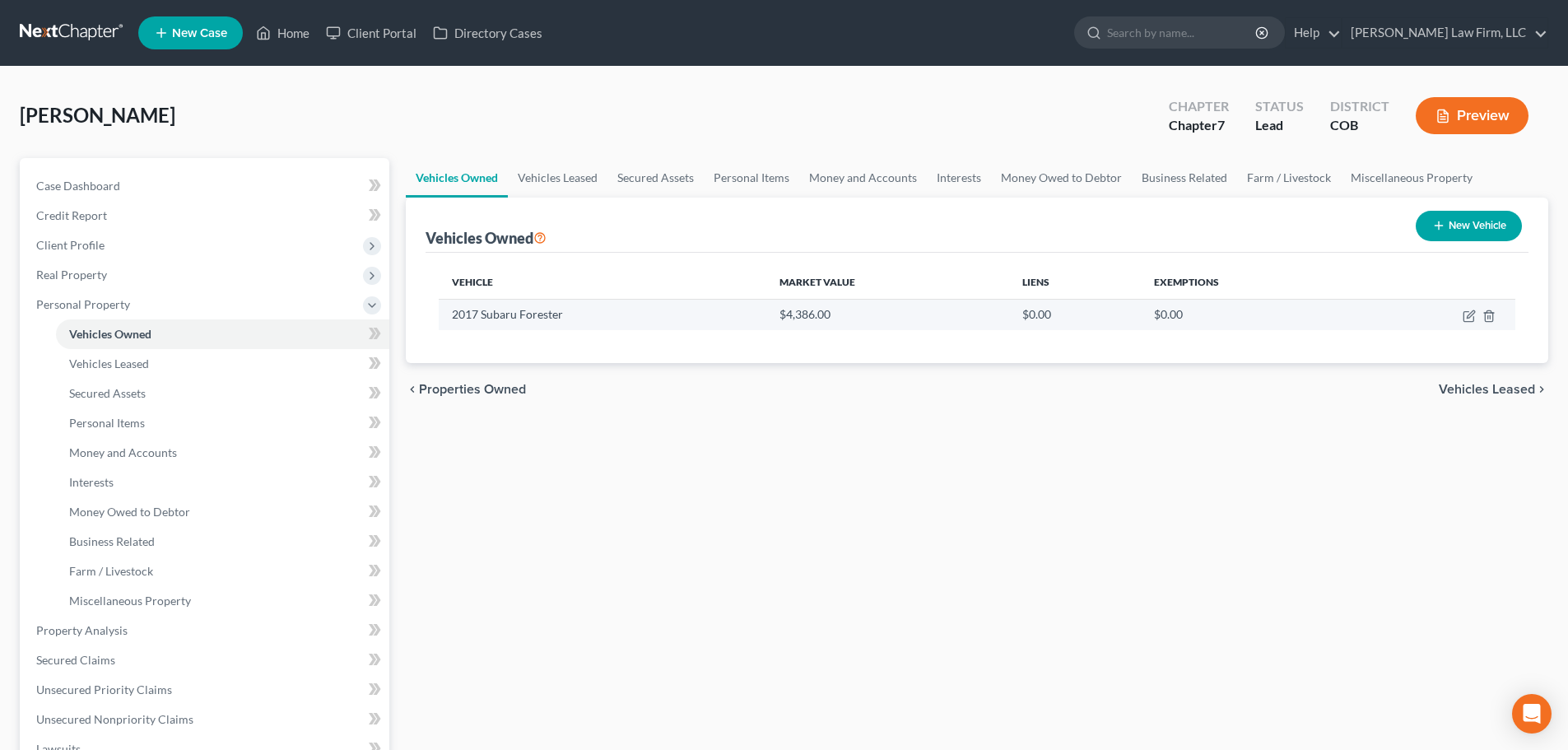
click at [1461, 315] on td at bounding box center [1437, 315] width 157 height 31
click at [1465, 312] on icon "button" at bounding box center [1469, 317] width 10 height 10
select select "0"
select select "9"
select select "4"
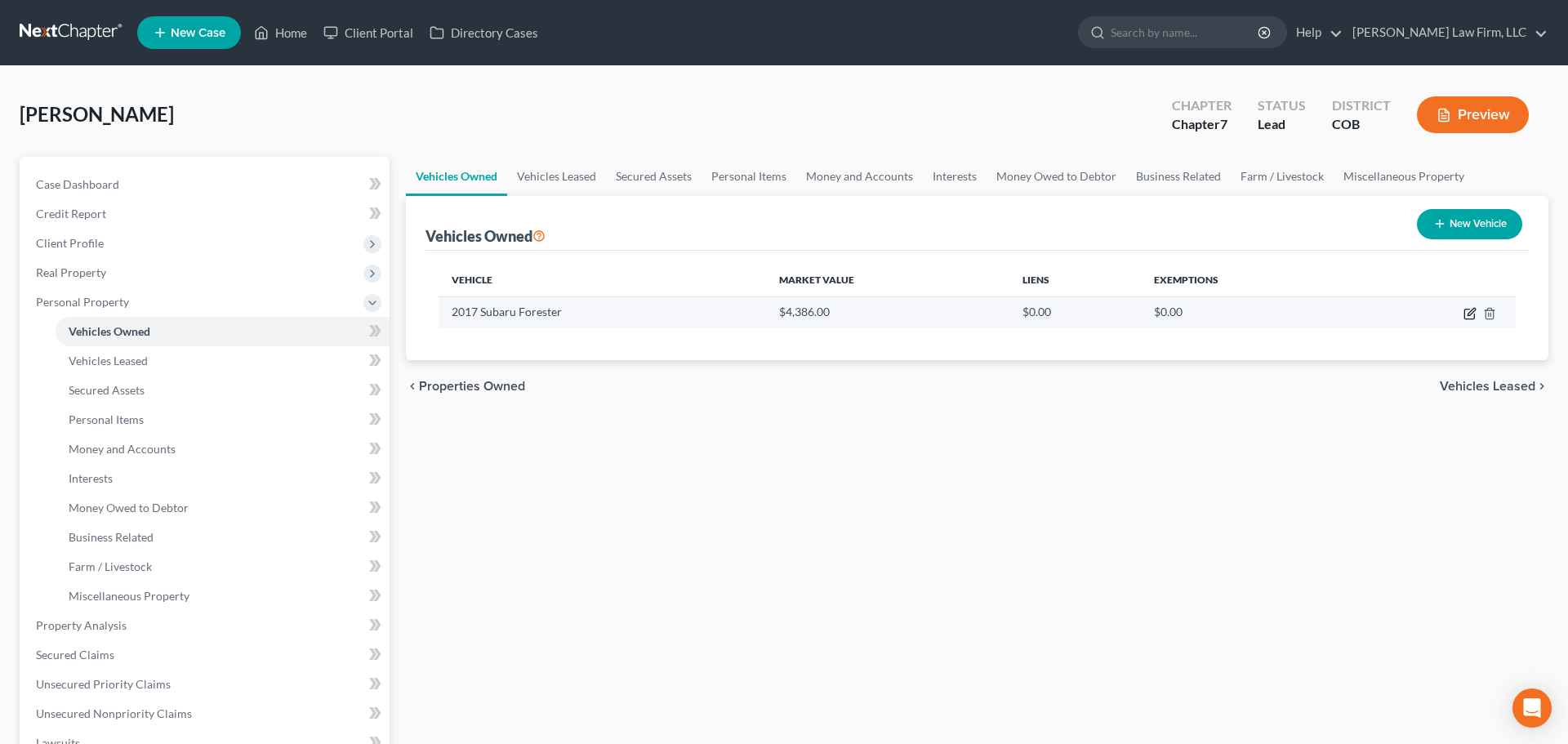
select select "0"
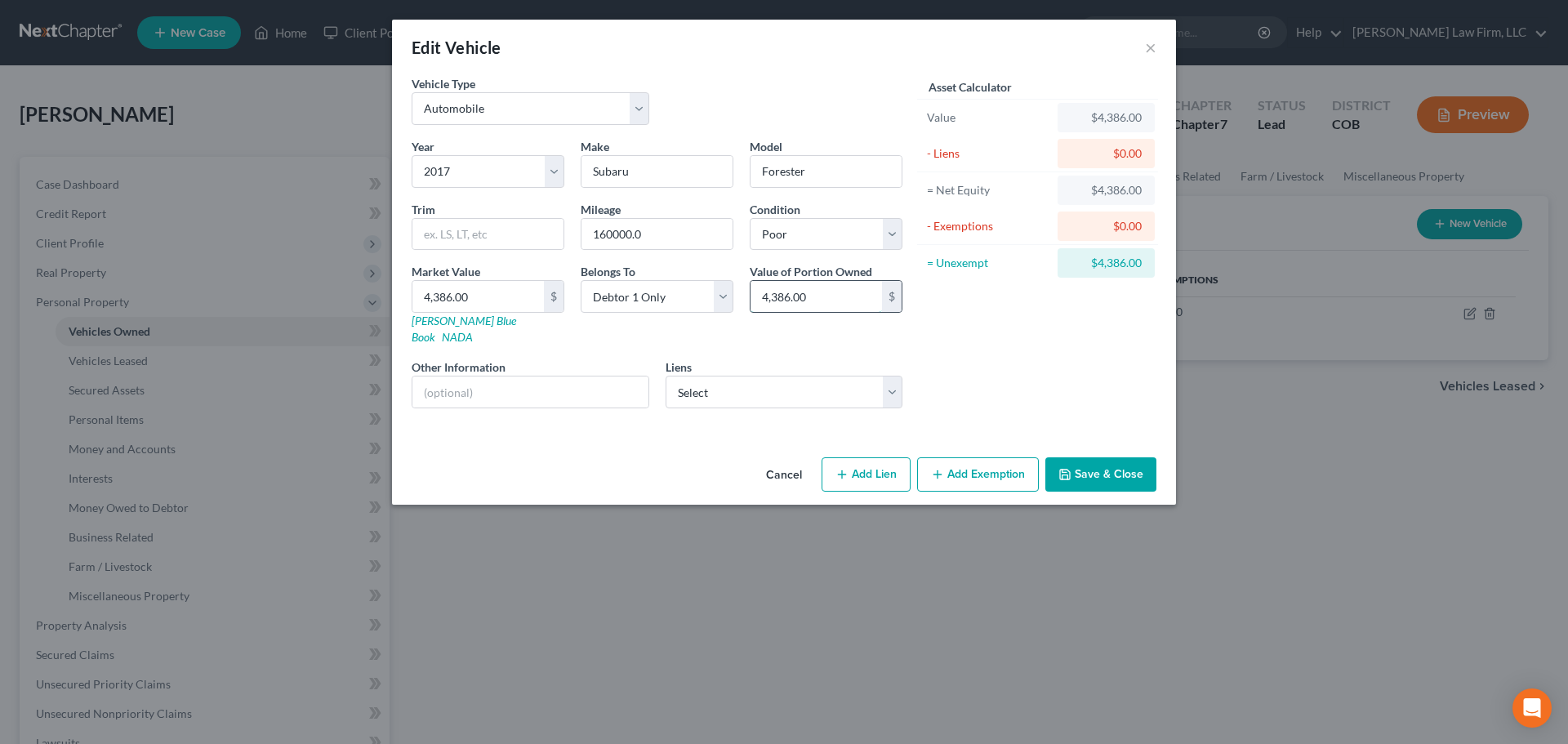
click at [866, 292] on input "4,386.00" at bounding box center [816, 296] width 131 height 31
click at [806, 358] on div "Liens Select Westlake Pm - $10,233.00 Mechbkauto - $0.00" at bounding box center [784, 383] width 237 height 50
click at [773, 380] on select "Select Westlake Pm - $10,233.00 Mechbkauto - $0.00" at bounding box center [784, 392] width 237 height 33
select select "0"
click at [665, 375] on select "Select Westlake Pm - $10,233.00 Mechbkauto - $0.00" at bounding box center [784, 392] width 237 height 33
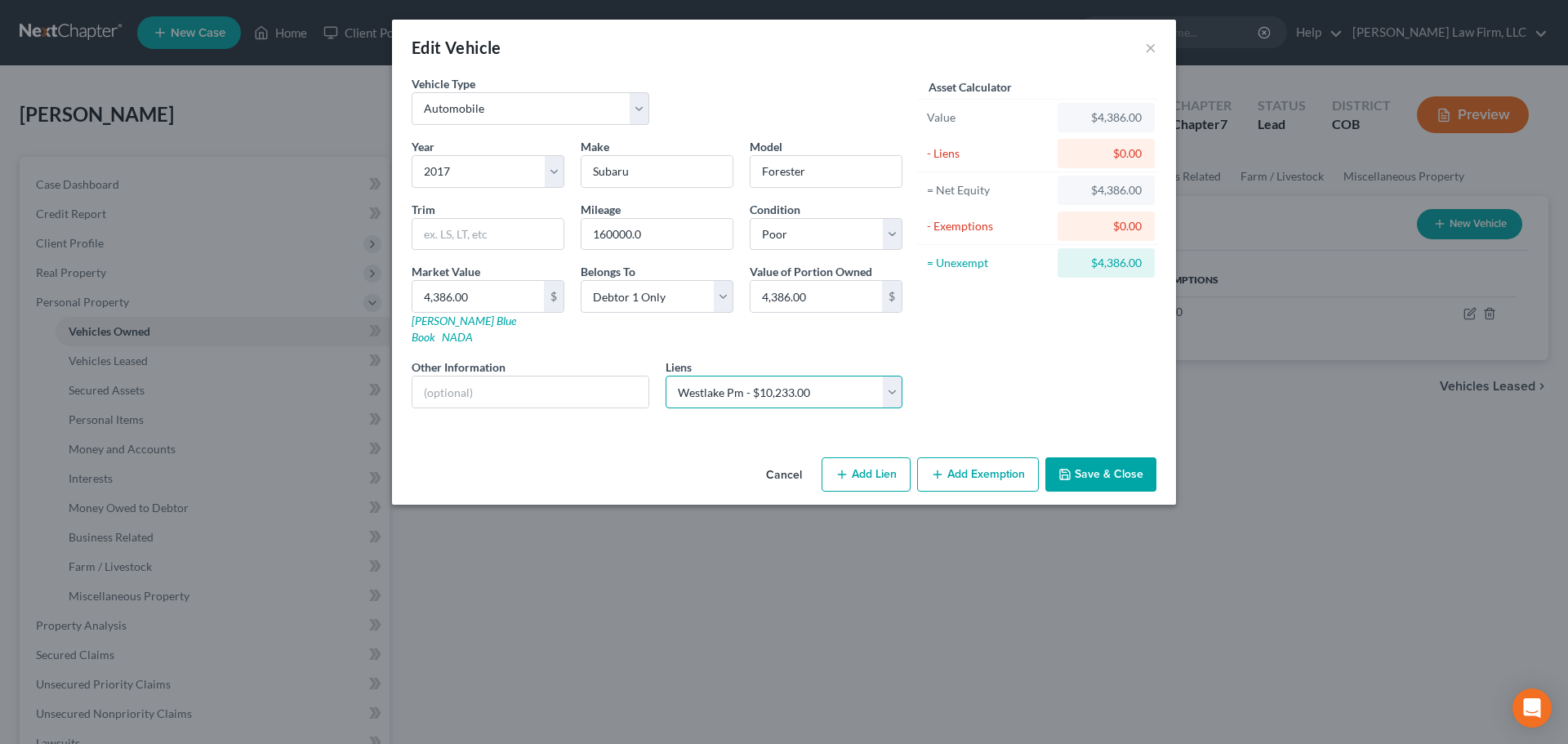
select select
select select "4"
select select "0"
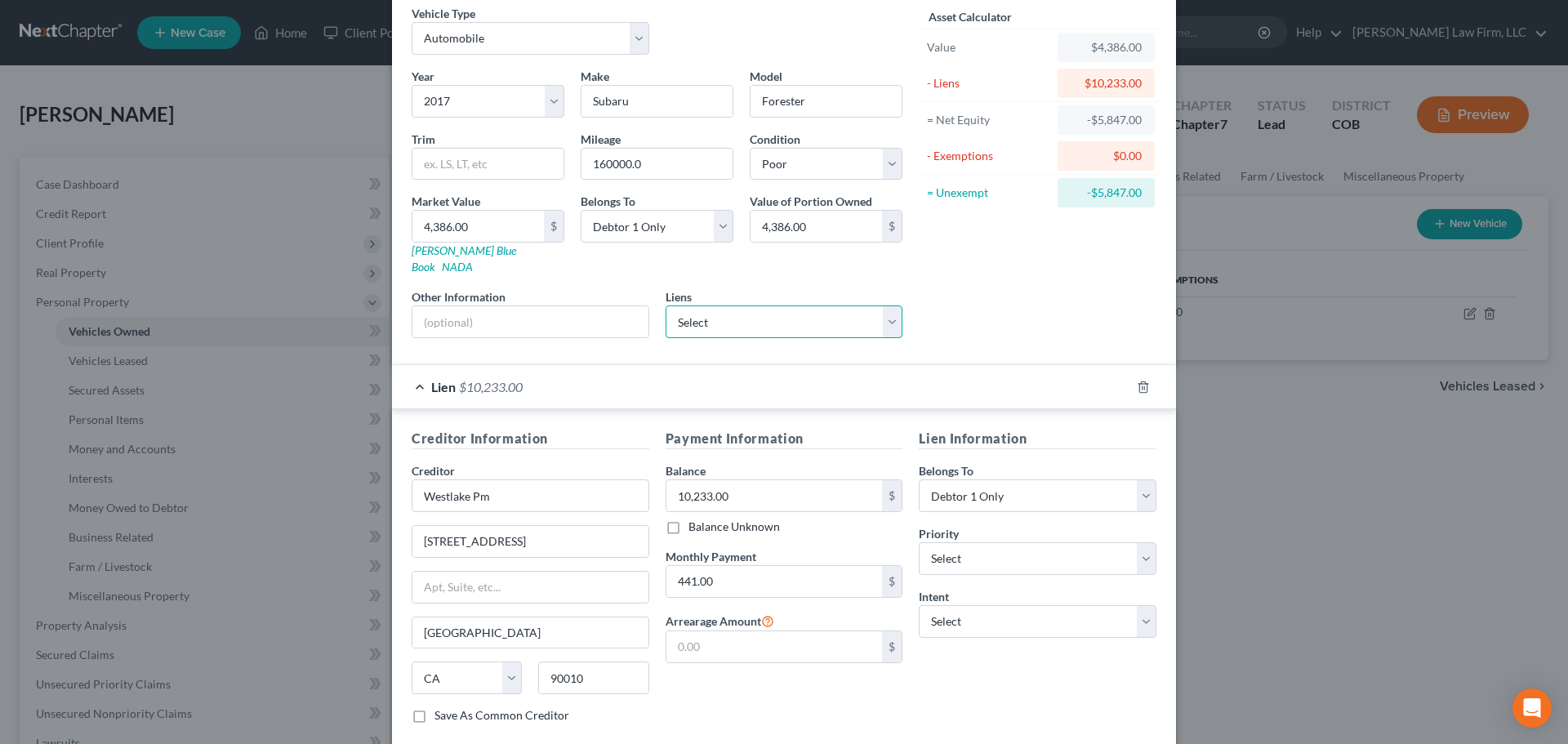
scroll to position [149, 0]
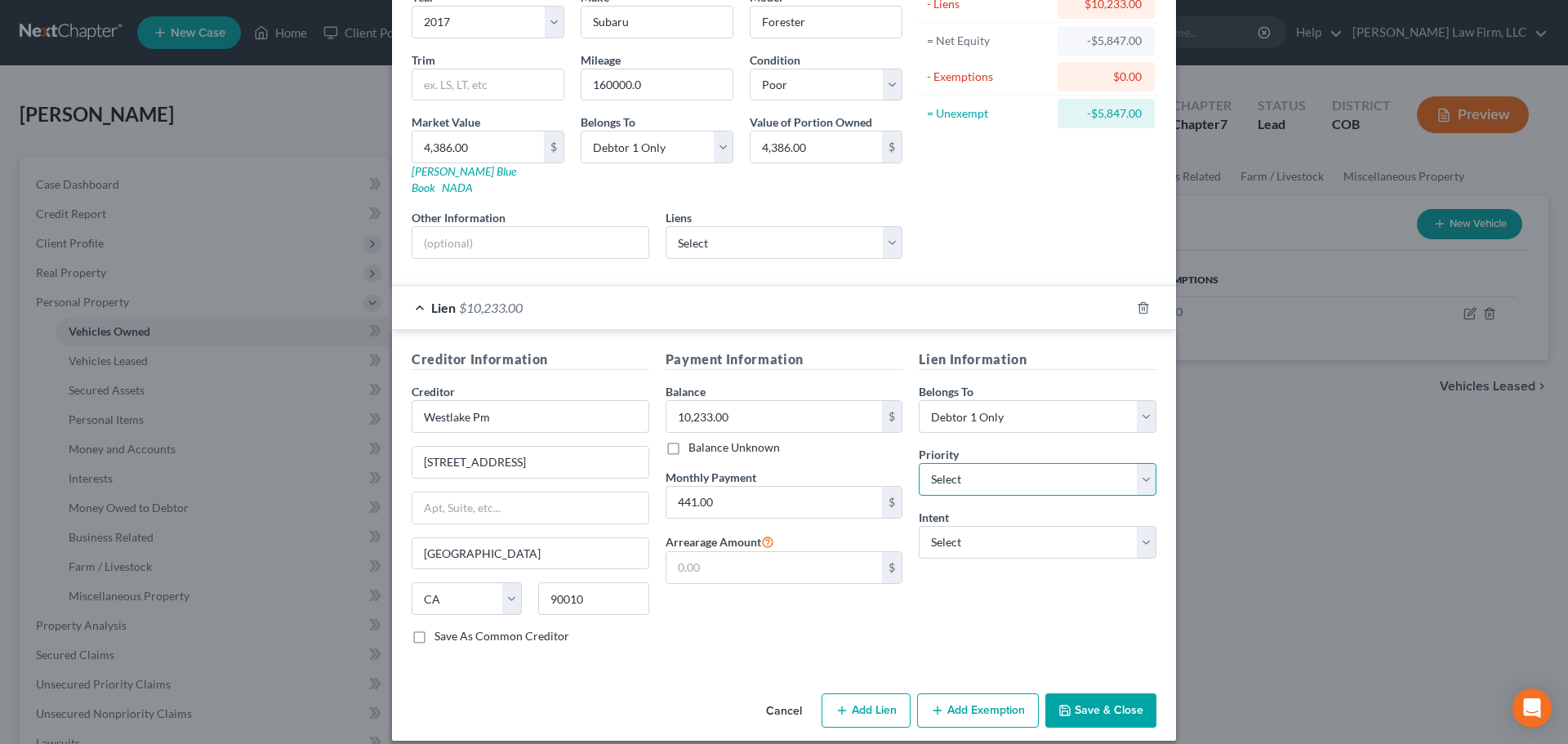
click at [960, 465] on select "Select 1st 2nd 3rd 4th 5th 6th 7th 8th 9th 10th 11th 12th 13th 14th 15th 16th 1…" at bounding box center [1037, 480] width 237 height 33
click at [1061, 704] on icon "button" at bounding box center [1065, 710] width 13 height 13
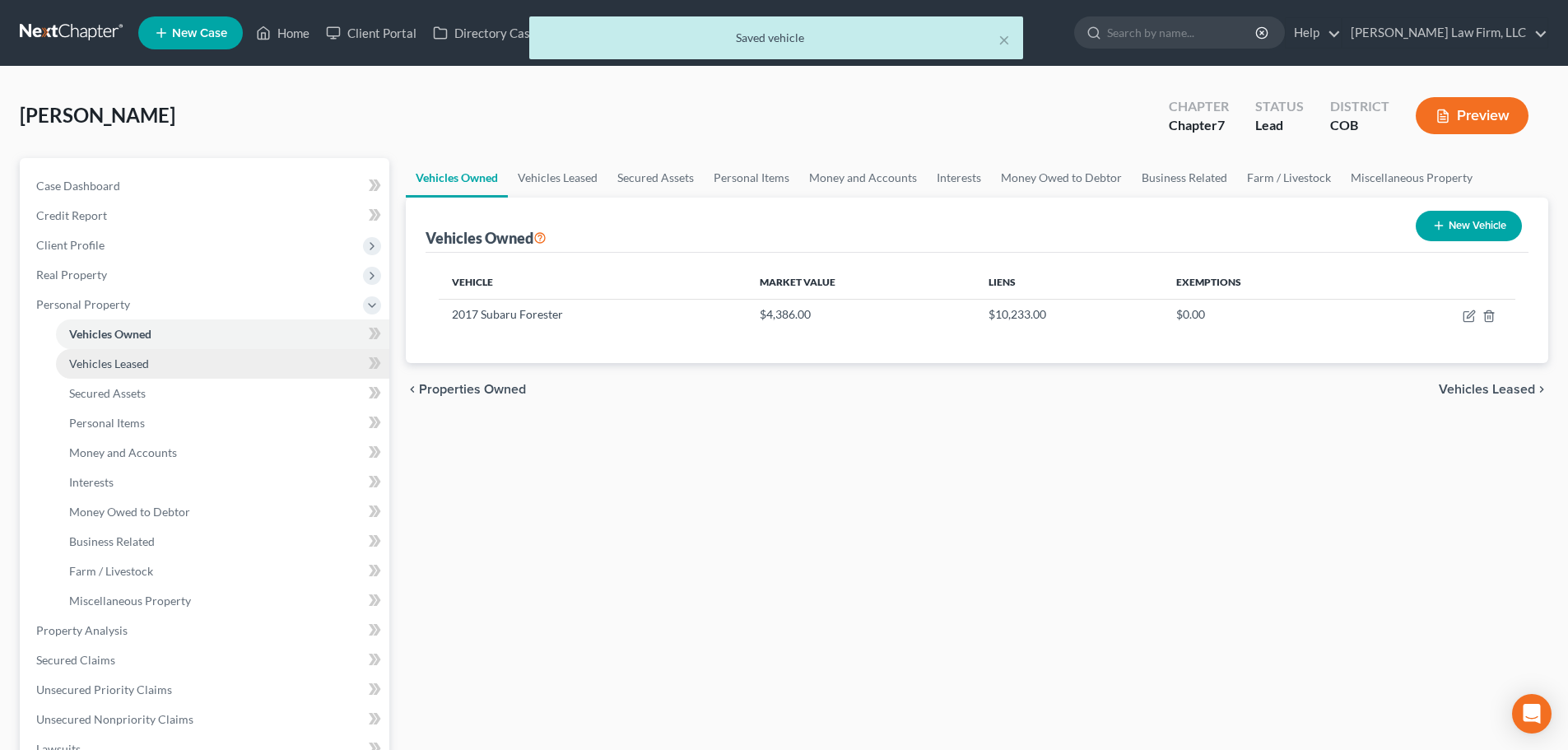
click at [182, 362] on link "Vehicles Leased" at bounding box center [223, 364] width 334 height 30
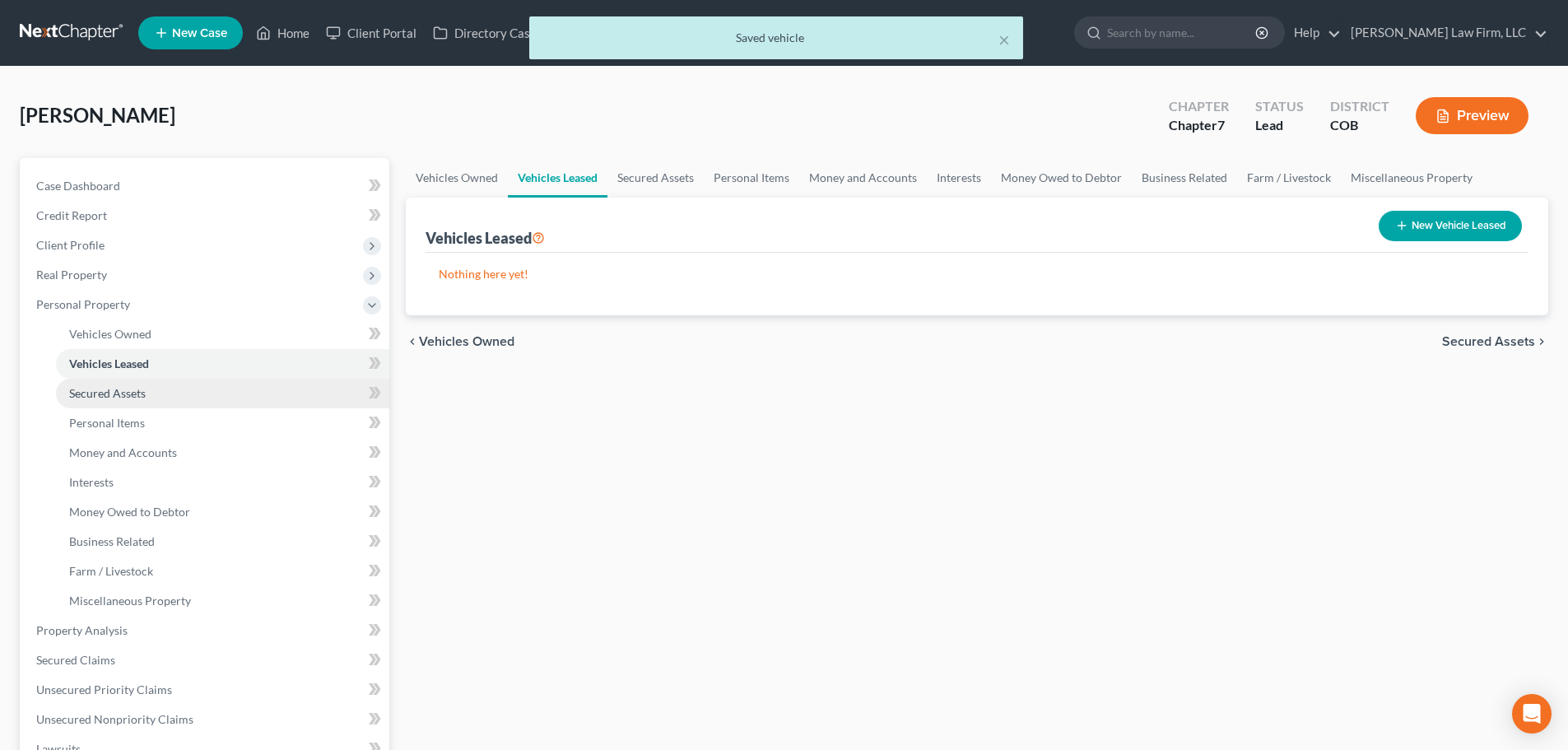
click at [207, 392] on link "Secured Assets" at bounding box center [223, 393] width 334 height 30
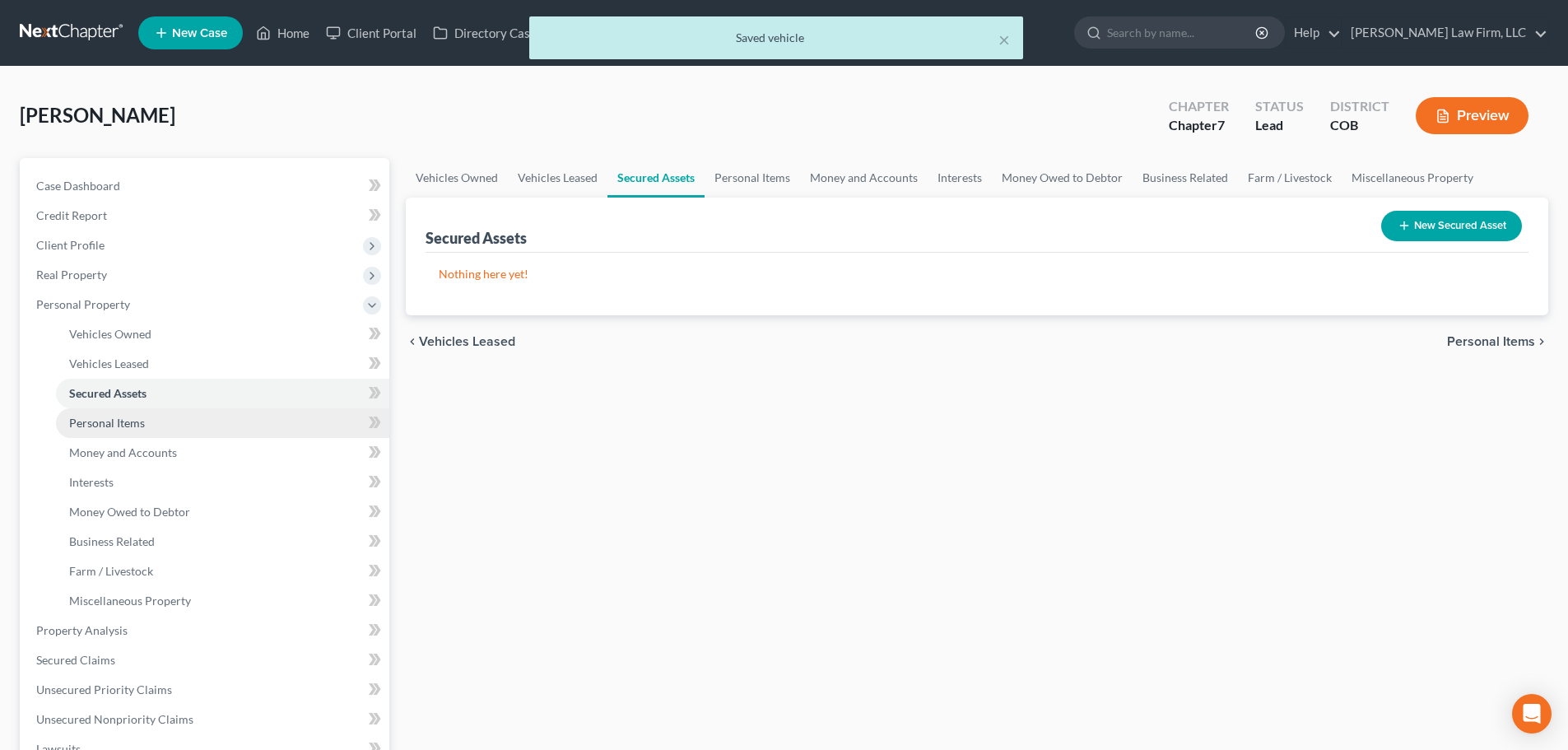
click at [190, 414] on link "Personal Items" at bounding box center [223, 423] width 334 height 30
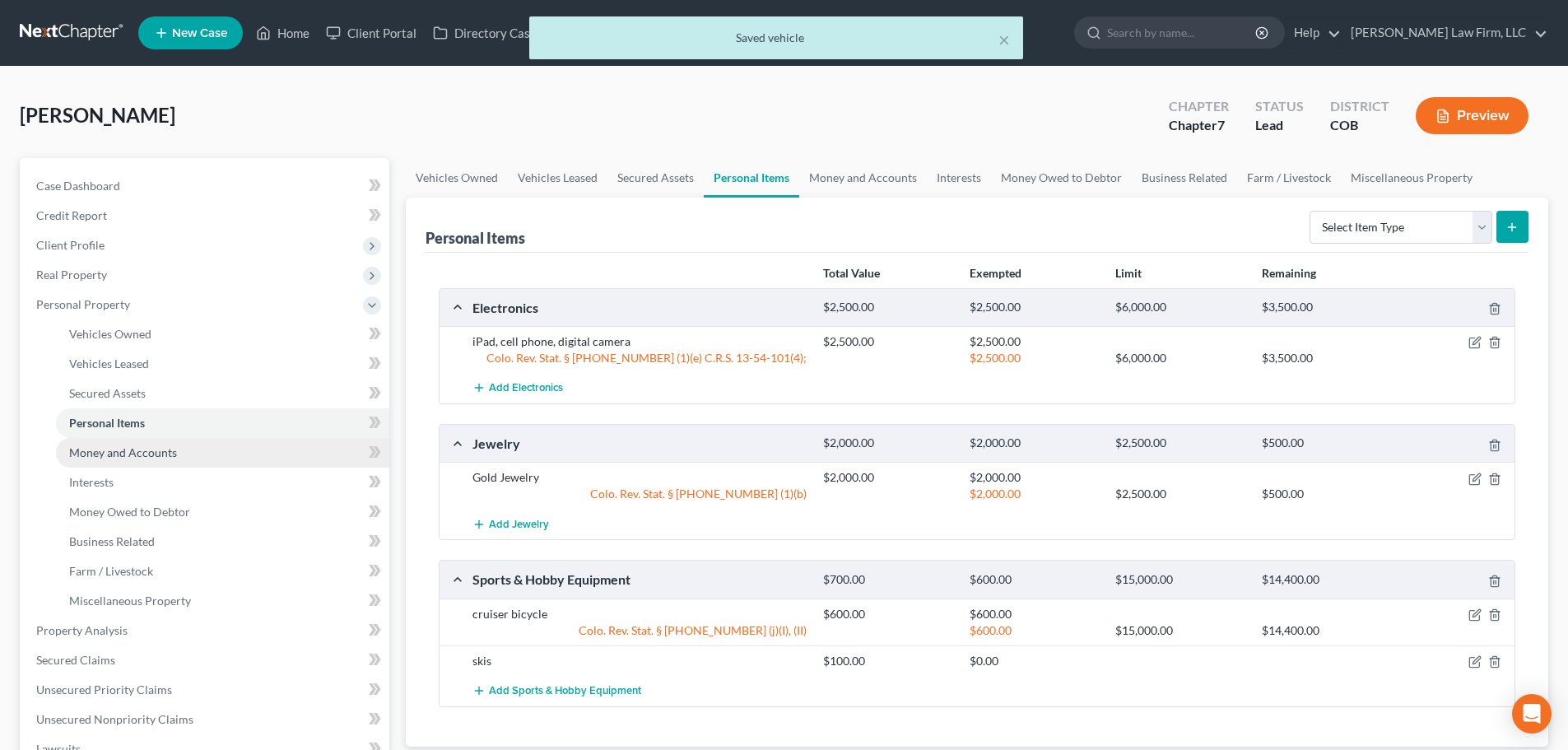
click at [181, 451] on link "Money and Accounts" at bounding box center [223, 453] width 334 height 30
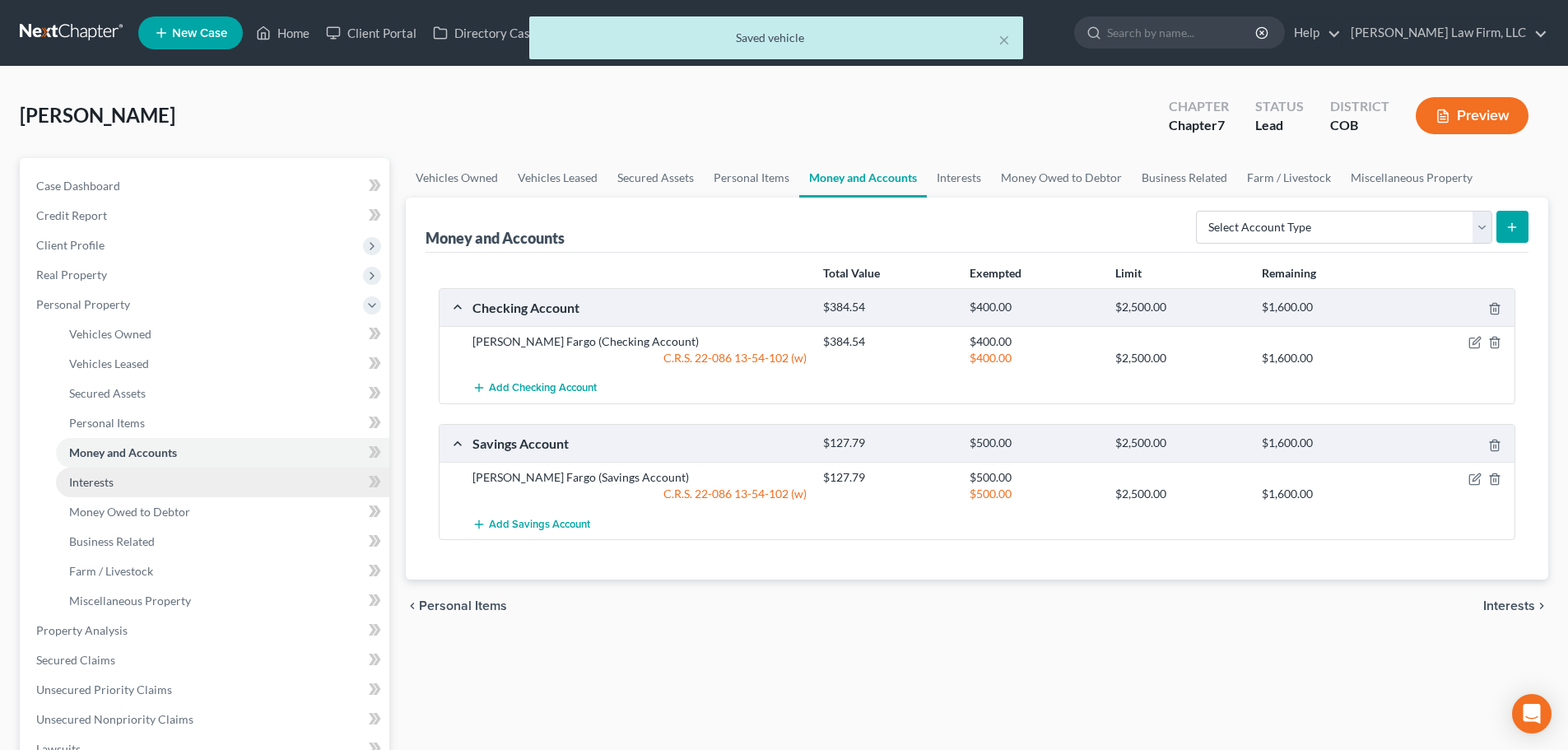
click at [170, 480] on link "Interests" at bounding box center [223, 483] width 334 height 30
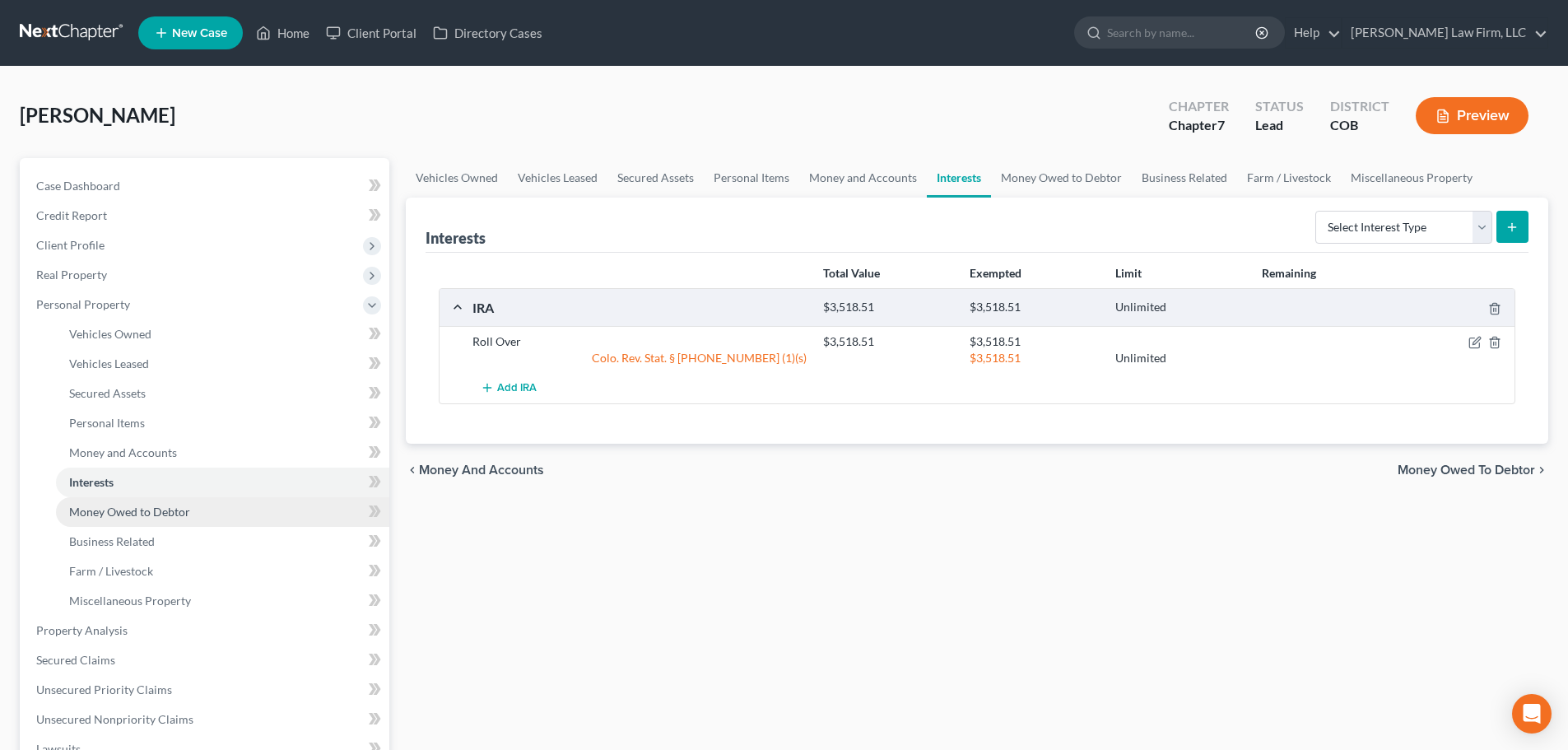
click at [157, 519] on link "Money Owed to Debtor" at bounding box center [223, 512] width 334 height 30
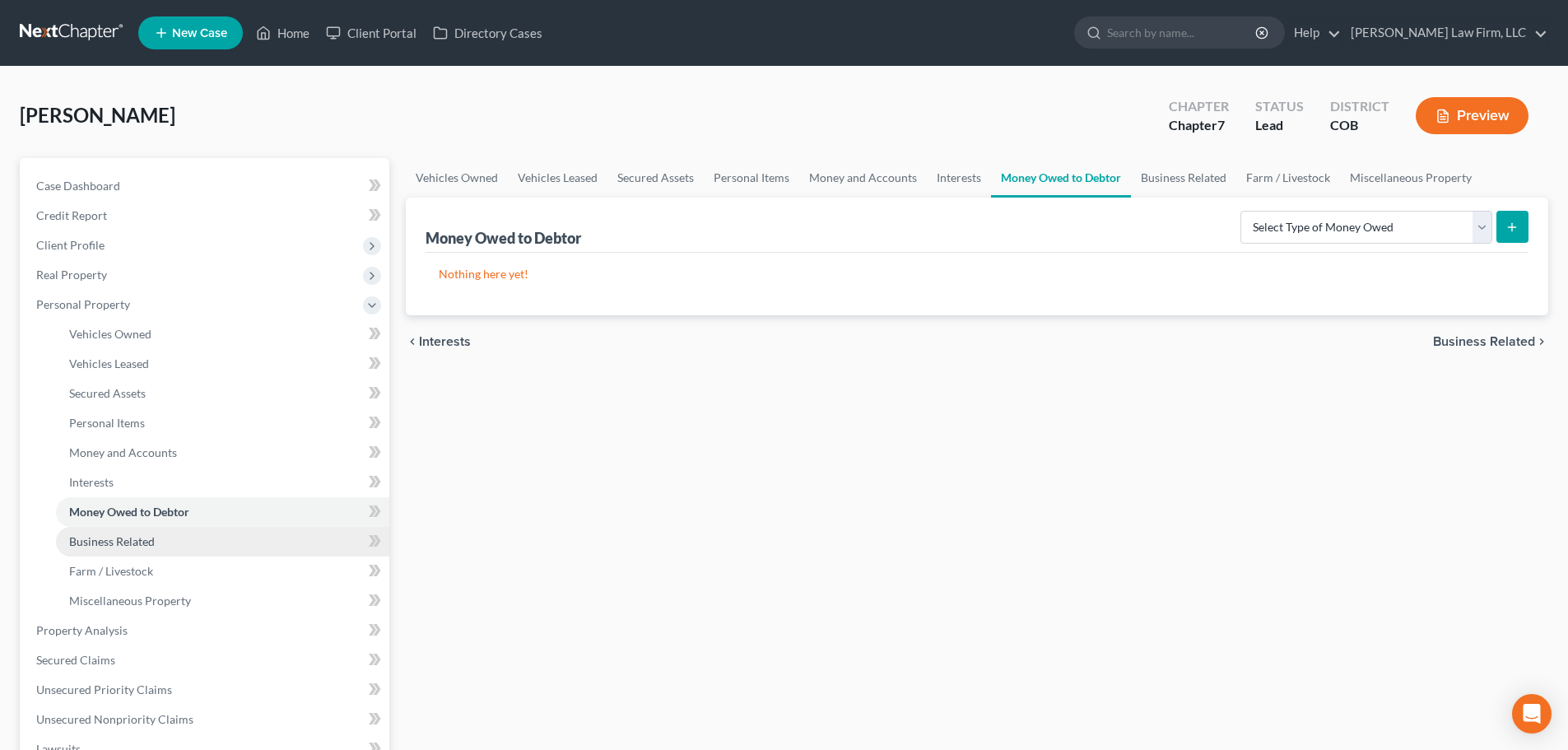
click at [150, 538] on span "Business Related" at bounding box center [112, 541] width 85 height 14
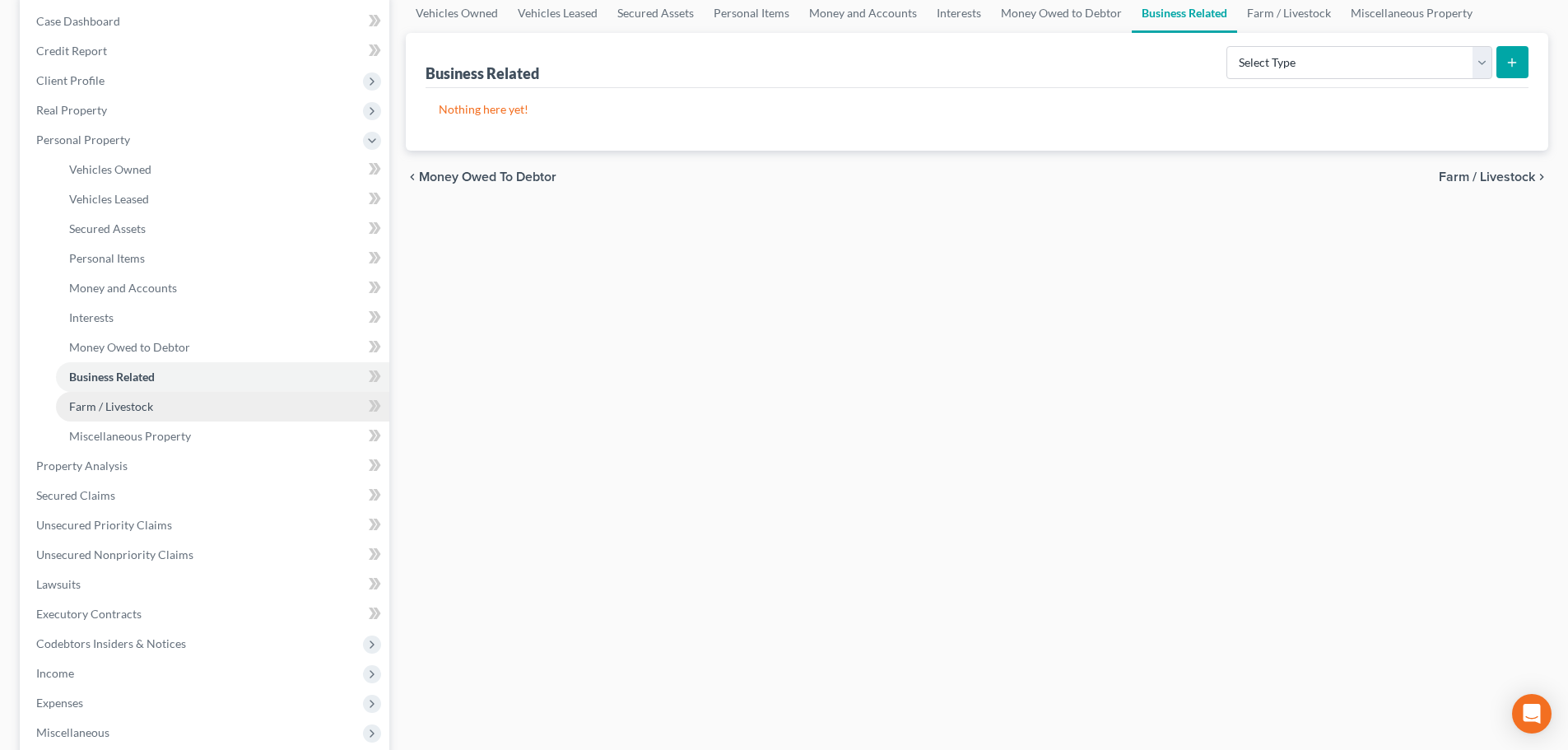
click at [147, 408] on span "Farm / Livestock" at bounding box center [111, 406] width 84 height 14
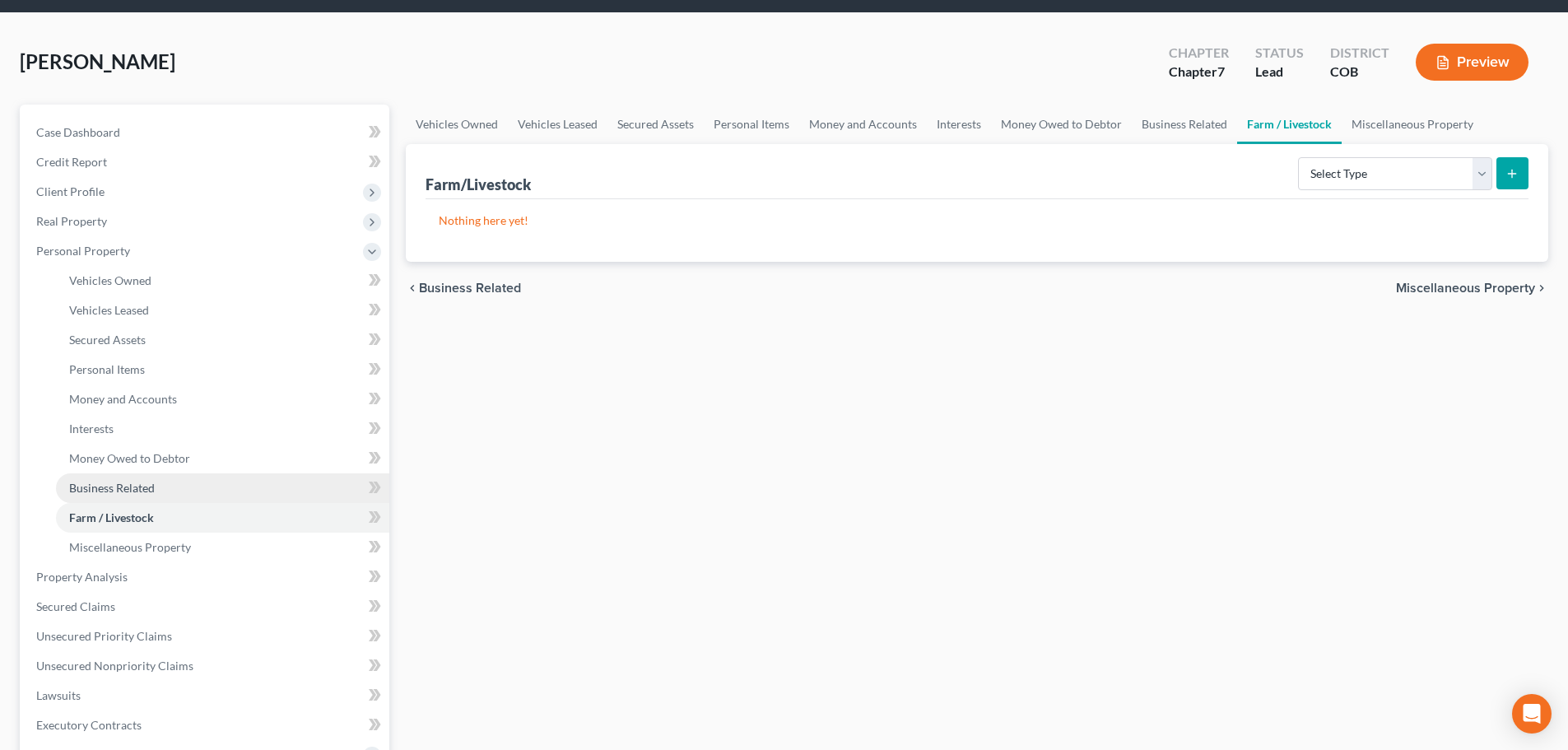
scroll to position [82, 0]
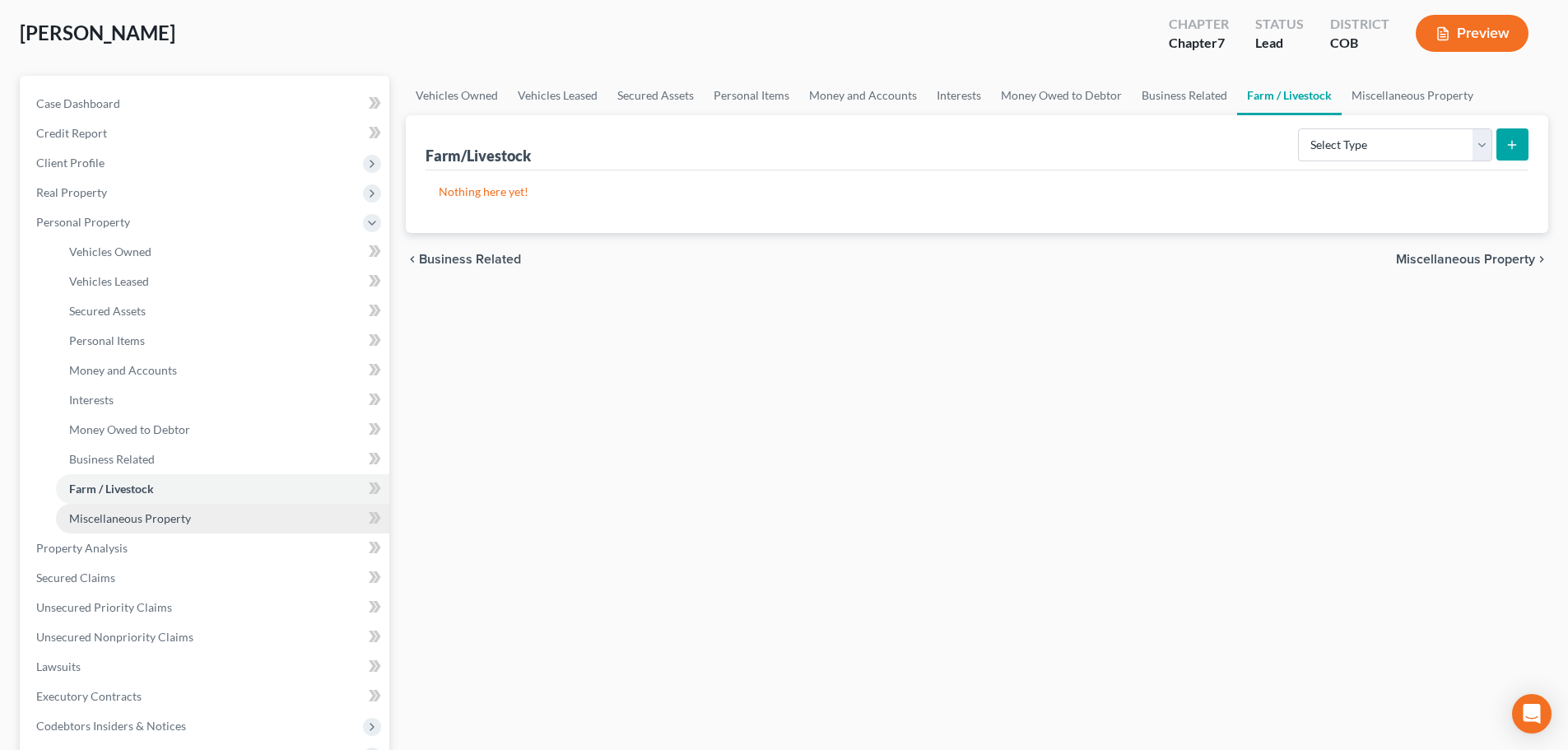
click at [166, 524] on span "Miscellaneous Property" at bounding box center [130, 517] width 122 height 14
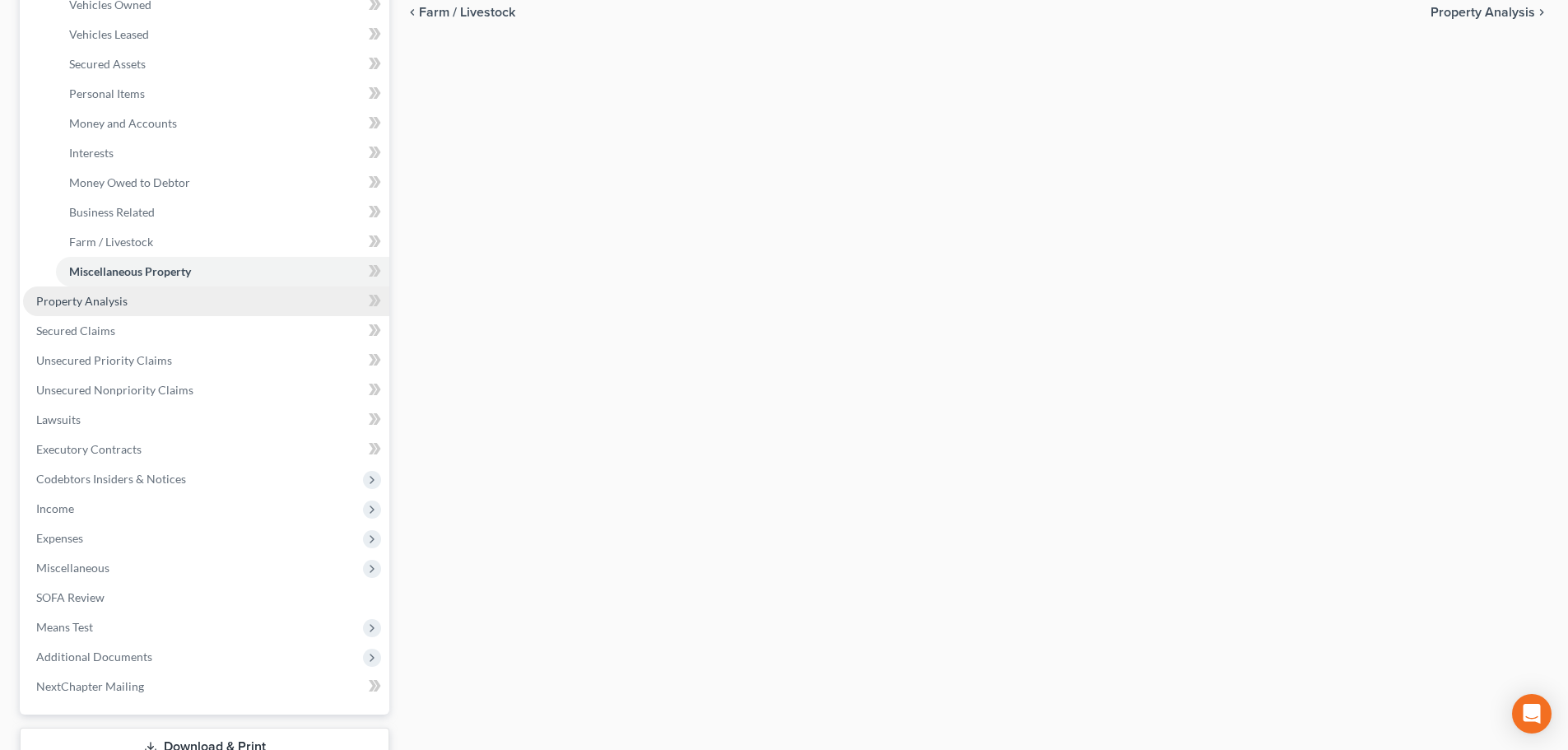
click at [137, 296] on link "Property Analysis" at bounding box center [206, 301] width 366 height 30
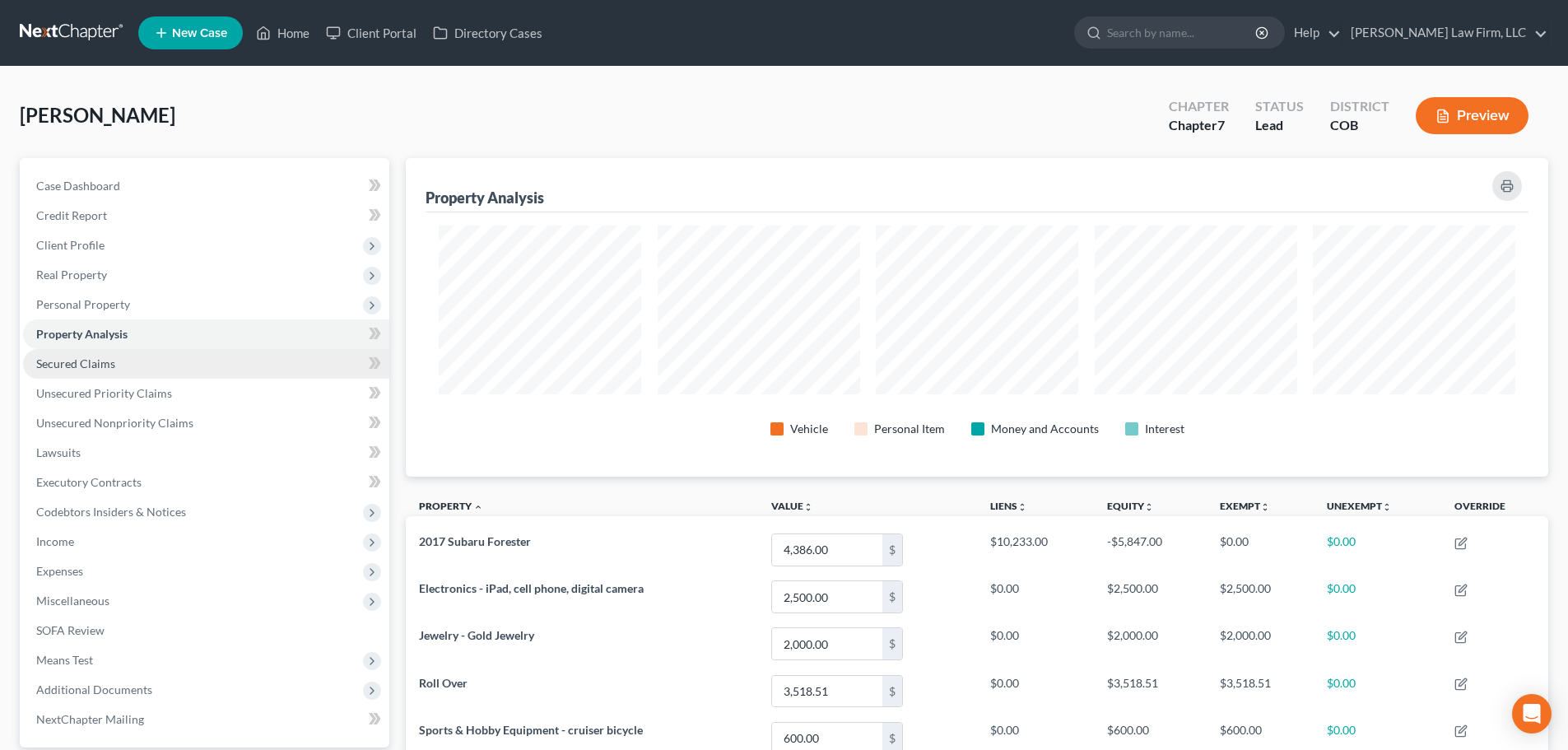
scroll to position [319, 1142]
click at [147, 361] on link "Secured Claims" at bounding box center [206, 364] width 366 height 30
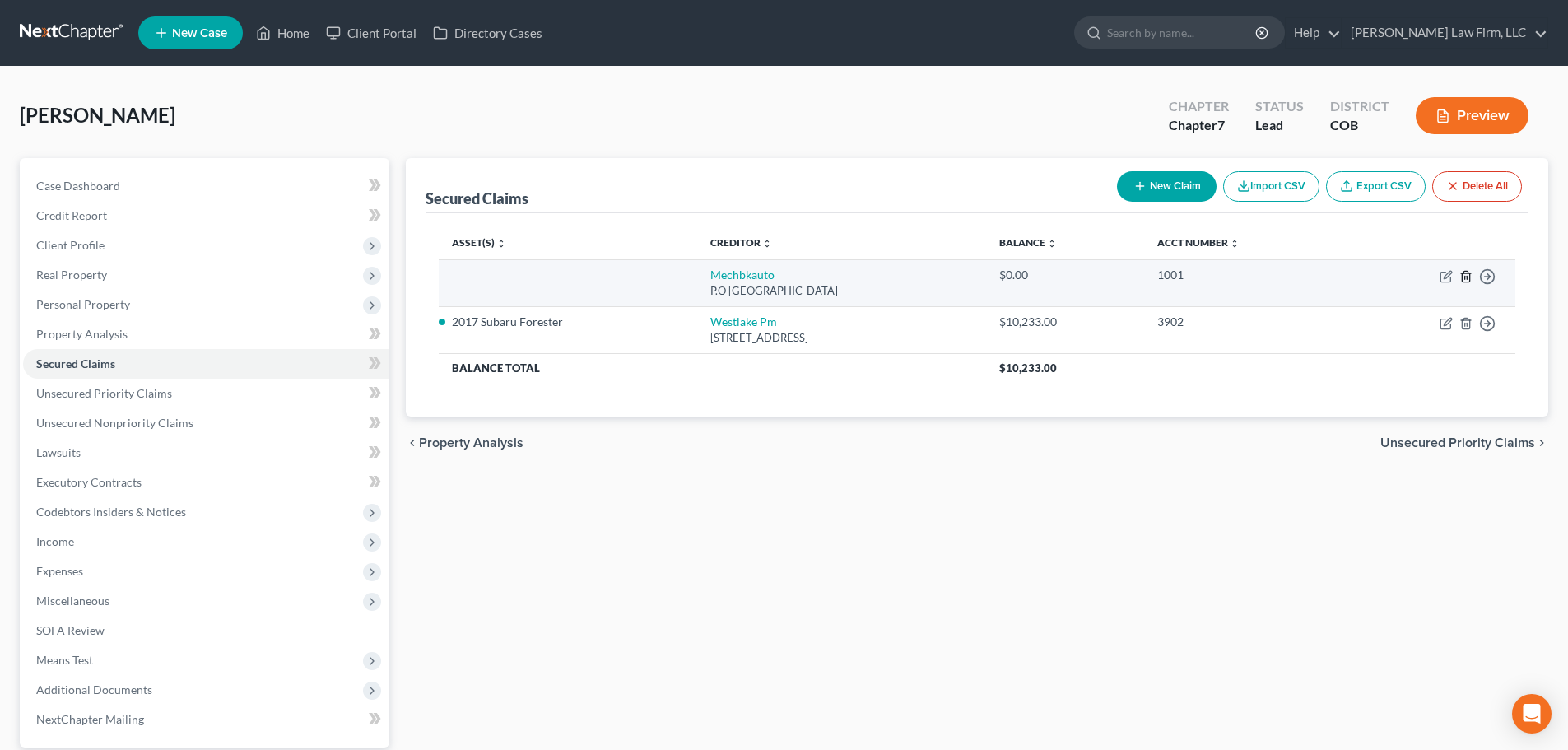
click at [1467, 276] on line "button" at bounding box center [1467, 277] width 0 height 3
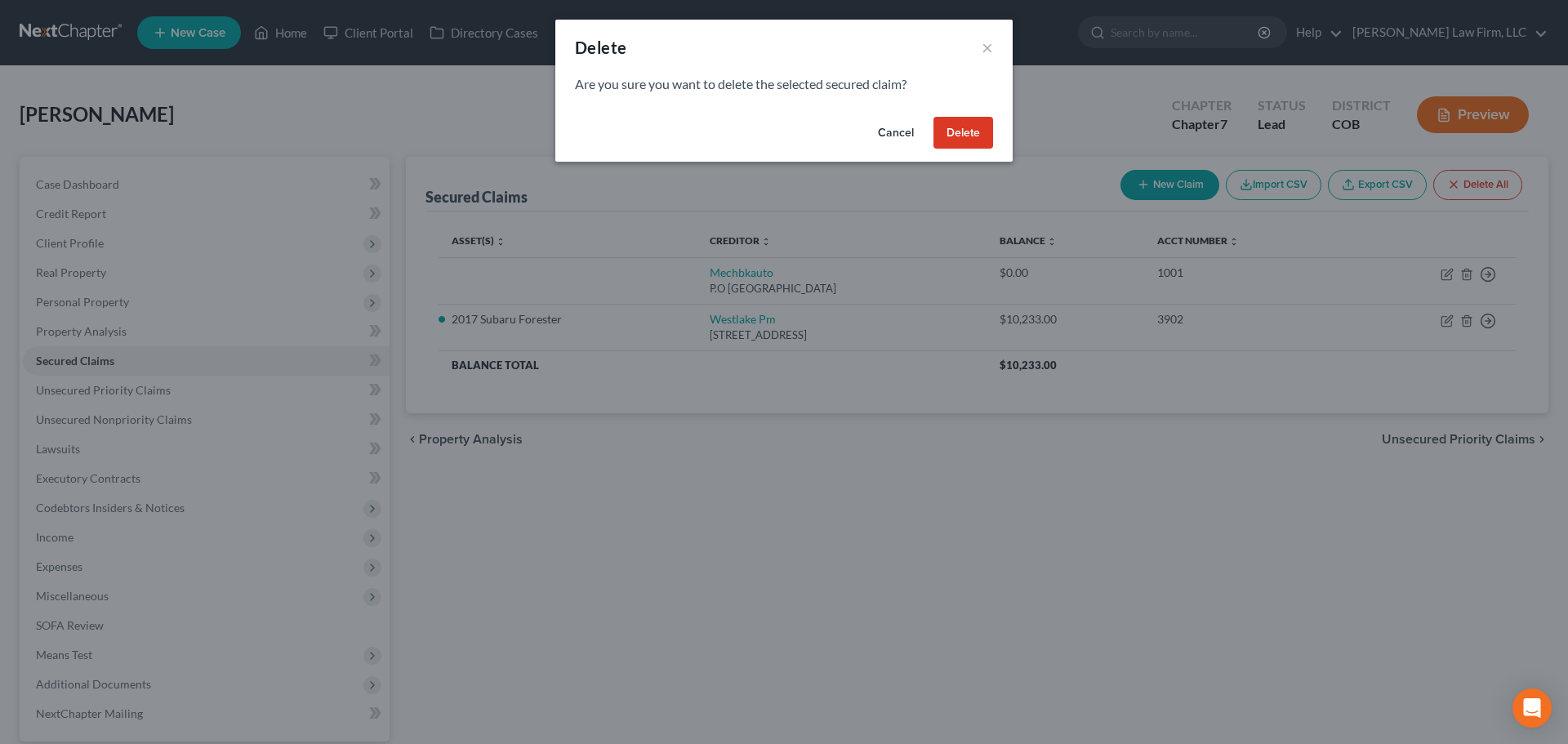
click at [952, 138] on button "Delete" at bounding box center [963, 133] width 60 height 33
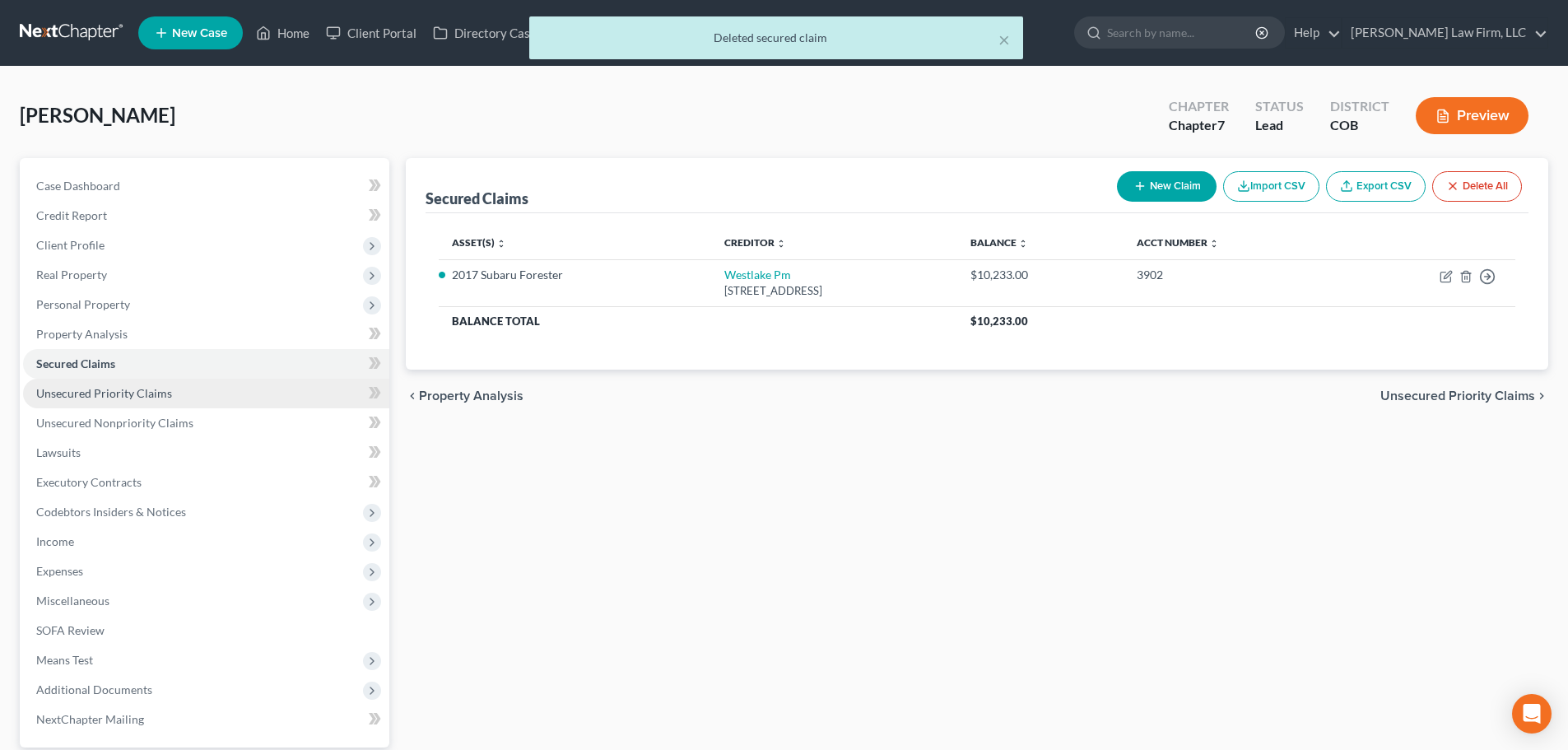
click at [204, 383] on link "Unsecured Priority Claims" at bounding box center [206, 393] width 366 height 30
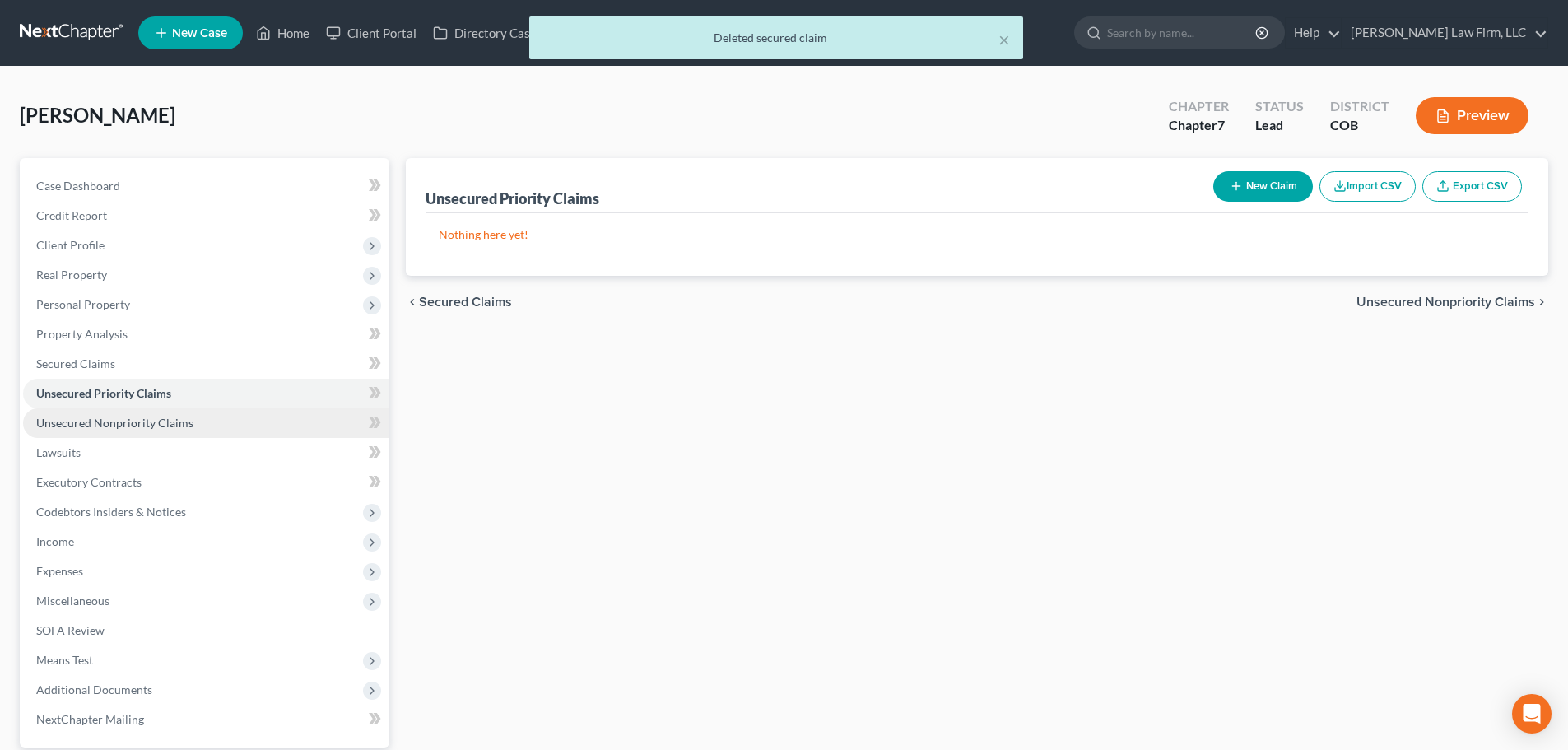
click at [221, 416] on link "Unsecured Nonpriority Claims" at bounding box center [206, 423] width 366 height 30
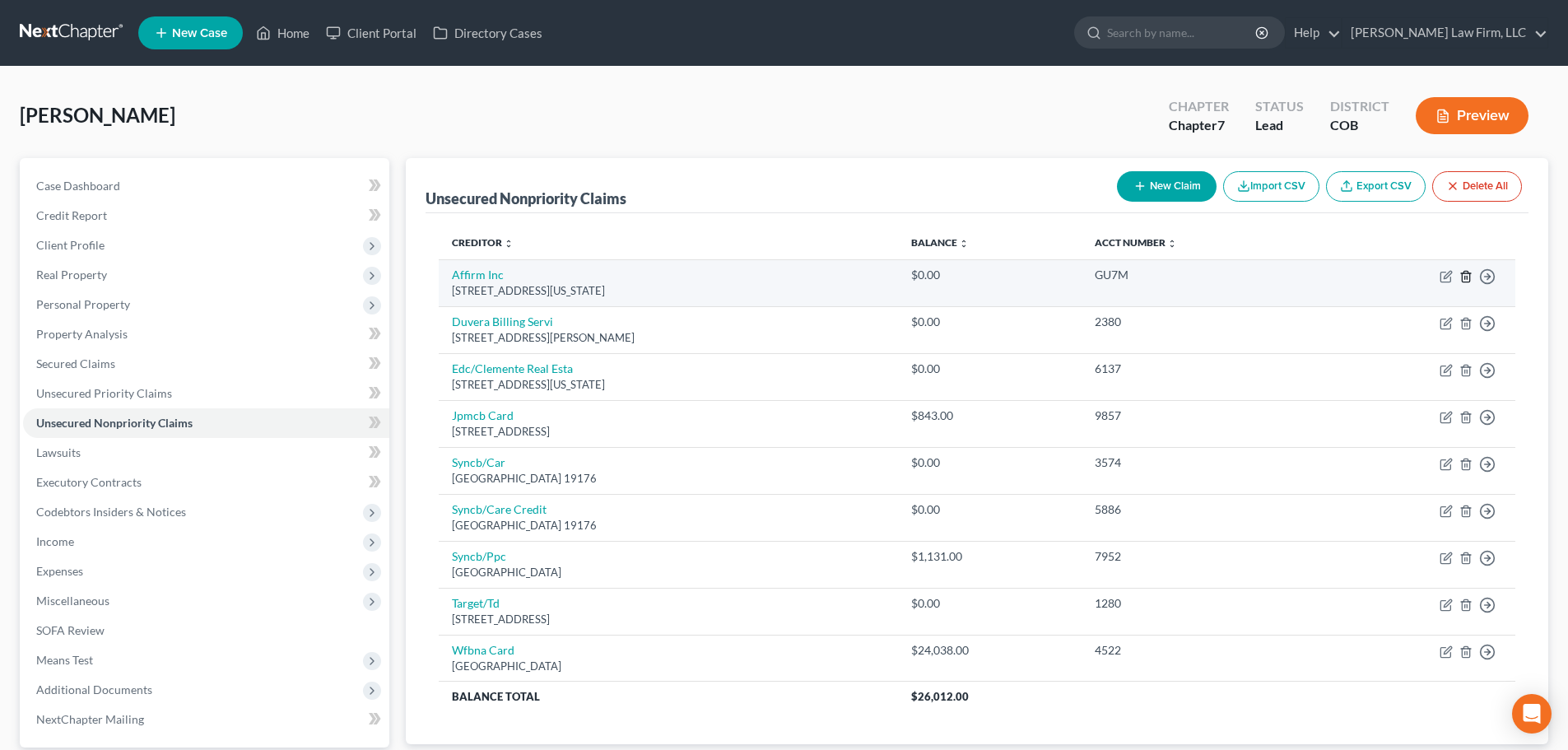
click at [1469, 280] on icon "button" at bounding box center [1465, 276] width 7 height 11
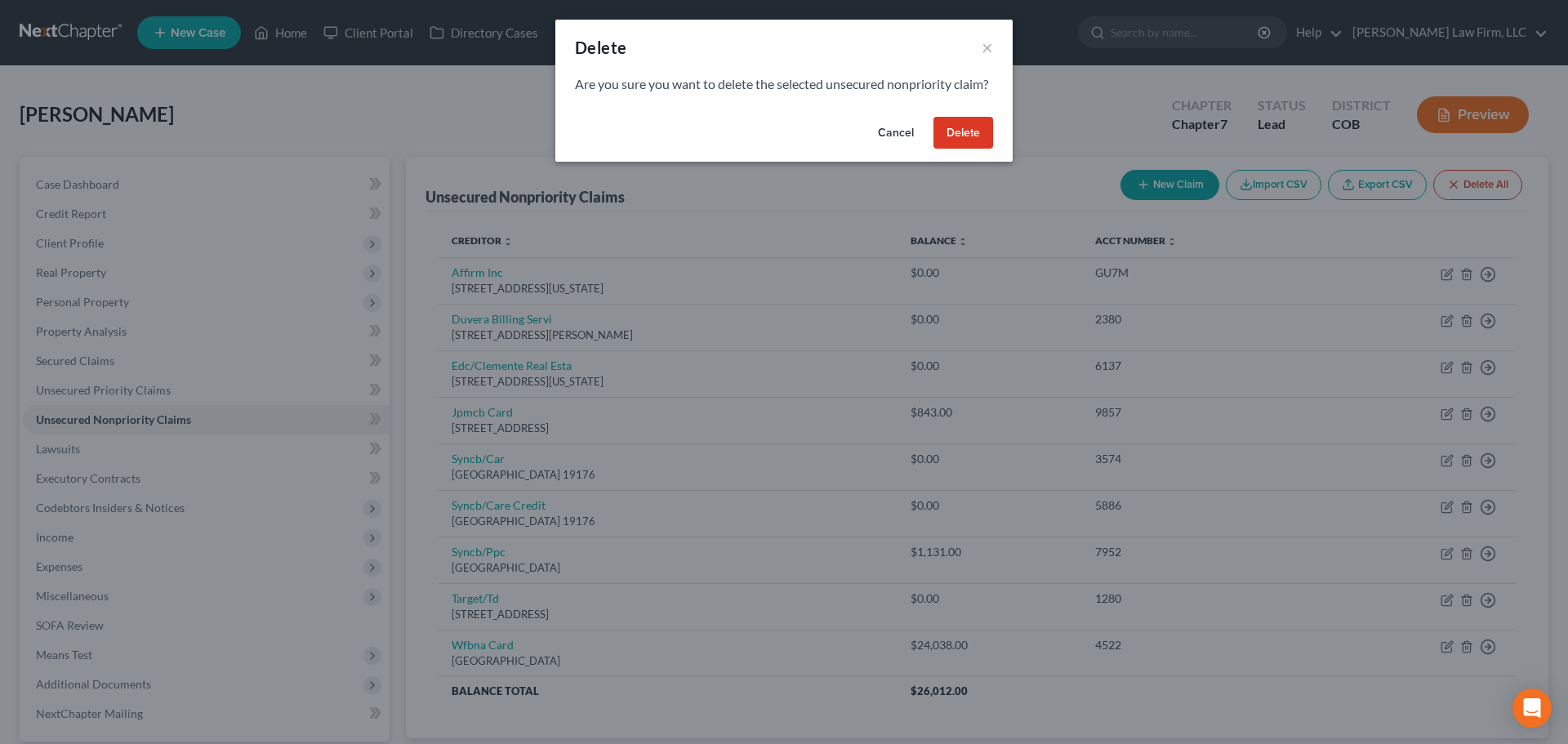
click at [952, 149] on button "Delete" at bounding box center [963, 133] width 60 height 33
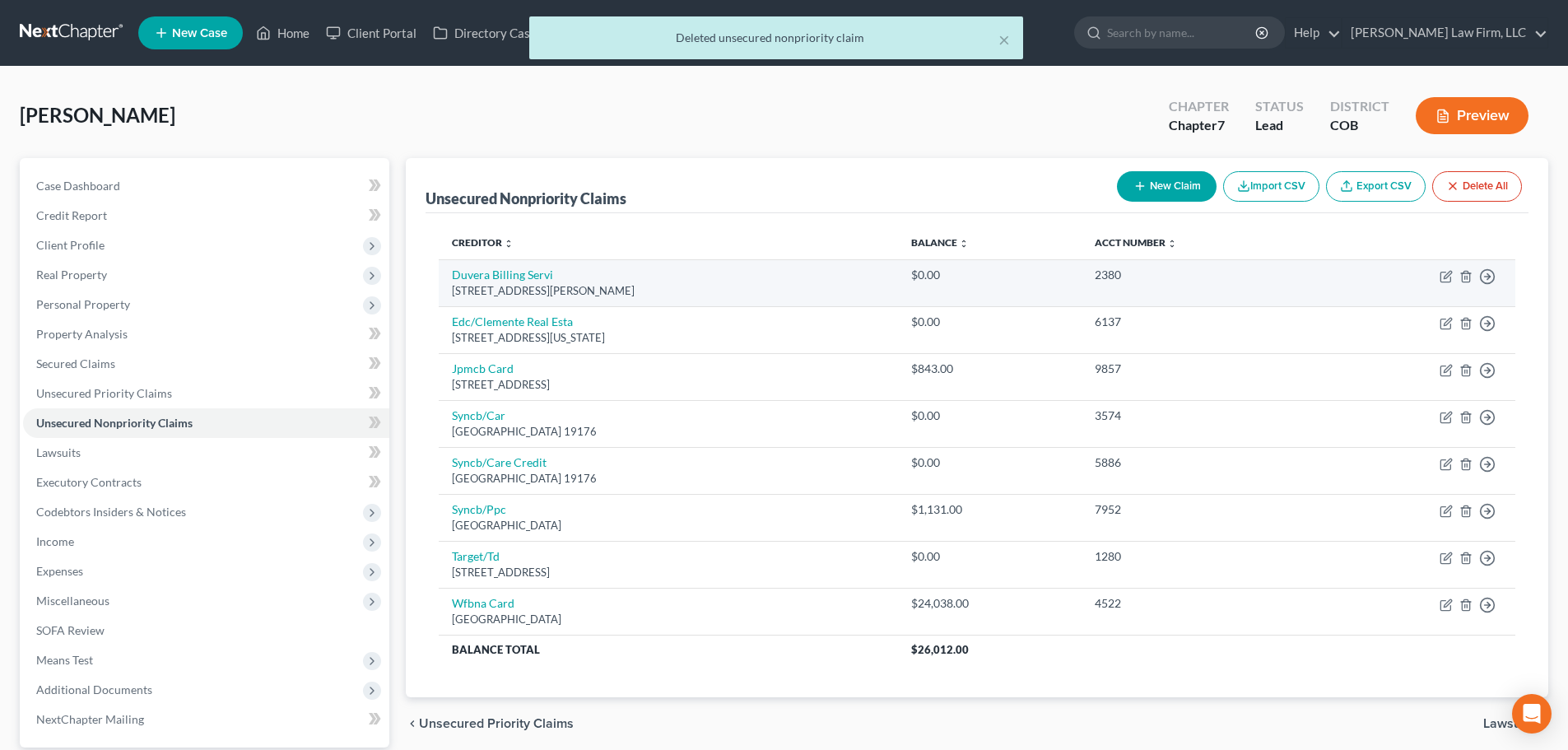
click at [1474, 279] on td "Move to D Move to E Move to G Move to Notice Only" at bounding box center [1418, 282] width 195 height 47
click at [1467, 276] on line "button" at bounding box center [1467, 277] width 0 height 3
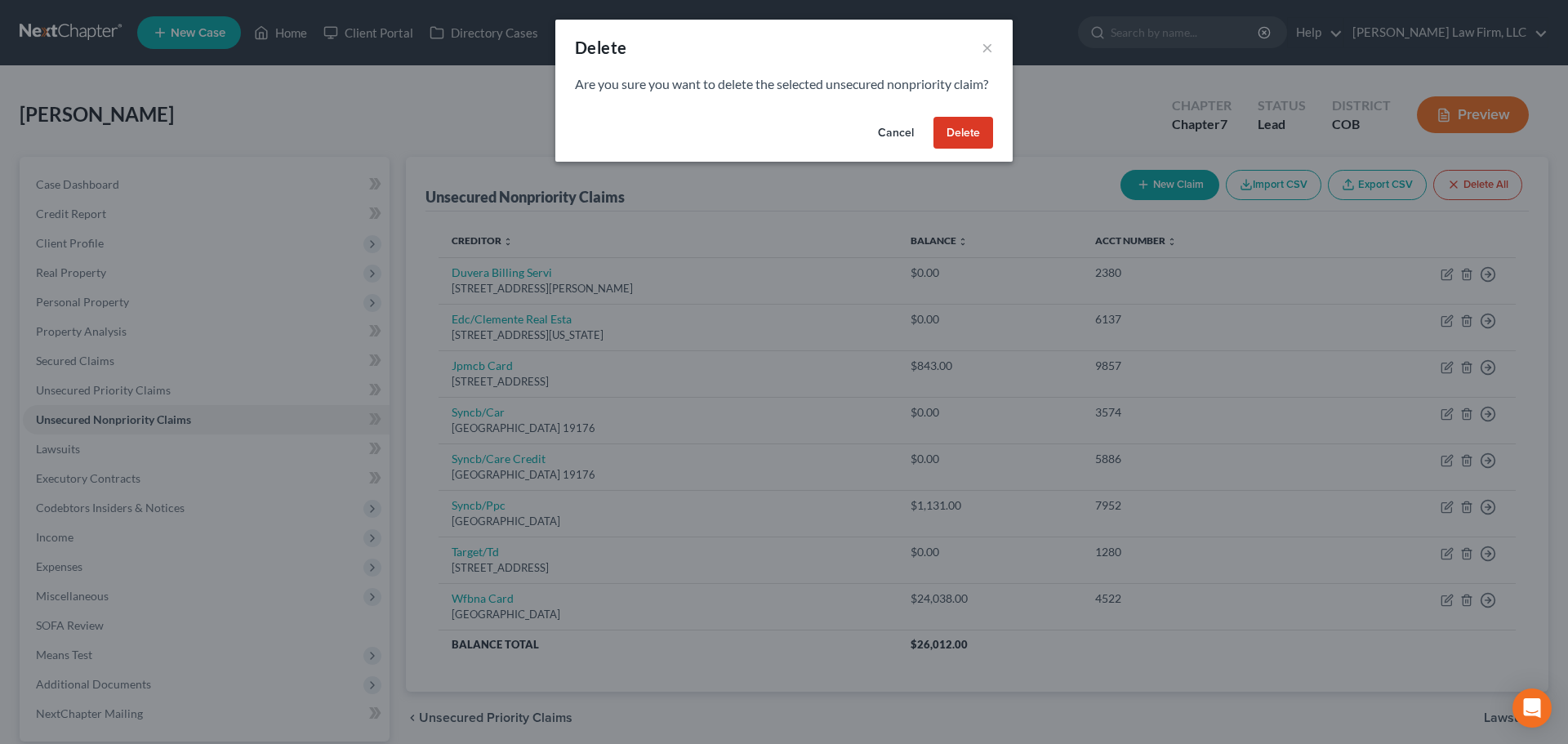
click at [965, 145] on button "Delete" at bounding box center [963, 133] width 60 height 33
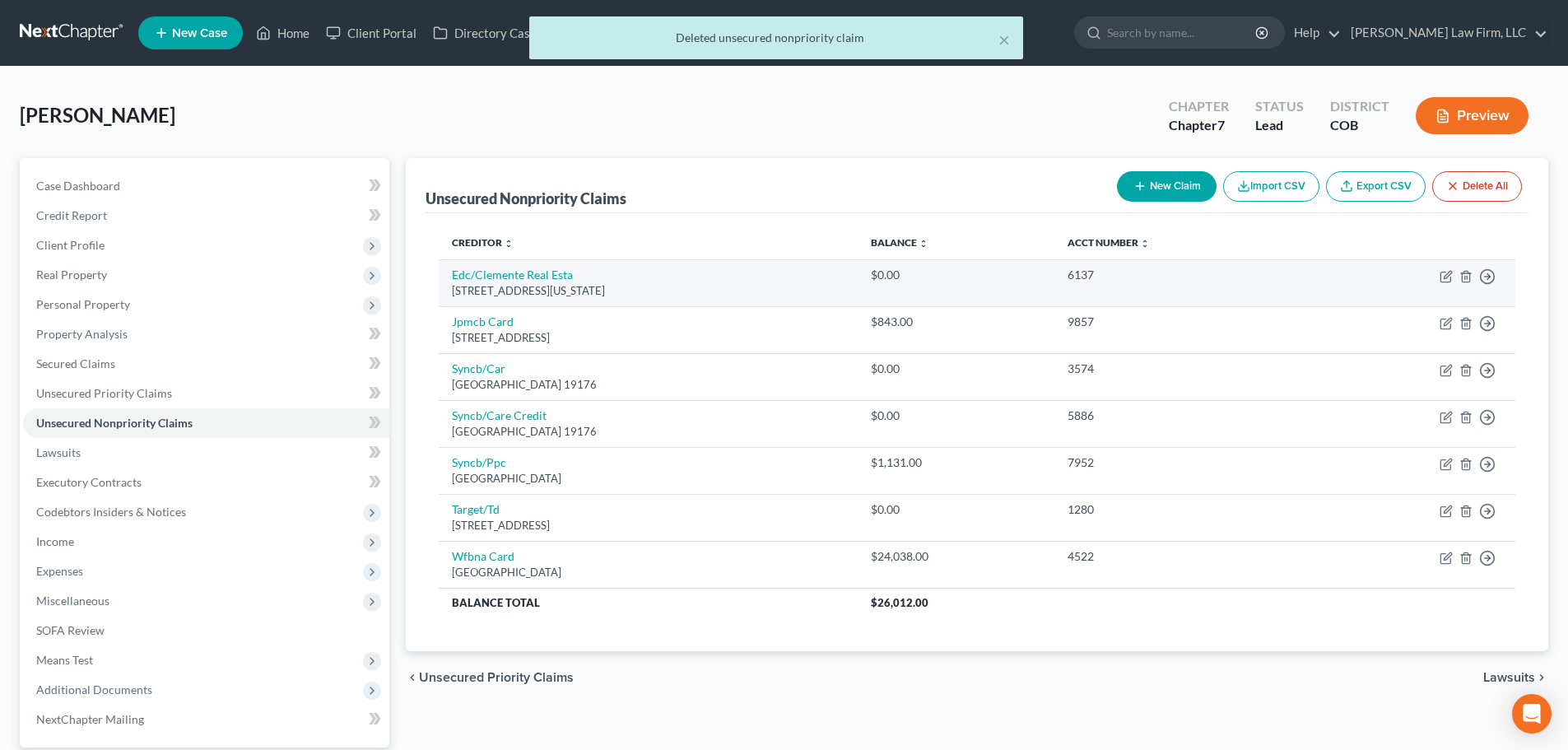
click at [1466, 268] on td "Move to D Move to E Move to G Move to Notice Only" at bounding box center [1412, 282] width 208 height 47
click at [1465, 277] on line "button" at bounding box center [1465, 277] width 0 height 3
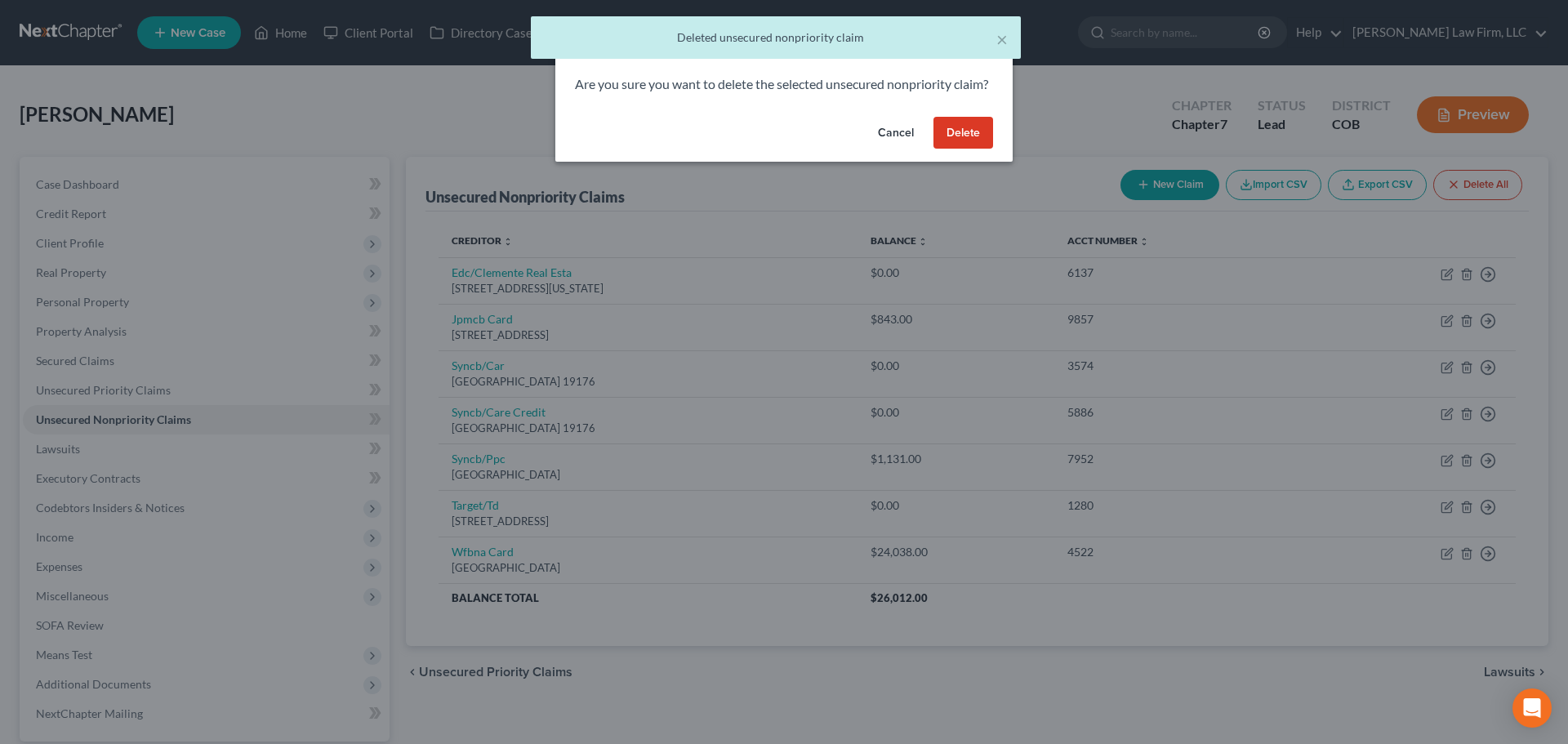
click at [987, 146] on button "Delete" at bounding box center [963, 133] width 60 height 33
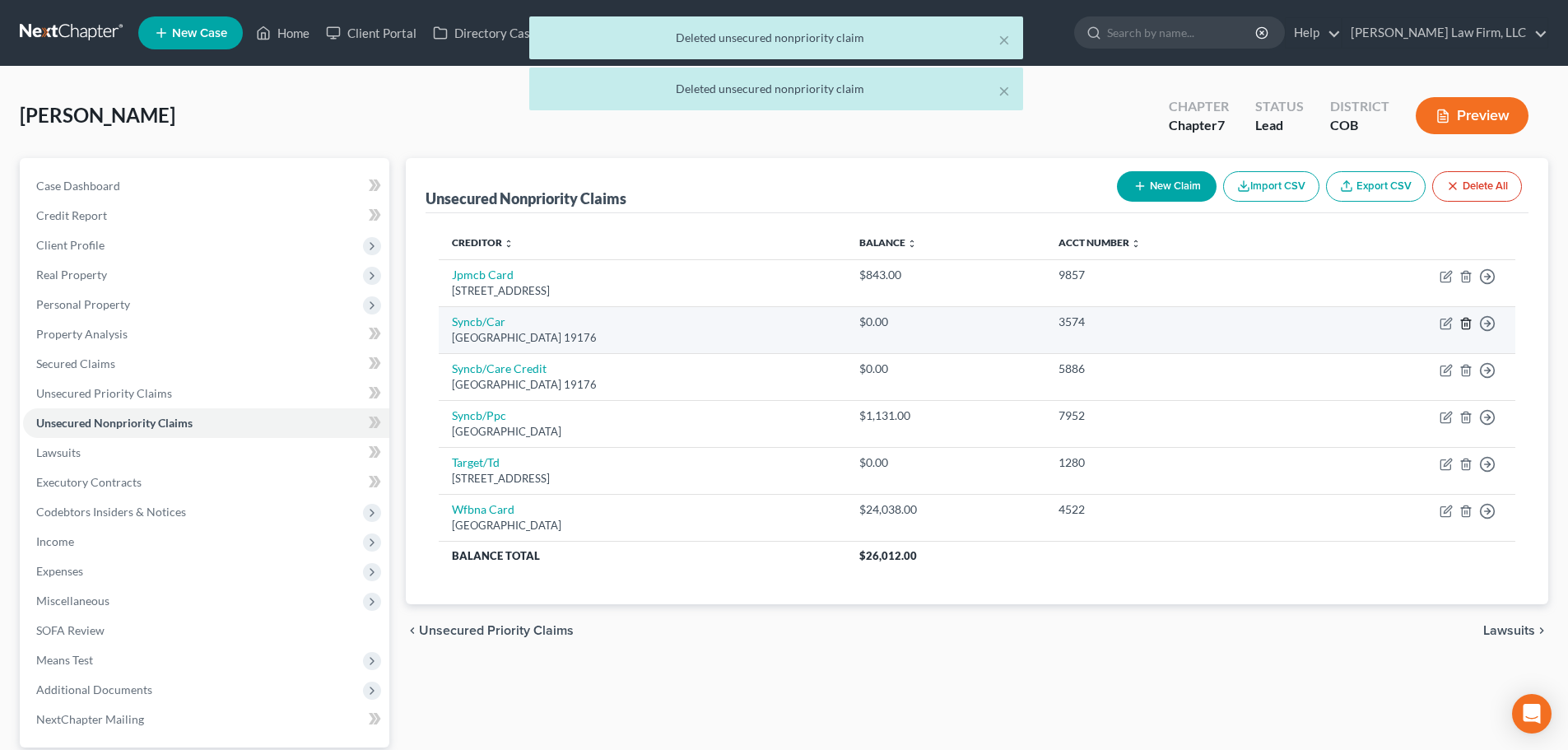
click at [1469, 323] on icon "button" at bounding box center [1466, 324] width 13 height 13
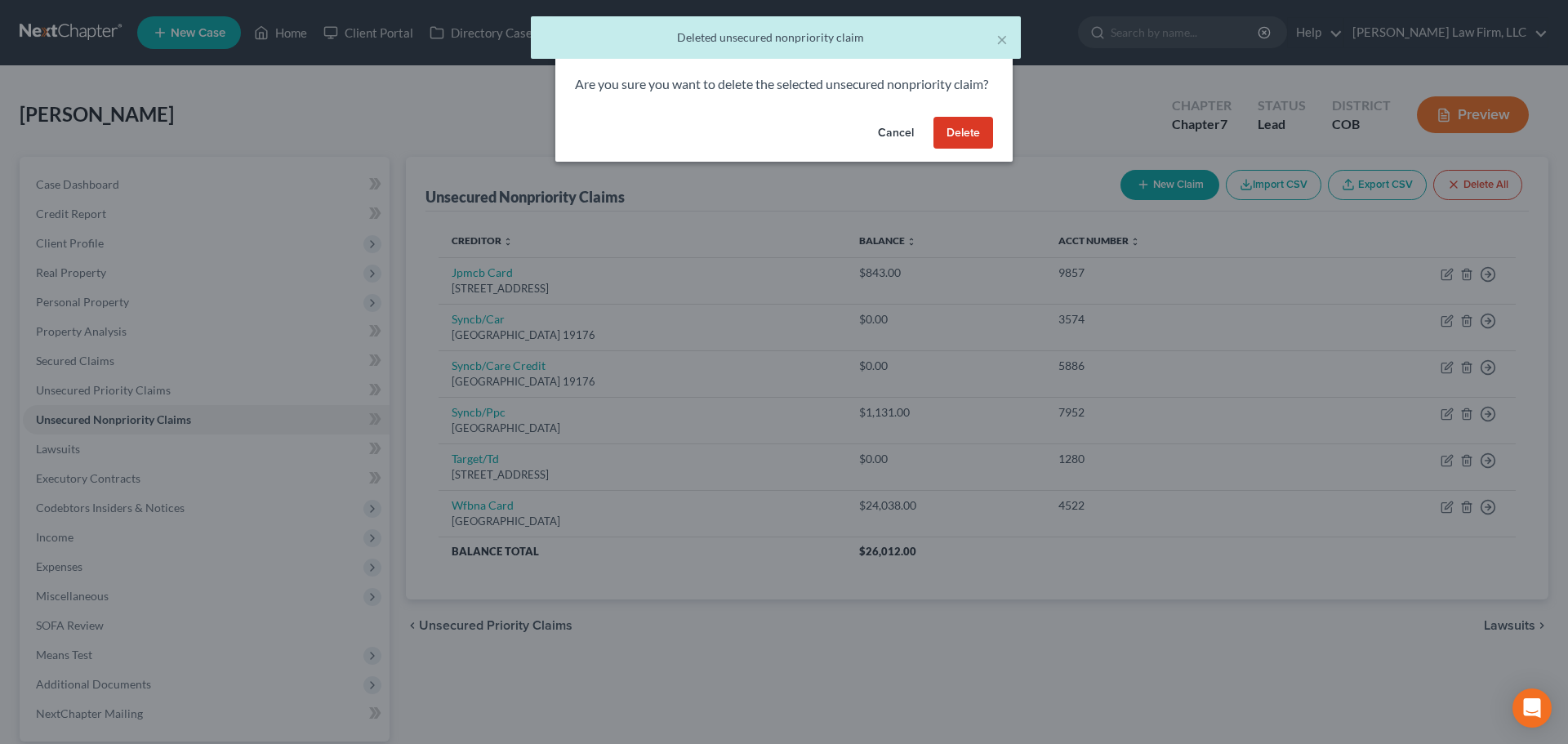
click at [982, 149] on button "Delete" at bounding box center [963, 133] width 60 height 33
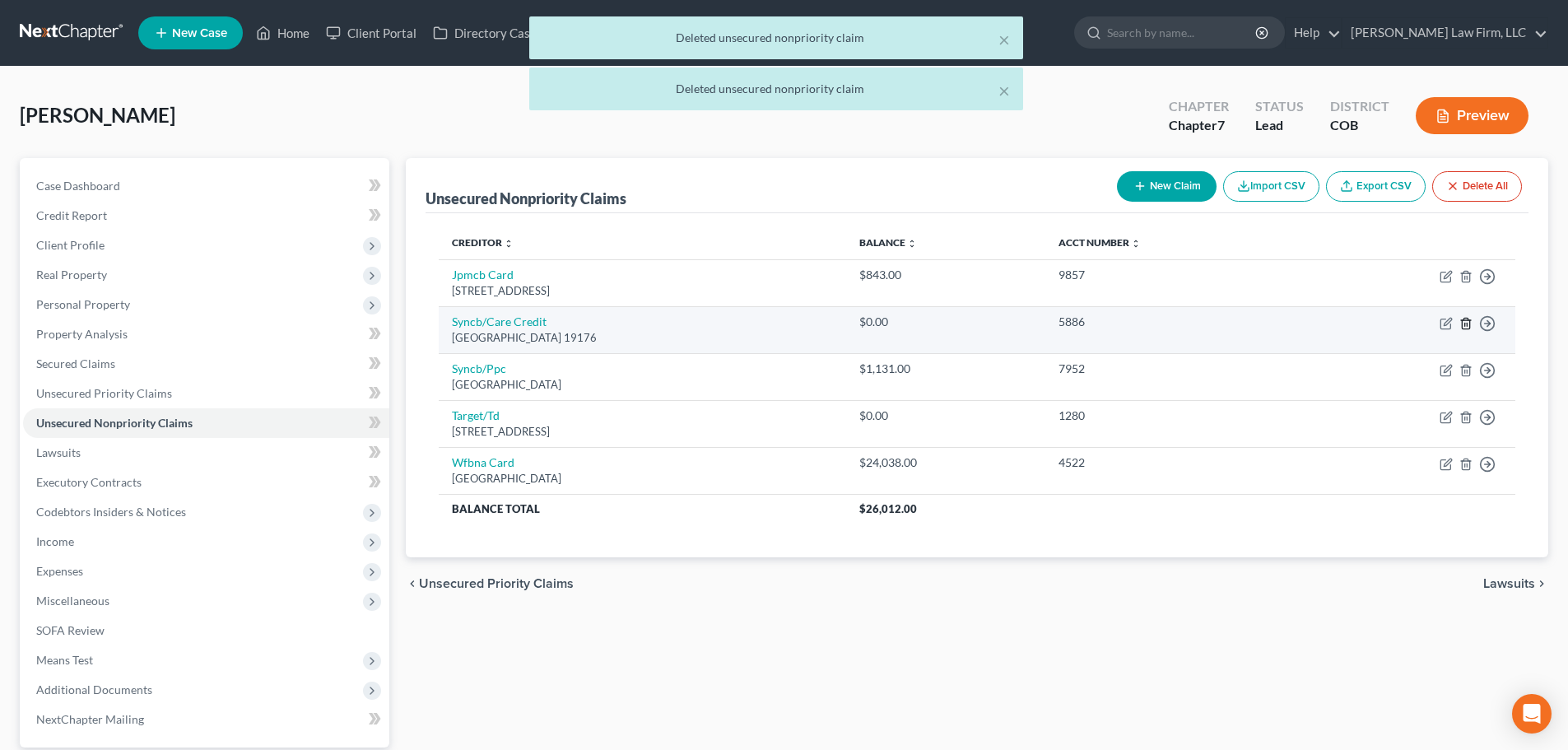
click at [1469, 325] on icon "button" at bounding box center [1465, 323] width 7 height 11
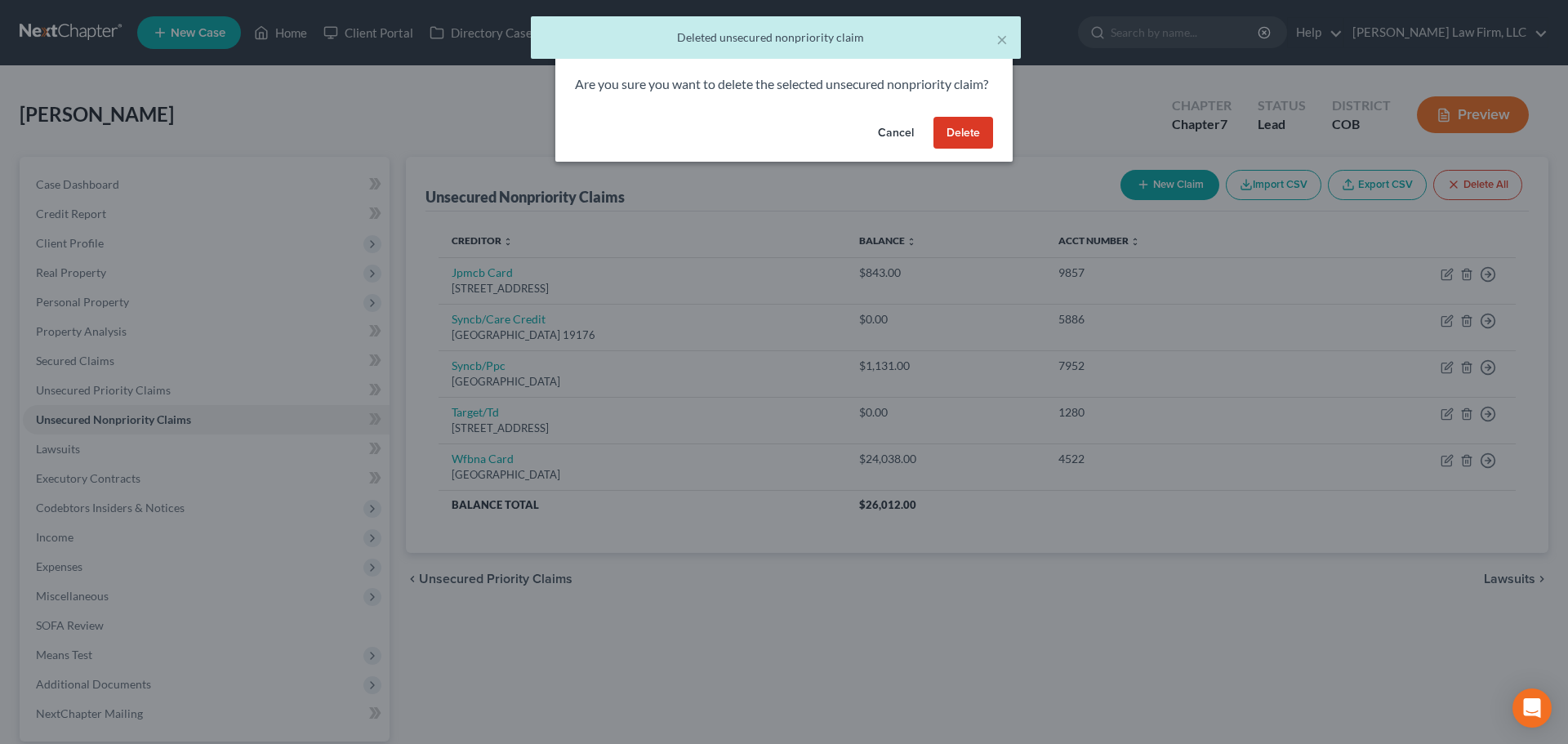
click at [950, 149] on button "Delete" at bounding box center [963, 133] width 60 height 33
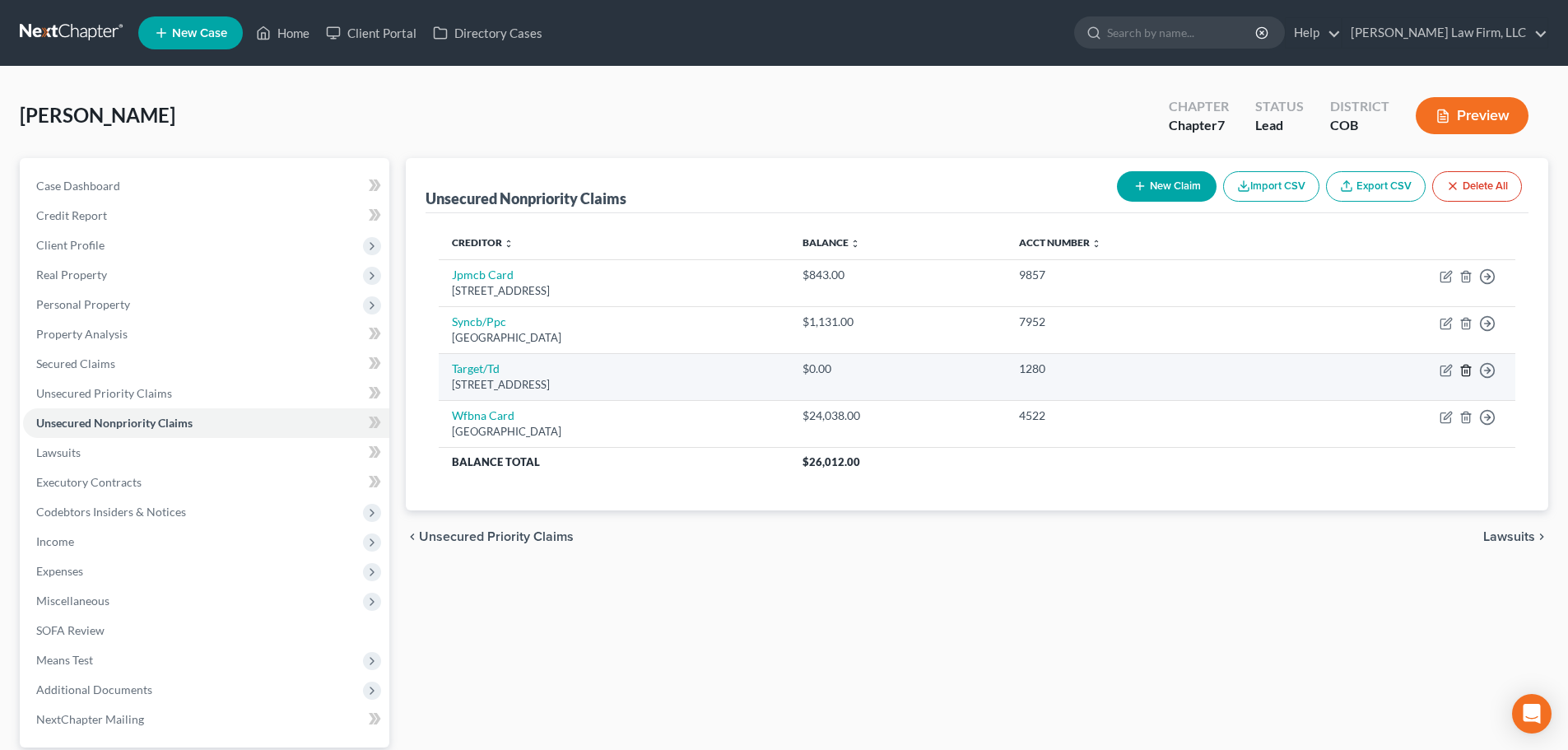
click at [1467, 372] on line "button" at bounding box center [1467, 371] width 0 height 3
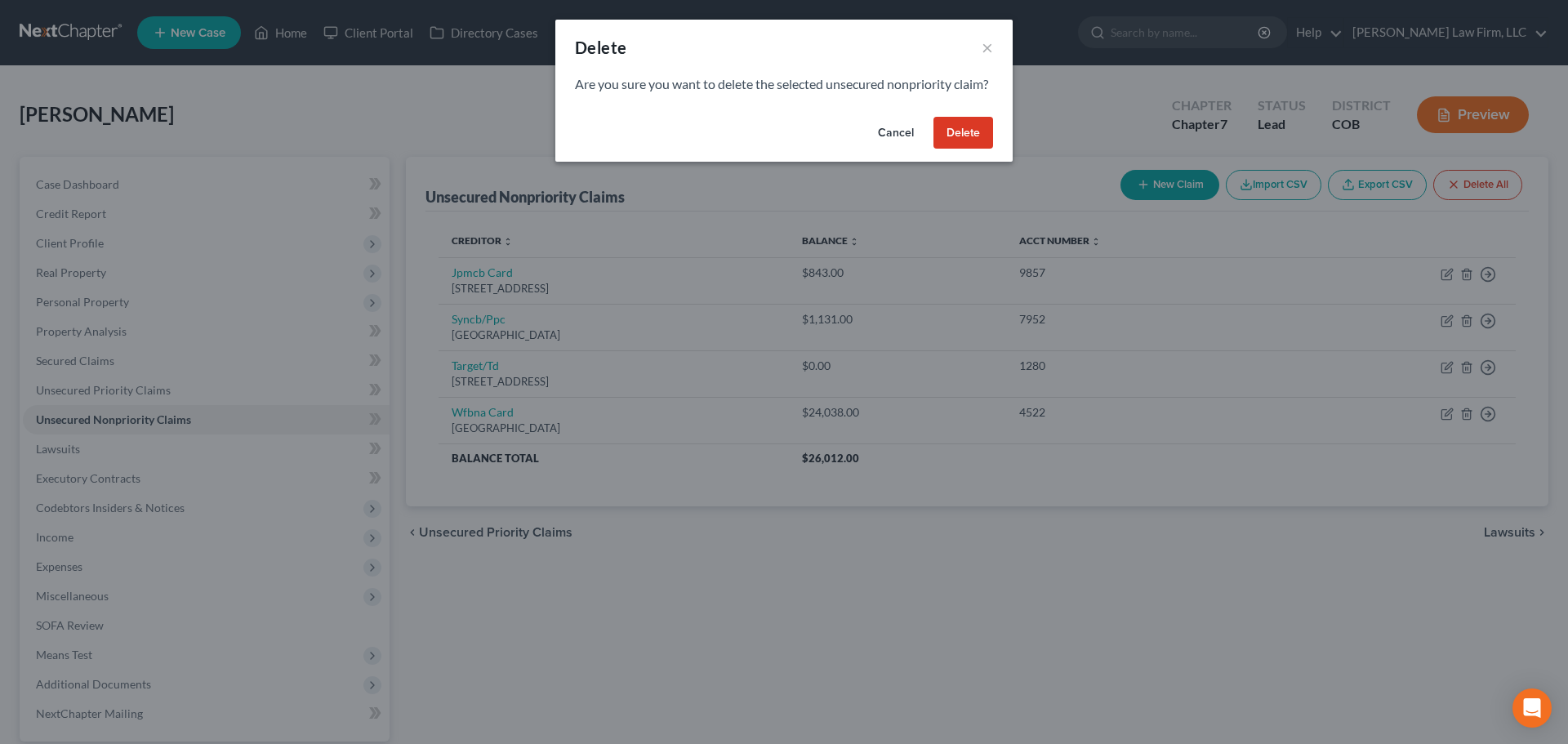
click at [968, 149] on button "Delete" at bounding box center [963, 133] width 60 height 33
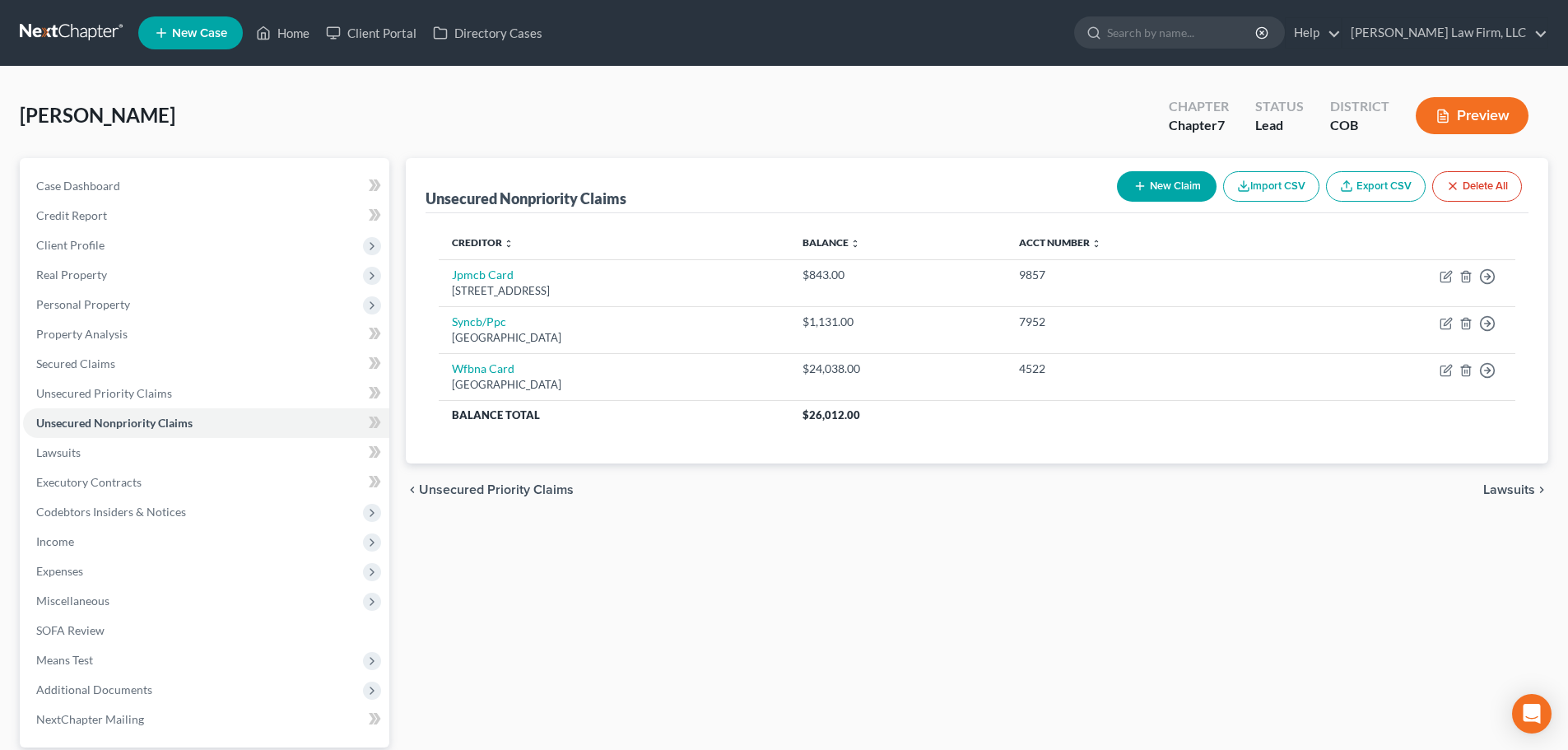
click at [83, 26] on link at bounding box center [72, 33] width 105 height 30
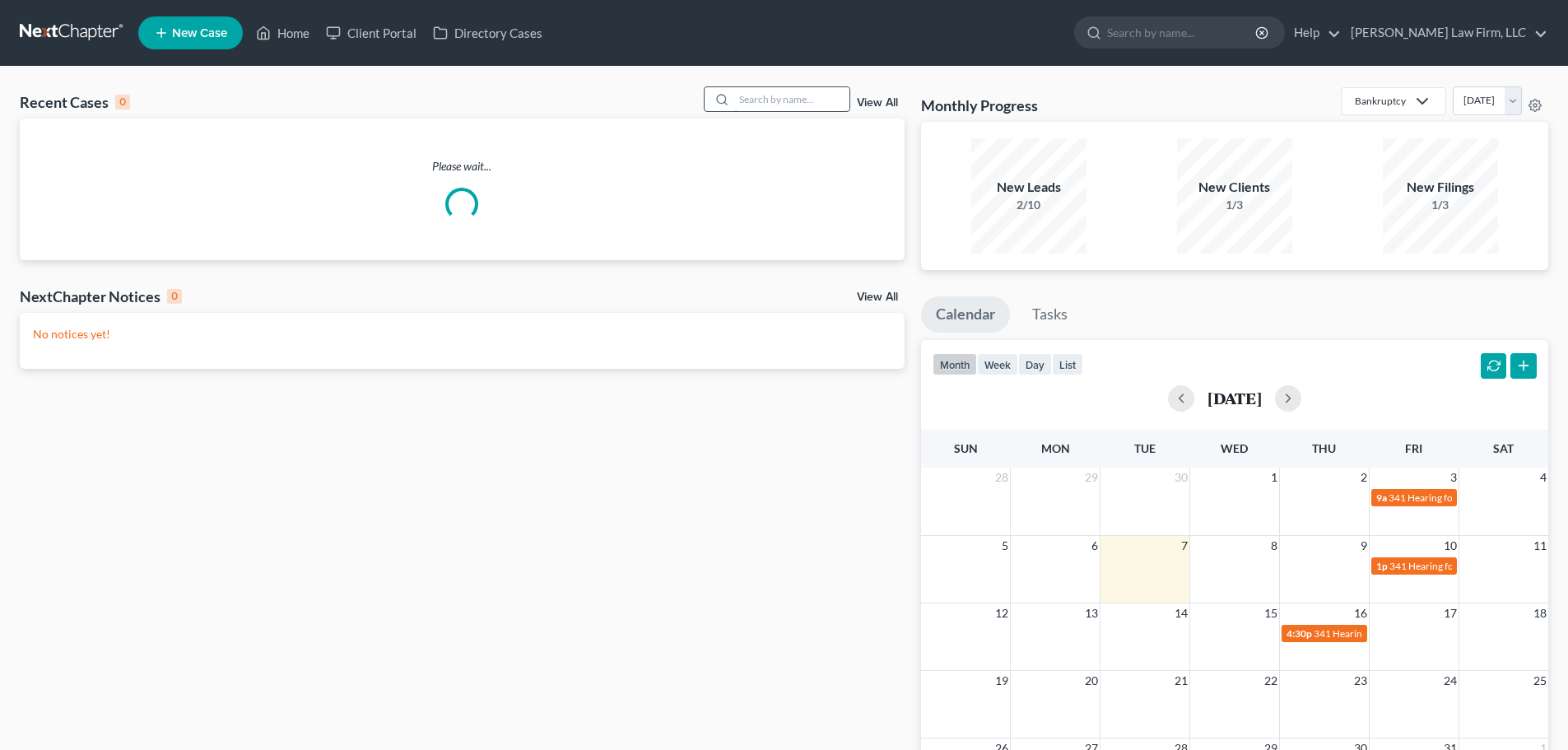
click at [770, 101] on input "search" at bounding box center [791, 99] width 115 height 24
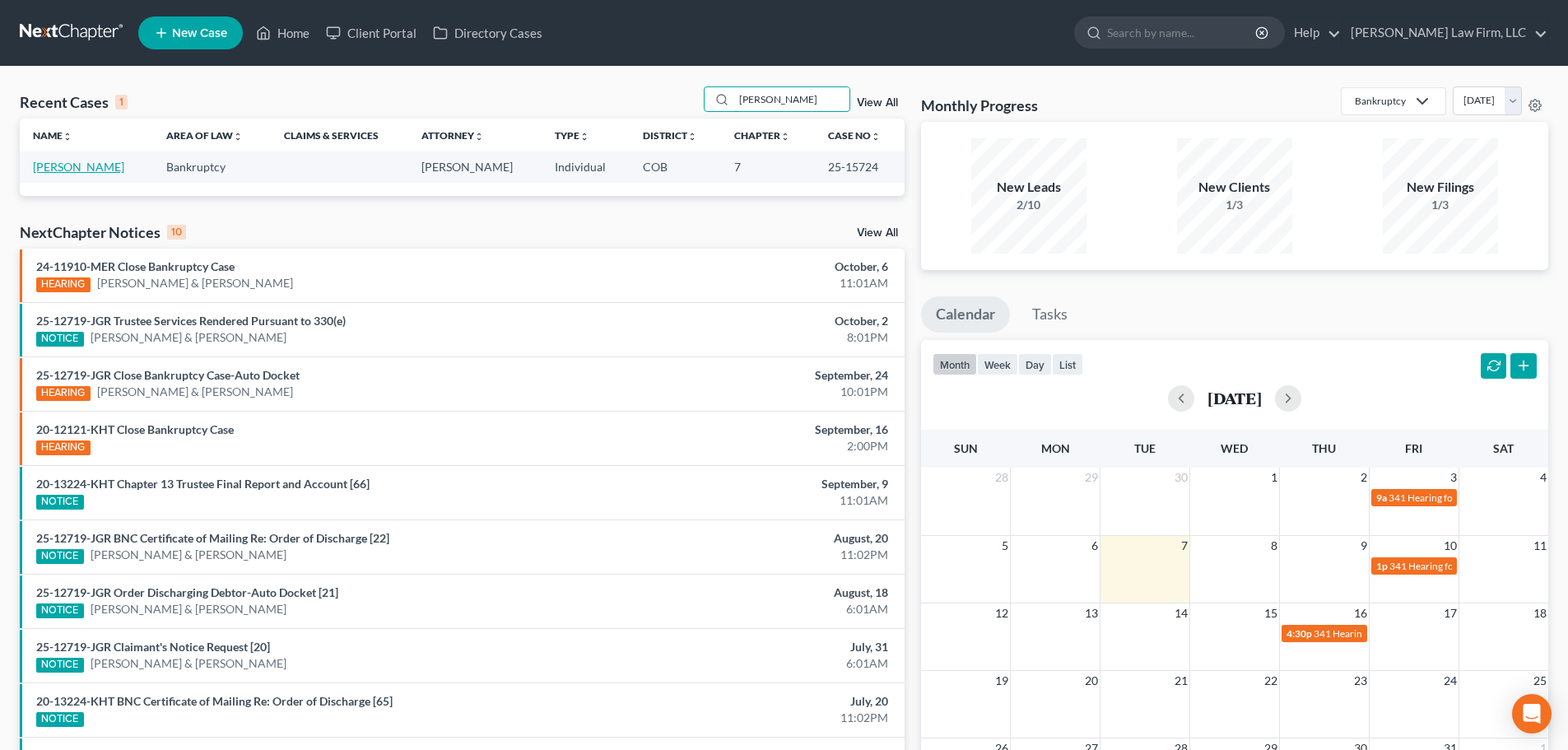
type input "rusk"
click at [104, 160] on link "Ruskaup, Steven" at bounding box center [79, 166] width 91 height 14
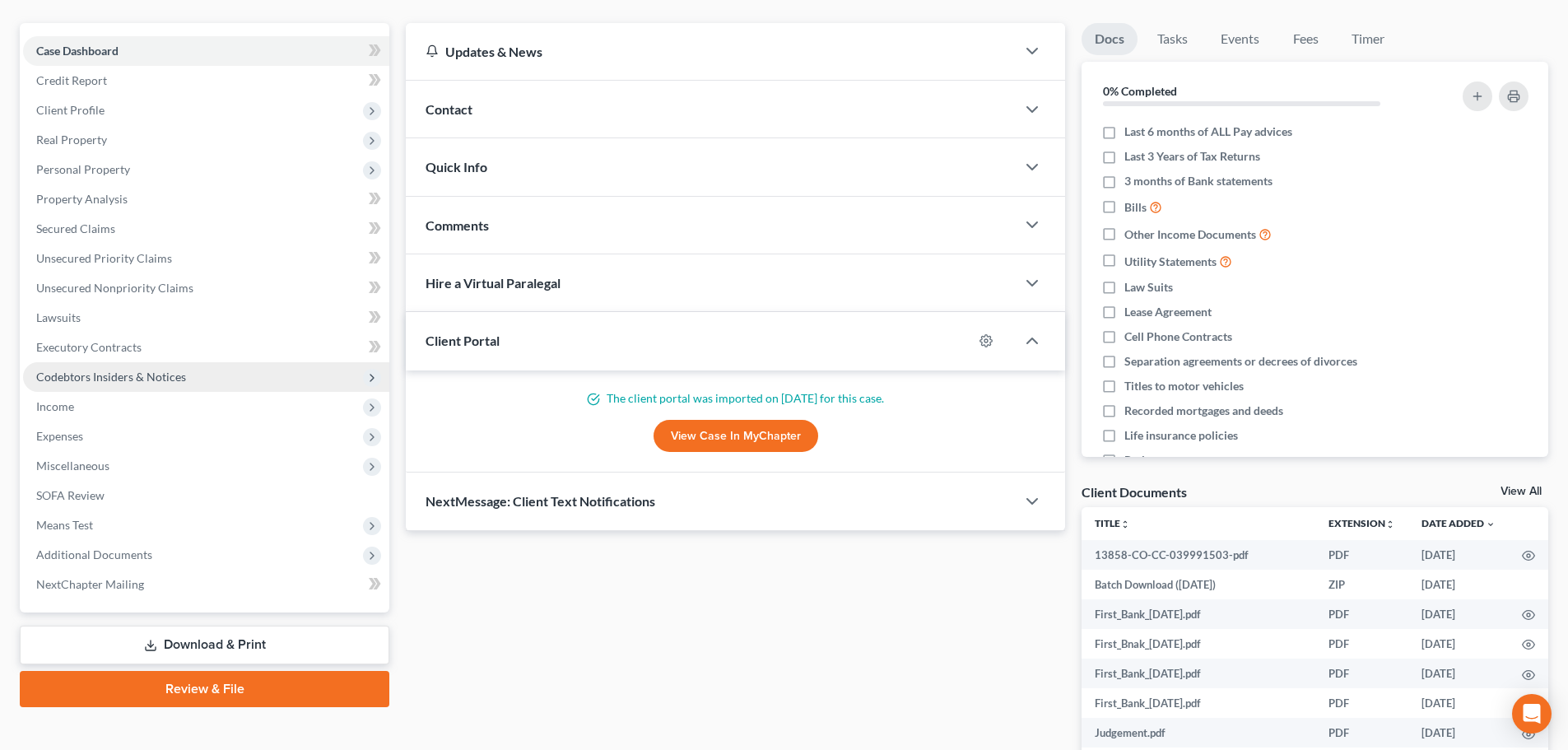
scroll to position [165, 0]
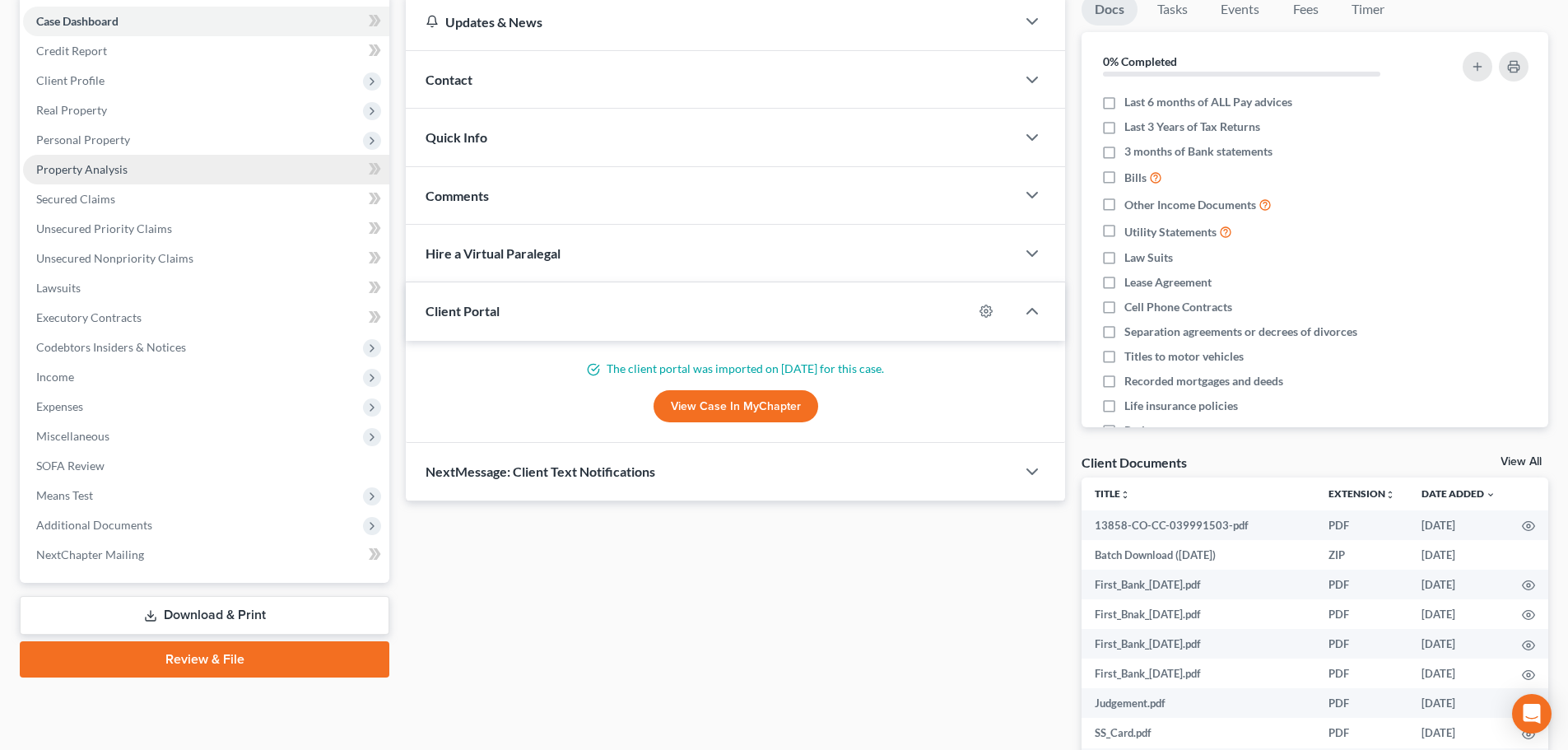
click at [179, 171] on link "Property Analysis" at bounding box center [206, 170] width 366 height 30
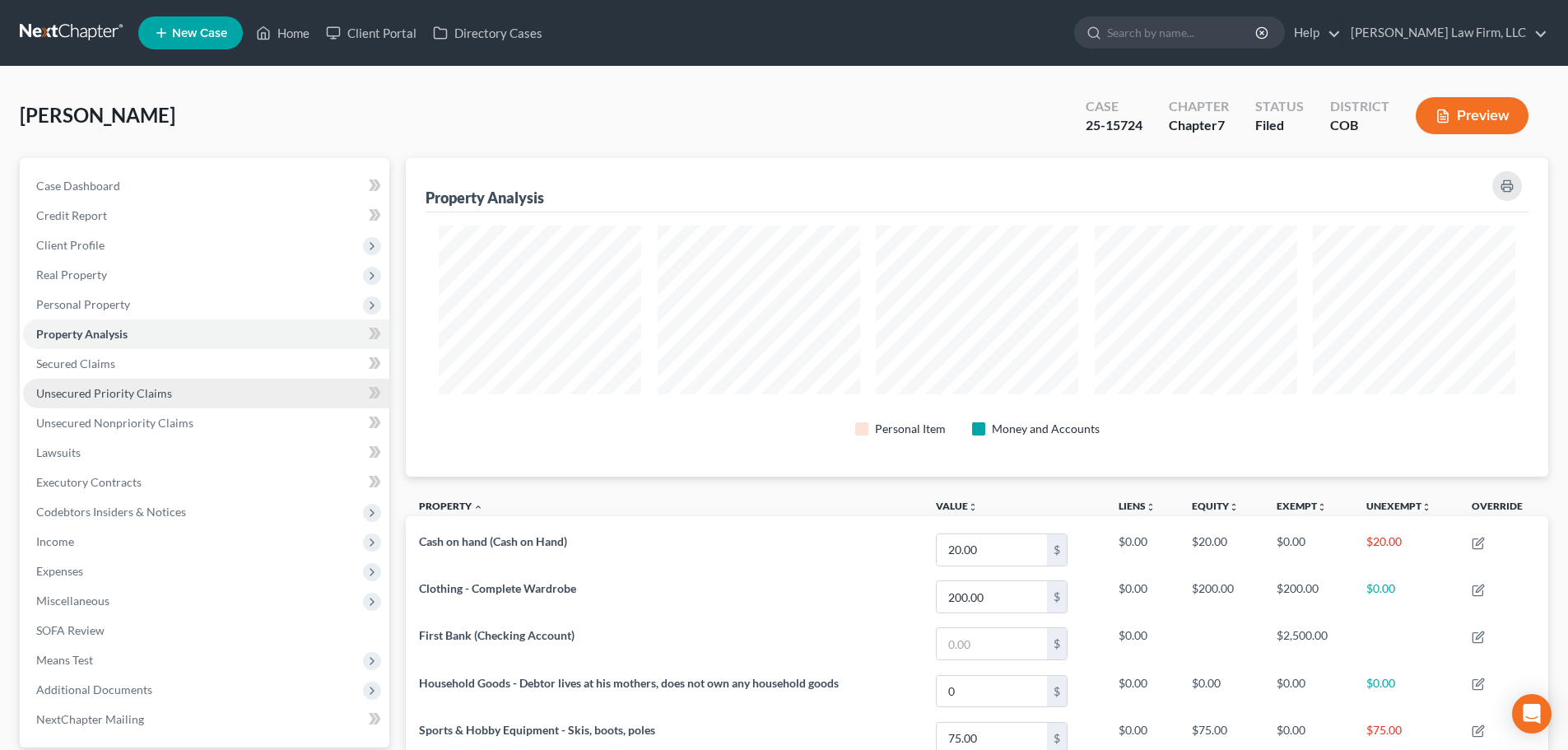
click at [170, 387] on link "Unsecured Priority Claims" at bounding box center [206, 393] width 366 height 30
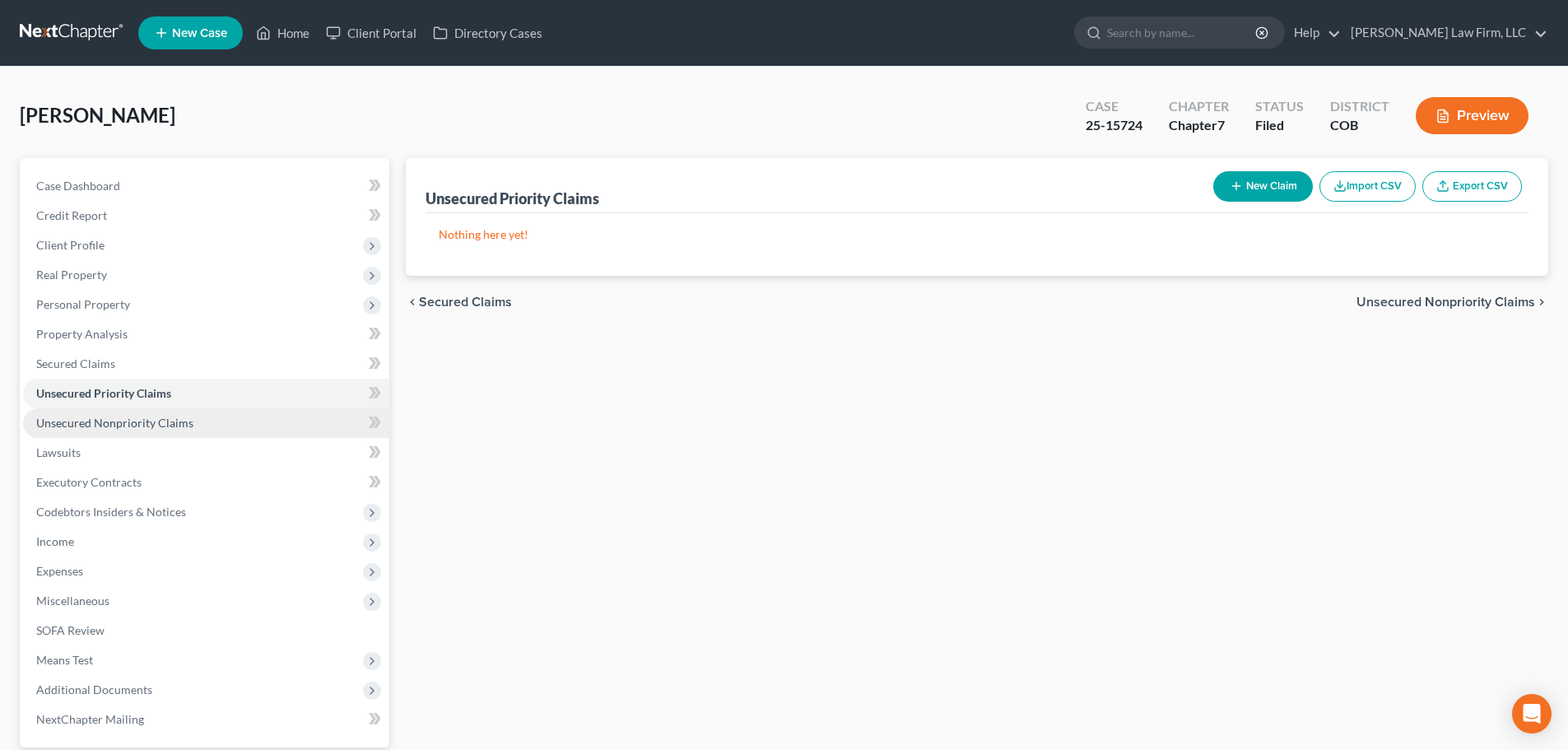
click at [171, 419] on span "Unsecured Nonpriority Claims" at bounding box center [115, 422] width 157 height 14
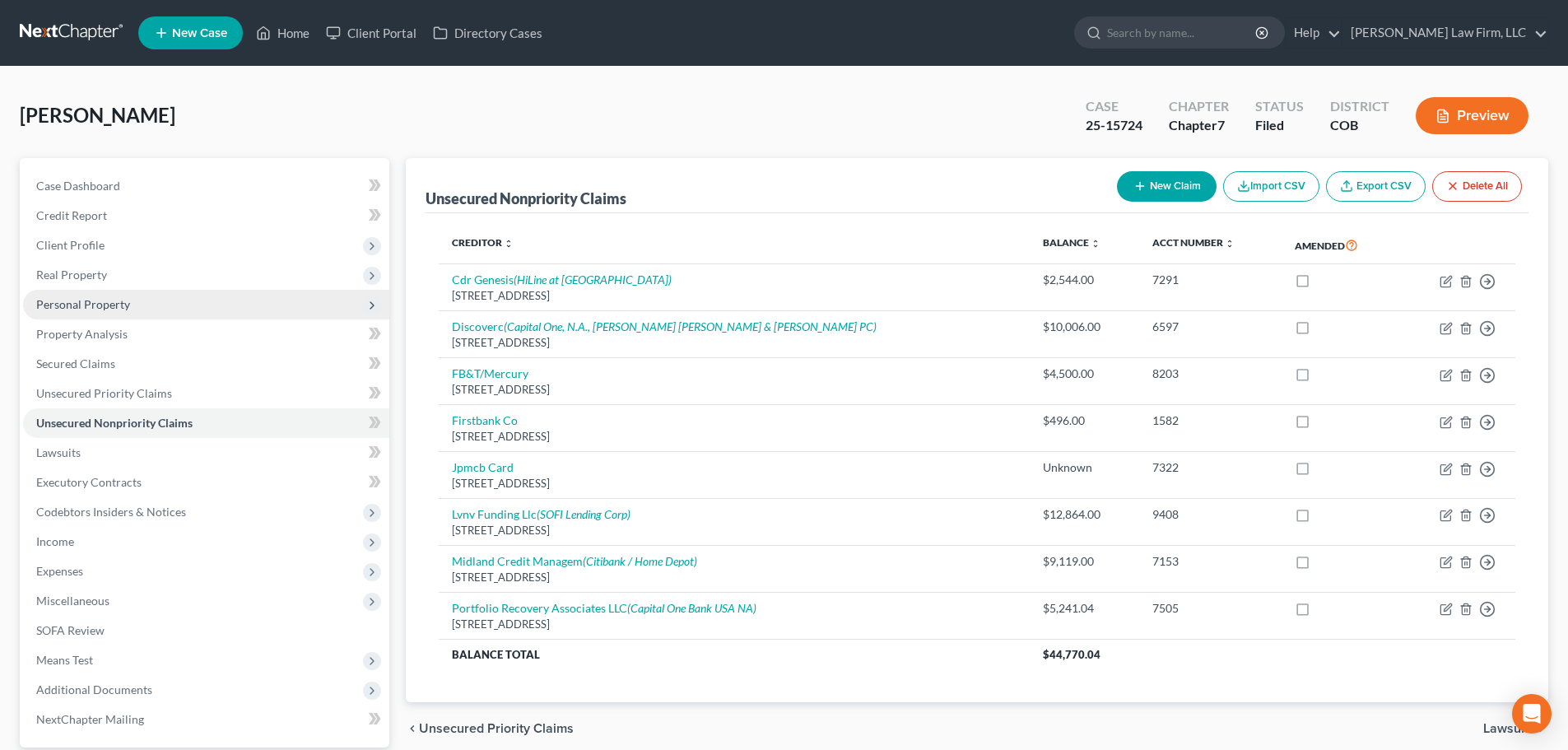
click at [137, 307] on span "Personal Property" at bounding box center [206, 305] width 366 height 30
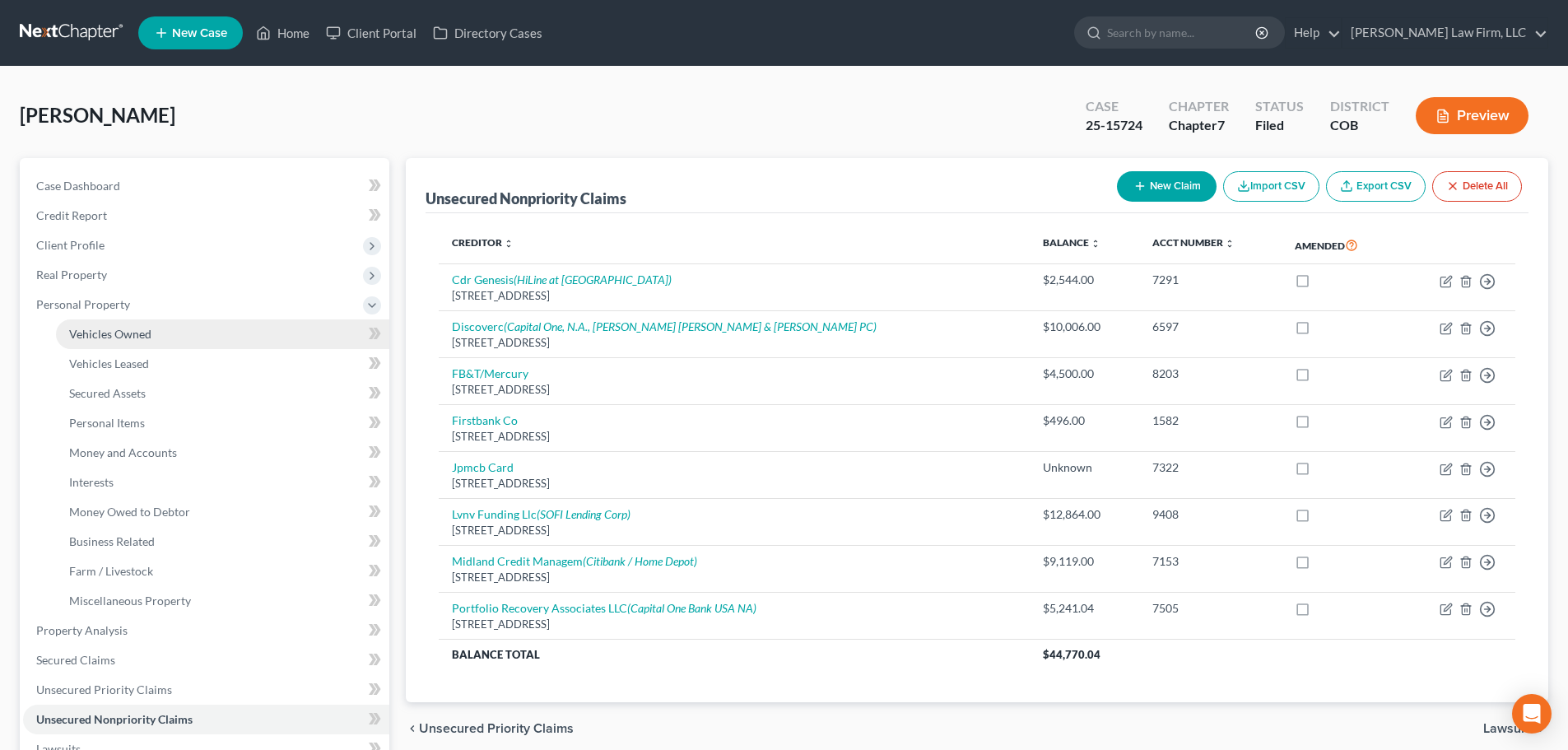
click at [148, 339] on span "Vehicles Owned" at bounding box center [110, 334] width 82 height 14
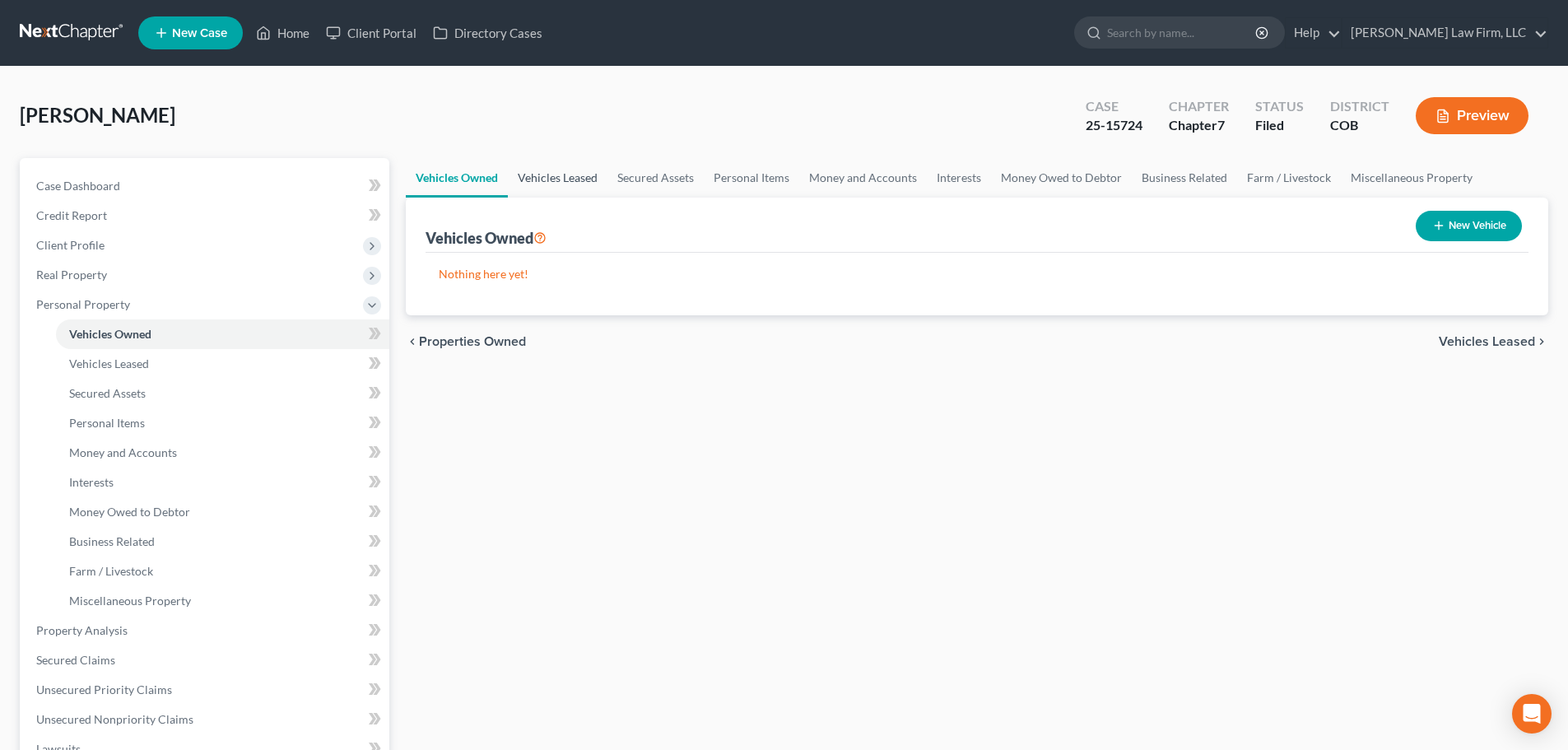
click at [560, 175] on link "Vehicles Leased" at bounding box center [557, 178] width 99 height 40
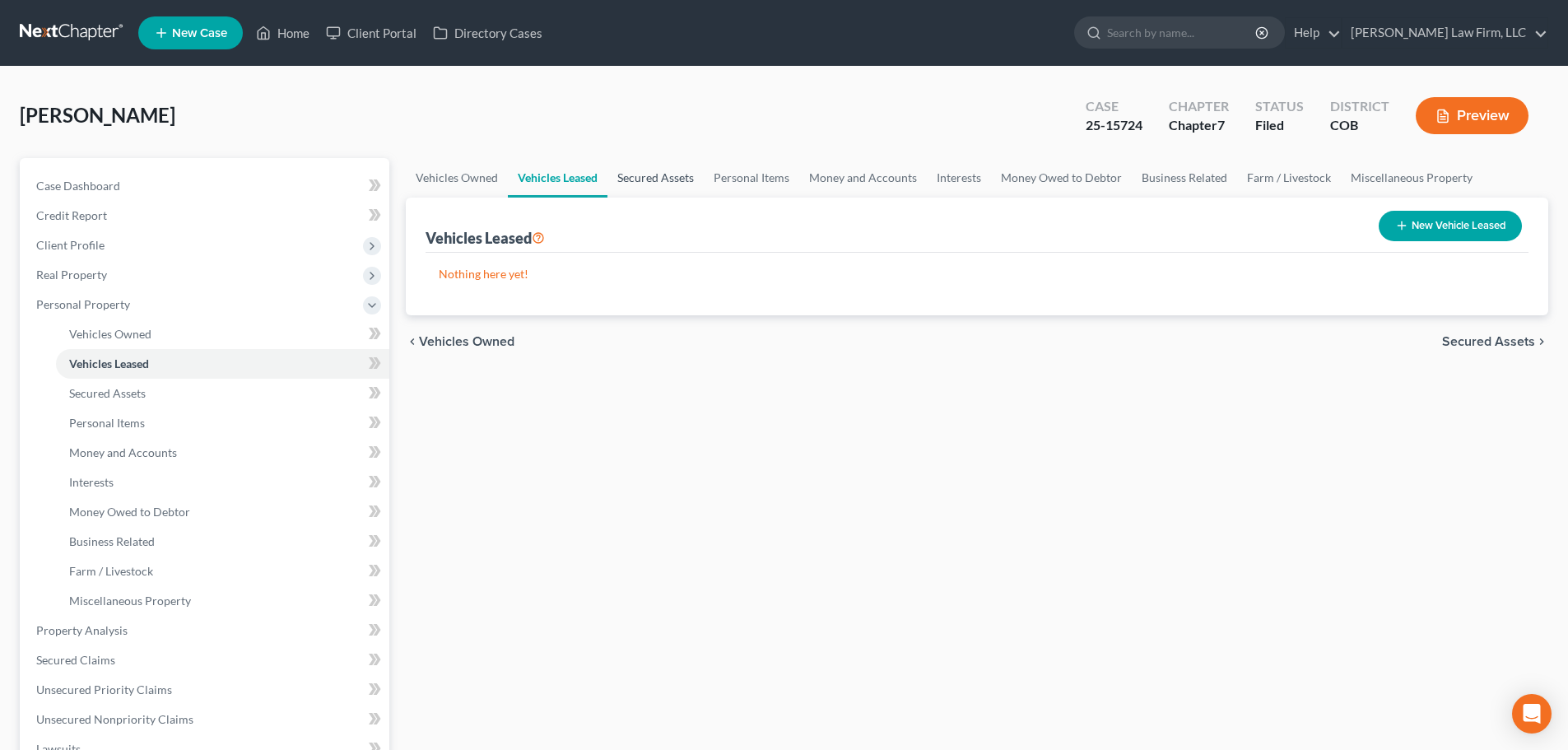
click at [667, 166] on link "Secured Assets" at bounding box center [656, 178] width 96 height 40
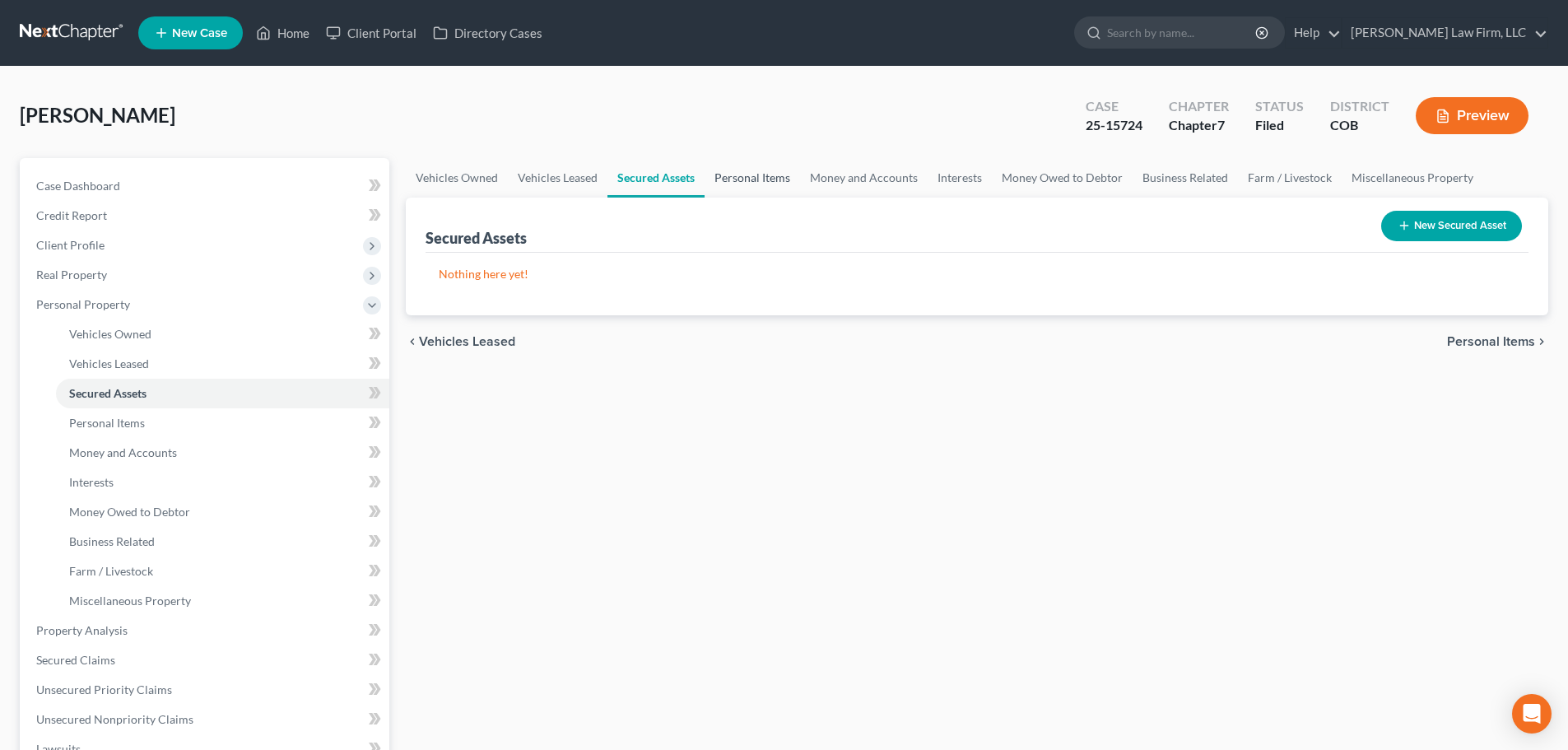
click at [753, 182] on link "Personal Items" at bounding box center [752, 178] width 95 height 40
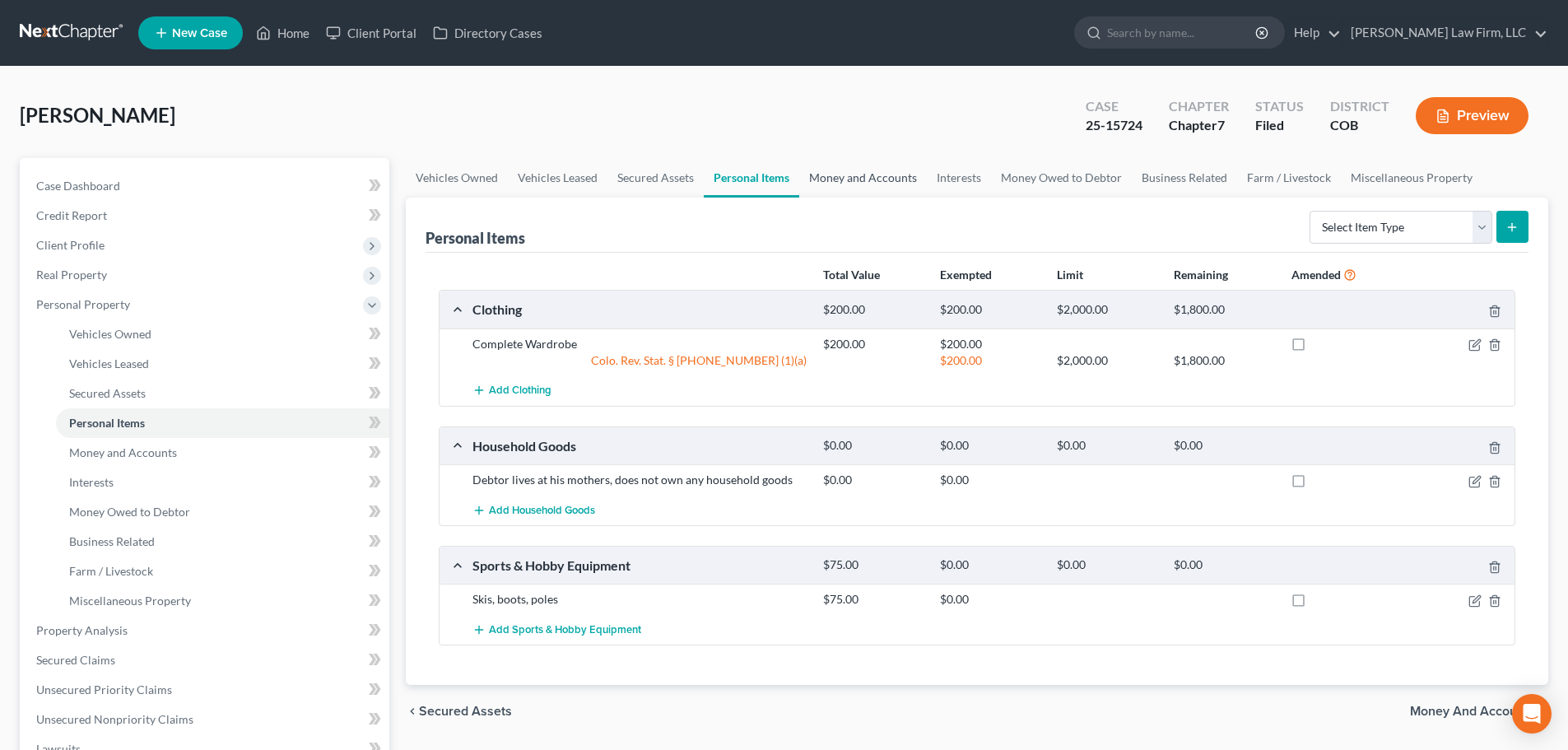
click at [880, 180] on link "Money and Accounts" at bounding box center [863, 178] width 127 height 40
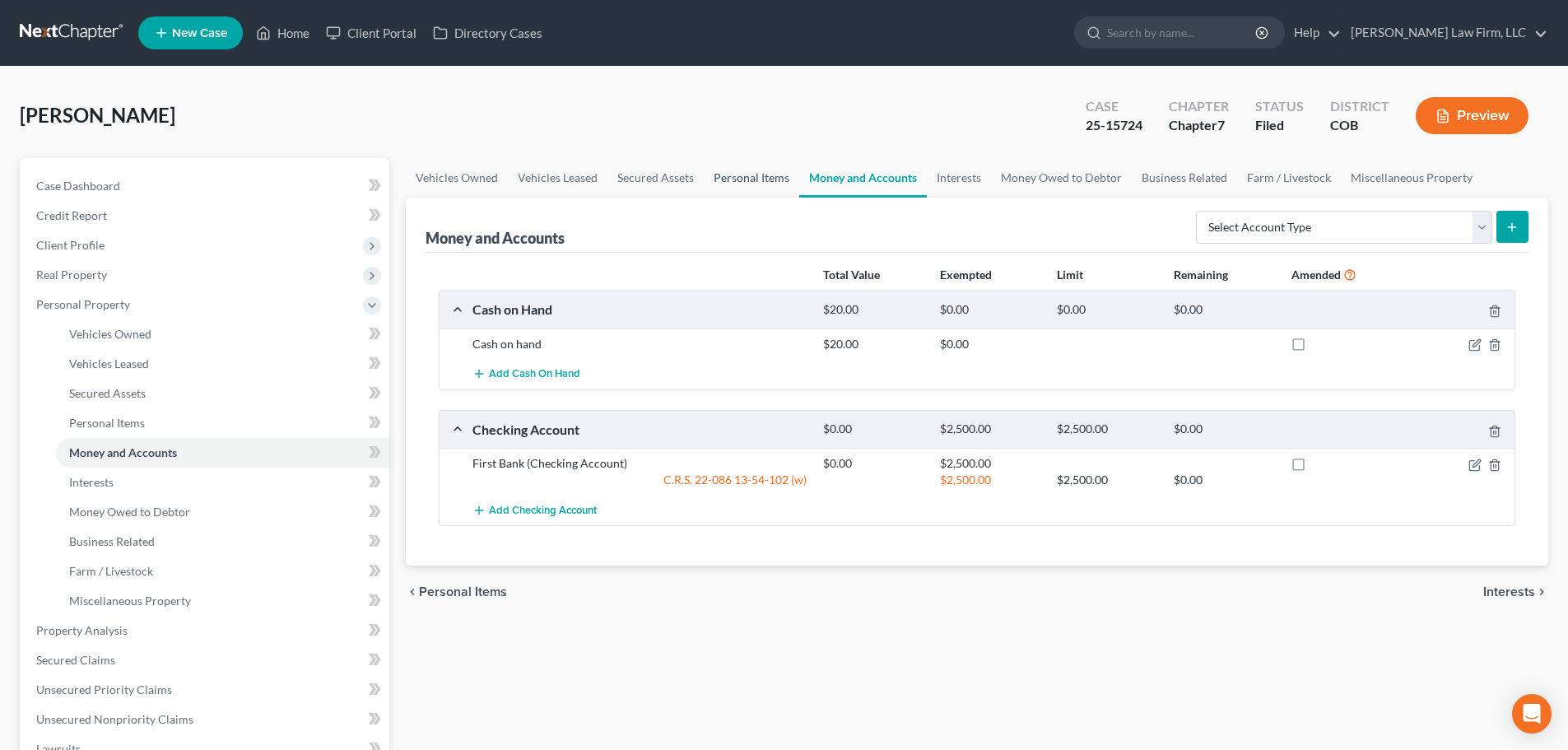
click at [744, 187] on link "Personal Items" at bounding box center [751, 178] width 95 height 40
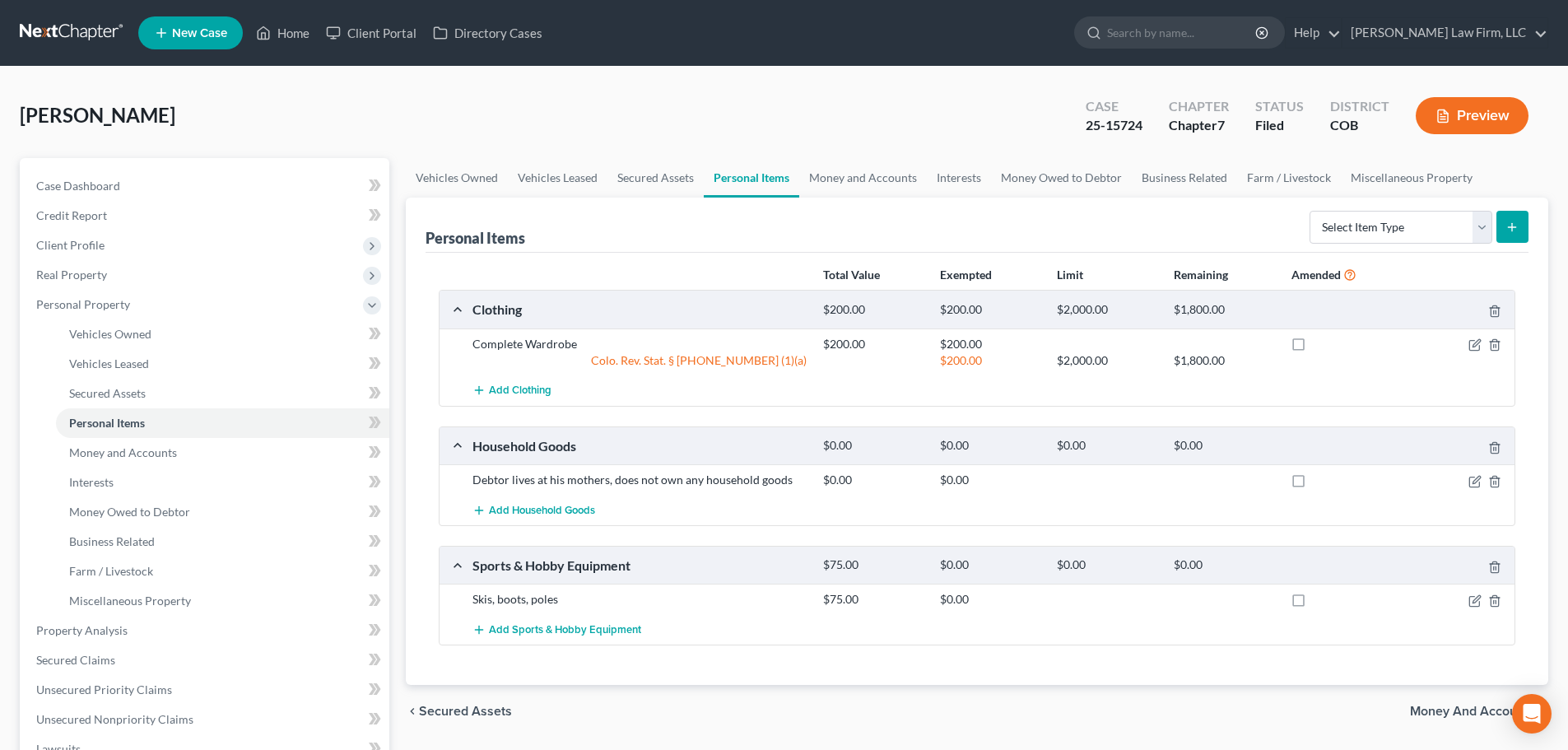
click at [89, 57] on nav "Home New Case Client Portal Directory Cases Curtis Law Firm, LLC dvolk@cmcurtis…" at bounding box center [784, 33] width 1568 height 66
click at [95, 36] on link at bounding box center [72, 33] width 105 height 30
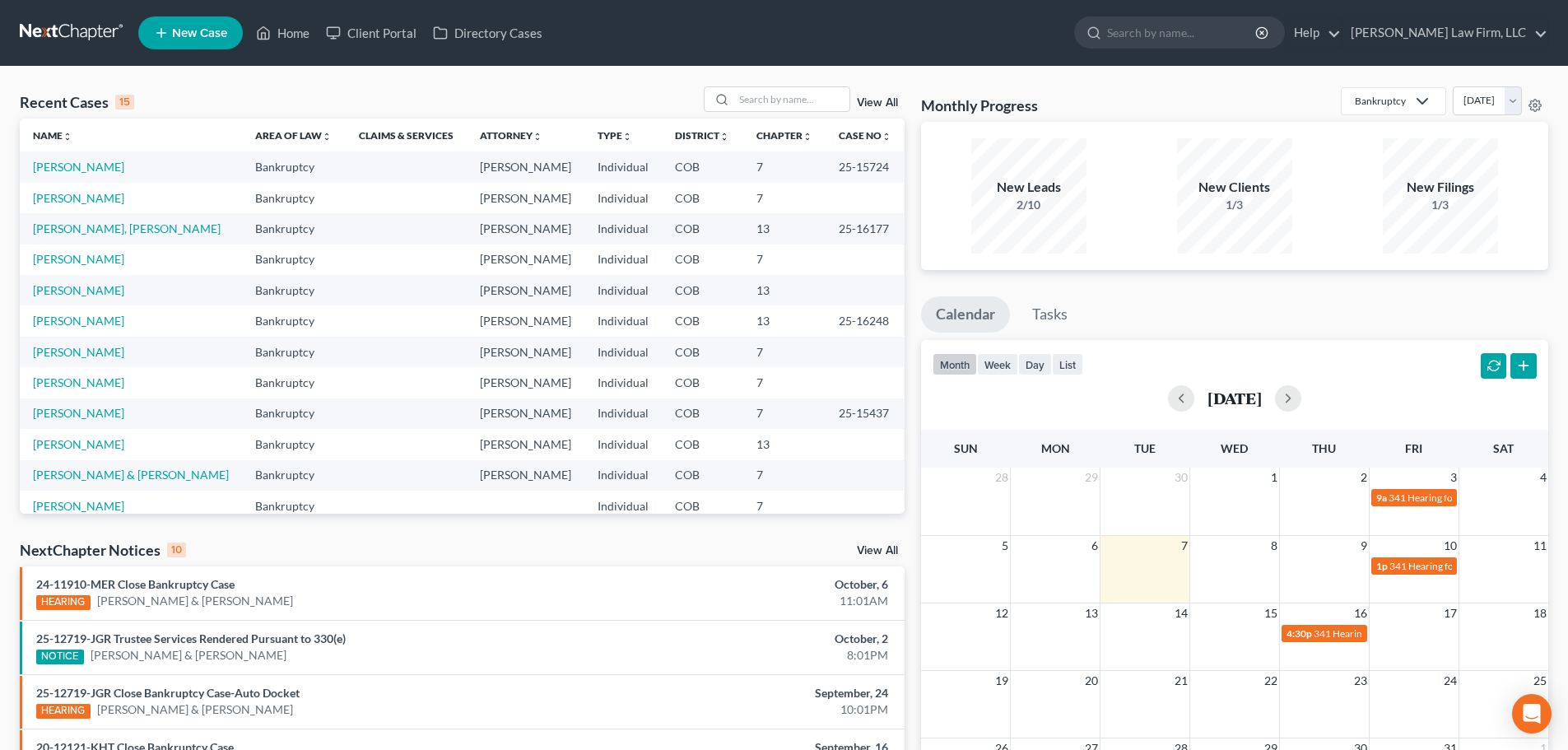
click at [123, 174] on td "[PERSON_NAME]" at bounding box center [131, 166] width 222 height 31
click at [110, 169] on link "[PERSON_NAME]" at bounding box center [79, 166] width 91 height 14
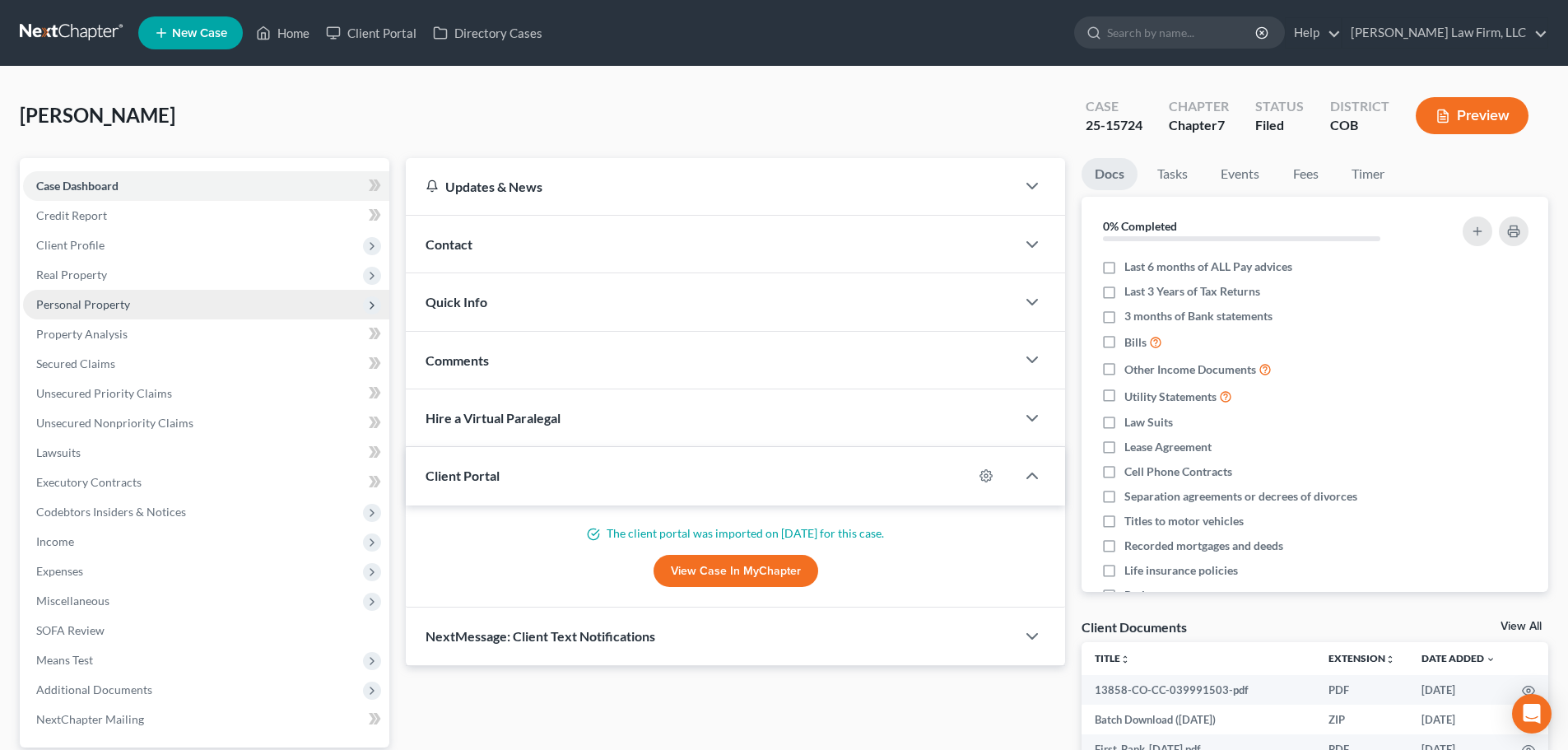
click at [145, 309] on span "Personal Property" at bounding box center [206, 305] width 366 height 30
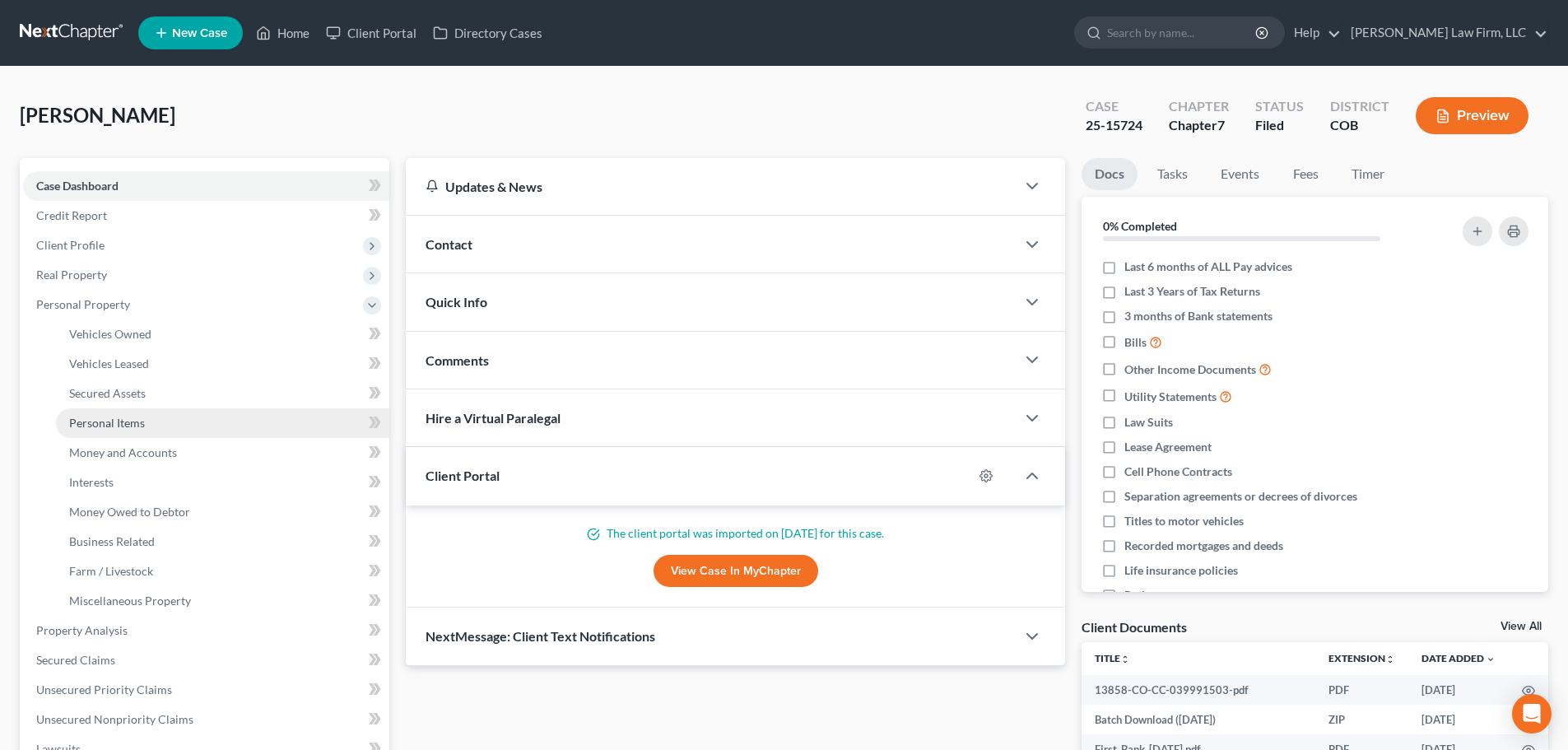
click at [134, 416] on span "Personal Items" at bounding box center [107, 422] width 75 height 14
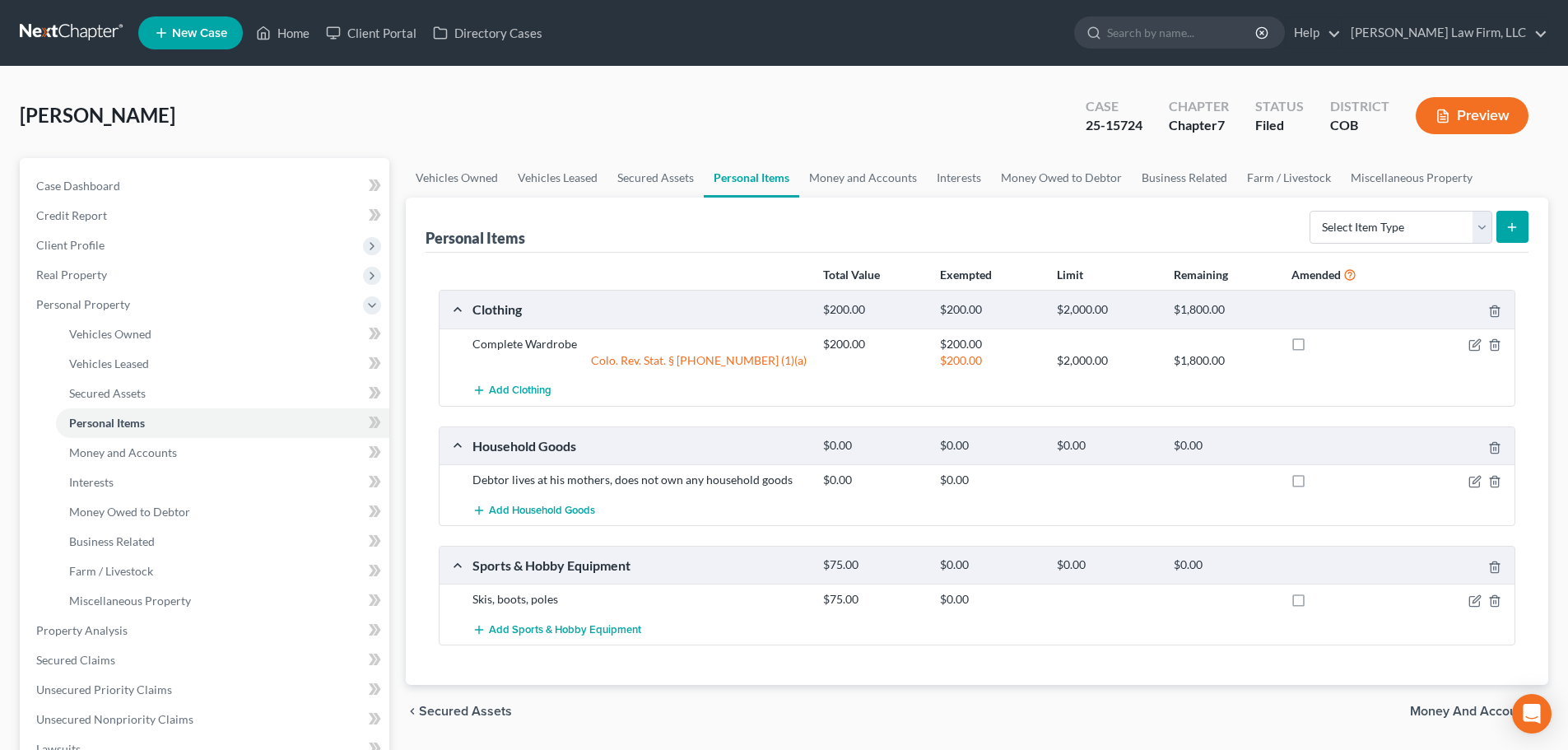
click at [420, 102] on div "[PERSON_NAME] Upgraded Case 25-15724 Chapter Chapter 7 Status Filed District [G…" at bounding box center [784, 122] width 1528 height 71
